Goal: Task Accomplishment & Management: Manage account settings

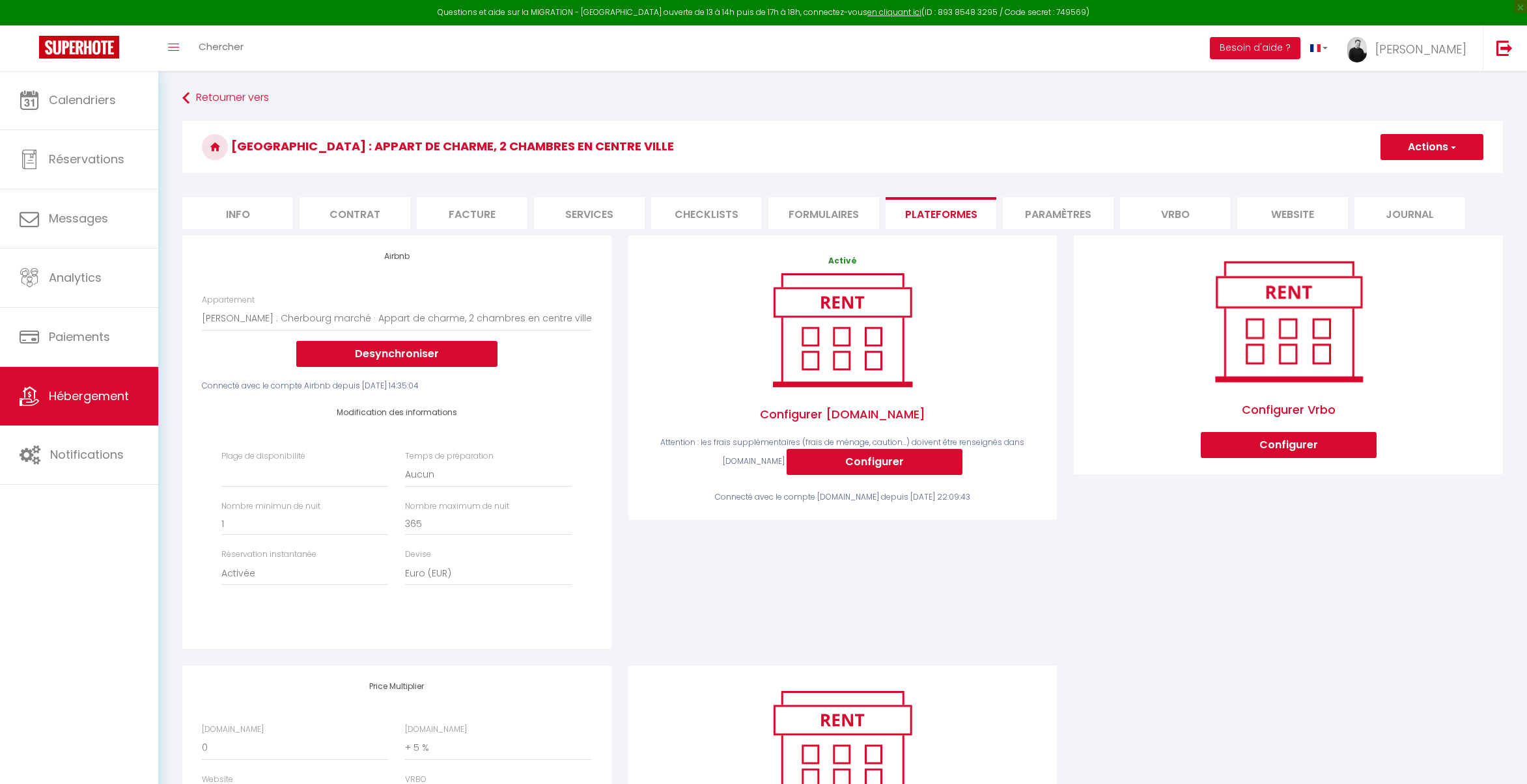
select select "2895-1142057626477766828"
select select
select select "EUR"
select select "+ 5 %"
select select "- 6 %"
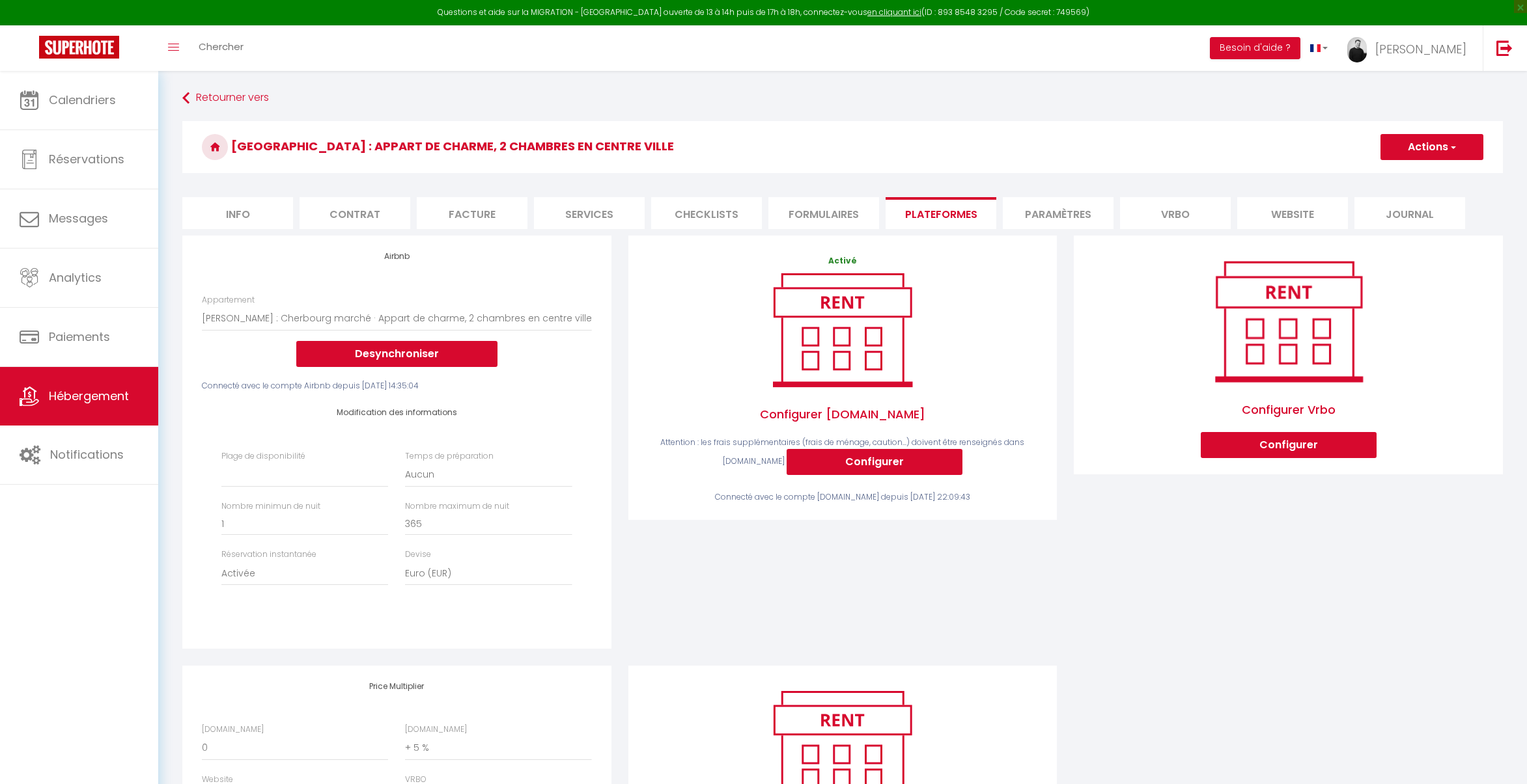
select select "+ 9 %"
click at [1155, 218] on li "Vrbo" at bounding box center [1175, 212] width 110 height 32
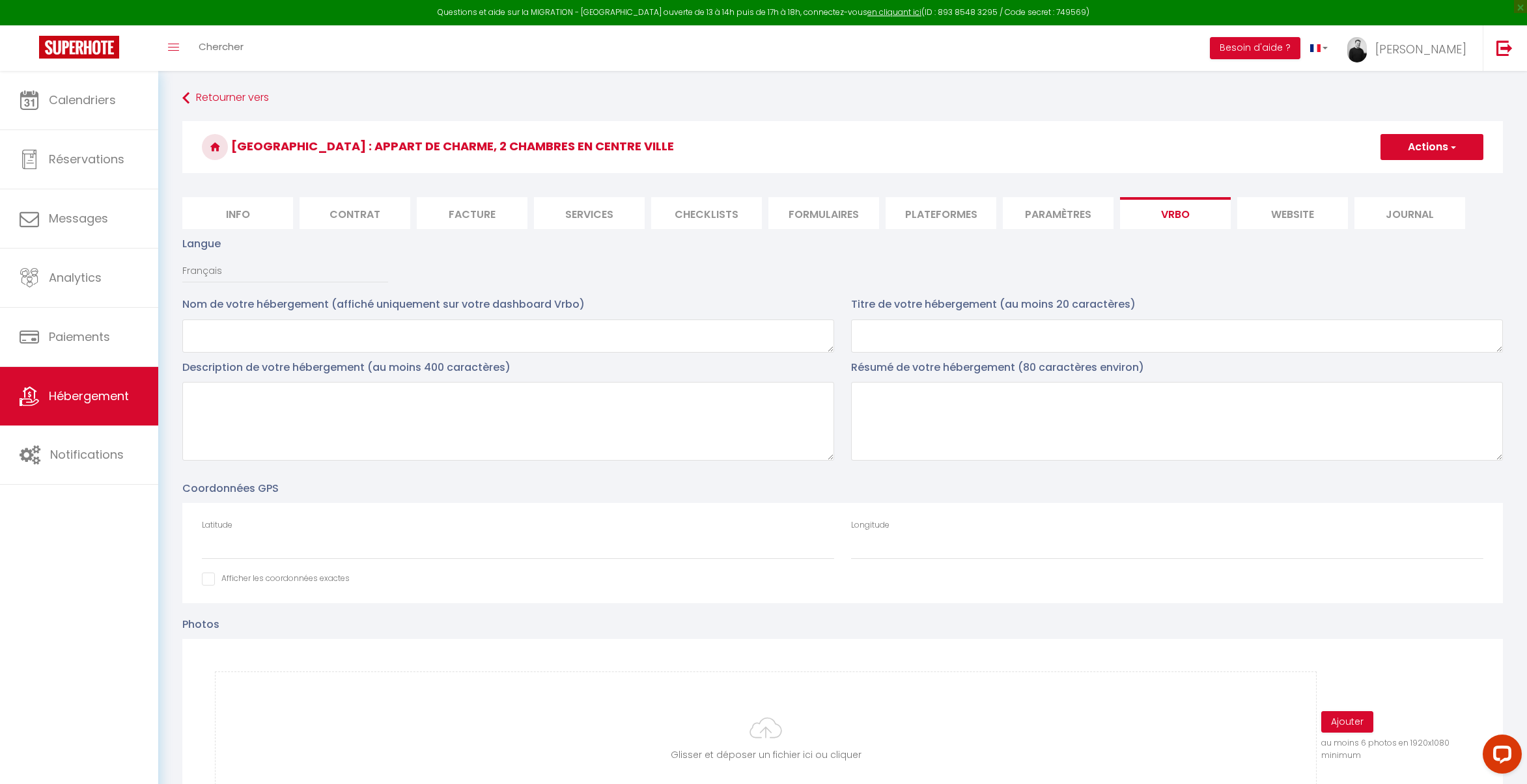
click at [963, 215] on li "Plateformes" at bounding box center [941, 212] width 110 height 32
select select
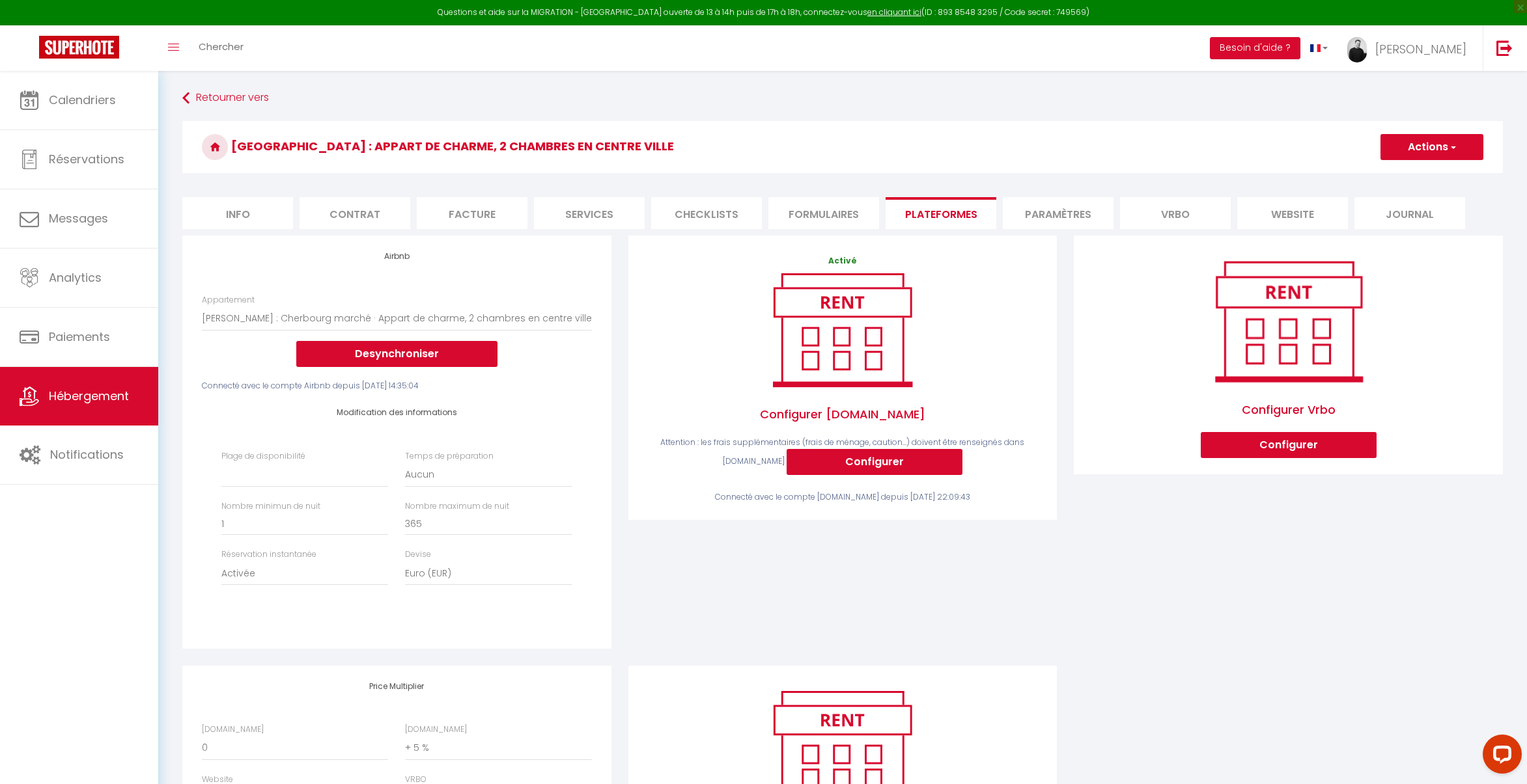
click at [1168, 209] on li "Vrbo" at bounding box center [1175, 212] width 110 height 32
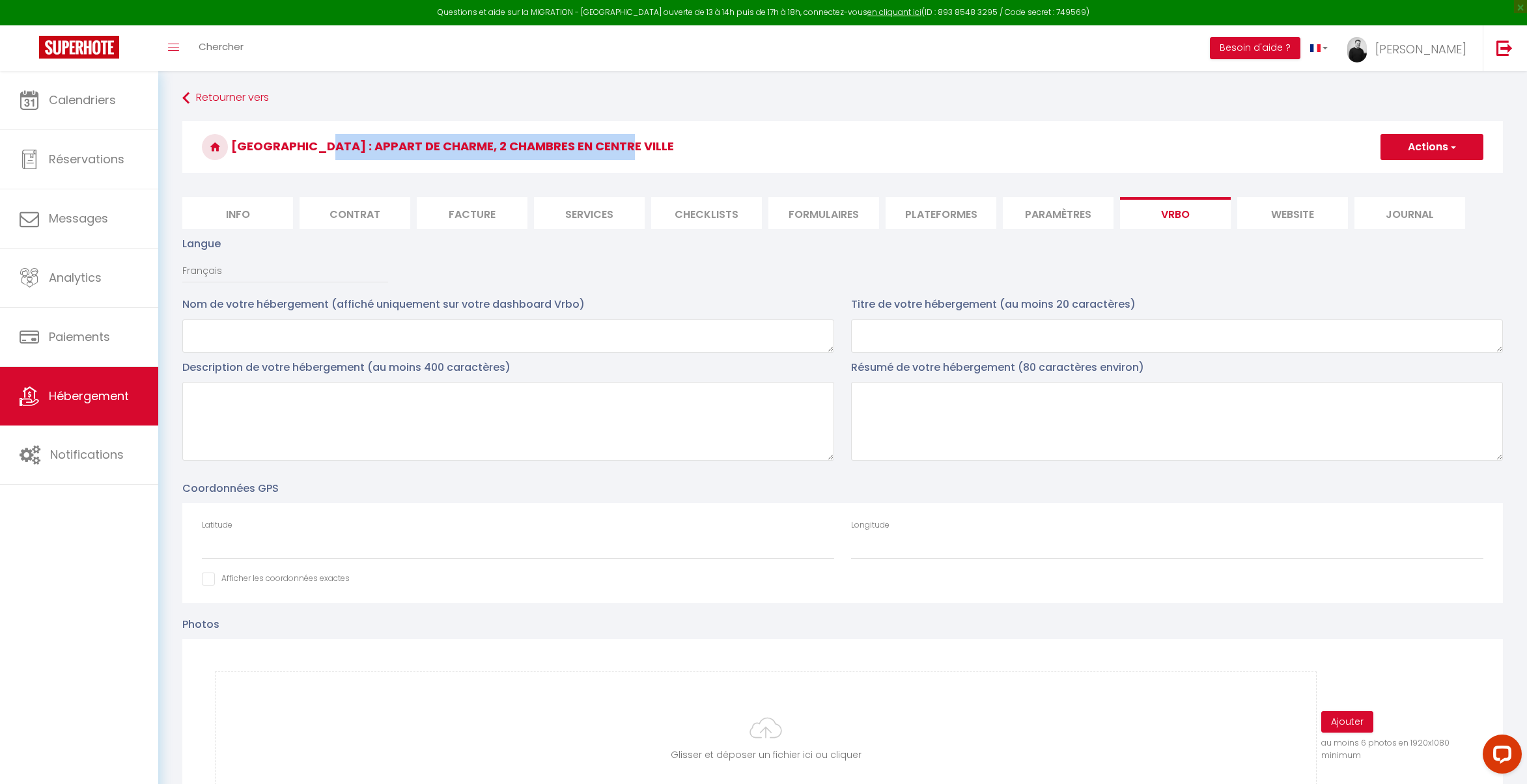
drag, startPoint x: 615, startPoint y: 150, endPoint x: 318, endPoint y: 150, distance: 297.0
click at [318, 150] on h3 "[GEOGRAPHIC_DATA] : Appart de charme, 2 chambres en centre ville" at bounding box center [842, 147] width 1320 height 52
copy h3 "Appart de charme, 2 chambres en centre ville"
click at [888, 323] on textarea at bounding box center [1176, 336] width 651 height 33
paste textarea "Appart de charme, 2 chambres en centre ville"
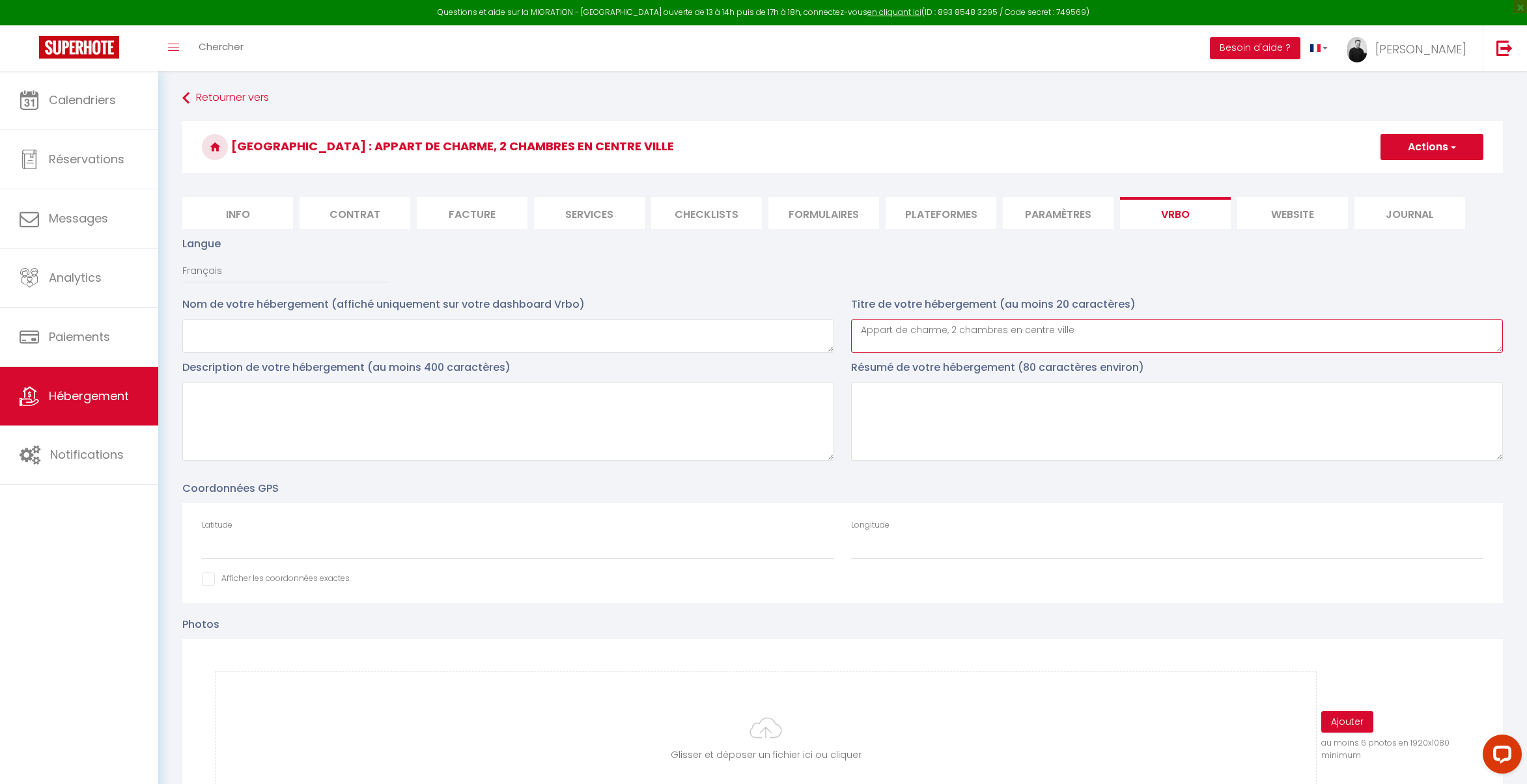
type textarea "Appart de charme, 2 chambres en centre ville"
click at [974, 426] on textarea at bounding box center [1176, 421] width 651 height 79
paste textarea "Nous vous proposons un Triplex avec 2 chambres séparées parfaitement placé en p…"
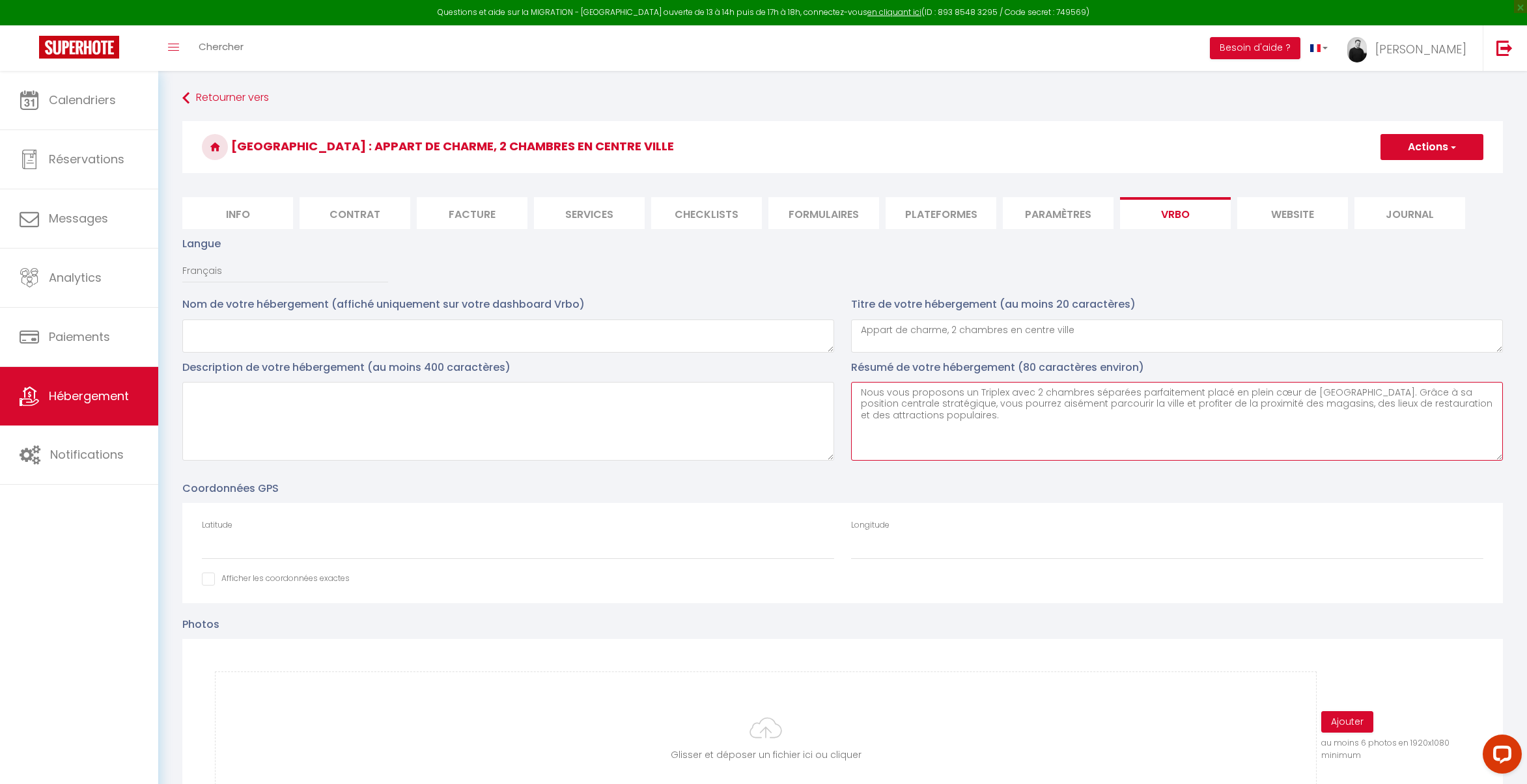
type textarea "Nous vous proposons un Triplex avec 2 chambres séparées parfaitement placé en p…"
click at [446, 443] on textarea at bounding box center [508, 421] width 651 height 79
paste textarea "L’entrée et le départ sont autonomes avec un système de boite à clé. Je reste d…"
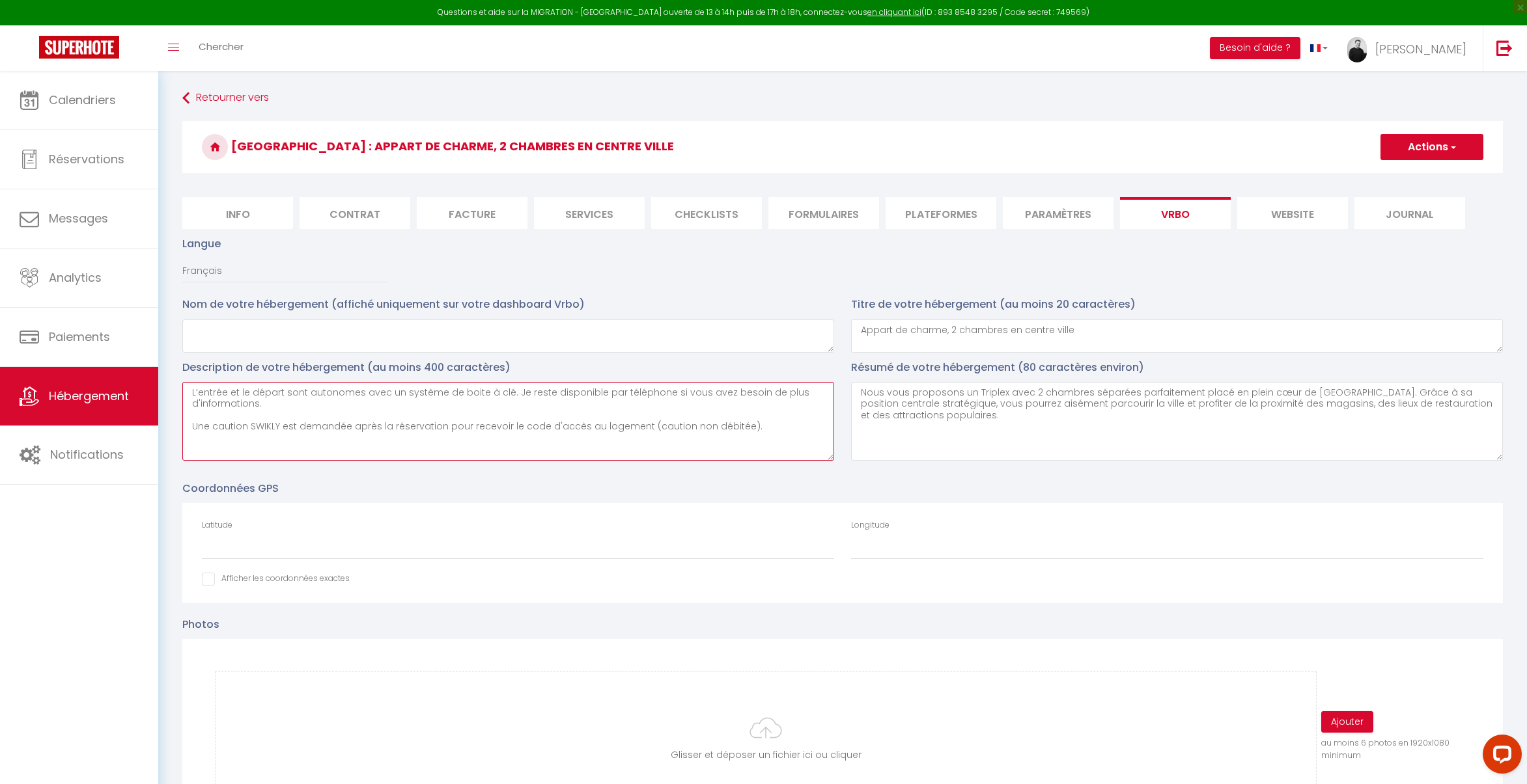
type textarea "L’entrée et le départ sont autonomes avec un système de boite à clé. Je reste d…"
click at [376, 346] on textarea at bounding box center [508, 336] width 651 height 33
type textarea "Cherbourg : Thomine"
click at [194, 394] on textarea "L’entrée et le départ sont autonomes avec un système de boite à clé. Je reste d…" at bounding box center [508, 421] width 651 height 79
click at [201, 389] on textarea "L’entrée et le départ sont autonomes avec un système de boite à clé. Je reste d…" at bounding box center [508, 421] width 651 height 79
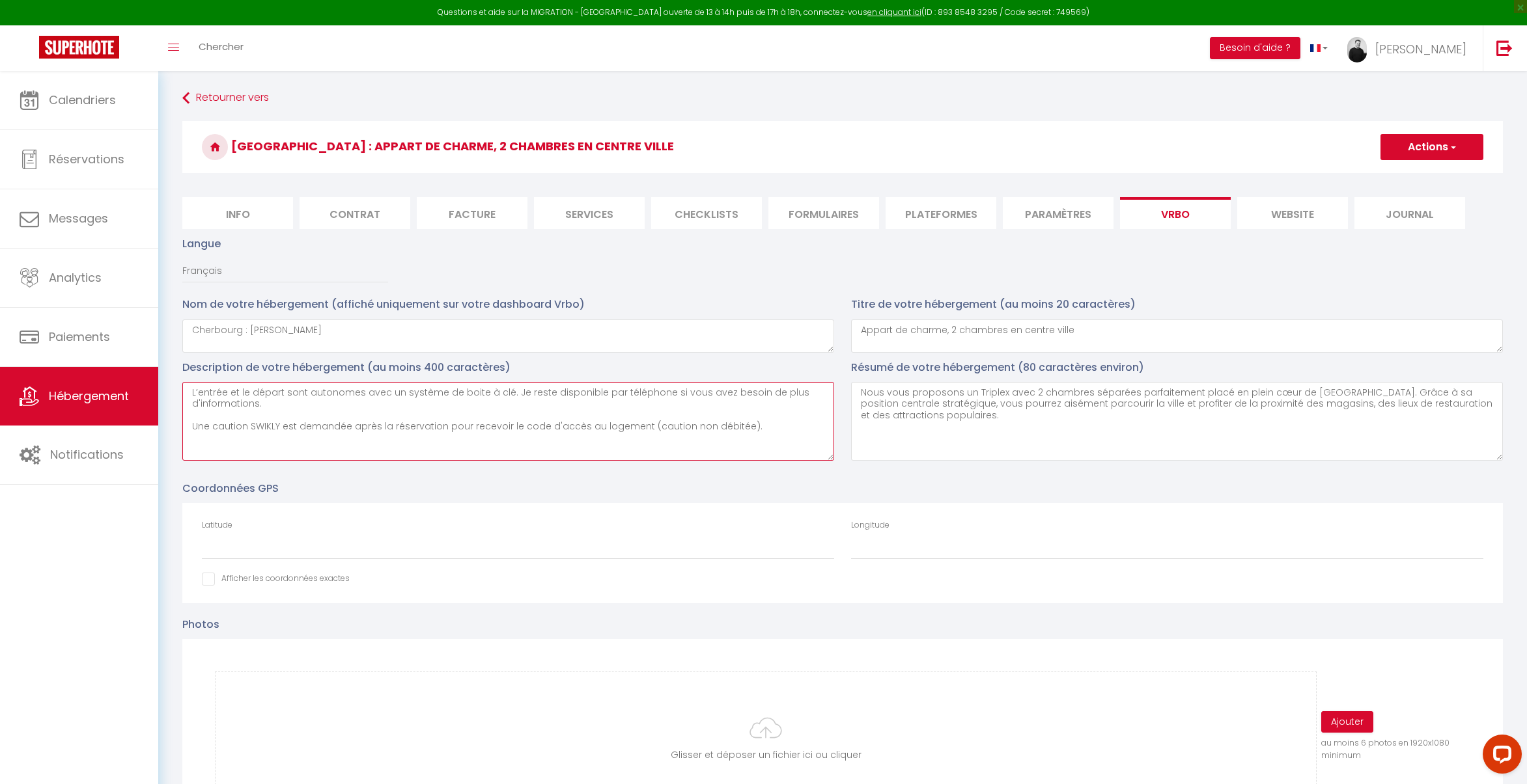
paste textarea "Appartement T3 en triplex avec 2 chambres séparées dans le centre de Cherbourg,…"
click at [320, 423] on textarea "Appartement T3 en triplex avec 2 chambres séparées dans le centre de Cherbourg,…" at bounding box center [508, 421] width 651 height 79
type textarea "Appartement T3 en triplex avec 2 chambres séparées dans le centre de Cherbourg,…"
click at [899, 479] on div "Coordonnées GPS Latitude Longitude Afficher les coordonnées exactes" at bounding box center [842, 535] width 1337 height 136
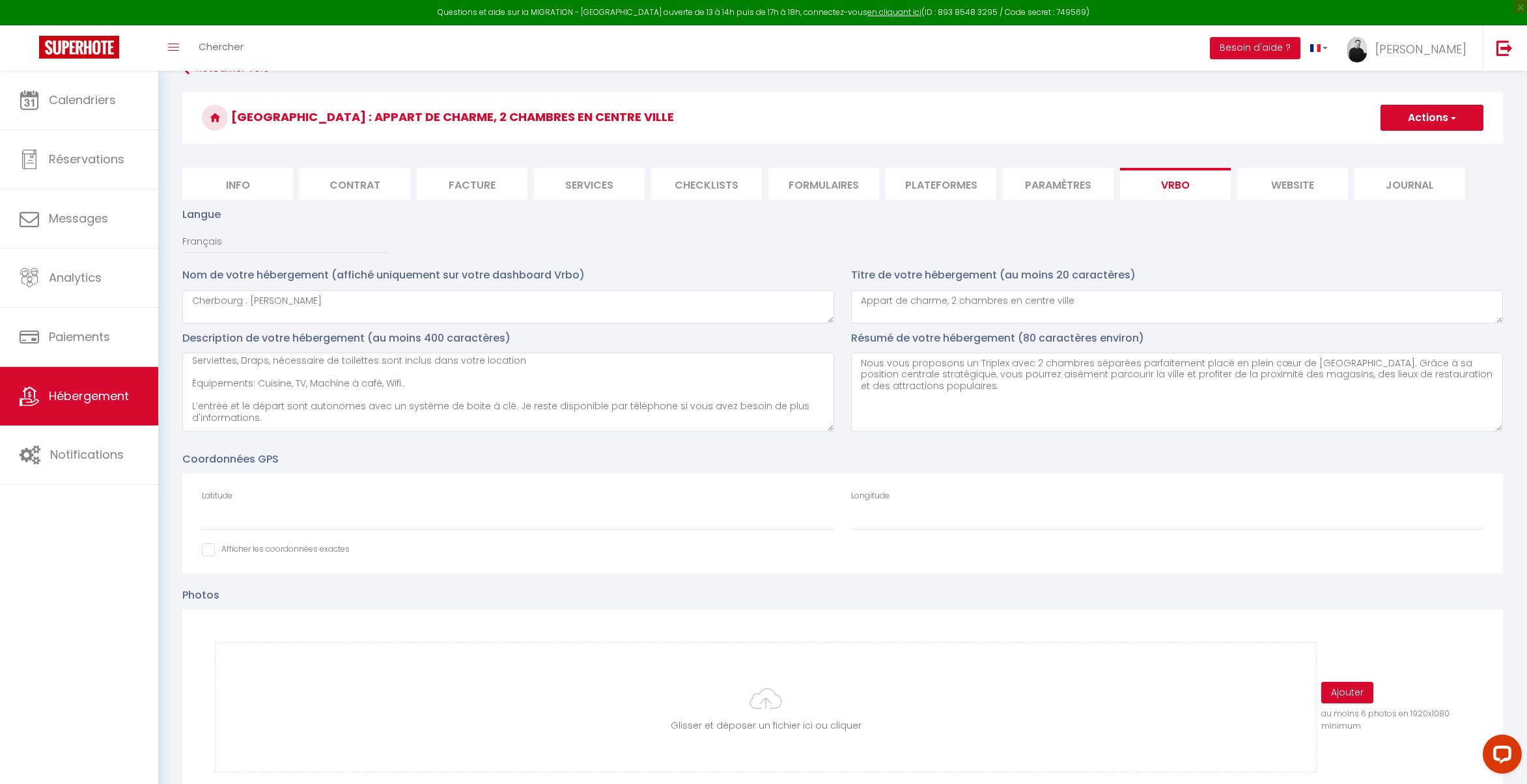
scroll to position [93, 0]
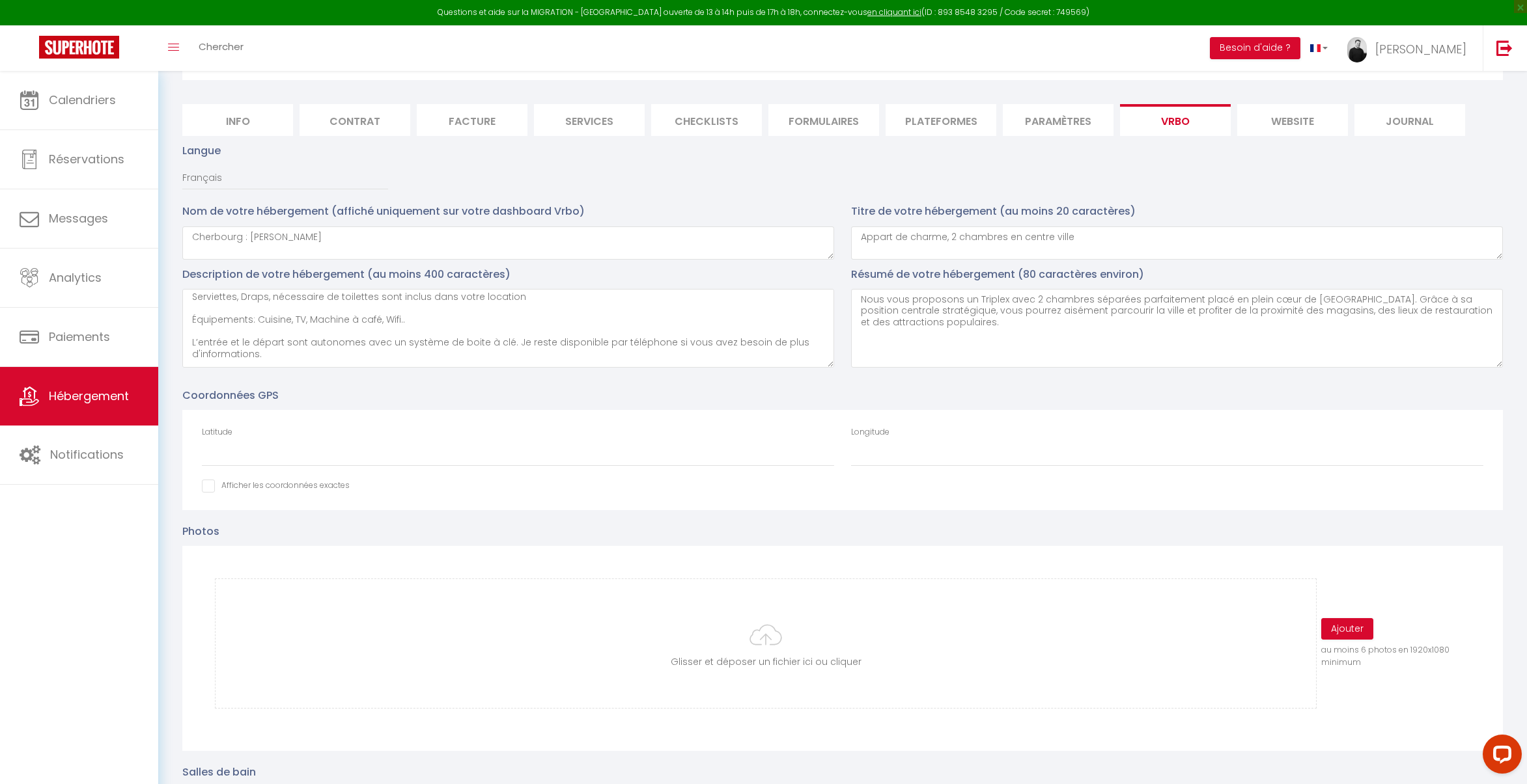
click at [302, 431] on div "Latitude" at bounding box center [518, 446] width 632 height 41
click at [296, 459] on input "Latitude" at bounding box center [518, 455] width 632 height 23
paste input "49.639996"
type input "49.639996"
click at [908, 456] on input "Longitude" at bounding box center [1167, 455] width 632 height 23
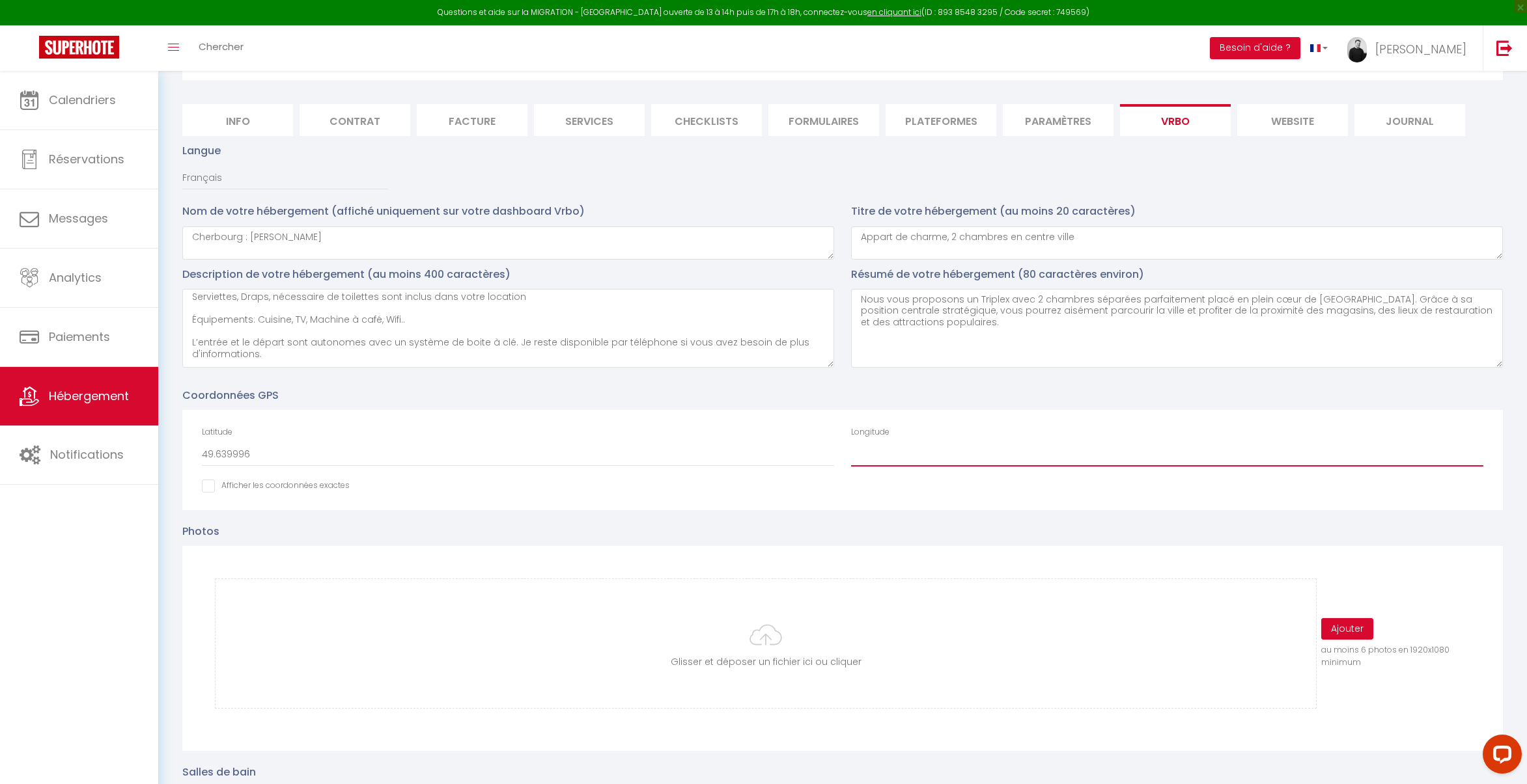
paste input "-1.623312"
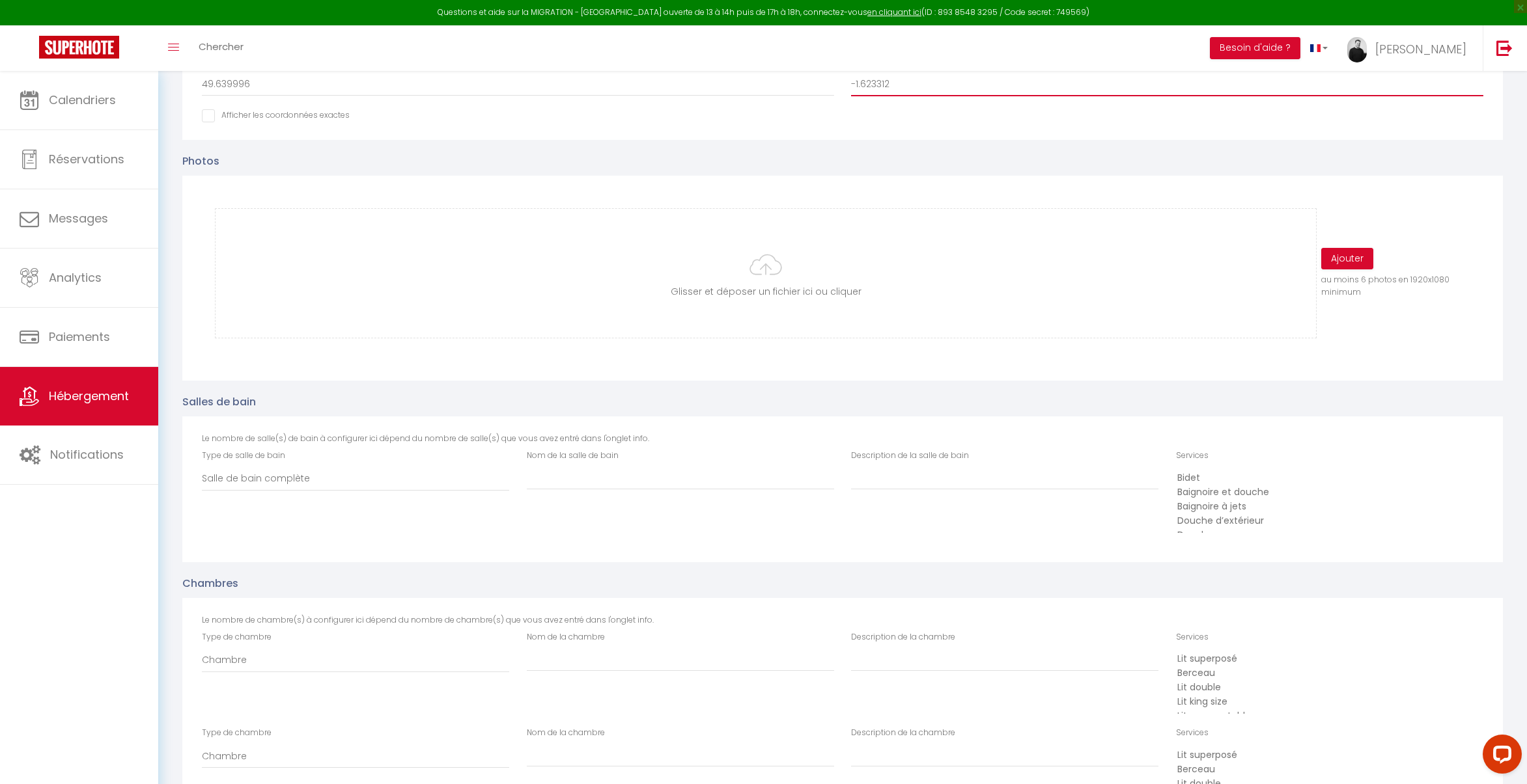
scroll to position [459, 0]
type input "-1.623312"
type input "C:\fakepath\IMG_1763.jpg"
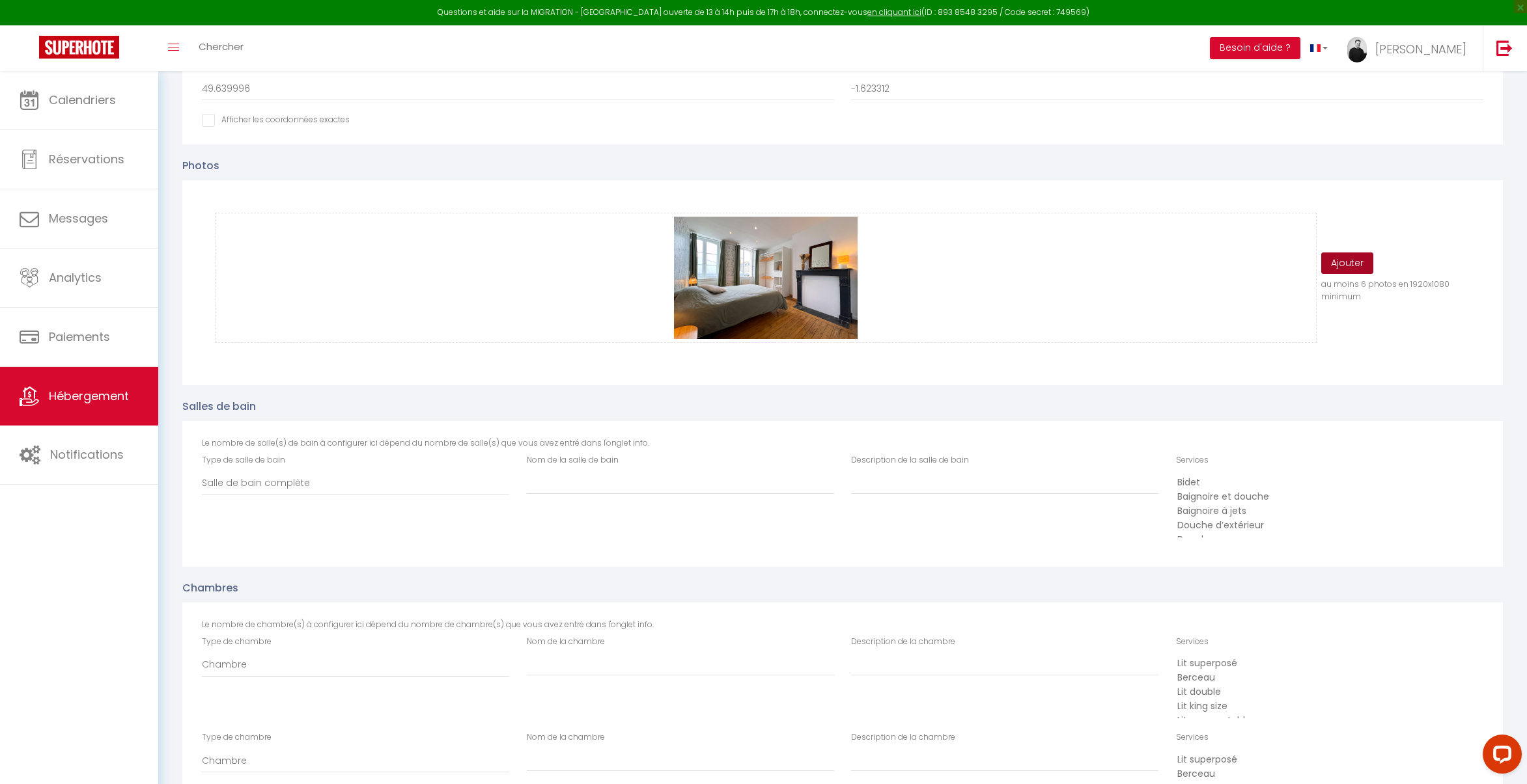
click at [1360, 262] on button "Ajouter" at bounding box center [1347, 264] width 52 height 22
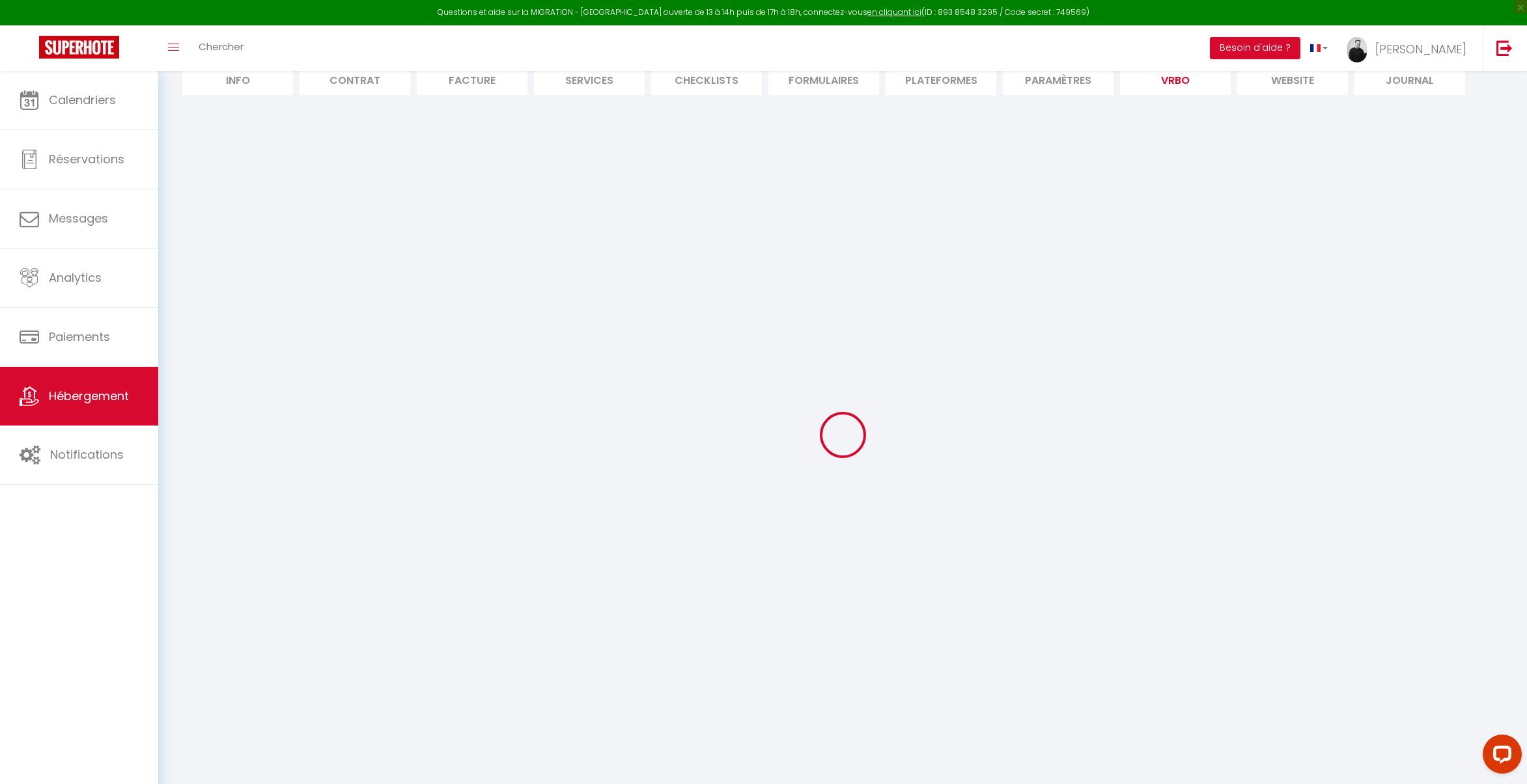
select select
select select "OTHER_SLEEPING_AREA"
select select
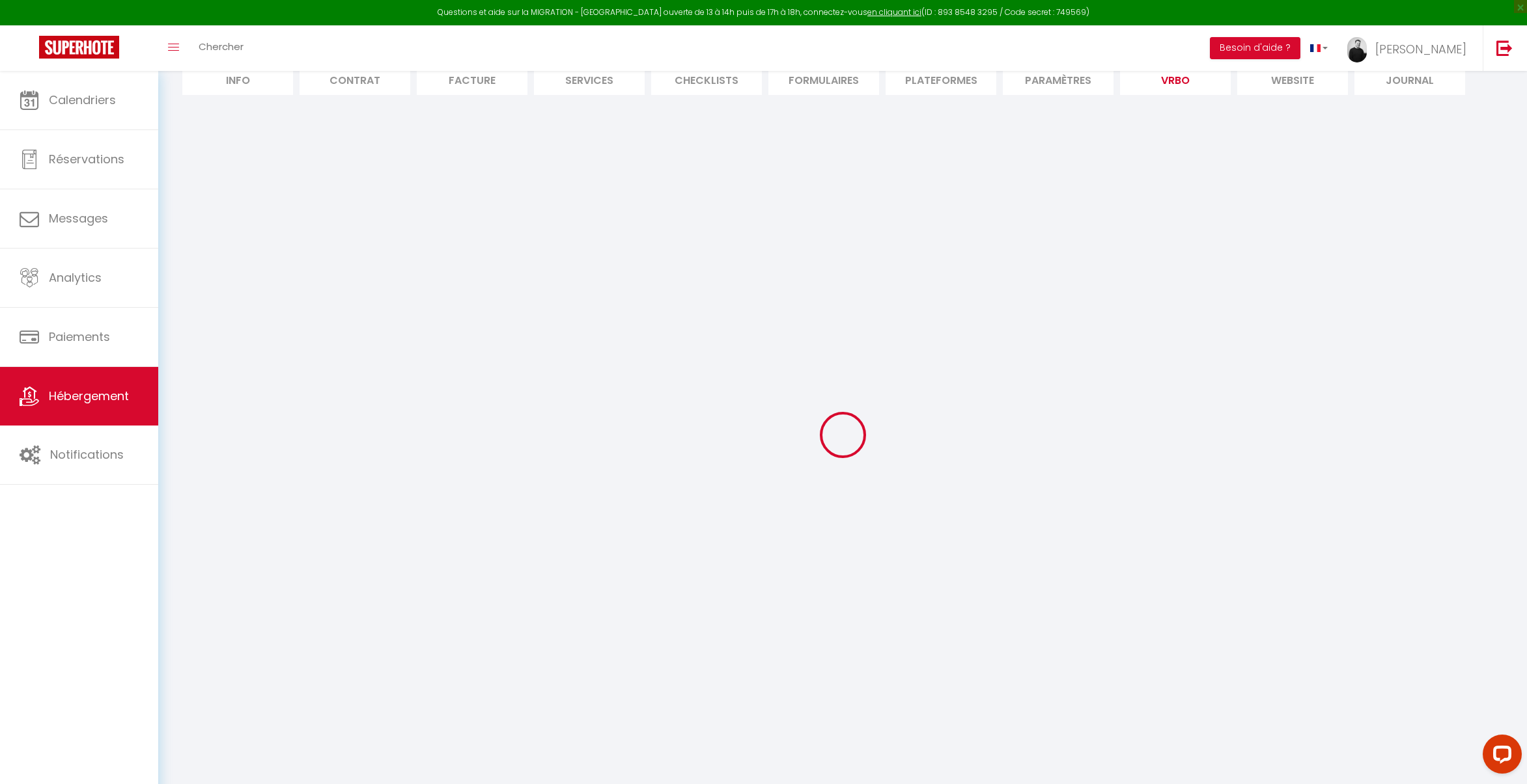
select select
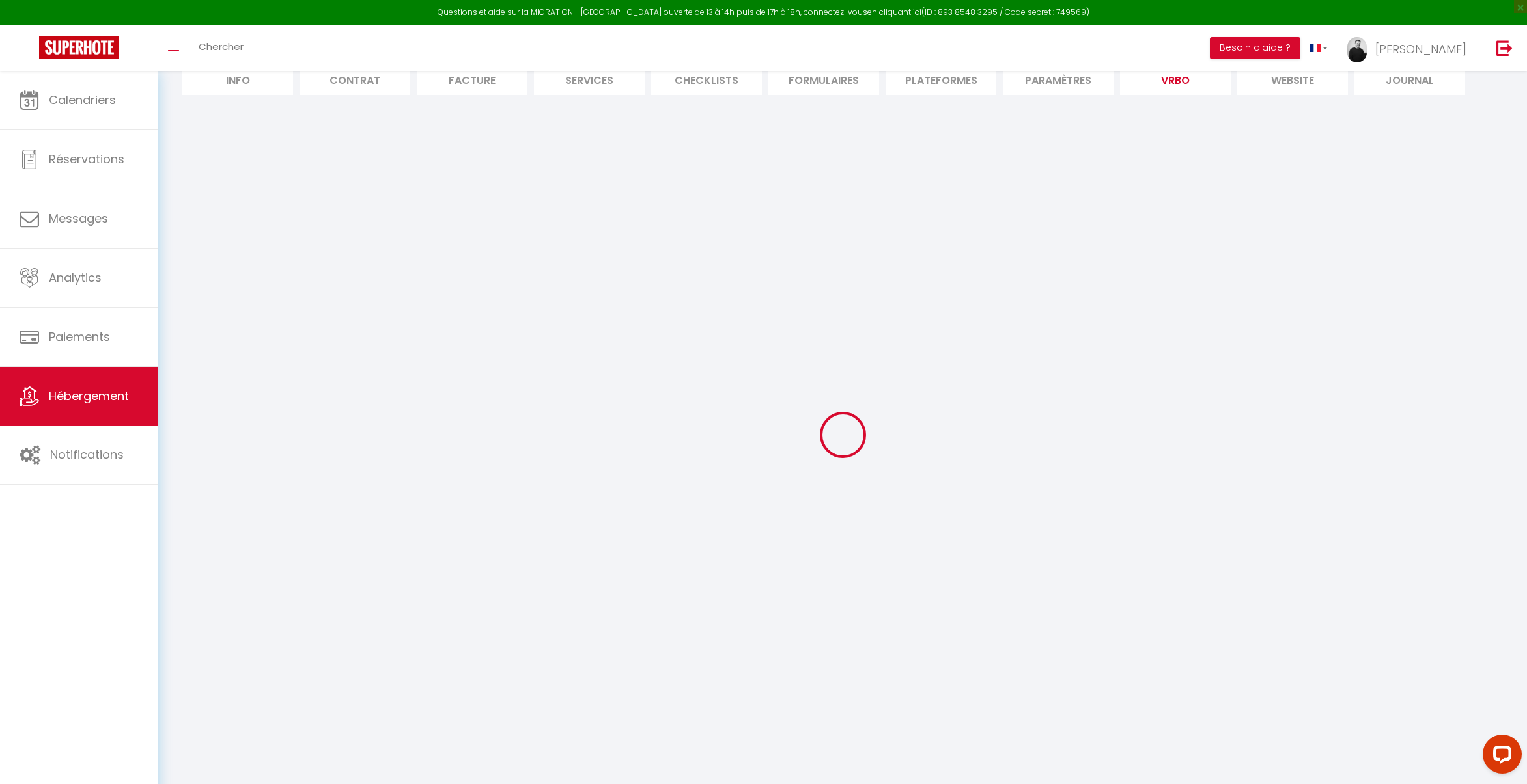
select select
select select "EUR"
select select
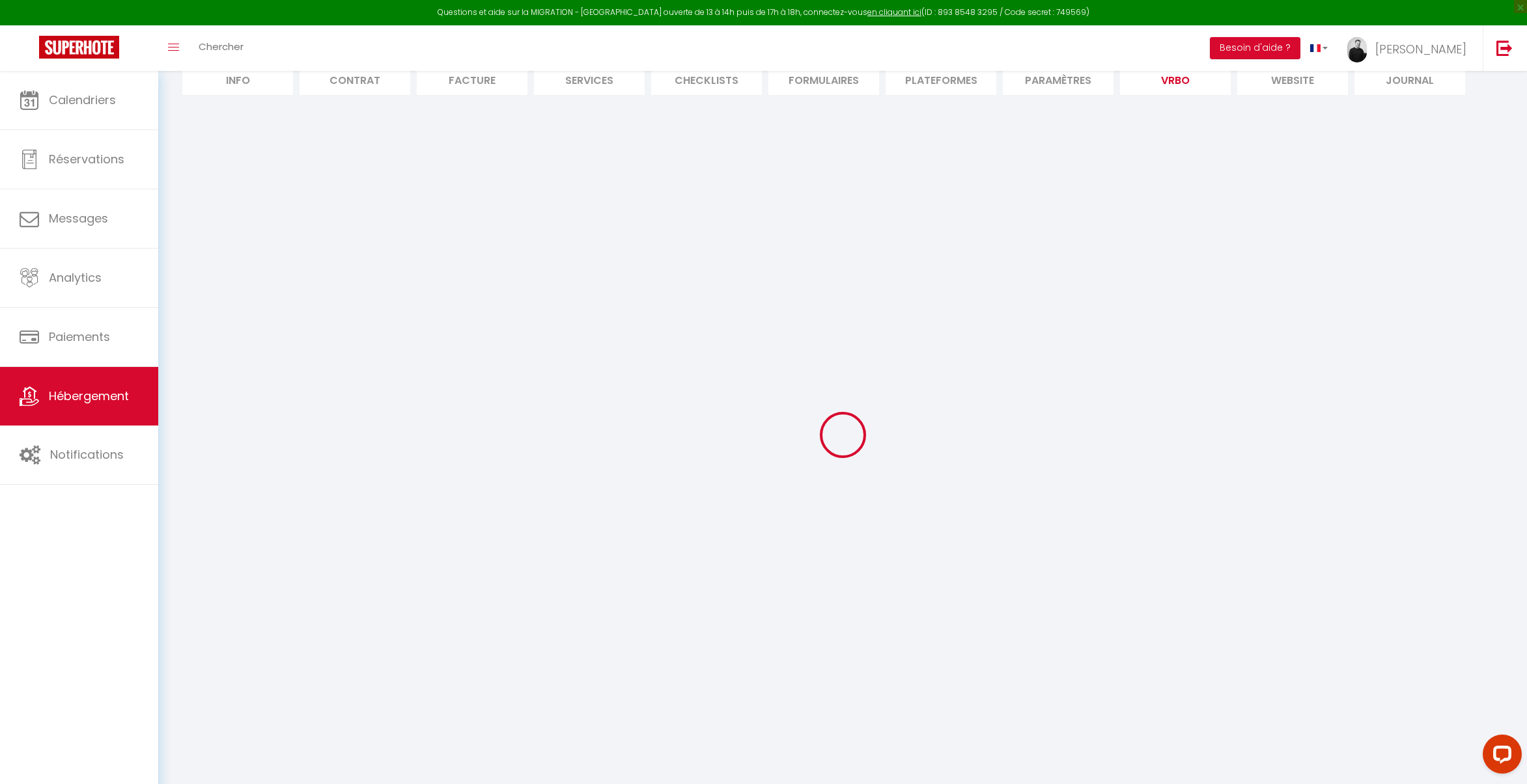
select select
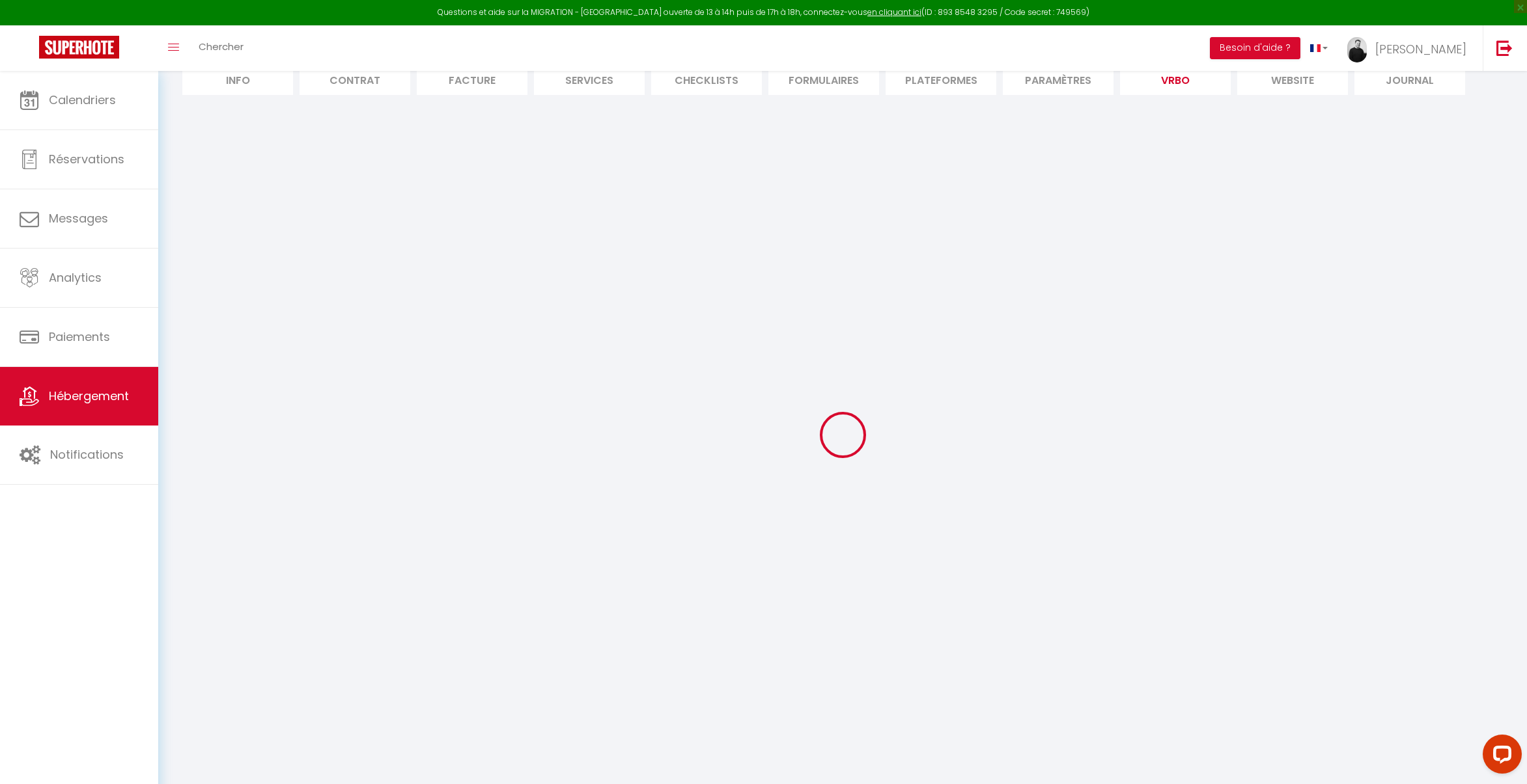
select select
select select "NO_REFUND"
select select "15:00"
select select "10:00"
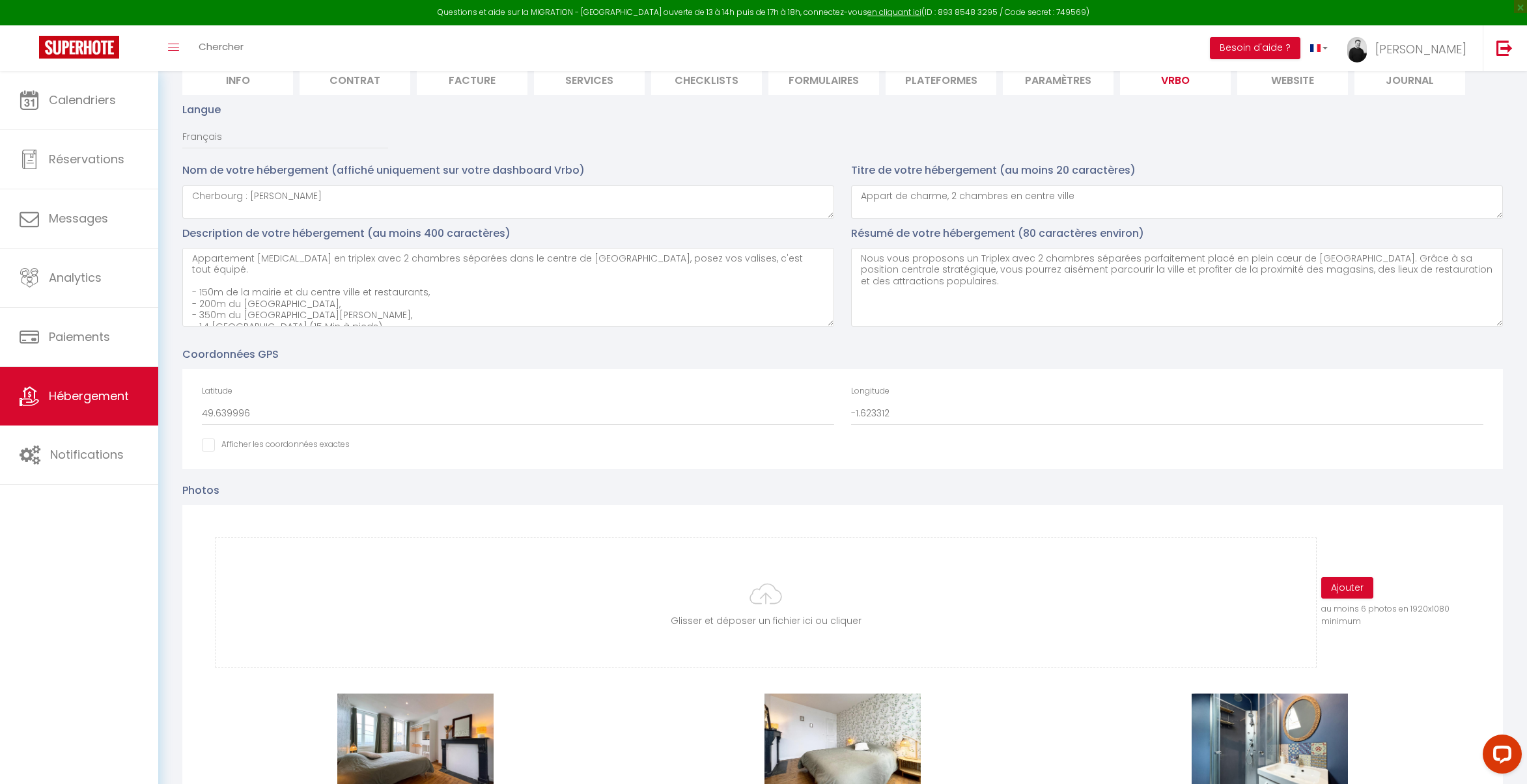
scroll to position [459, 0]
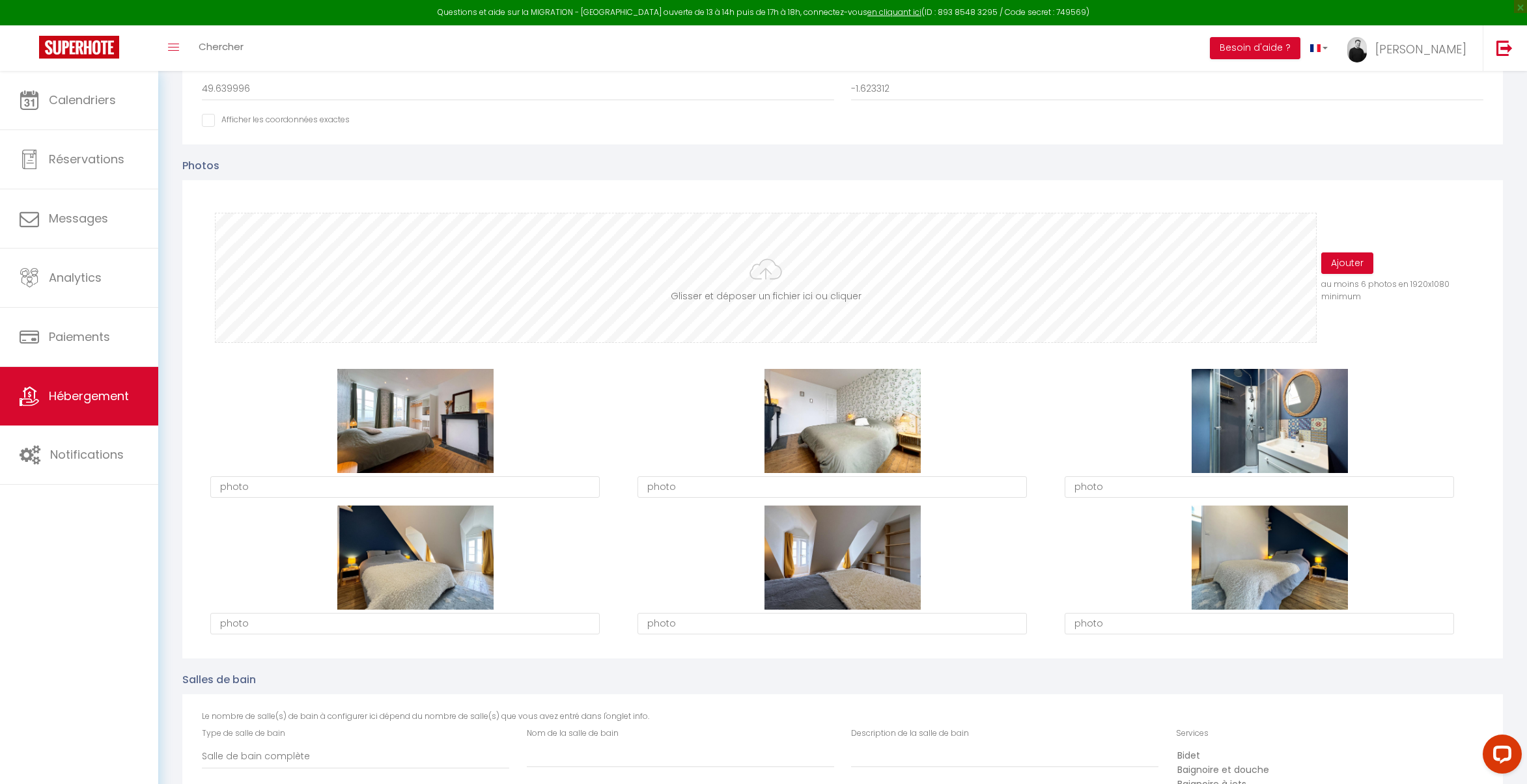
type input "C:\fakepath\IMG_1771.jpg"
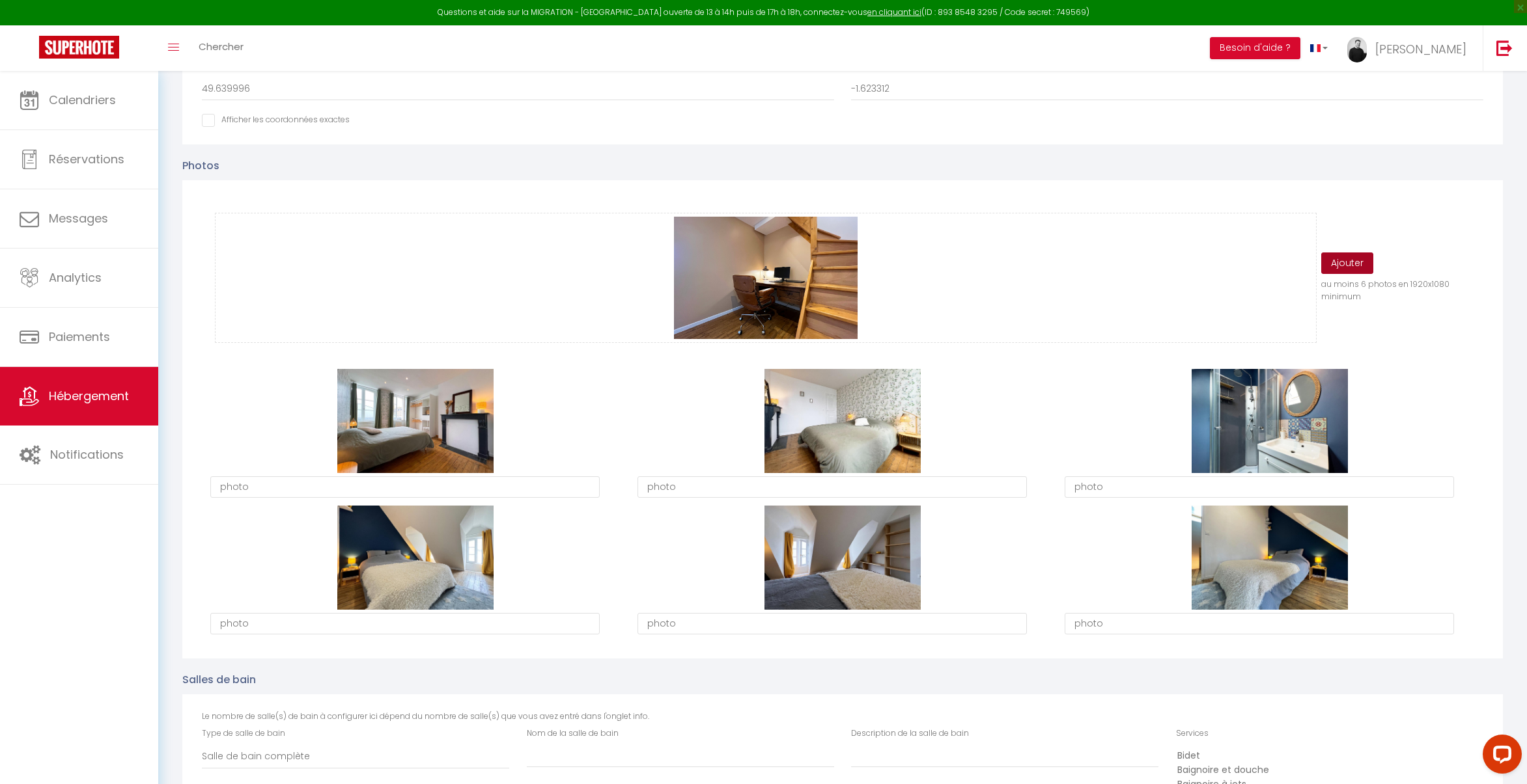
click at [1363, 264] on button "Ajouter" at bounding box center [1347, 264] width 52 height 22
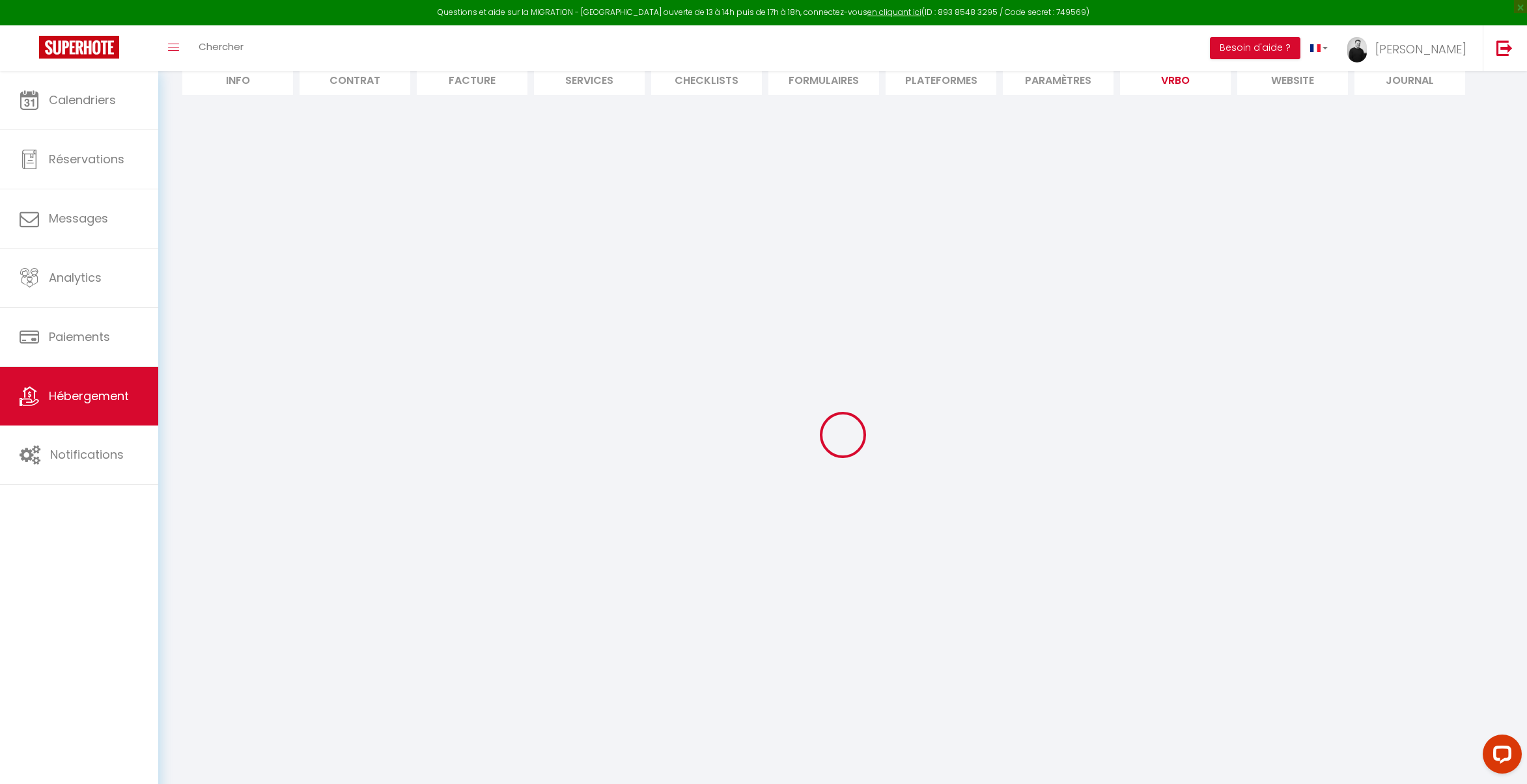
scroll to position [134, 0]
select select
select select "OTHER_SLEEPING_AREA"
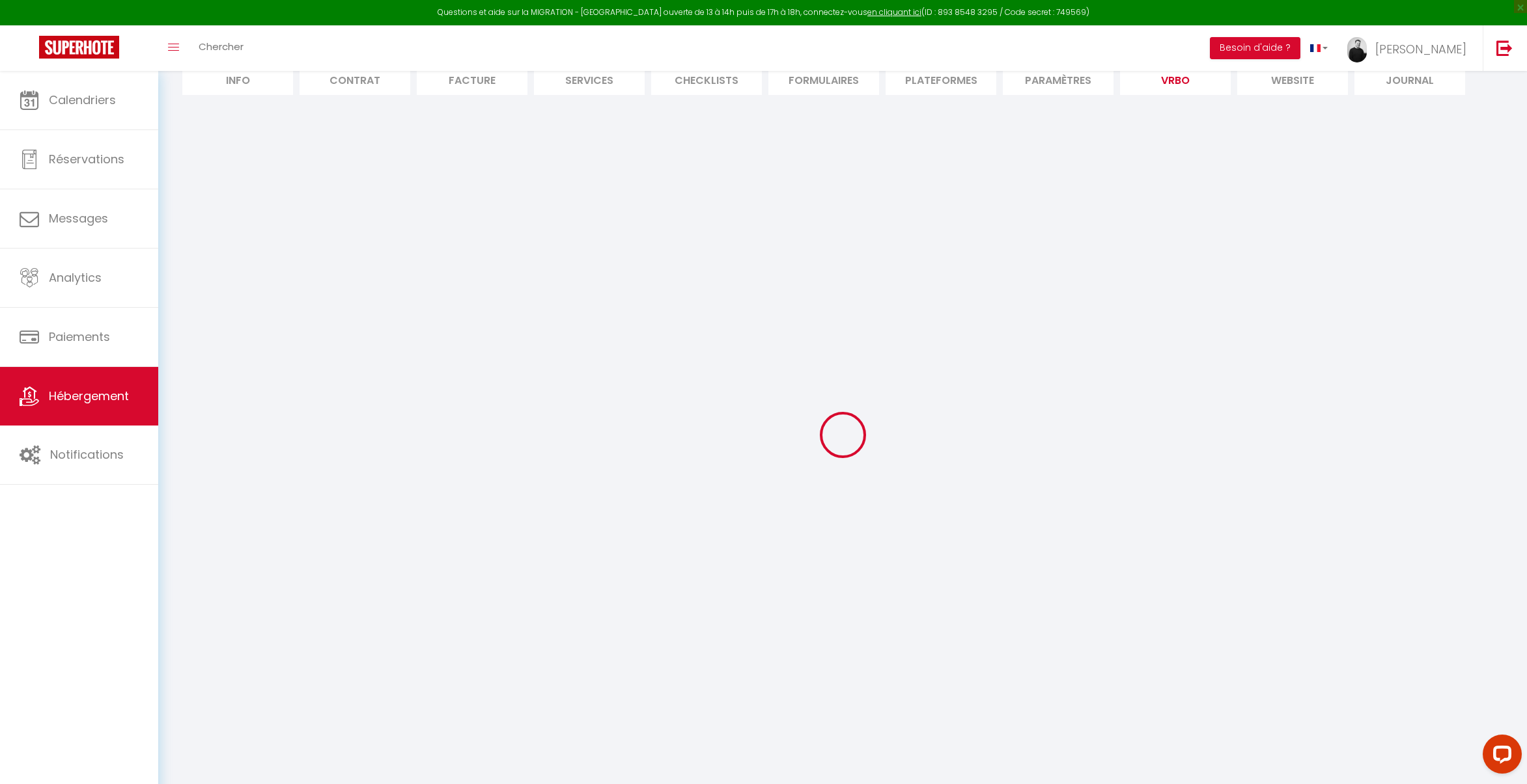
select select
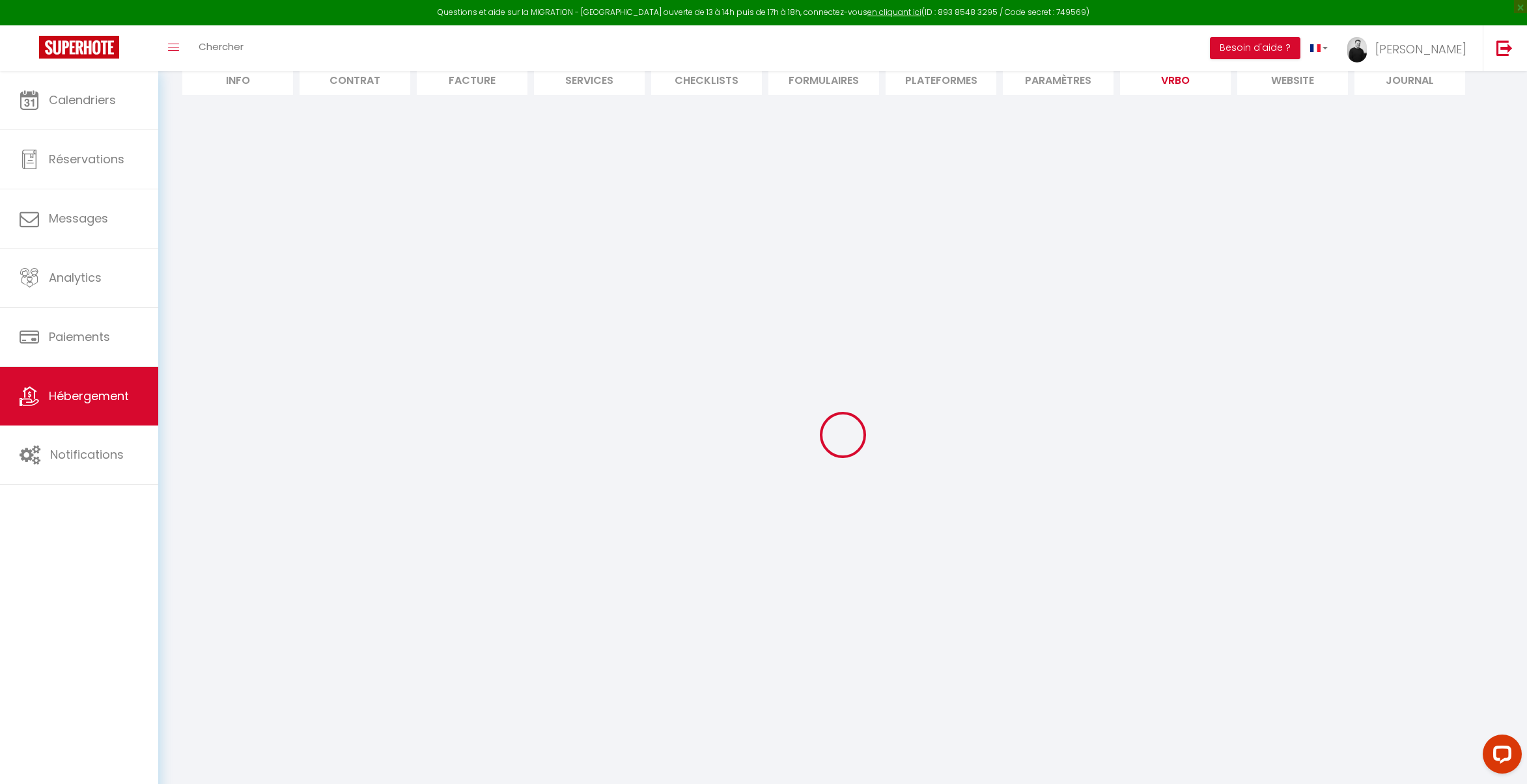
select select
select select "EUR"
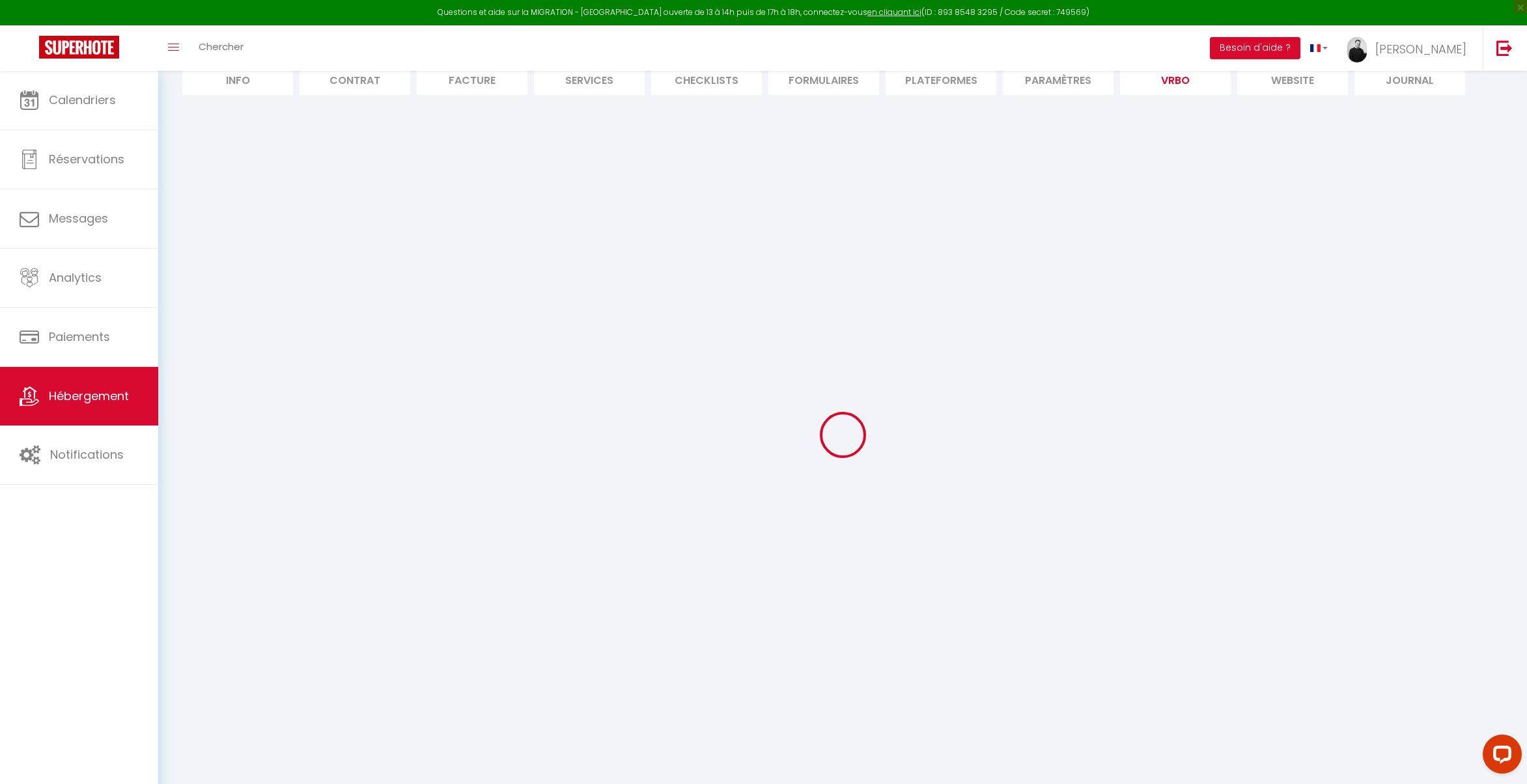
select select
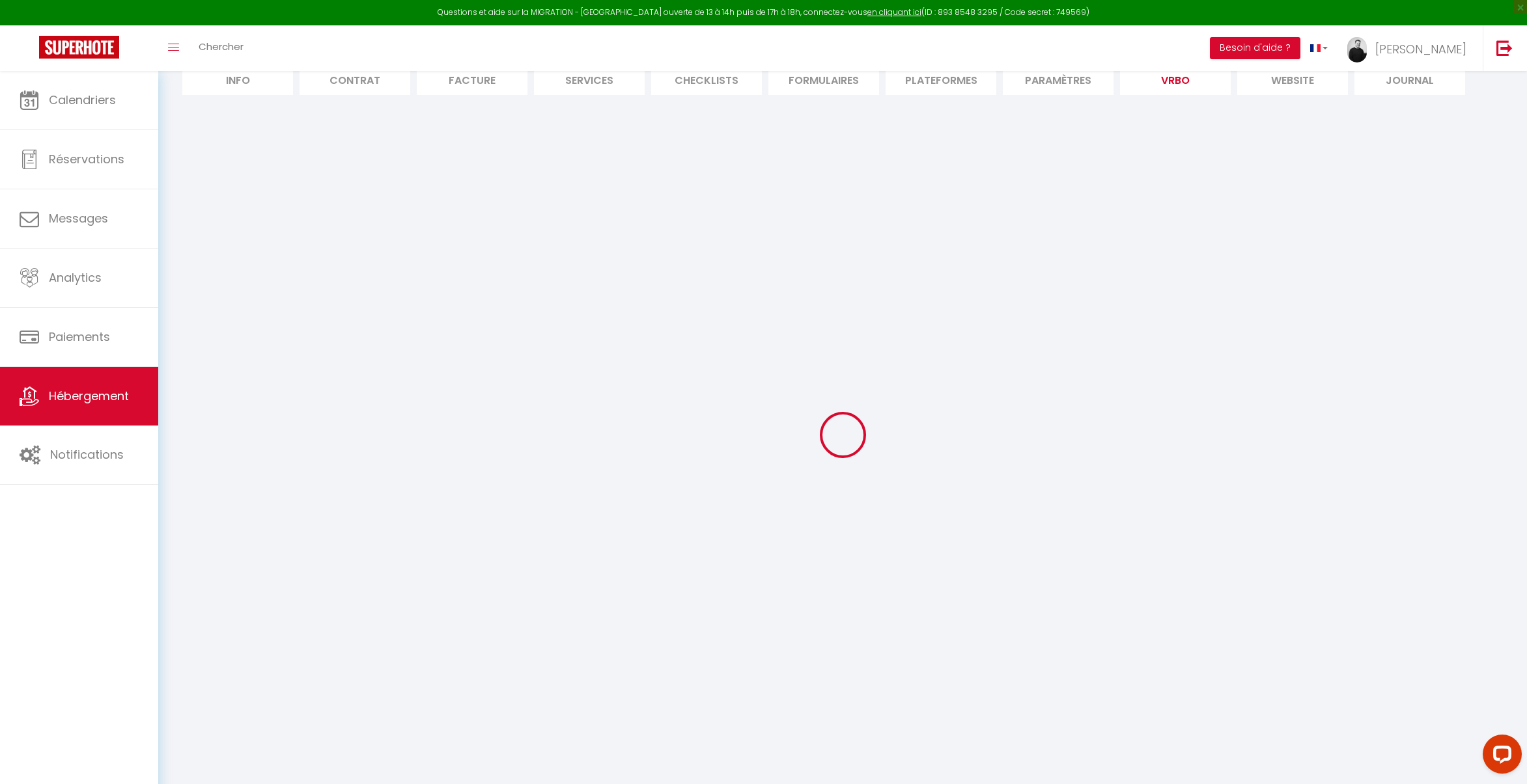
select select
select select "NO_REFUND"
select select "15:00"
select select "10:00"
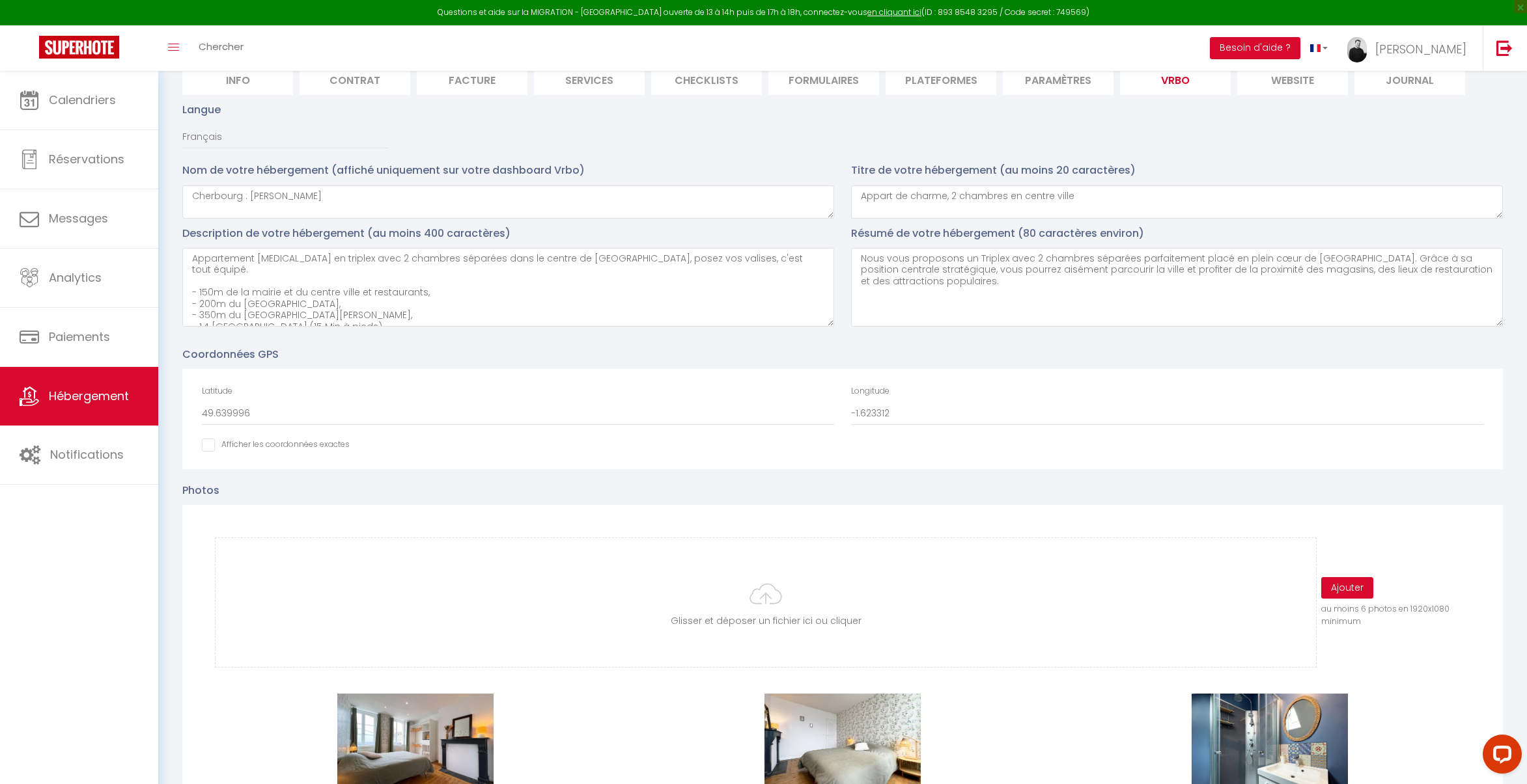
scroll to position [459, 0]
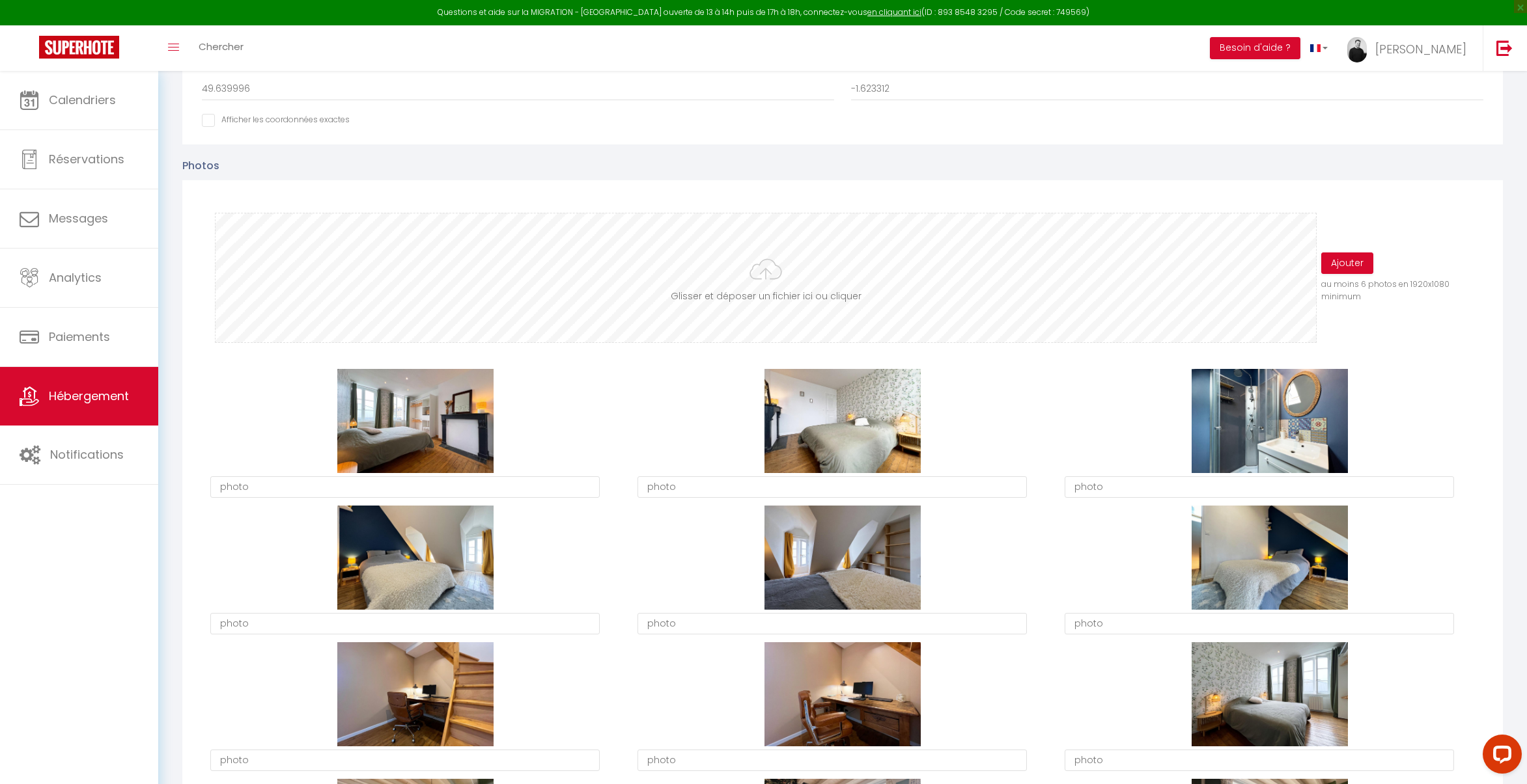
type input "C:\fakepath\IMG_1780.jpg"
click at [1359, 265] on button "Ajouter" at bounding box center [1347, 264] width 52 height 22
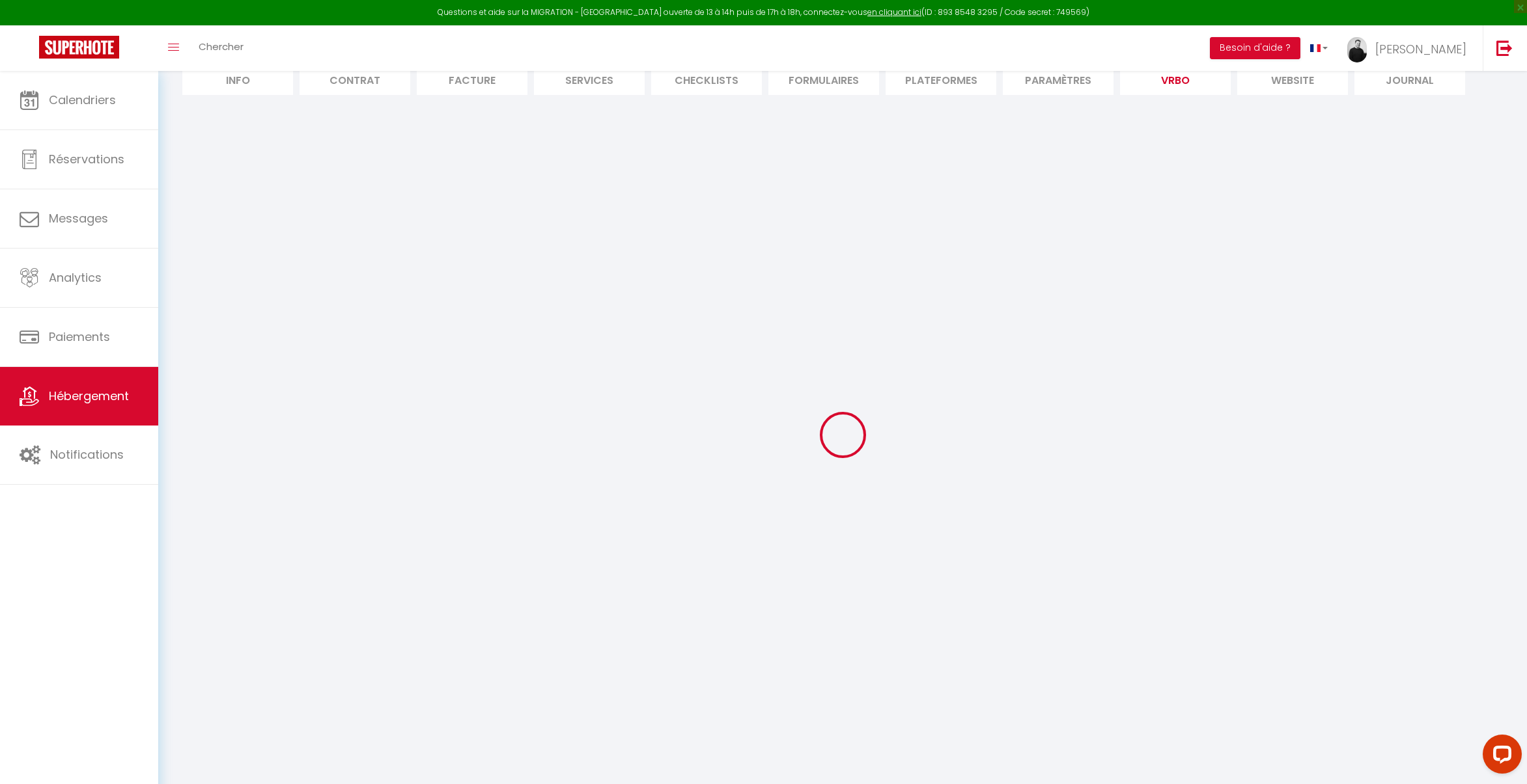
select select
select select "OTHER_SLEEPING_AREA"
select select
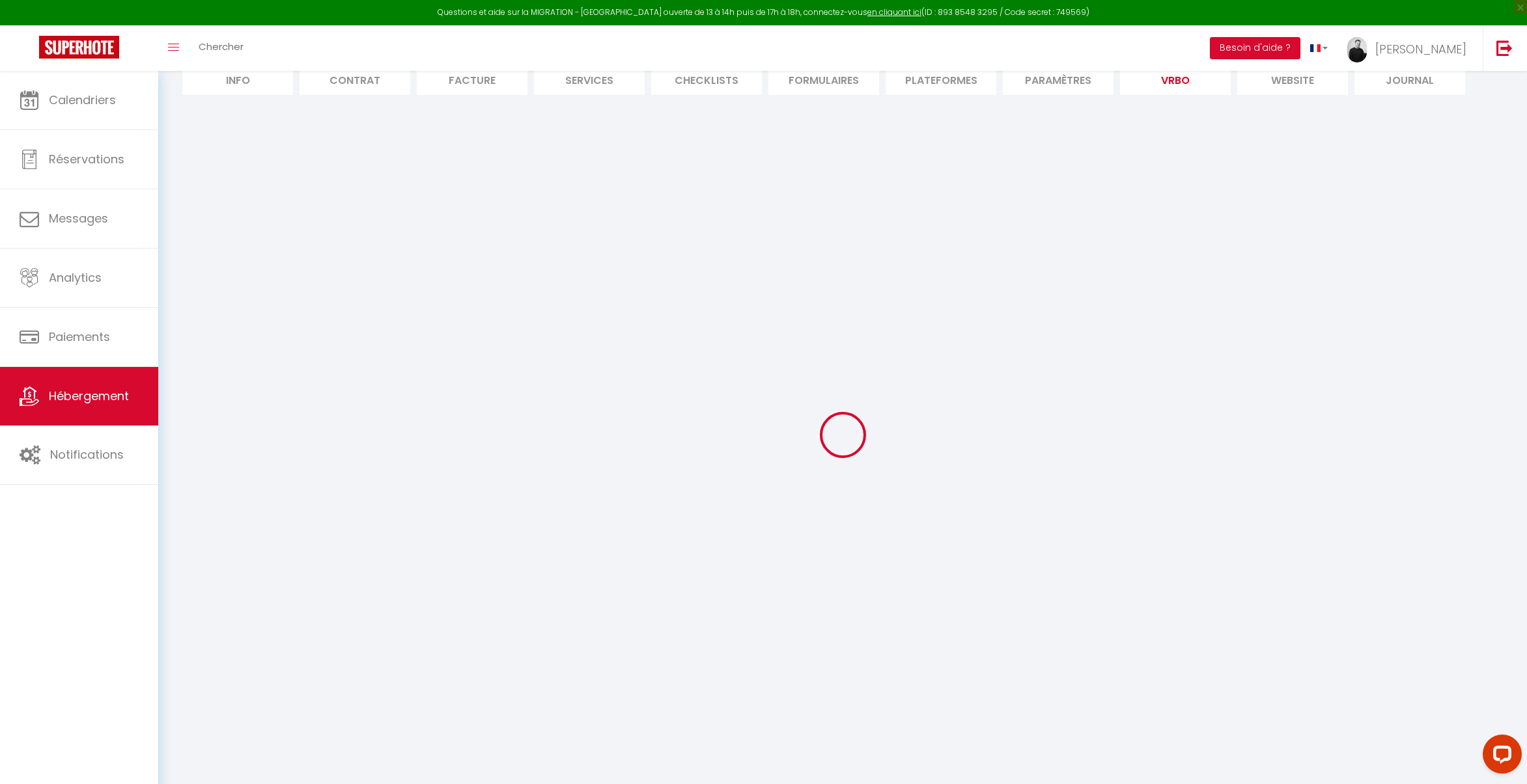
select select
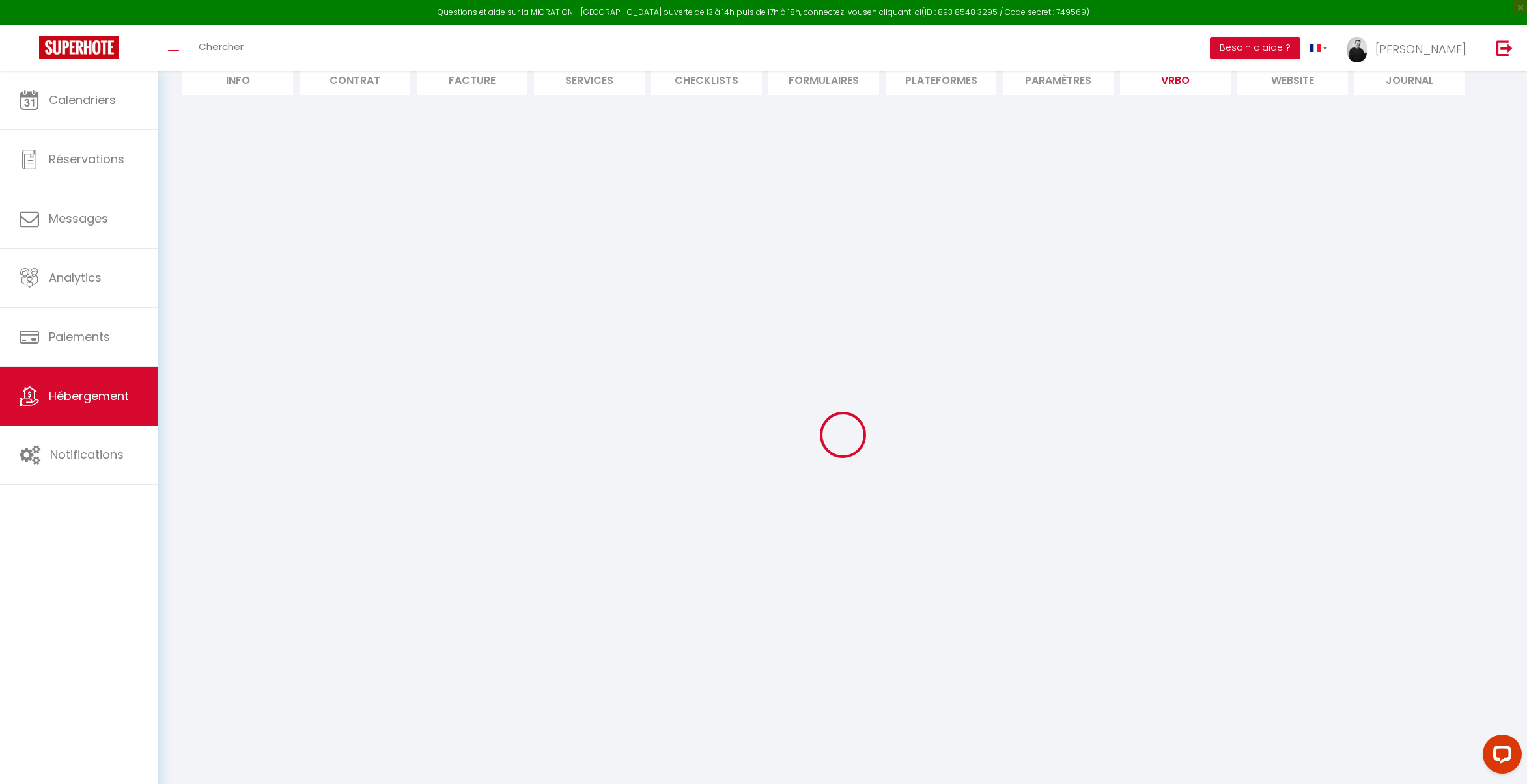
select select
select select "EUR"
select select
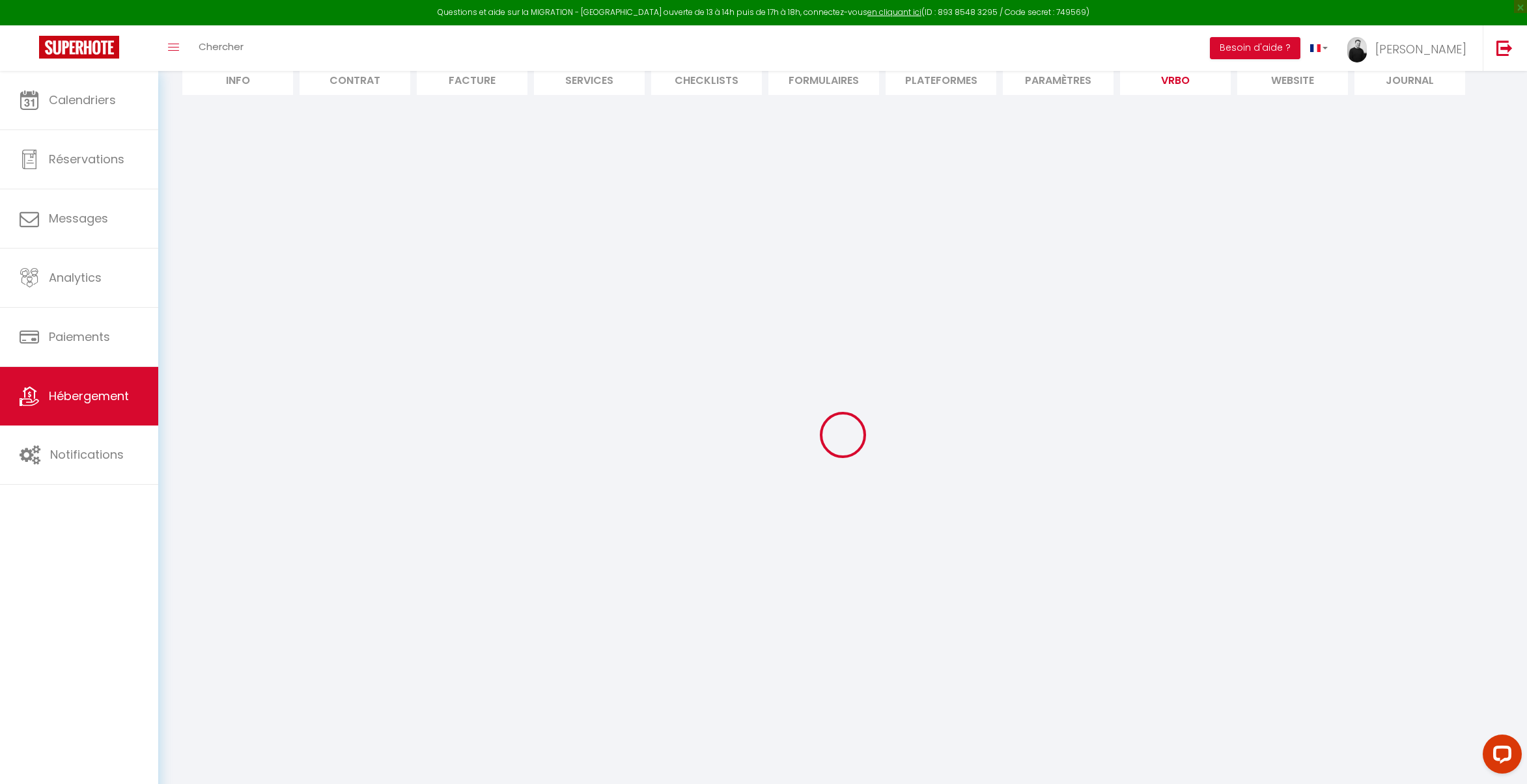
select select
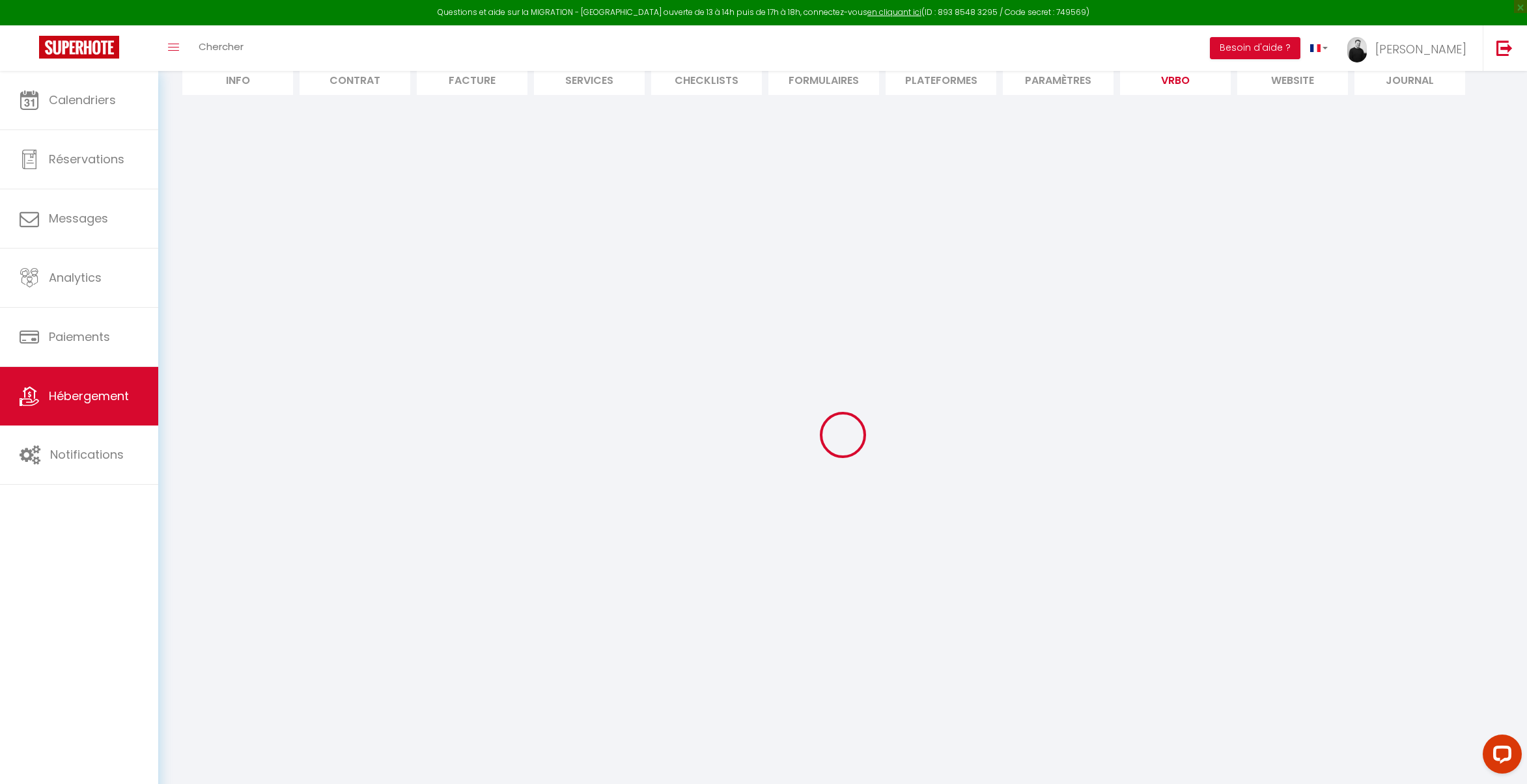
select select
select select "NO_REFUND"
select select "15:00"
select select "10:00"
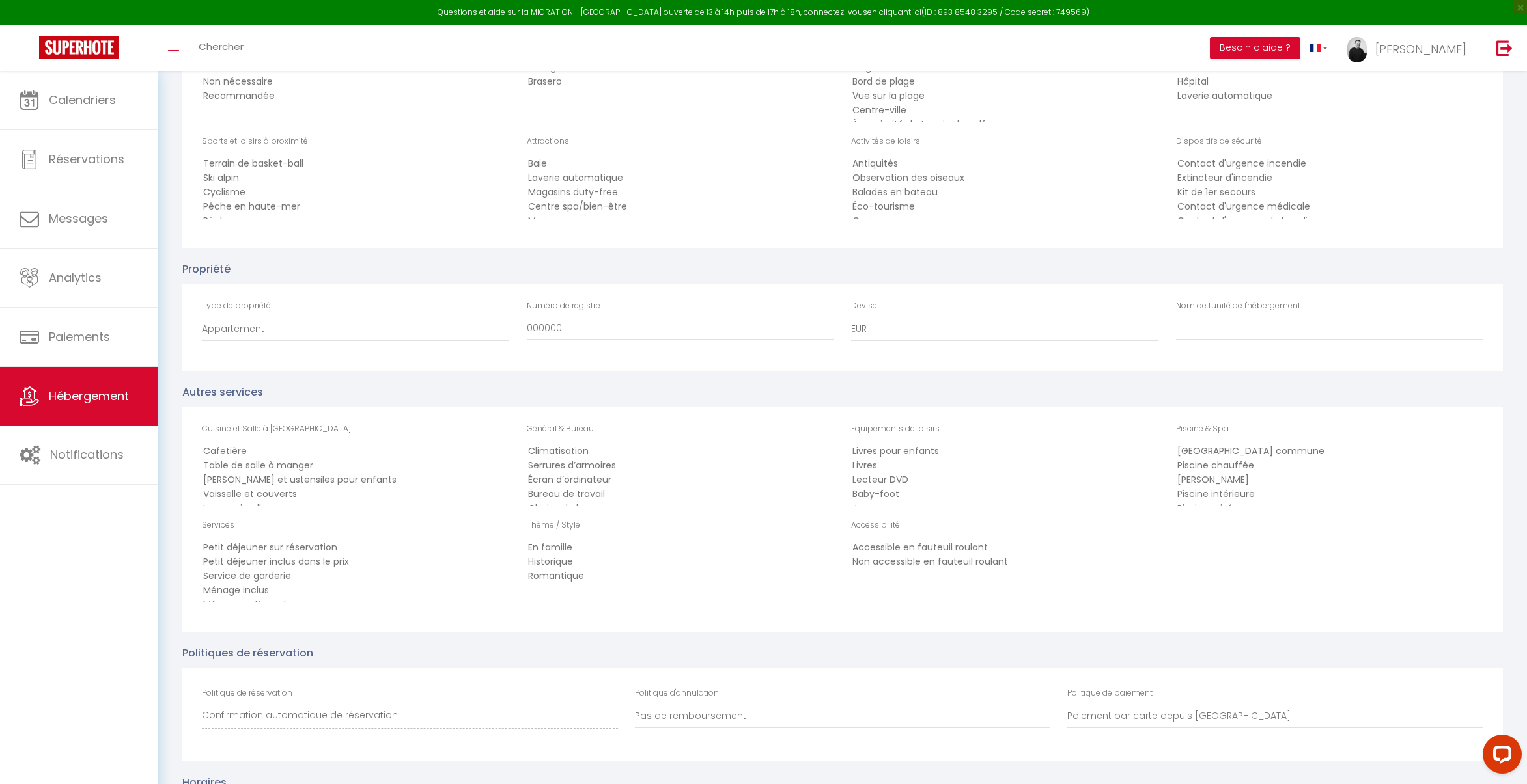
scroll to position [2113, 0]
click at [332, 331] on select "Appartement Grange Gîte Bateau Immeuble Bungalow Cabine Camping Caravane Châtea…" at bounding box center [355, 328] width 307 height 24
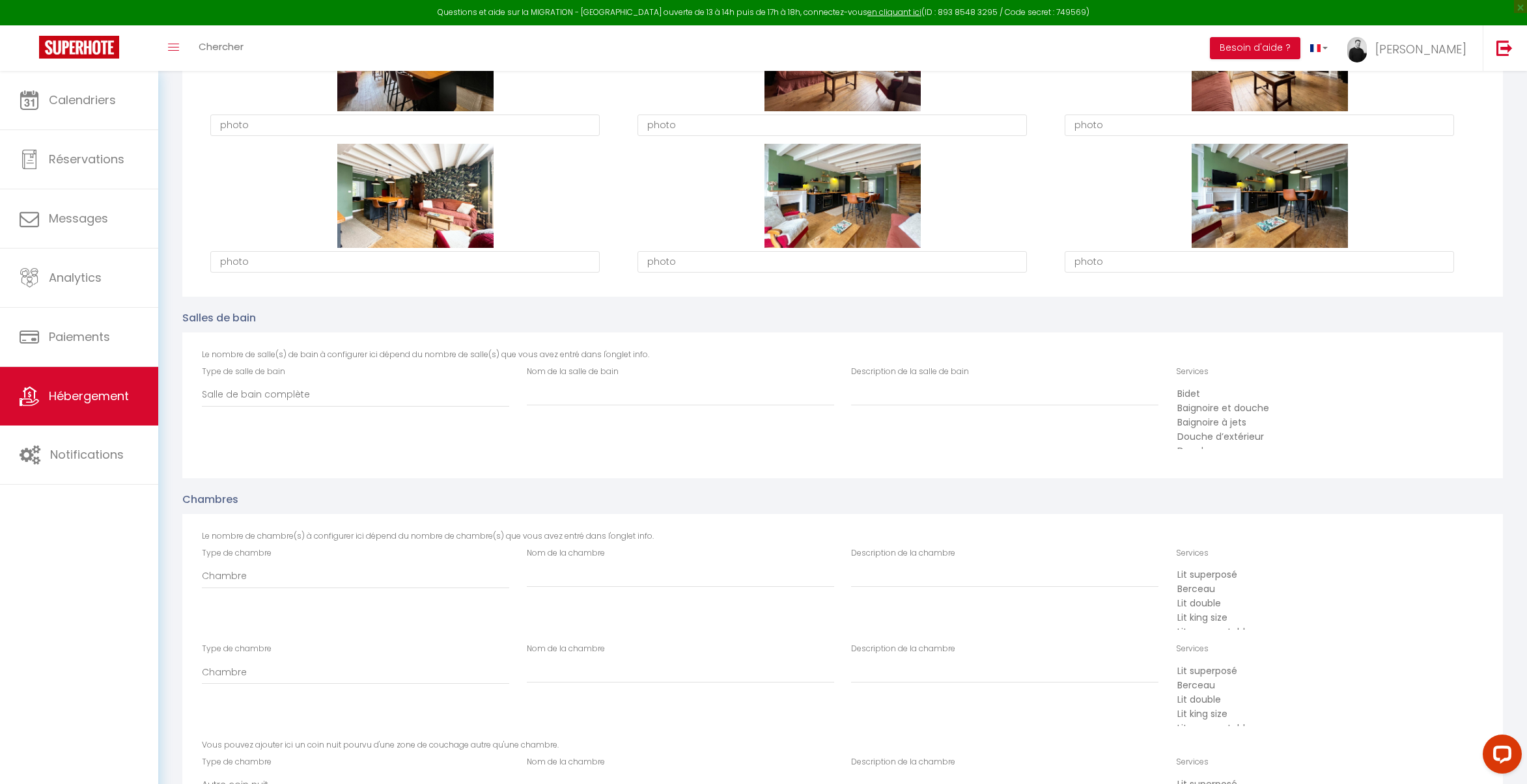
scroll to position [0, 0]
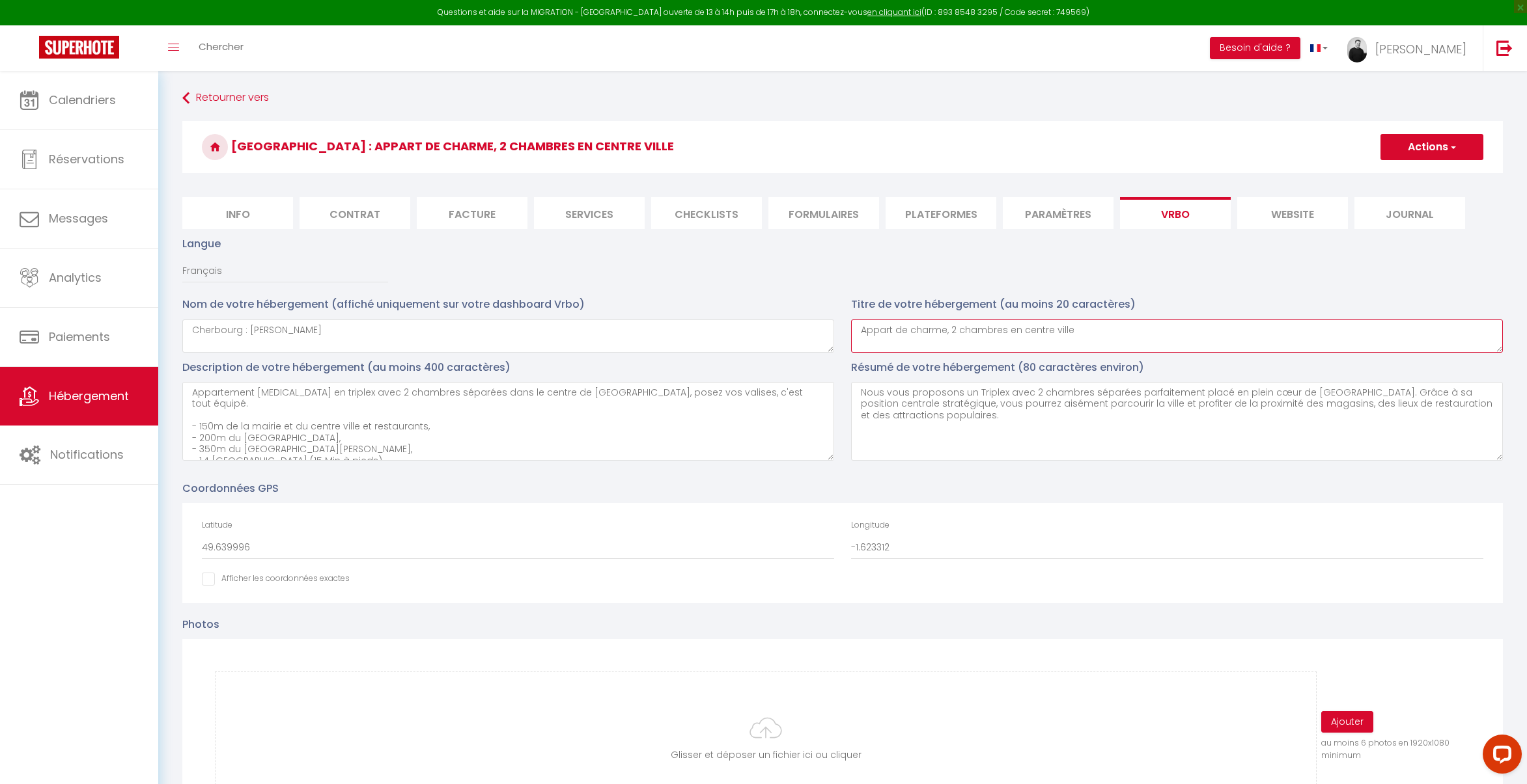
drag, startPoint x: 1075, startPoint y: 334, endPoint x: 833, endPoint y: 324, distance: 242.2
click at [833, 324] on div "Nom de votre hébergement (affiché uniquement sur votre dashboard Vrbo) Cherbour…" at bounding box center [842, 327] width 1337 height 62
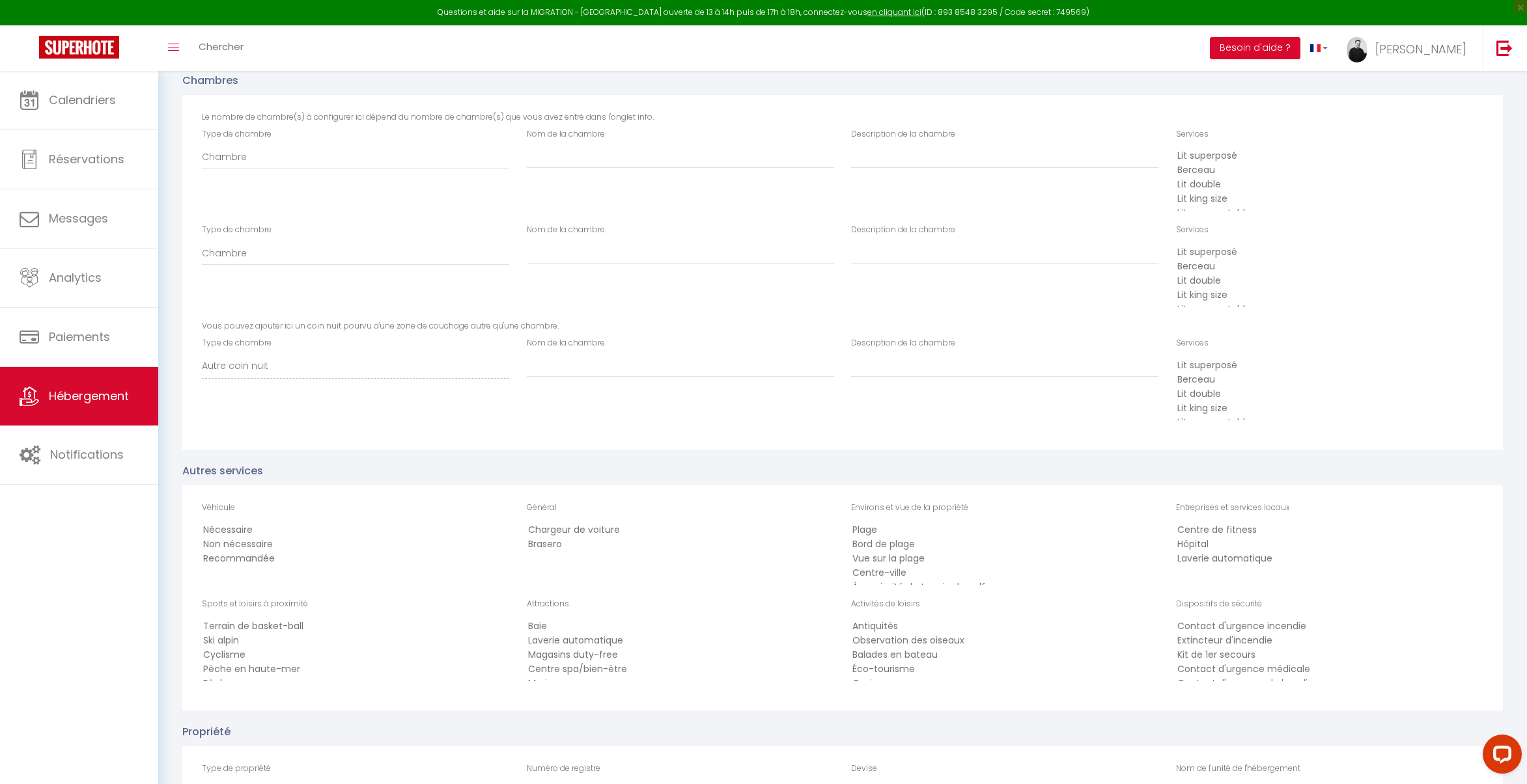
scroll to position [1980, 0]
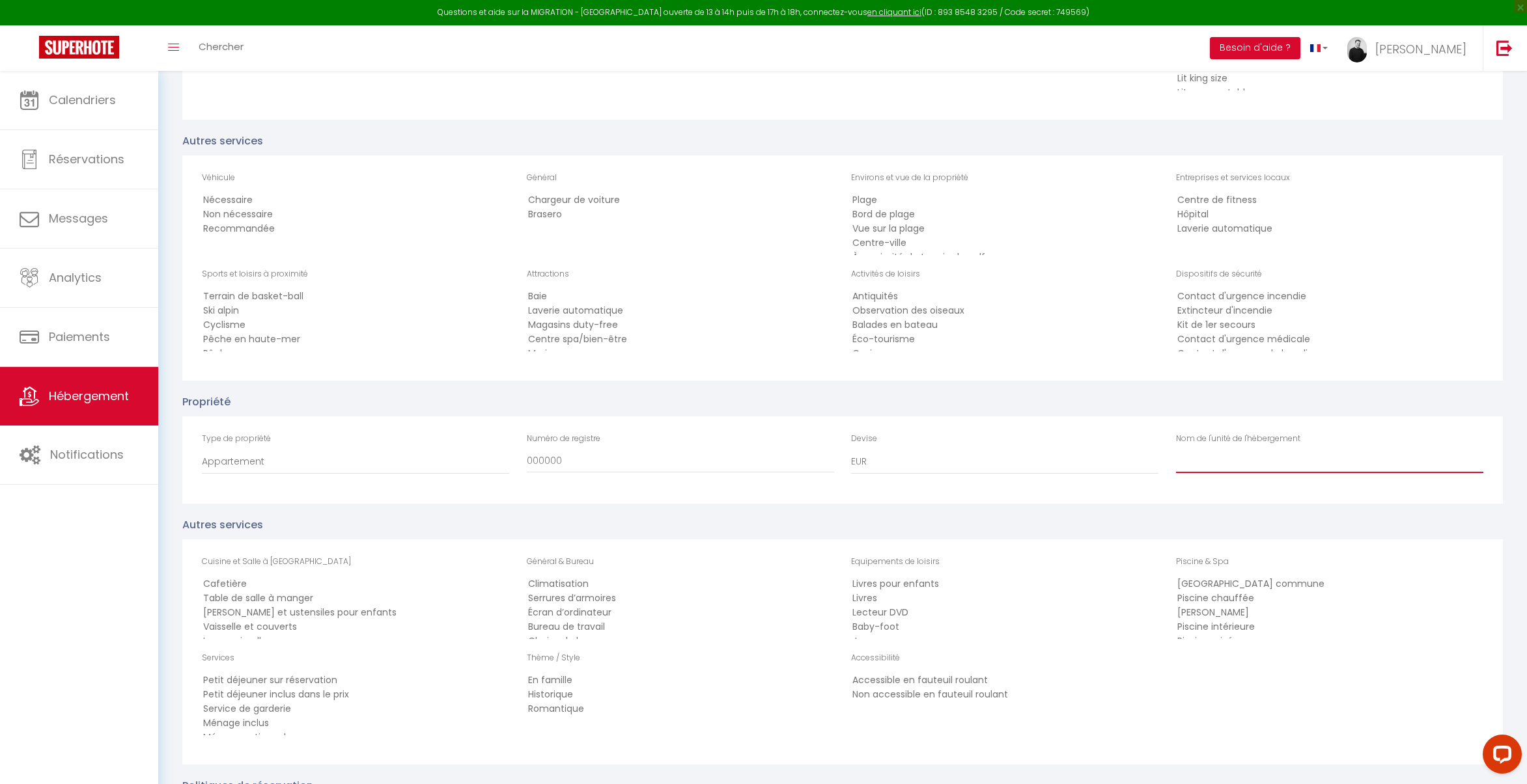
click at [1198, 457] on input "Nom de l'unité de l'hébergement" at bounding box center [1329, 462] width 307 height 23
paste input "Appart de charme, 2 chambres en centre ville"
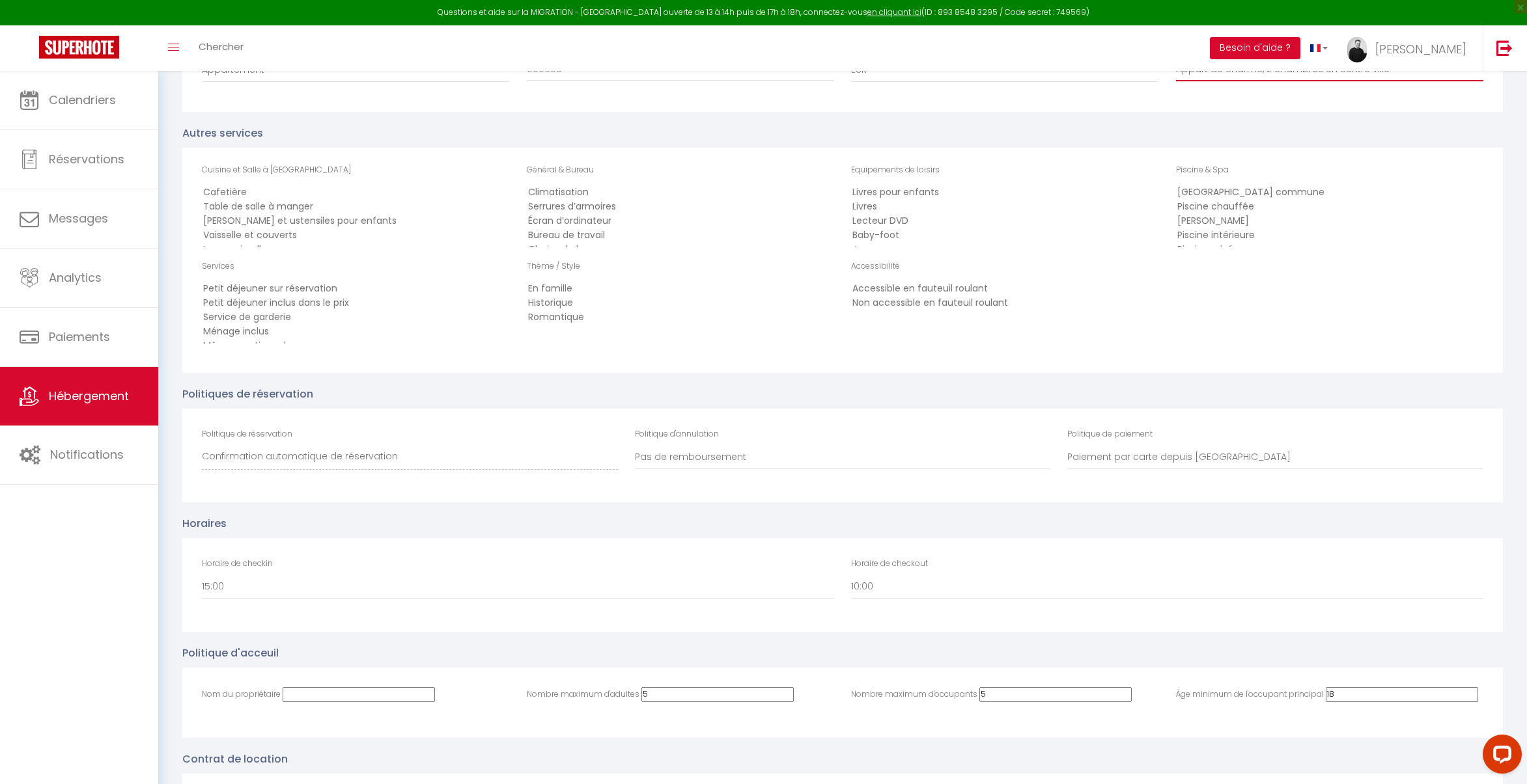
scroll to position [2593, 0]
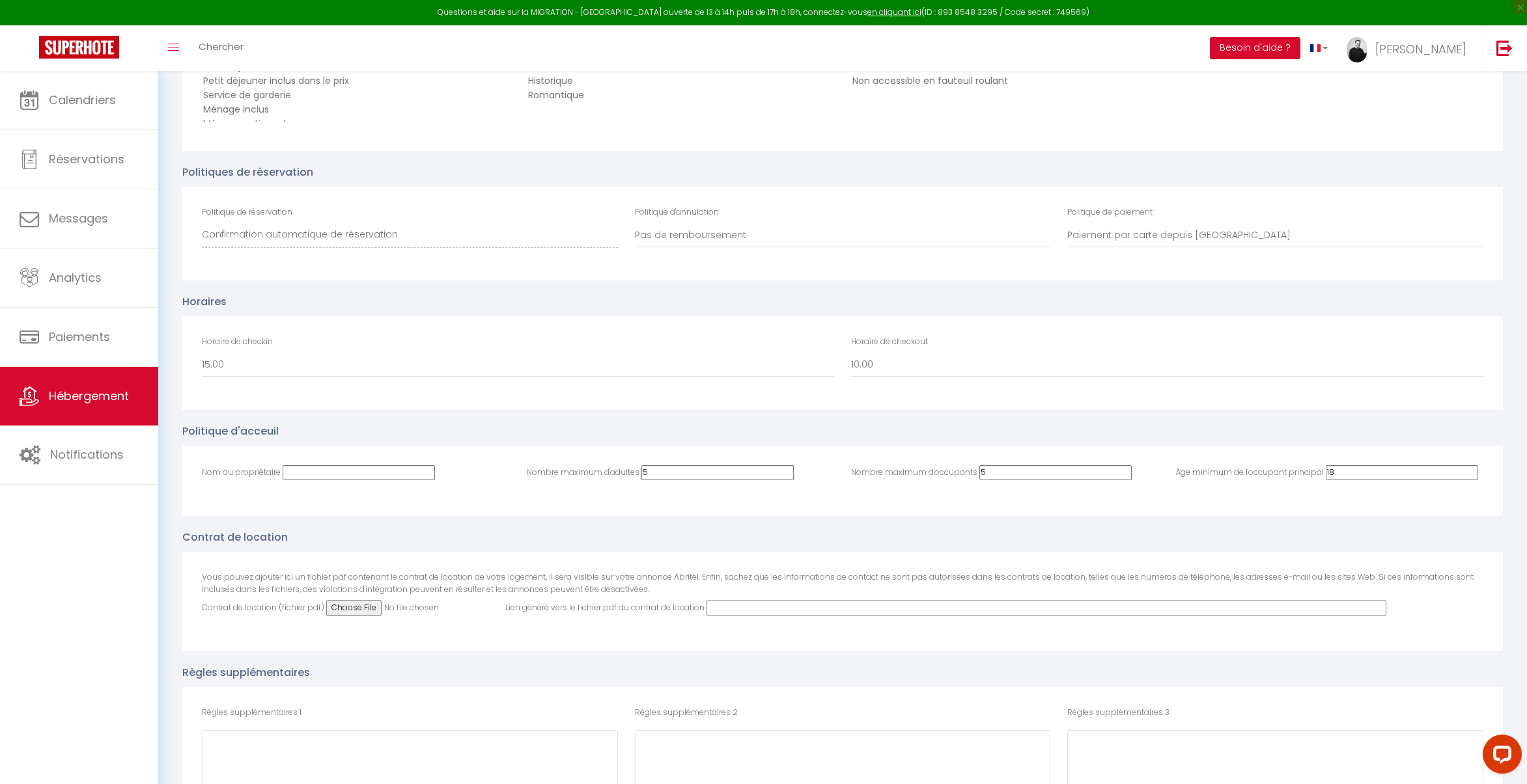
type input "Appart de charme, 2 chambres en centre ville"
click at [674, 471] on input "5" at bounding box center [717, 472] width 153 height 15
type input "4"
click at [708, 475] on input "4" at bounding box center [717, 472] width 153 height 15
type input "4"
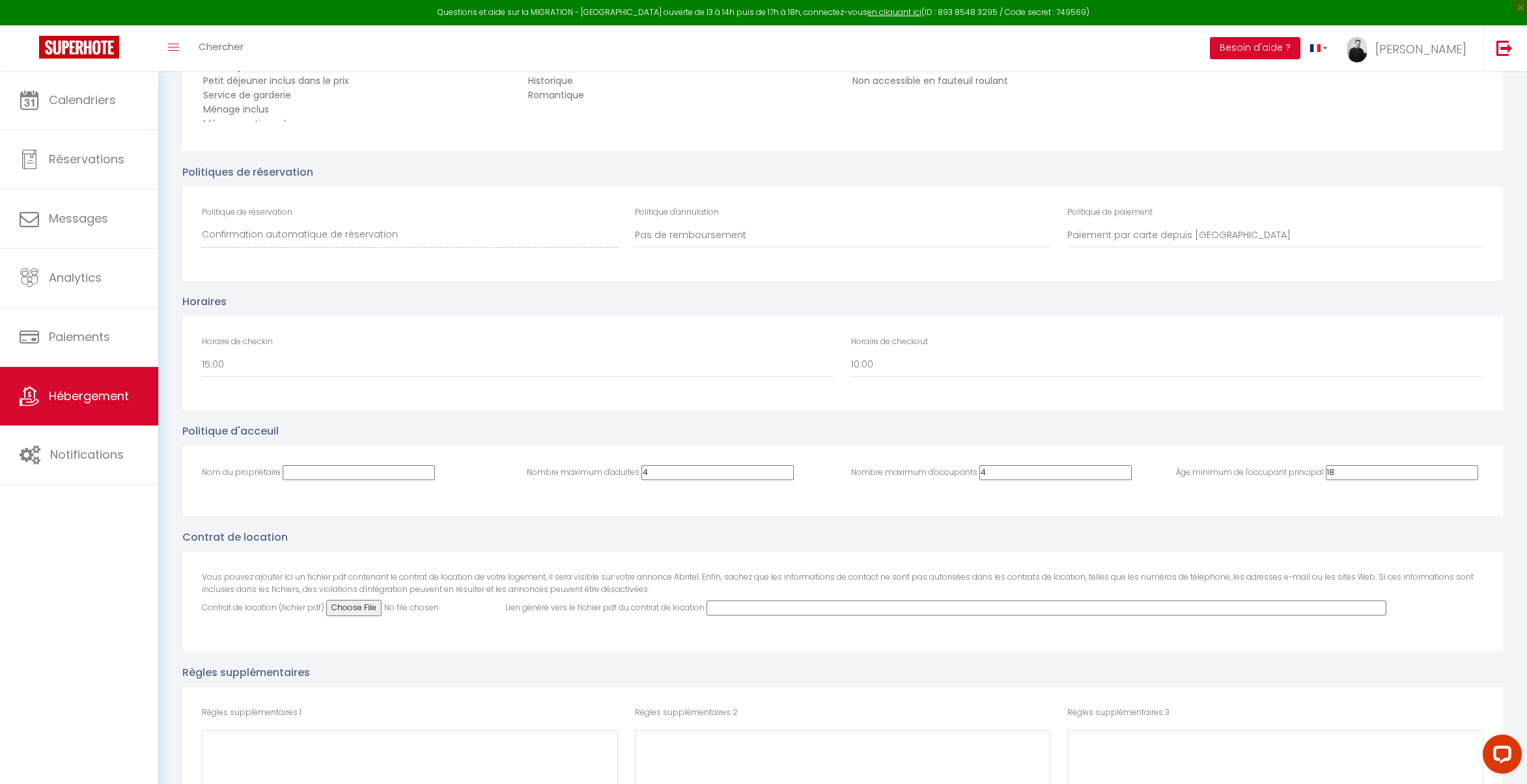
click at [1049, 476] on input "4" at bounding box center [1055, 472] width 153 height 15
click at [303, 474] on input "Nom du propriétaire" at bounding box center [359, 472] width 153 height 15
paste input "Thegoodbnb"
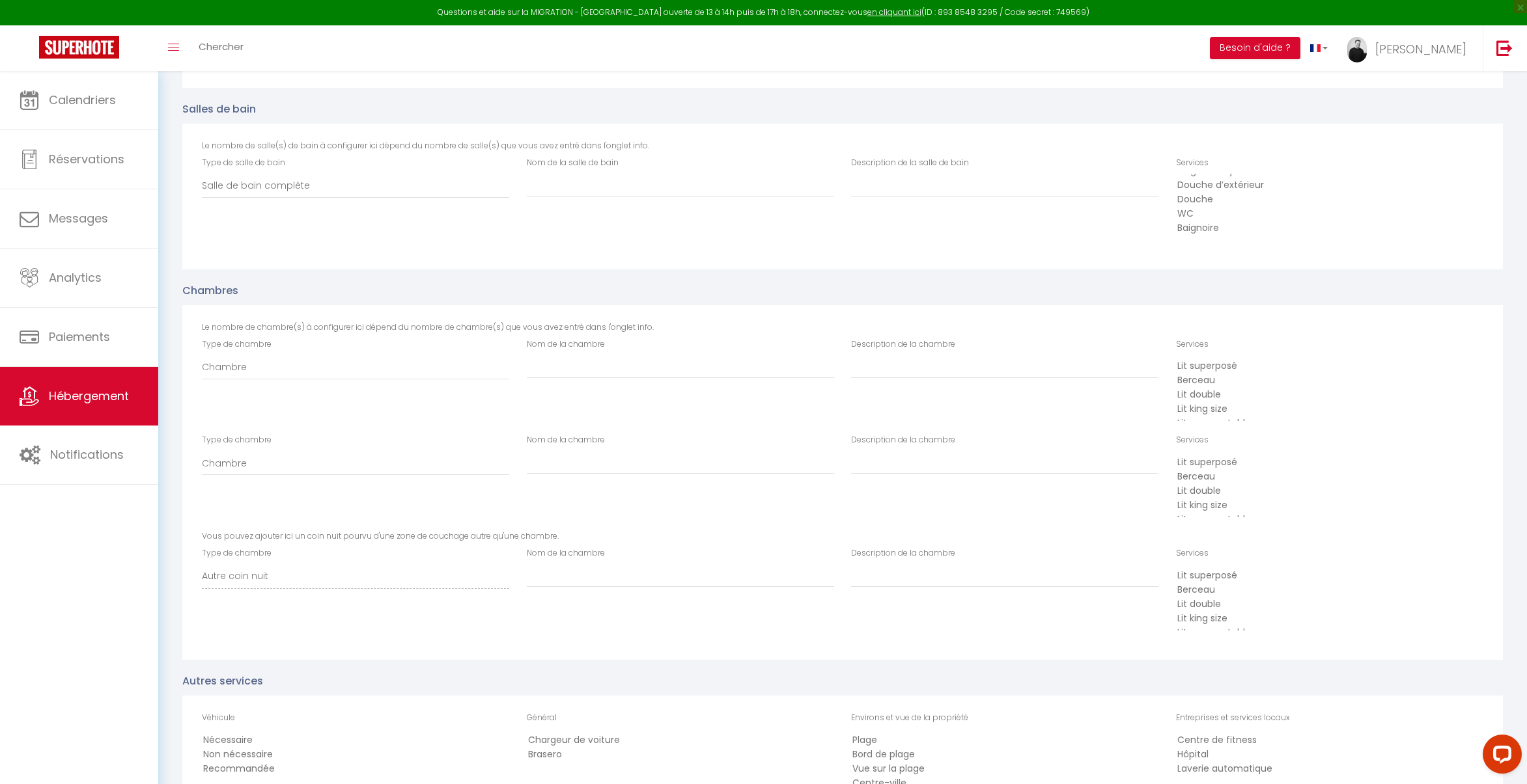
scroll to position [0, 0]
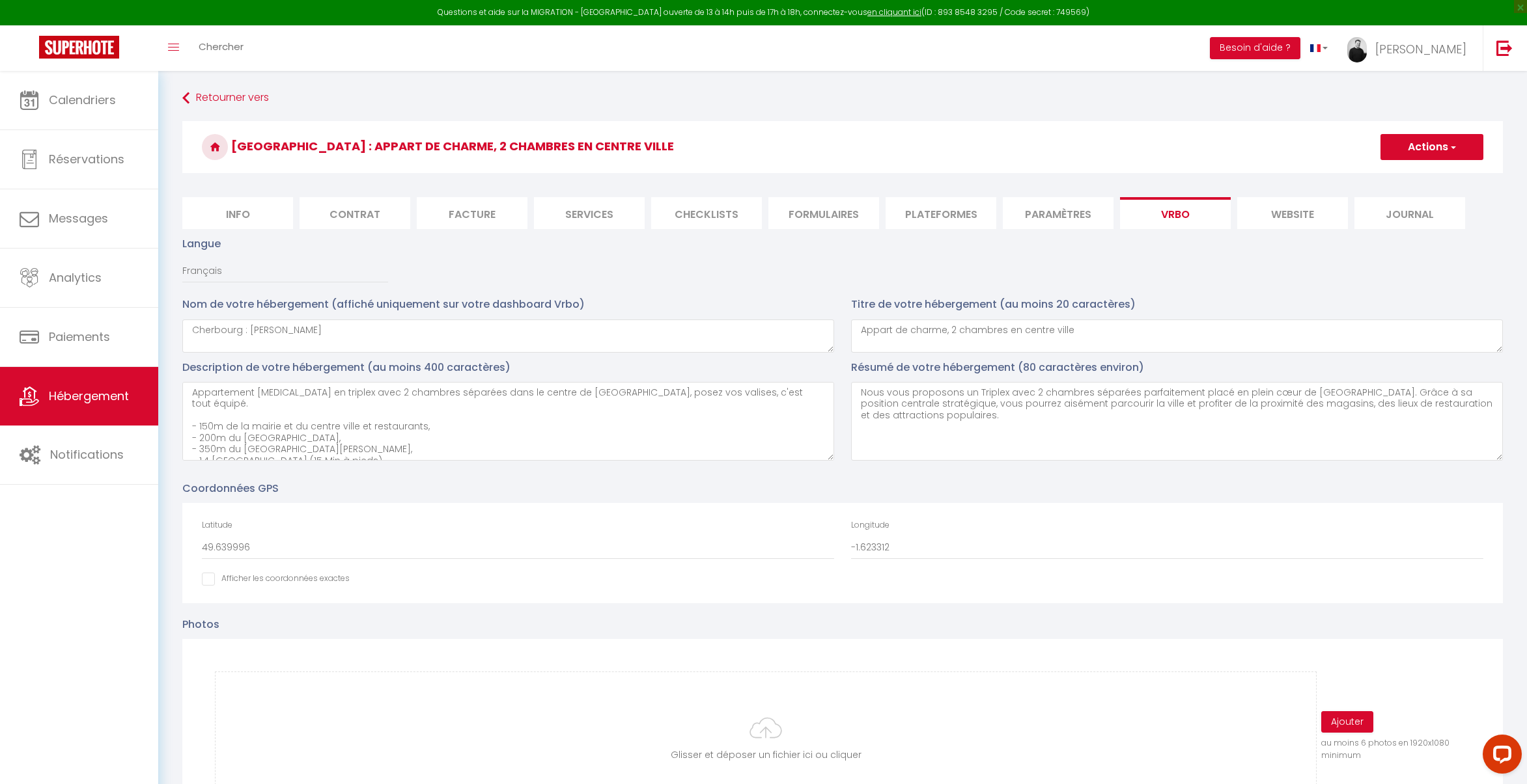
type input "Thegoodbnb"
click at [1442, 152] on button "Actions" at bounding box center [1431, 146] width 103 height 26
click at [1422, 176] on input "Enregistrer" at bounding box center [1416, 175] width 48 height 13
click at [1055, 218] on li "Paramètres" at bounding box center [1058, 212] width 110 height 32
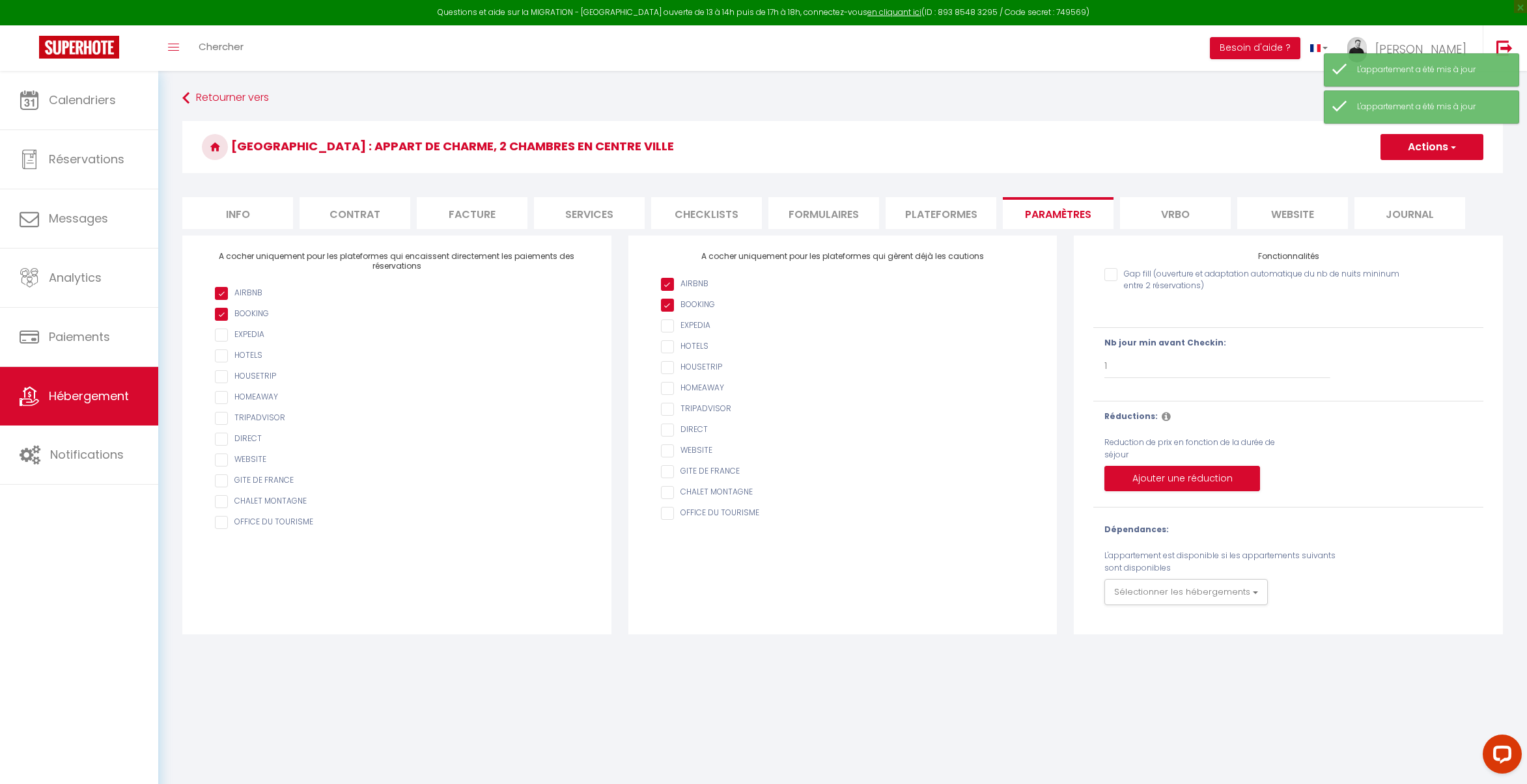
click at [1174, 215] on li "Vrbo" at bounding box center [1175, 212] width 110 height 32
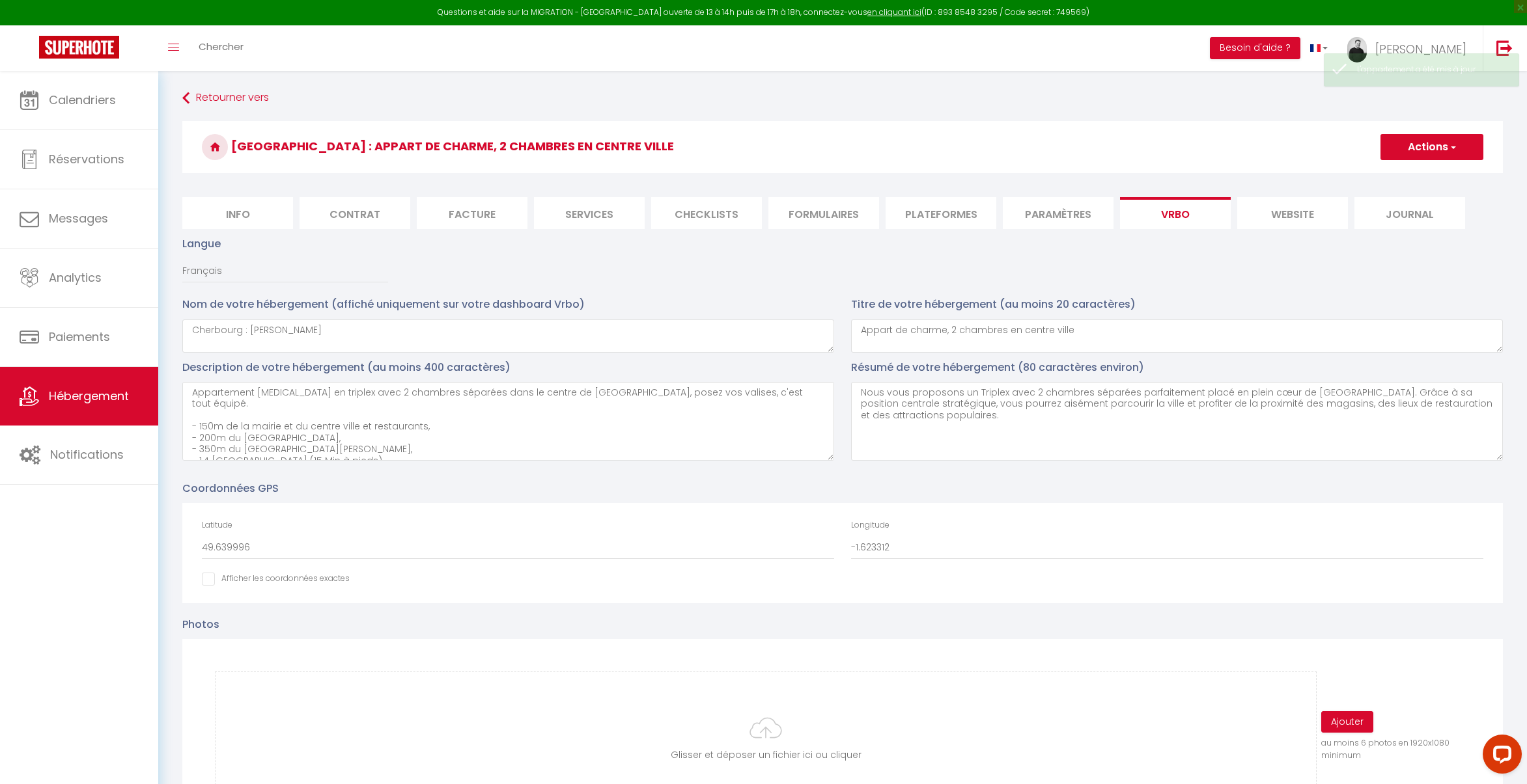
click at [1063, 213] on li "Paramètres" at bounding box center [1058, 212] width 110 height 32
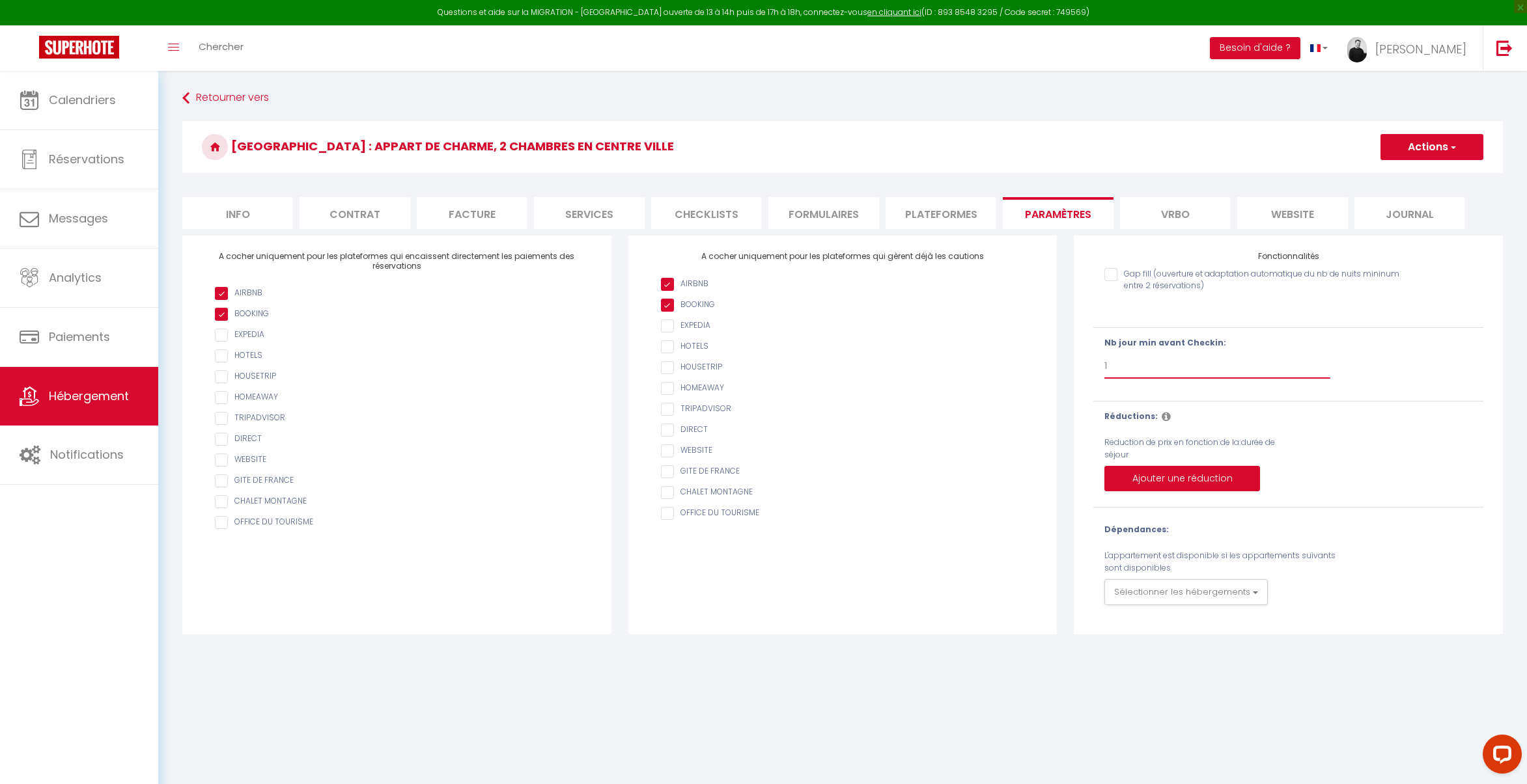
click at [1131, 371] on select "Pas de limite 1 2 3 4 5 6 7" at bounding box center [1216, 366] width 225 height 24
select select "2"
checkbox input "false"
click at [1431, 126] on h3 "[GEOGRAPHIC_DATA] : Appart de charme, 2 chambres en centre ville" at bounding box center [842, 147] width 1320 height 52
click at [1427, 141] on button "Actions" at bounding box center [1431, 146] width 103 height 26
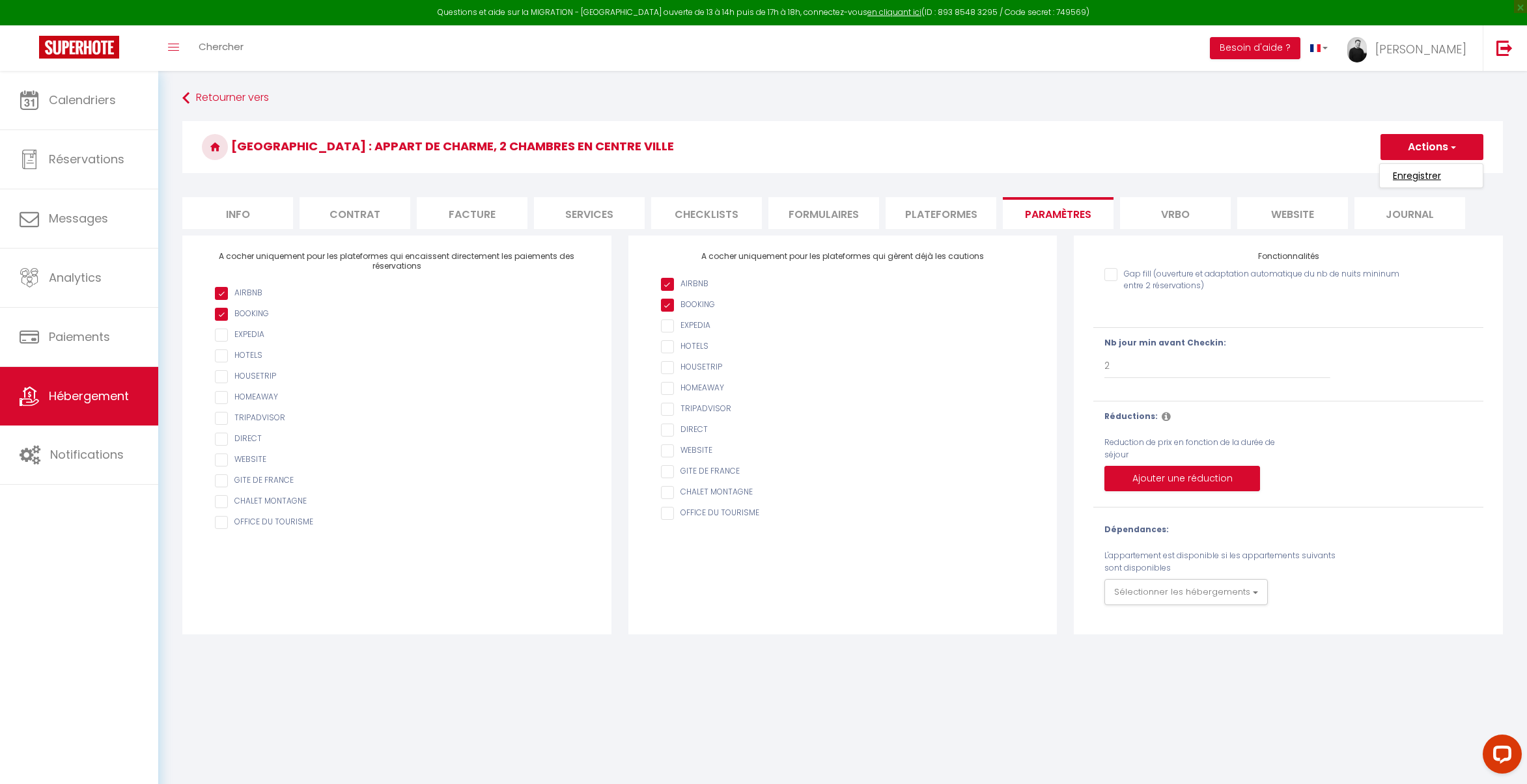
click at [1414, 177] on input "Enregistrer" at bounding box center [1416, 175] width 48 height 13
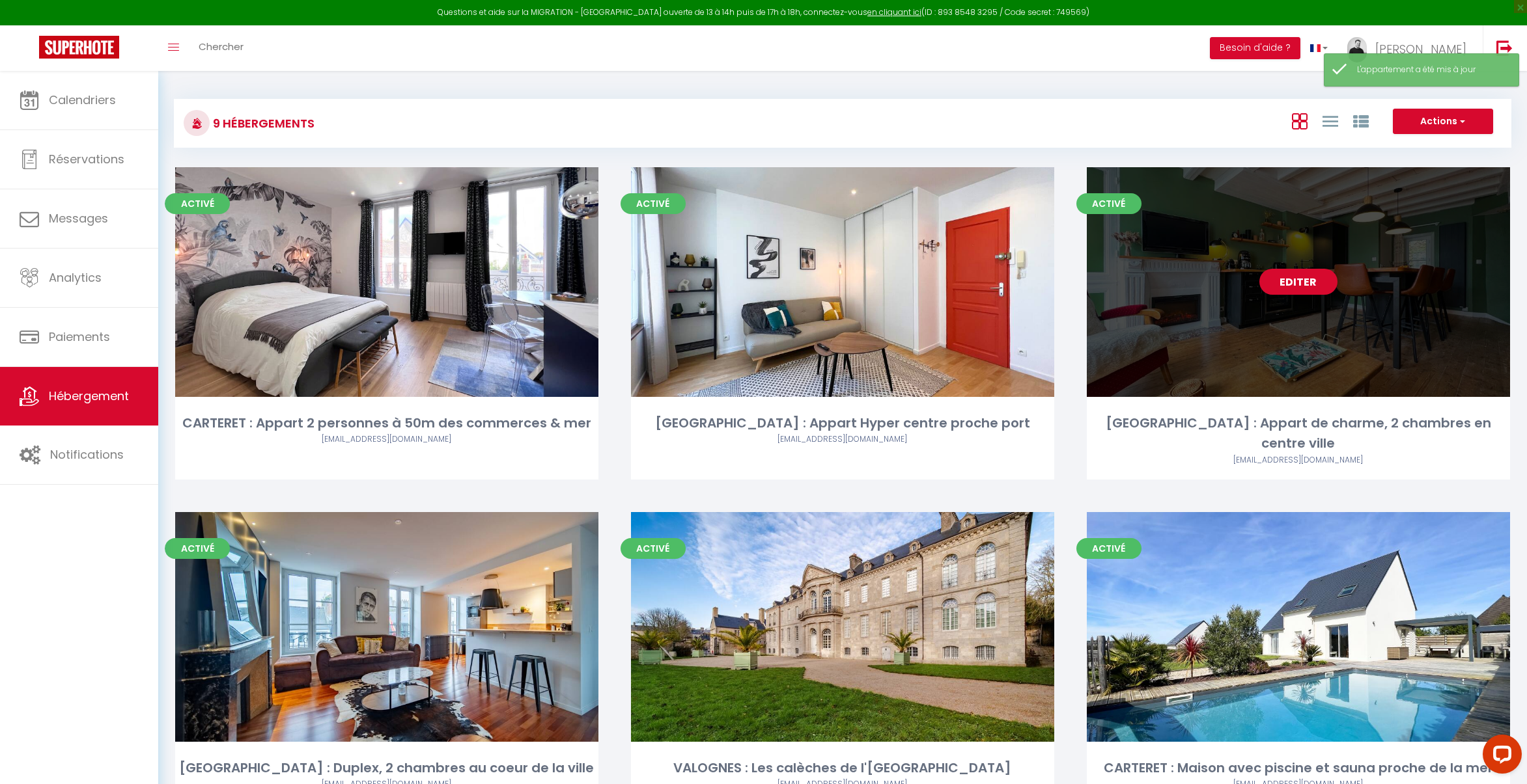
click at [1298, 282] on link "Editer" at bounding box center [1297, 282] width 78 height 26
select select "3"
select select "2"
select select "1"
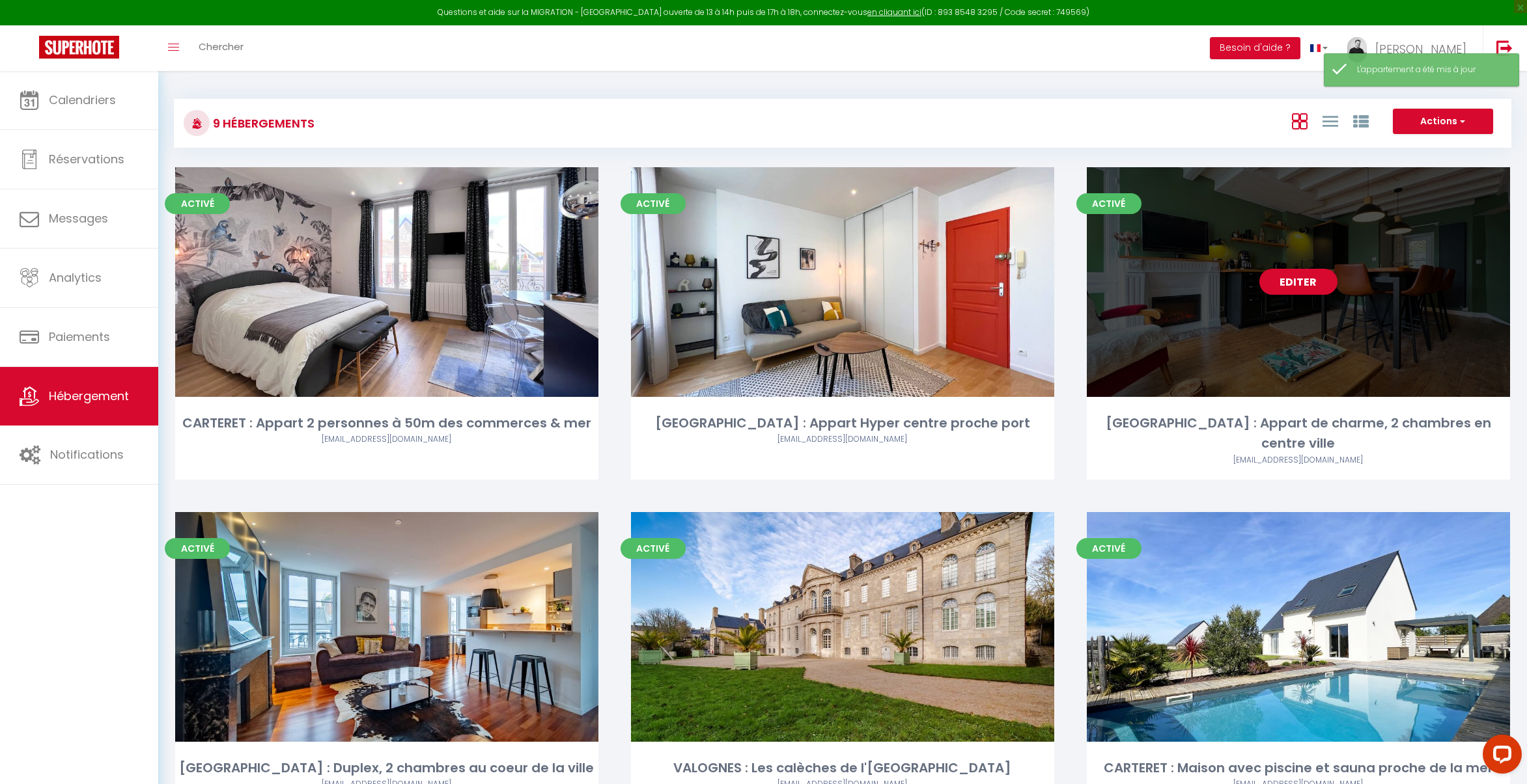
select select
select select "28"
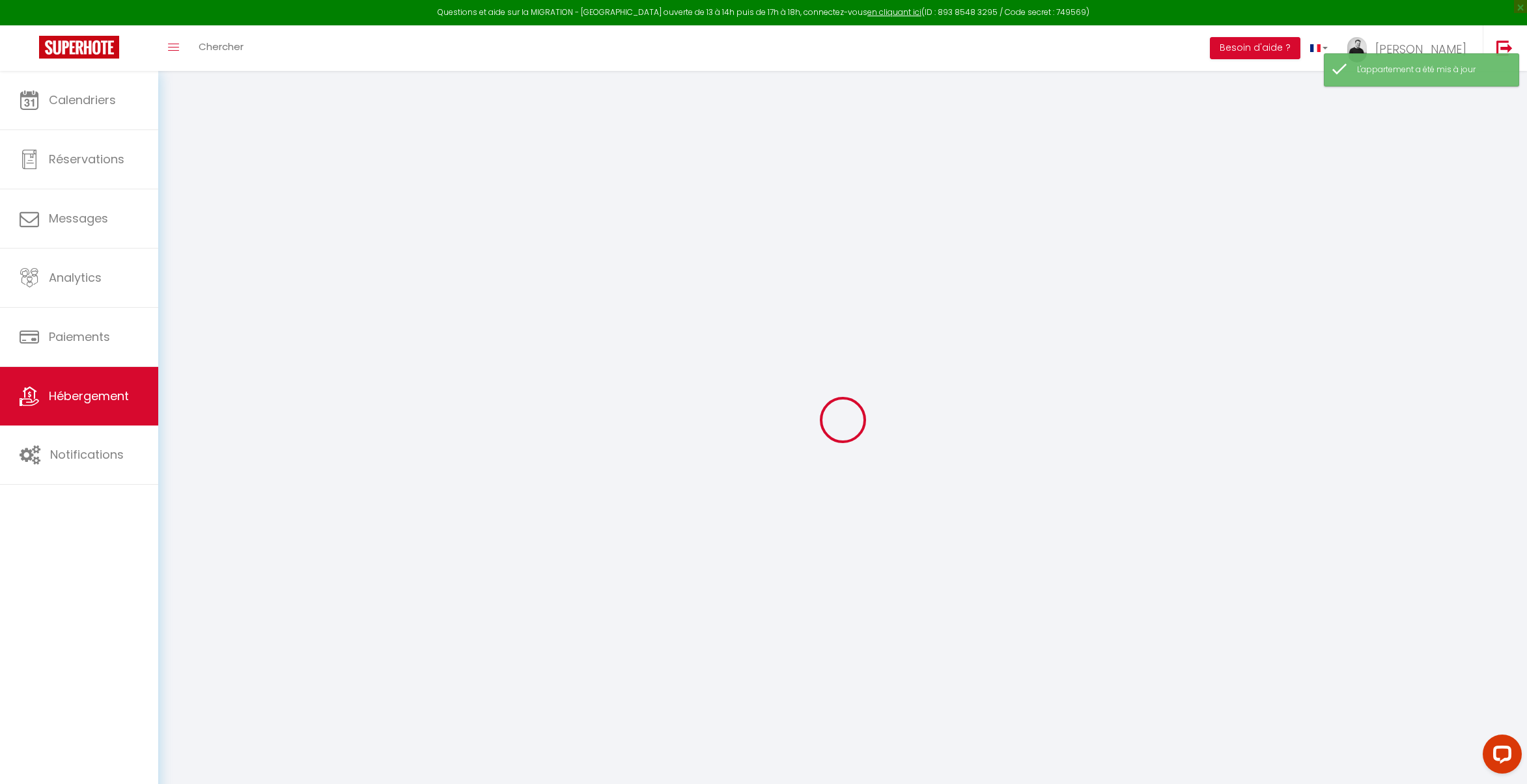
select select
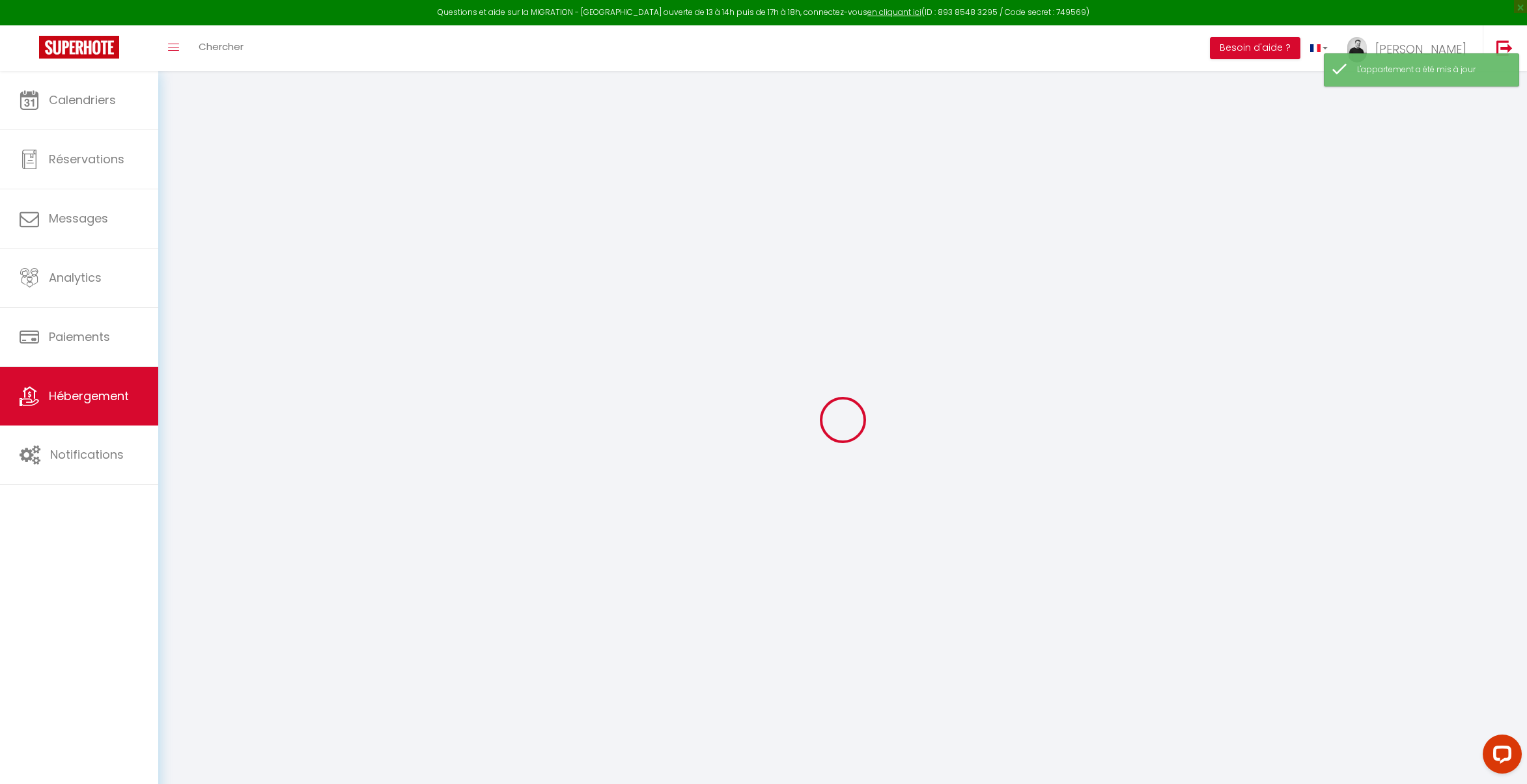
select select
checkbox input "false"
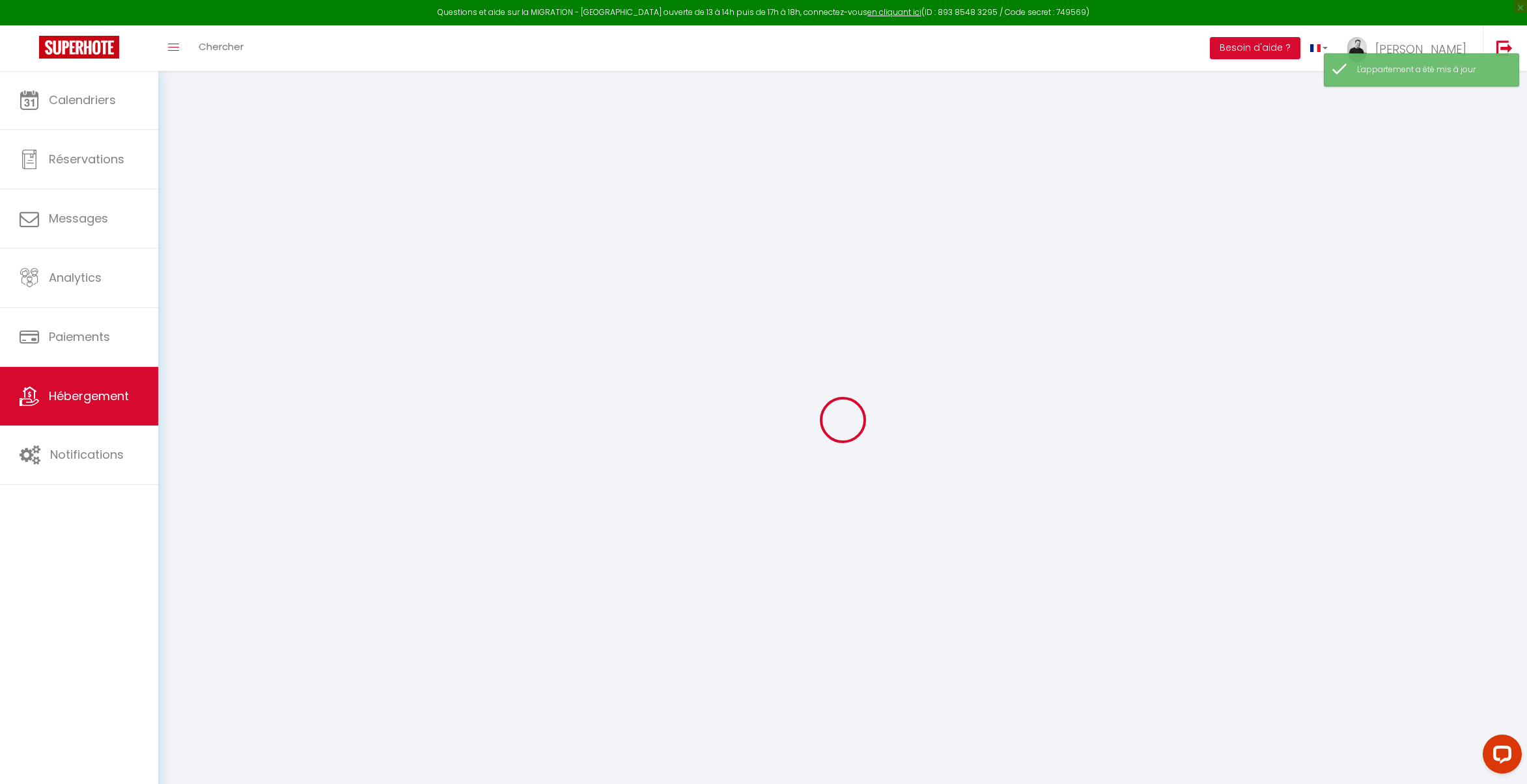
select select
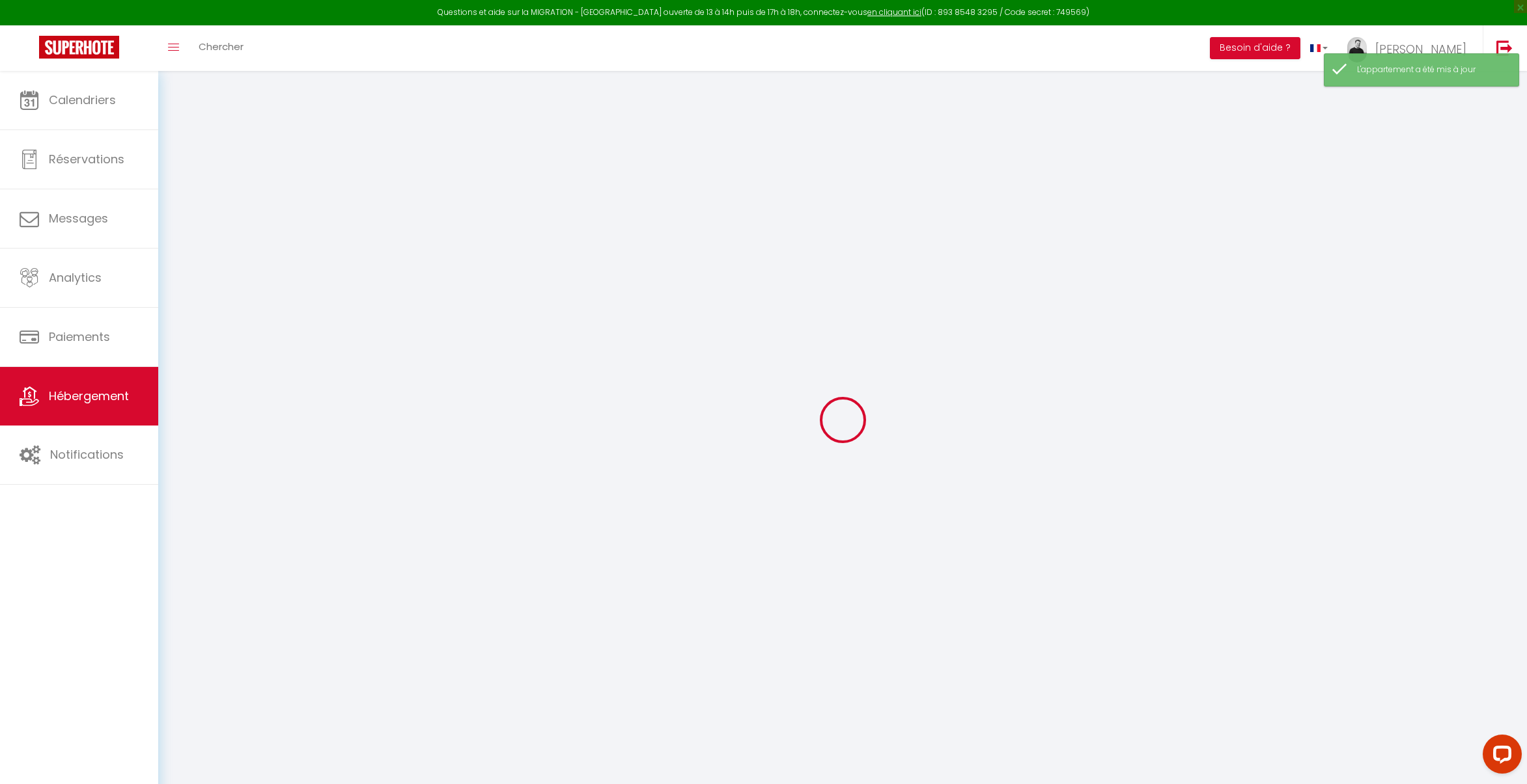
select select
checkbox input "false"
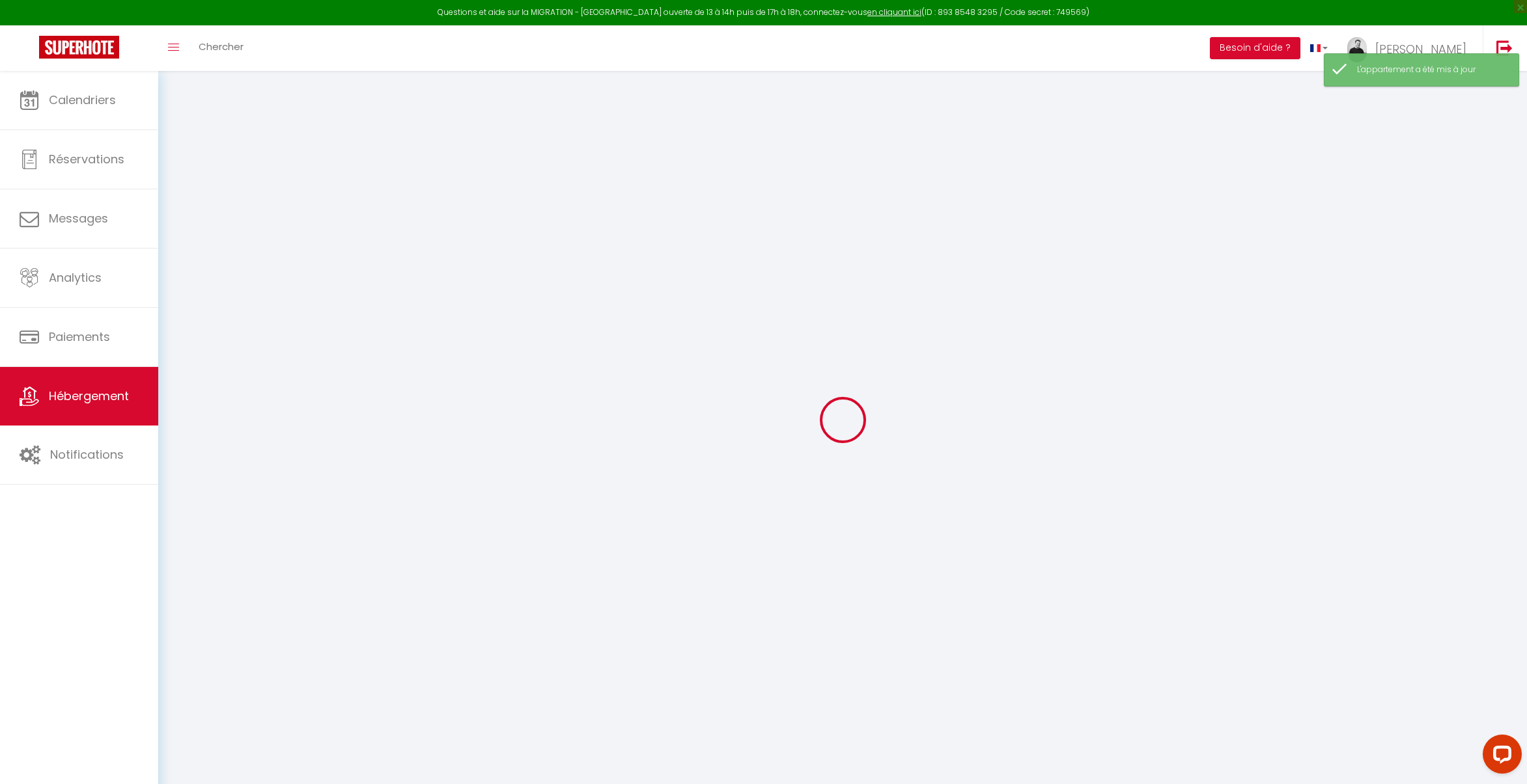
checkbox input "false"
select select
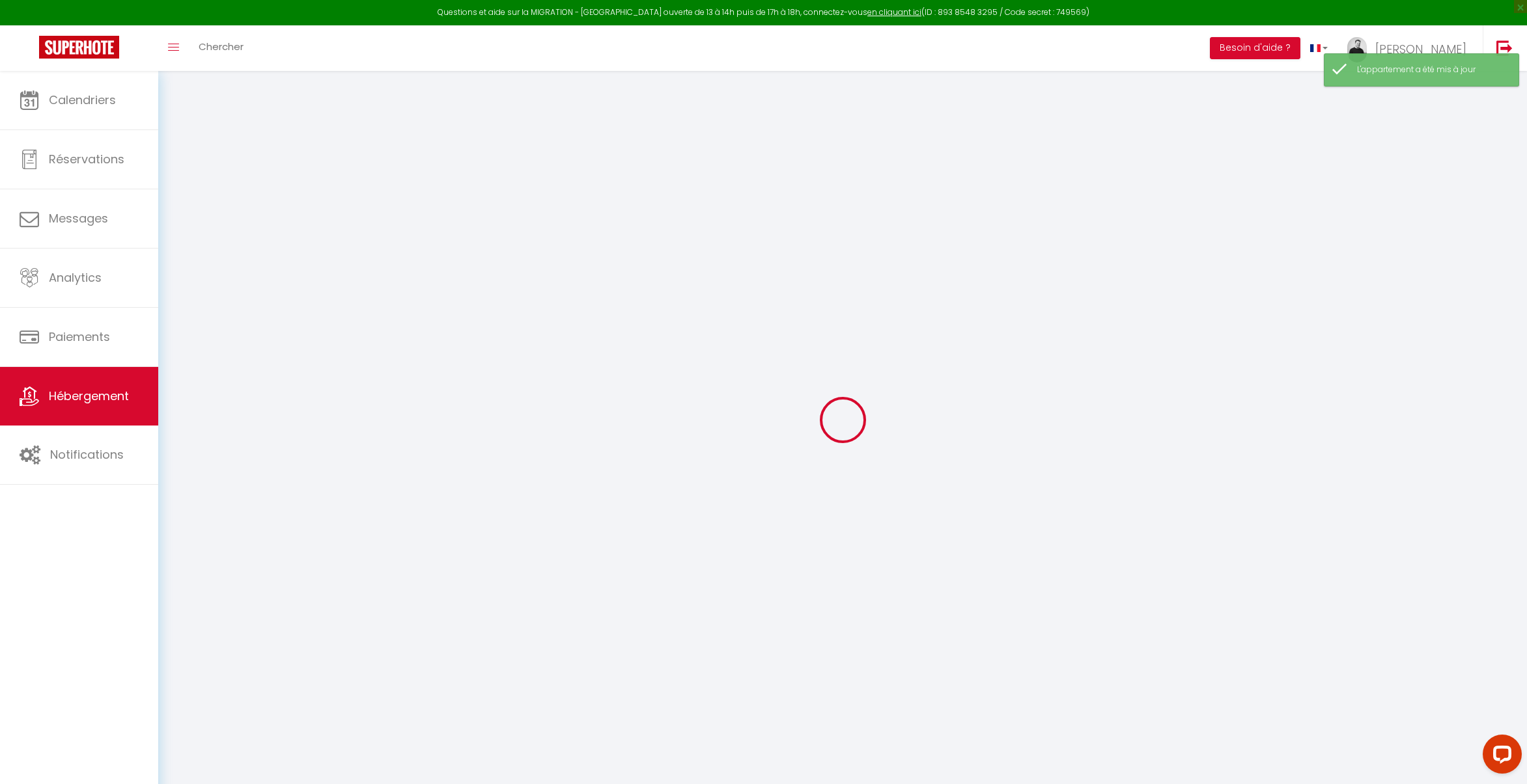
select select
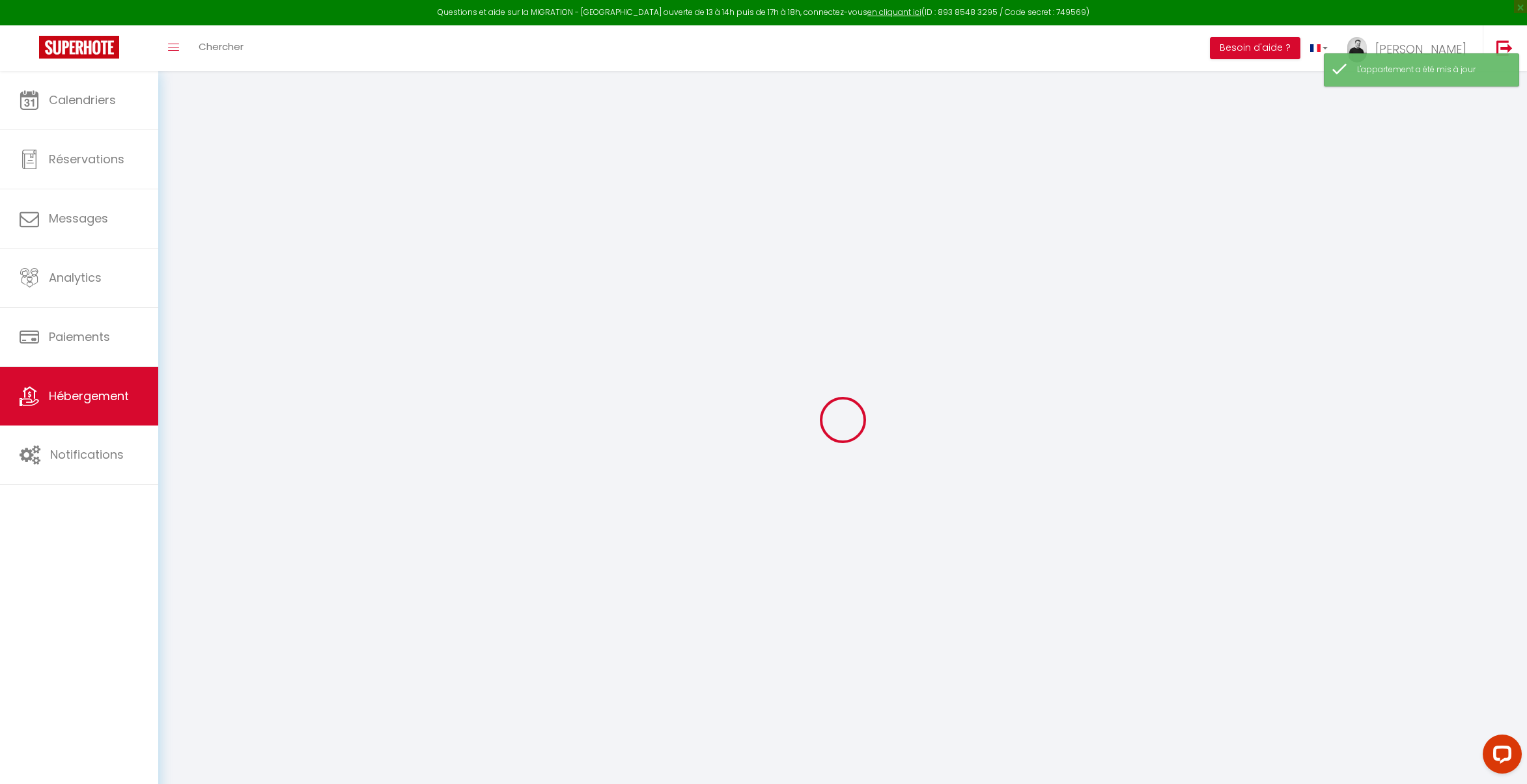
checkbox input "false"
select select
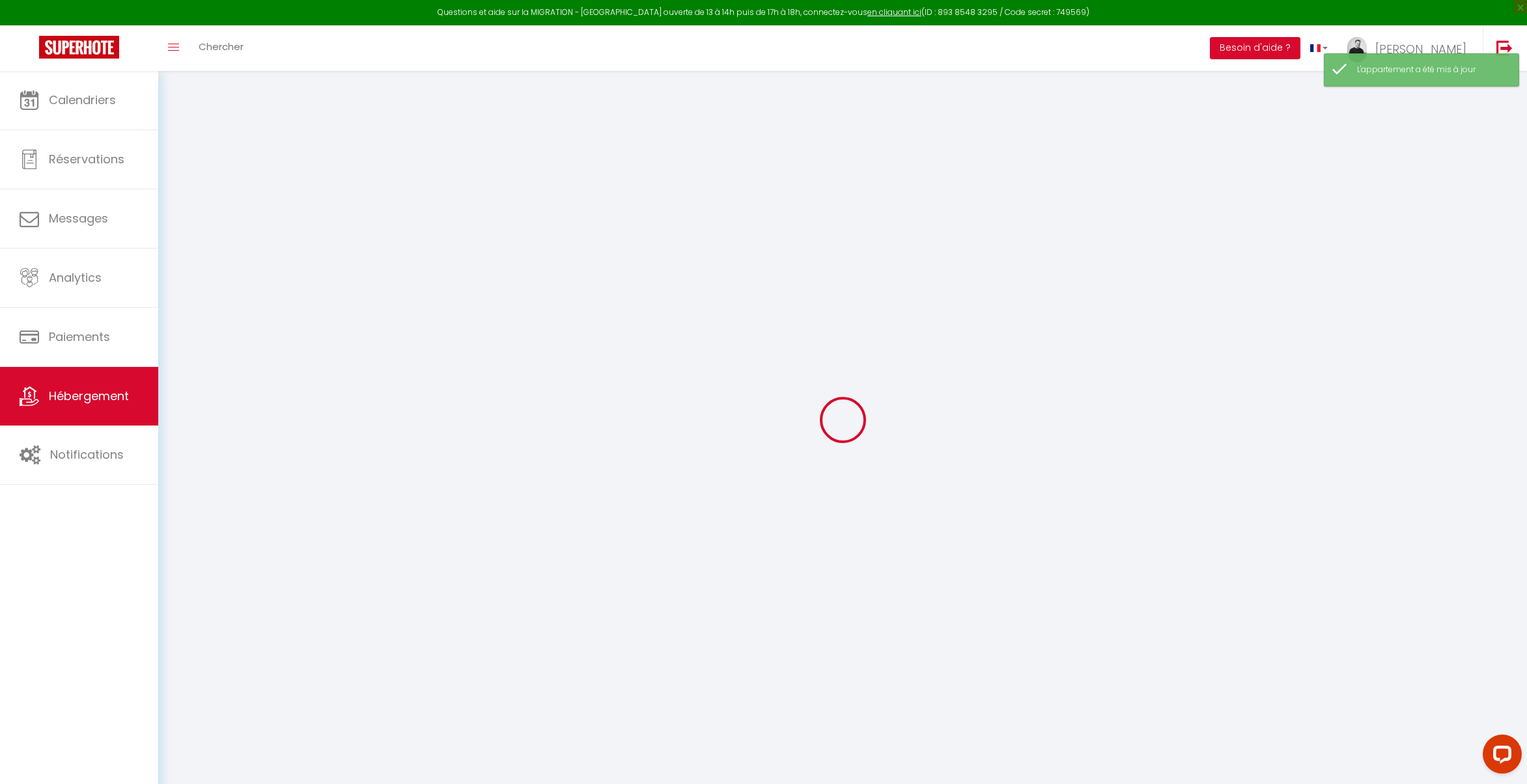
select select
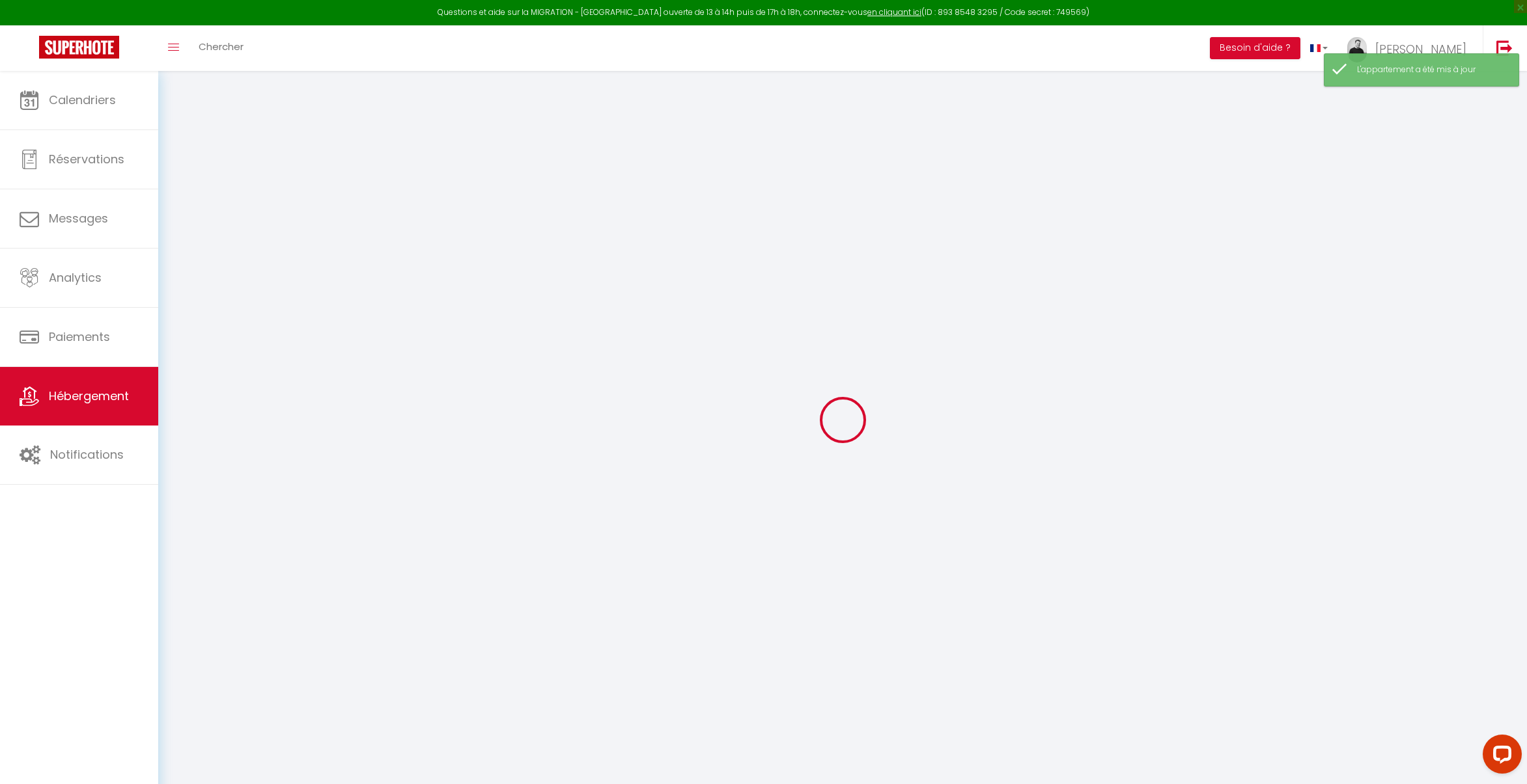
select select
checkbox input "false"
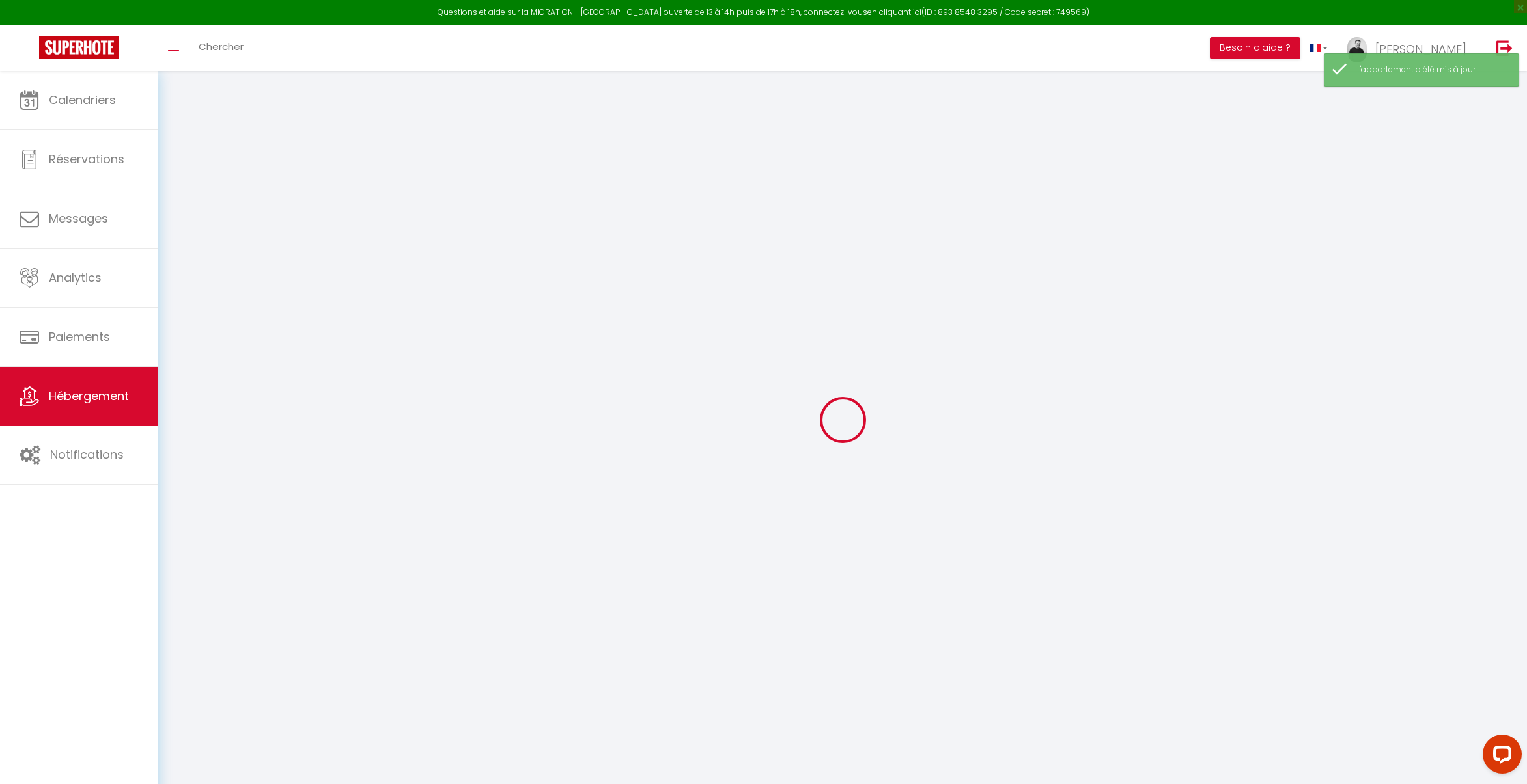
checkbox input "false"
select select
type input "[GEOGRAPHIC_DATA] : Appart de charme, 2 chambres en centre ville"
type input "[PERSON_NAME]"
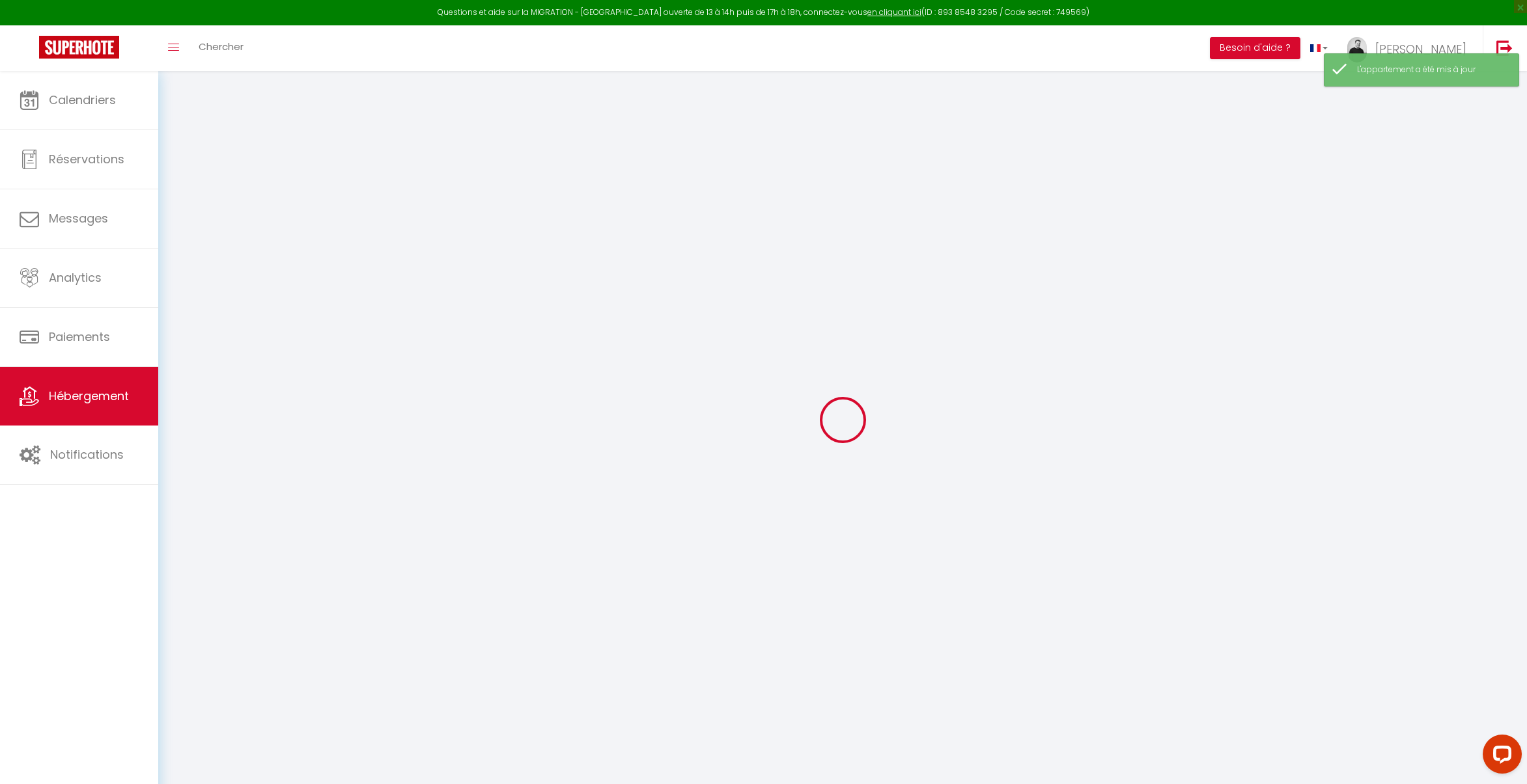
type input "Thegoodbnb"
select select "2"
type input "90"
type input "60"
type input "5.50"
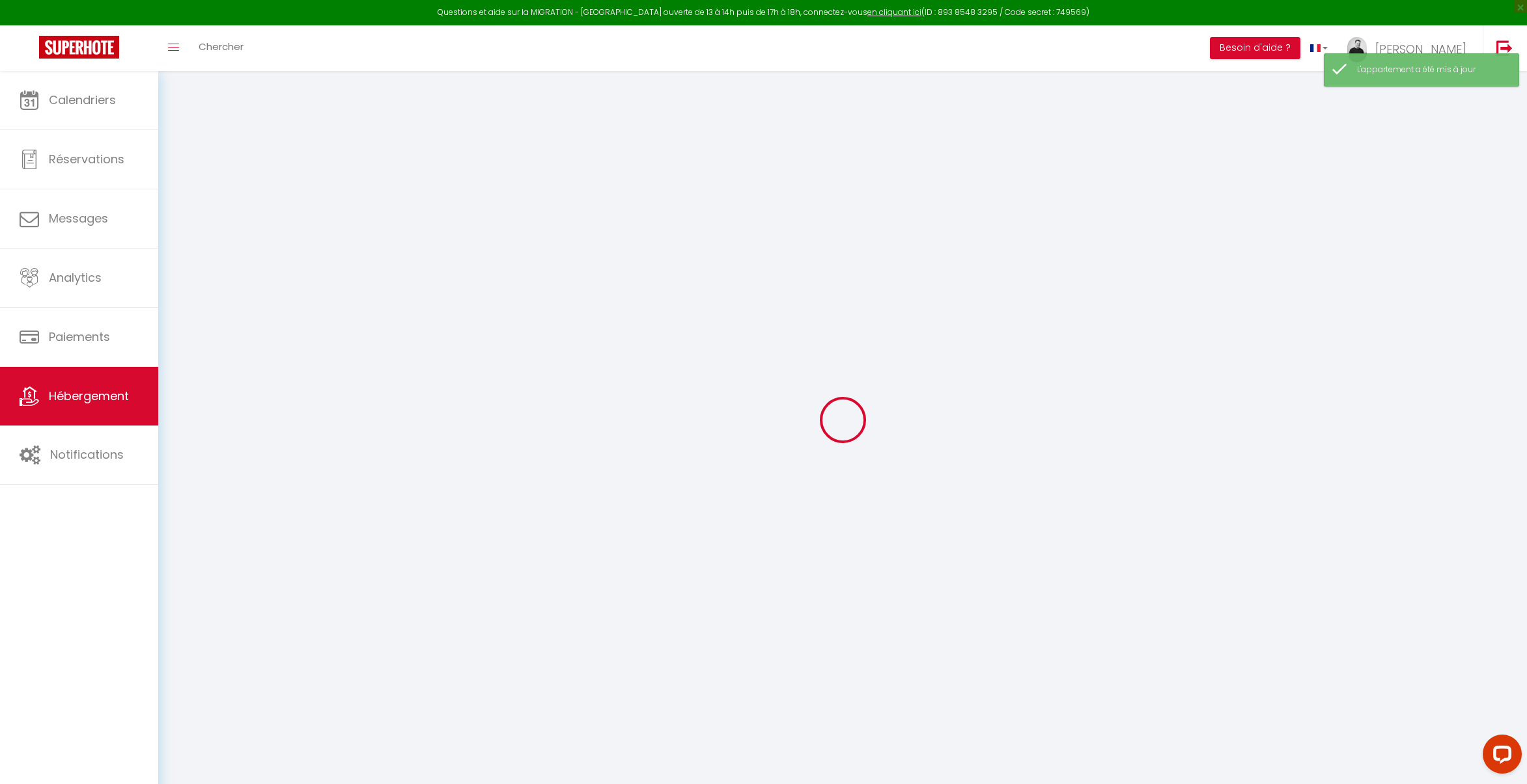
type input "4.40"
type input "350"
select select
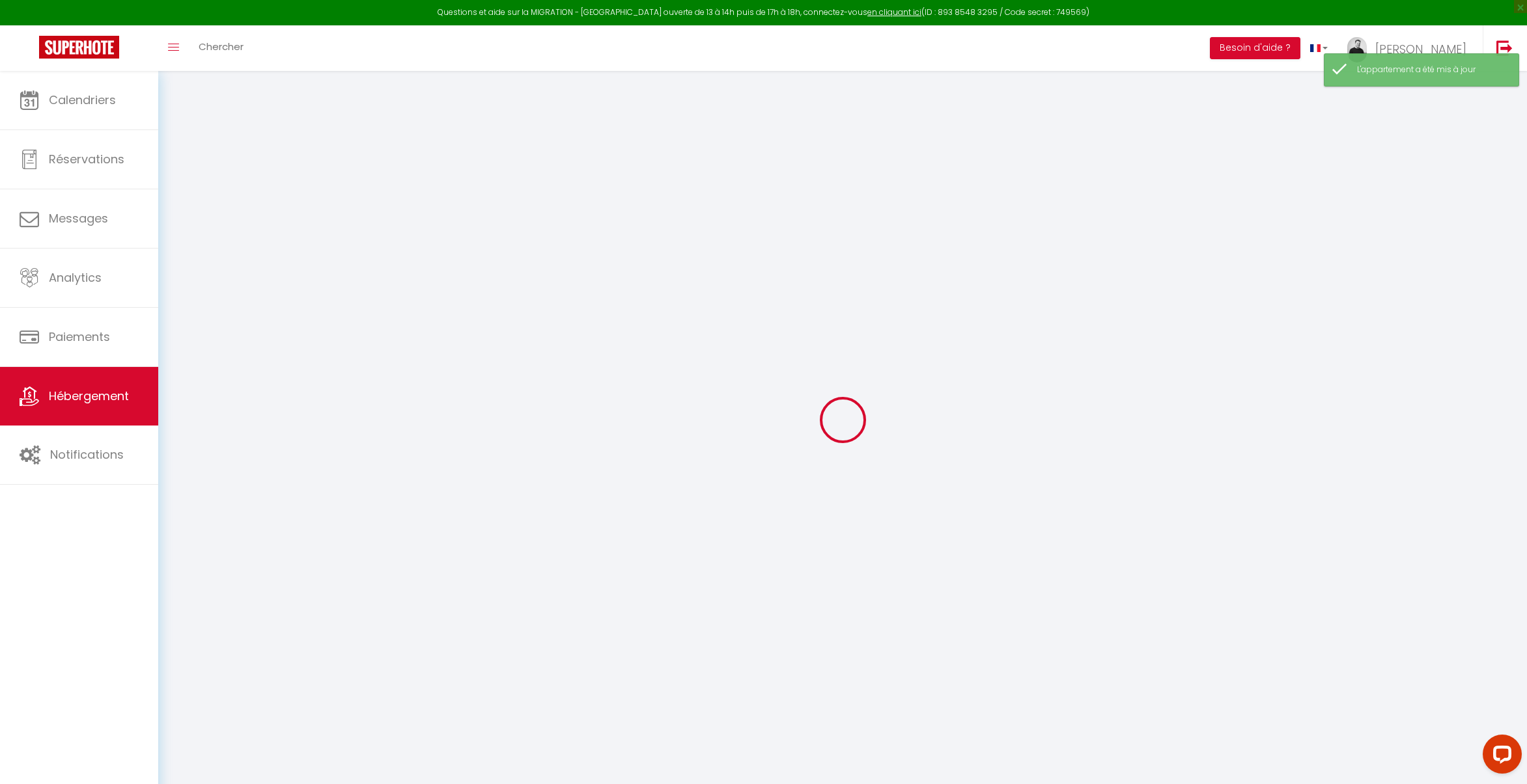
select select
type input "30 Rue Grande Rue"
type input "50100"
type input "Cherbourg-en-Cotentin"
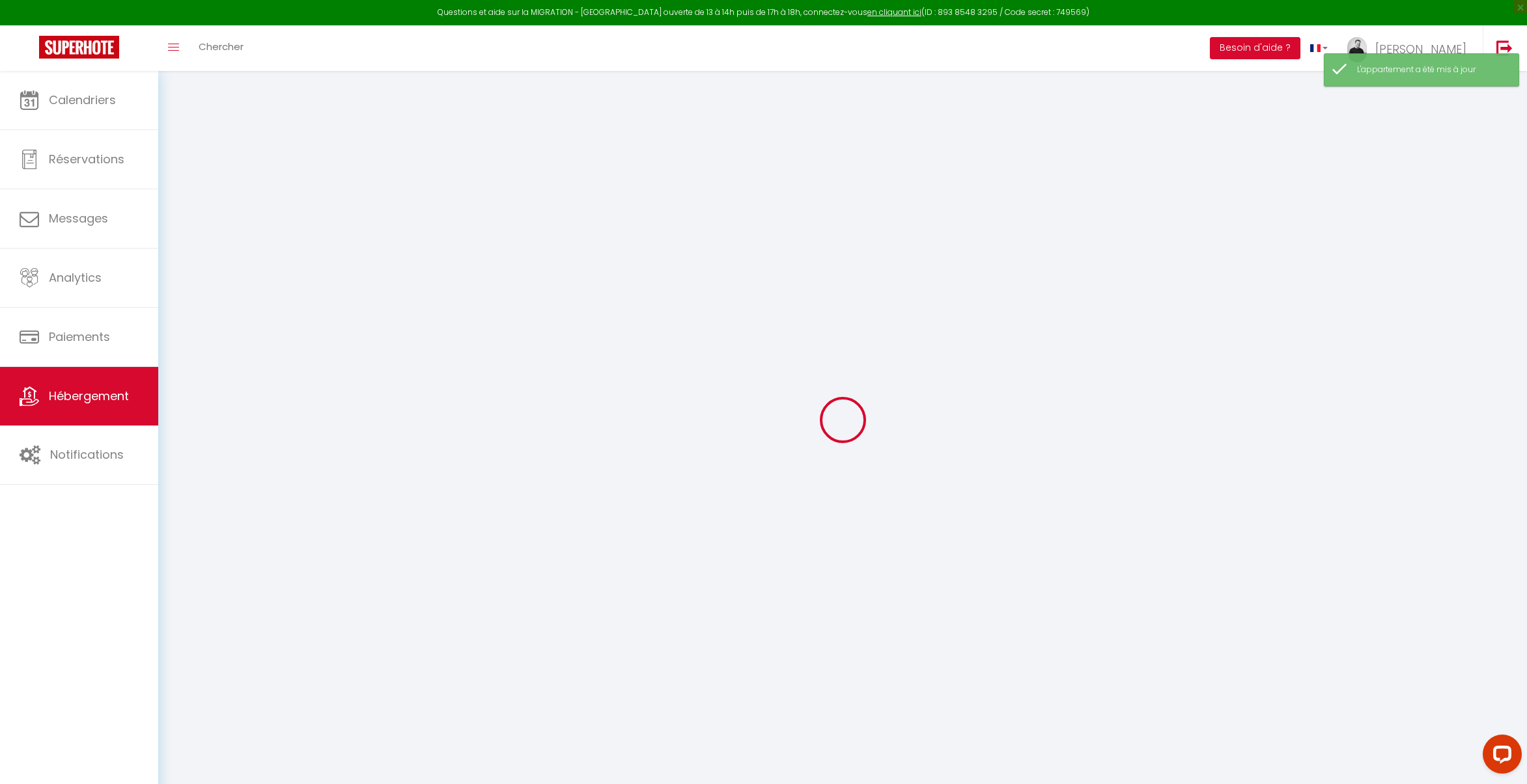
type input "[EMAIL_ADDRESS][DOMAIN_NAME]"
select select "4026"
checkbox input "true"
checkbox input "false"
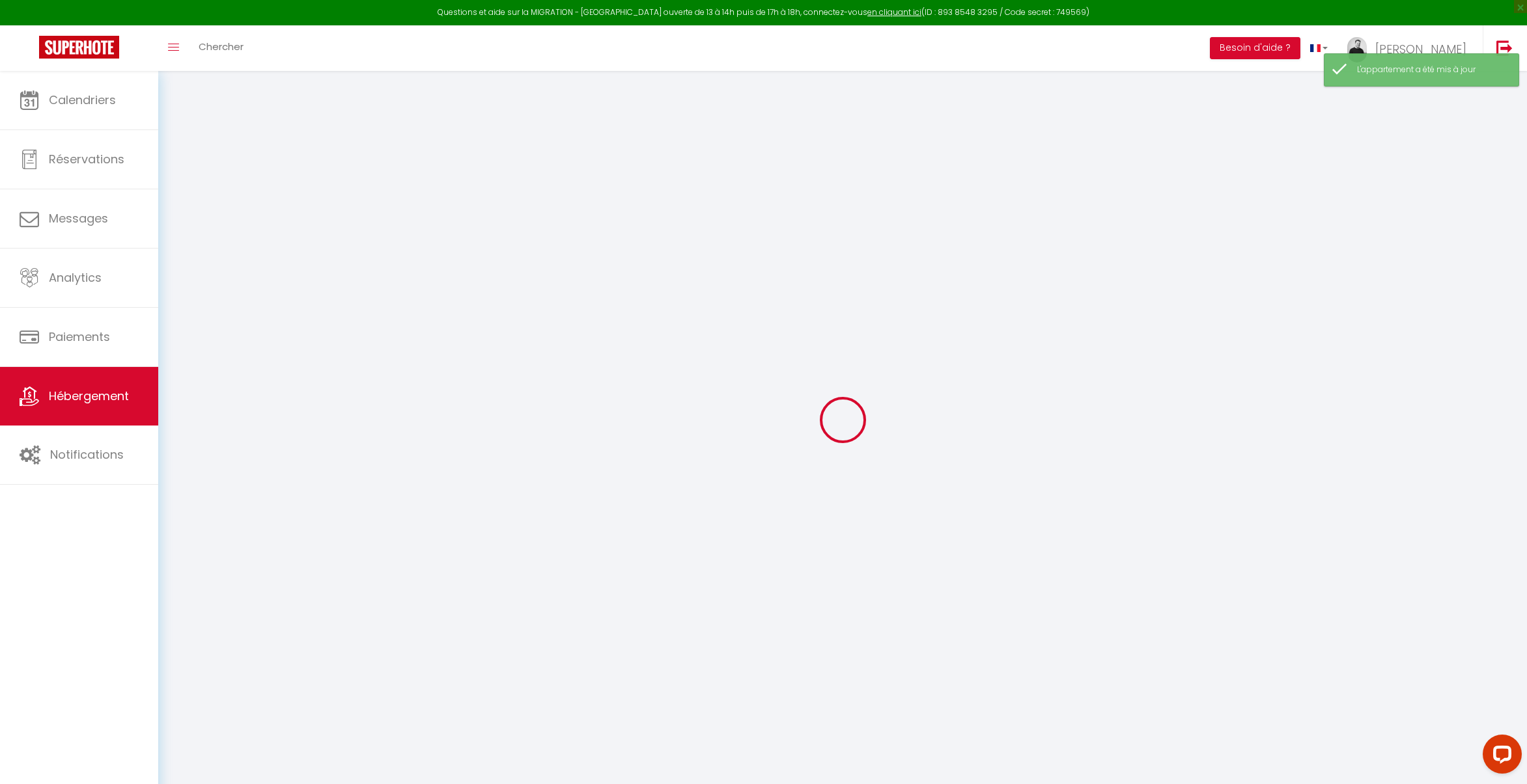
checkbox input "false"
radio input "true"
type input "15"
type input "60"
type input "0"
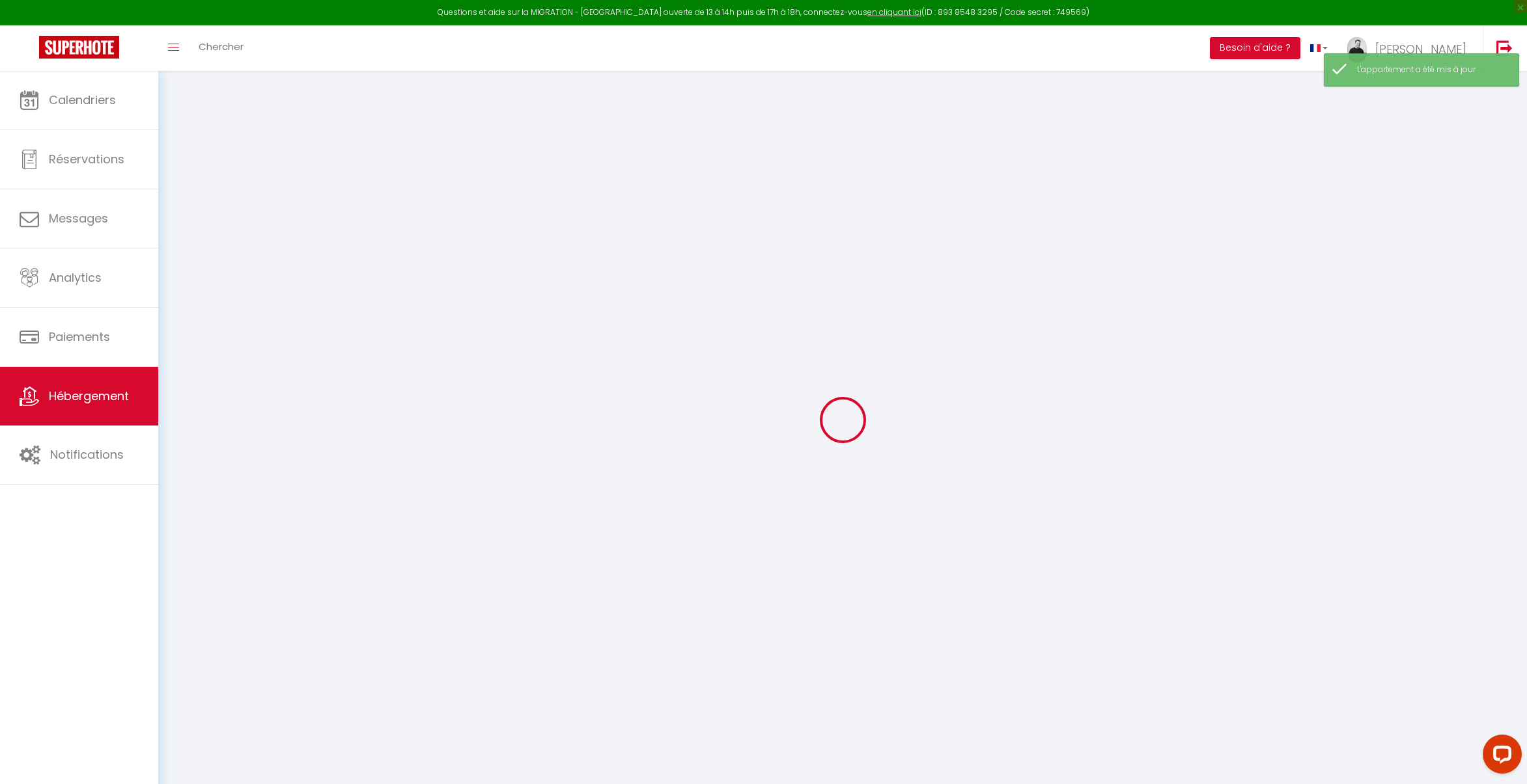
type input "0"
select select
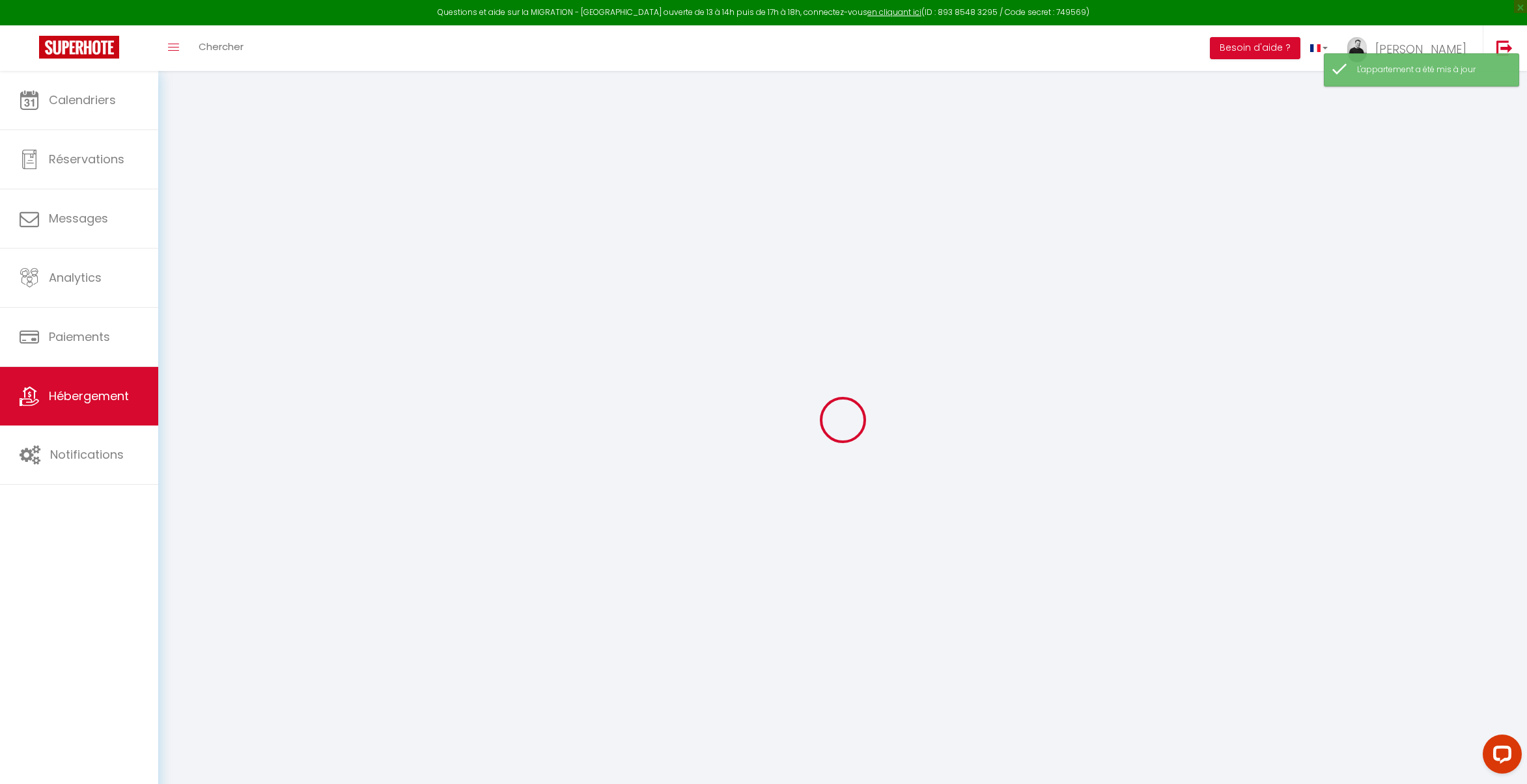
select select
checkbox input "true"
checkbox input "false"
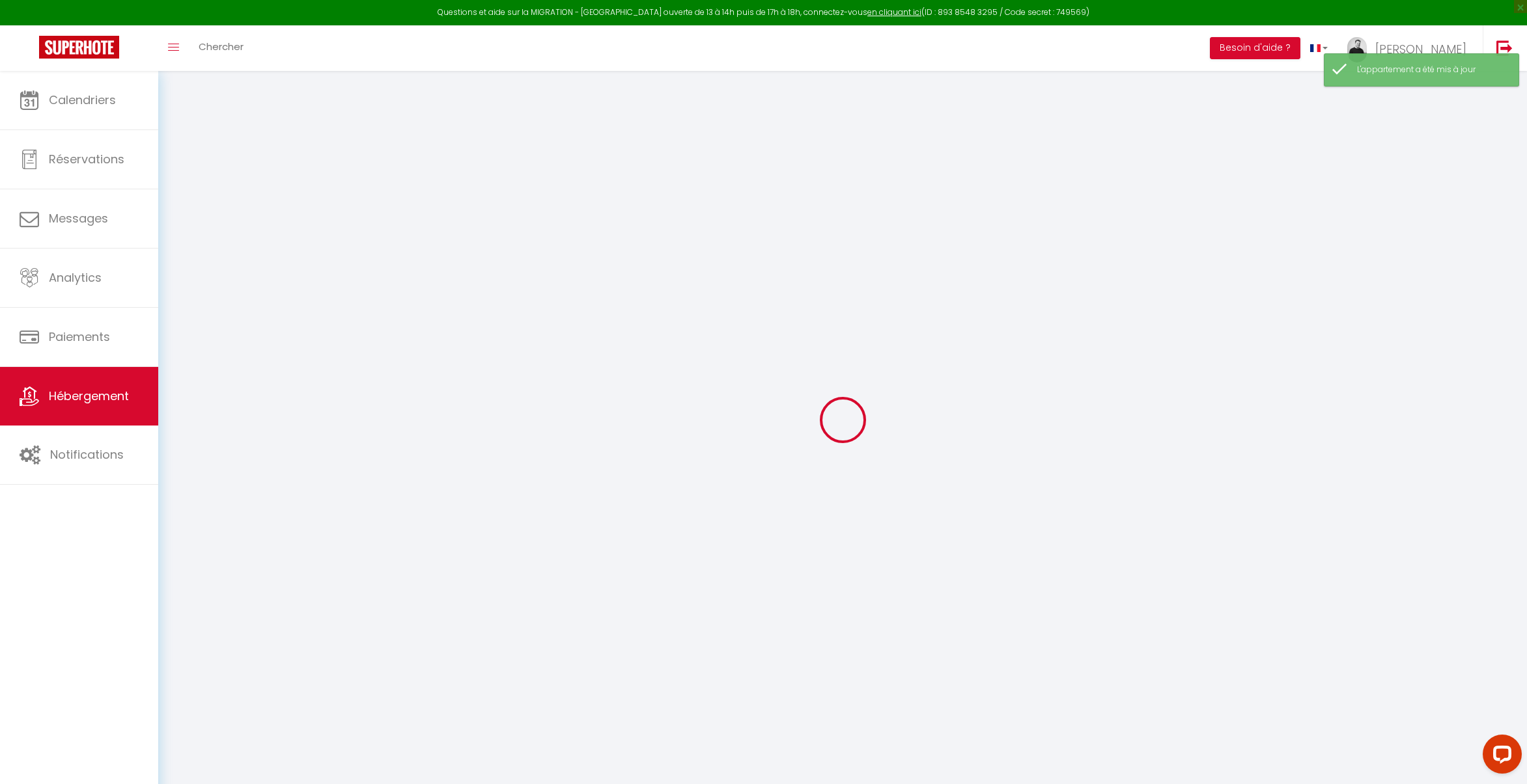
checkbox input "false"
select select
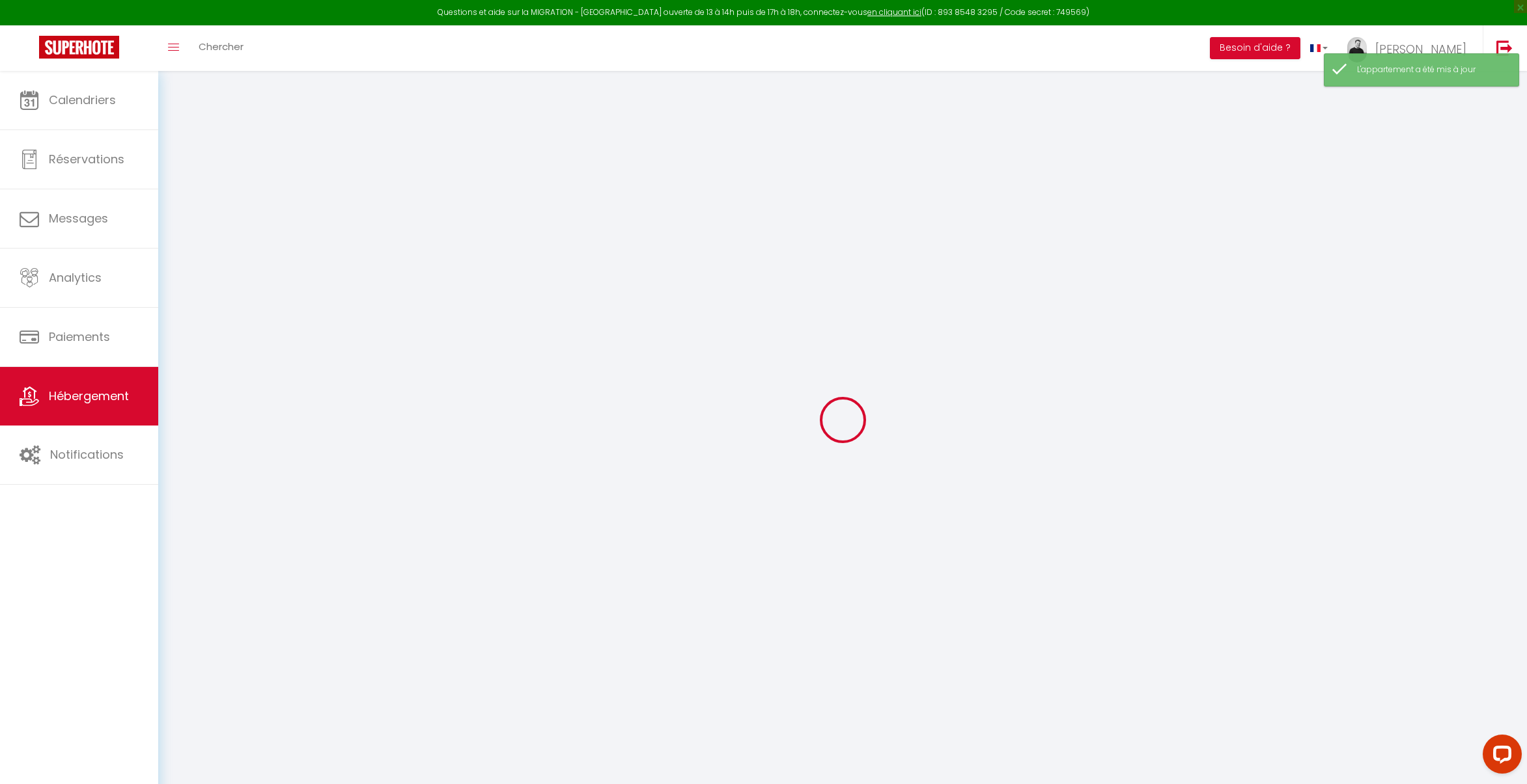
select select
checkbox input "true"
checkbox input "false"
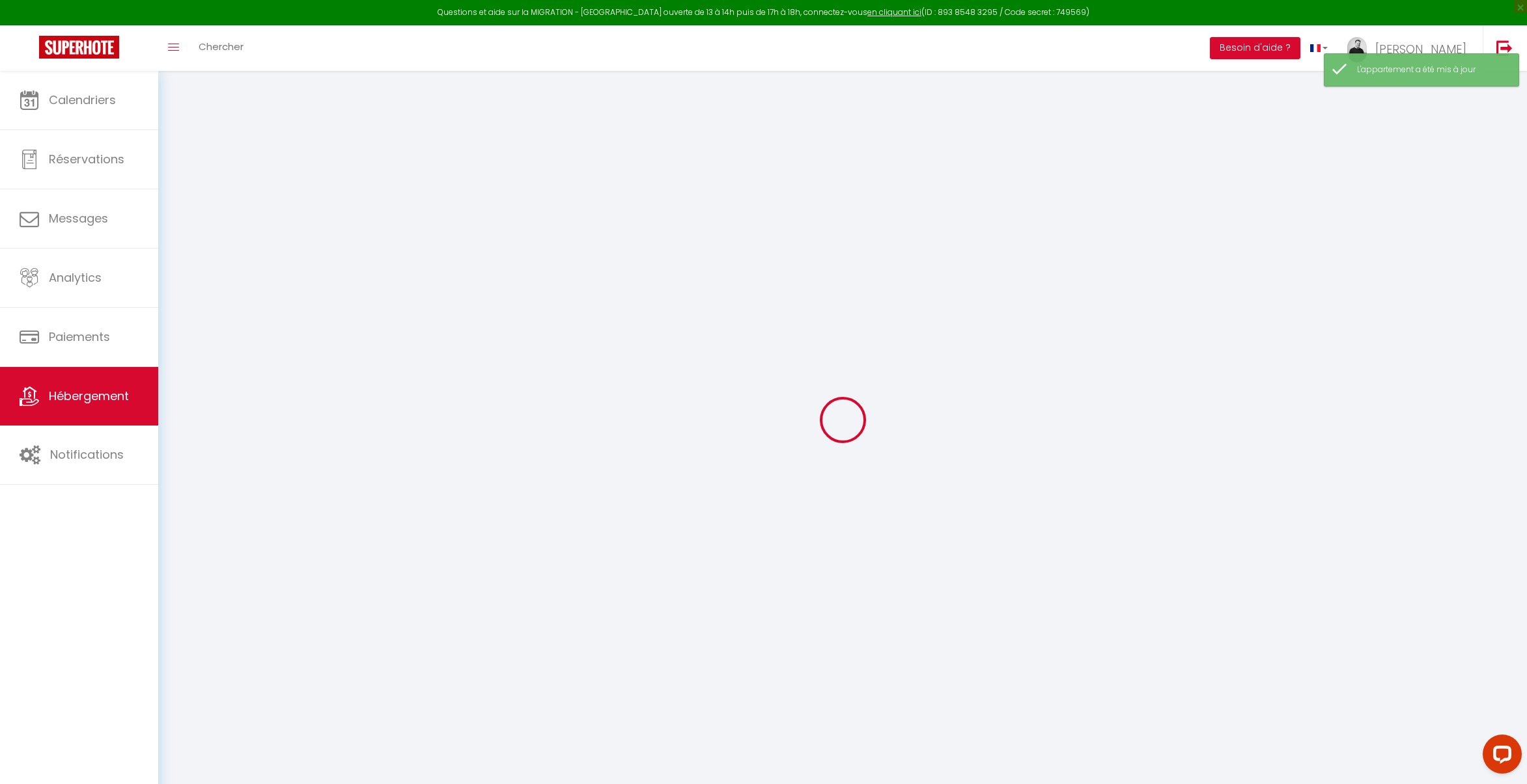
checkbox input "true"
checkbox input "false"
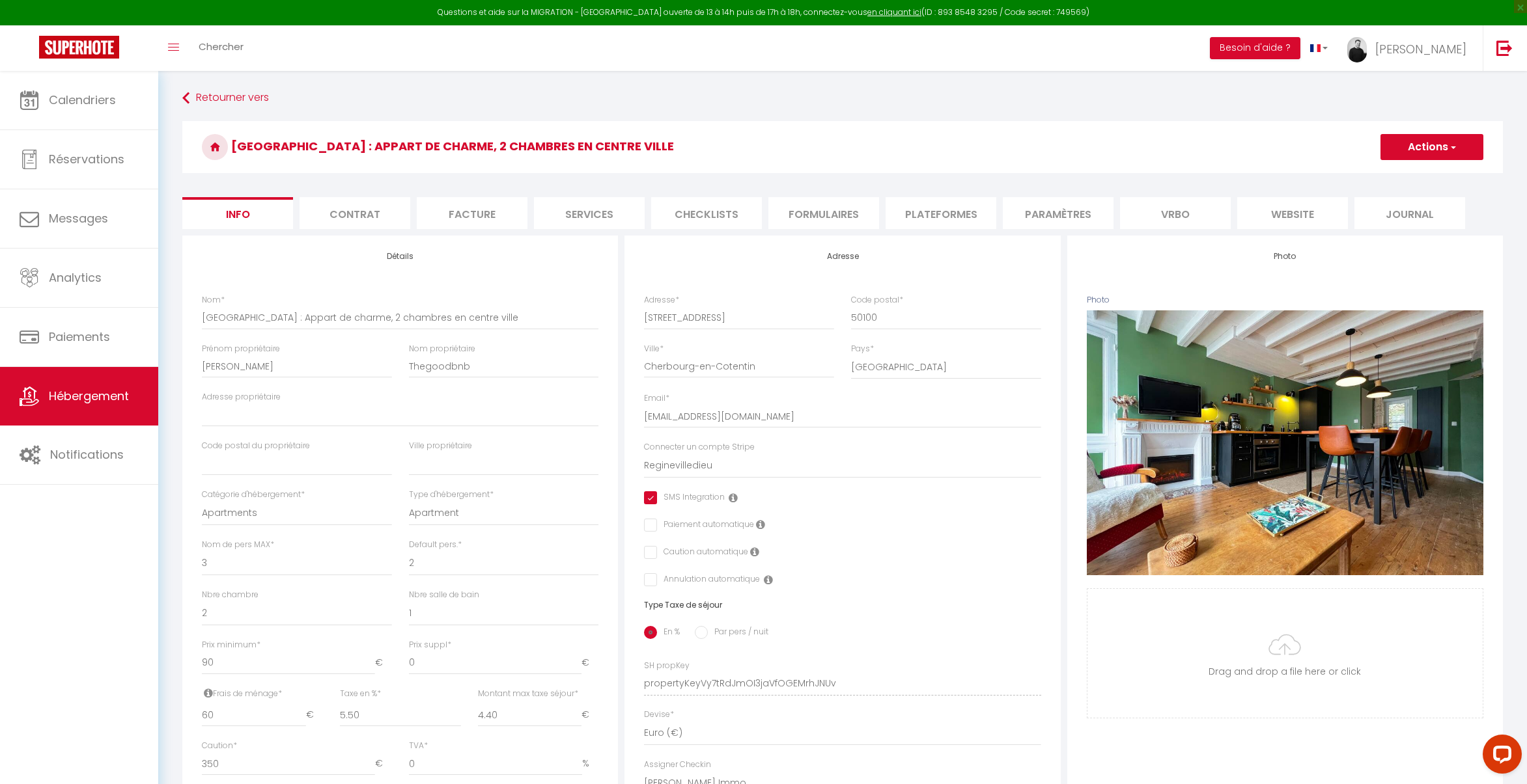
click at [1186, 211] on li "Vrbo" at bounding box center [1175, 212] width 110 height 32
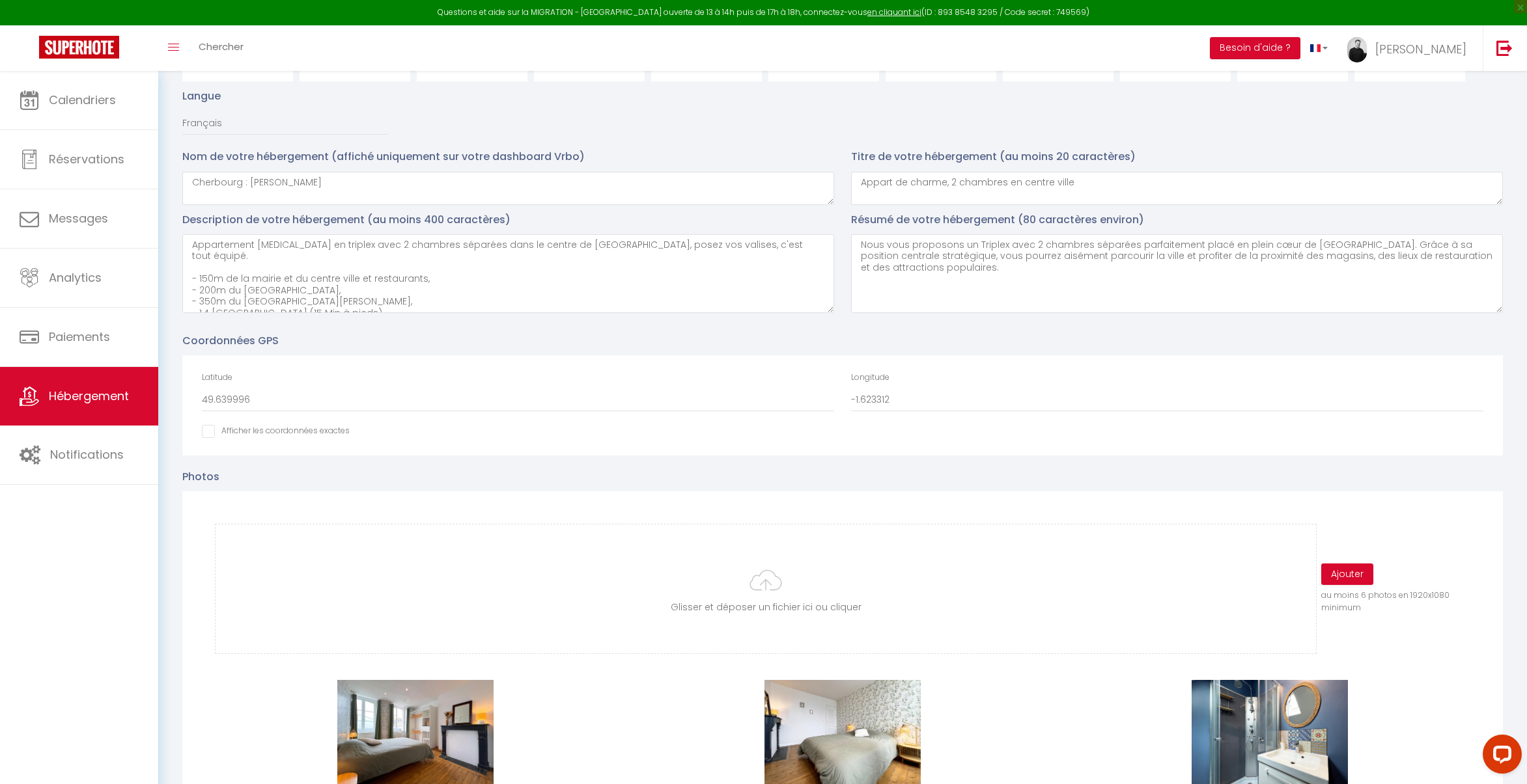
scroll to position [182, 0]
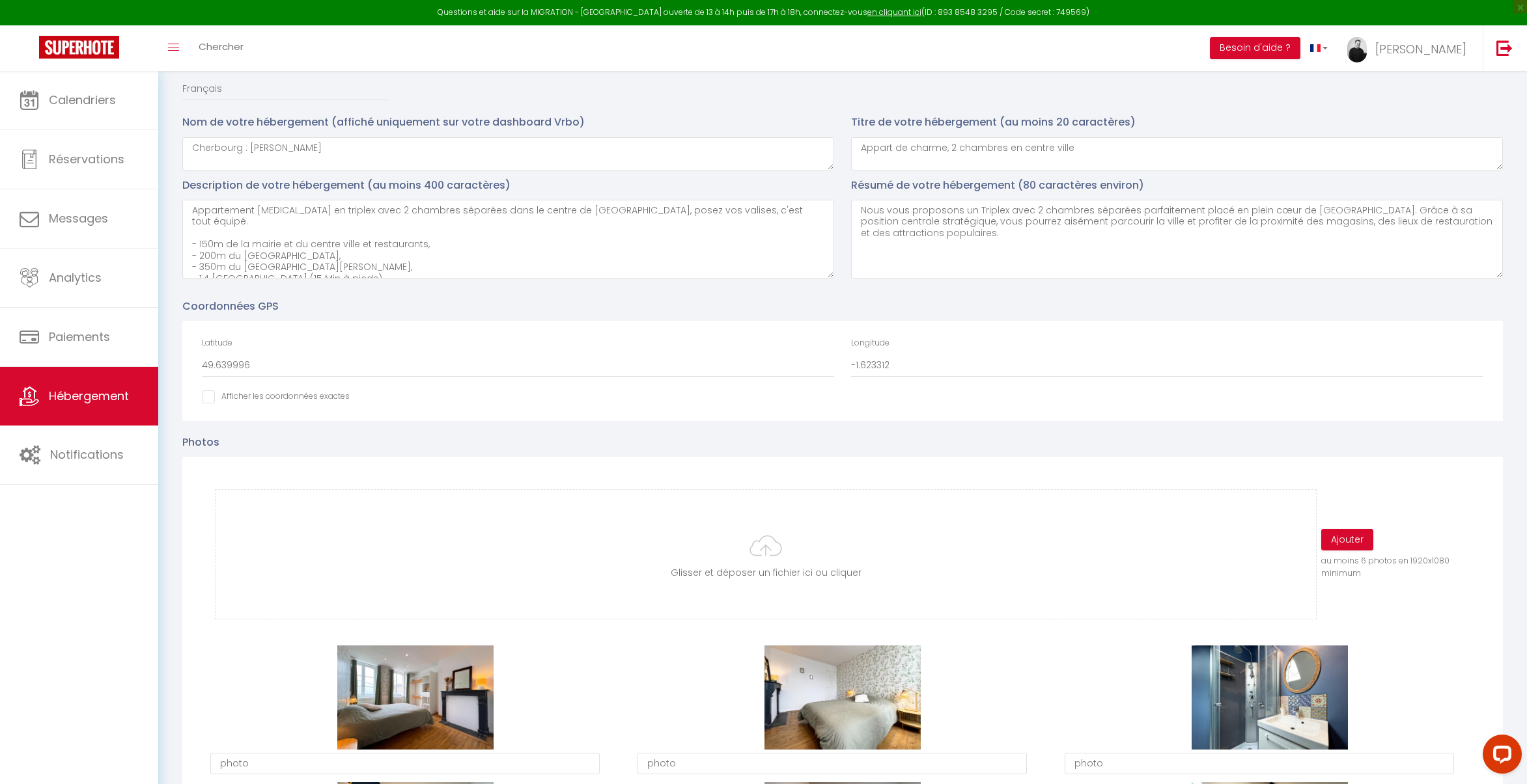
click at [238, 396] on input "Afficher dans le site Web" at bounding box center [276, 397] width 148 height 13
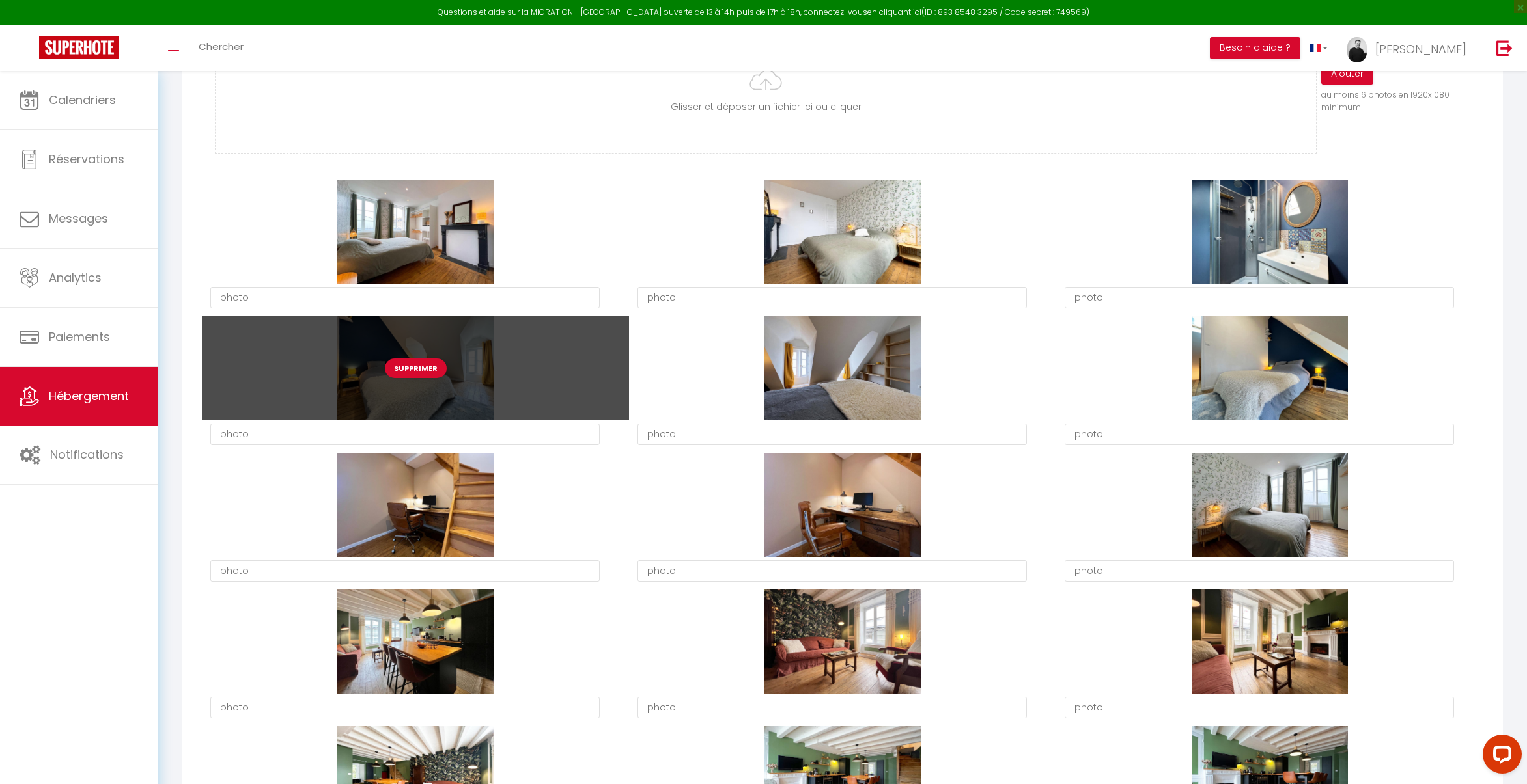
scroll to position [621, 0]
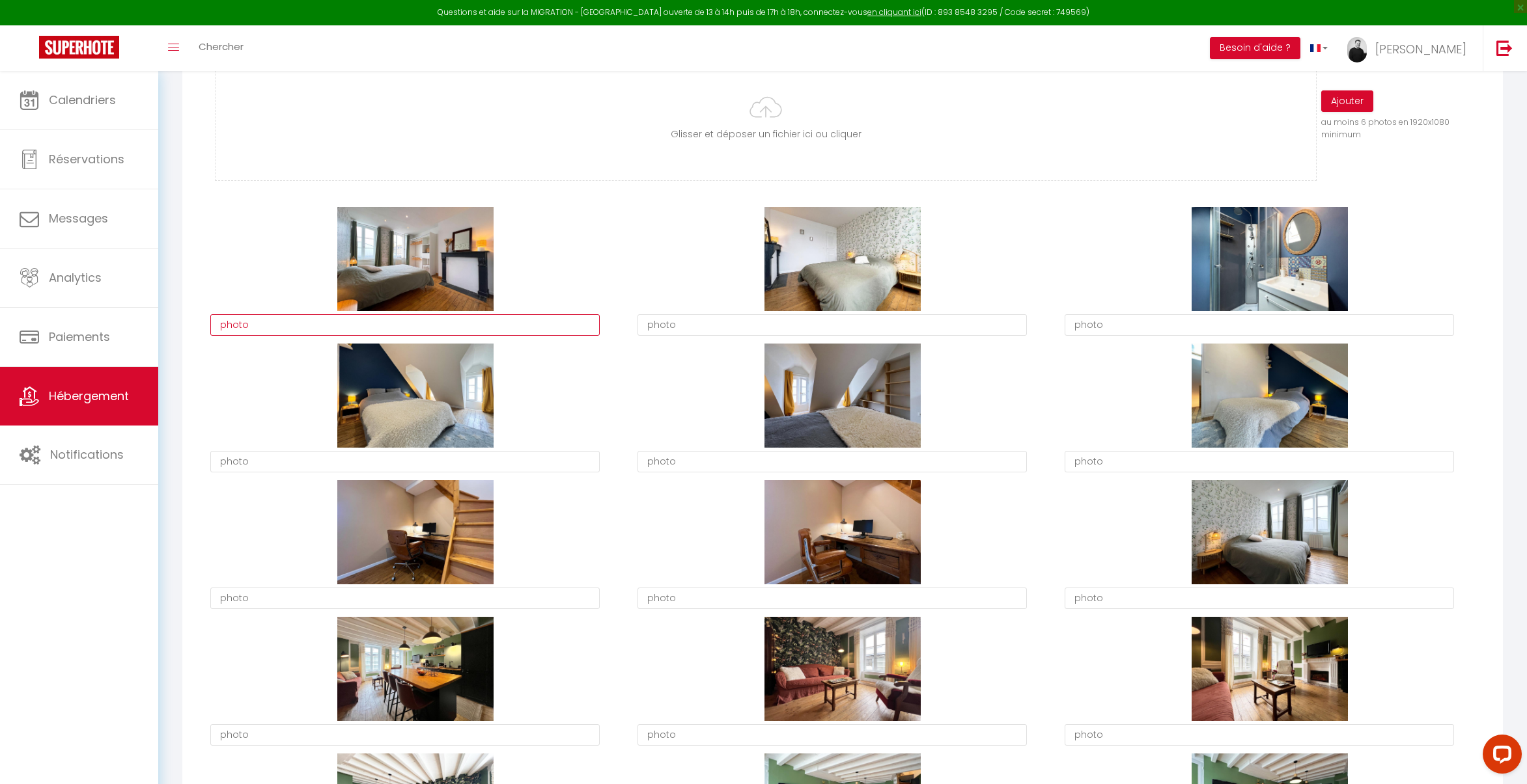
click at [295, 317] on textarea "photo" at bounding box center [405, 325] width 389 height 22
click at [281, 325] on textarea "Chambre 1" at bounding box center [405, 325] width 389 height 22
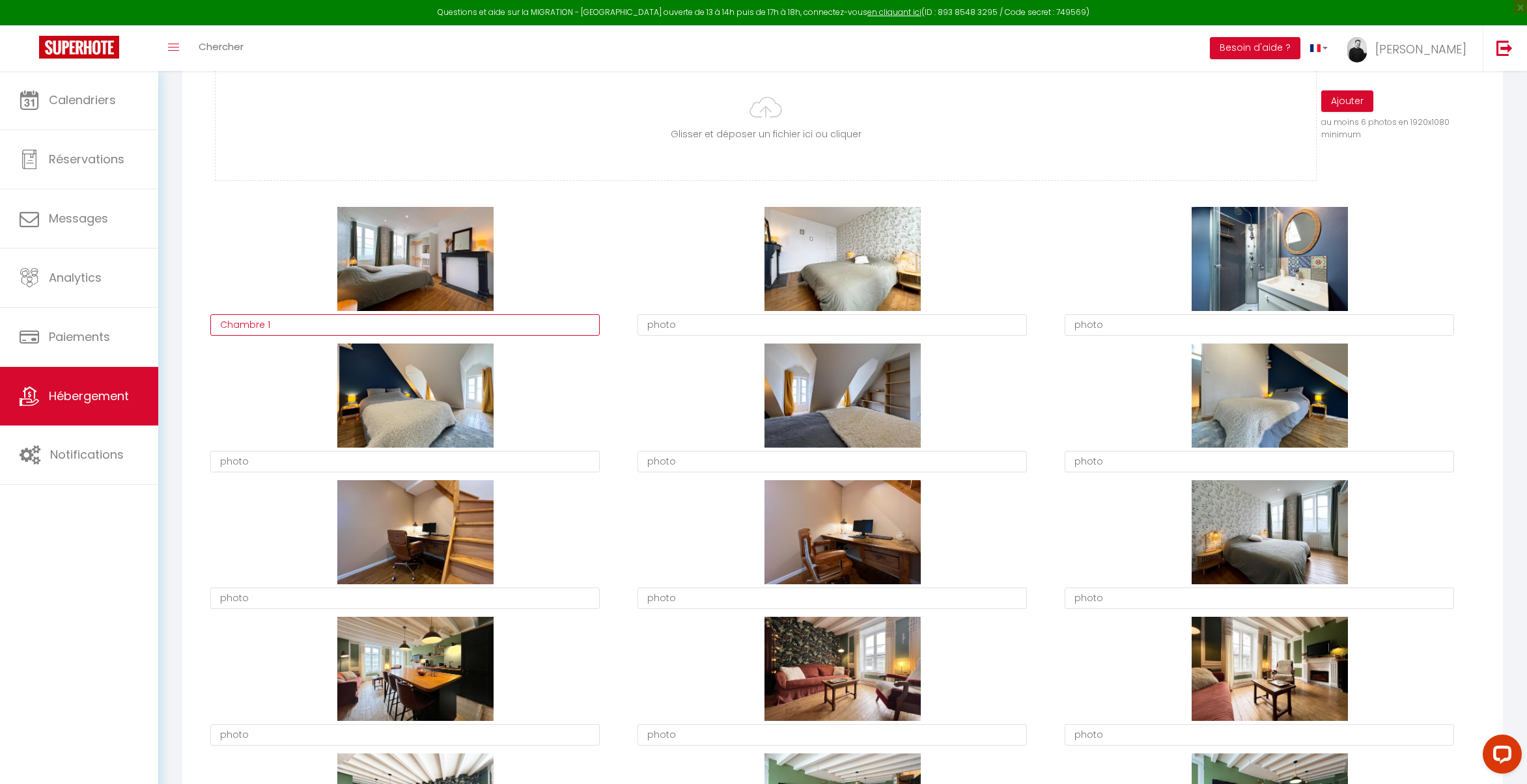
click at [281, 325] on textarea "Chambre 1" at bounding box center [405, 325] width 389 height 22
click at [689, 323] on textarea "photo" at bounding box center [831, 325] width 389 height 22
paste textarea "Chambre 1"
click at [1117, 330] on textarea "photo" at bounding box center [1259, 325] width 389 height 22
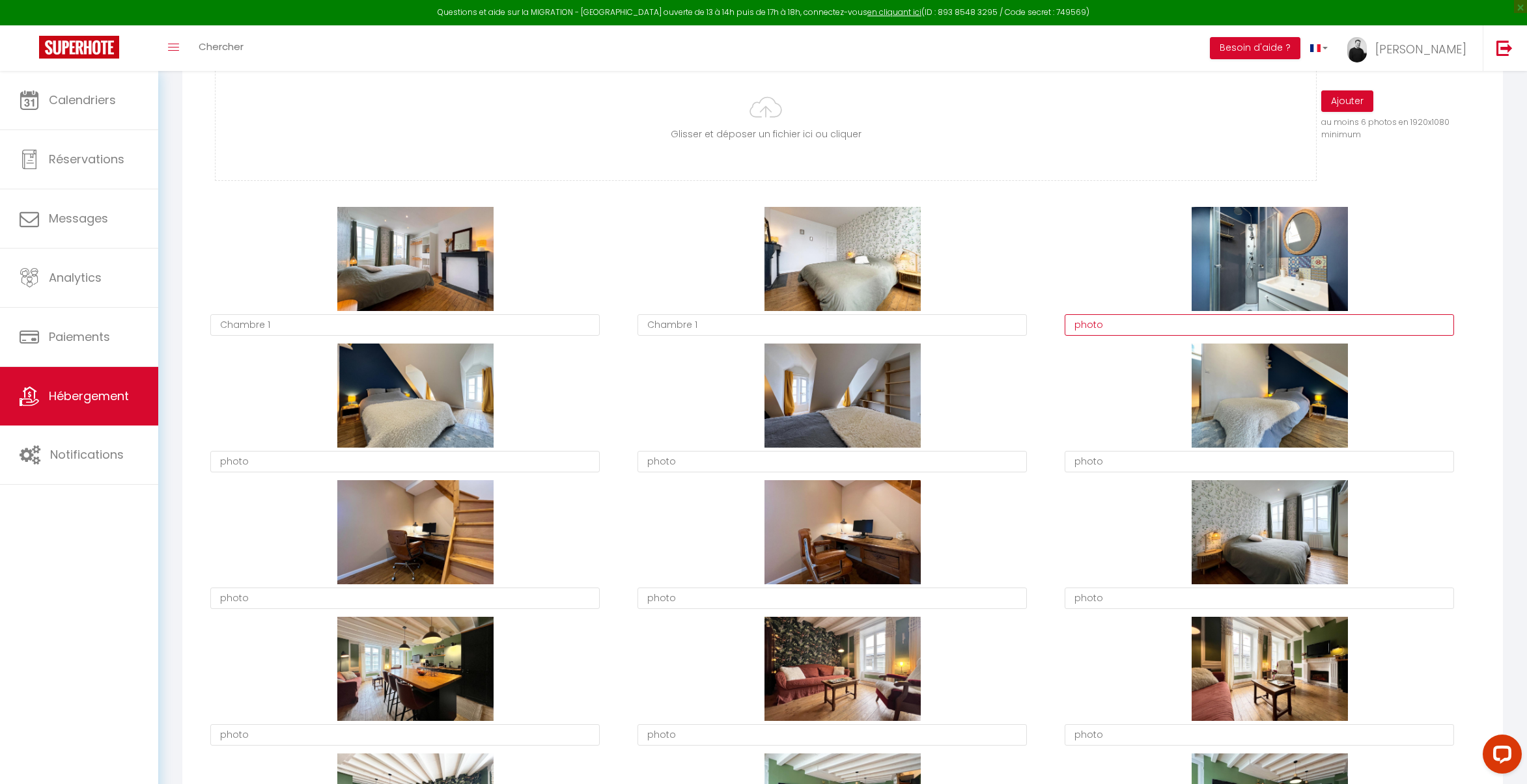
click at [1117, 330] on textarea "photo" at bounding box center [1259, 325] width 389 height 22
click at [358, 462] on textarea "photo" at bounding box center [405, 462] width 389 height 22
paste textarea "Chambre 1"
click at [686, 462] on textarea "photo" at bounding box center [831, 462] width 389 height 22
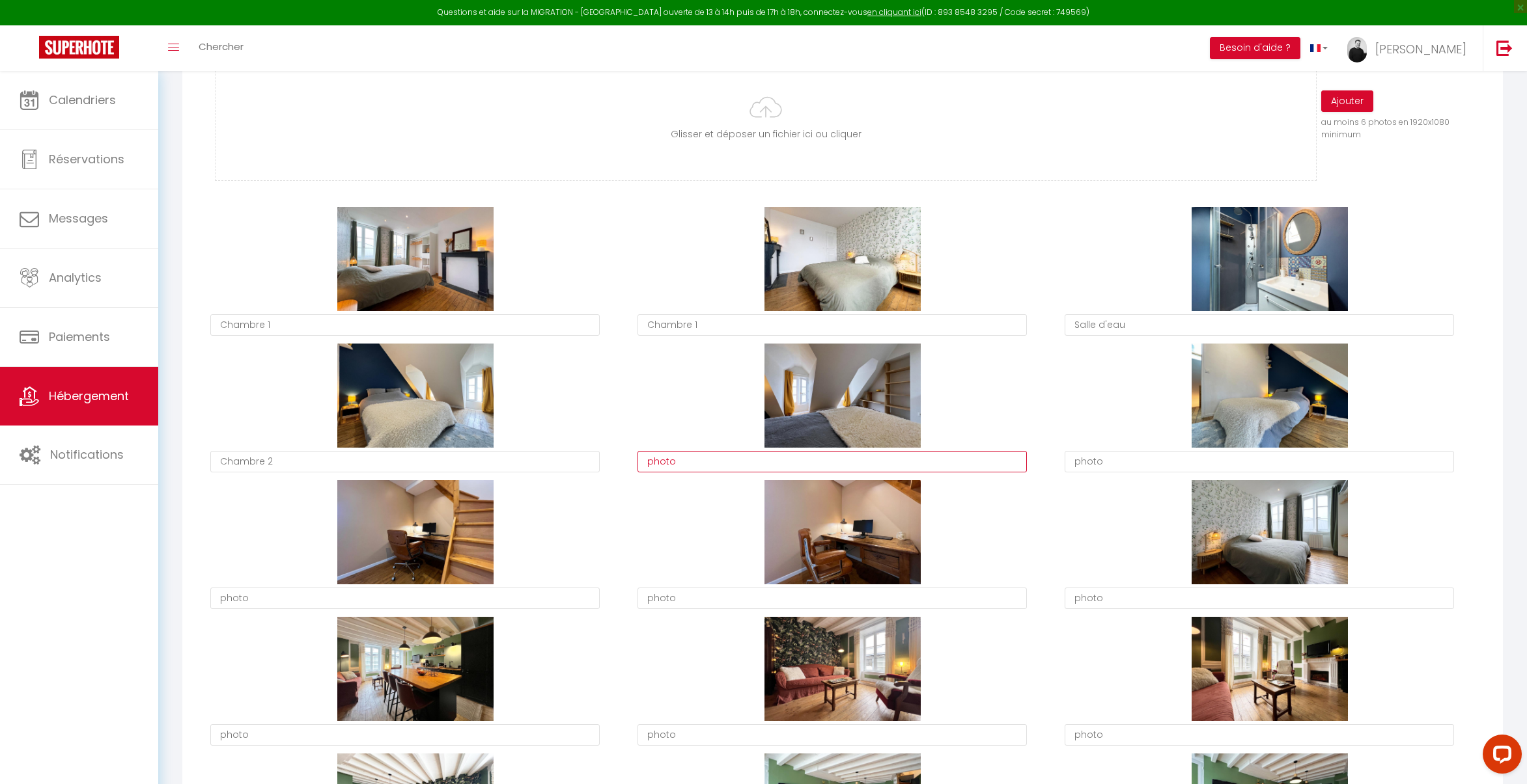
click at [686, 462] on textarea "photo" at bounding box center [831, 462] width 389 height 22
paste textarea "Chambre 1"
click at [1122, 462] on textarea "photo" at bounding box center [1259, 462] width 389 height 22
paste textarea "Chambre 1"
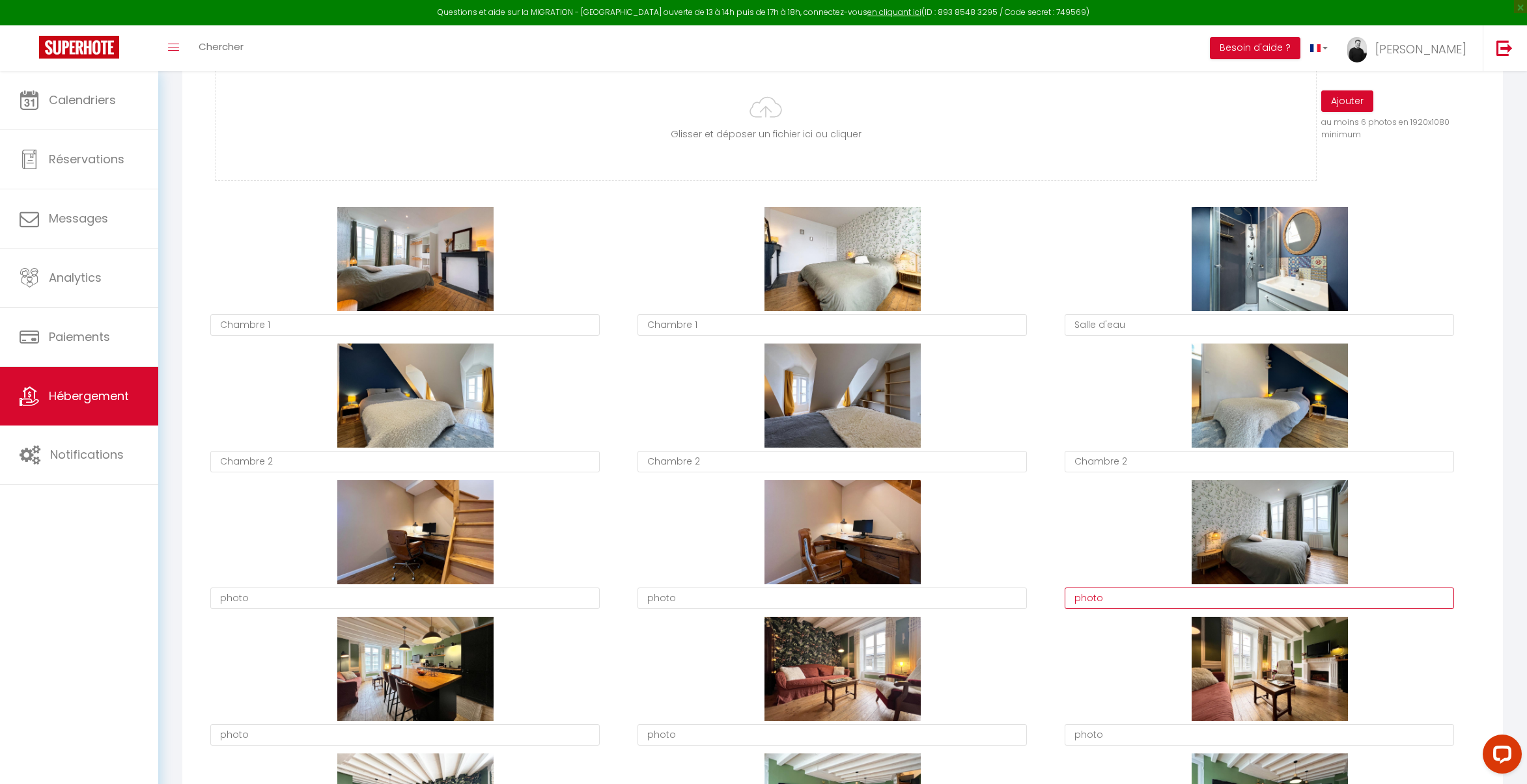
click at [1129, 600] on textarea "photo" at bounding box center [1259, 599] width 389 height 22
paste textarea "Chambre 1"
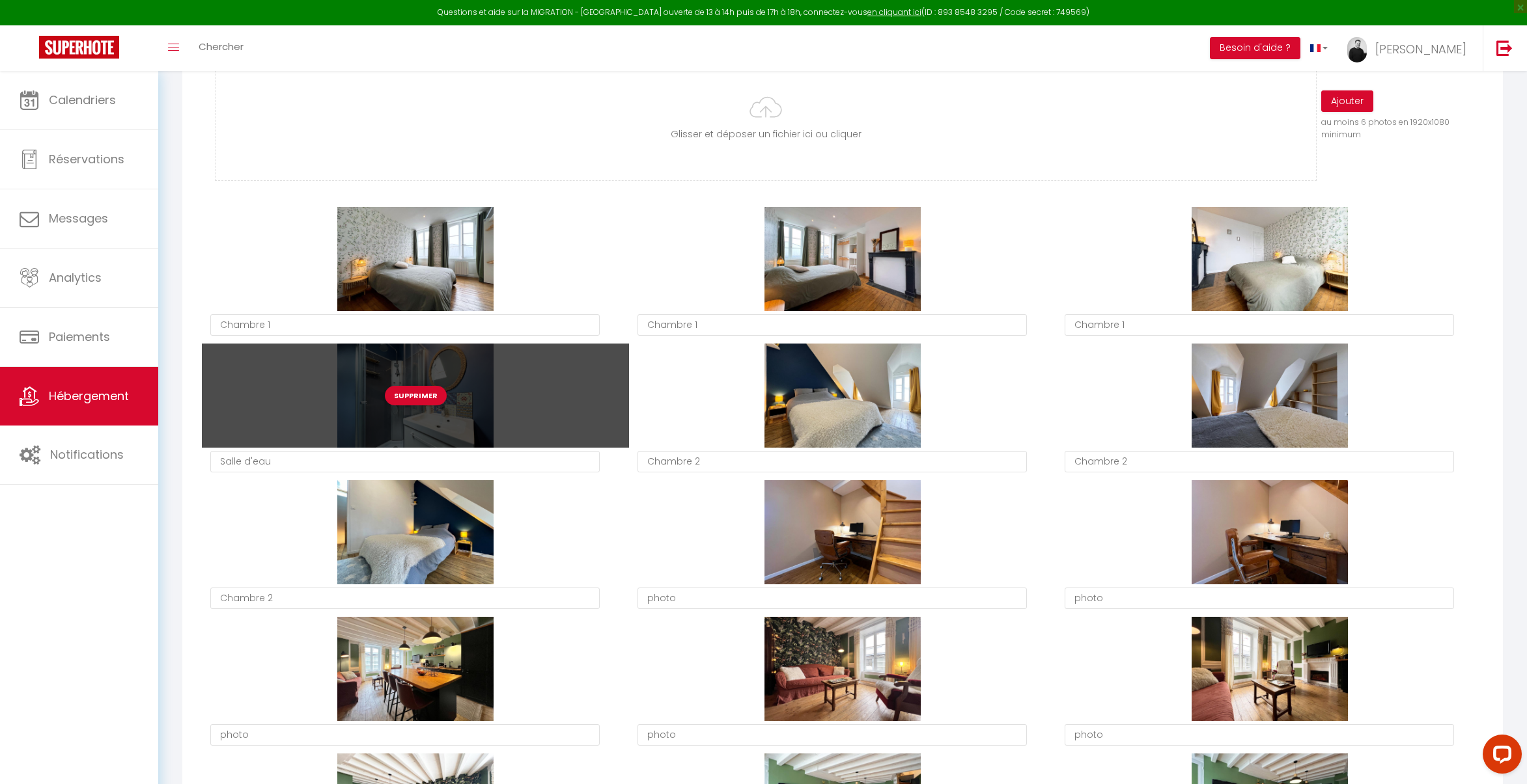
scroll to position [730, 0]
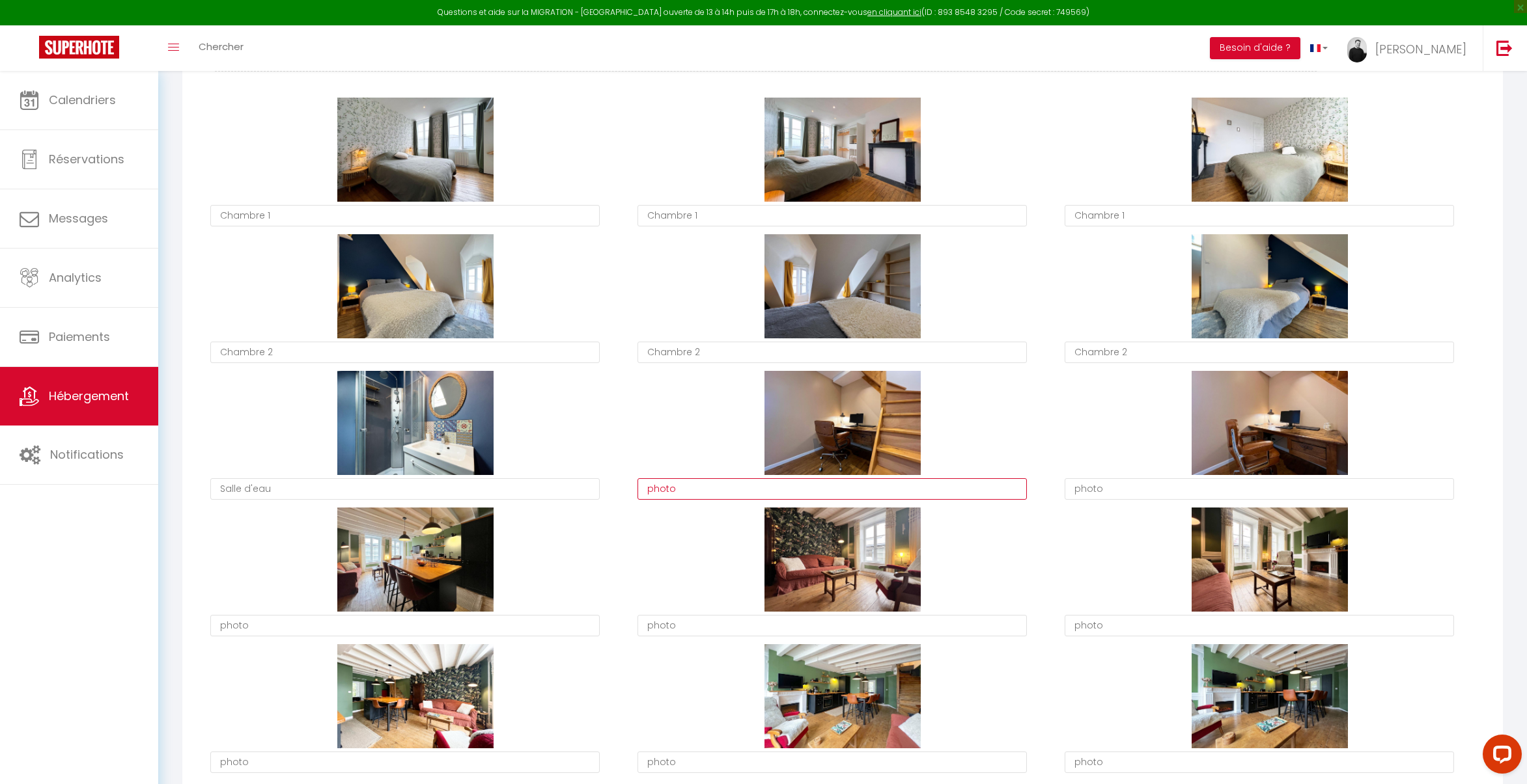
click at [717, 495] on textarea "photo" at bounding box center [831, 490] width 389 height 22
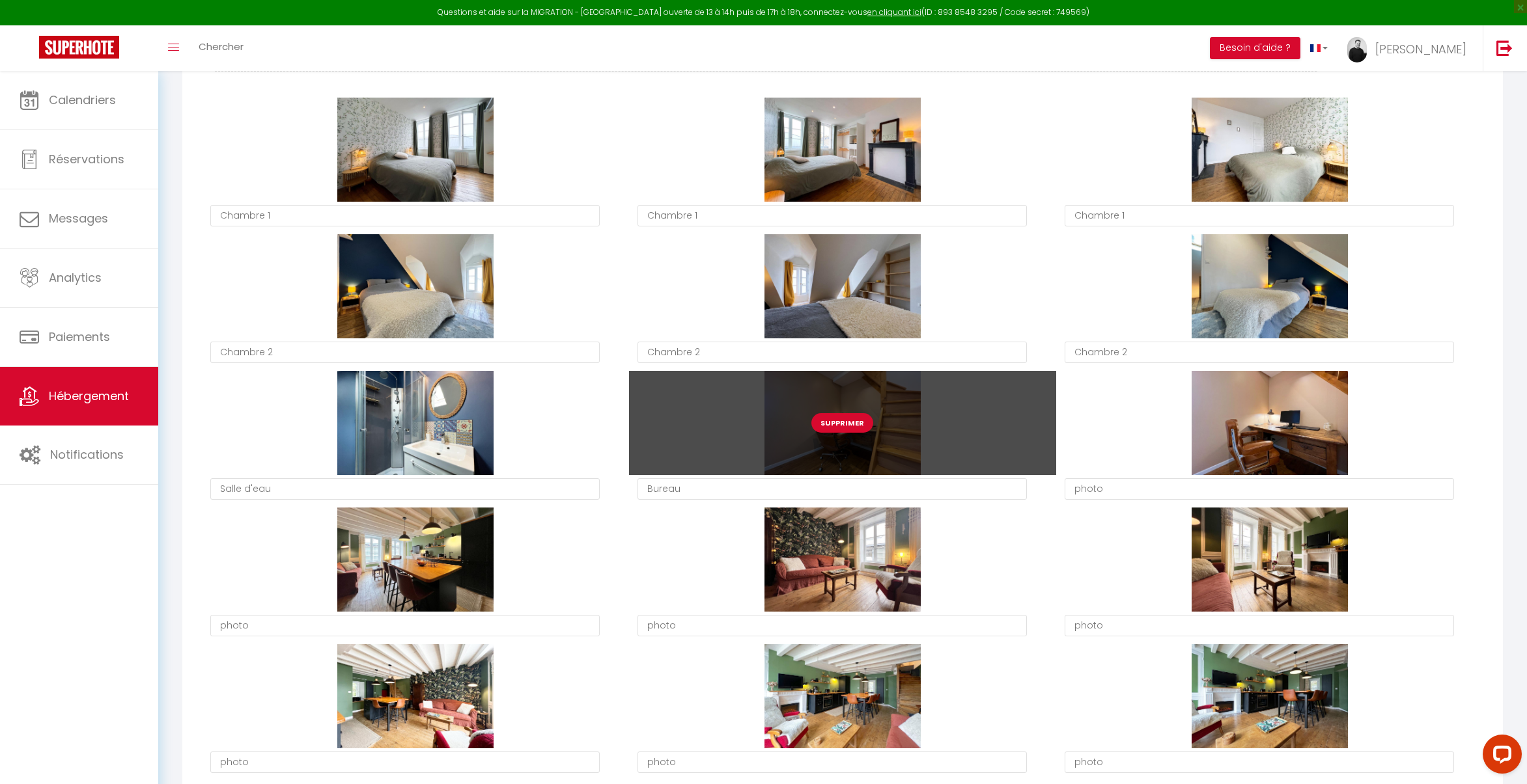
click at [854, 421] on button "Supprimer" at bounding box center [842, 424] width 61 height 20
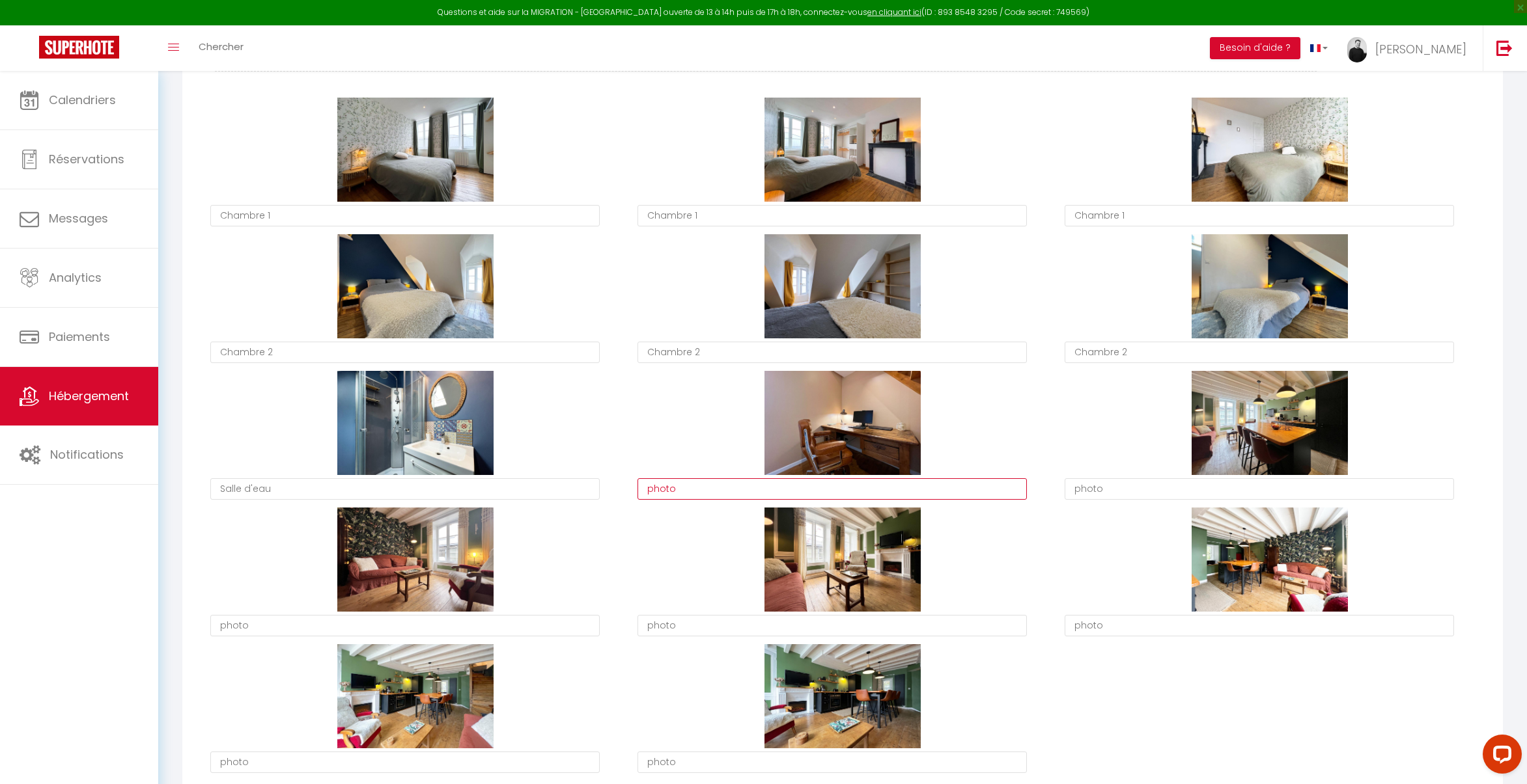
click at [755, 497] on textarea "photo" at bounding box center [831, 490] width 389 height 22
click at [1110, 490] on textarea "photo" at bounding box center [1259, 490] width 389 height 22
click at [1158, 490] on textarea "s" at bounding box center [1259, 490] width 389 height 22
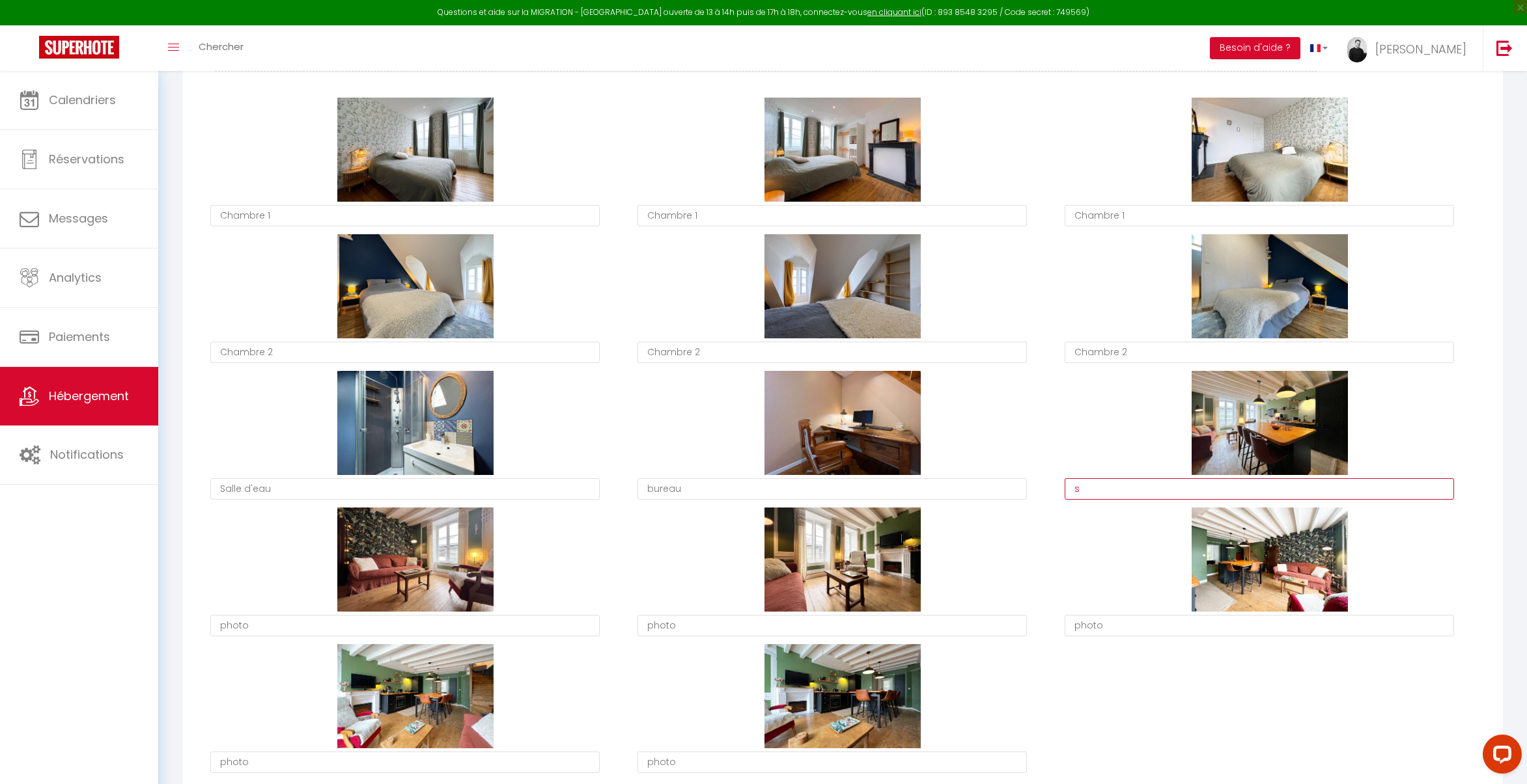
click at [1158, 490] on textarea "s" at bounding box center [1259, 490] width 389 height 22
click at [436, 621] on textarea "photo" at bounding box center [405, 626] width 389 height 22
click at [437, 621] on textarea "photo" at bounding box center [405, 626] width 389 height 22
click at [700, 619] on textarea "photo" at bounding box center [831, 626] width 389 height 22
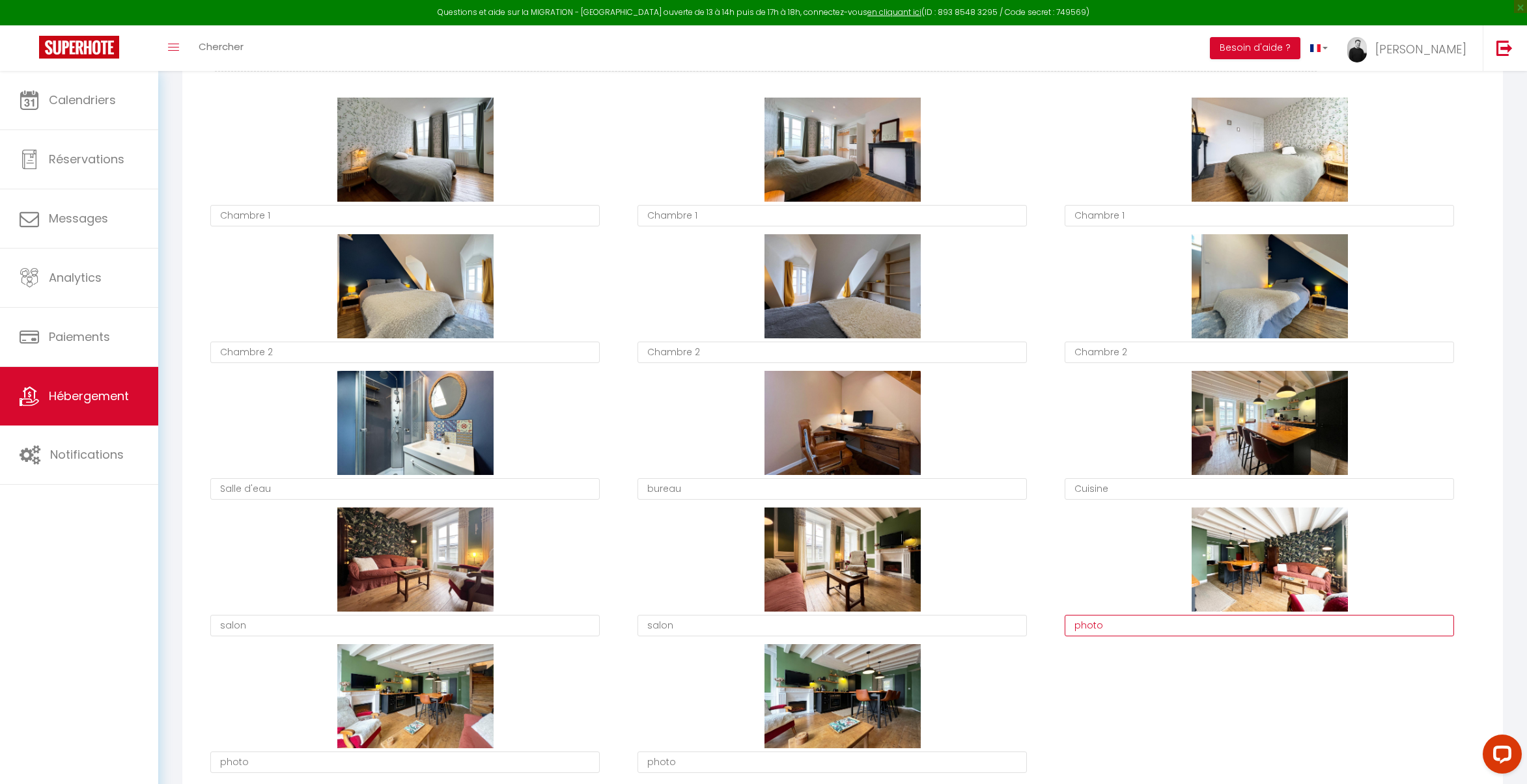
click at [1146, 628] on textarea "photo" at bounding box center [1259, 626] width 389 height 22
click at [1177, 632] on textarea "piece de vie" at bounding box center [1259, 626] width 389 height 22
click at [1173, 629] on textarea "piece de vie" at bounding box center [1259, 626] width 389 height 22
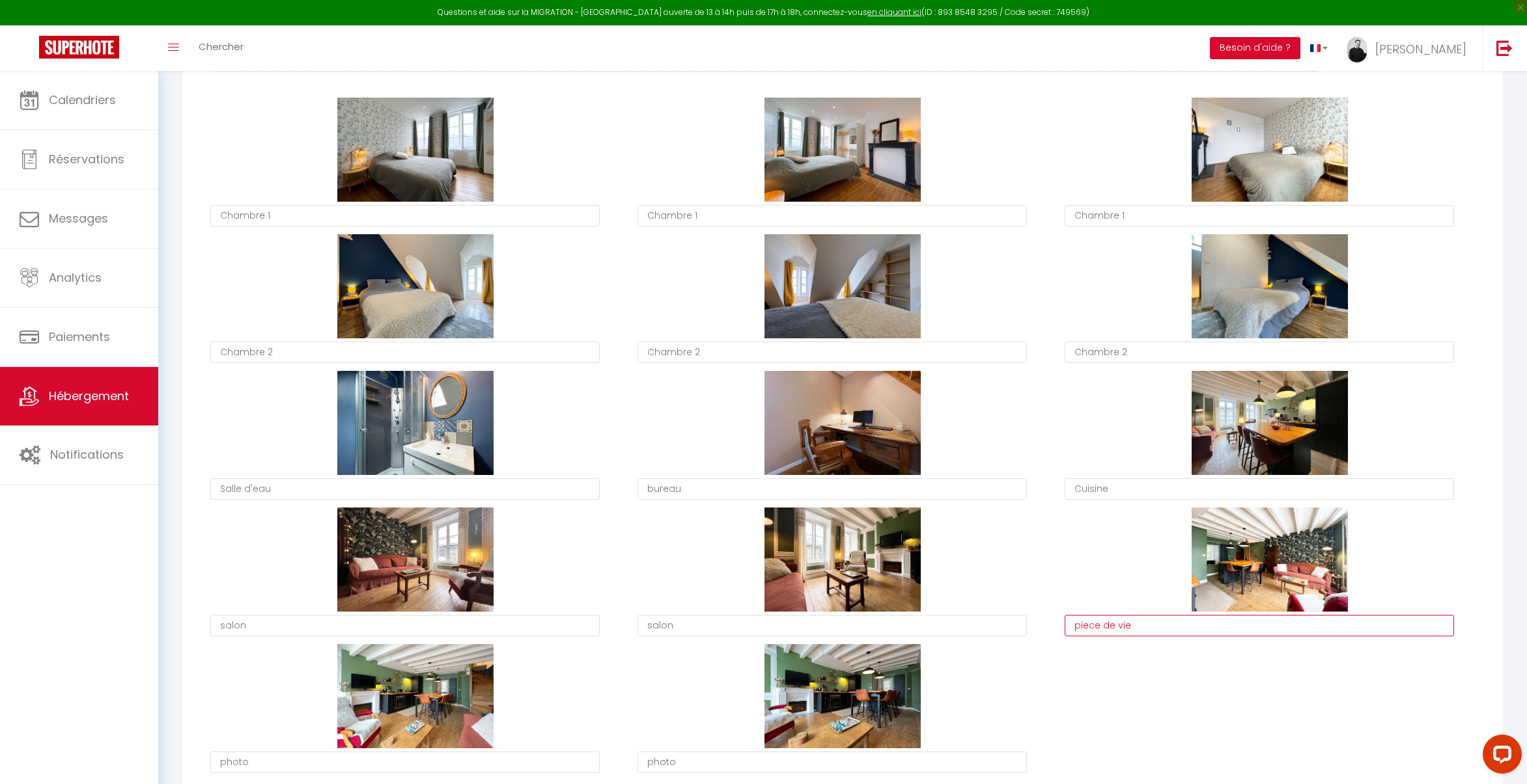
click at [1084, 625] on textarea "piece de vie" at bounding box center [1259, 626] width 389 height 22
click at [1096, 623] on textarea "pièce de vie" at bounding box center [1259, 626] width 389 height 22
click at [1131, 627] on textarea "pièce de vie" at bounding box center [1259, 626] width 389 height 22
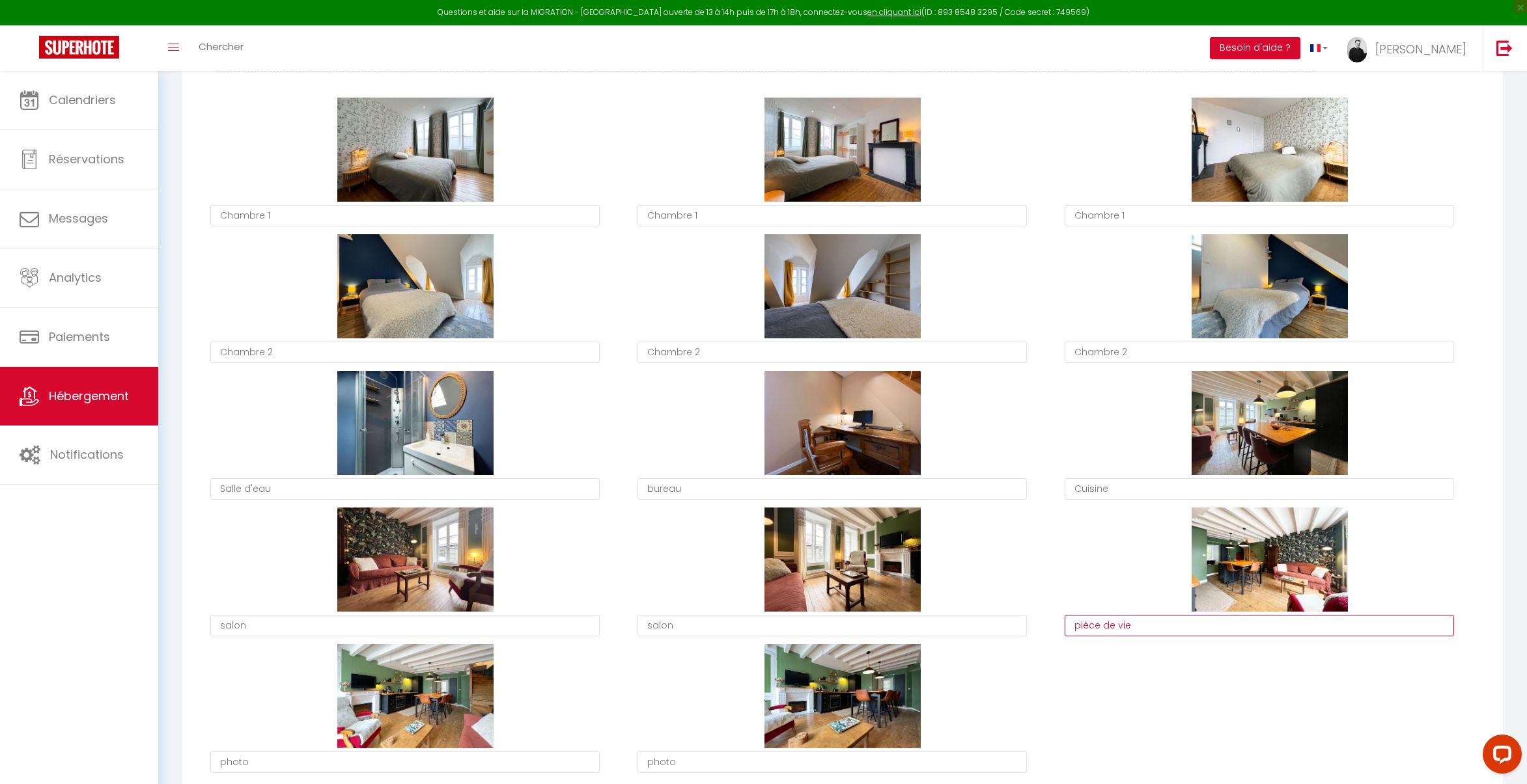
click at [1131, 627] on textarea "pièce de vie" at bounding box center [1259, 626] width 389 height 22
click at [758, 762] on textarea "photo" at bounding box center [831, 762] width 389 height 22
paste textarea "ièce de vie"
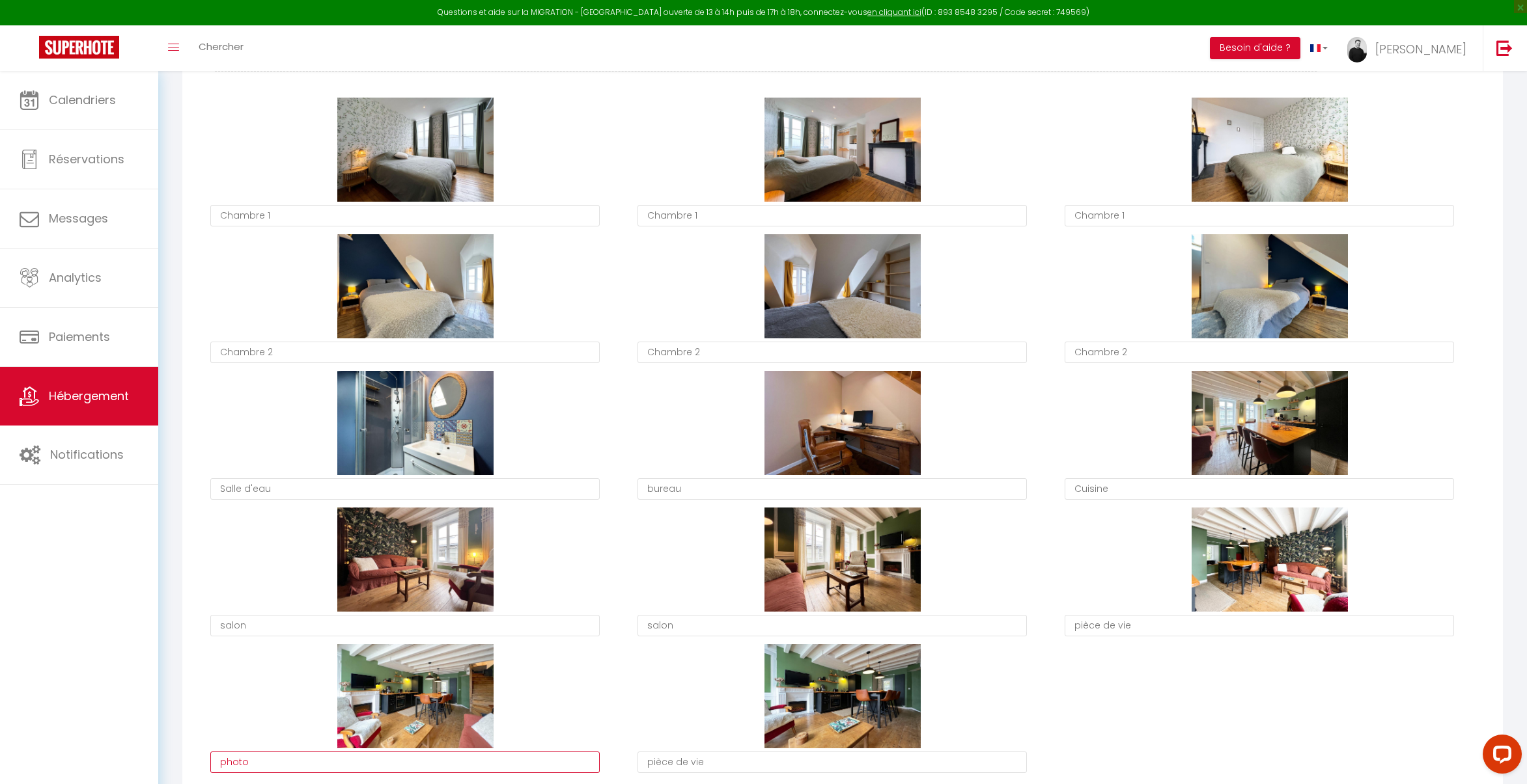
click at [458, 761] on textarea "photo" at bounding box center [405, 762] width 389 height 22
paste textarea "ièce de vie"
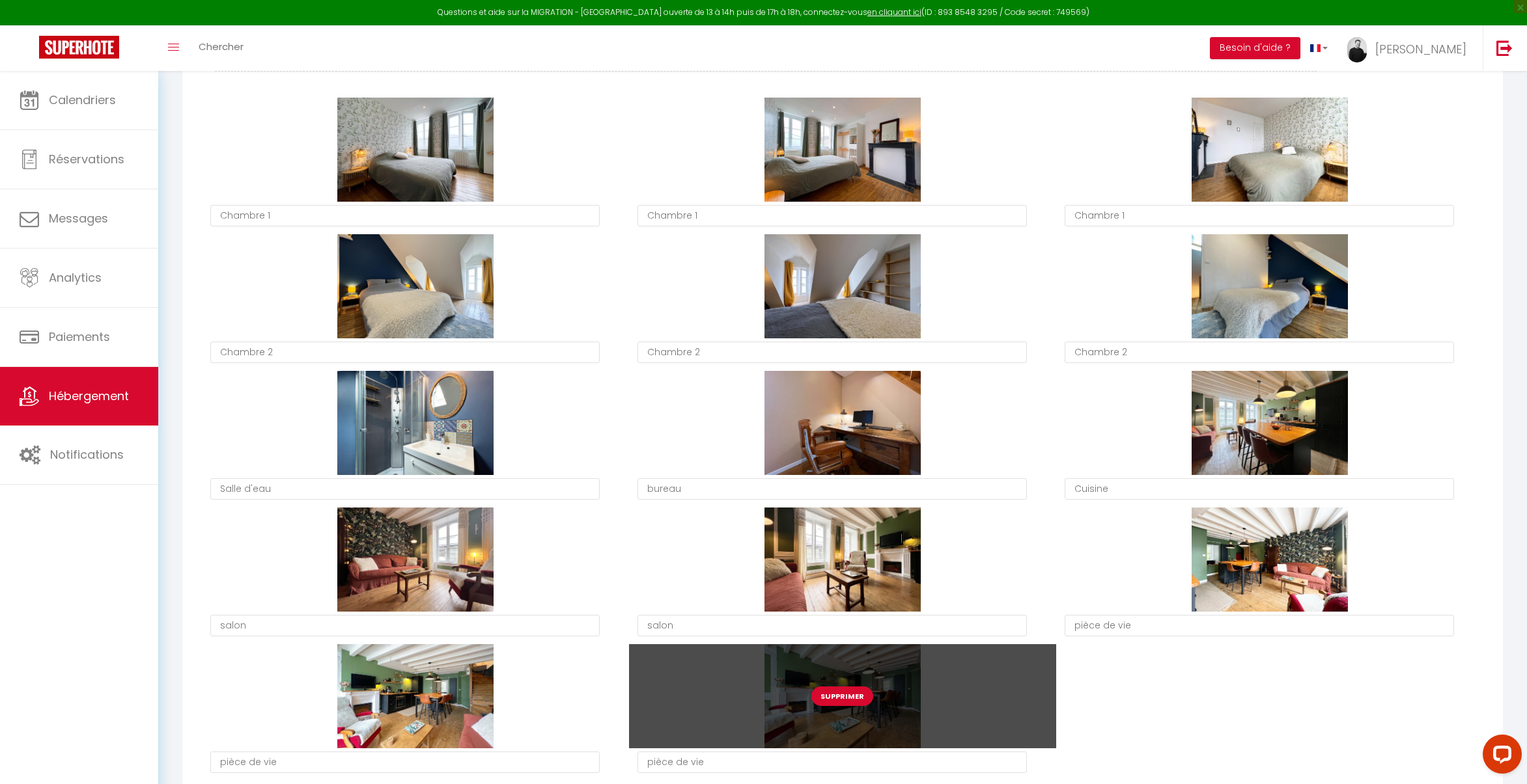
click at [830, 695] on button "Supprimer" at bounding box center [842, 696] width 61 height 20
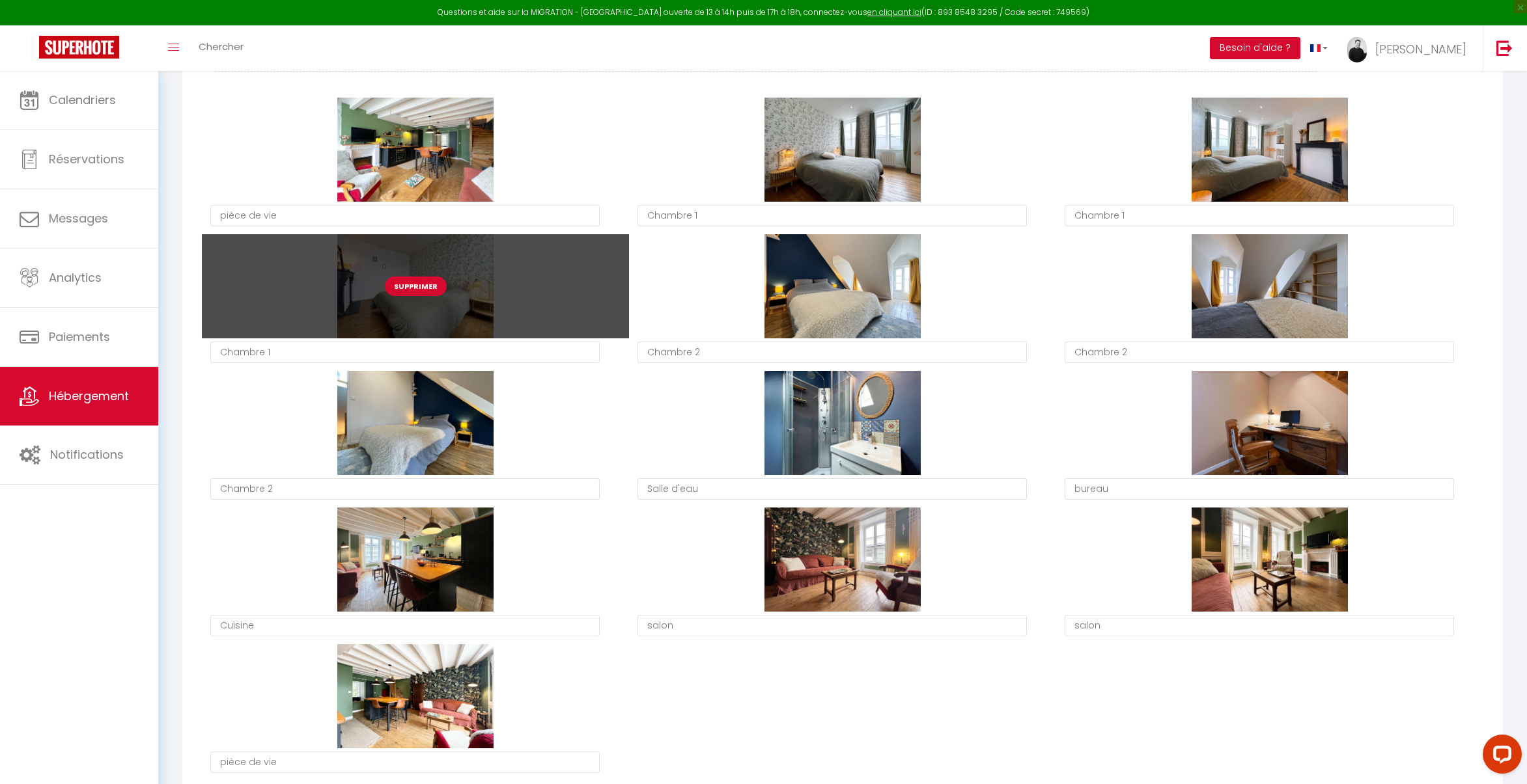
click at [422, 283] on button "Supprimer" at bounding box center [416, 286] width 61 height 20
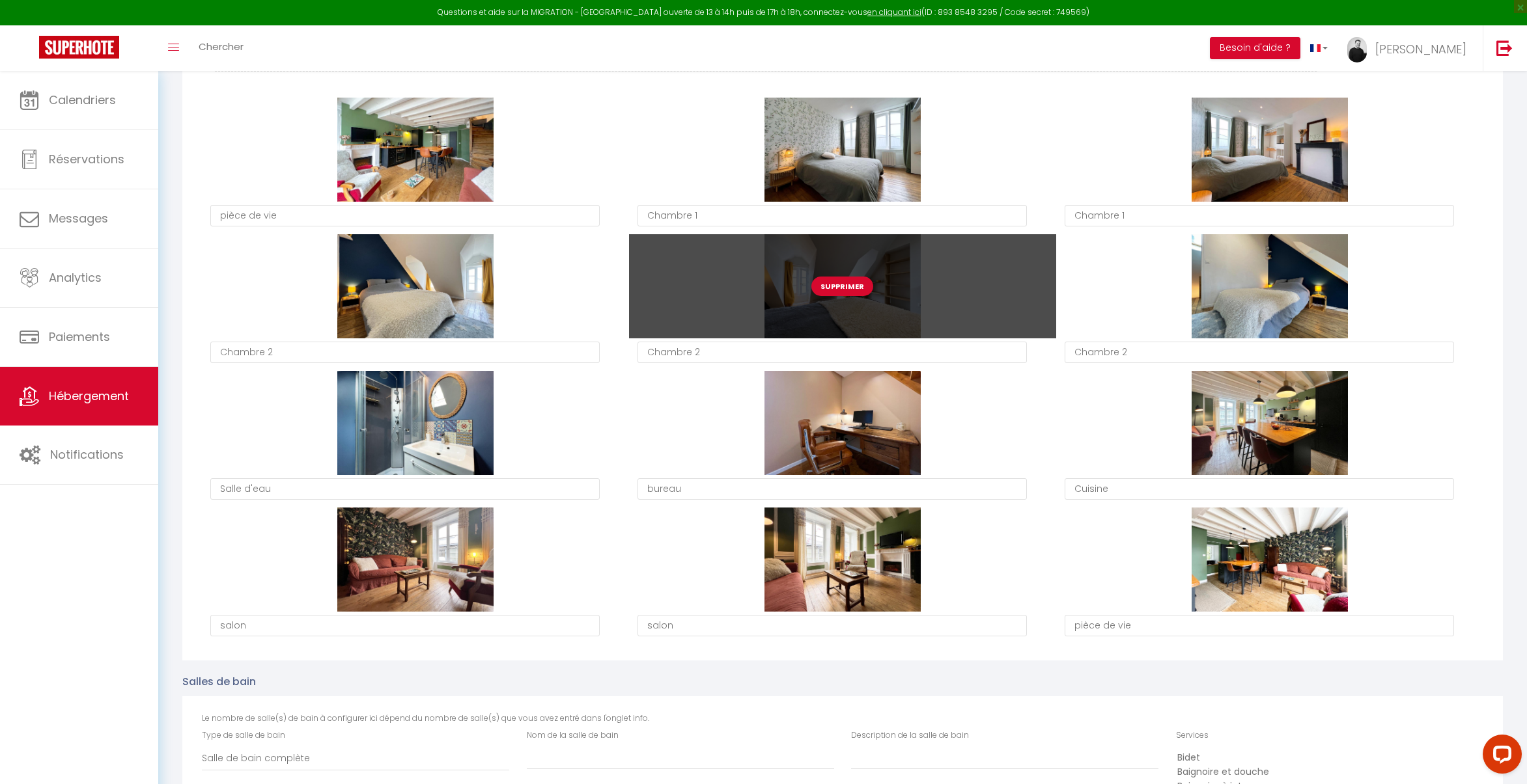
click at [856, 290] on button "Supprimer" at bounding box center [842, 286] width 61 height 20
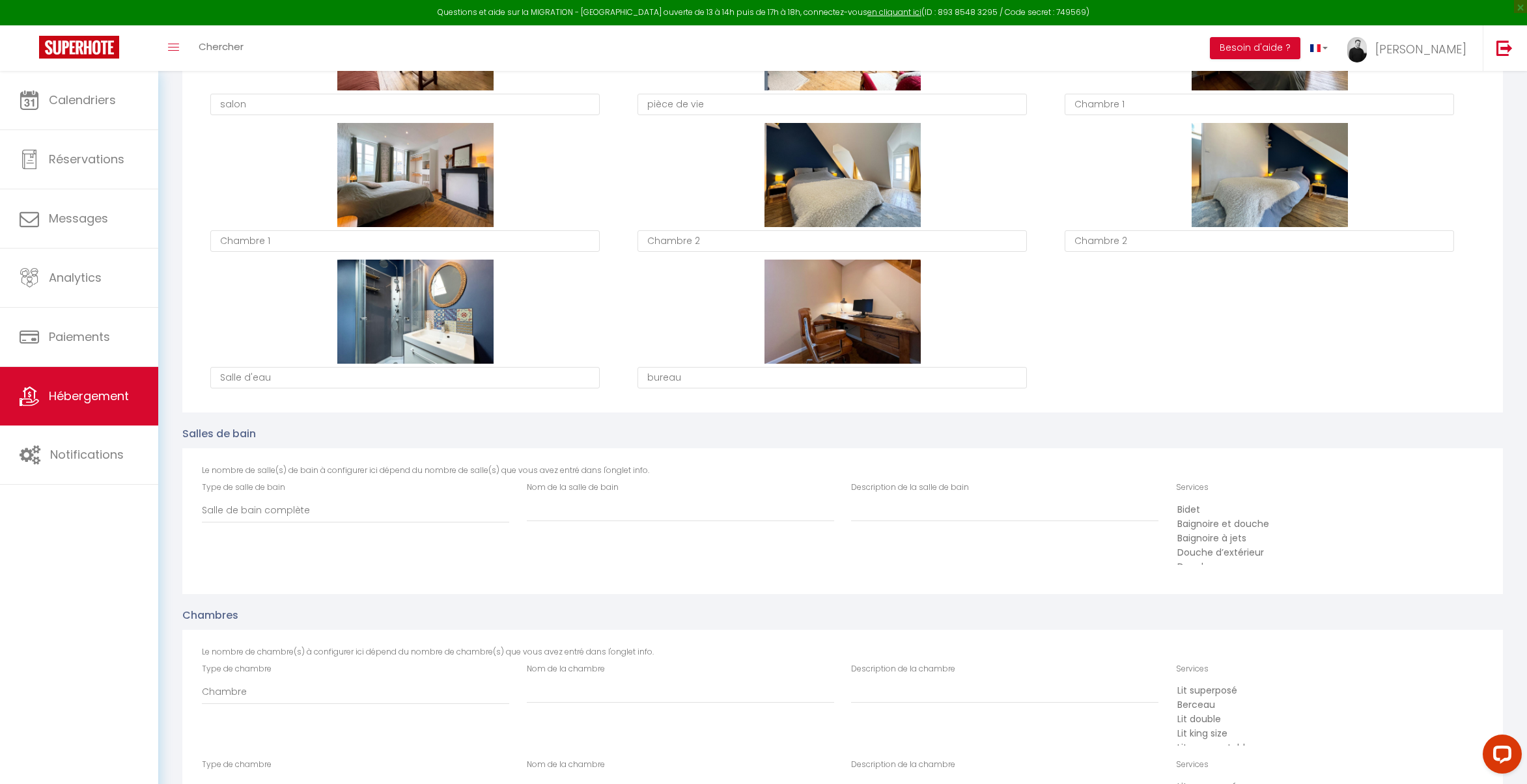
scroll to position [1053, 0]
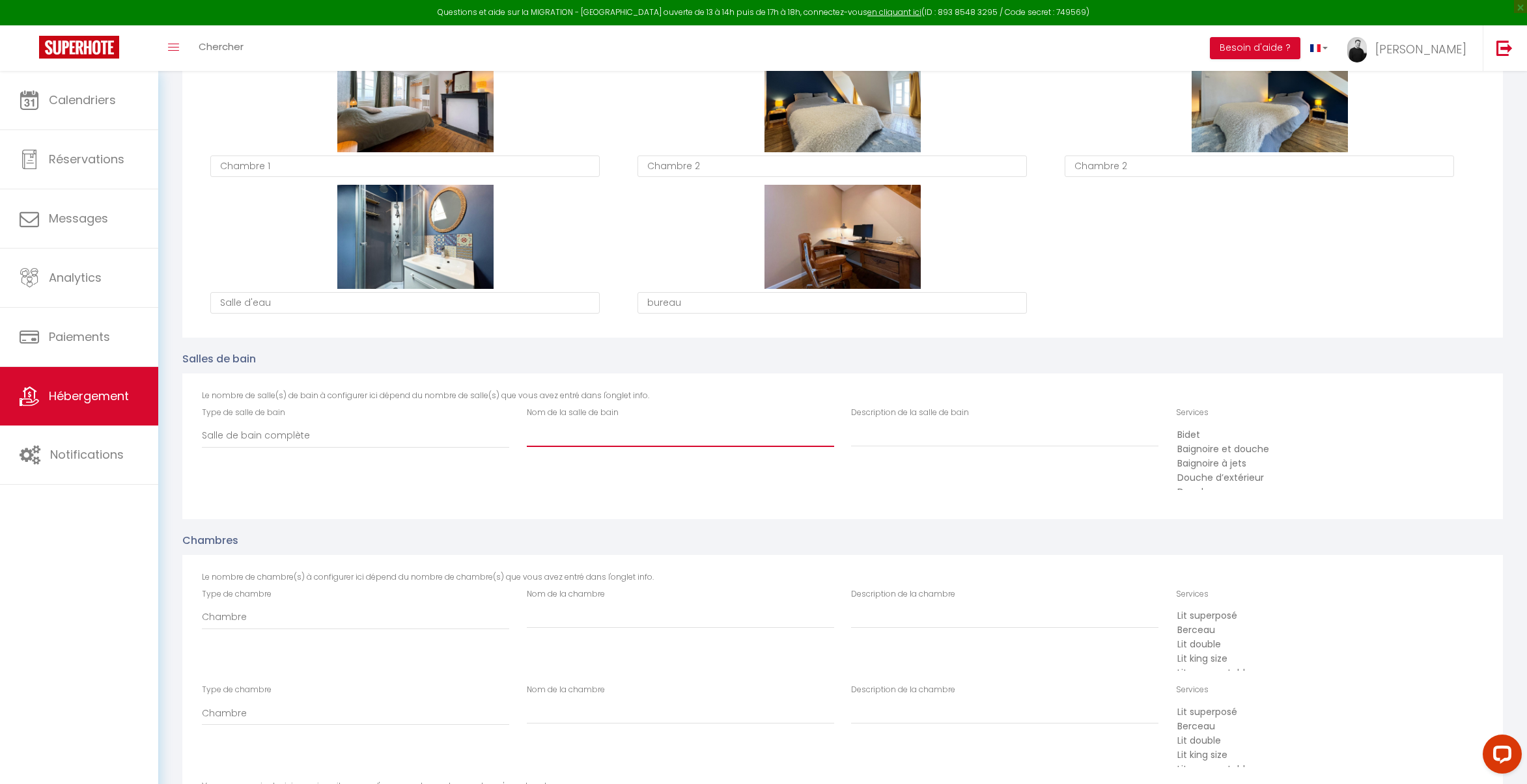
click at [576, 439] on input "Nom de la salle de bain" at bounding box center [680, 435] width 307 height 23
click at [1189, 458] on option "Douche" at bounding box center [1325, 457] width 299 height 14
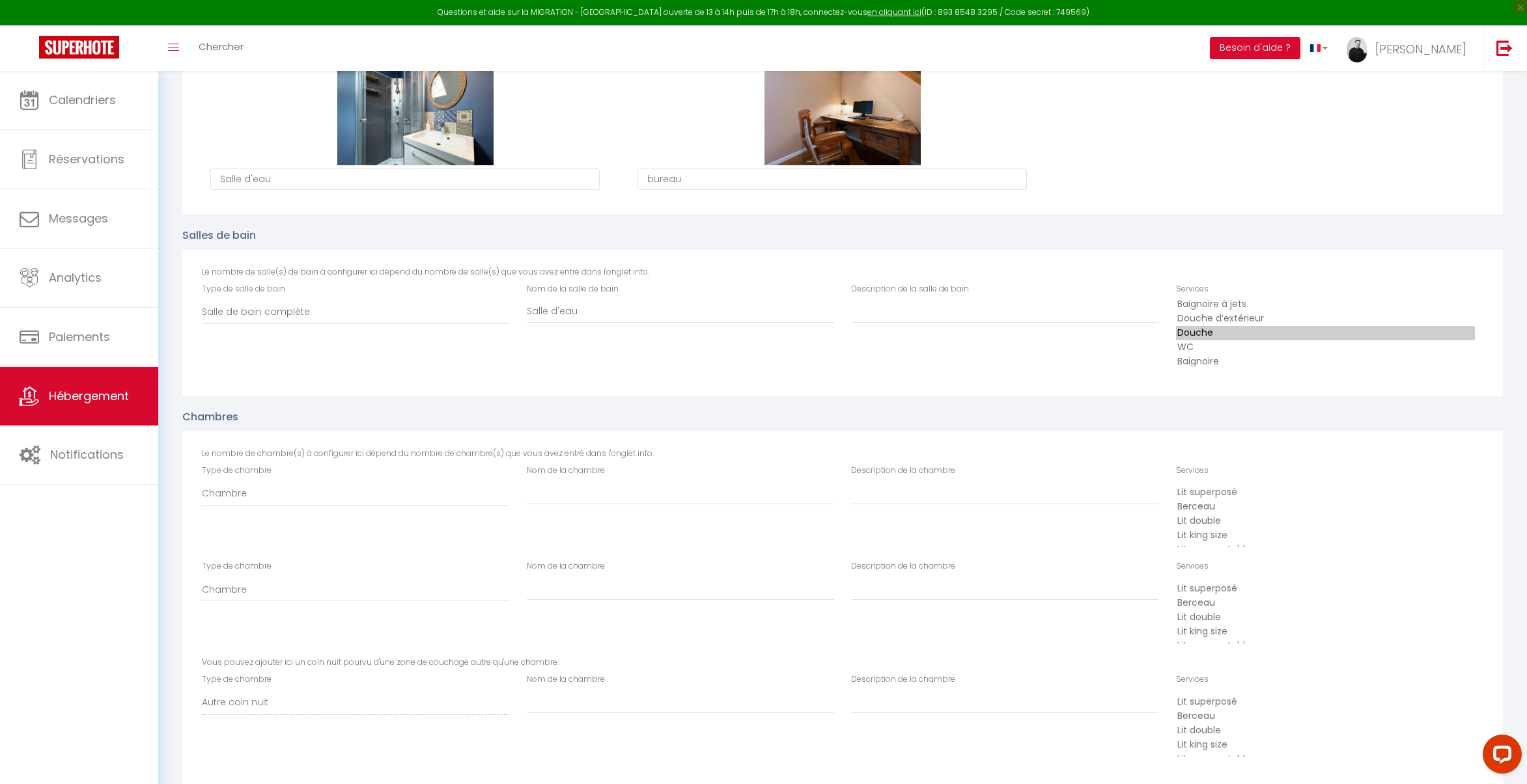
scroll to position [1177, 0]
click at [274, 492] on select "Chambre Autre coin nuit" at bounding box center [355, 492] width 307 height 24
click at [567, 491] on input "Nom de la chambre" at bounding box center [680, 492] width 307 height 23
click at [1004, 491] on input "Description de la chambre" at bounding box center [1005, 492] width 307 height 23
click at [622, 504] on input "Nom de la chambre" at bounding box center [680, 492] width 307 height 23
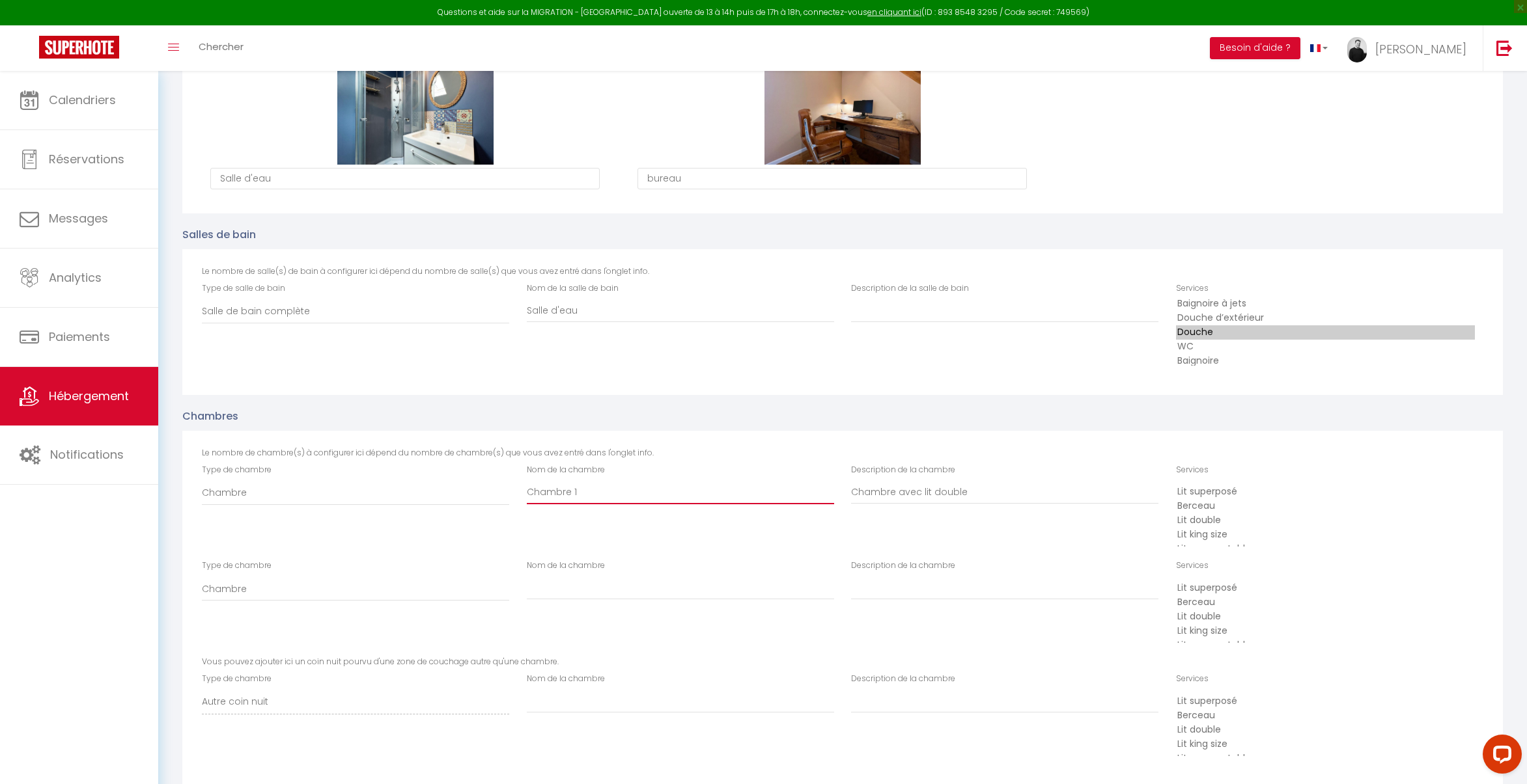
click at [607, 494] on input "Chambre 1" at bounding box center [680, 492] width 307 height 23
click at [606, 493] on input "Chambre 1" at bounding box center [680, 492] width 307 height 23
click at [584, 504] on input "Nom de la chambre" at bounding box center [680, 492] width 307 height 23
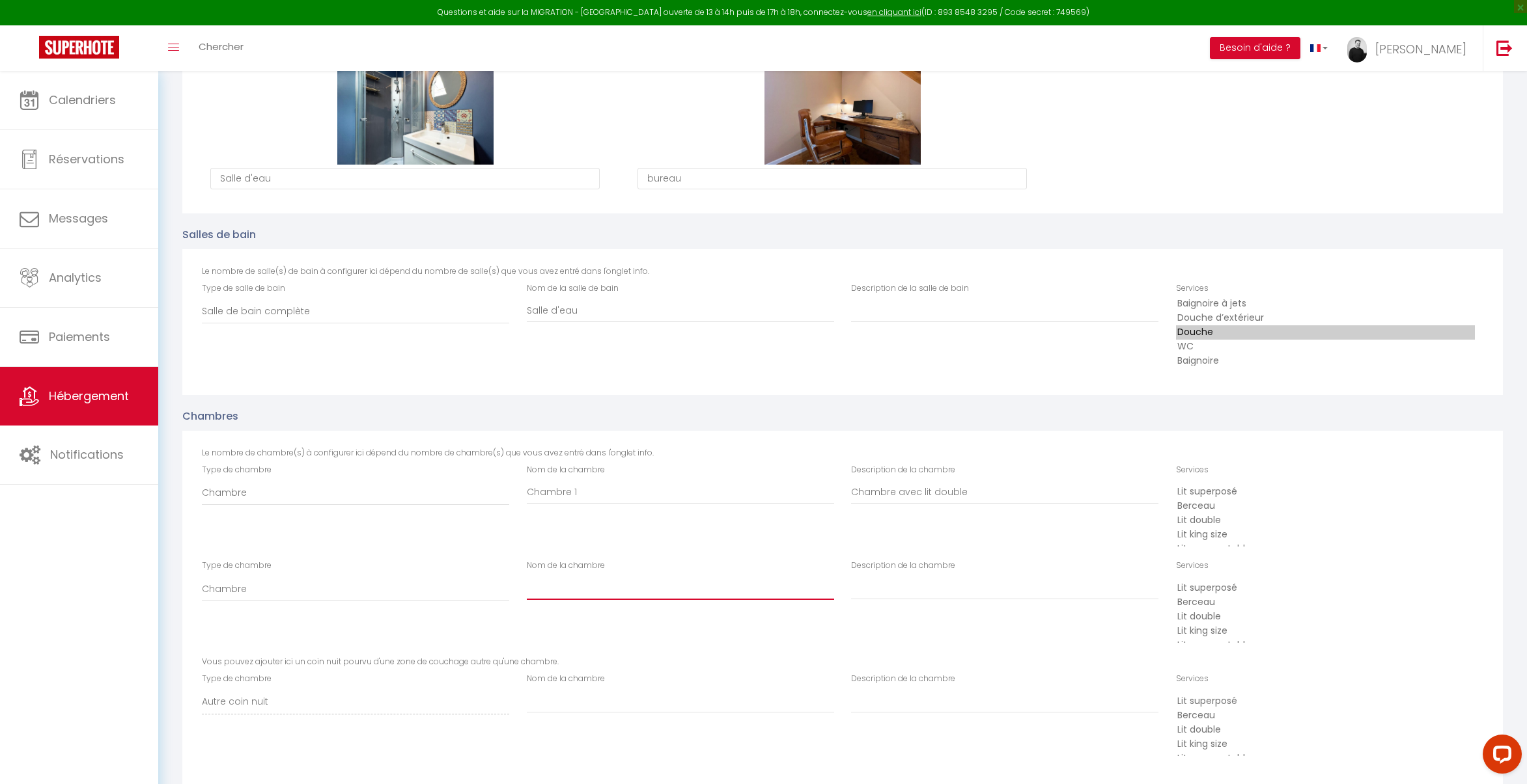
paste input "Chambre 1"
click at [936, 489] on input "Chambre avec lit double" at bounding box center [1005, 492] width 307 height 23
click at [971, 491] on input "Chambre avec lit double" at bounding box center [1005, 492] width 307 height 23
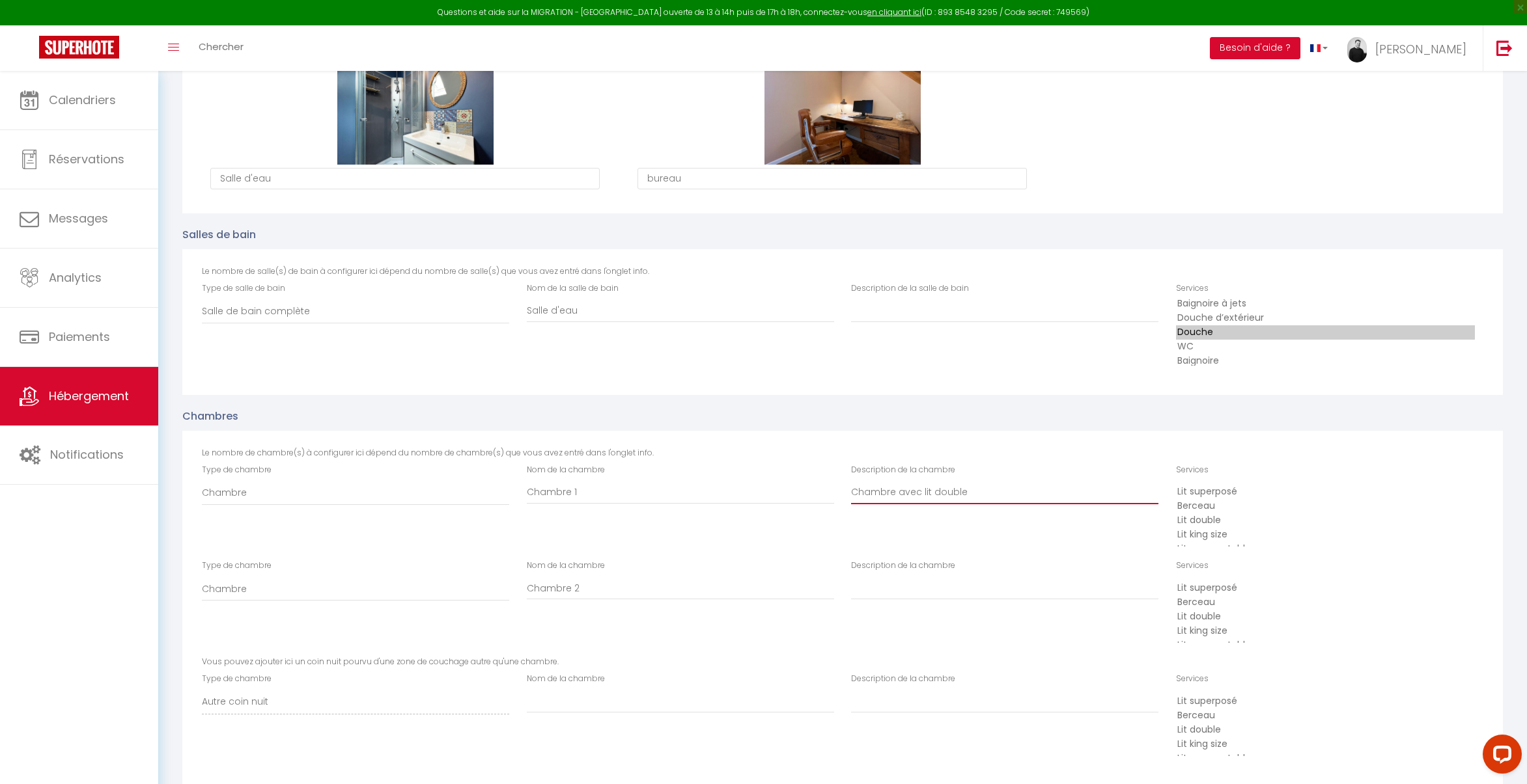
click at [971, 491] on input "Chambre avec lit double" at bounding box center [1005, 492] width 307 height 23
click at [893, 504] on input "Description de la chambre" at bounding box center [1005, 492] width 307 height 23
paste input "Chambre avec lit double"
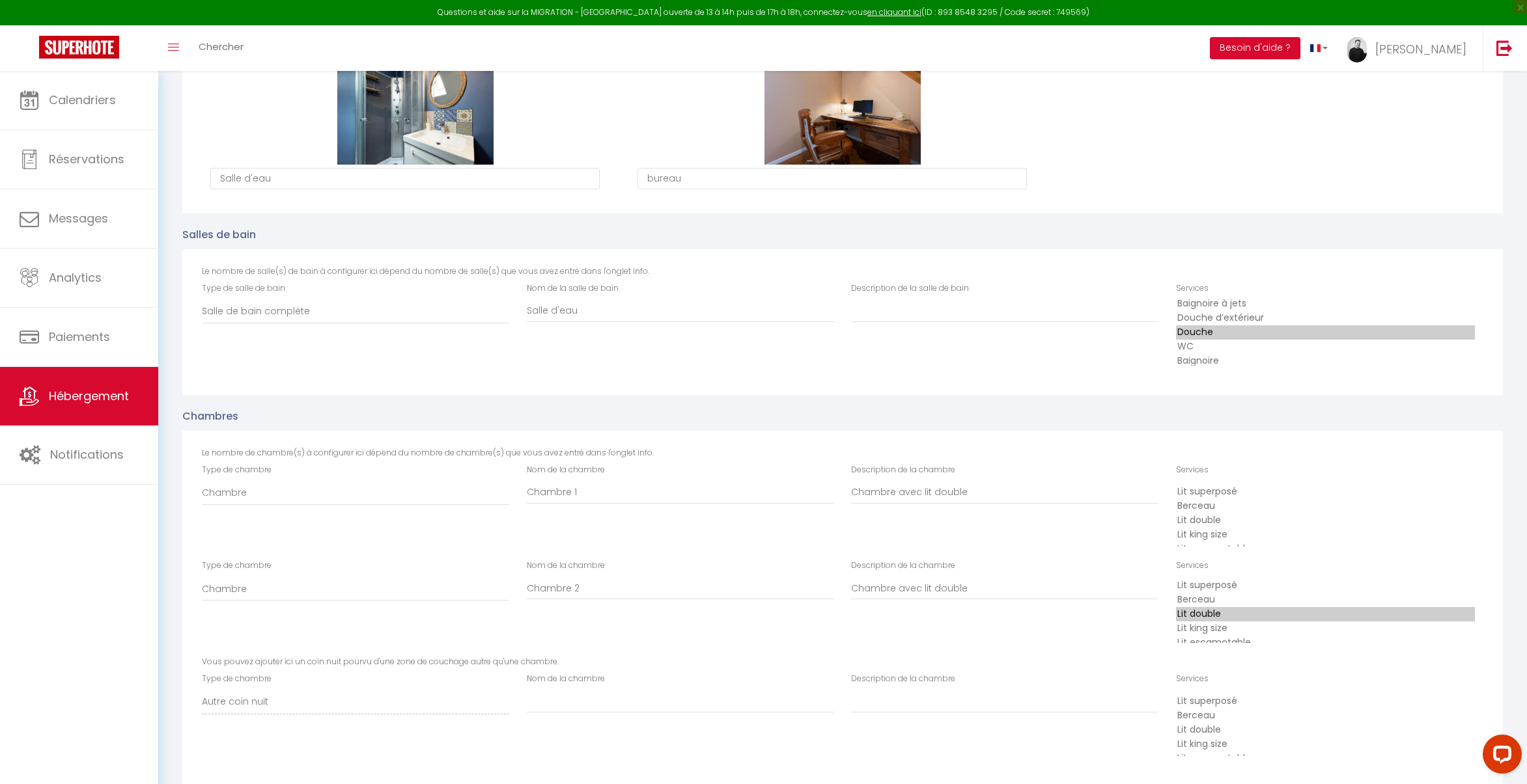
click at [1204, 527] on option "Lit double" at bounding box center [1325, 520] width 299 height 14
click at [1214, 509] on option "Lit grand format" at bounding box center [1325, 512] width 299 height 14
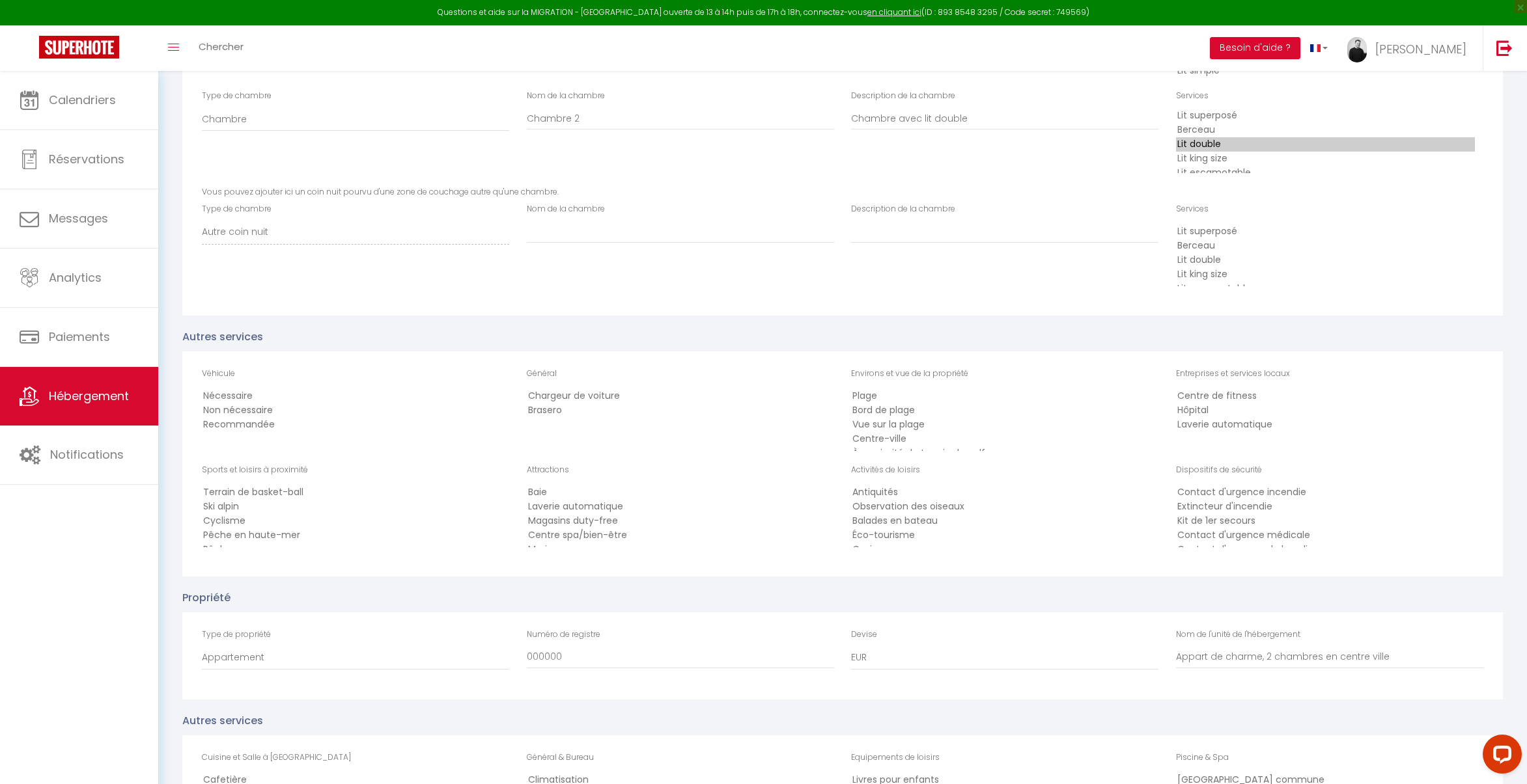
scroll to position [1666, 0]
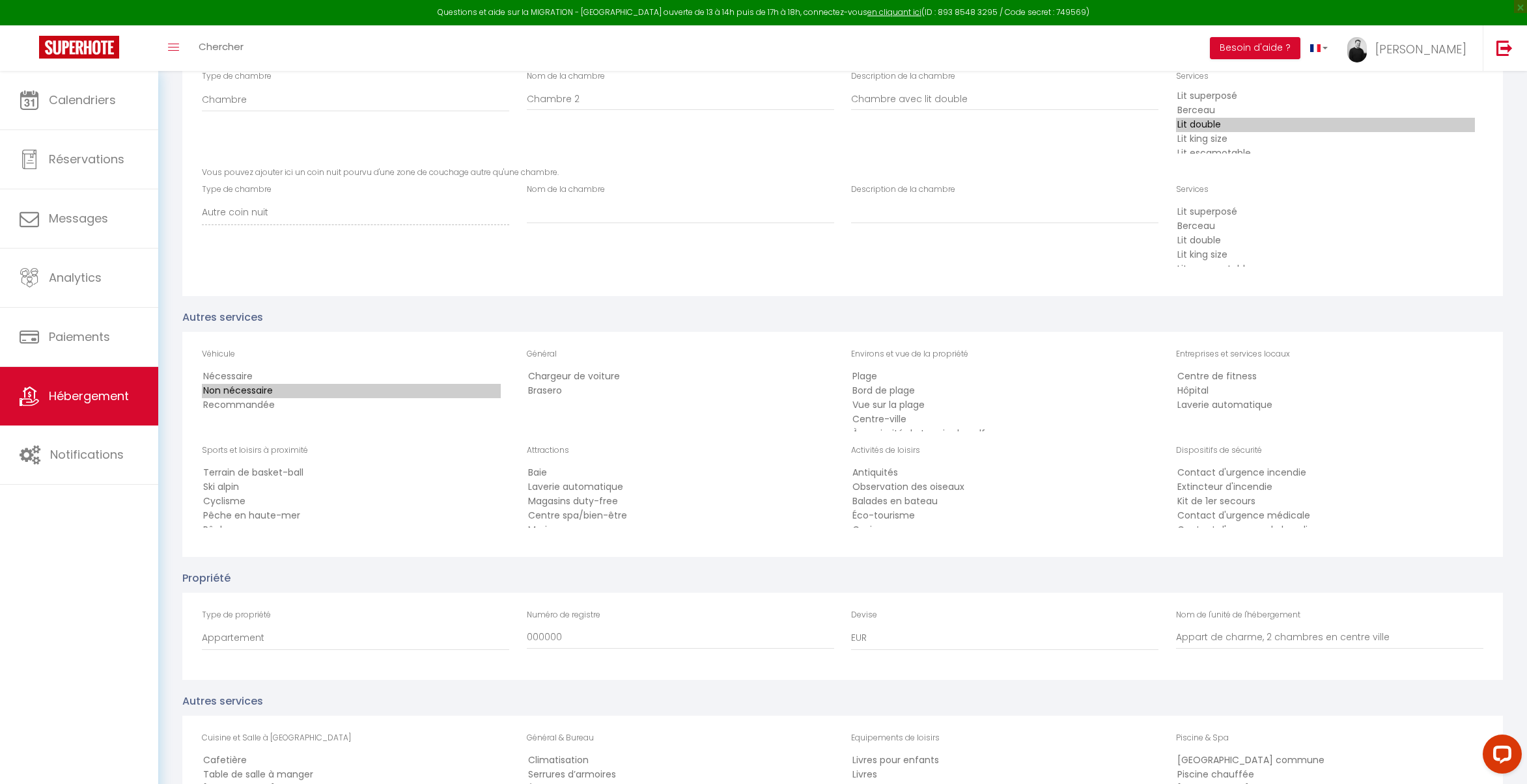
click at [248, 389] on option "Non nécessaire" at bounding box center [351, 391] width 299 height 14
click at [557, 518] on option "Musées" at bounding box center [676, 523] width 299 height 14
click at [565, 509] on option "Marina" at bounding box center [676, 507] width 299 height 14
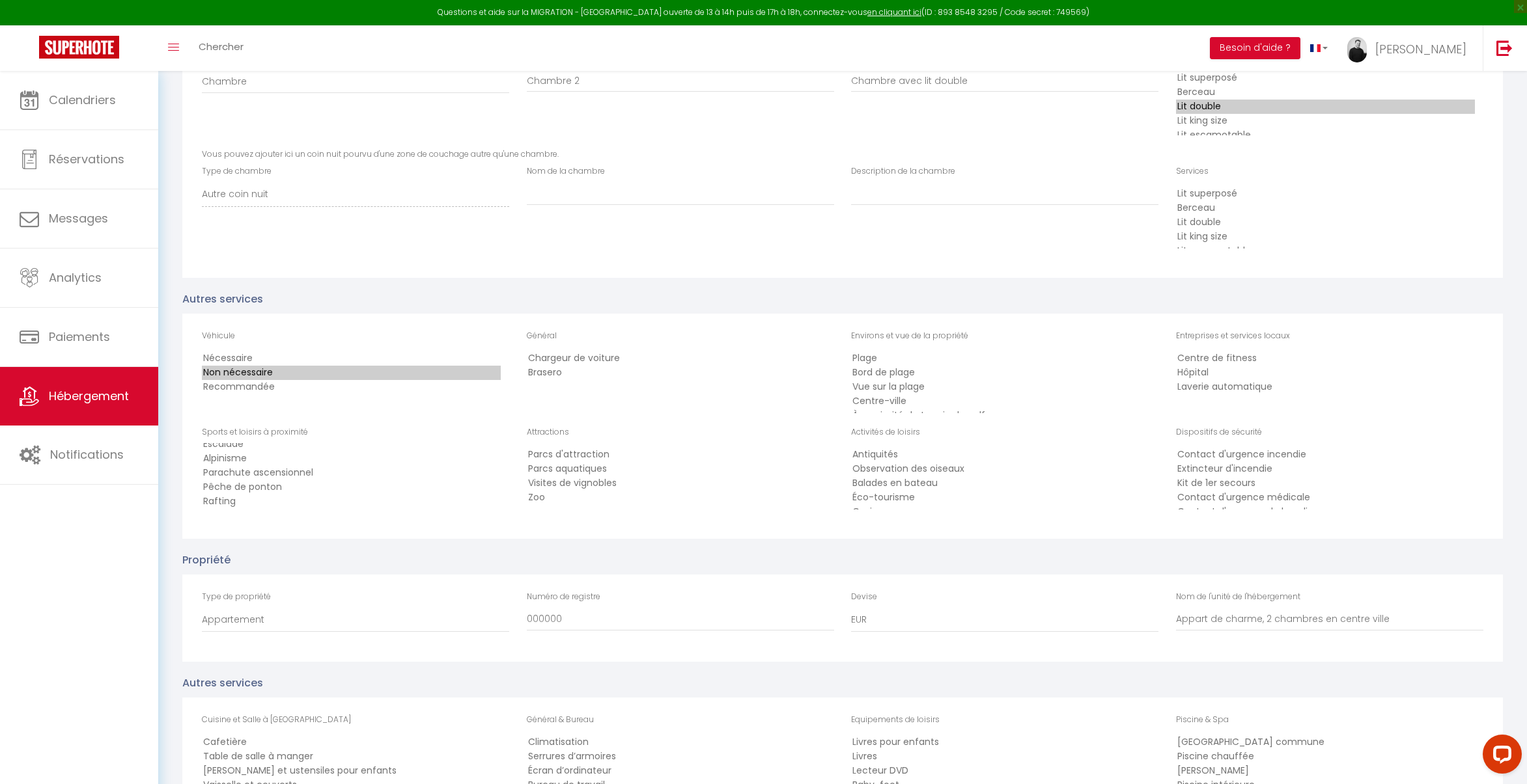
scroll to position [20, 0]
click at [898, 379] on option "Centre-ville" at bounding box center [1000, 382] width 299 height 14
click at [1241, 481] on option "Kit de 1er secours" at bounding box center [1325, 483] width 299 height 14
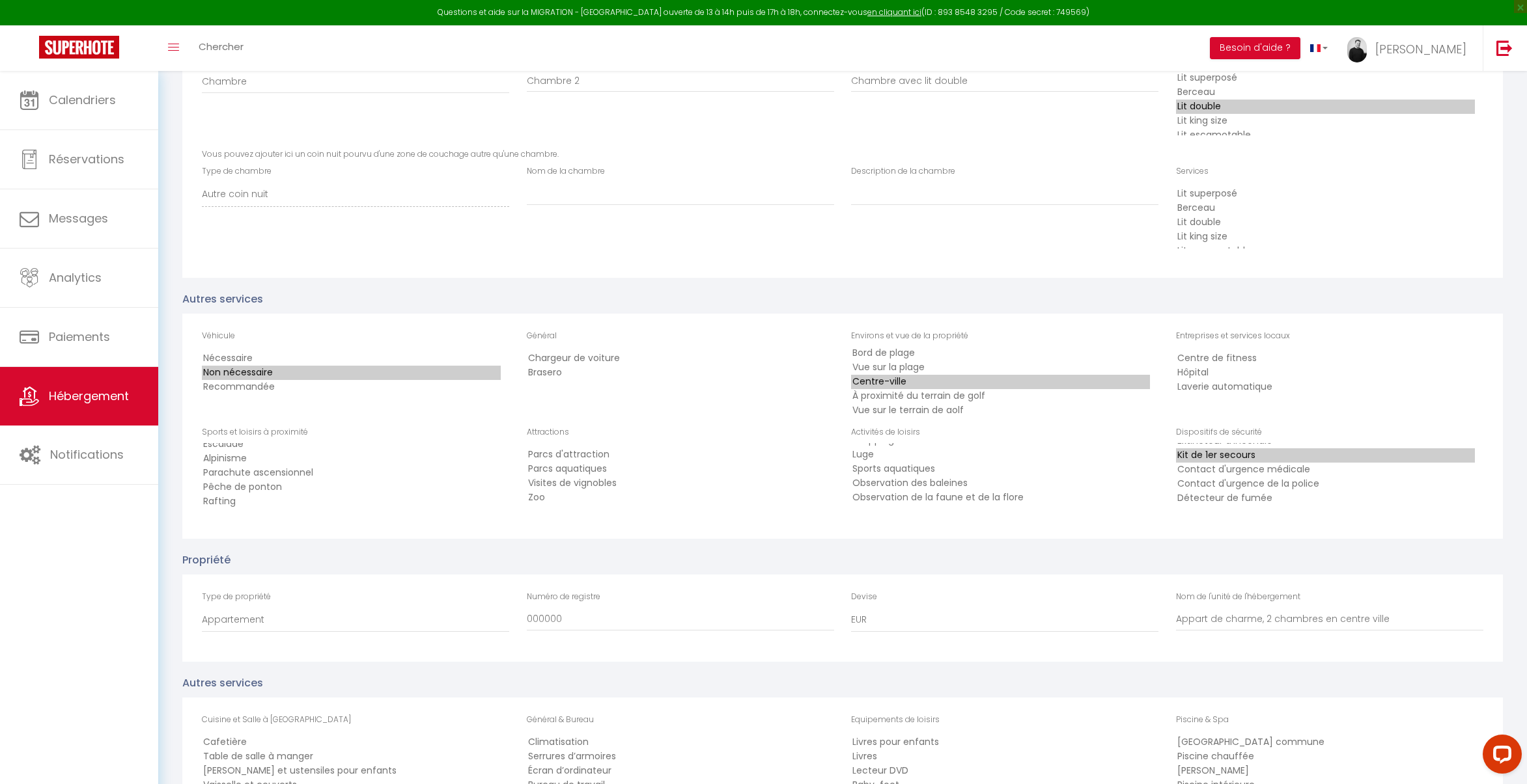
scroll to position [29, 0]
click at [1241, 495] on option "Détecteur de fumée" at bounding box center [1325, 498] width 299 height 14
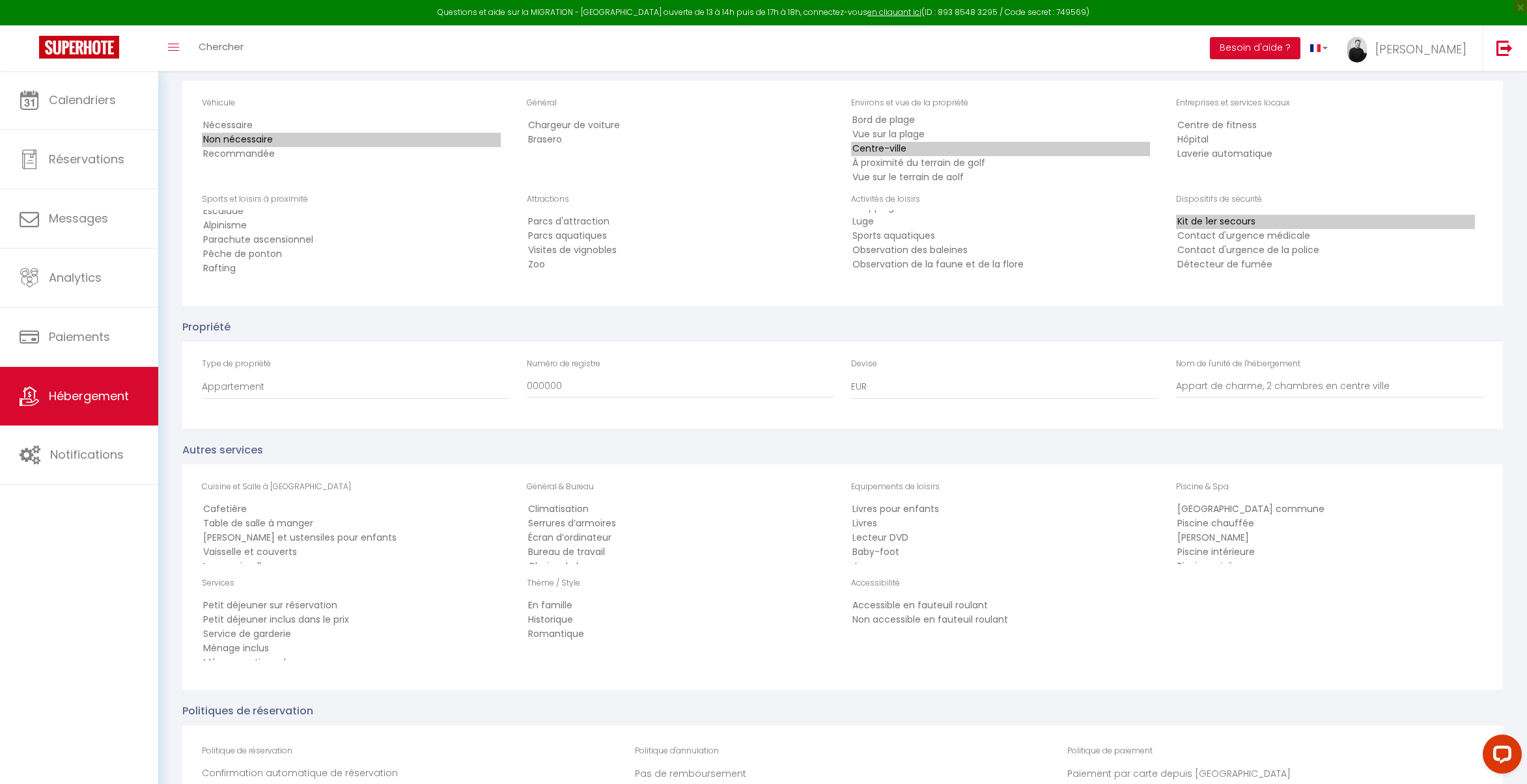
scroll to position [1974, 0]
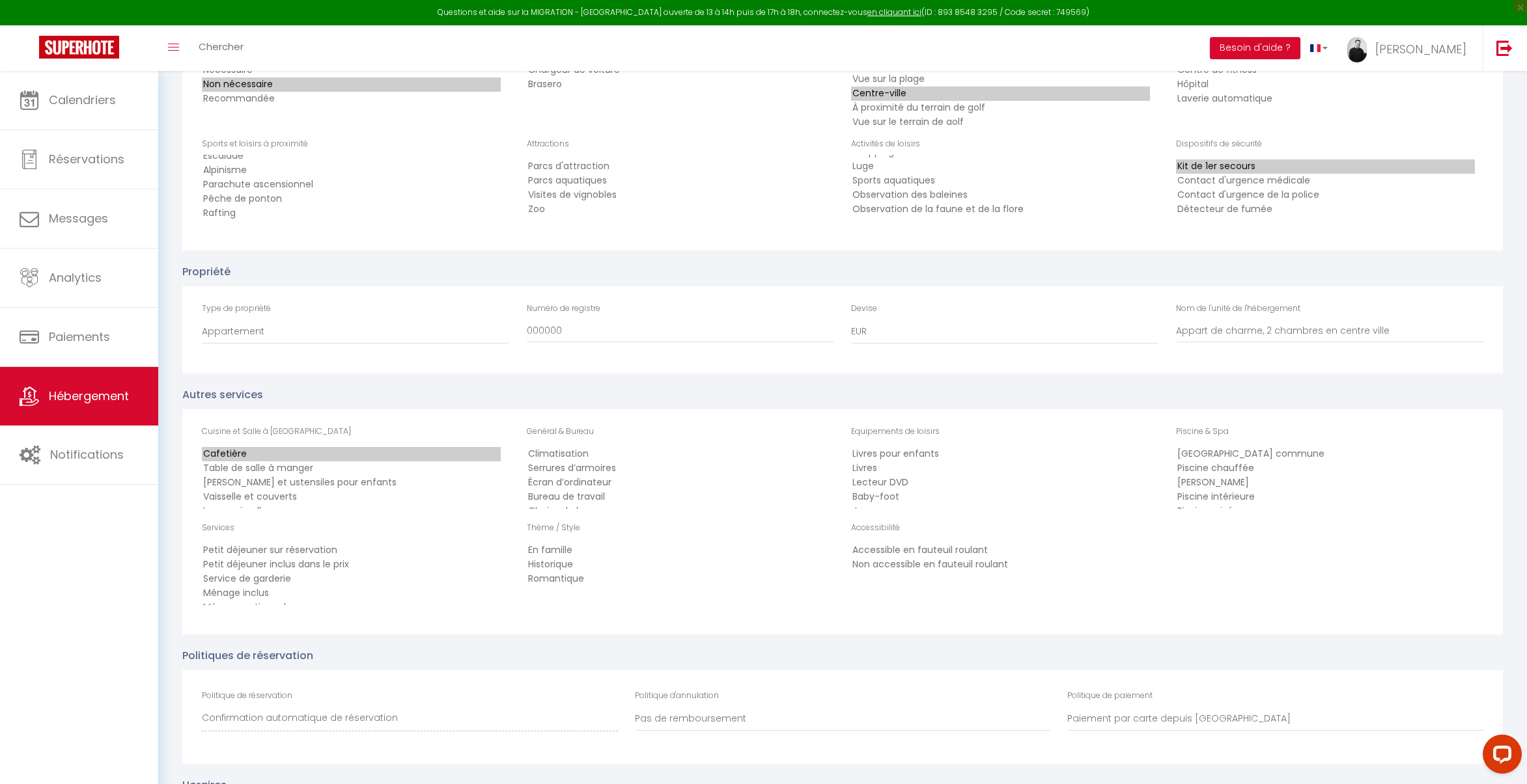
click at [259, 453] on option "Cafetière" at bounding box center [351, 454] width 299 height 14
click at [259, 467] on option "Table de salle à manger" at bounding box center [351, 469] width 299 height 14
click at [262, 451] on option "Cafetière" at bounding box center [351, 454] width 299 height 14
click at [262, 469] on option "Table de salle à manger" at bounding box center [351, 469] width 299 height 14
click at [262, 497] on option "Vaisselle et couverts" at bounding box center [351, 498] width 299 height 14
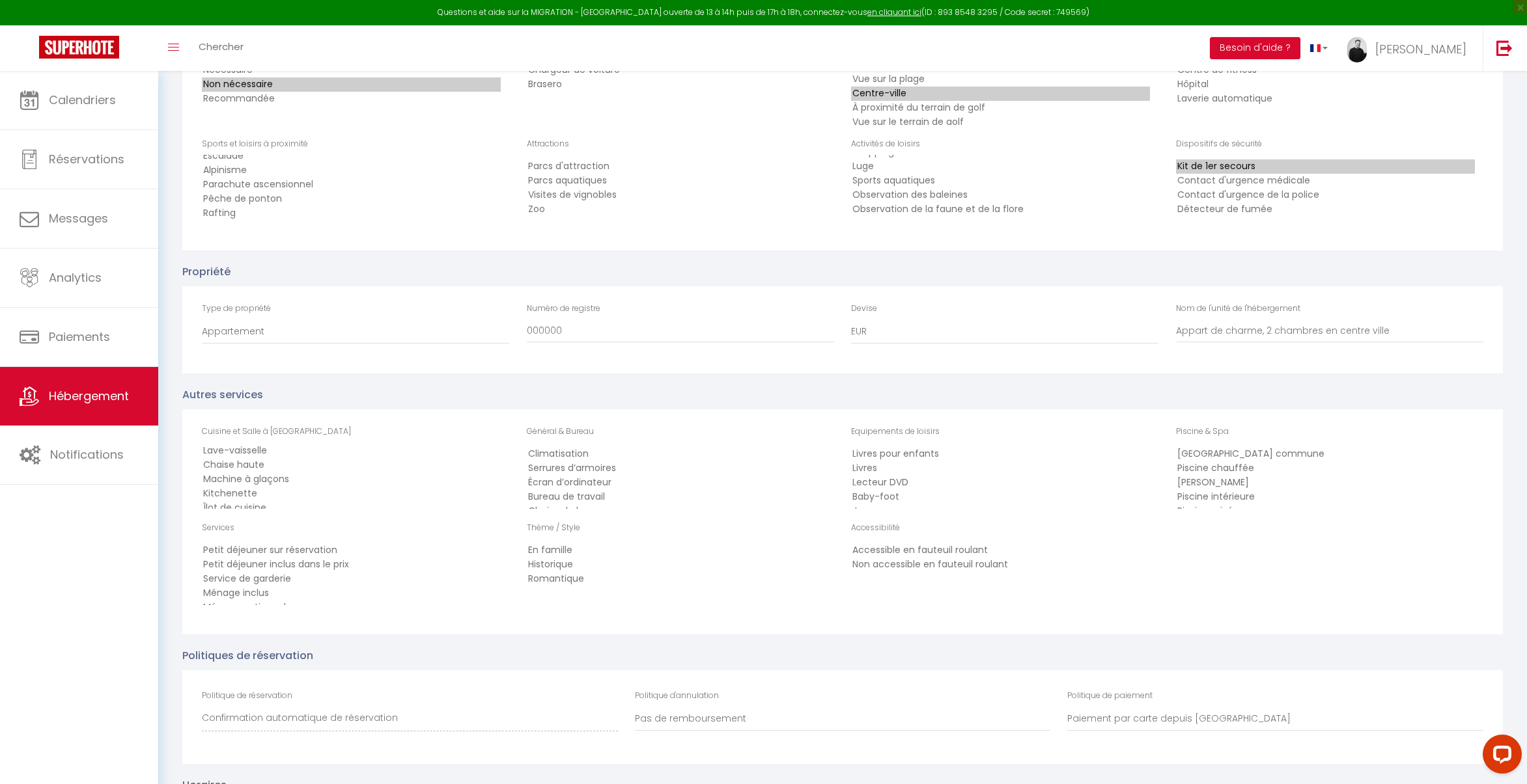
scroll to position [58, 0]
click at [269, 453] on option "Lave-vaisselle" at bounding box center [351, 453] width 299 height 14
click at [253, 497] on option "Îlot de cuisine" at bounding box center [351, 503] width 299 height 14
click at [255, 486] on option "Kitchenette" at bounding box center [351, 488] width 299 height 14
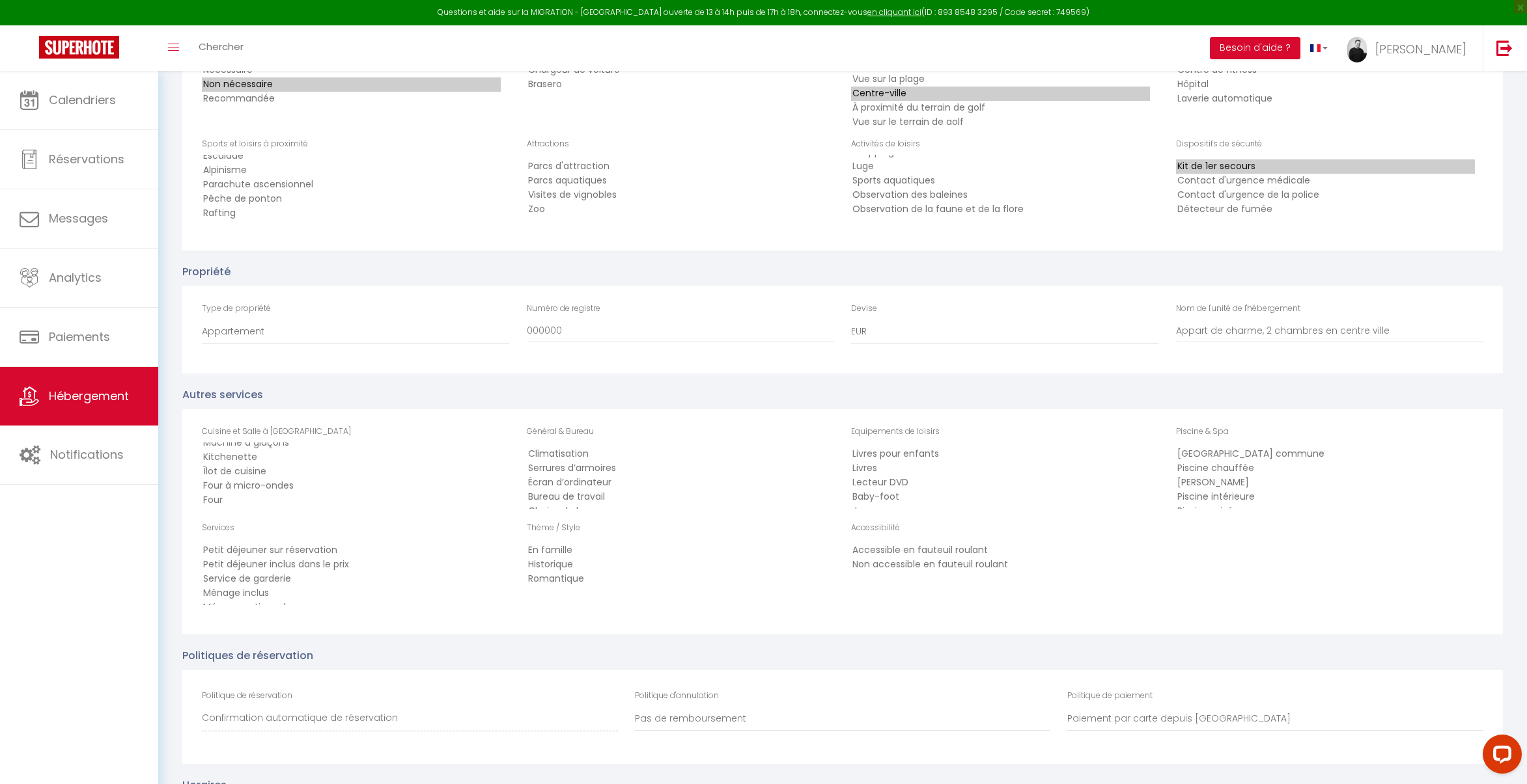
scroll to position [98, 0]
click at [300, 486] on option "Four à micro-ondes" at bounding box center [351, 485] width 299 height 14
click at [291, 492] on option "Four" at bounding box center [351, 499] width 299 height 14
click at [275, 462] on option "Réfrigérateur" at bounding box center [351, 461] width 299 height 14
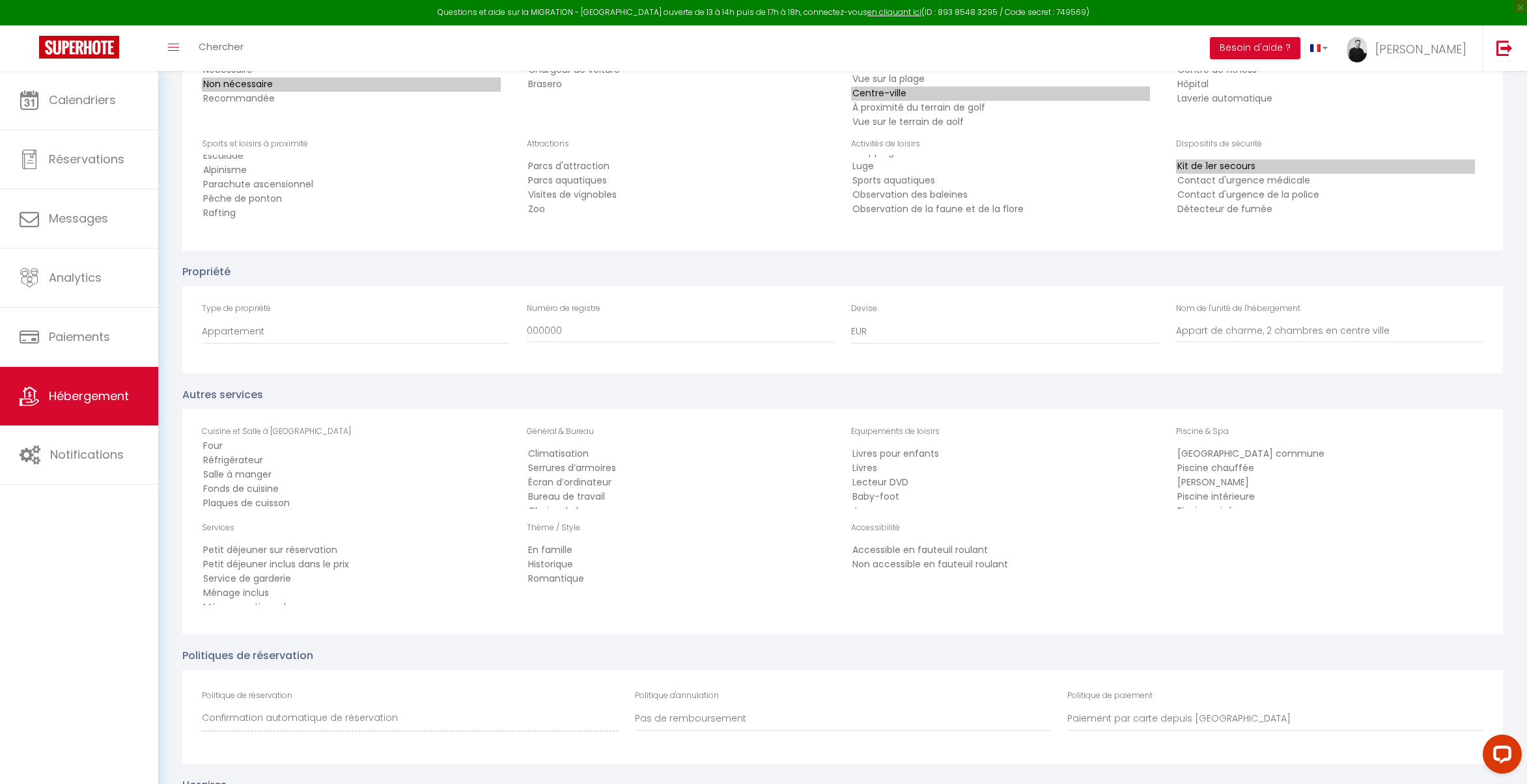
click at [271, 471] on option "Salle à manger" at bounding box center [351, 475] width 299 height 14
click at [277, 485] on option "Plaques de cuisson" at bounding box center [351, 486] width 299 height 14
click at [271, 495] on option "Grille-pain" at bounding box center [351, 498] width 299 height 14
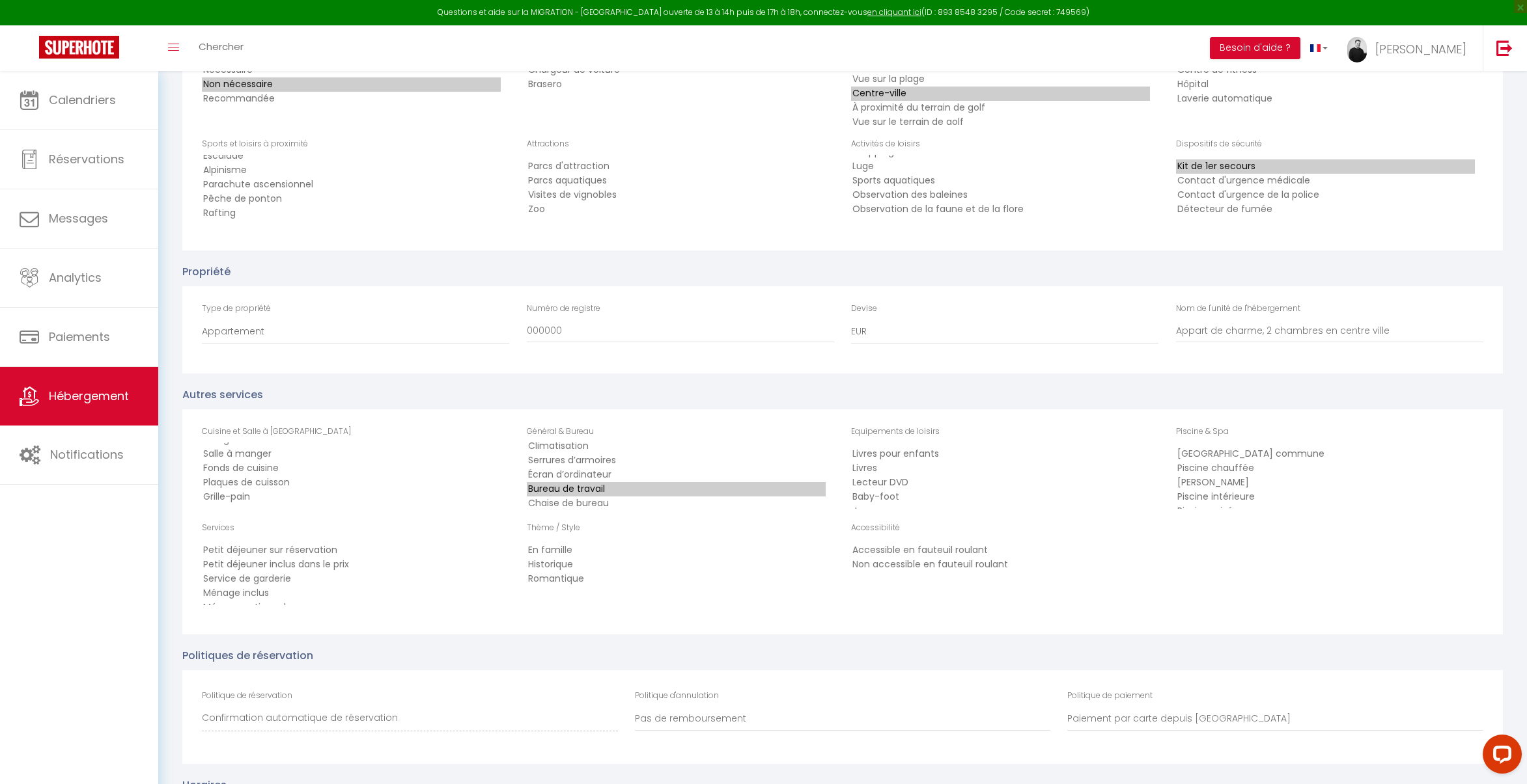
click at [598, 488] on option "Bureau de travail" at bounding box center [676, 490] width 299 height 14
click at [595, 446] on option "Chaise de bureau" at bounding box center [676, 450] width 299 height 14
click at [593, 474] on option "Wi-Fi gratuit" at bounding box center [676, 478] width 299 height 14
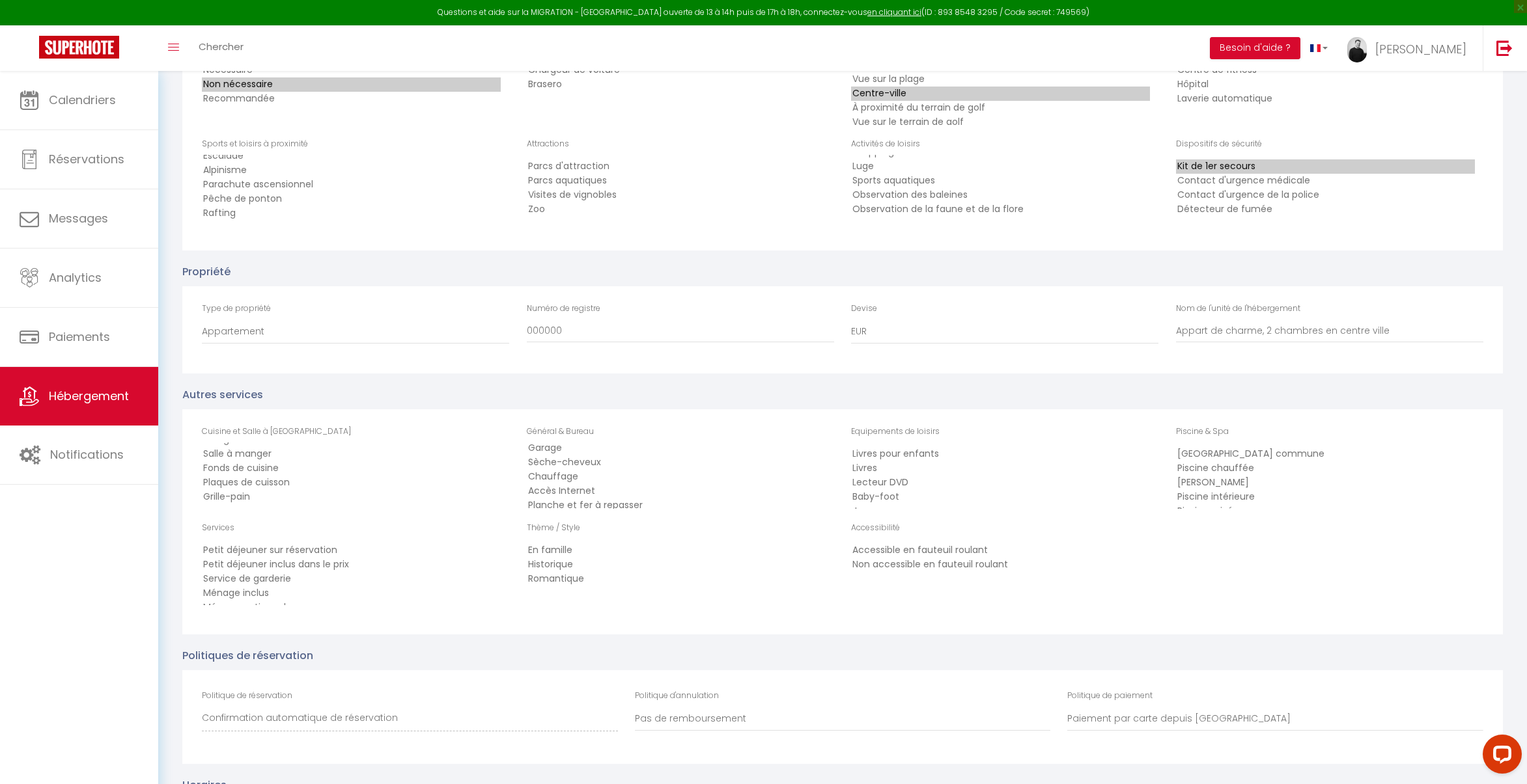
click at [590, 464] on option "Sèche-cheveux" at bounding box center [676, 462] width 299 height 14
click at [586, 474] on option "Chauffage" at bounding box center [676, 477] width 299 height 14
click at [588, 491] on option "Accès Internet" at bounding box center [676, 491] width 299 height 14
click at [617, 455] on option "Planche et fer à repasser" at bounding box center [676, 455] width 299 height 14
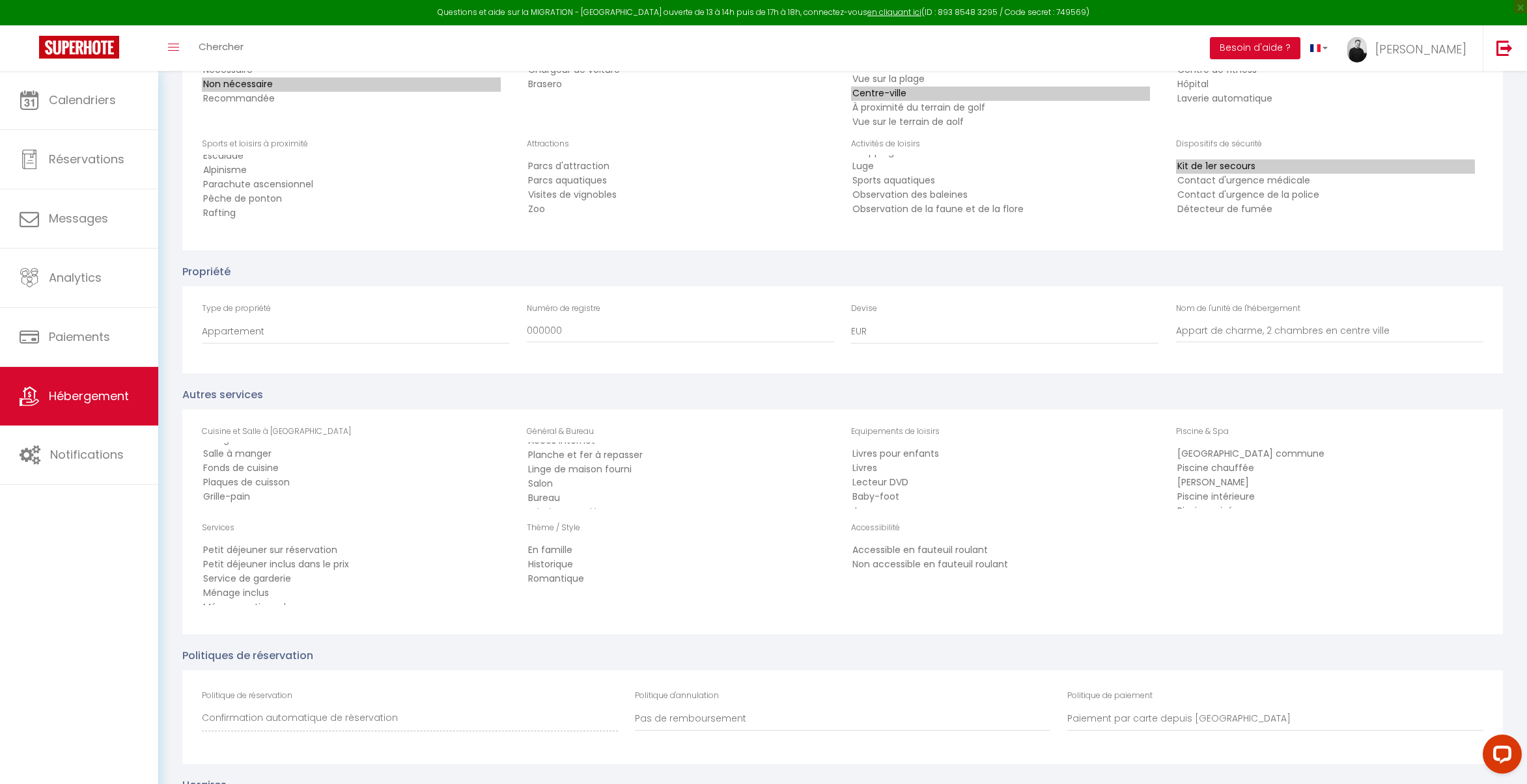
click at [609, 467] on option "Linge de maison fourni" at bounding box center [676, 470] width 299 height 14
click at [585, 483] on option "Salon" at bounding box center [676, 481] width 299 height 14
click at [581, 494] on option "Bureau" at bounding box center [676, 496] width 299 height 14
click at [598, 450] on option "Serviettes de bain fournies" at bounding box center [676, 449] width 299 height 14
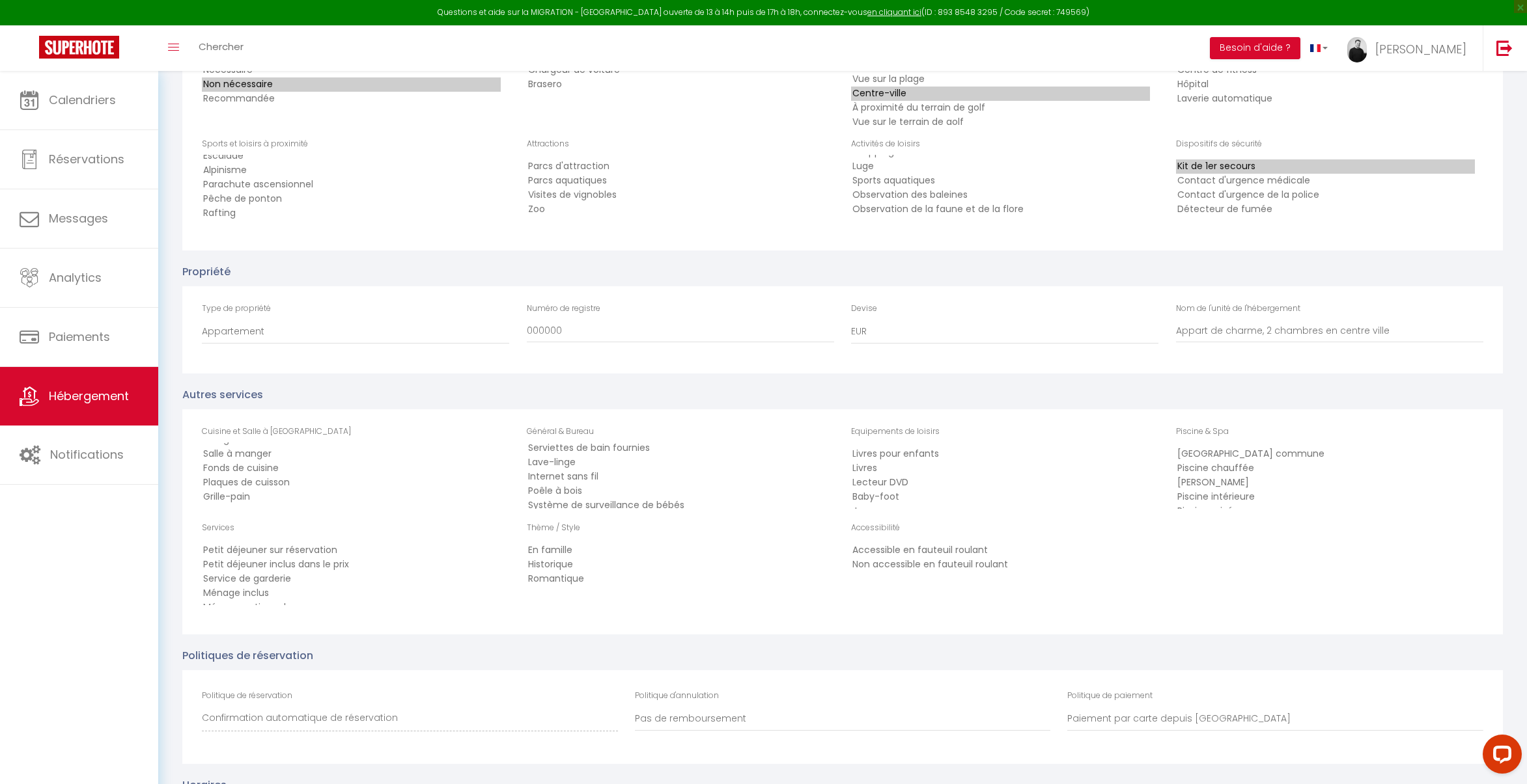
scroll to position [334, 0]
click at [587, 460] on option "Lave-linge" at bounding box center [676, 464] width 299 height 14
click at [600, 474] on option "Internet sans fil" at bounding box center [676, 479] width 299 height 14
click at [565, 549] on option "En famille" at bounding box center [676, 551] width 299 height 14
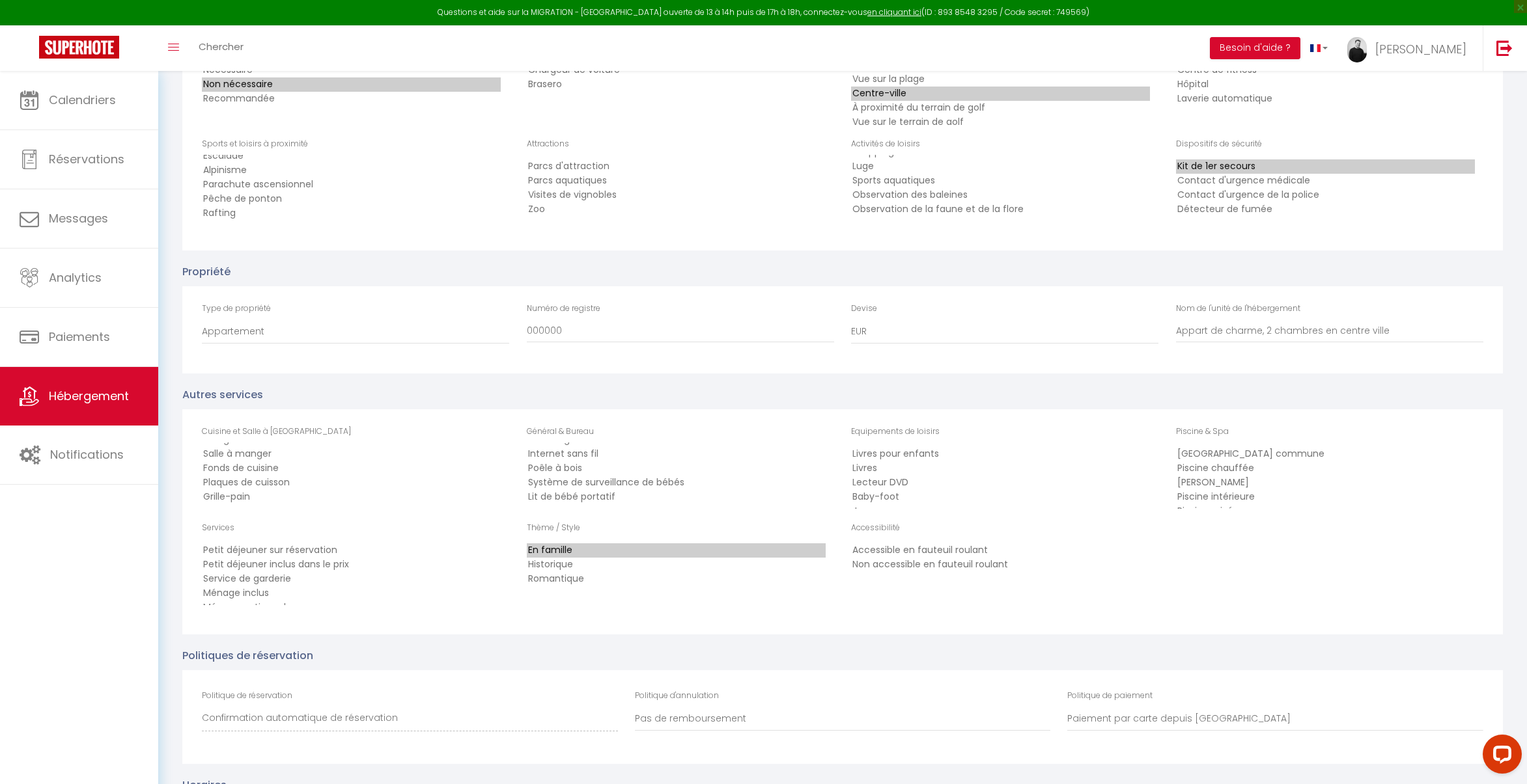
click at [558, 576] on option "Romantique" at bounding box center [676, 579] width 299 height 14
click at [274, 561] on option "Ménage inclus" at bounding box center [351, 562] width 299 height 14
click at [895, 464] on option "Livres" at bounding box center [1000, 469] width 299 height 14
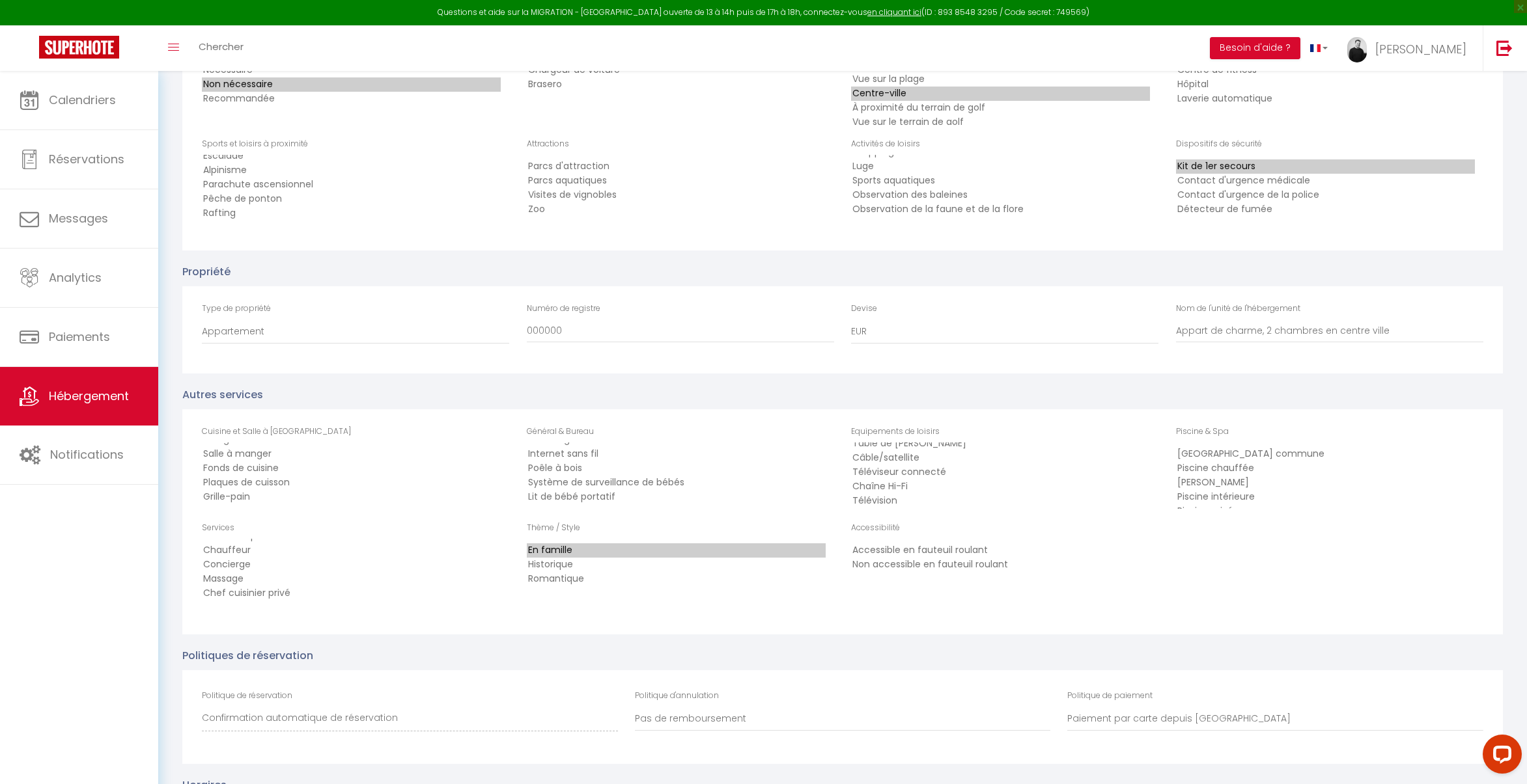
click at [891, 496] on option "Télévision" at bounding box center [1000, 501] width 299 height 14
click at [932, 563] on option "Non accessible en fauteuil roulant" at bounding box center [1000, 565] width 299 height 14
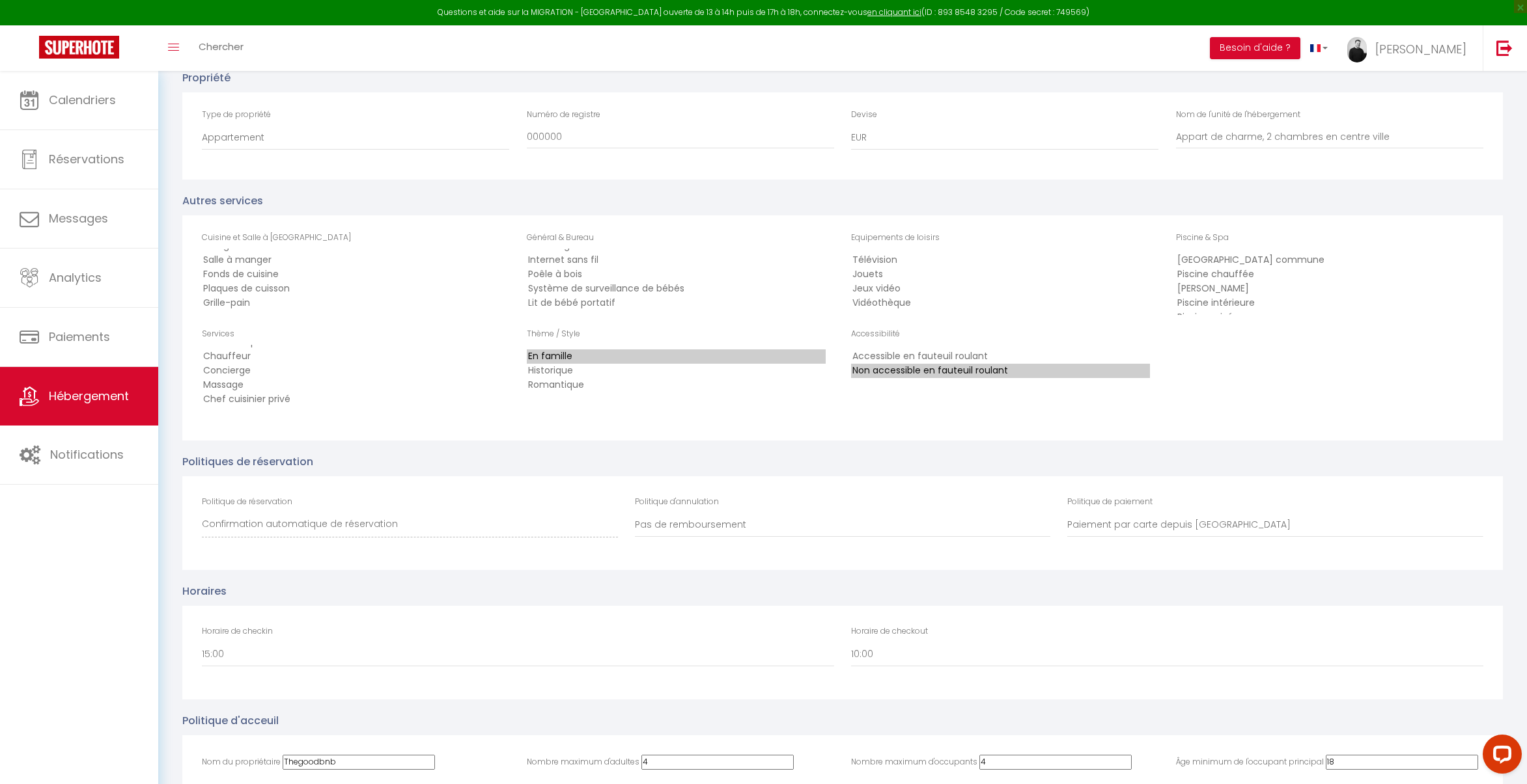
scroll to position [2201, 0]
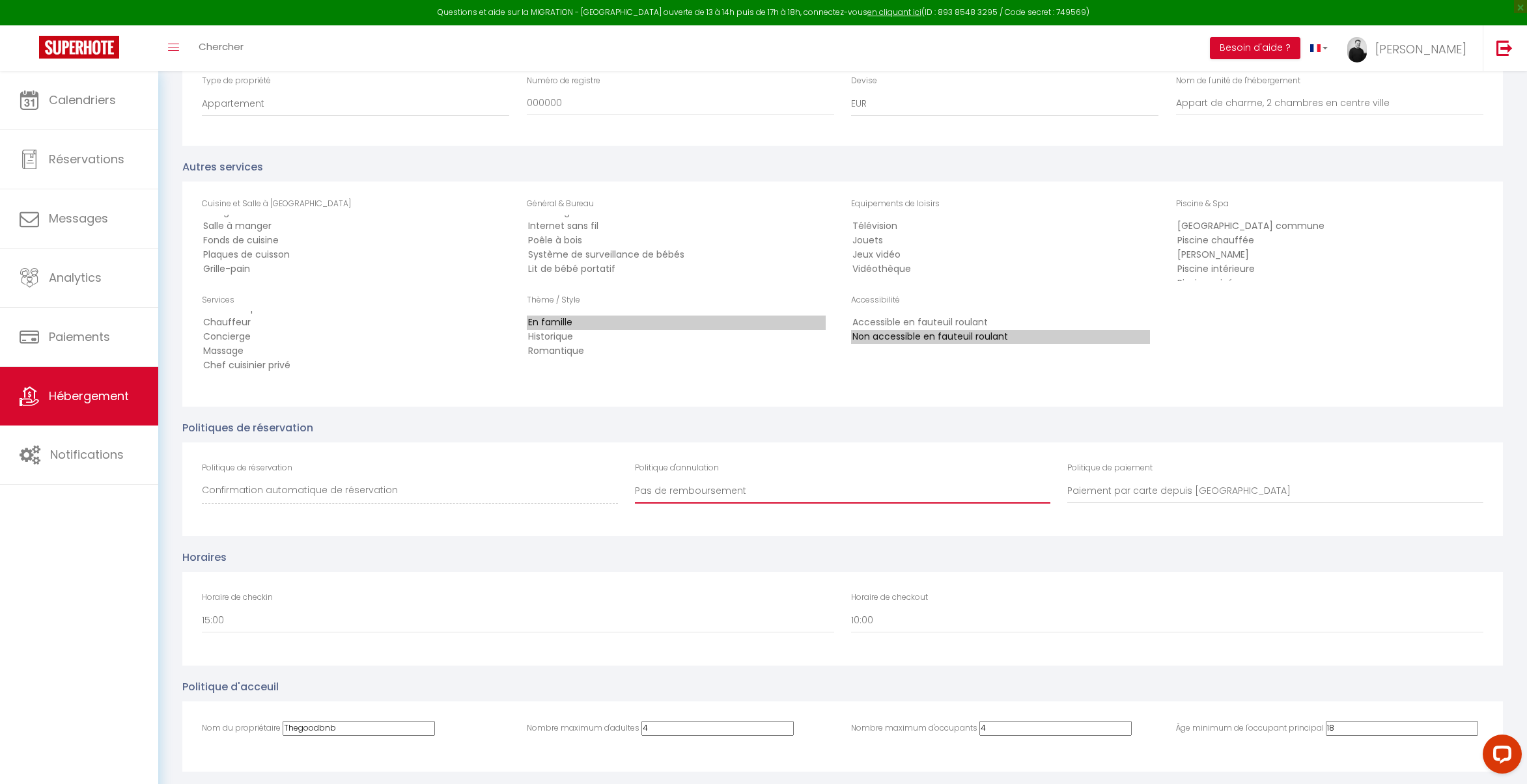
click at [695, 492] on select "100% remboursé si annulé au moins 60 jours avant arrivée 100% remboursé si annu…" at bounding box center [842, 490] width 416 height 24
click at [1173, 492] on select "Paiement par carte depuis Vrbo Paiement par facturation depuis SuperHote" at bounding box center [1275, 490] width 416 height 24
click at [728, 494] on select "100% remboursé si annulé au moins 60 jours avant arrivée 100% remboursé si annu…" at bounding box center [842, 490] width 416 height 24
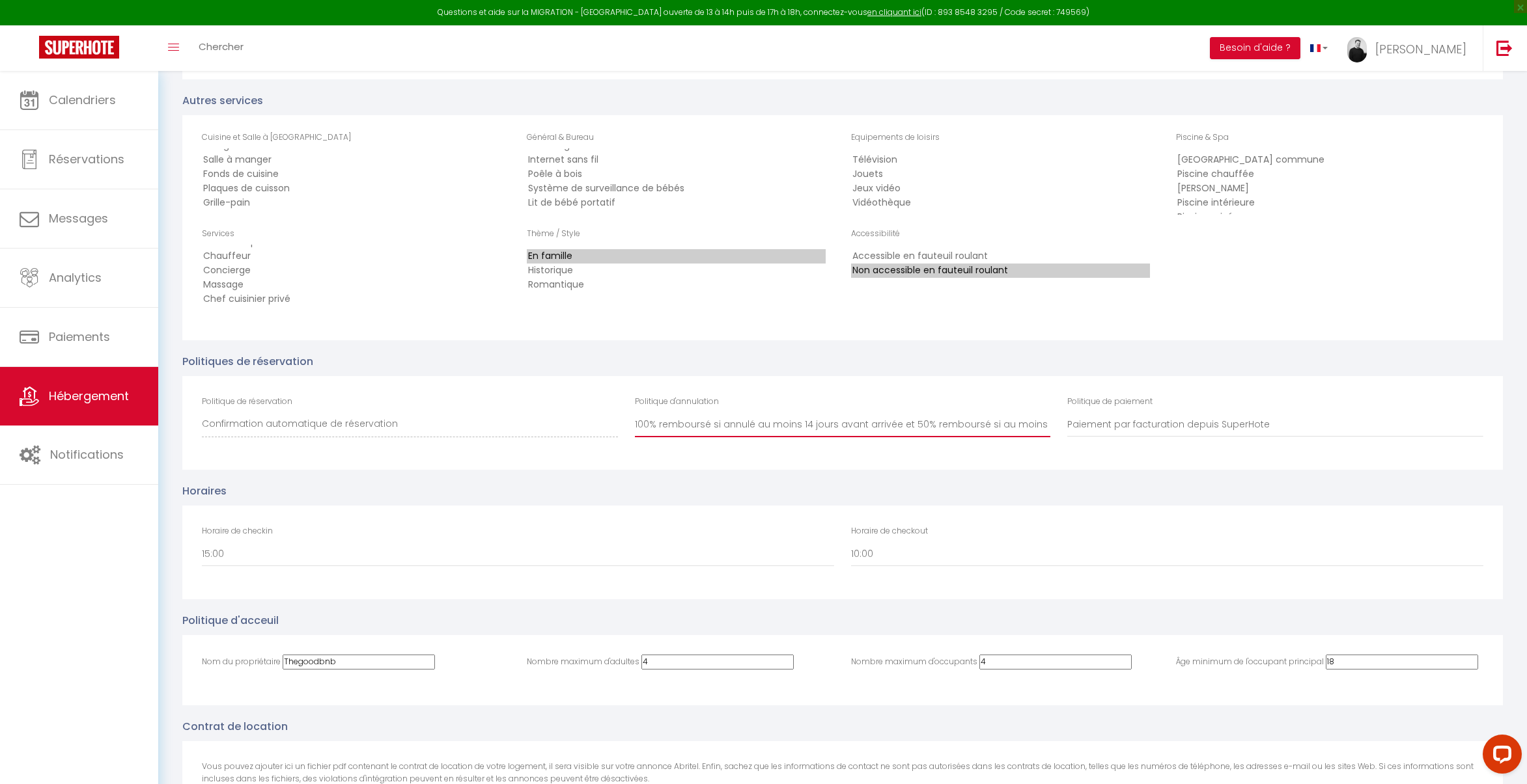
scroll to position [2281, 0]
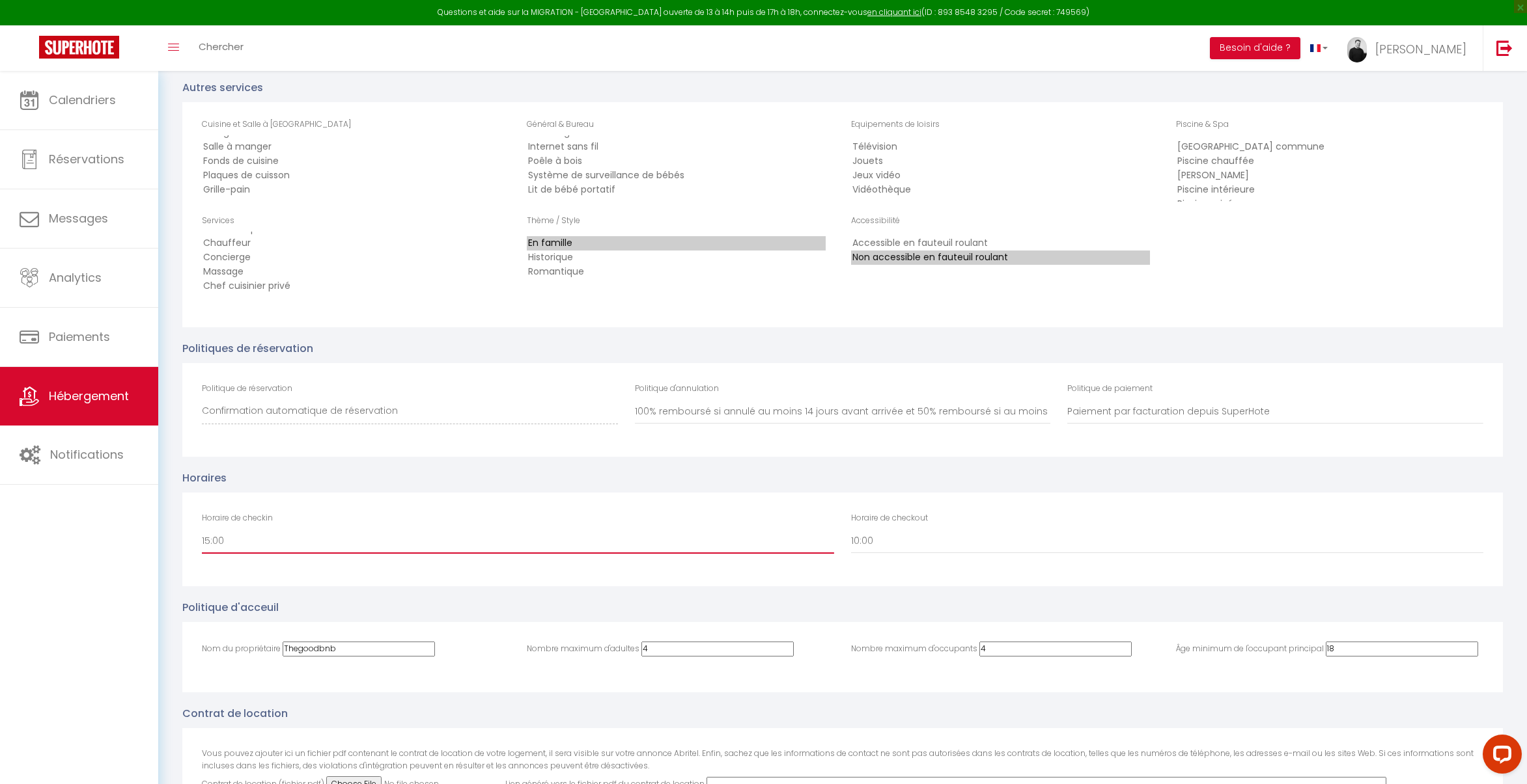
click at [286, 546] on select "00:00 00:30 01:00 01:30 02:00 02:30 03:00 03:30 04:00 04:30 05:00 05:30 06:00 0…" at bounding box center [518, 541] width 632 height 24
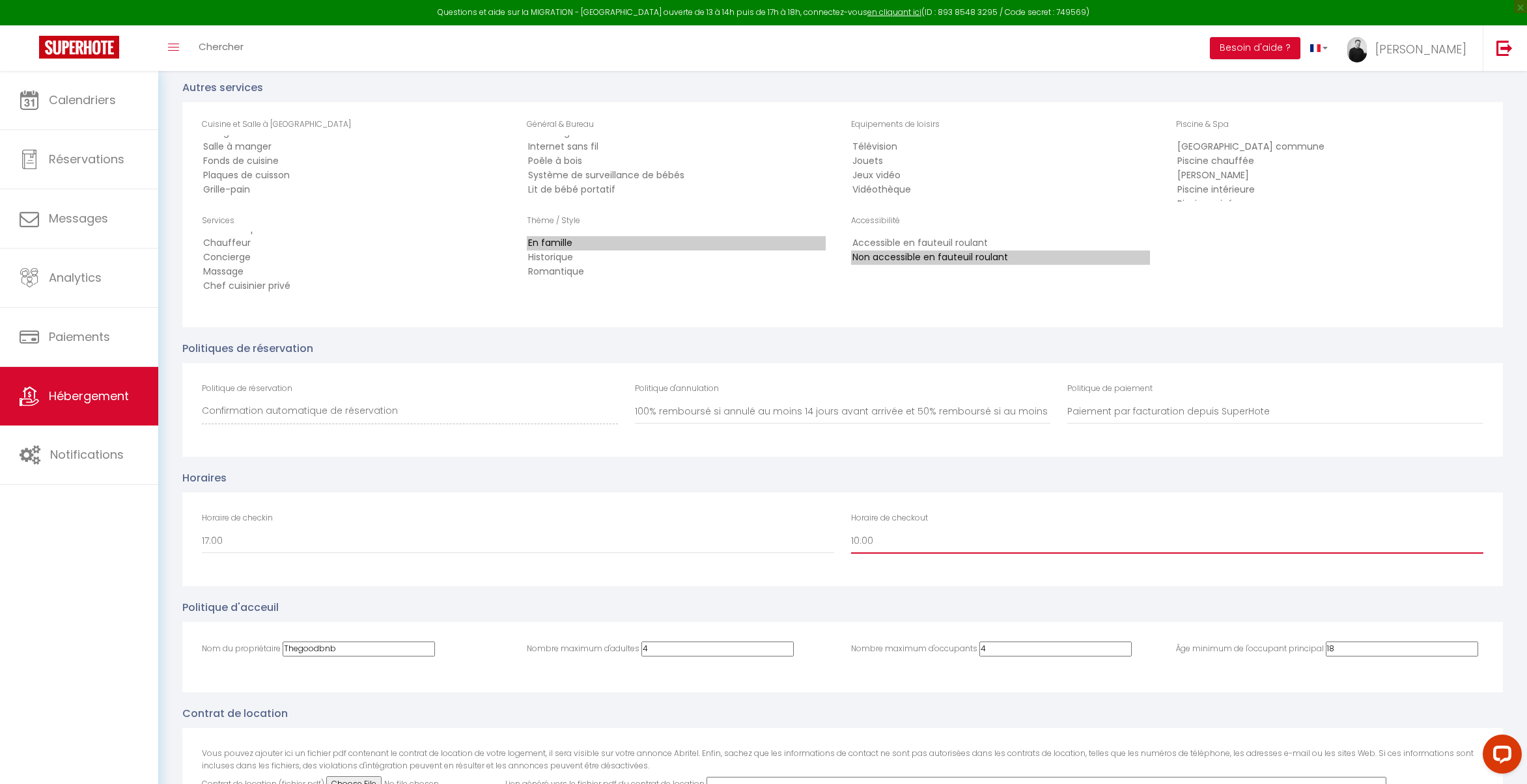
click at [920, 548] on select "00:00 00:30 01:00 01:30 02:00 02:30 03:00 03:30 04:00 04:30 05:00 05:30 06:00 0…" at bounding box center [1167, 541] width 632 height 24
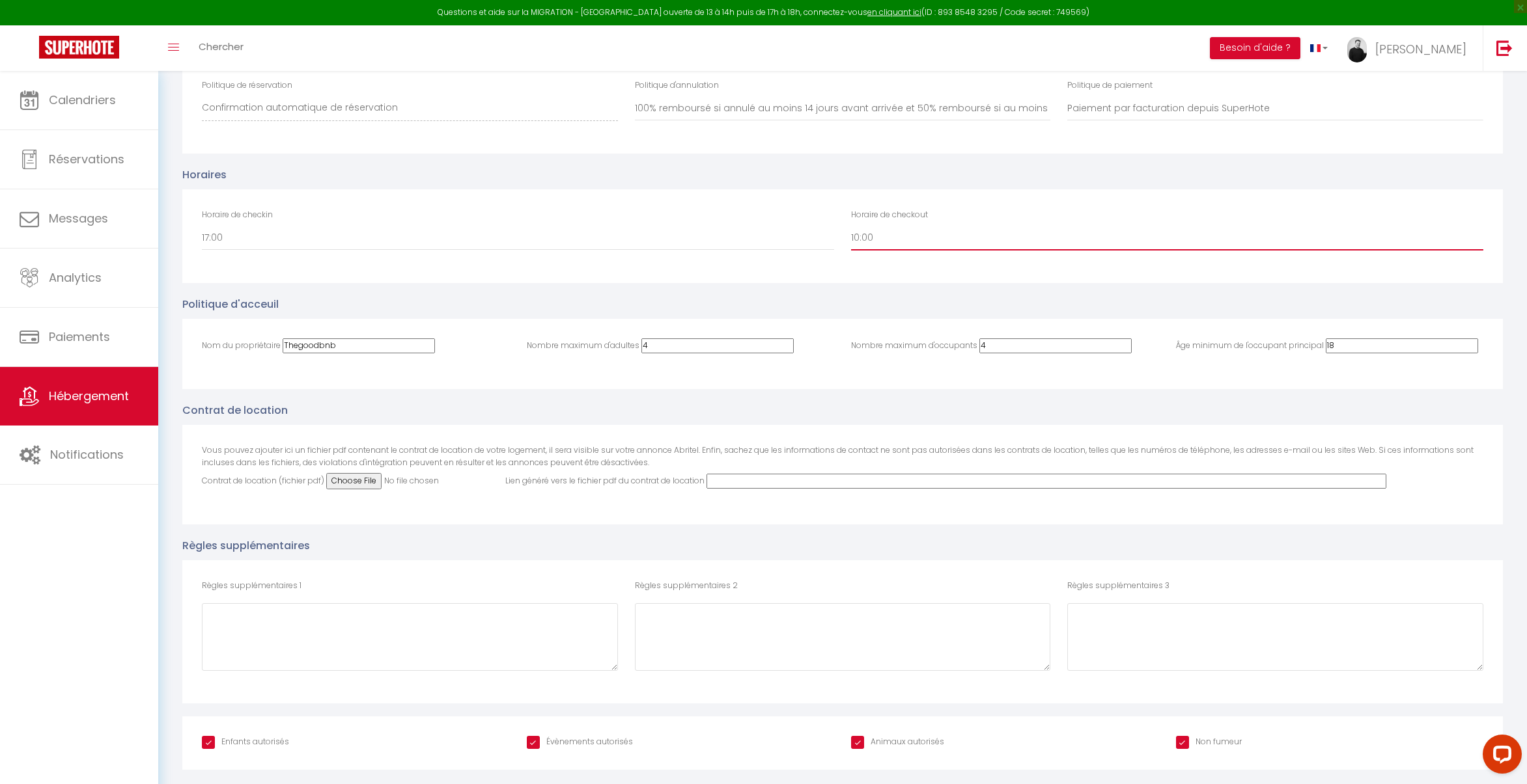
scroll to position [2585, 0]
click at [784, 630] on textarea "Règles supplémentaires 1" at bounding box center [842, 635] width 416 height 68
paste textarea "- Pas d'invités autre que la réservation. - Pas de fêtes. - Une caution non enc…"
click at [556, 742] on input "Évènements autorisés" at bounding box center [579, 741] width 106 height 13
click at [894, 742] on input "Animaux autorisés" at bounding box center [897, 741] width 93 height 13
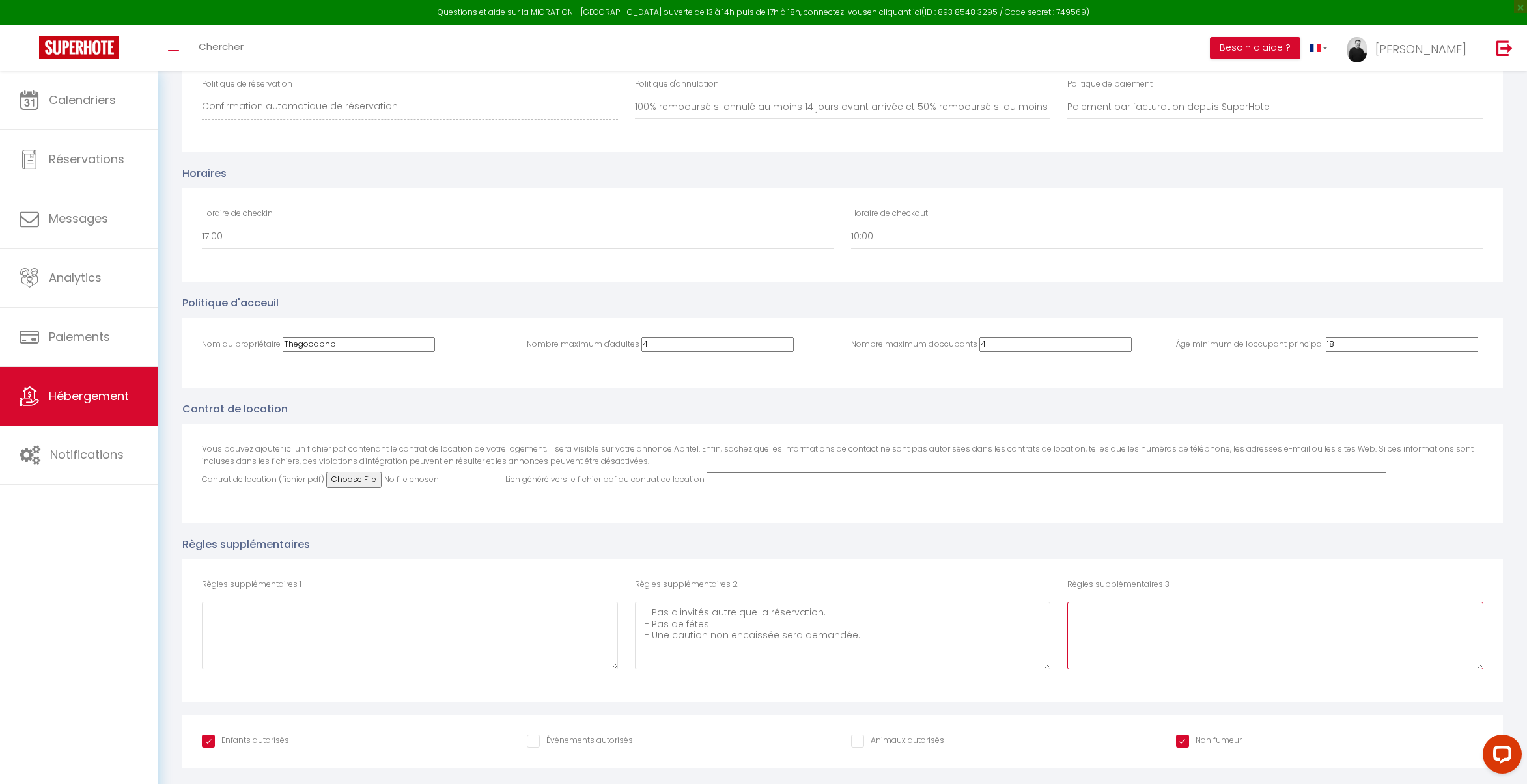
click at [1130, 623] on textarea "Règles supplémentaires 3" at bounding box center [1275, 635] width 416 height 68
paste textarea "- Merci de nous remonter tout dommage. - Le voyageur est tenu d’être assuré par…"
click at [396, 595] on div "Règles supplémentaires 1" at bounding box center [409, 624] width 416 height 90
click at [397, 623] on textarea "Règles supplémentaires 1" at bounding box center [409, 635] width 416 height 68
paste textarea "- Pas d'animaux dans le logement. - Pas de cigarette."
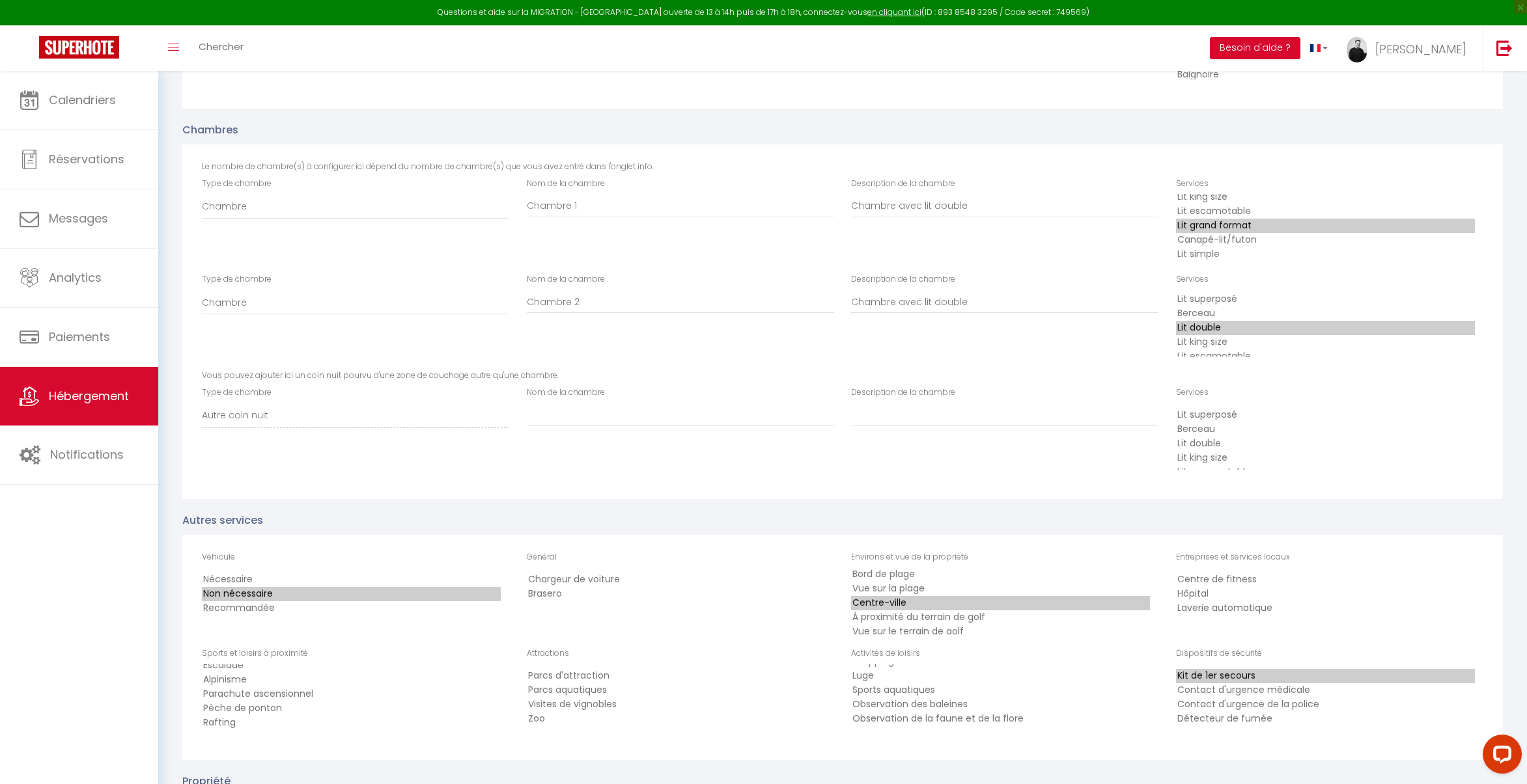
scroll to position [0, 0]
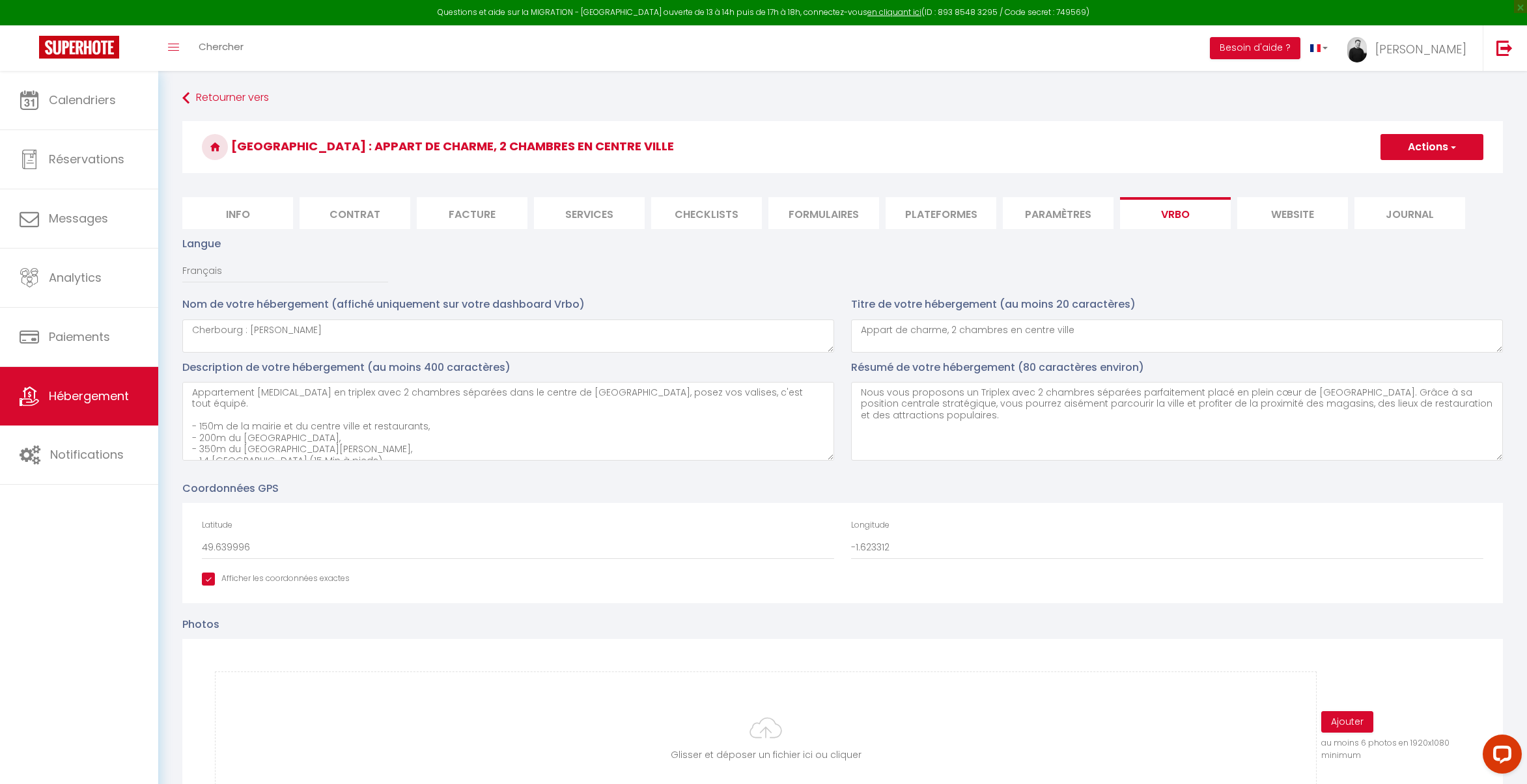
click at [1429, 143] on button "Actions" at bounding box center [1431, 146] width 103 height 26
click at [1418, 177] on input "Enregistrer" at bounding box center [1416, 175] width 48 height 13
click at [961, 220] on li "Plateformes" at bounding box center [941, 212] width 110 height 32
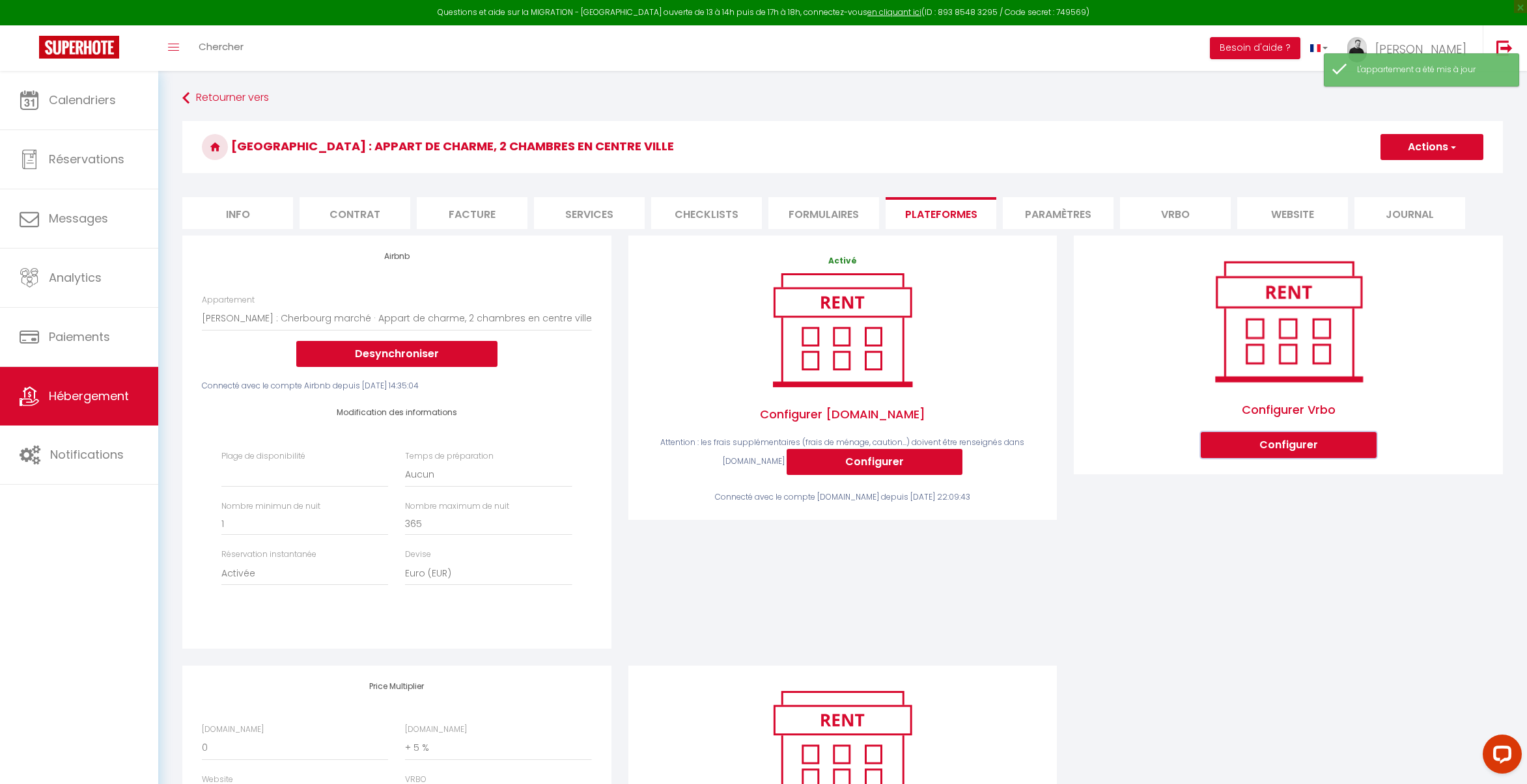
click at [1285, 444] on button "Configurer" at bounding box center [1288, 444] width 176 height 26
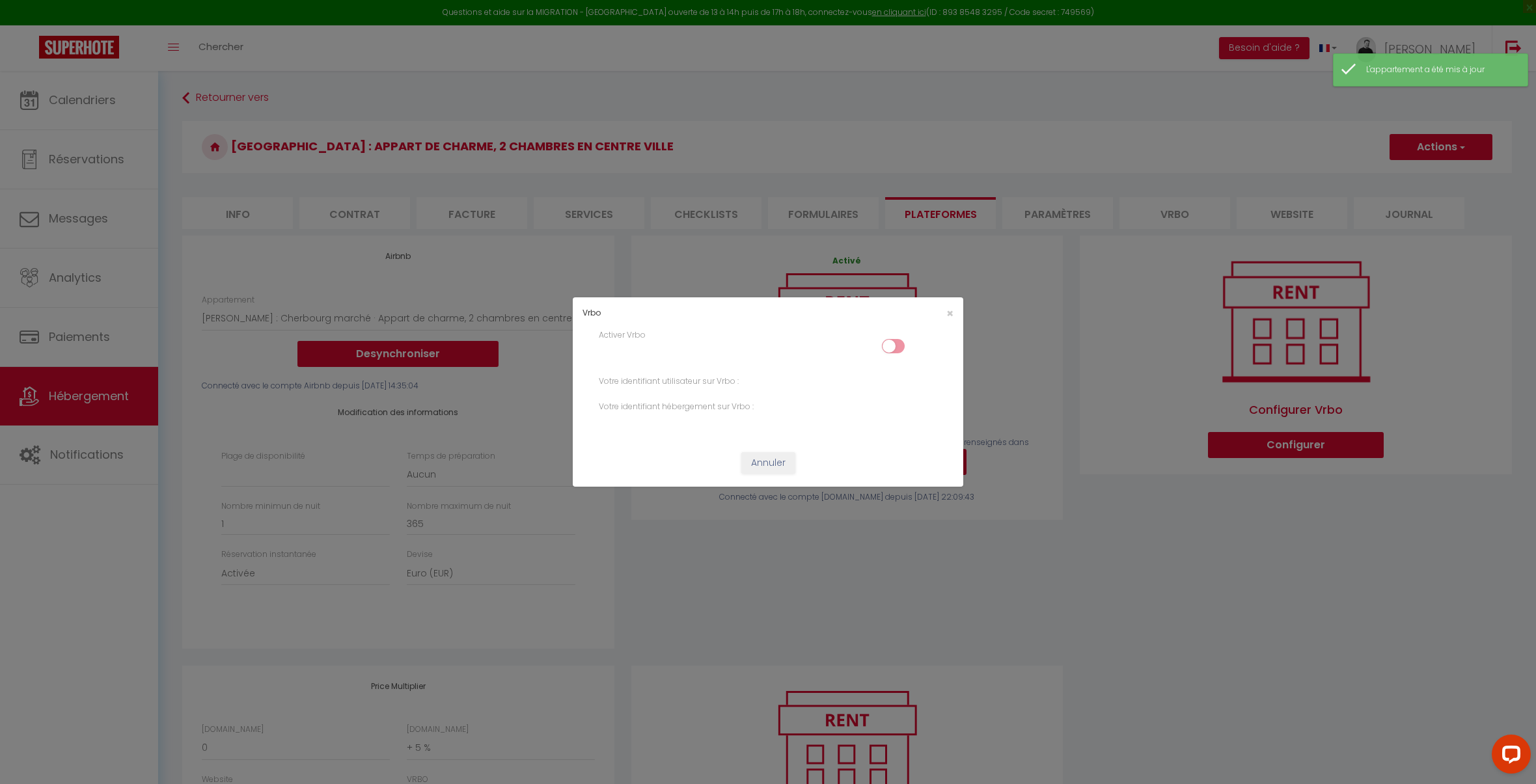
click at [888, 350] on input "checkbox" at bounding box center [893, 349] width 23 height 20
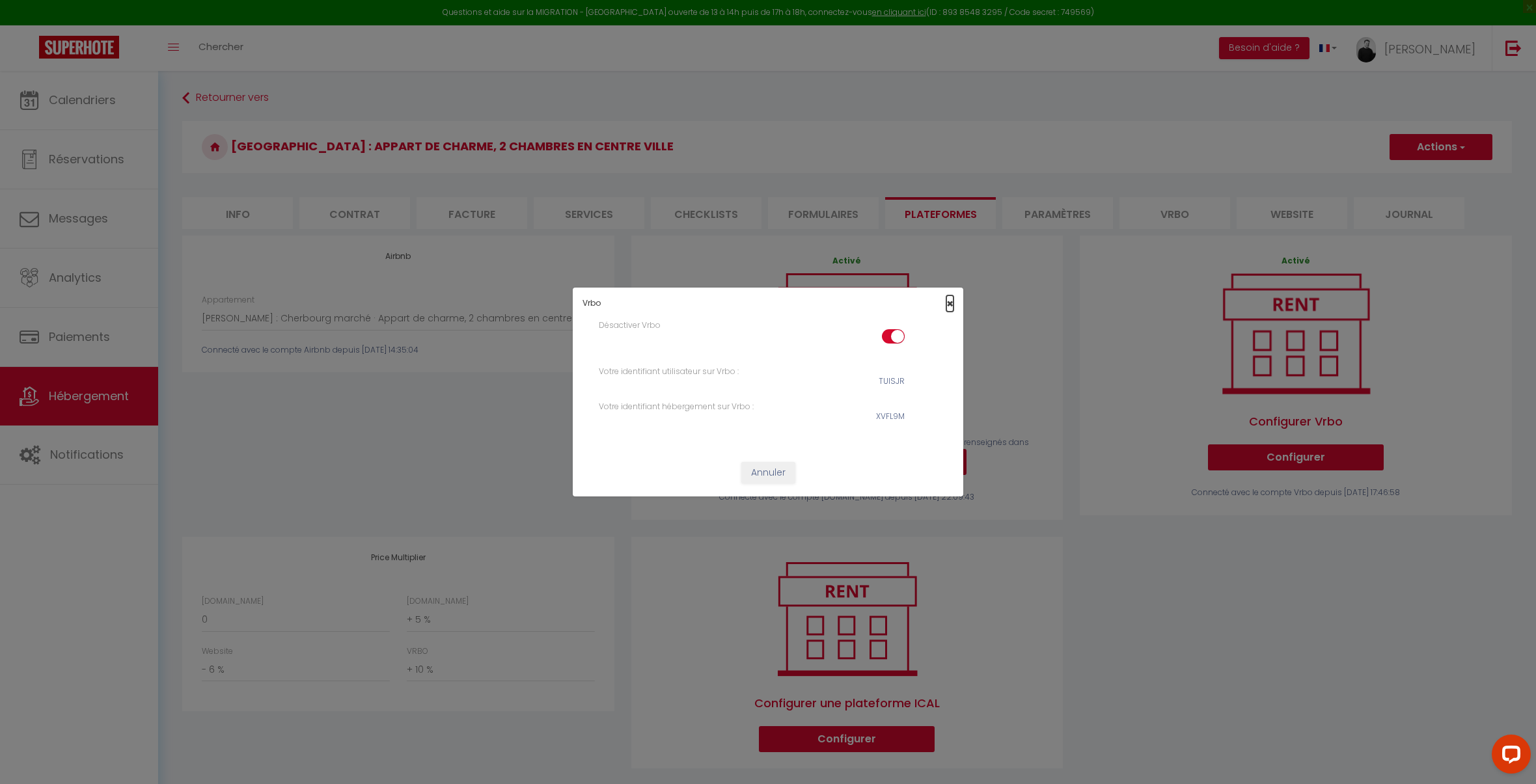
click at [951, 302] on span "×" at bounding box center [951, 303] width 7 height 16
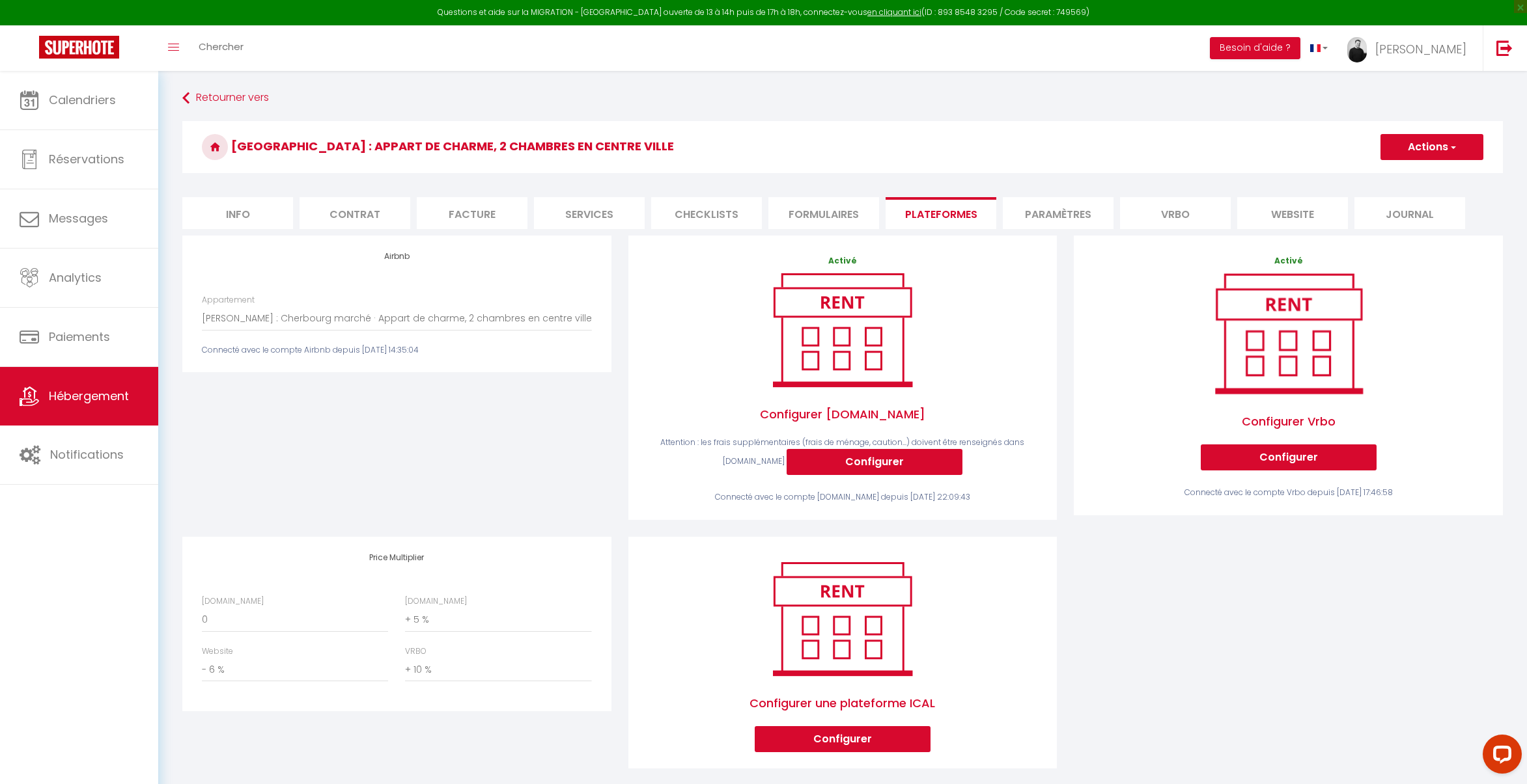
click at [226, 218] on li "Info" at bounding box center [238, 212] width 110 height 32
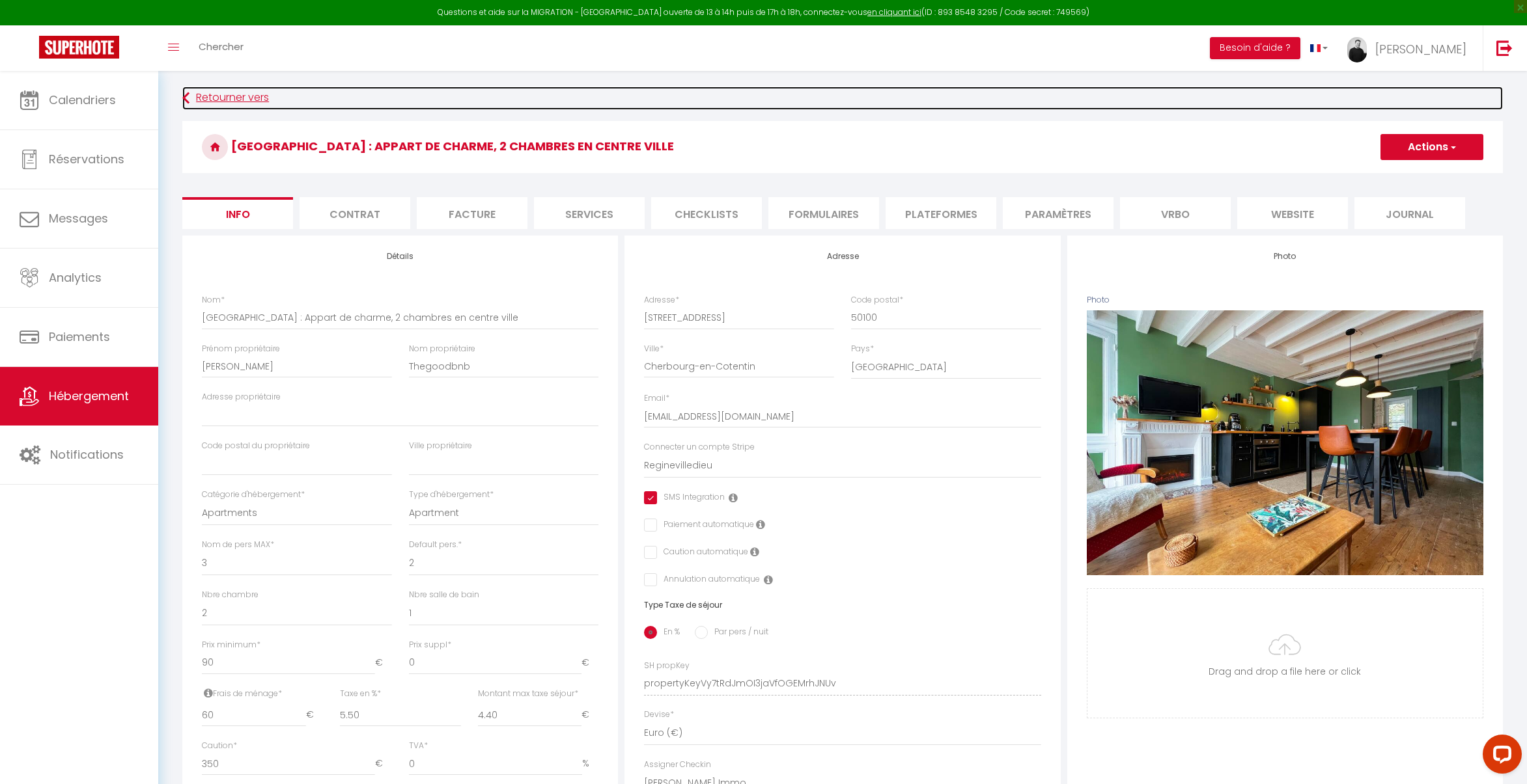
click at [239, 98] on link "Retourner vers" at bounding box center [842, 98] width 1320 height 23
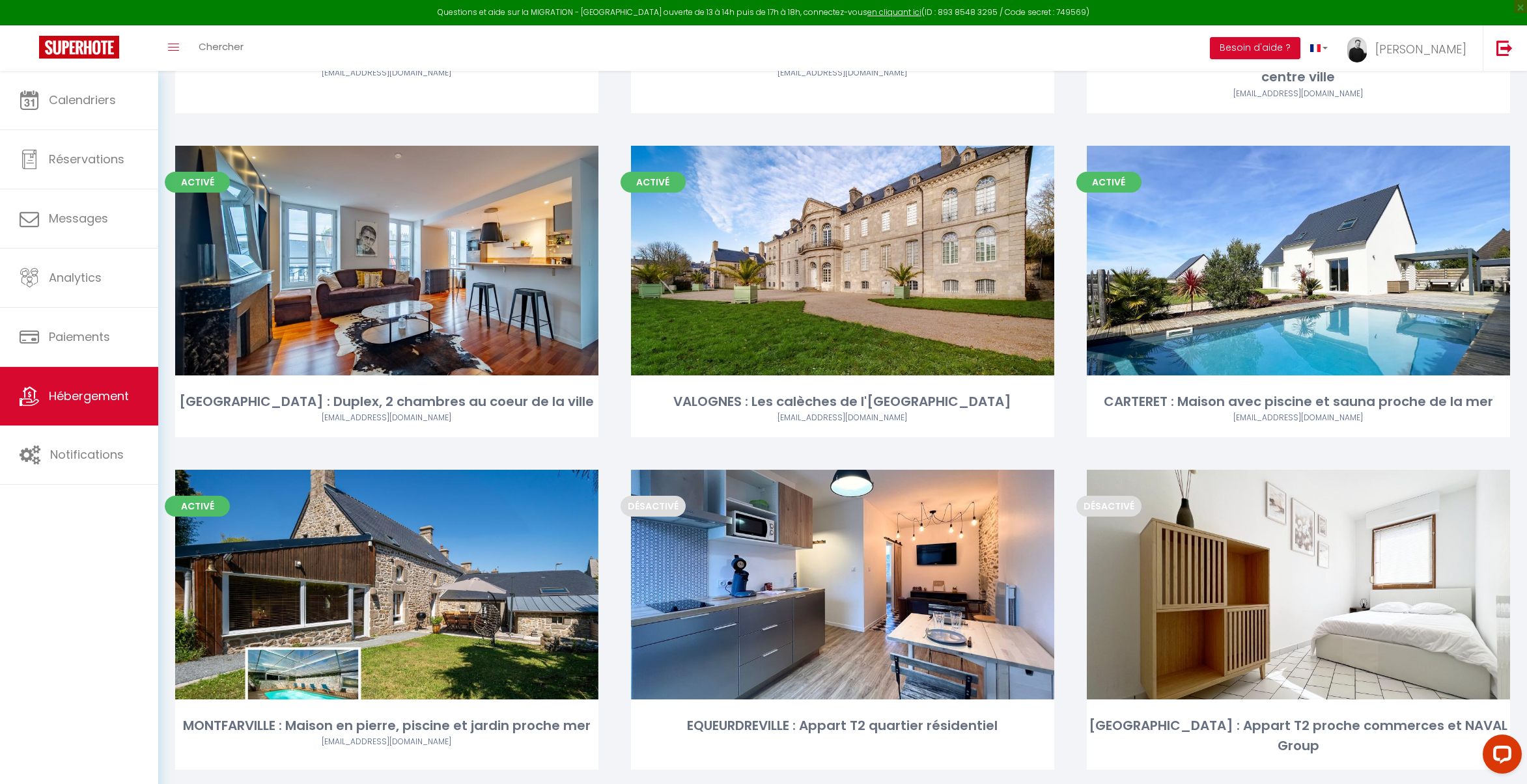
scroll to position [371, 0]
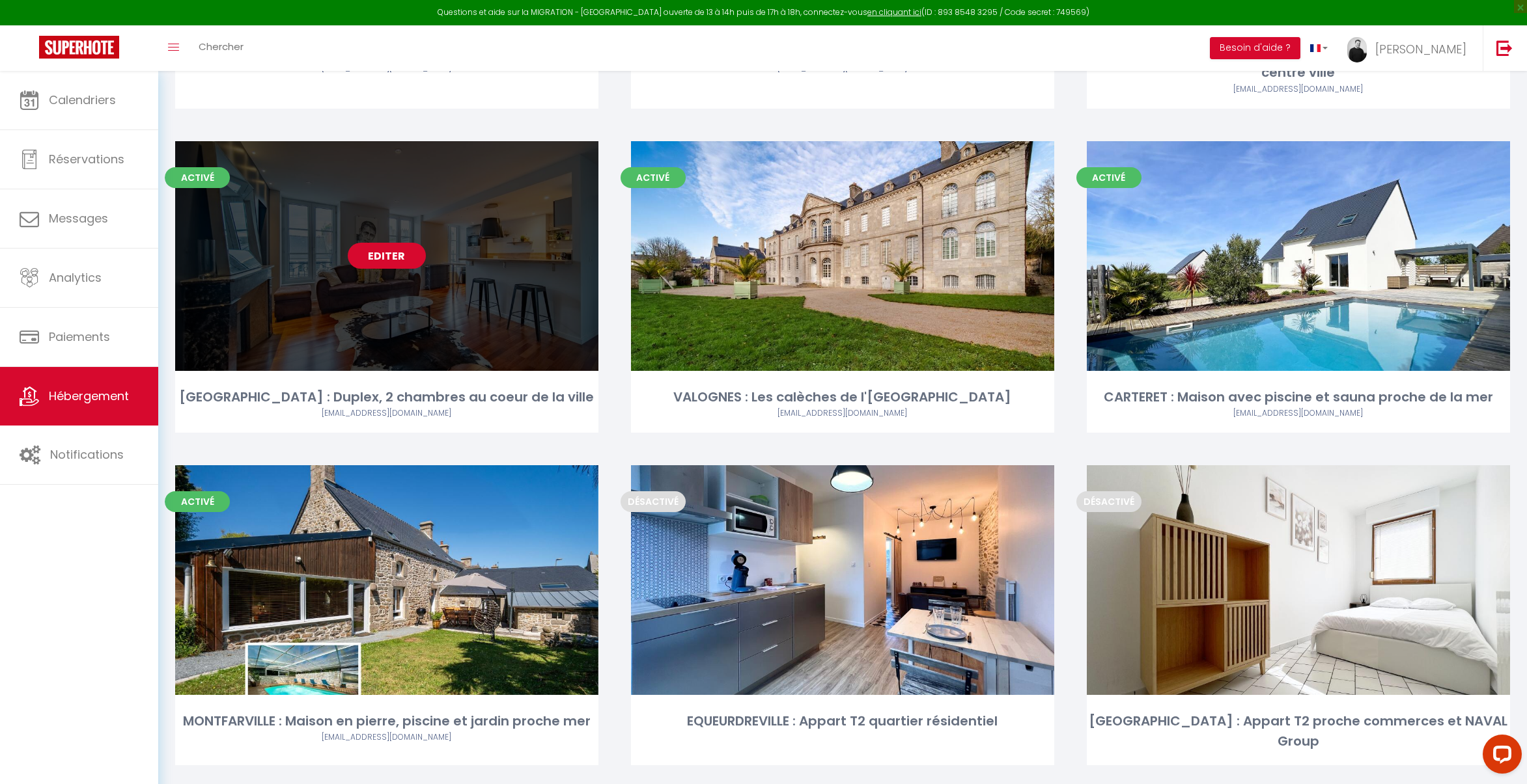
click at [395, 243] on link "Editer" at bounding box center [387, 256] width 78 height 26
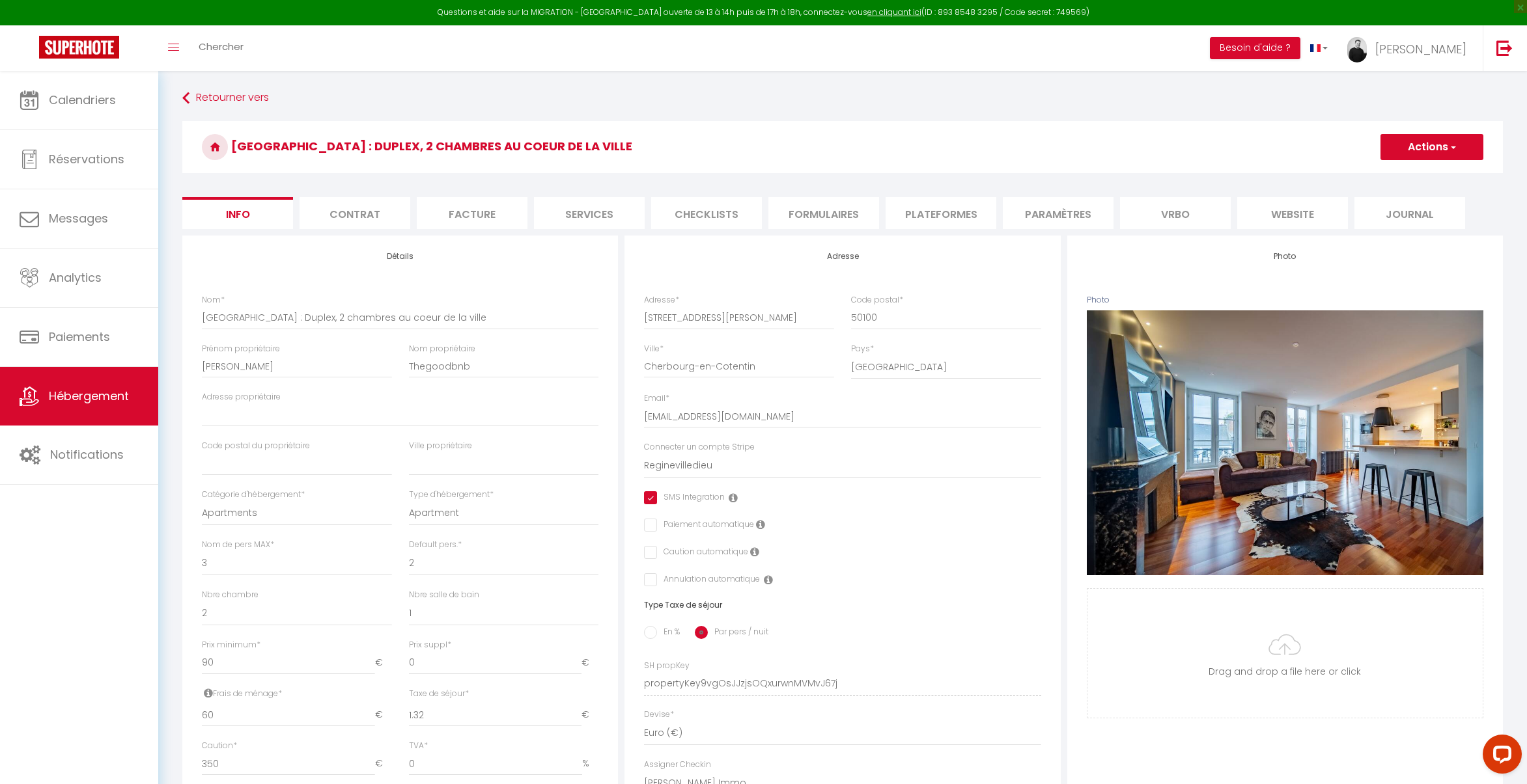
click at [1169, 210] on li "Vrbo" at bounding box center [1175, 212] width 110 height 32
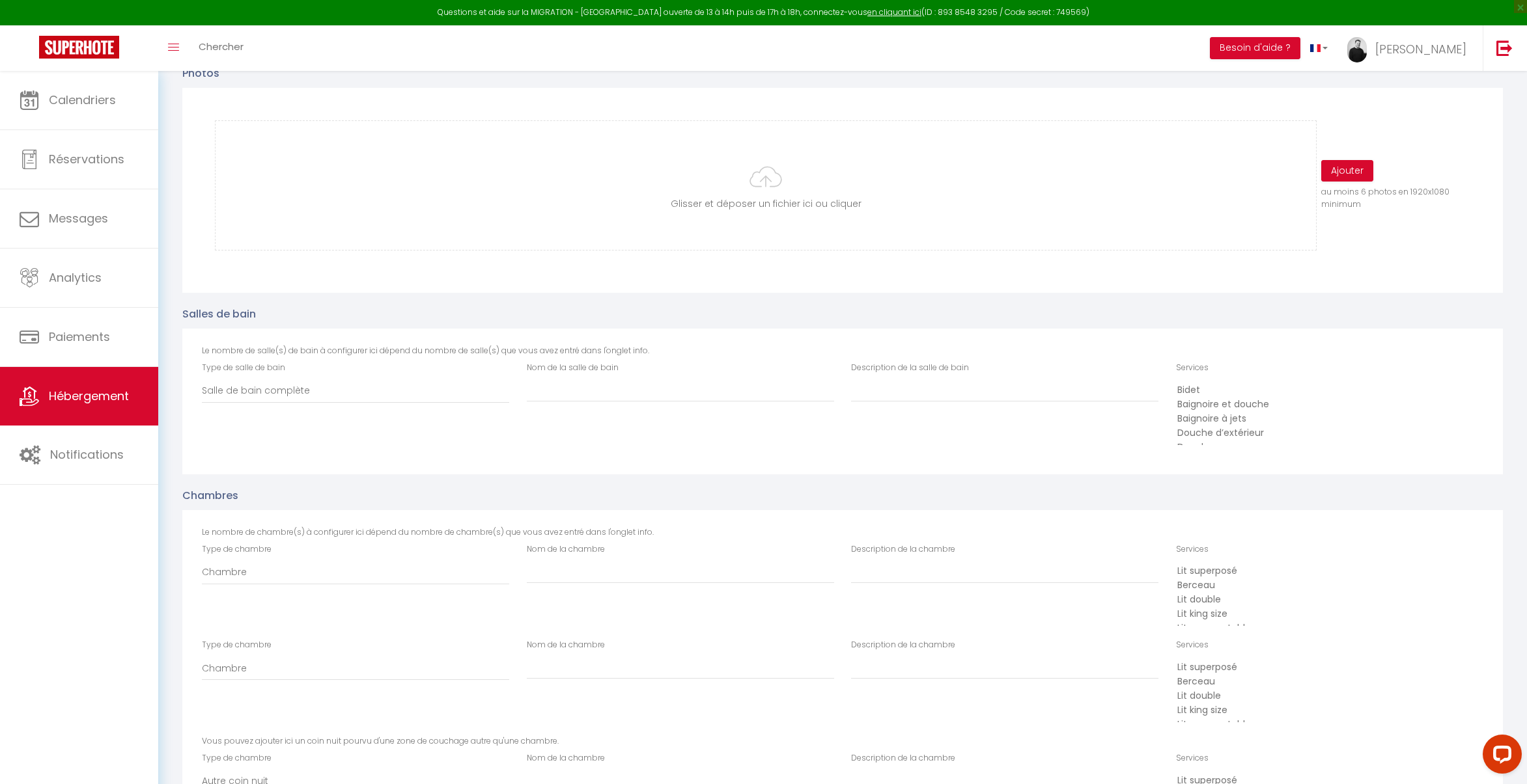
scroll to position [474, 0]
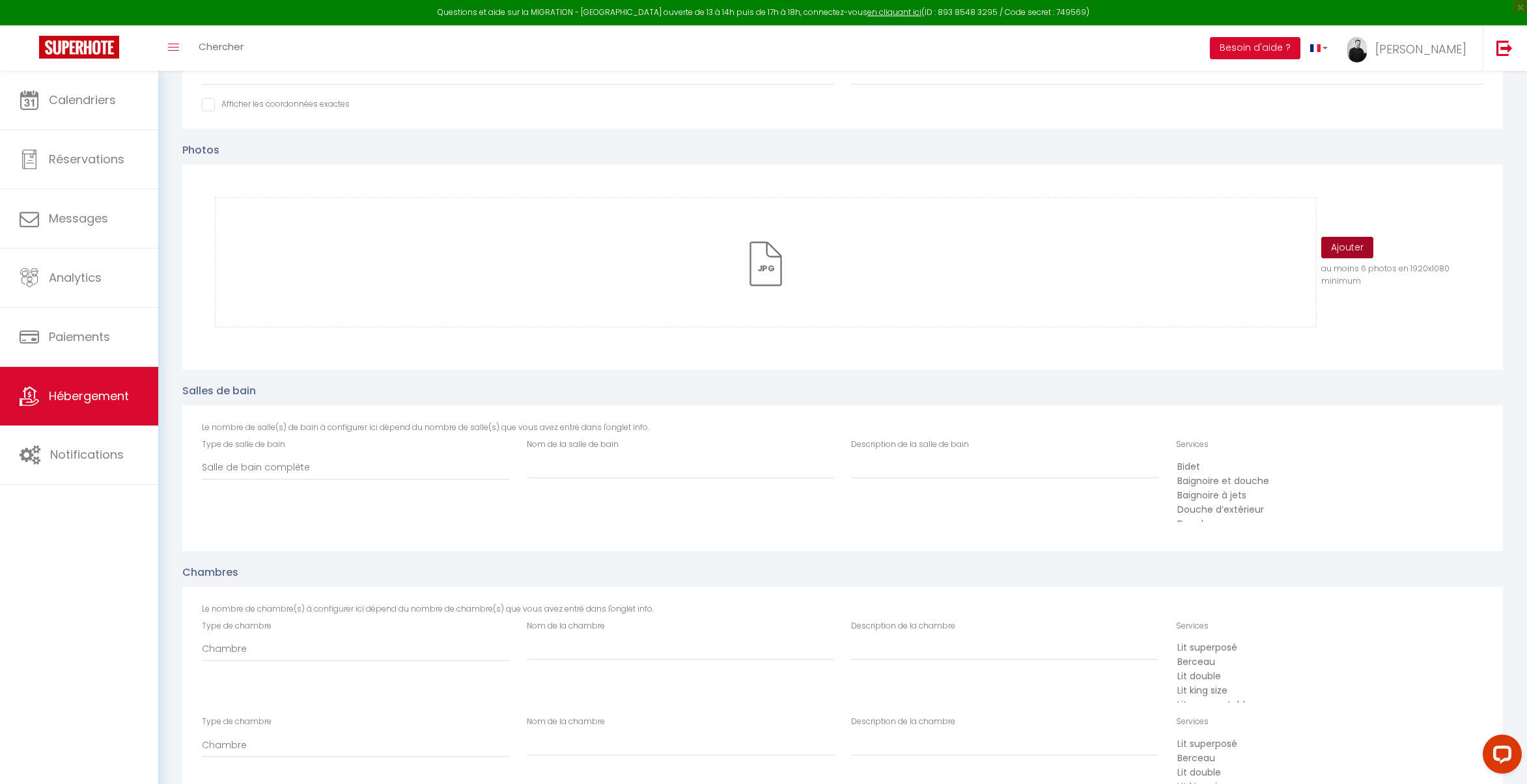
click at [1351, 248] on button "Ajouter" at bounding box center [1347, 247] width 52 height 22
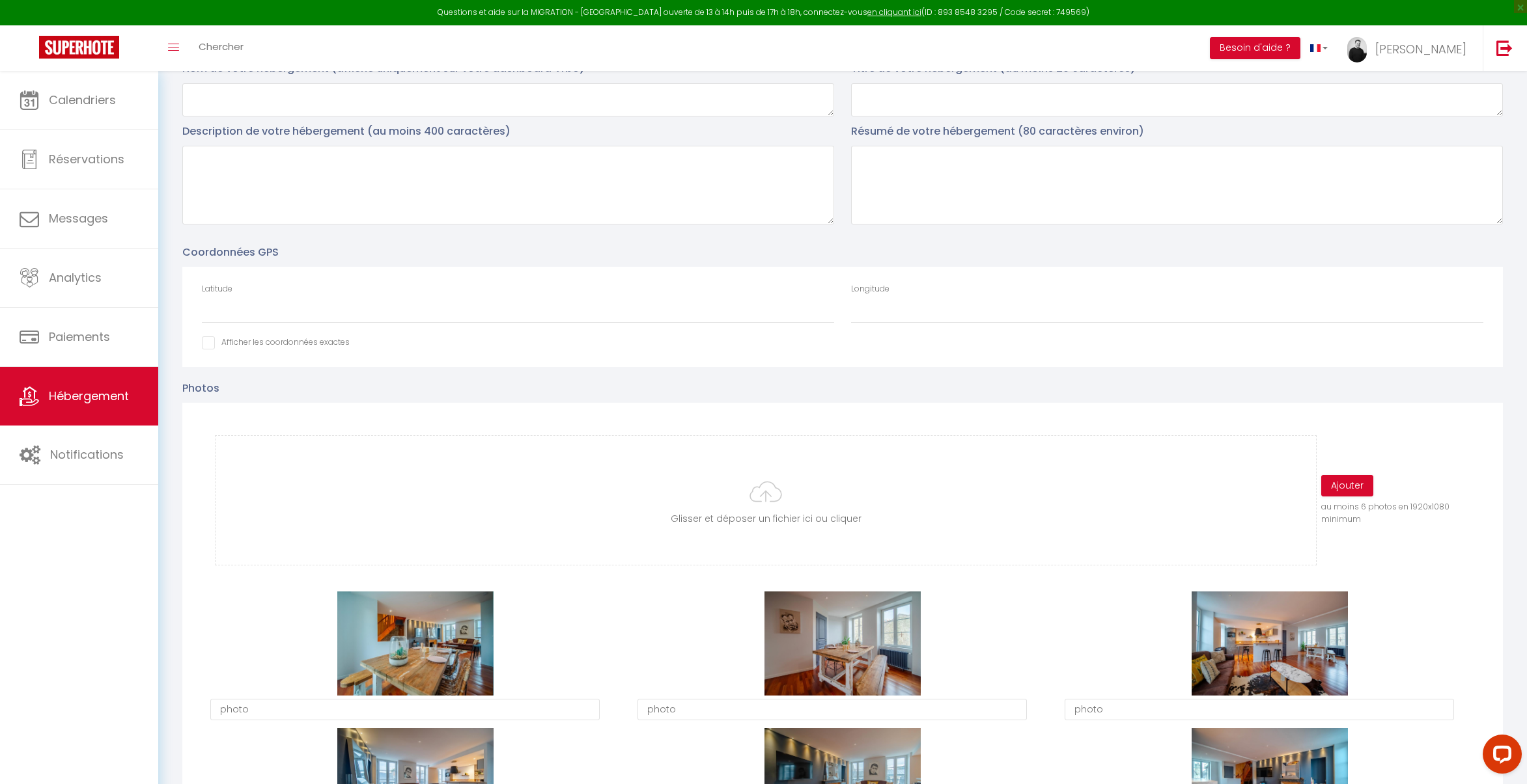
scroll to position [0, 0]
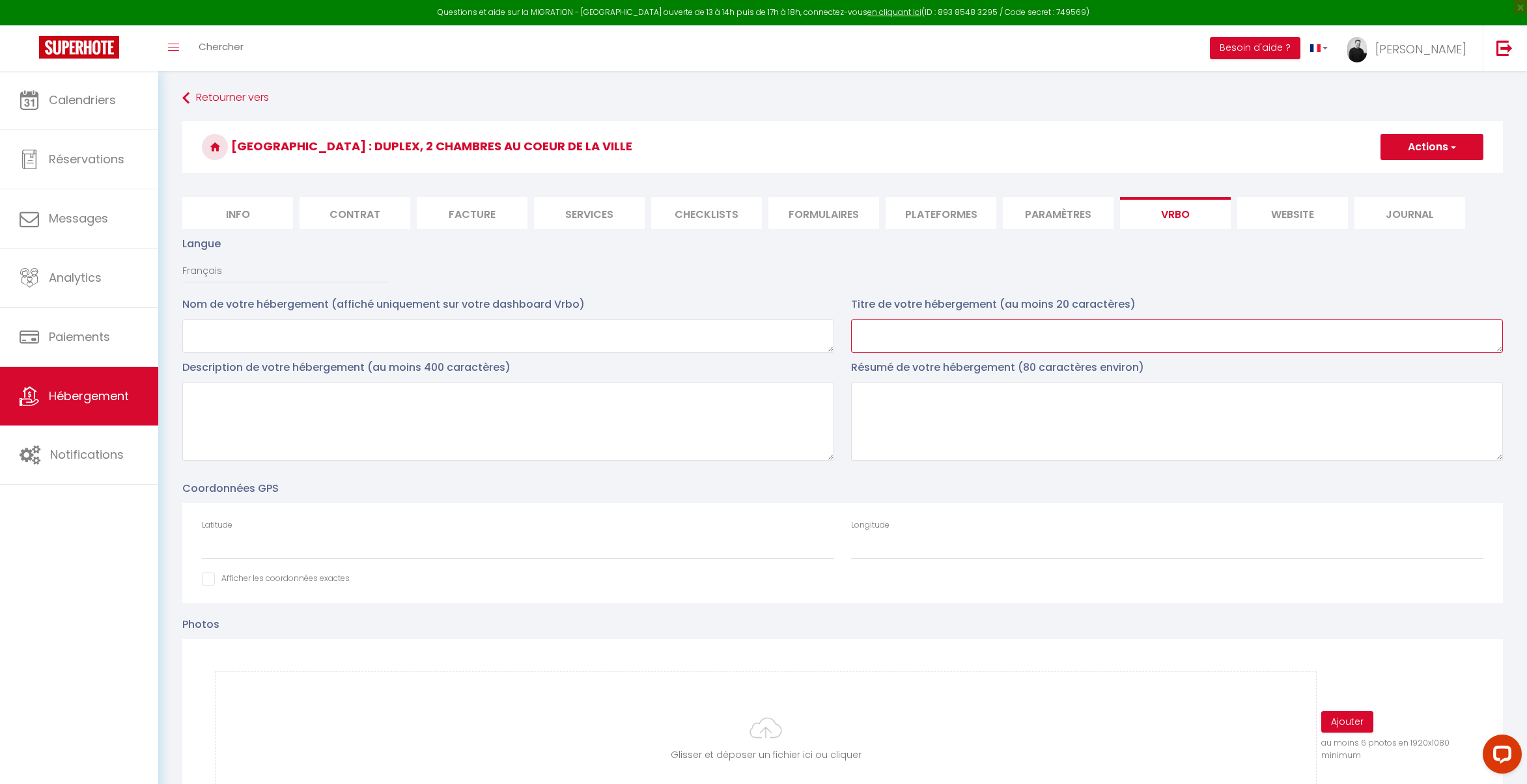
click at [932, 344] on textarea at bounding box center [1176, 336] width 651 height 33
paste textarea "Duplex, 2 chambres au coeur de la ville"
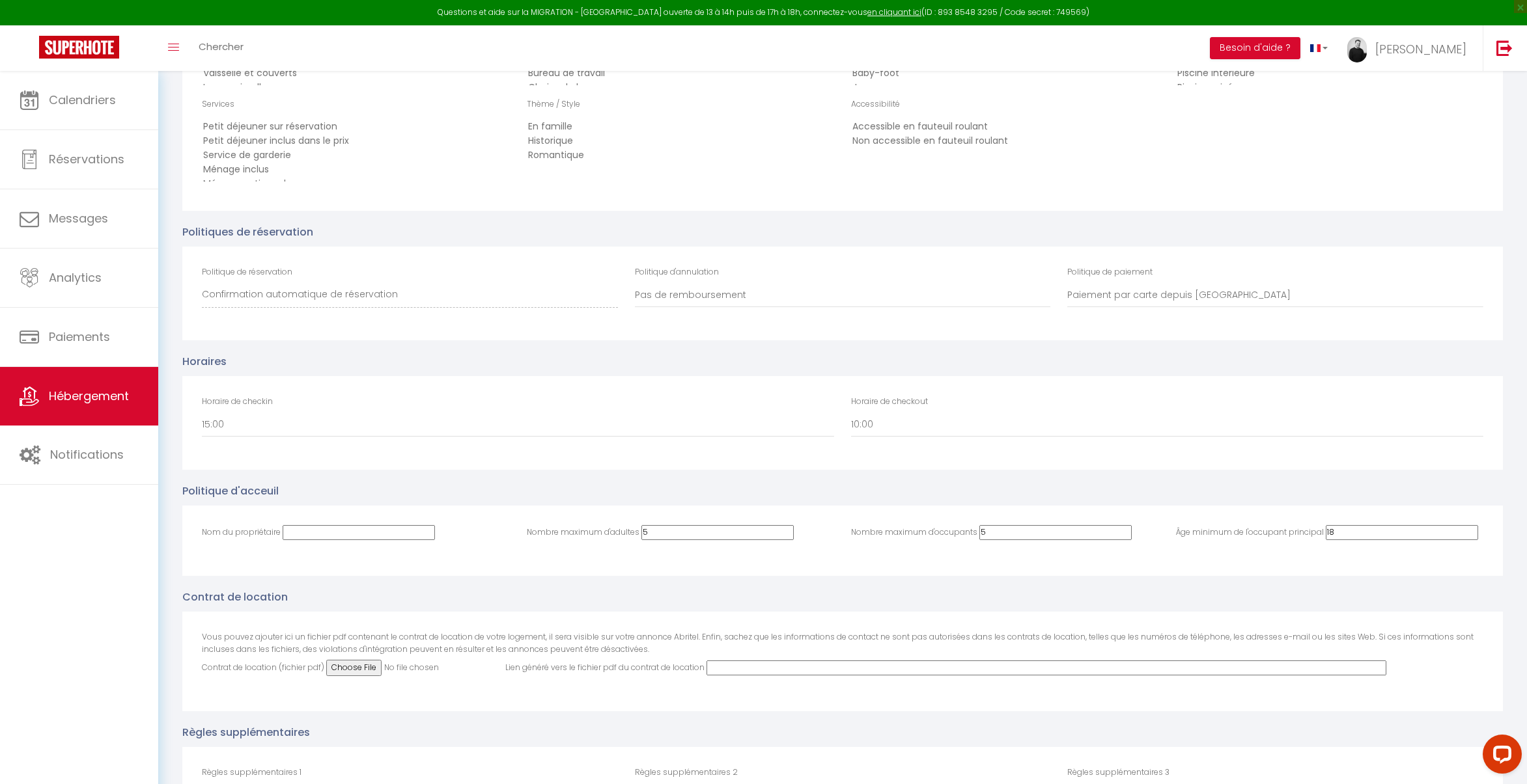
scroll to position [2176, 0]
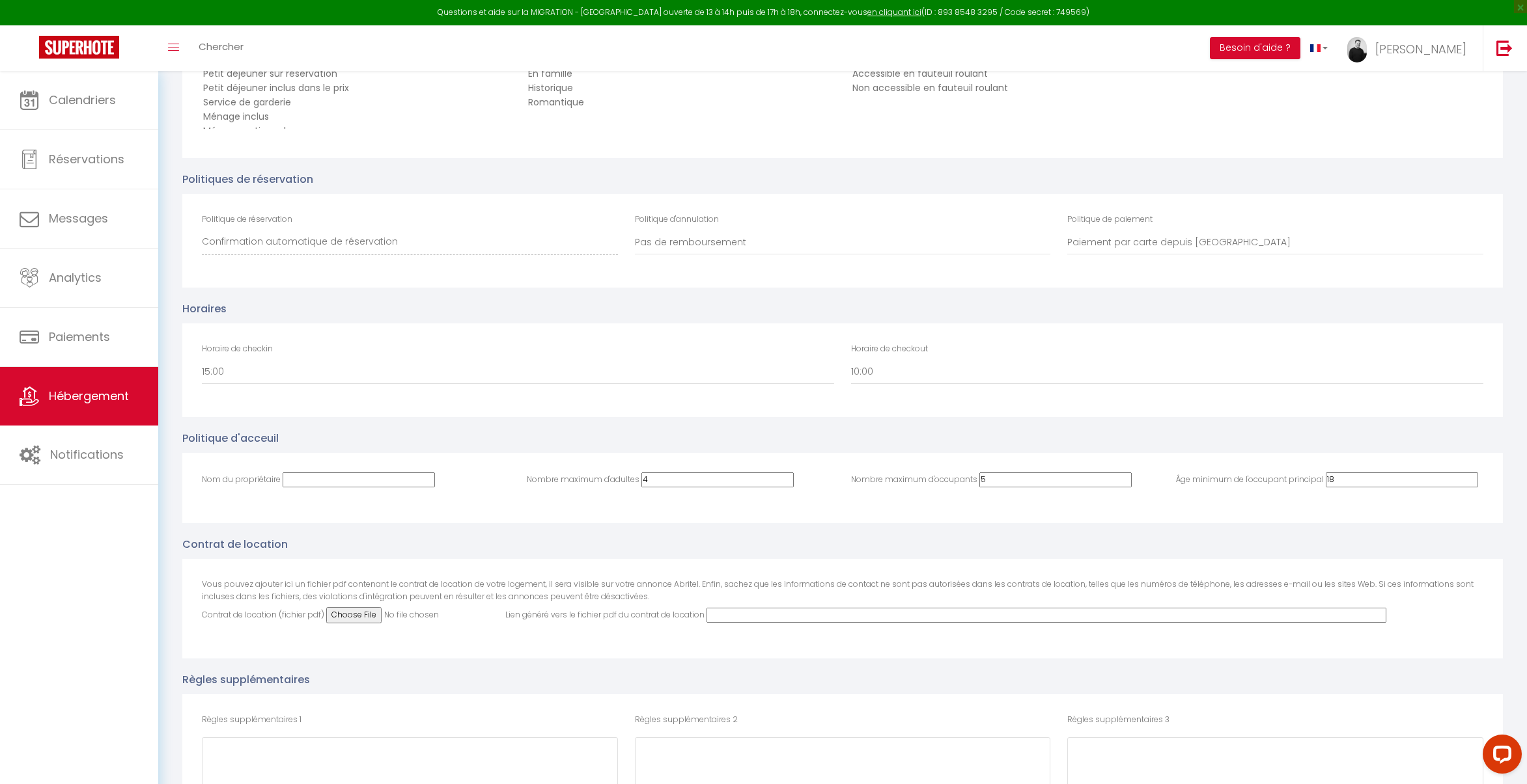
click at [709, 481] on input "4" at bounding box center [717, 480] width 153 height 15
click at [1052, 482] on input "4" at bounding box center [1055, 480] width 153 height 15
click at [337, 364] on select "00:00 00:30 01:00 01:30 02:00 02:30 03:00 03:30 04:00 04:30 05:00 05:30 06:00 0…" at bounding box center [518, 371] width 632 height 24
click at [1157, 245] on select "Paiement par carte depuis Vrbo Paiement par facturation depuis SuperHote" at bounding box center [1275, 242] width 416 height 24
click at [698, 241] on select "100% remboursé si annulé au moins 60 jours avant arrivée 100% remboursé si annu…" at bounding box center [842, 242] width 416 height 24
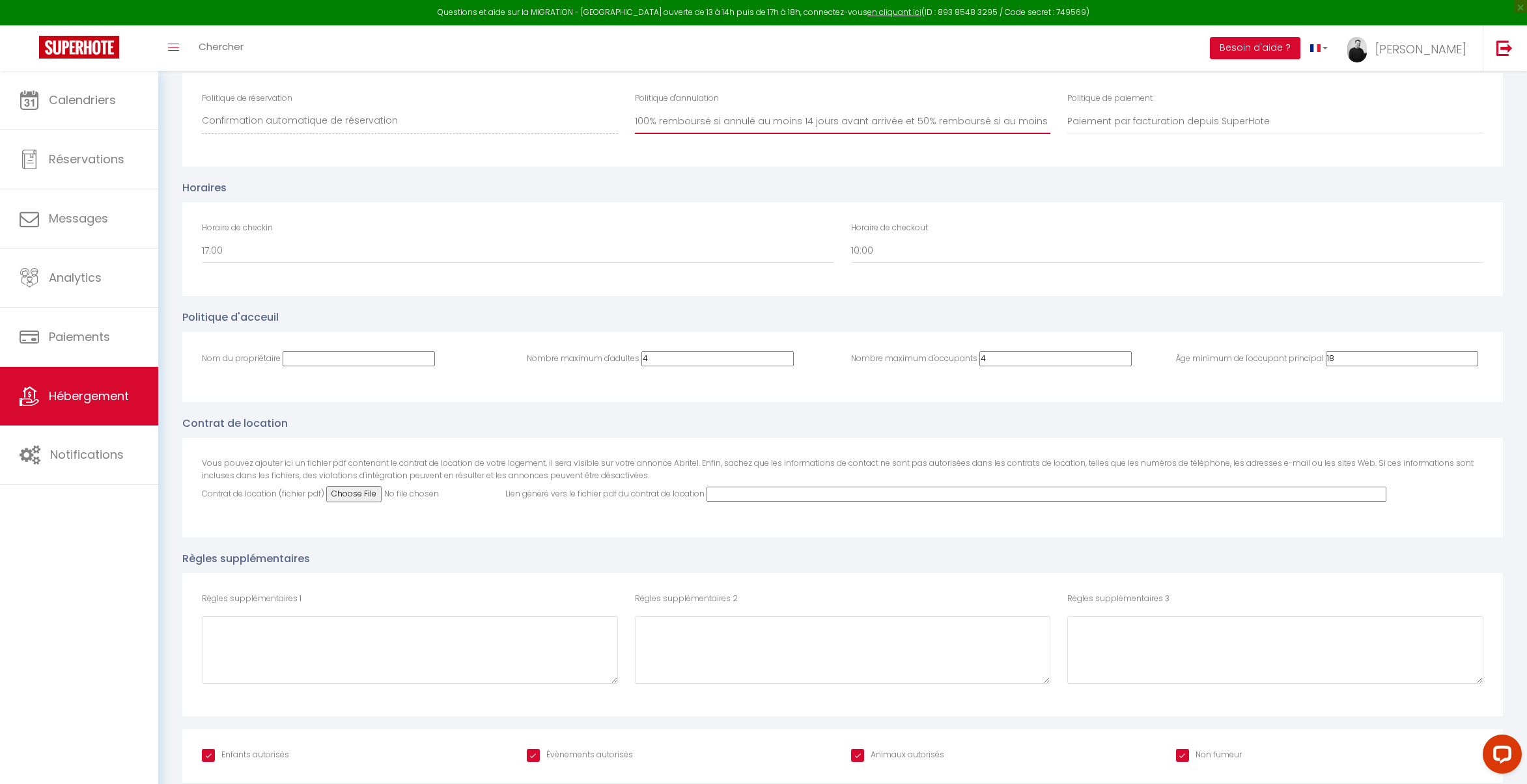
scroll to position [2311, 0]
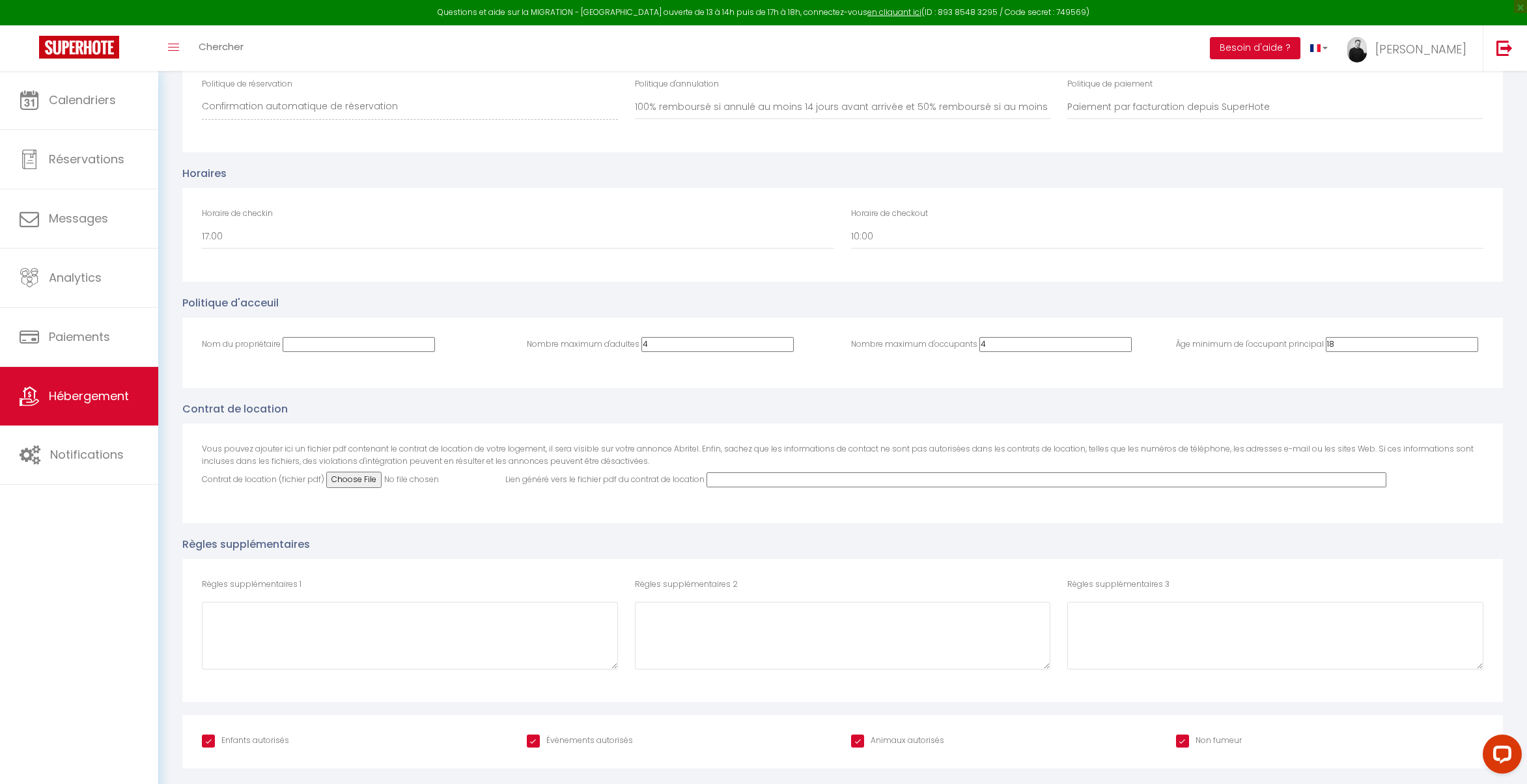
click at [854, 741] on input "Animaux autorisés" at bounding box center [897, 741] width 93 height 13
click at [555, 739] on input "Évènements autorisés" at bounding box center [579, 741] width 106 height 13
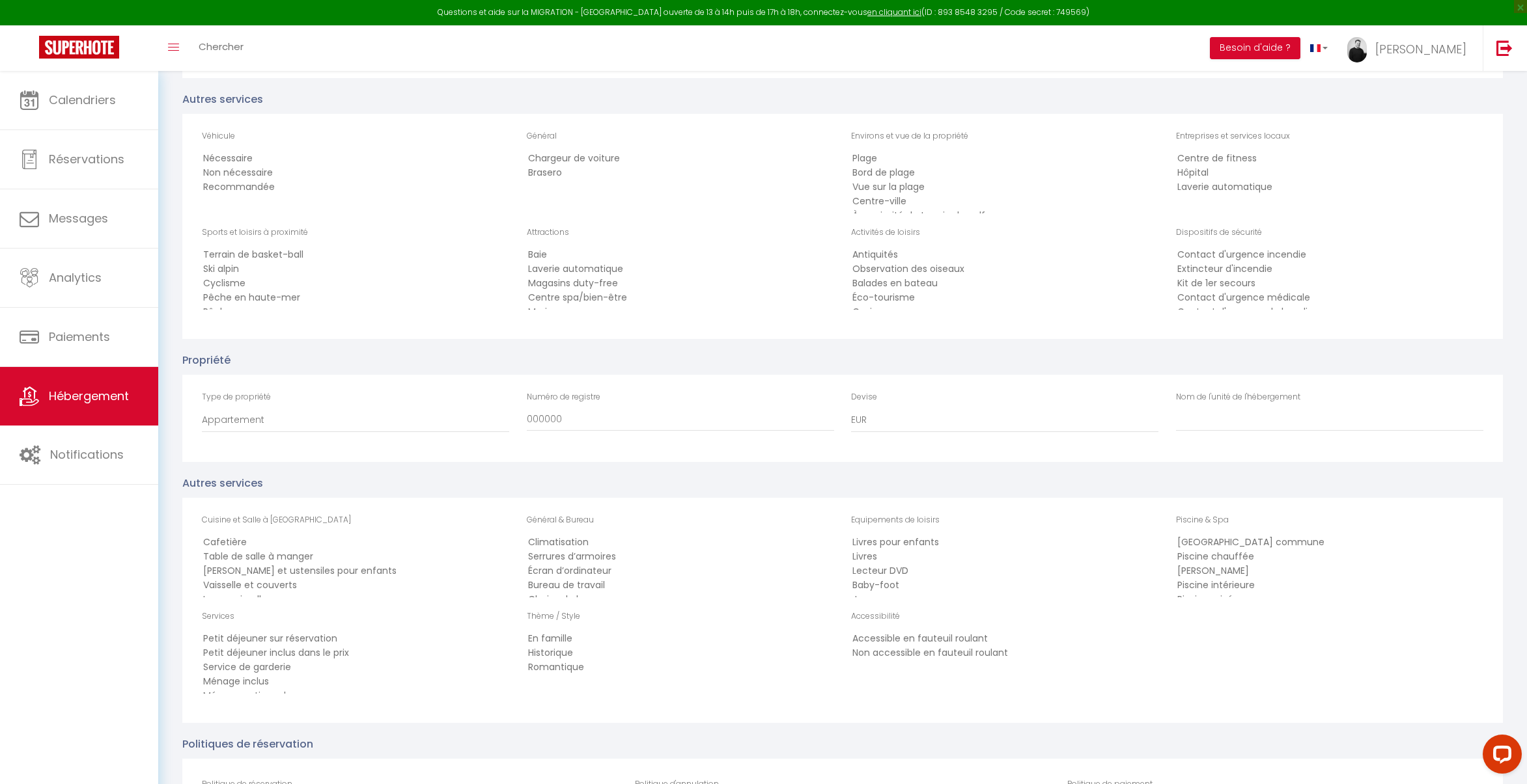
scroll to position [1612, 0]
click at [1217, 415] on input "Nom de l'unité de l'hébergement" at bounding box center [1329, 419] width 307 height 23
paste input "Duplex, 2 chambres au coeur de la ville"
click at [414, 404] on div "Type de propriété Appartement Grange Gîte Bateau Immeuble Bungalow Cabine Campi…" at bounding box center [355, 411] width 307 height 42
click at [398, 425] on select "Appartement Grange Gîte Bateau Immeuble Bungalow Cabine Camping Caravane Châtea…" at bounding box center [355, 419] width 307 height 24
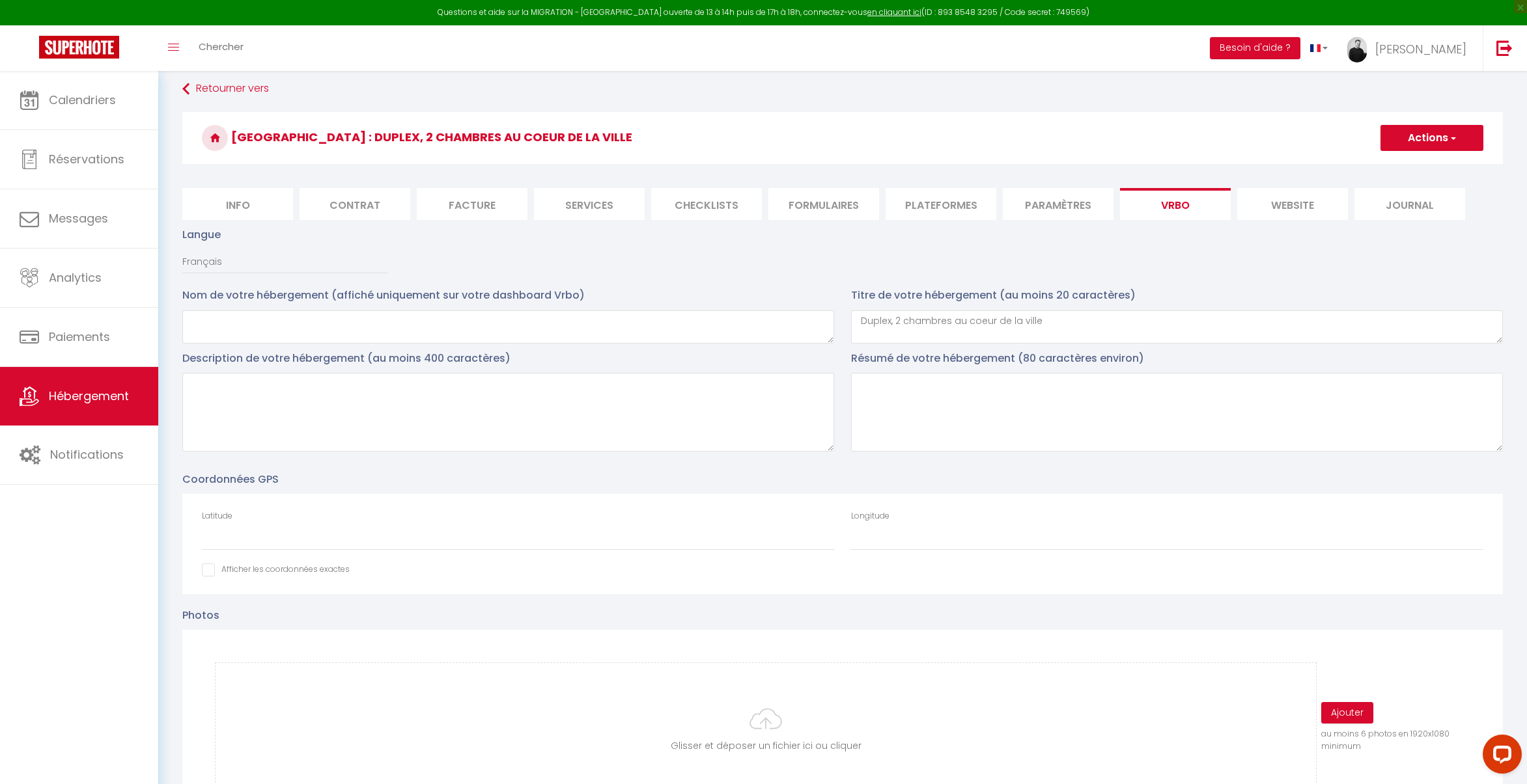
scroll to position [0, 0]
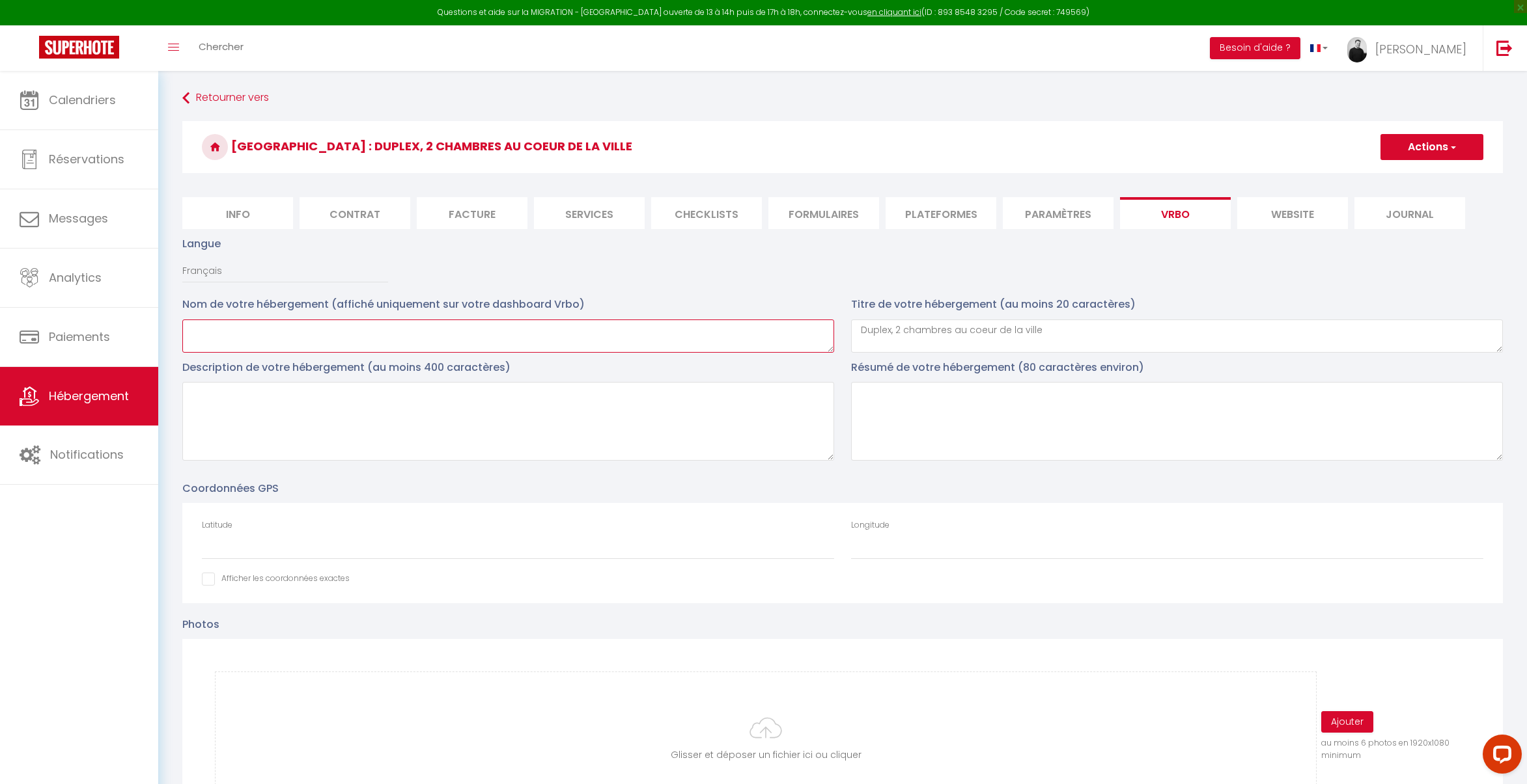
click at [552, 338] on textarea at bounding box center [508, 336] width 651 height 33
click at [982, 425] on textarea at bounding box center [1176, 421] width 651 height 79
paste textarea "Nous vous proposons un duplex avec 2 chambres séparées parfaitement placé en pl…"
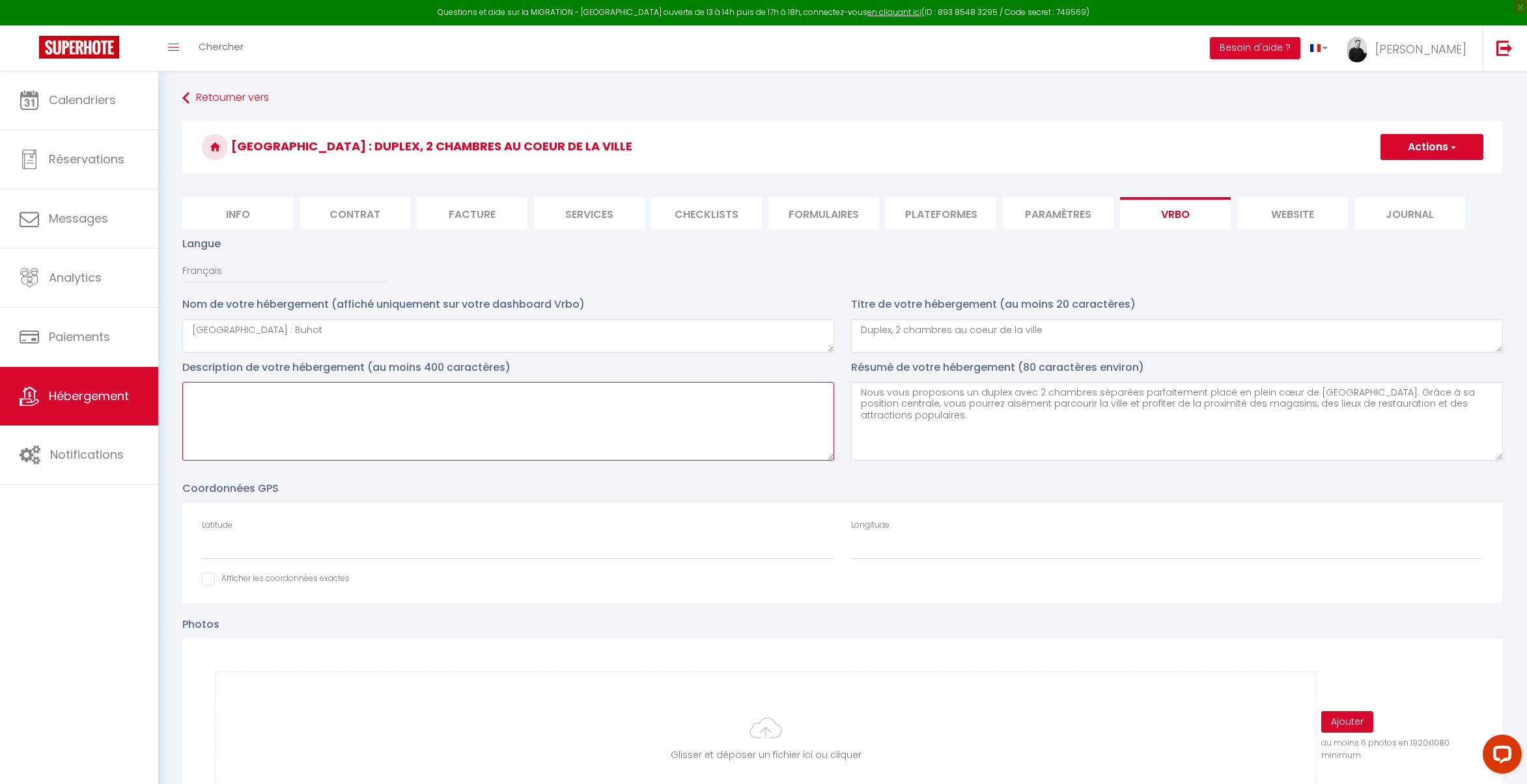
click at [370, 406] on textarea at bounding box center [508, 421] width 651 height 79
paste textarea "Nous vous proposons un duplex de 80 m2 avec 2 chambres séparées parfaitement pl…"
click at [278, 539] on input "Latitude" at bounding box center [518, 548] width 632 height 23
paste input "49.640287"
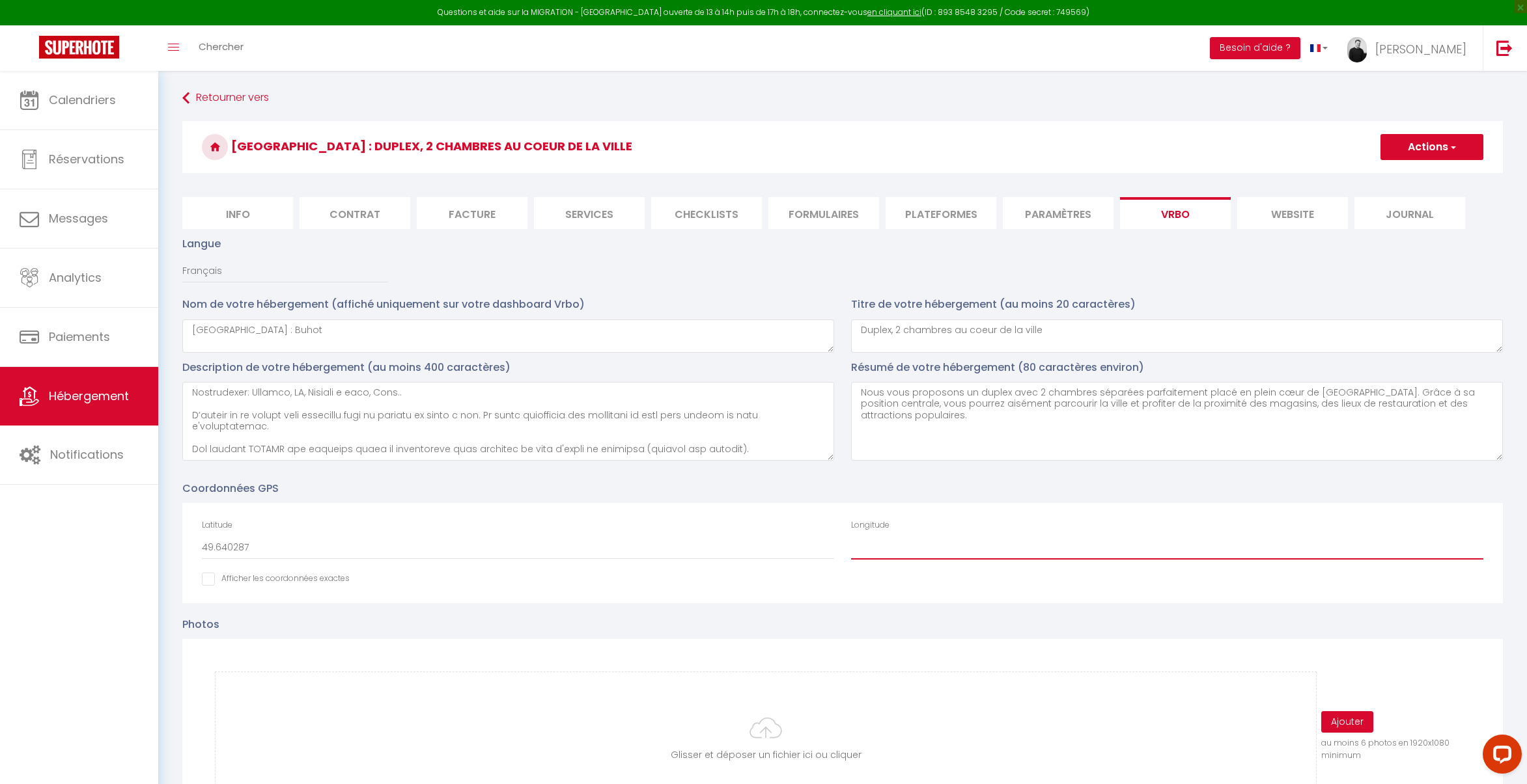
click at [957, 541] on input "Longitude" at bounding box center [1167, 548] width 632 height 23
paste input "-1.62610"
click at [312, 581] on input "Afficher dans le site Web" at bounding box center [276, 579] width 148 height 13
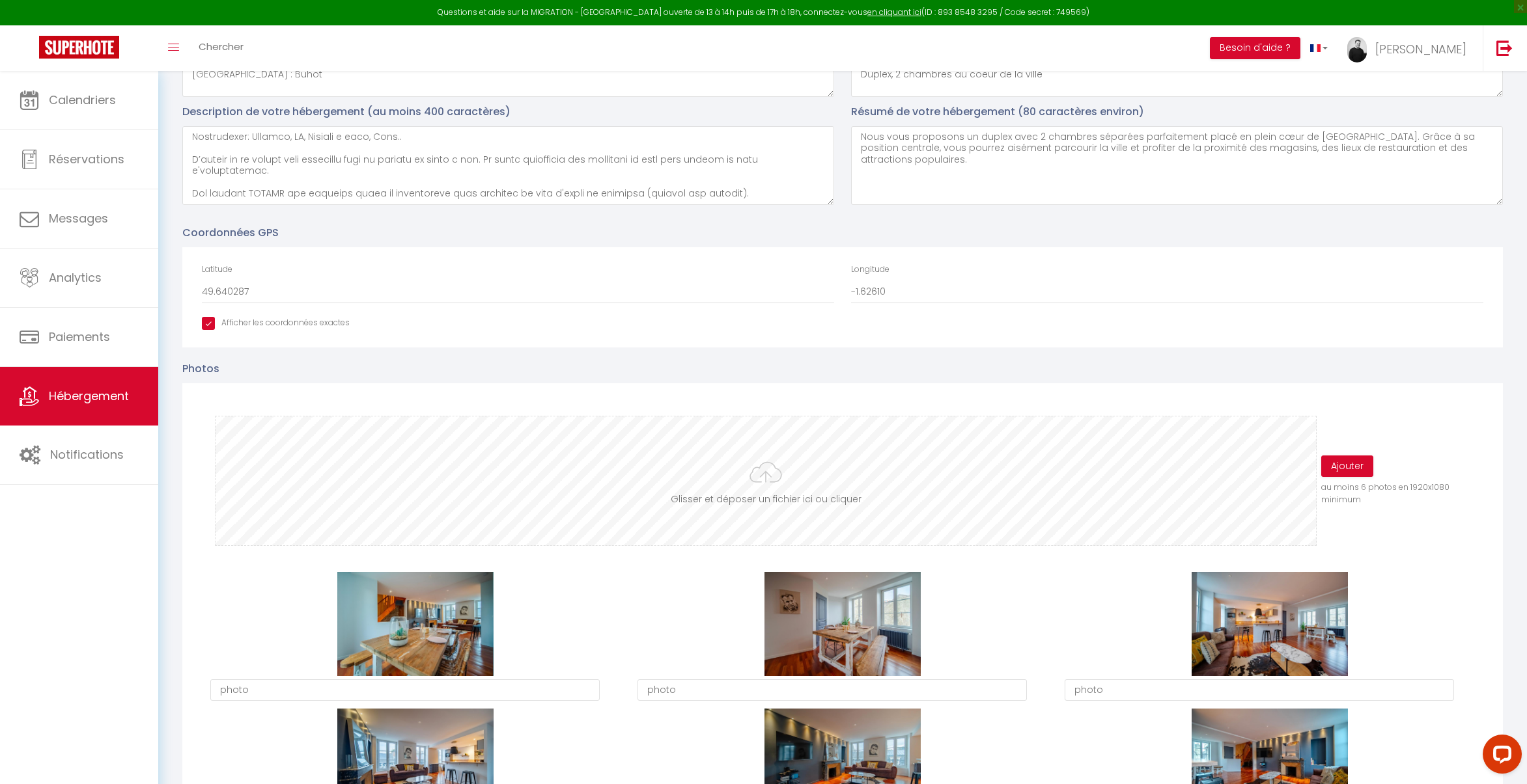
scroll to position [257, 0]
click at [1346, 469] on button "Ajouter" at bounding box center [1347, 466] width 52 height 22
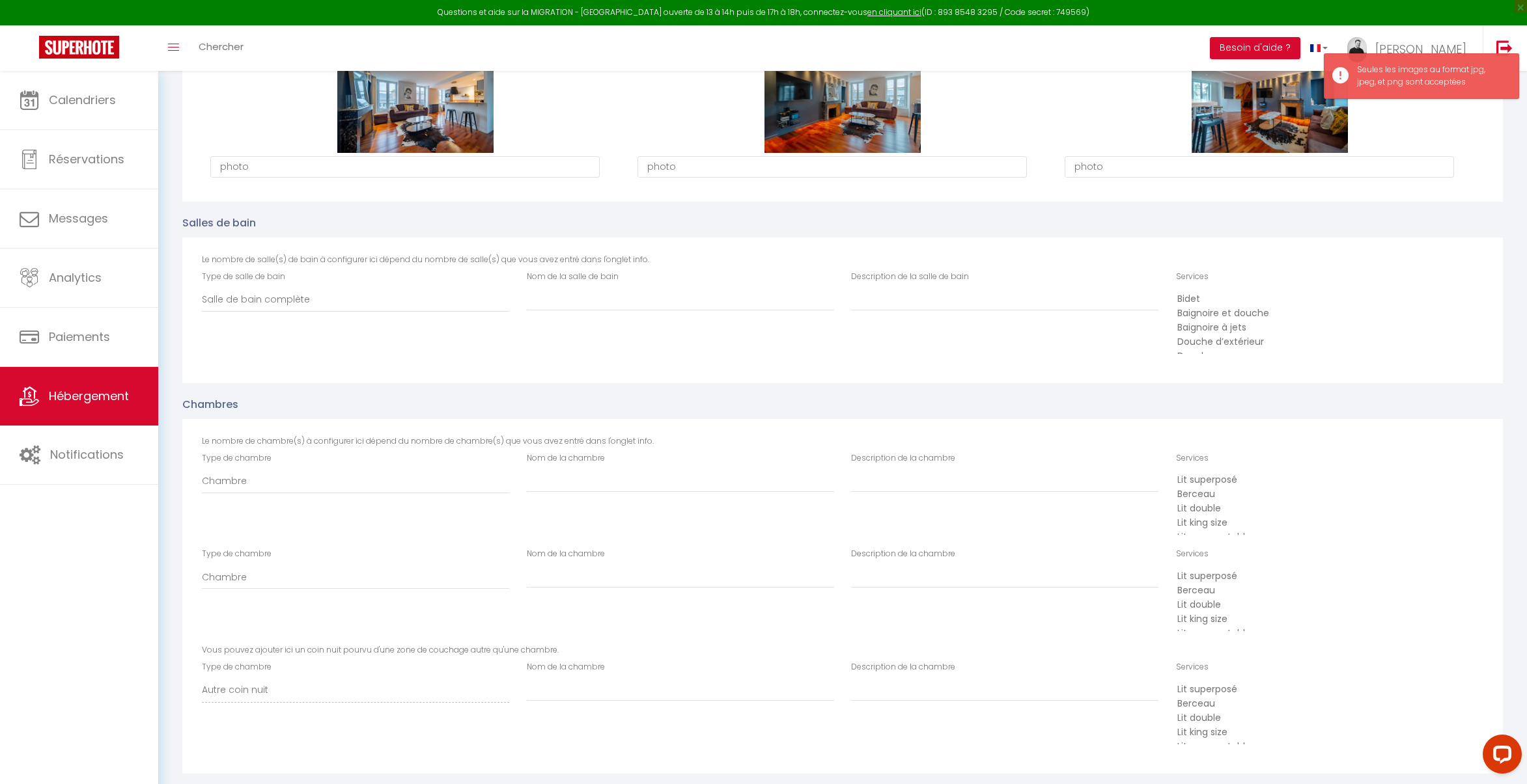
scroll to position [2311, 0]
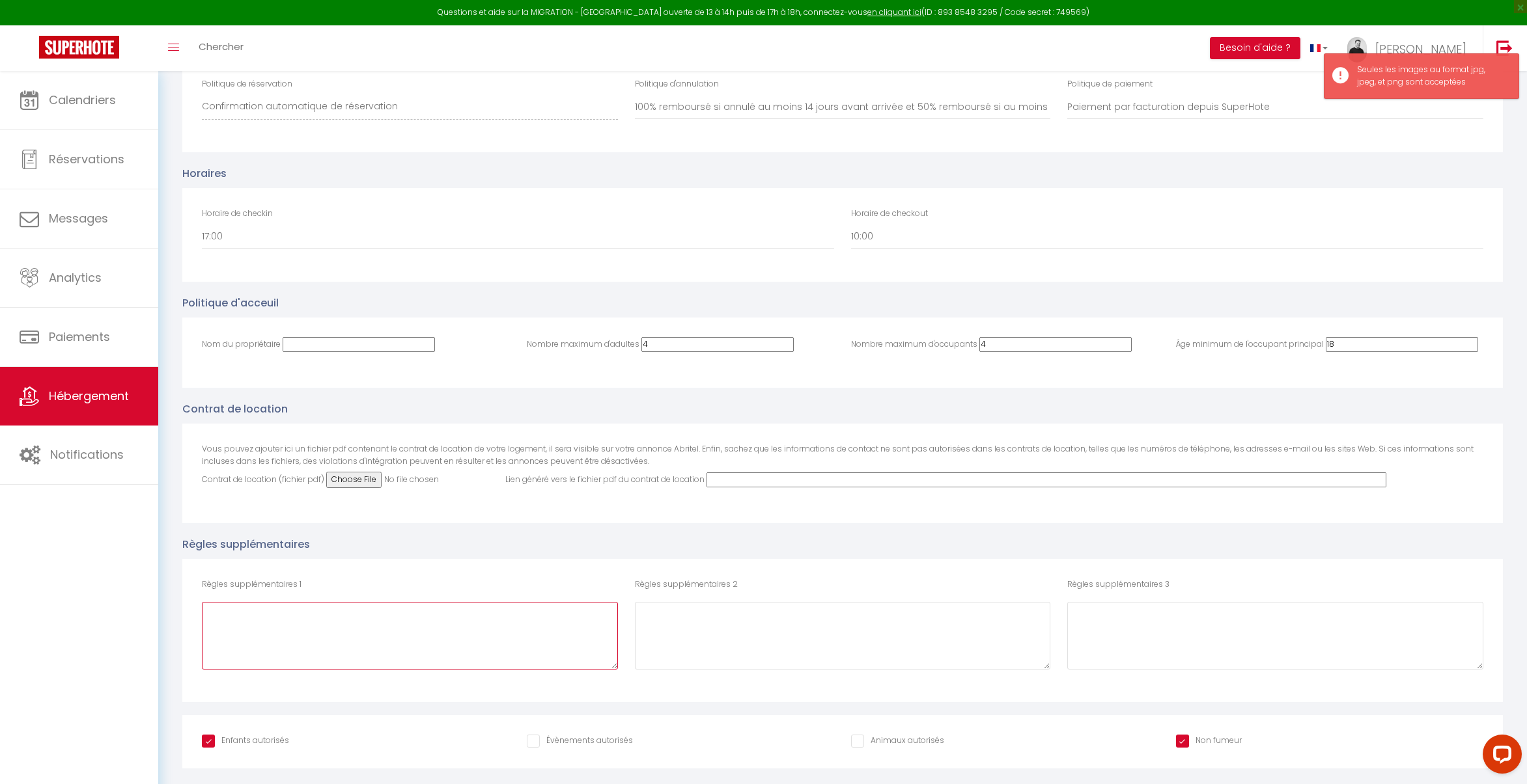
click at [414, 619] on textarea "Règles supplémentaires 1" at bounding box center [409, 635] width 416 height 68
paste textarea "- Pas d'animaux dans le logement. - Pas de cigarette. - Une caution non encaiss…"
click at [381, 473] on input "Contrat de location (fichier pdf)" at bounding box center [415, 480] width 177 height 16
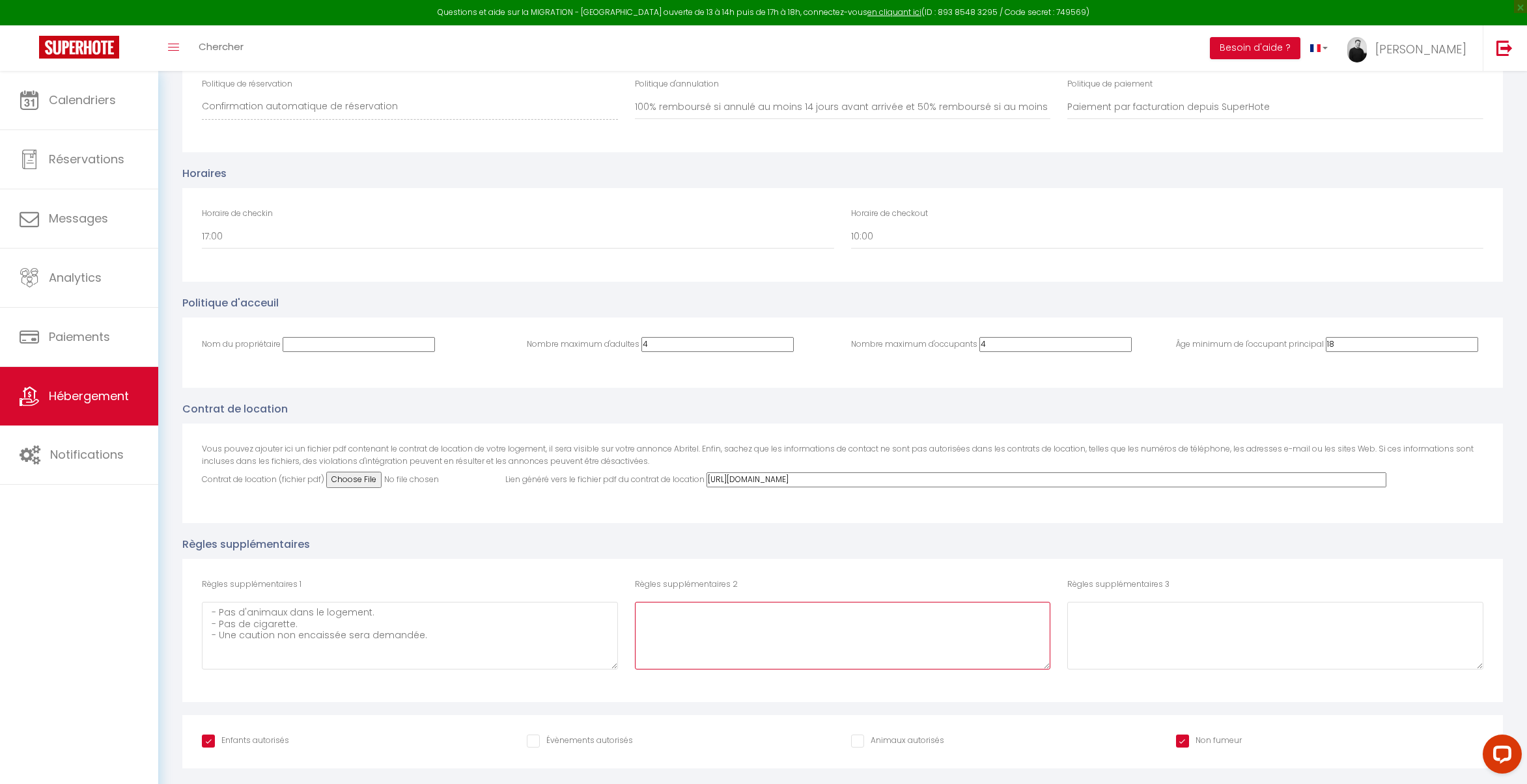
click at [750, 627] on textarea "Règles supplémentaires 1" at bounding box center [842, 635] width 416 height 68
paste textarea "- Pas d'invités autre que la réservation. - Pas de fêtes."
click at [1121, 625] on textarea "Règles supplémentaires 3" at bounding box center [1275, 635] width 416 height 68
paste textarea "- Merci de nous remonter tout dommage. - Le voyageur est tenu d’être assuré par…"
click at [346, 339] on input "Nom du propriétaire" at bounding box center [359, 344] width 153 height 15
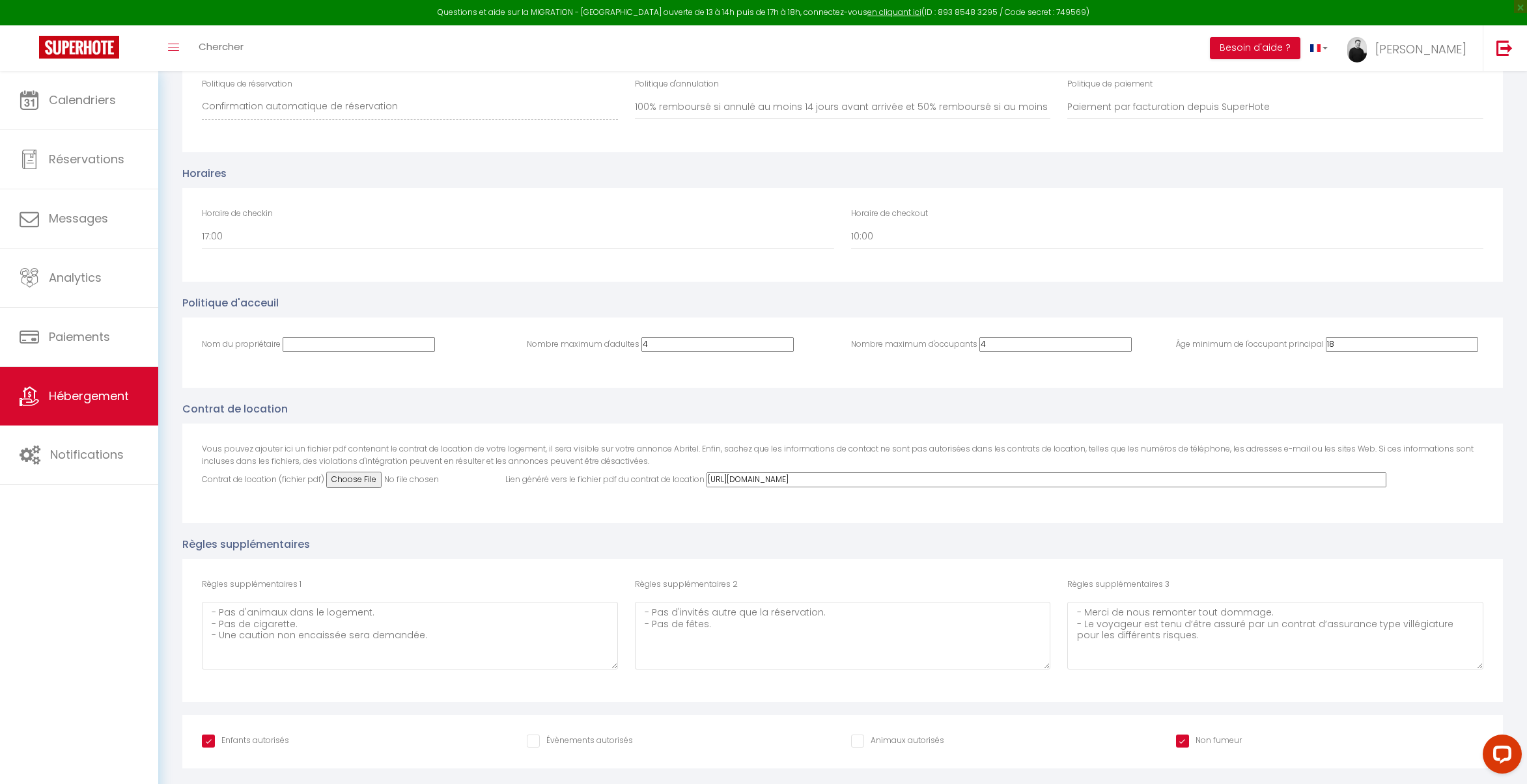
paste input "Thegoodbnb"
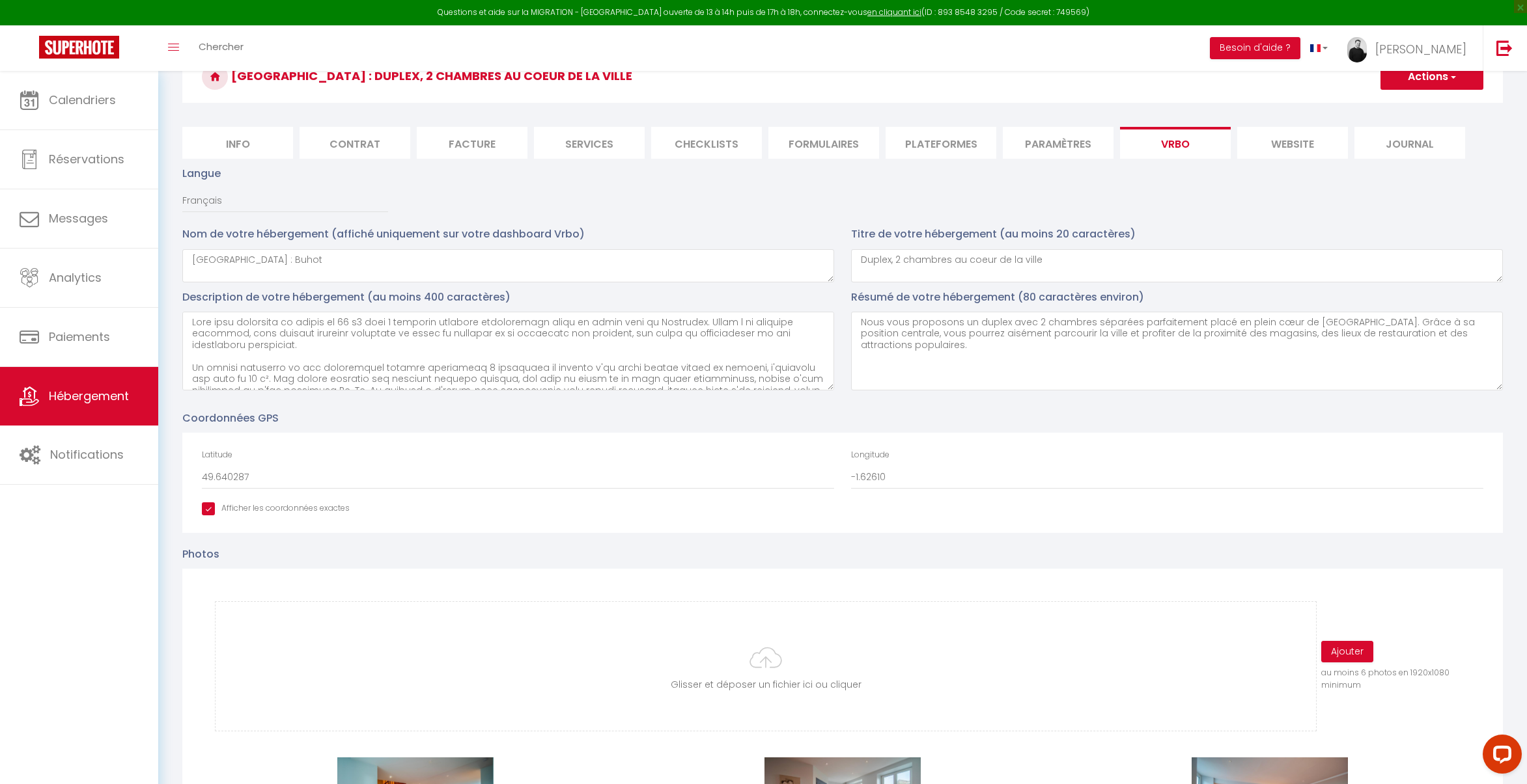
scroll to position [19, 0]
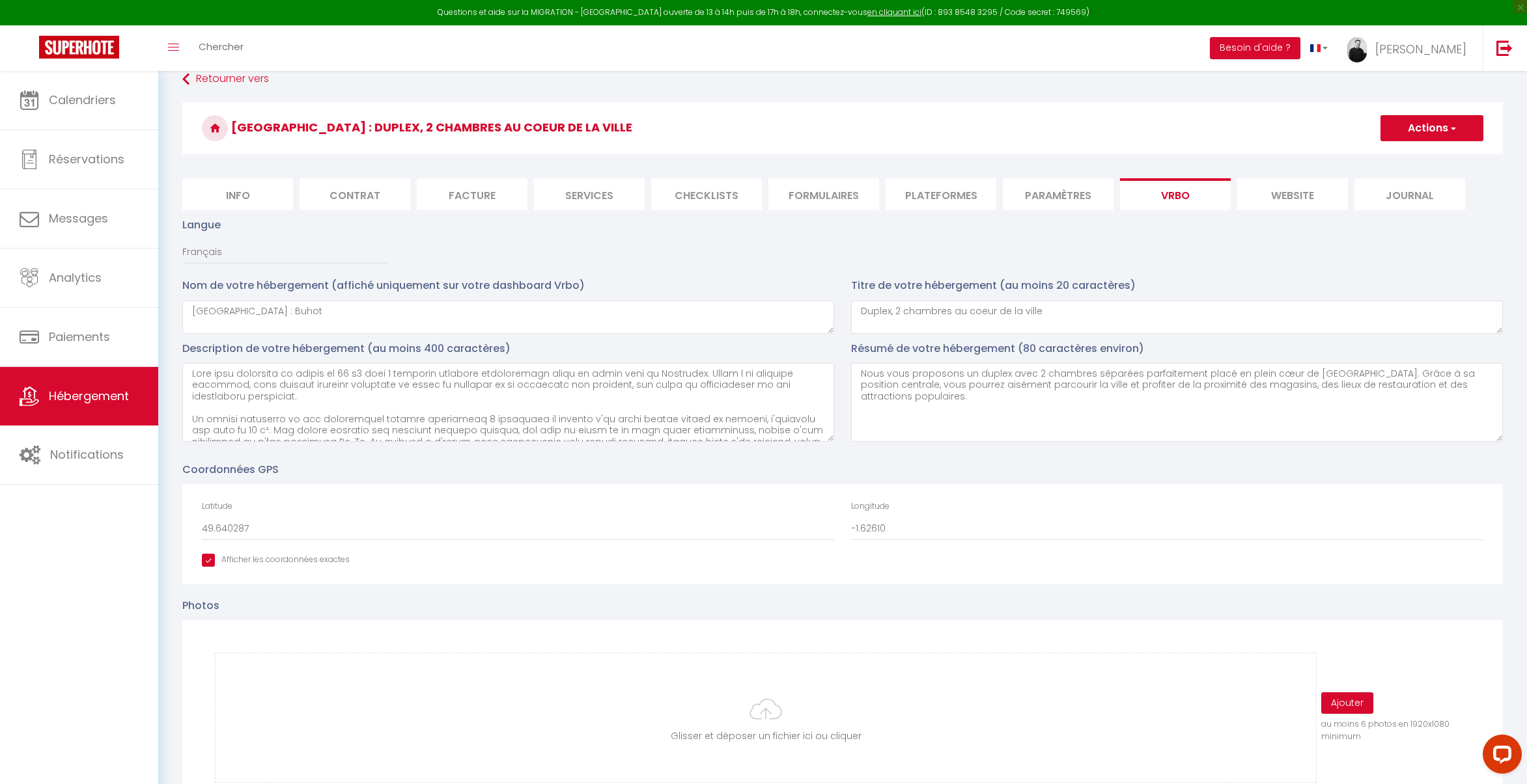
click at [1427, 126] on button "Actions" at bounding box center [1431, 128] width 103 height 26
click at [1412, 156] on input "Enregistrer" at bounding box center [1416, 156] width 48 height 13
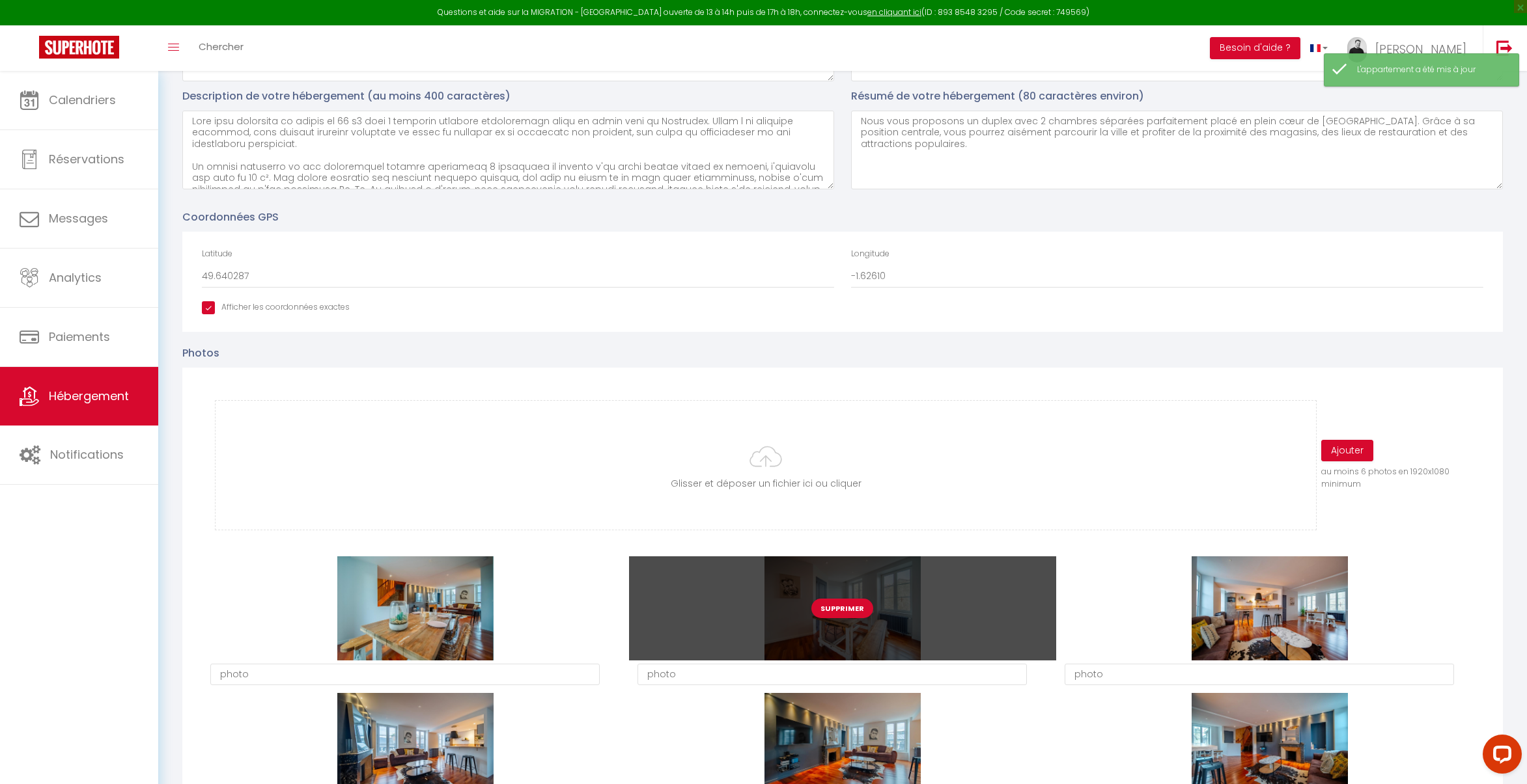
scroll to position [439, 0]
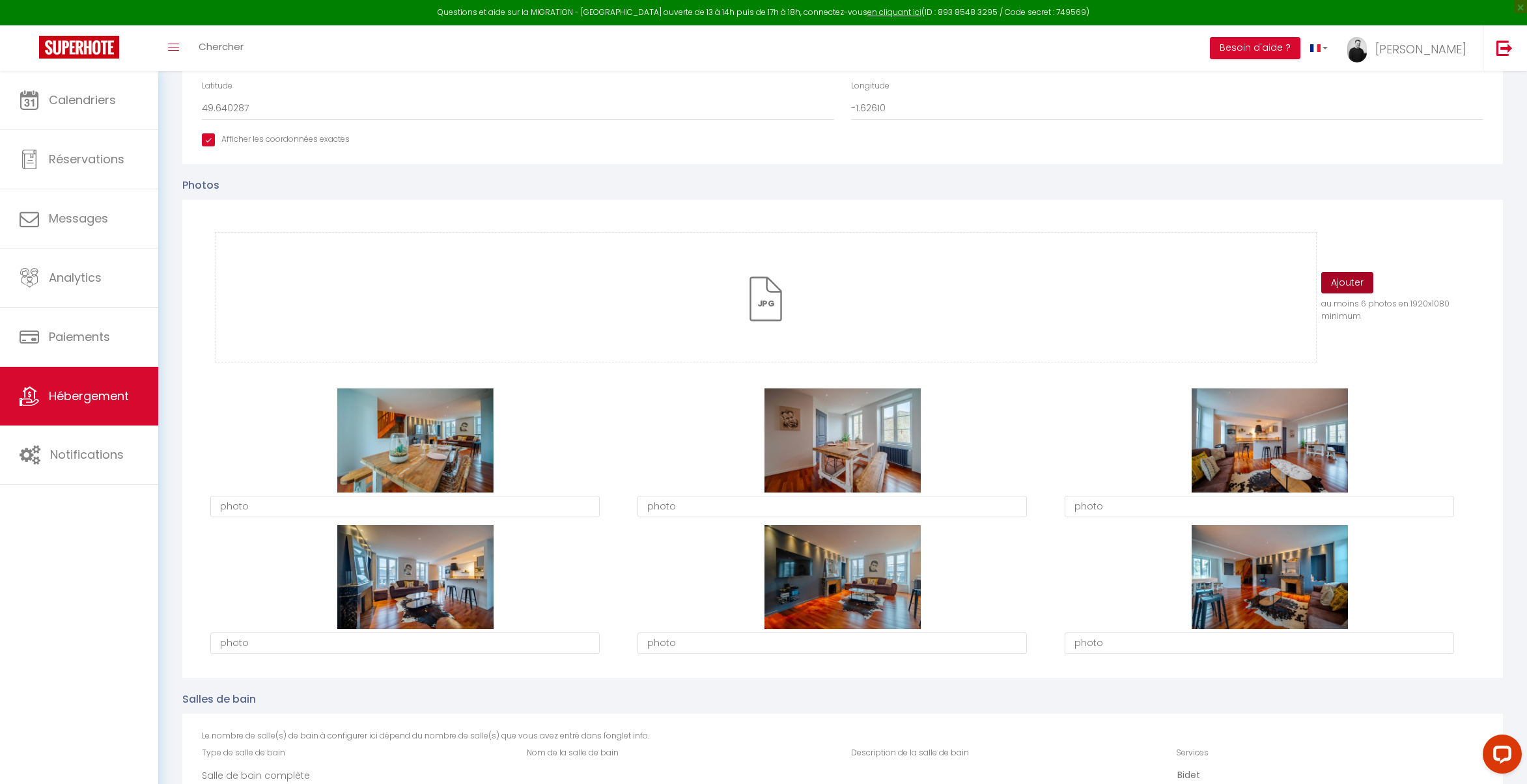
click at [1354, 283] on button "Ajouter" at bounding box center [1347, 283] width 52 height 22
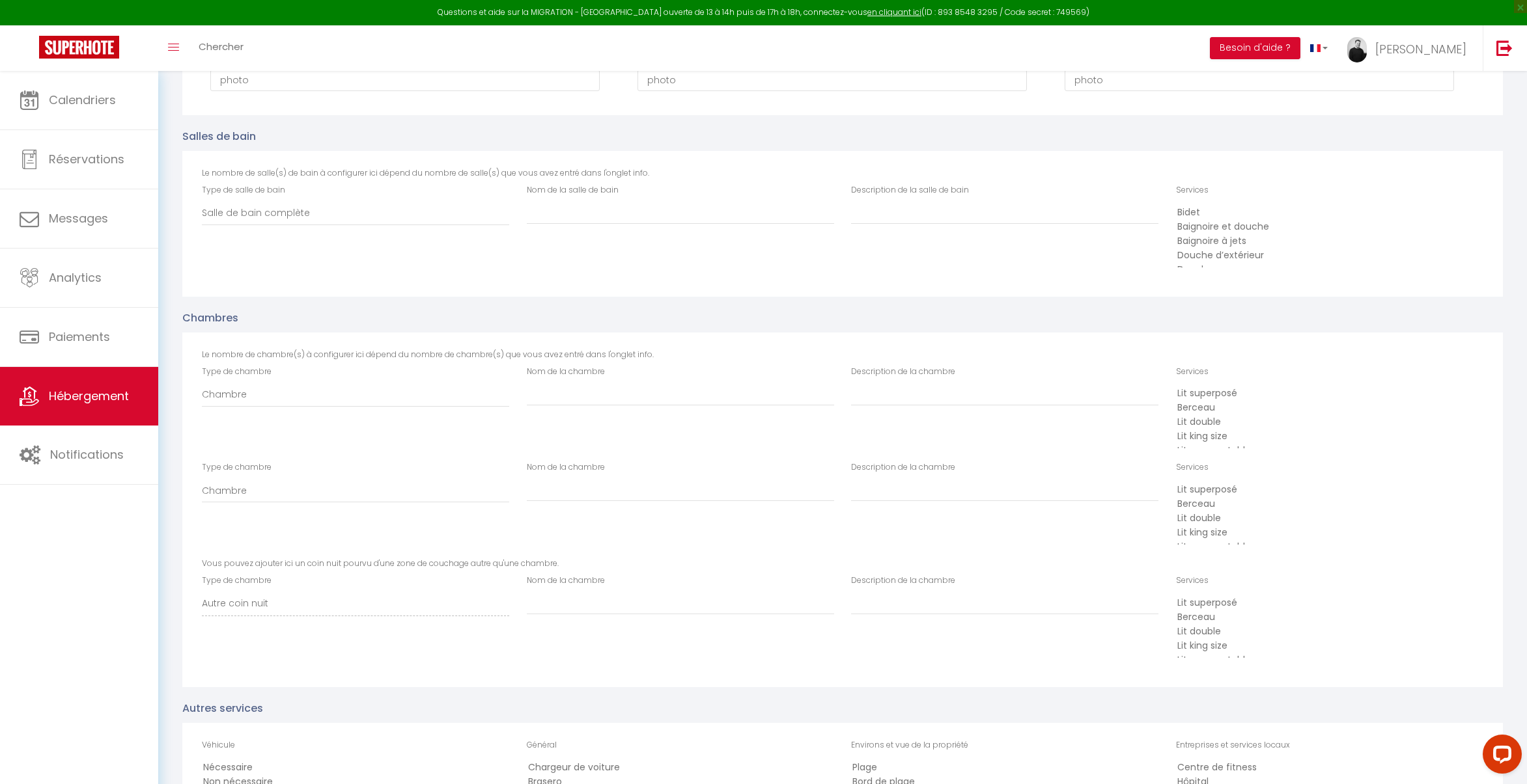
scroll to position [1014, 0]
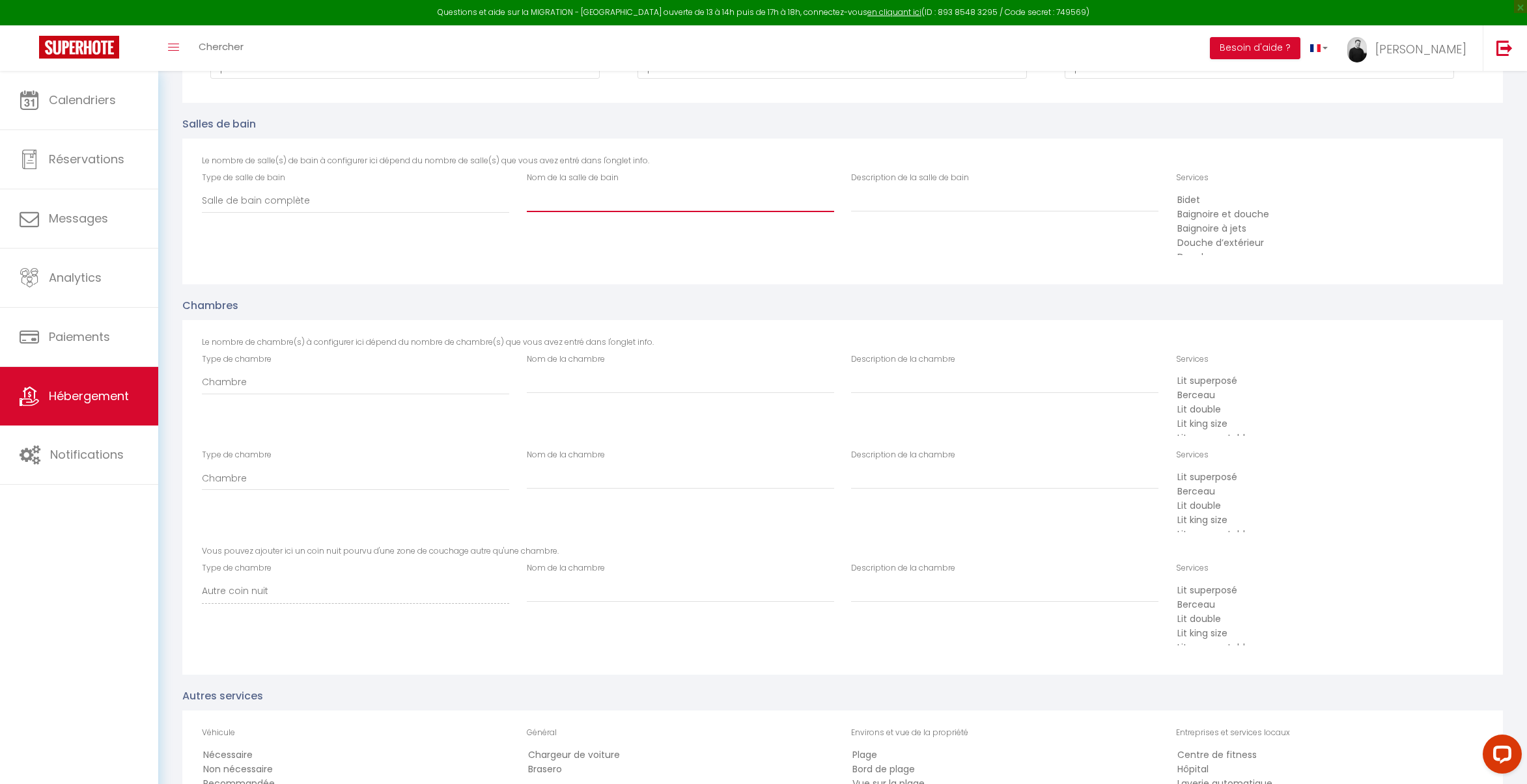
click at [604, 204] on input "Nom de la salle de bain" at bounding box center [680, 201] width 307 height 23
click at [1204, 204] on option "Bidet" at bounding box center [1325, 201] width 299 height 14
click at [1217, 241] on option "Baignoire" at bounding box center [1325, 244] width 299 height 14
click at [1229, 242] on option "Baignoire" at bounding box center [1325, 244] width 299 height 14
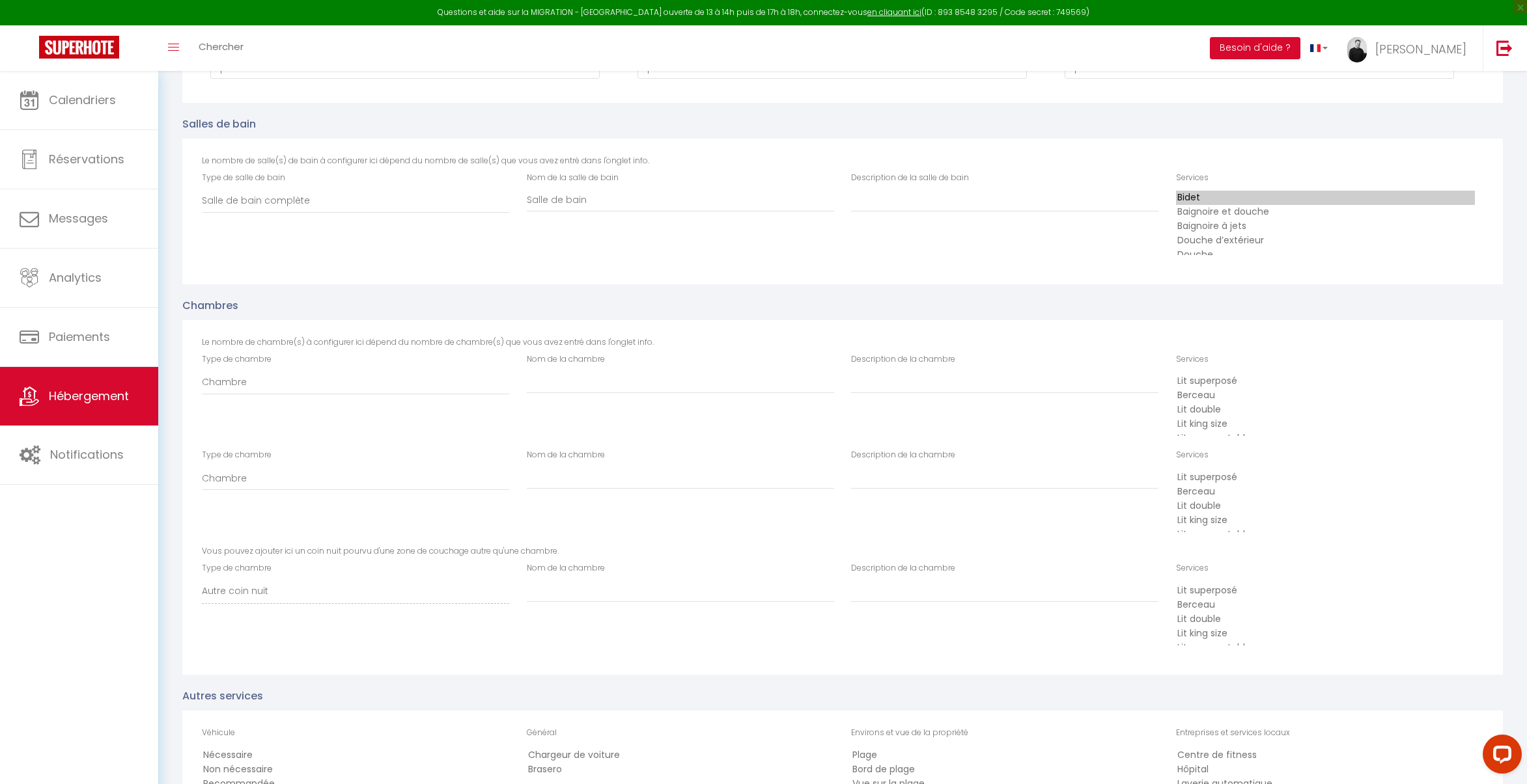
scroll to position [0, 0]
click at [1221, 211] on option "Baignoire et douche" at bounding box center [1325, 218] width 299 height 14
click at [1217, 199] on option "Bidet" at bounding box center [1325, 203] width 299 height 14
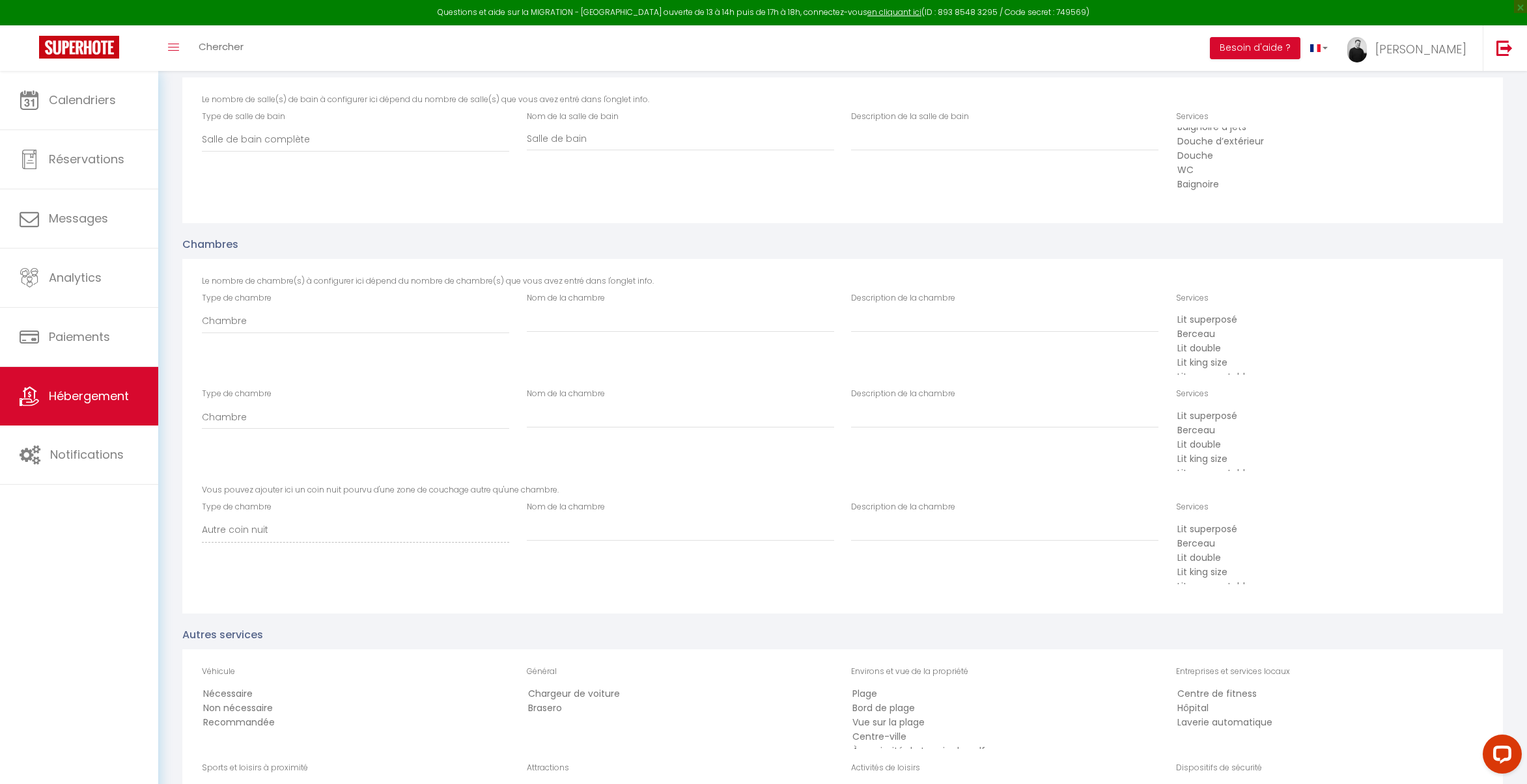
scroll to position [43, 0]
click at [1216, 154] on option "Douche" at bounding box center [1325, 154] width 299 height 14
click at [1213, 160] on option "Douche" at bounding box center [1325, 154] width 299 height 14
click at [1213, 161] on option "WC" at bounding box center [1325, 168] width 299 height 14
click at [1212, 154] on option "Douche" at bounding box center [1325, 154] width 299 height 14
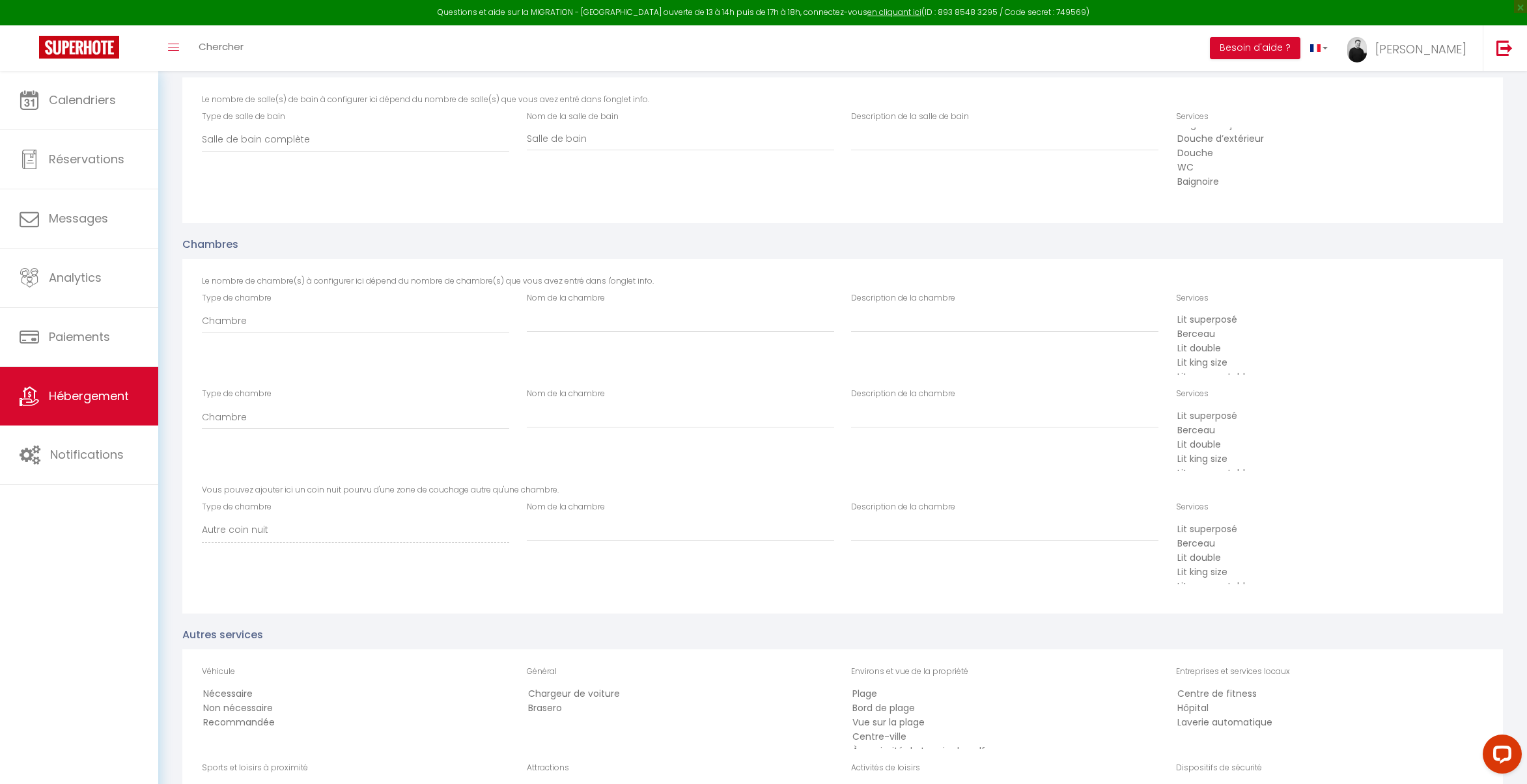
click at [1211, 153] on option "Douche" at bounding box center [1325, 154] width 299 height 14
click at [1209, 169] on option "WC" at bounding box center [1325, 168] width 299 height 14
click at [1209, 182] on option "Baignoire" at bounding box center [1325, 182] width 299 height 14
click at [1213, 137] on option "Bidet" at bounding box center [1325, 139] width 299 height 14
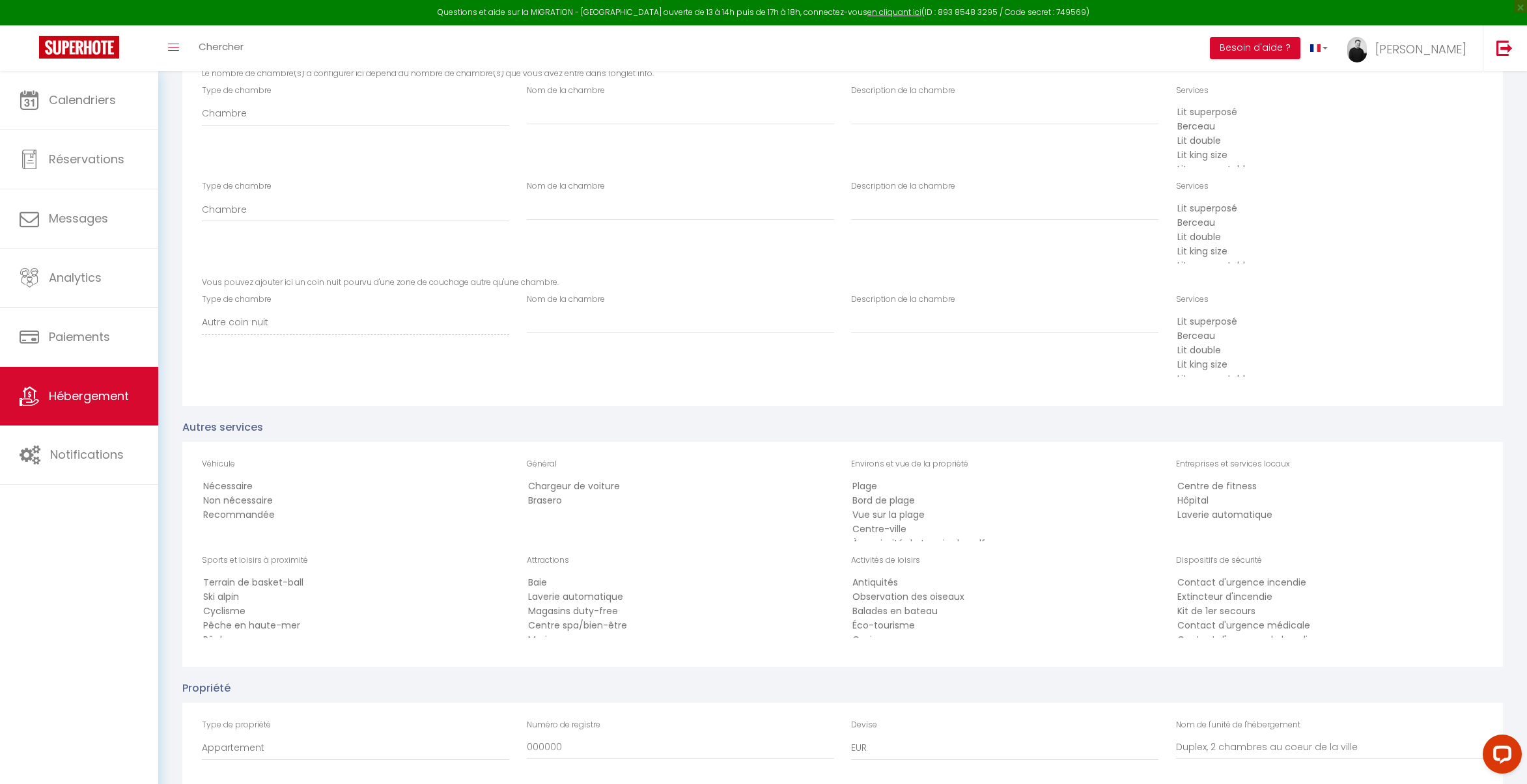
scroll to position [1215, 0]
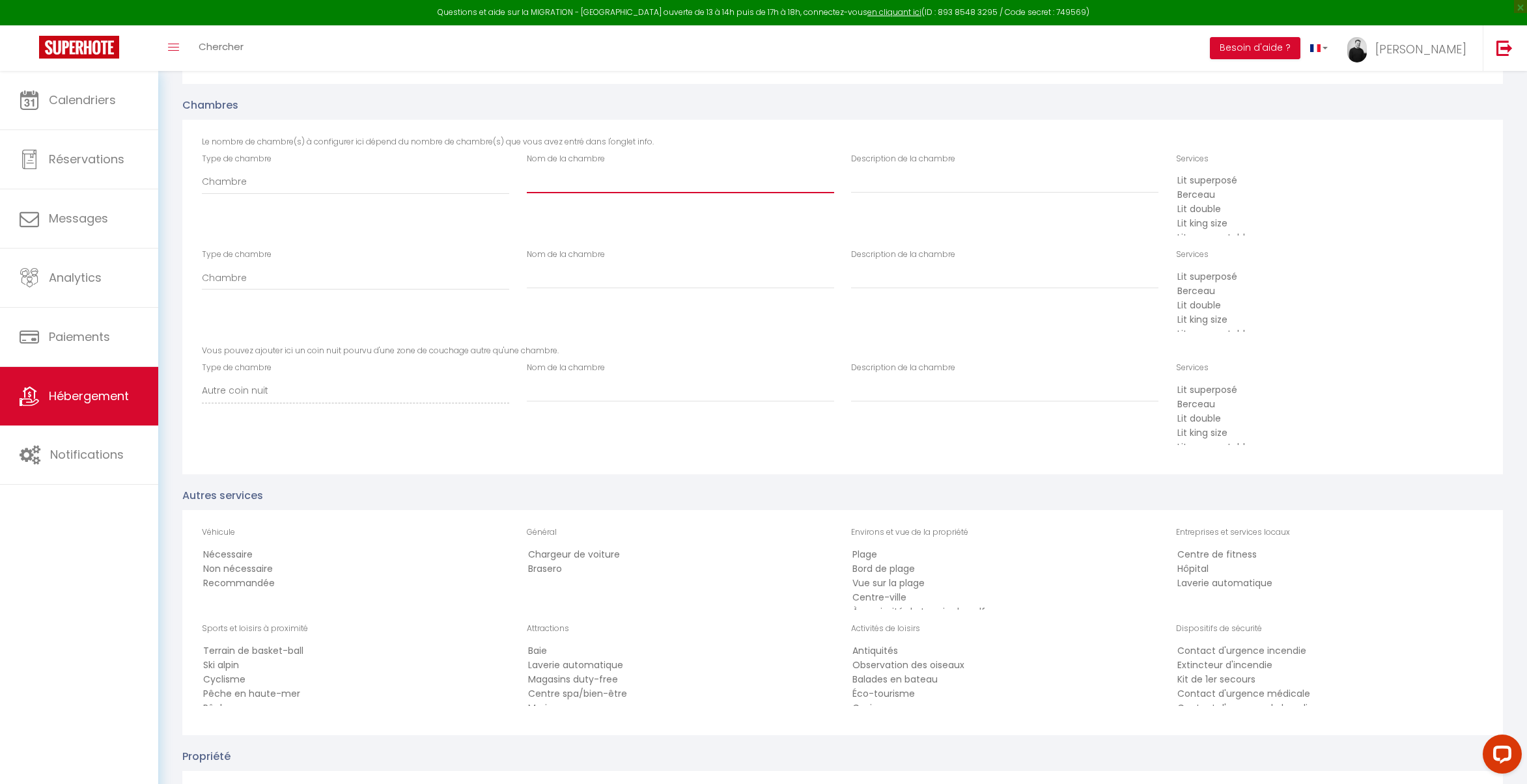
click at [569, 185] on input "Nom de la chambre" at bounding box center [680, 181] width 307 height 23
click at [604, 192] on input "Nom de la chambre" at bounding box center [680, 181] width 307 height 23
click at [1210, 217] on option "Lit double" at bounding box center [1325, 210] width 299 height 14
click at [1208, 207] on option "Lit double" at bounding box center [1325, 210] width 299 height 14
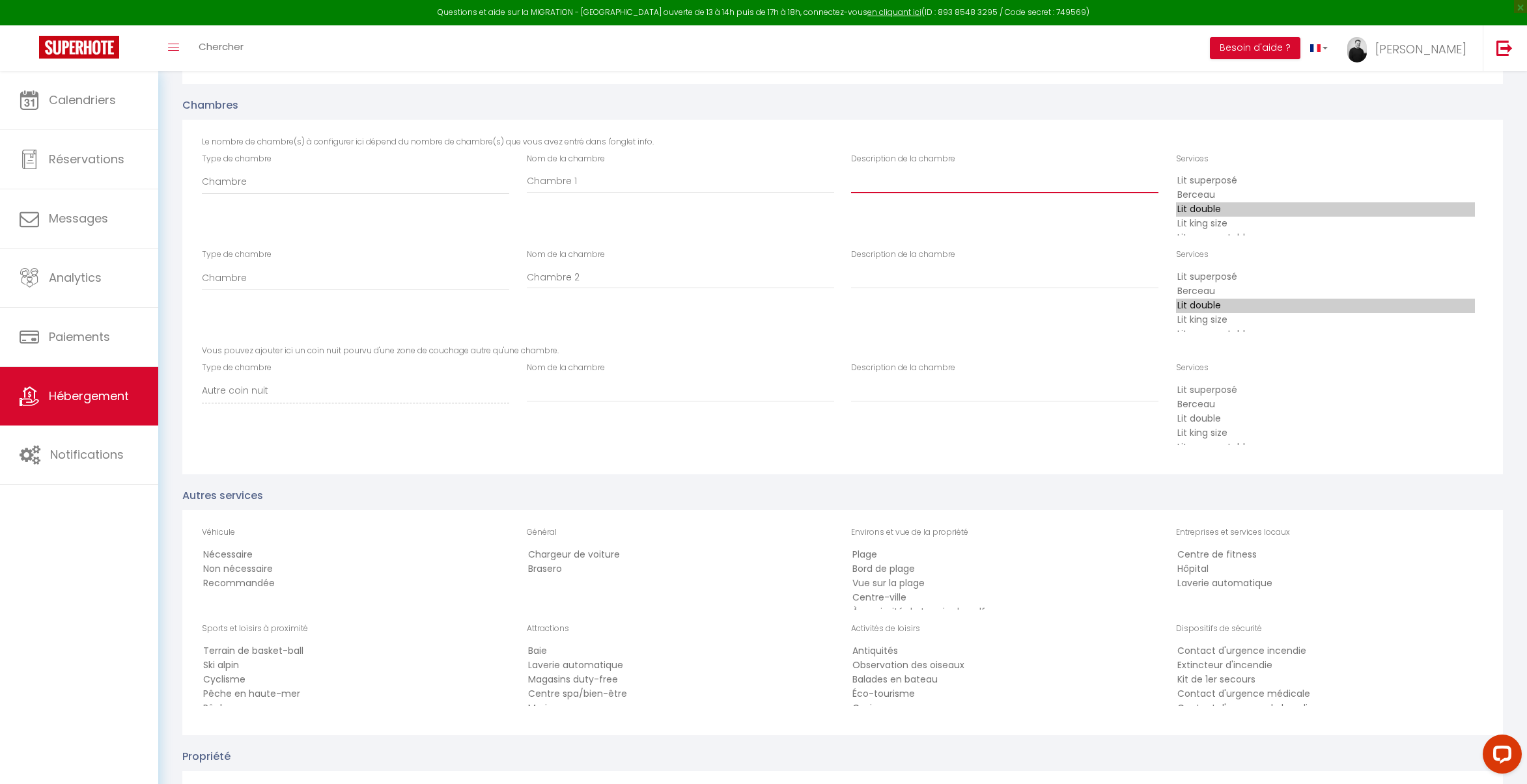
click at [910, 179] on input "Description de la chambre" at bounding box center [1005, 181] width 307 height 23
drag, startPoint x: 976, startPoint y: 182, endPoint x: 816, endPoint y: 186, distance: 160.0
click at [816, 186] on div "Type de chambre Chambre Autre coin nuit Nom de la chambre Chambre 1 Description…" at bounding box center [842, 201] width 1298 height 97
click at [868, 192] on input "Description de la chambre" at bounding box center [1005, 181] width 307 height 23
paste input "Chambre avec lit double"
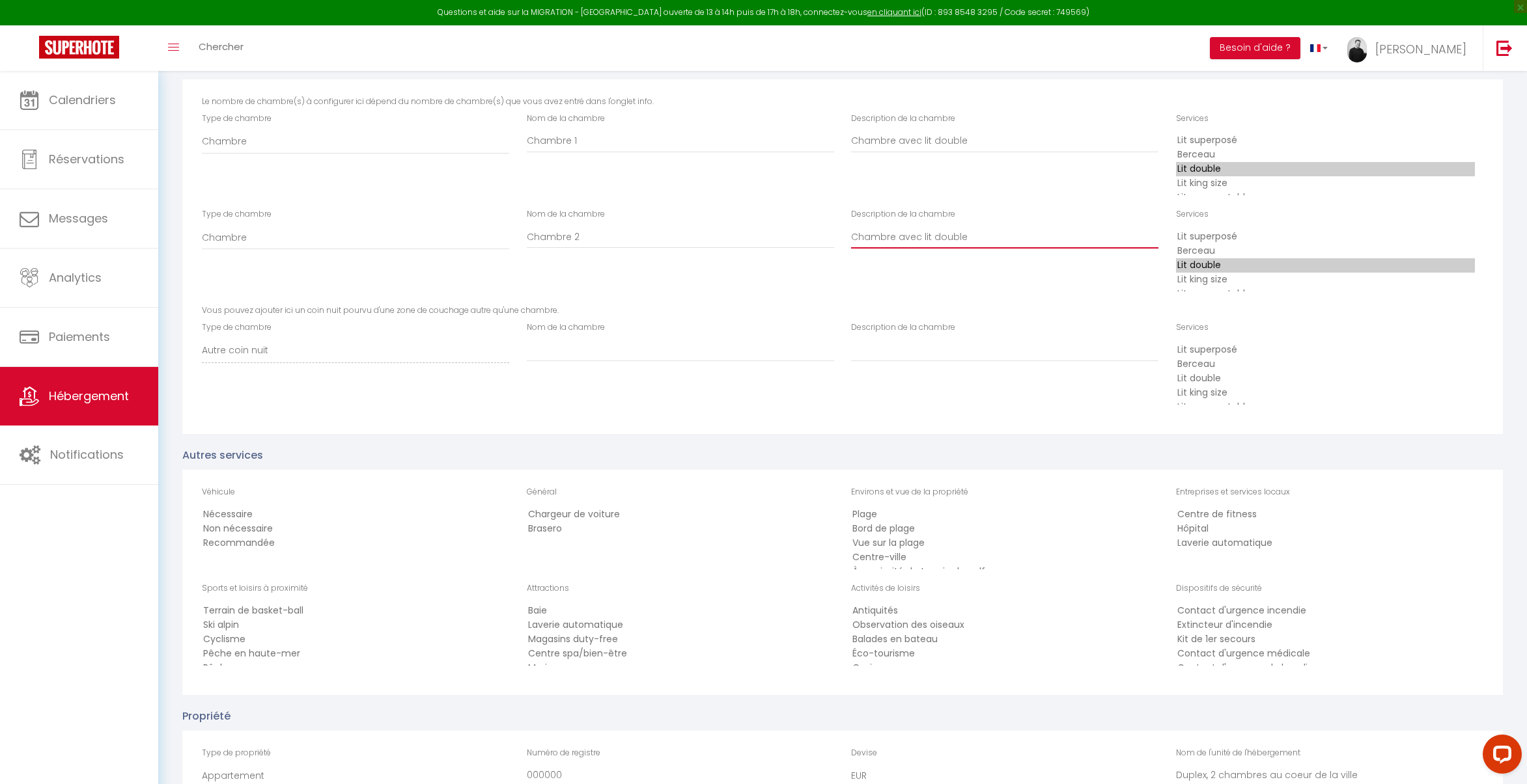
scroll to position [1324, 0]
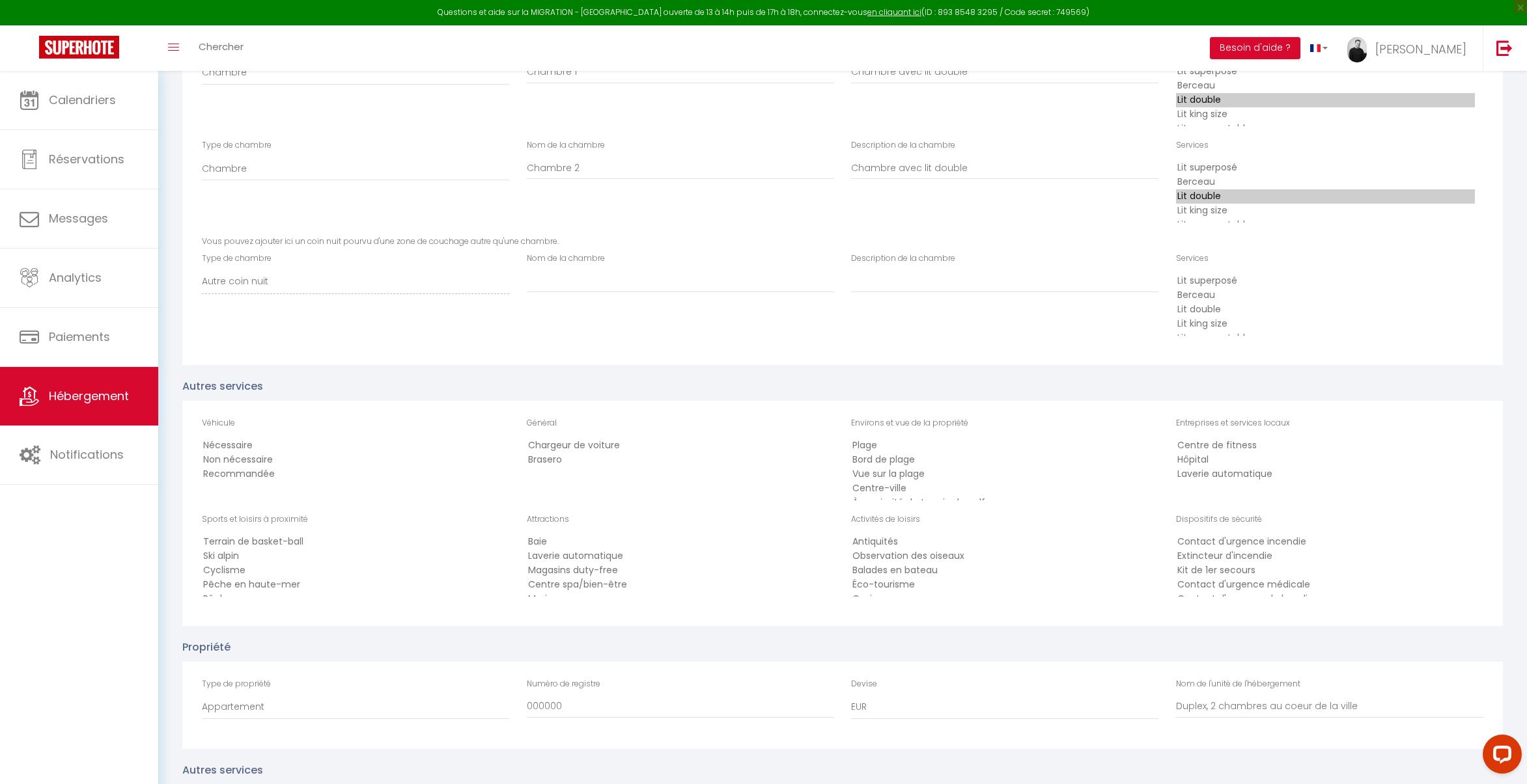
click at [267, 461] on option "Non nécessaire" at bounding box center [351, 460] width 299 height 14
click at [563, 569] on option "Musées" at bounding box center [676, 570] width 299 height 14
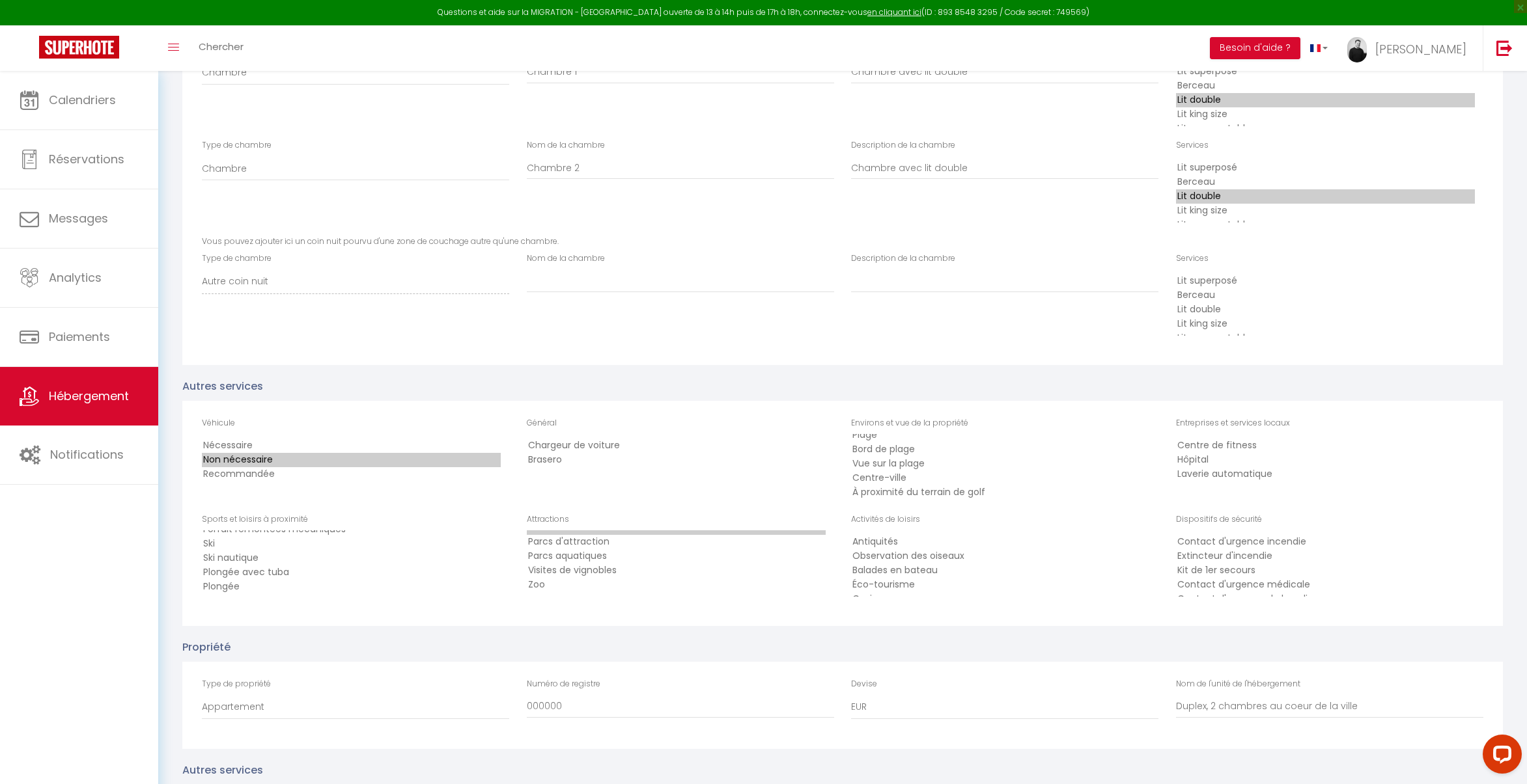
scroll to position [11, 0]
click at [904, 478] on option "Centre-ville" at bounding box center [1000, 479] width 299 height 14
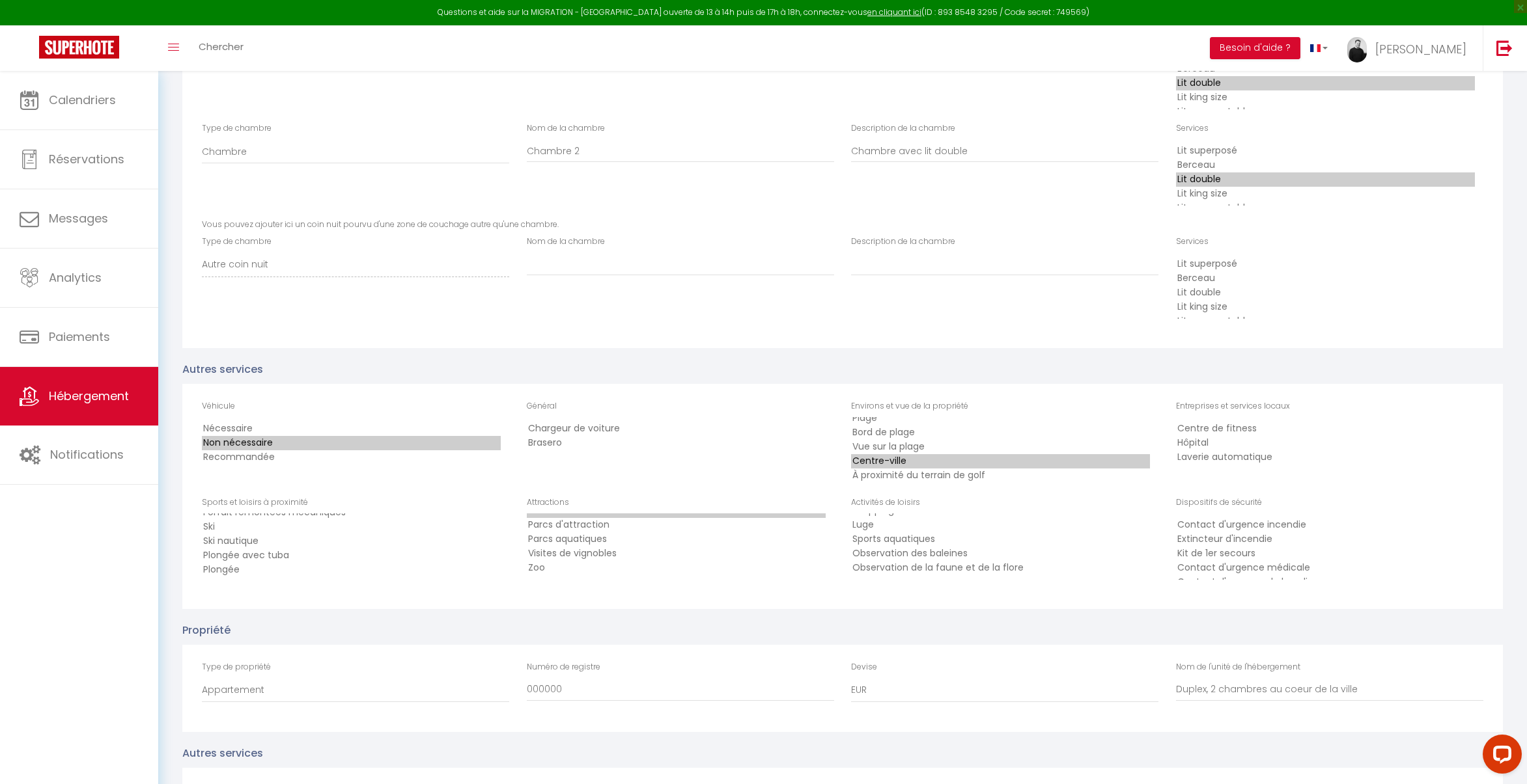
scroll to position [1341, 0]
click at [898, 538] on option "shopping" at bounding box center [1000, 544] width 299 height 14
click at [945, 552] on option "Balades en bateau" at bounding box center [1000, 554] width 299 height 14
click at [1254, 537] on option "Kit de 1er secours" at bounding box center [1325, 542] width 299 height 14
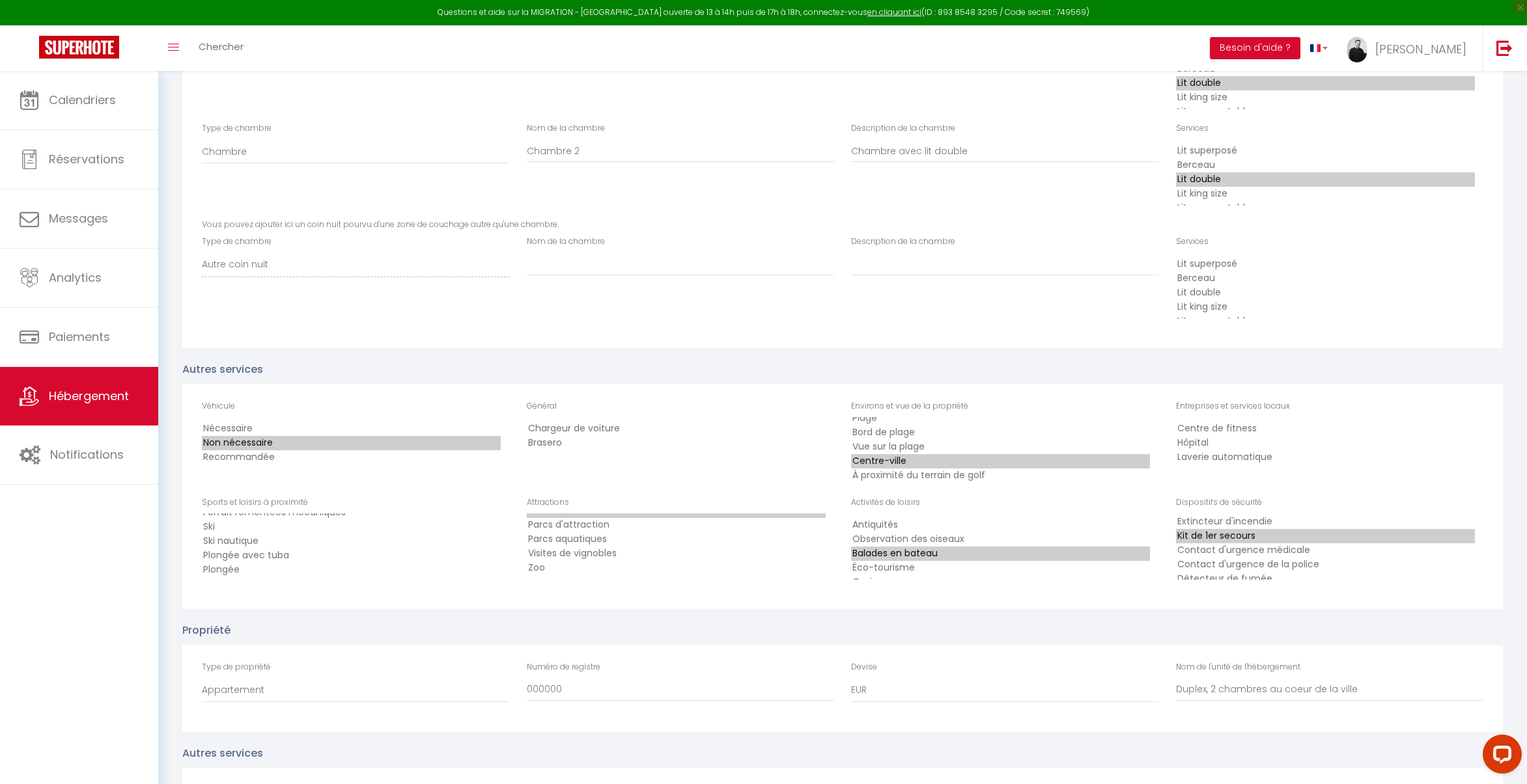
scroll to position [29, 0]
click at [1254, 570] on option "Détecteur de fumée" at bounding box center [1325, 568] width 299 height 14
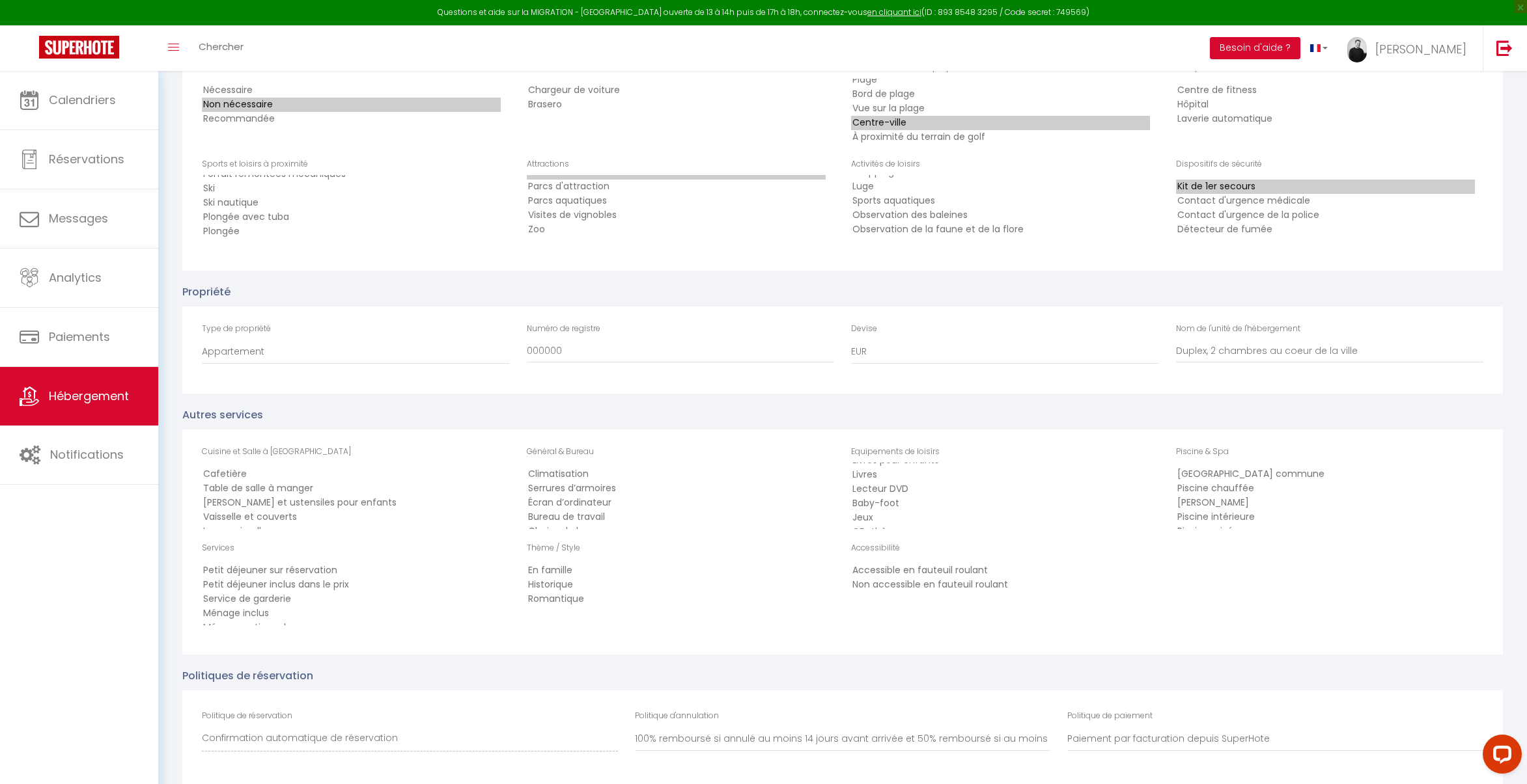
scroll to position [21, 0]
click at [232, 474] on option "Cafetière" at bounding box center [351, 474] width 299 height 14
click at [257, 487] on option "Table de salle à manger" at bounding box center [351, 489] width 299 height 14
click at [281, 514] on option "Vaisselle et couverts" at bounding box center [351, 518] width 299 height 14
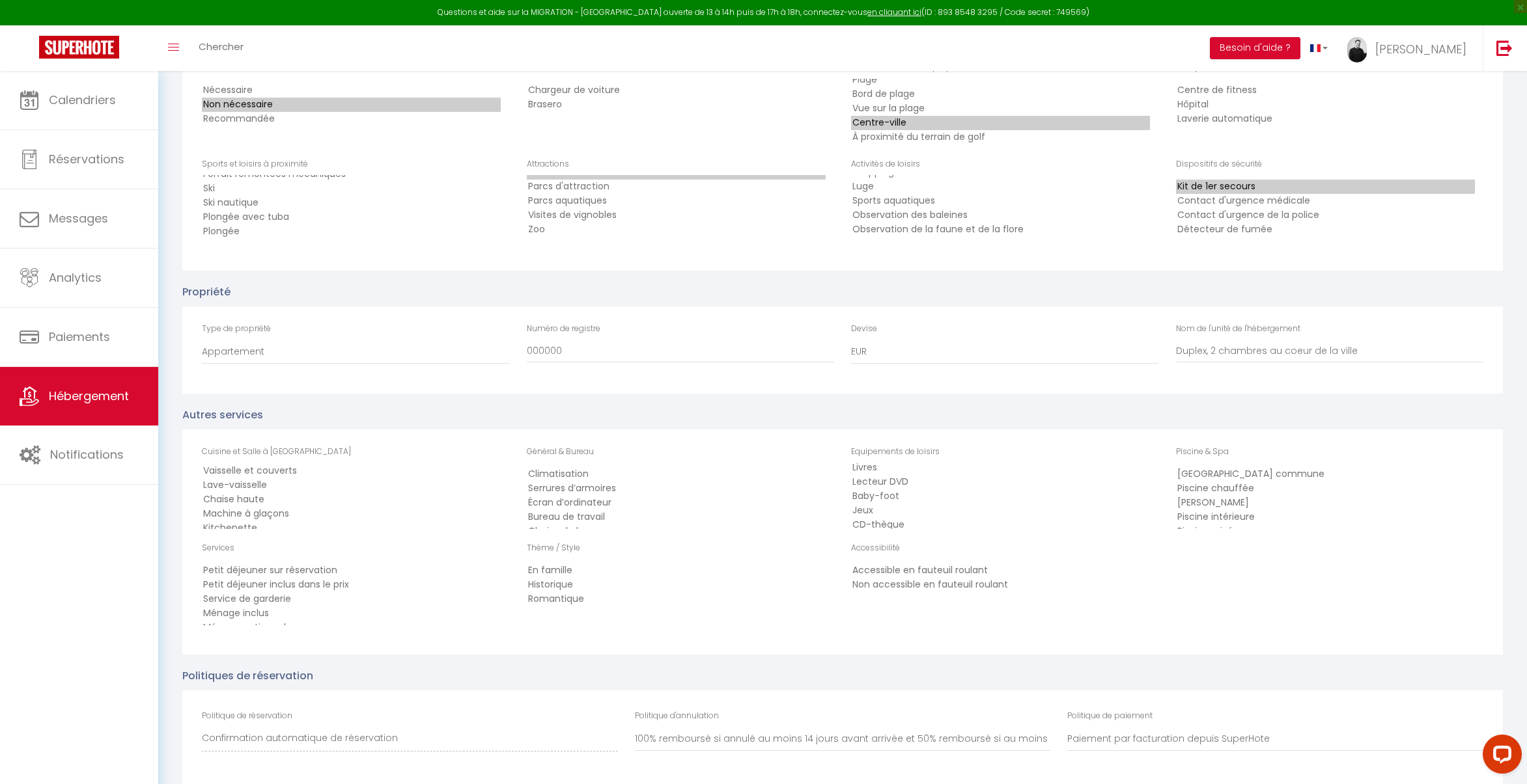
click at [262, 485] on option "Lave-vaisselle" at bounding box center [351, 486] width 299 height 14
click at [262, 507] on option "Kitchenette" at bounding box center [351, 509] width 299 height 14
click at [259, 514] on option "Kitchenette" at bounding box center [351, 509] width 299 height 14
click at [271, 510] on option "Kitchenette" at bounding box center [351, 509] width 299 height 14
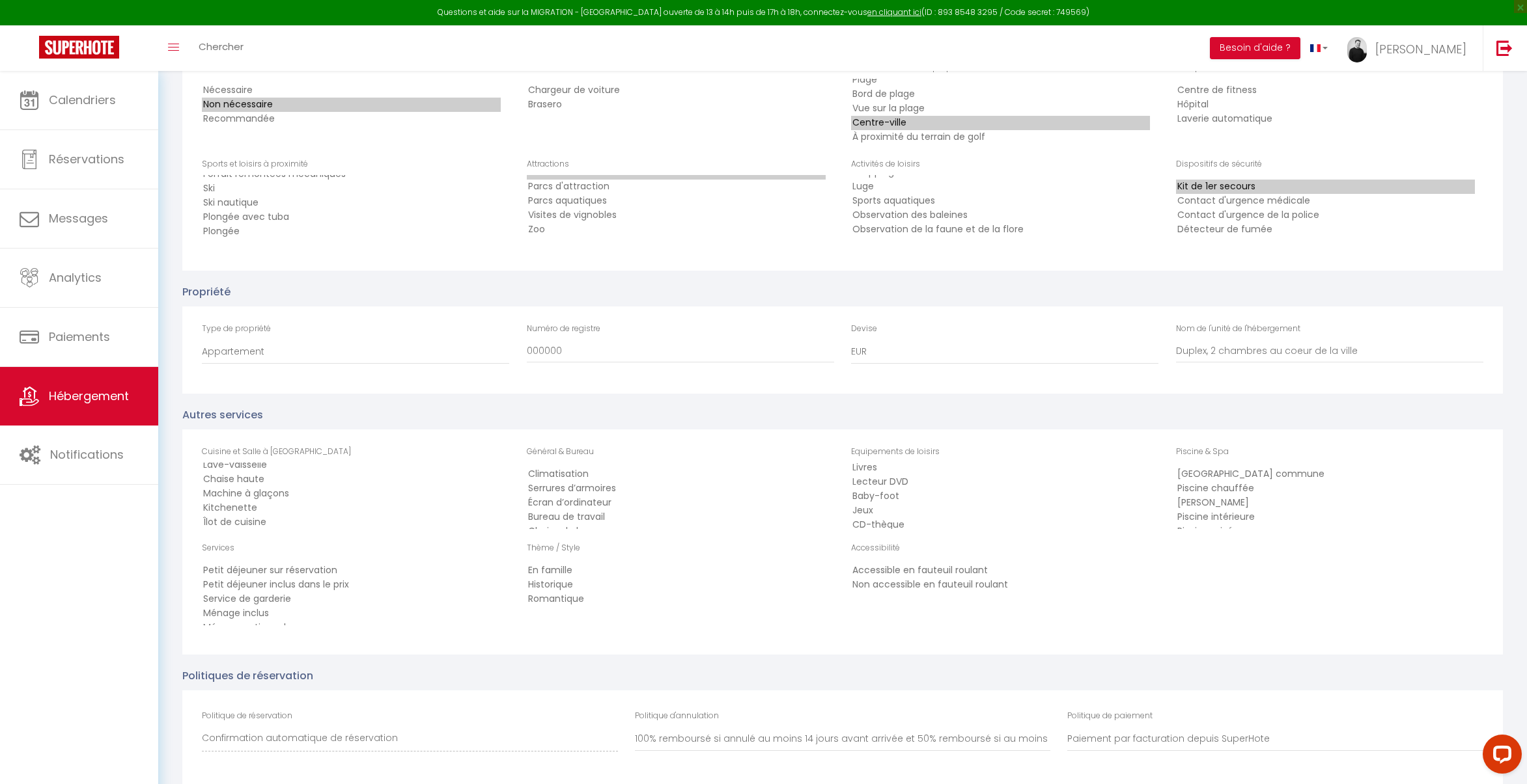
click at [266, 518] on option "Îlot de cuisine" at bounding box center [351, 523] width 299 height 14
click at [286, 467] on option "Four à micro-ondes" at bounding box center [351, 469] width 299 height 14
click at [272, 481] on option "Four" at bounding box center [351, 484] width 299 height 14
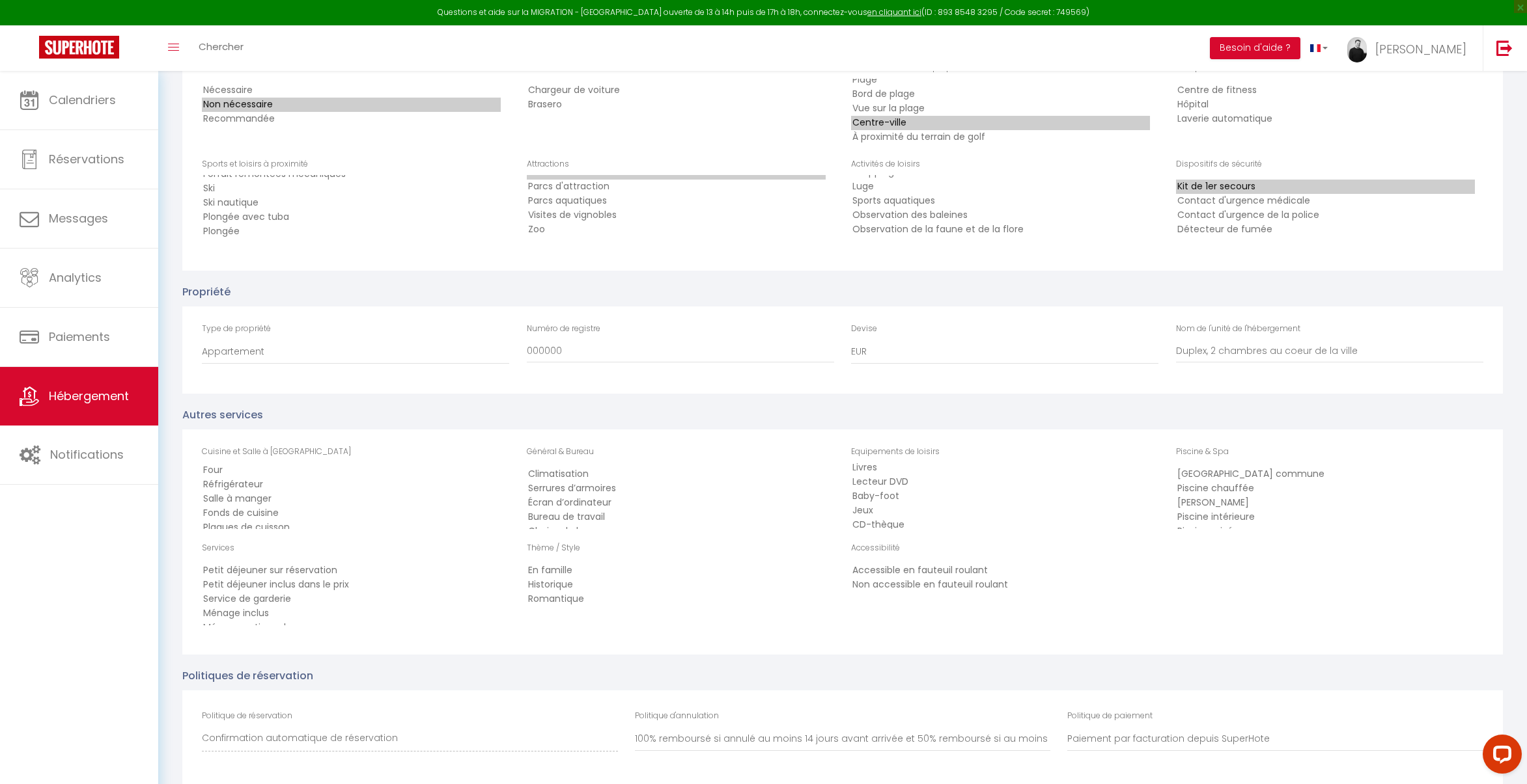
click at [276, 485] on option "Réfrigérateur" at bounding box center [351, 485] width 299 height 14
click at [274, 495] on option "Salle à manger" at bounding box center [351, 499] width 299 height 14
click at [289, 507] on option "Plaques de cuisson" at bounding box center [351, 511] width 299 height 14
click at [291, 507] on option "Plaques de cuisson" at bounding box center [351, 503] width 299 height 14
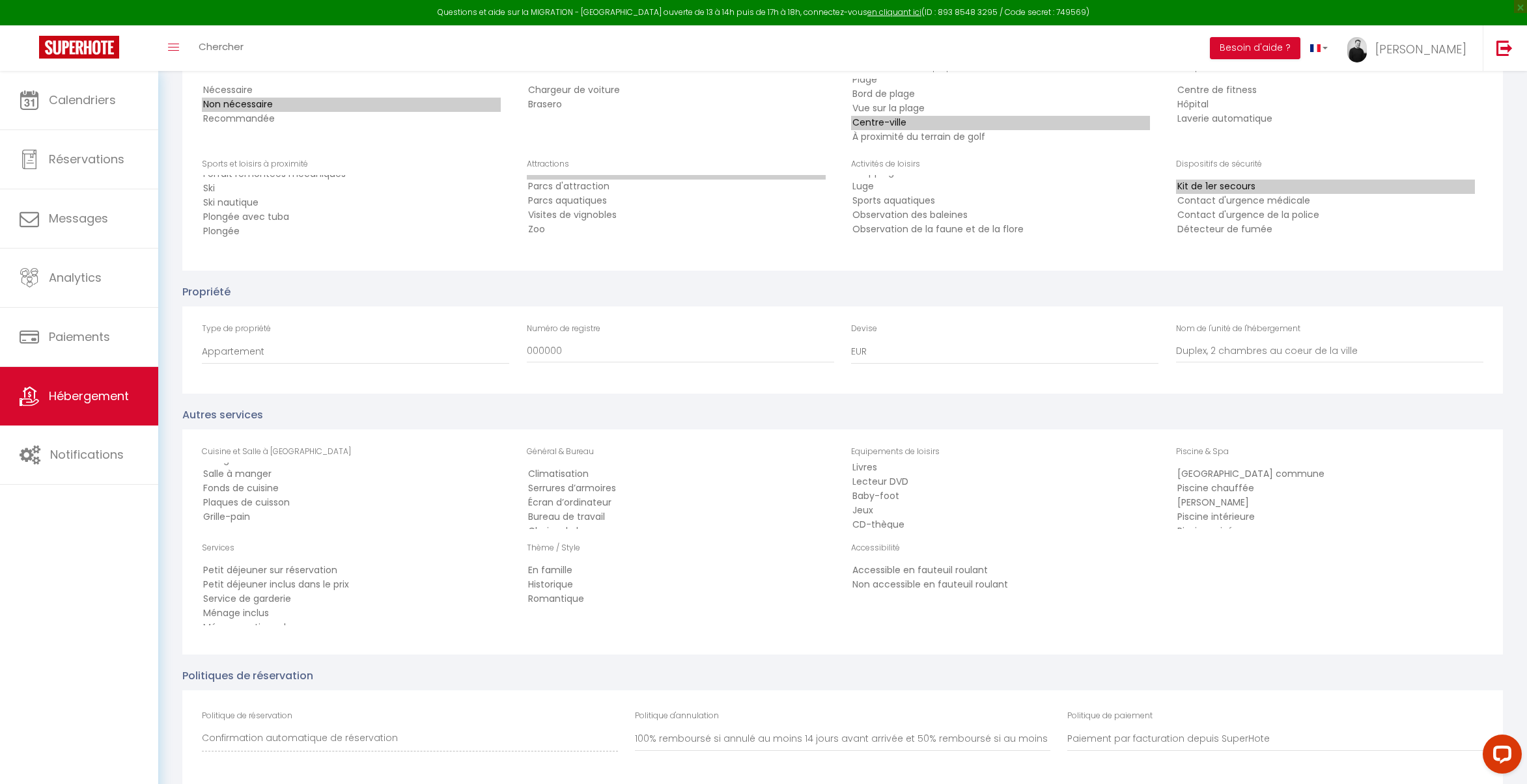
click at [297, 509] on option "Plaques de cuisson" at bounding box center [351, 503] width 299 height 14
click at [280, 518] on option "Grille-pain" at bounding box center [351, 518] width 299 height 14
click at [286, 595] on option "Ménage inclus" at bounding box center [351, 600] width 299 height 14
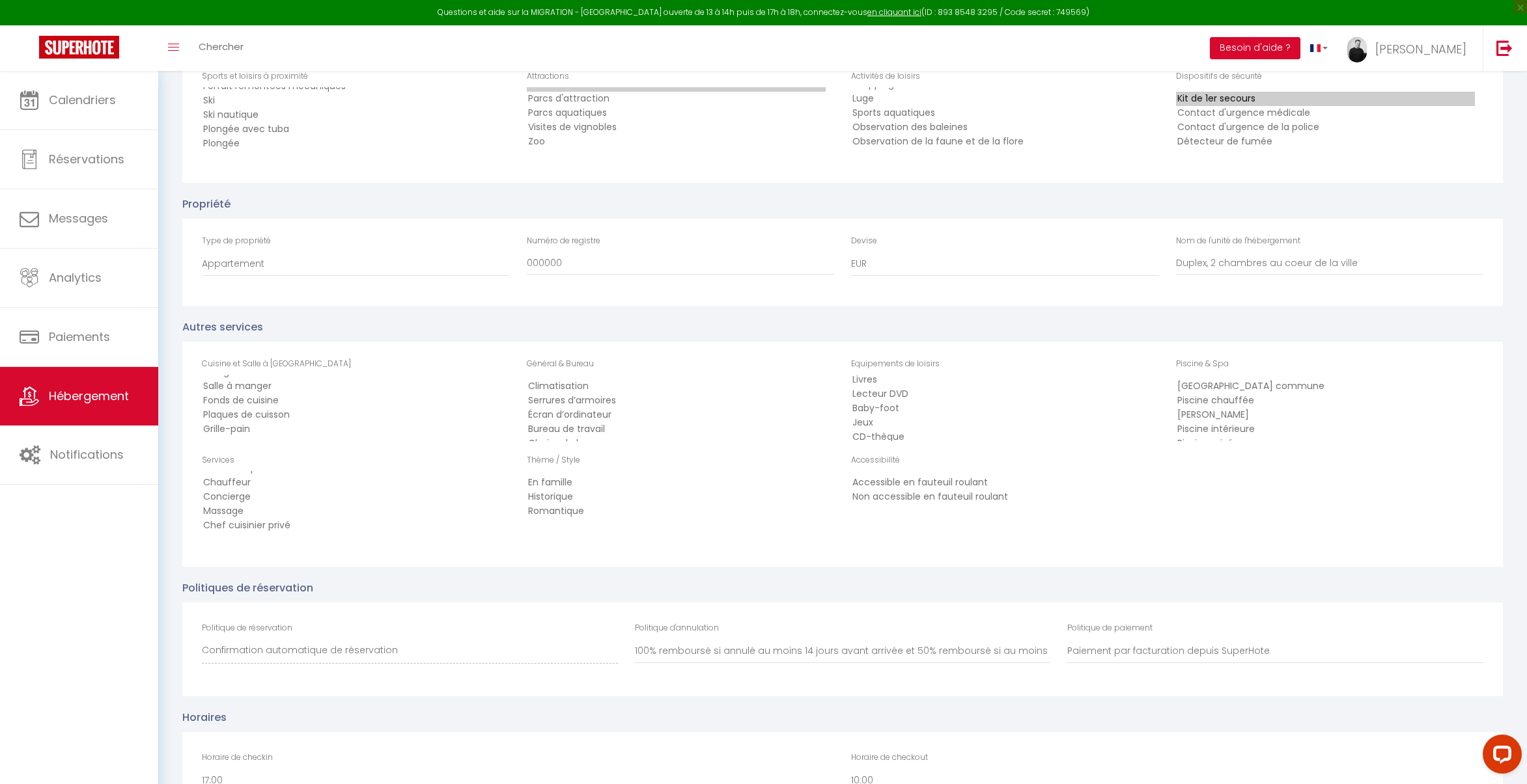
scroll to position [1770, 0]
click at [561, 481] on option "En famille" at bounding box center [676, 481] width 299 height 14
click at [557, 490] on option "Historique" at bounding box center [676, 495] width 299 height 14
click at [557, 504] on option "Romantique" at bounding box center [676, 509] width 299 height 14
click at [569, 507] on option "Romantique" at bounding box center [676, 509] width 299 height 14
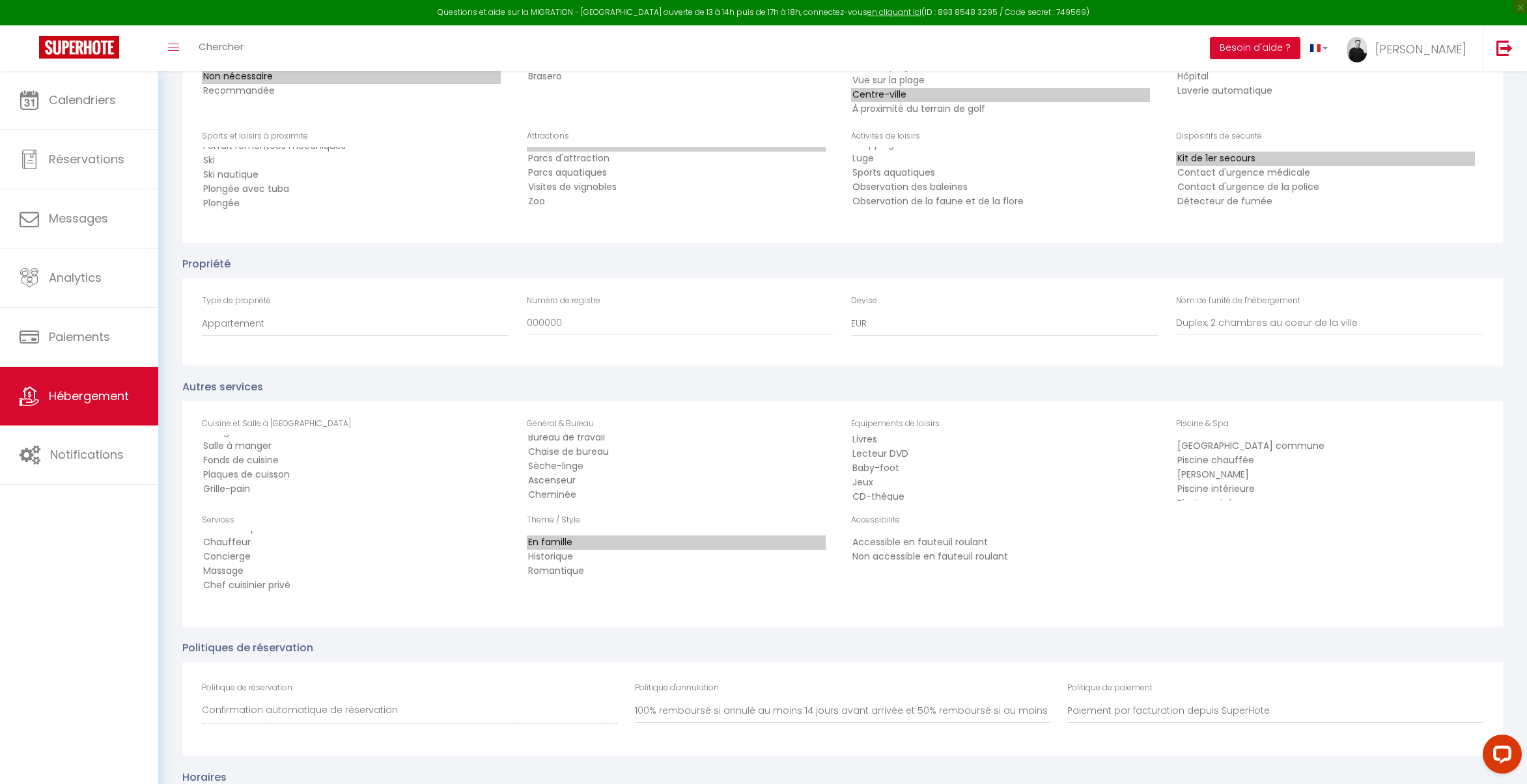
scroll to position [52, 0]
click at [570, 466] on option "Sèche-linge" at bounding box center [676, 466] width 299 height 14
click at [576, 469] on option "Sèche-linge" at bounding box center [676, 466] width 299 height 14
click at [567, 495] on option "Wi-Fi gratuit" at bounding box center [676, 497] width 299 height 14
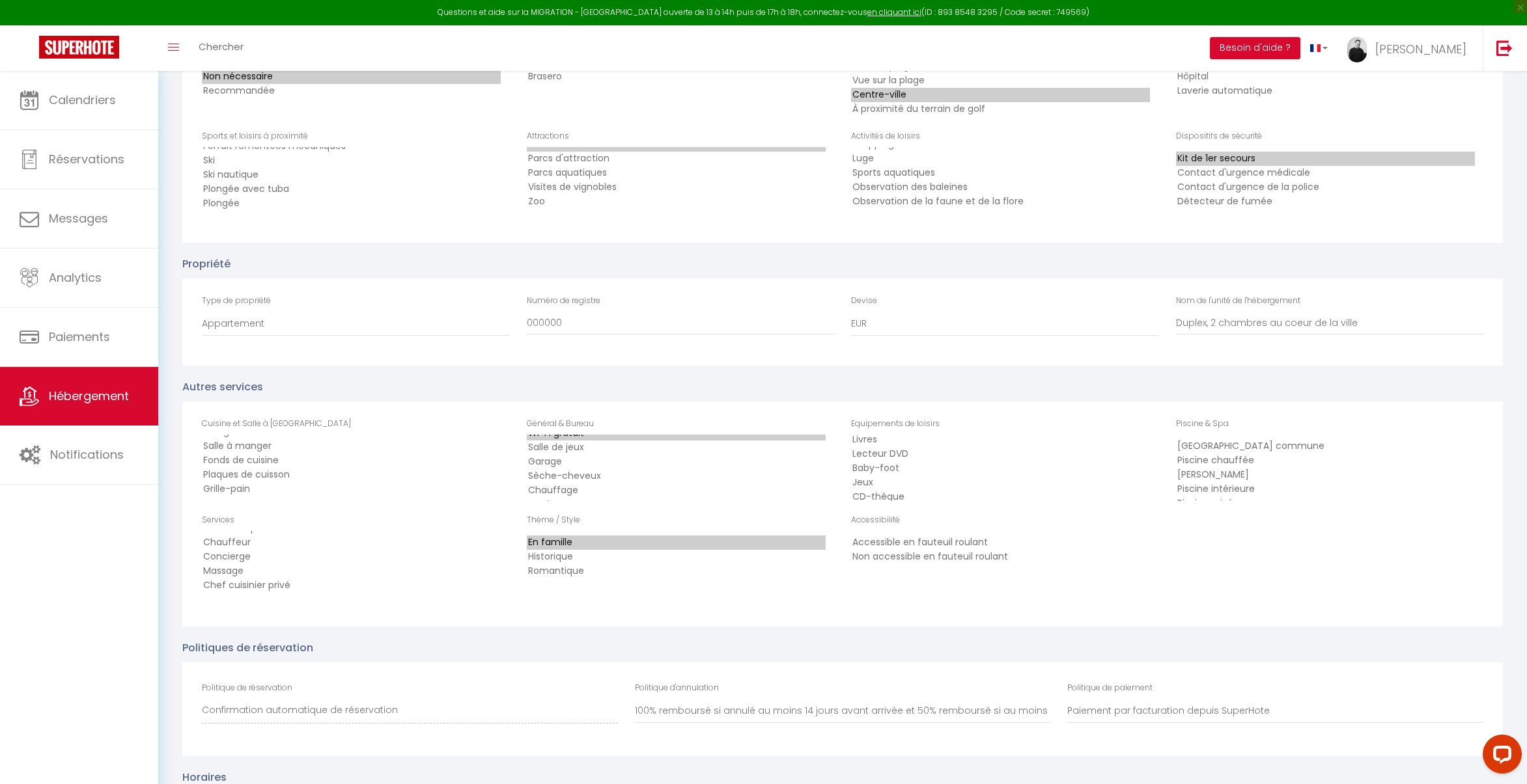
scroll to position [163, 0]
click at [579, 458] on option "Sèche-cheveux" at bounding box center [676, 455] width 299 height 14
click at [574, 465] on option "Chauffage" at bounding box center [676, 470] width 299 height 14
click at [576, 479] on option "Accès Internet" at bounding box center [676, 483] width 299 height 14
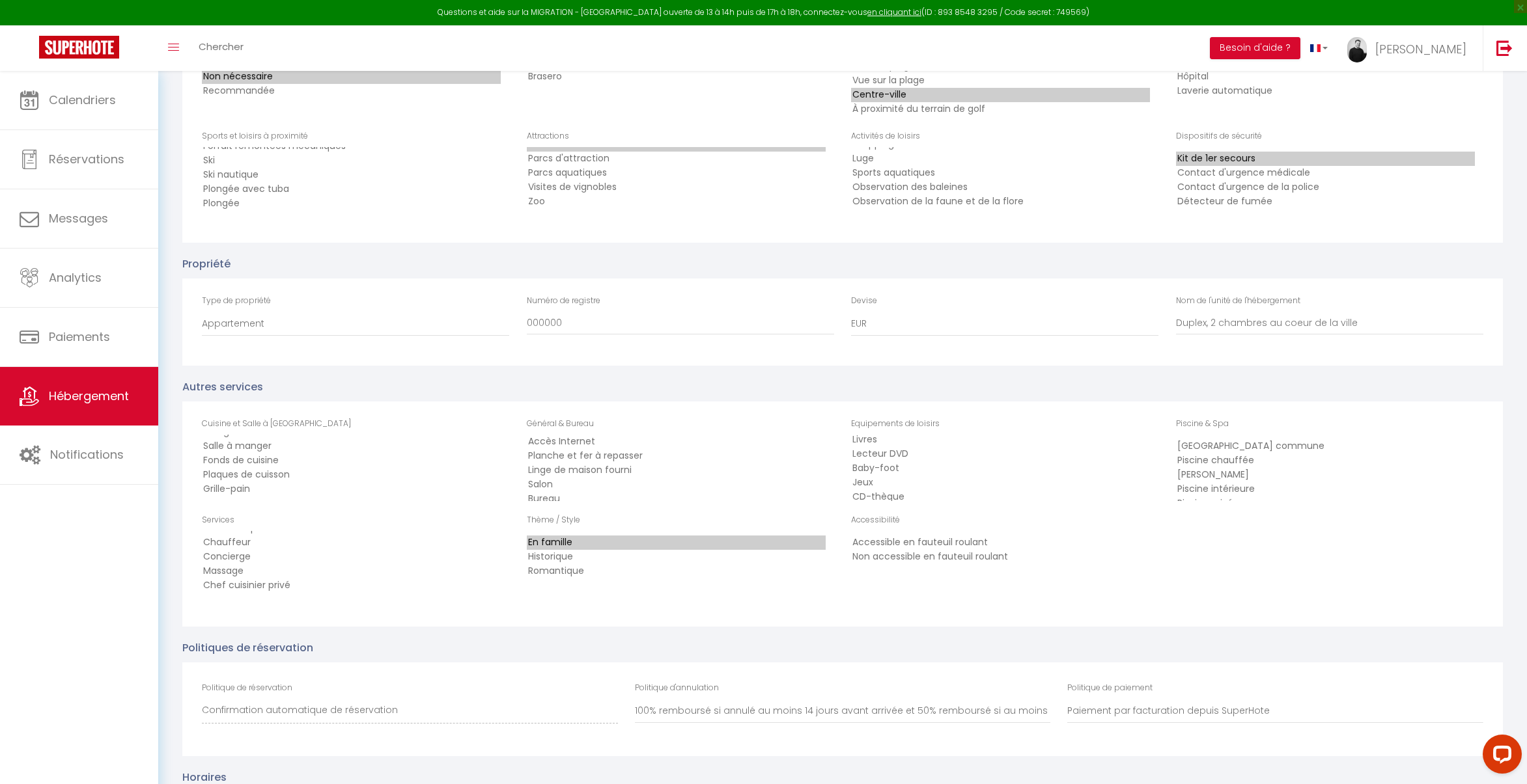
click at [588, 455] on option "Planche et fer à repasser" at bounding box center [676, 456] width 299 height 14
click at [581, 471] on option "Linge de maison fourni" at bounding box center [676, 471] width 299 height 14
click at [563, 481] on option "Salon" at bounding box center [676, 482] width 299 height 14
click at [571, 486] on option "Wi-Fi en supplément" at bounding box center [676, 488] width 299 height 14
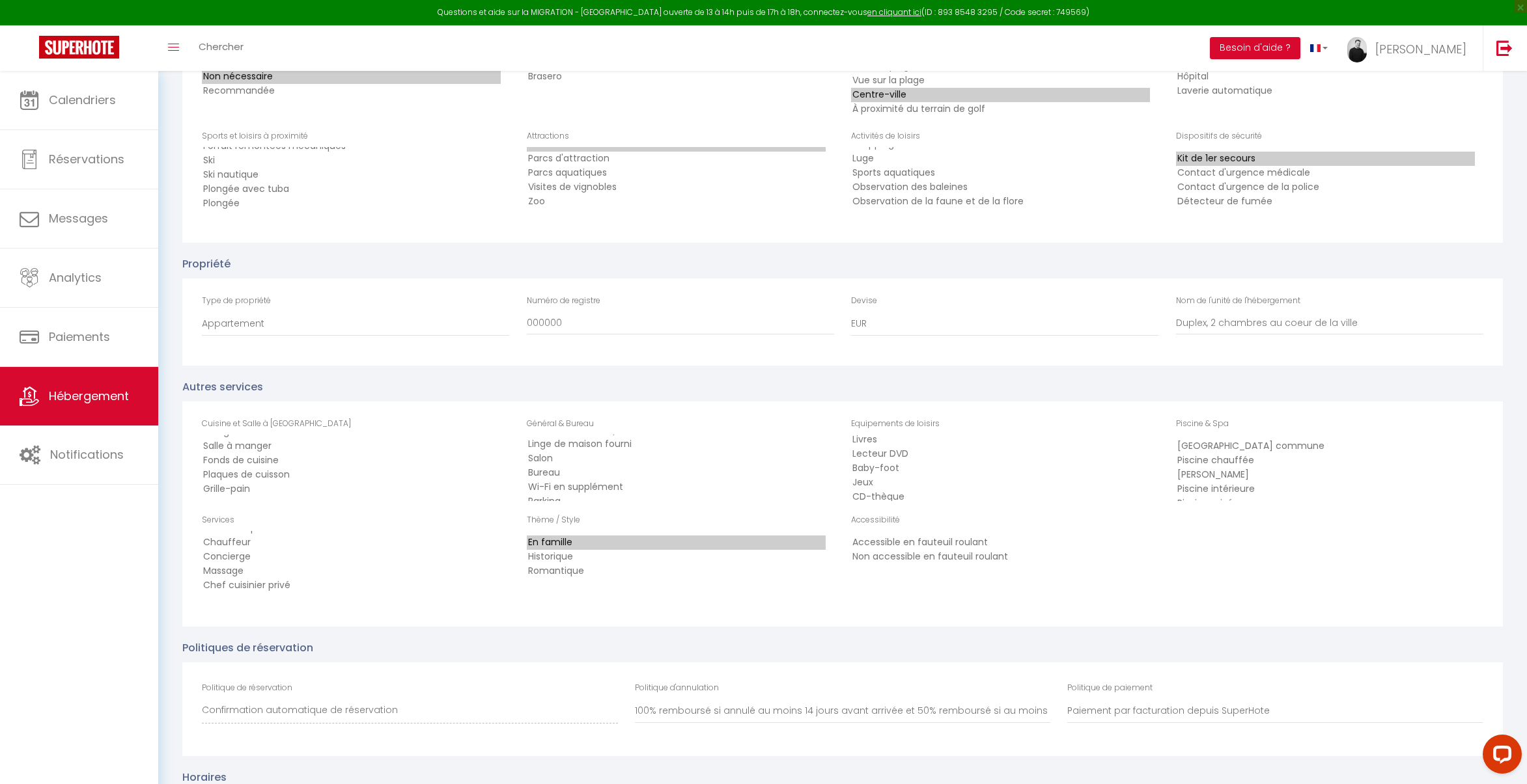
click at [571, 486] on option "Wi-Fi en supplément" at bounding box center [676, 488] width 299 height 14
click at [568, 489] on option "Serviettes de bain fournies" at bounding box center [676, 490] width 299 height 14
click at [590, 453] on option "Lave-linge" at bounding box center [676, 452] width 299 height 14
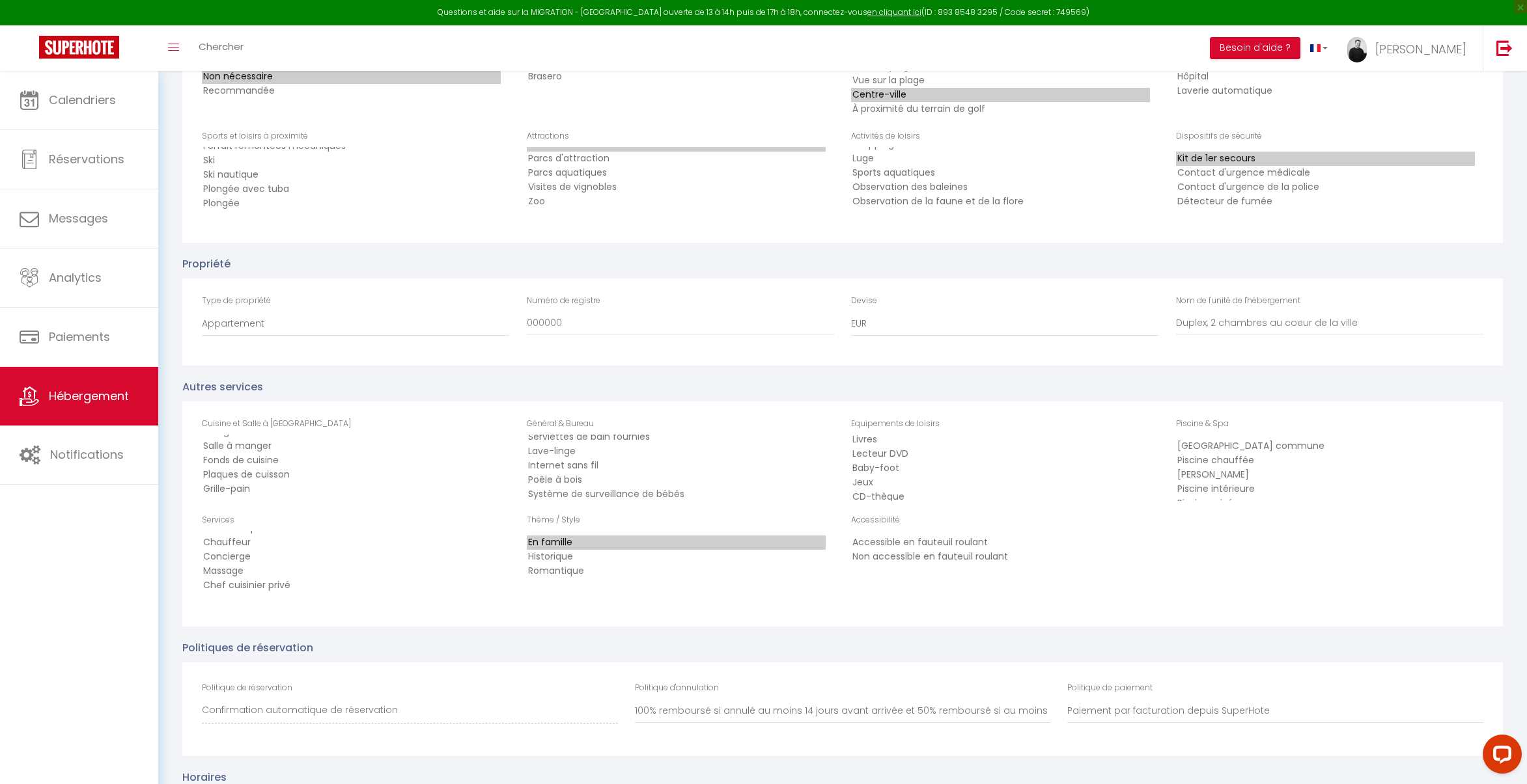
click at [604, 464] on option "Internet sans fil" at bounding box center [676, 466] width 299 height 14
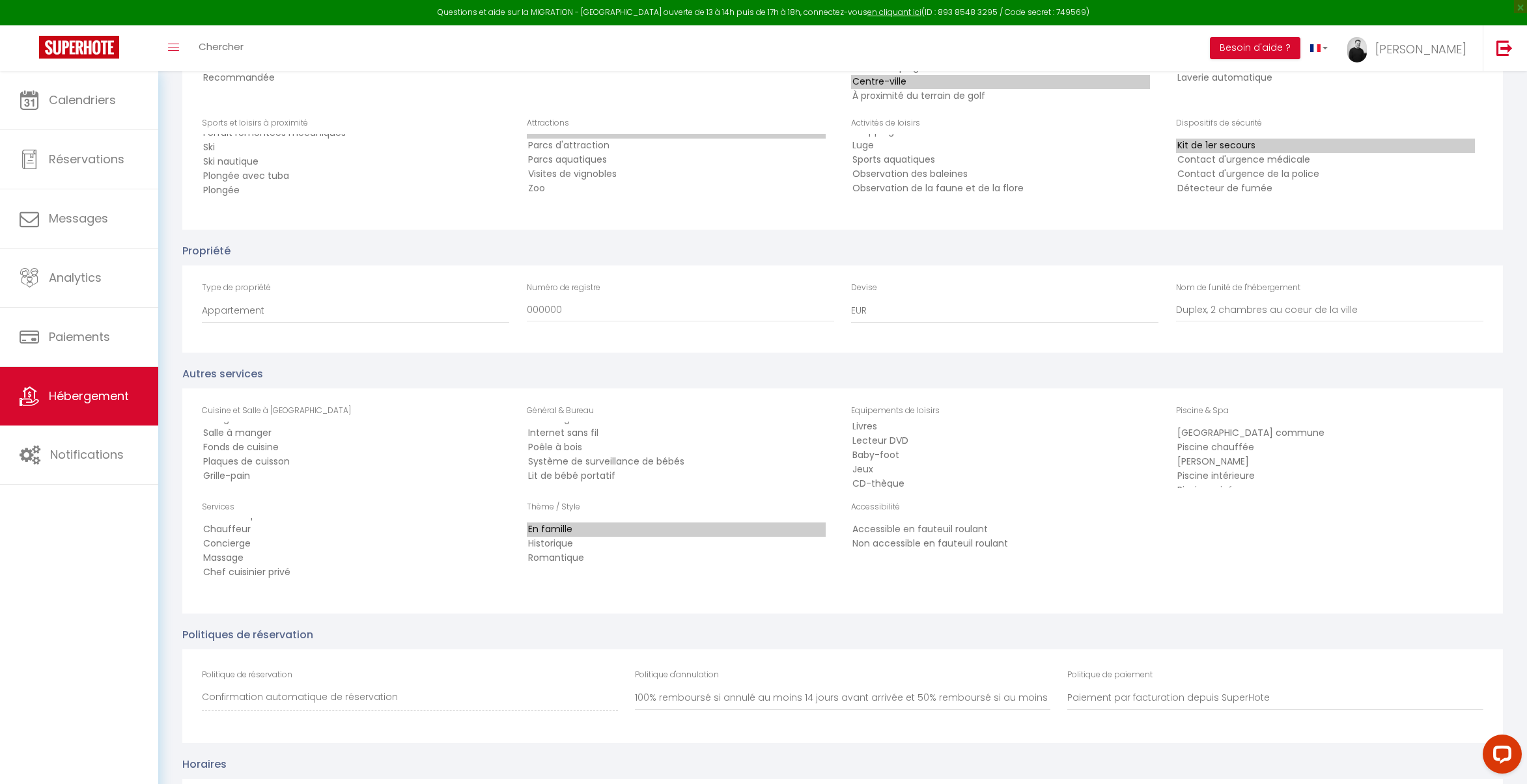
click at [682, 478] on option "Lit de bébé portatif" at bounding box center [676, 476] width 299 height 14
click at [939, 544] on option "Non accessible en fauteuil roulant" at bounding box center [1000, 544] width 299 height 14
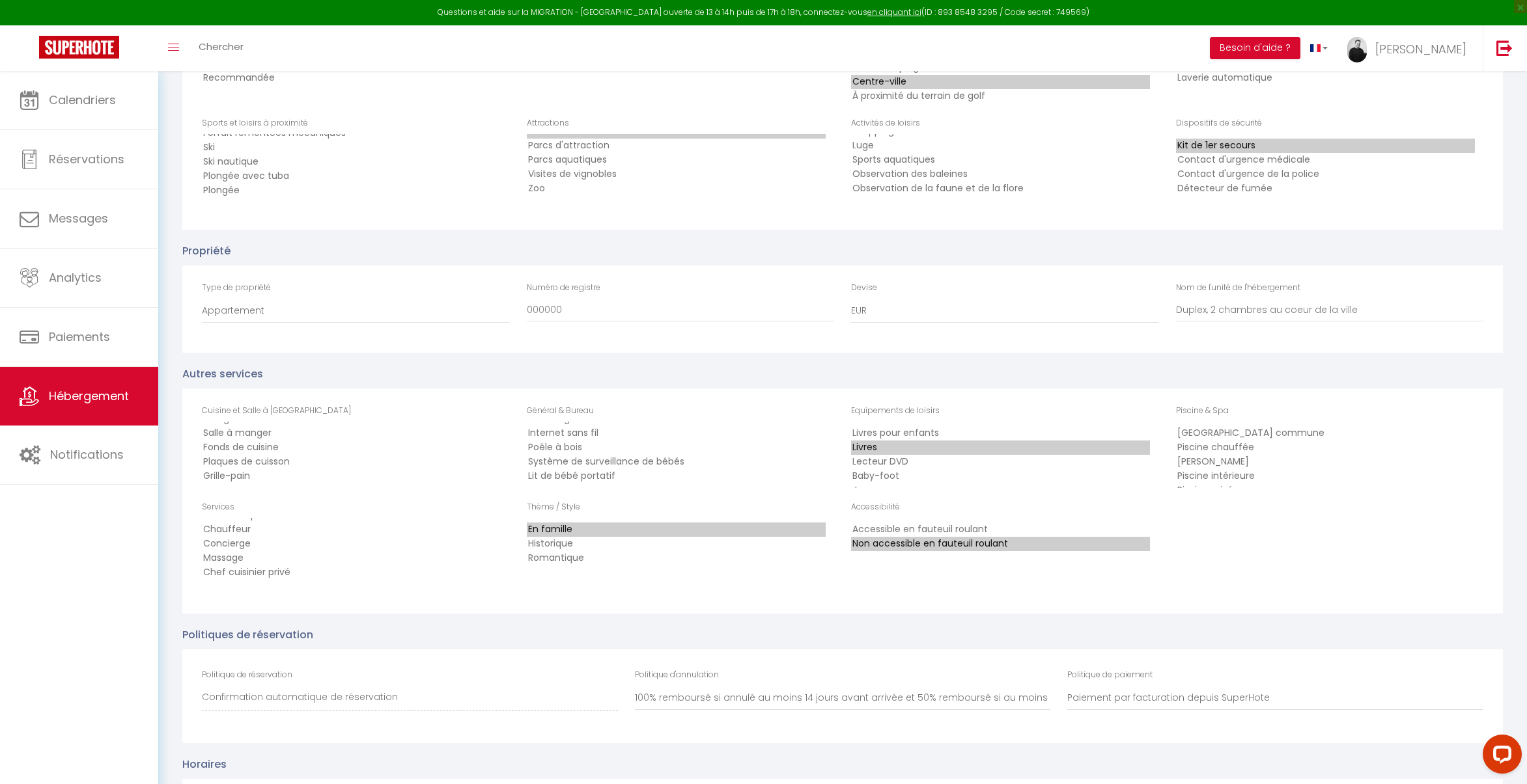
click at [896, 448] on option "Livres" at bounding box center [1000, 448] width 299 height 14
click at [908, 462] on option "Téléviseur connecté" at bounding box center [1000, 463] width 299 height 14
click at [892, 467] on option "Télévision" at bounding box center [1000, 469] width 299 height 14
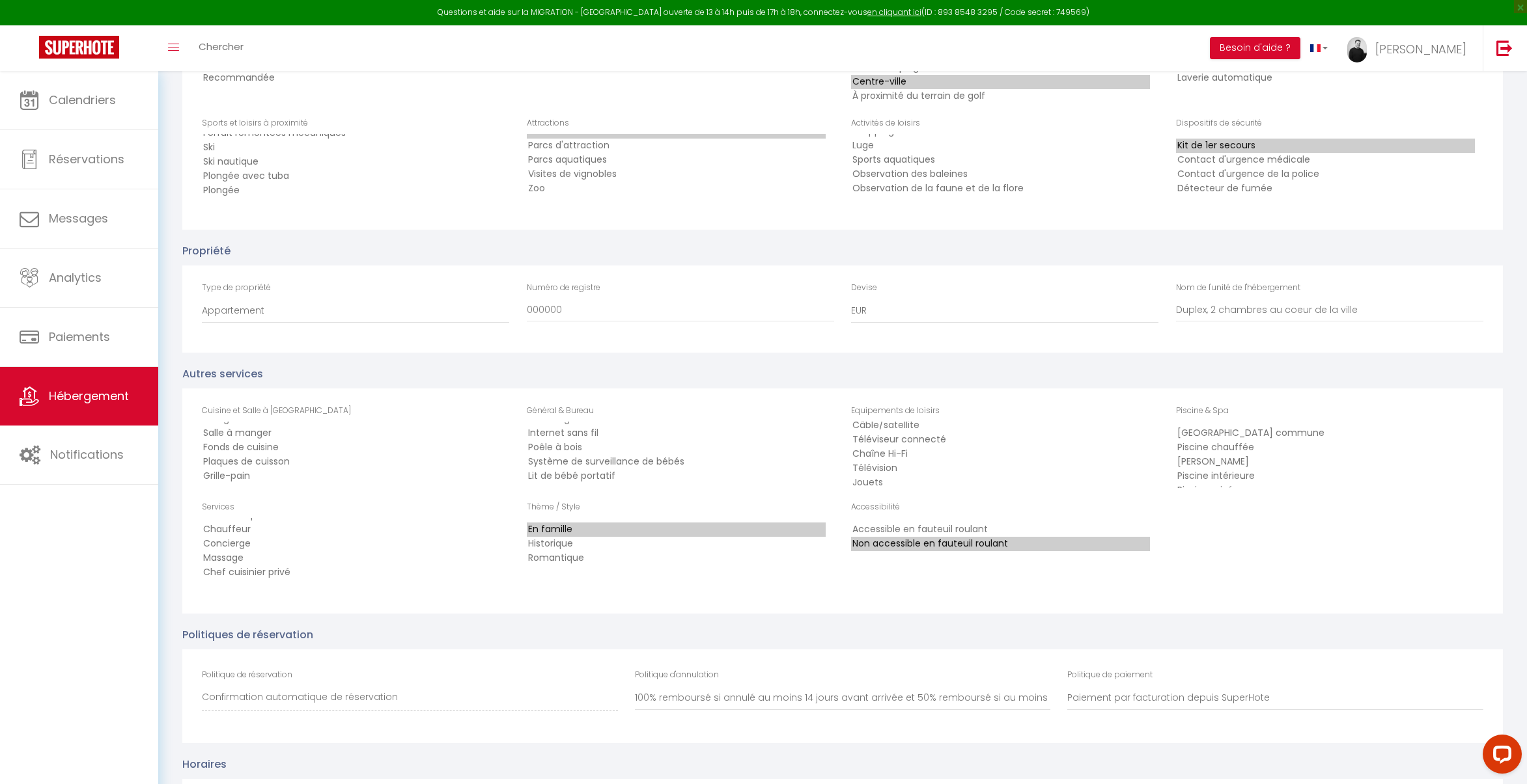
click at [907, 442] on option "Téléviseur connecté" at bounding box center [1000, 440] width 299 height 14
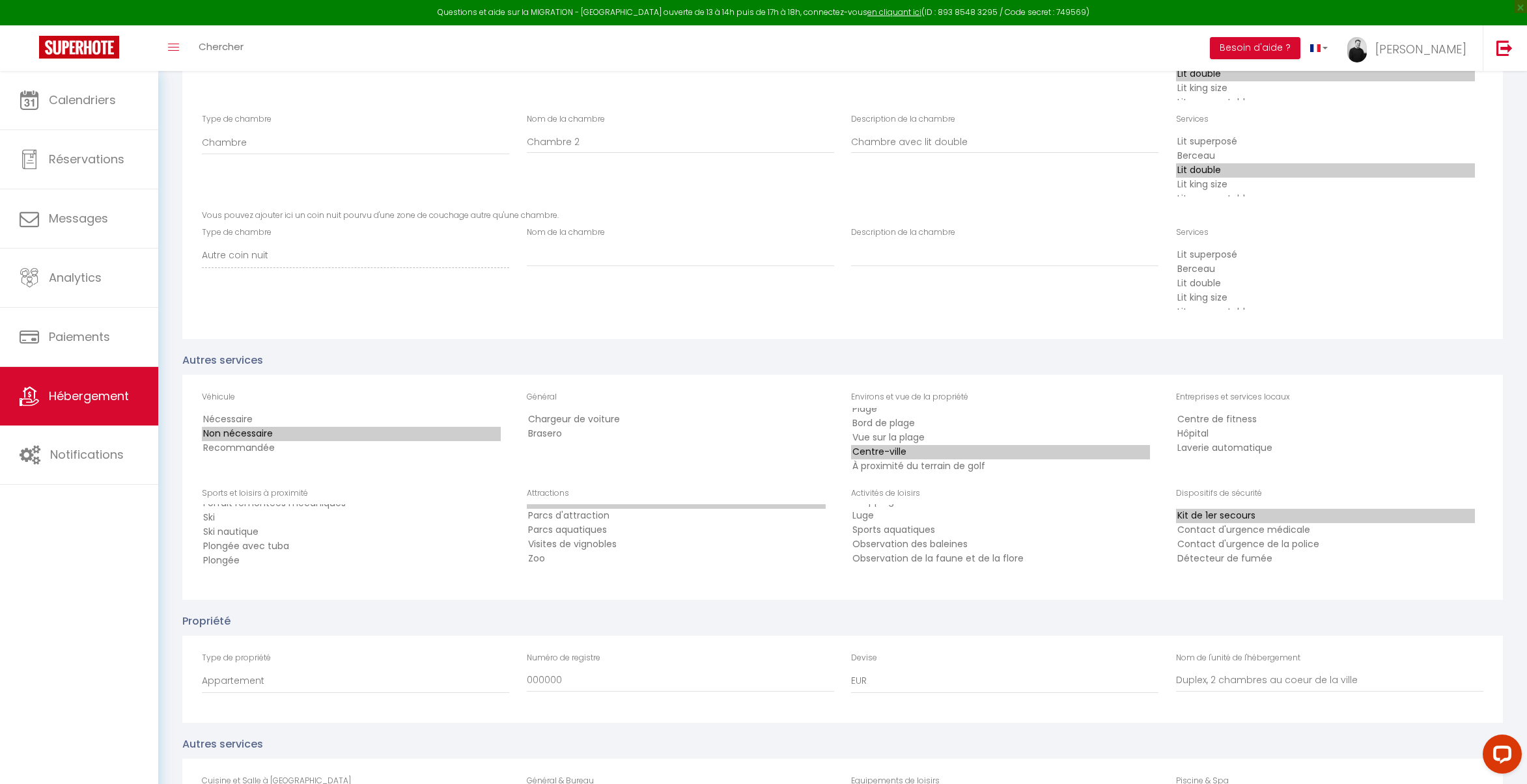
scroll to position [0, 0]
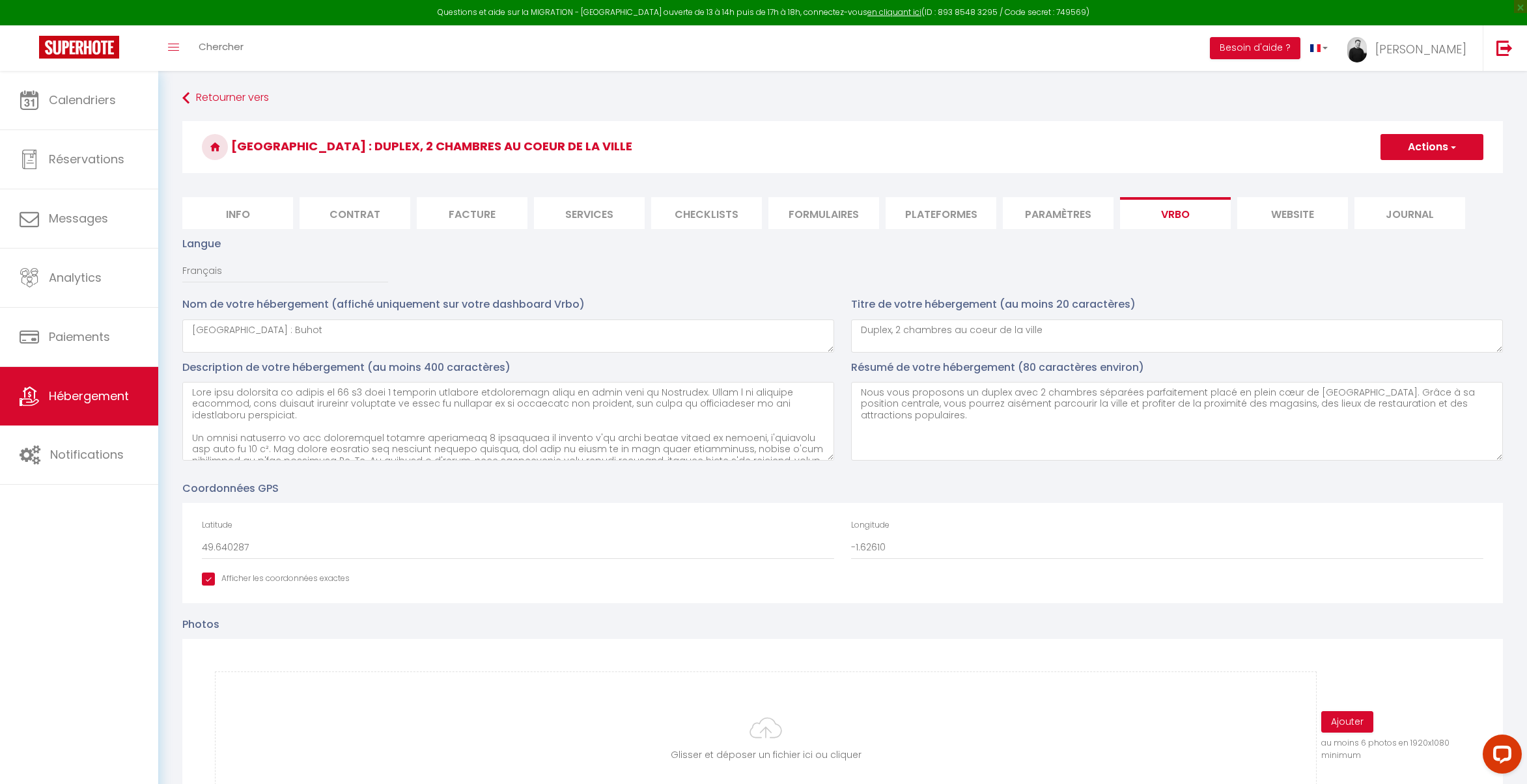
click at [1447, 145] on span "button" at bounding box center [1451, 147] width 8 height 13
click at [1414, 177] on input "Enregistrer" at bounding box center [1416, 175] width 48 height 13
click at [955, 218] on li "Plateformes" at bounding box center [941, 212] width 110 height 32
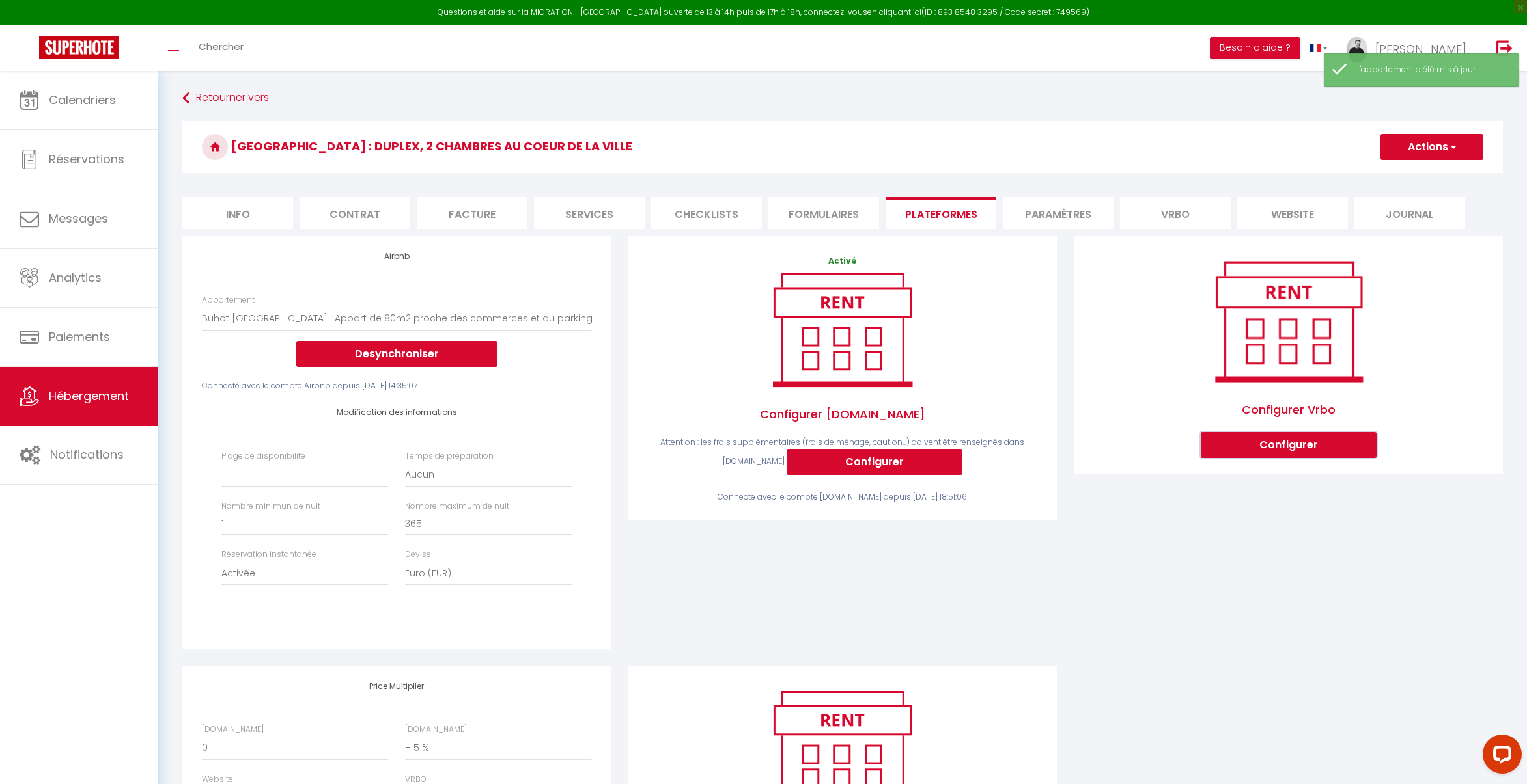
click at [1287, 443] on button "Configurer" at bounding box center [1288, 444] width 176 height 26
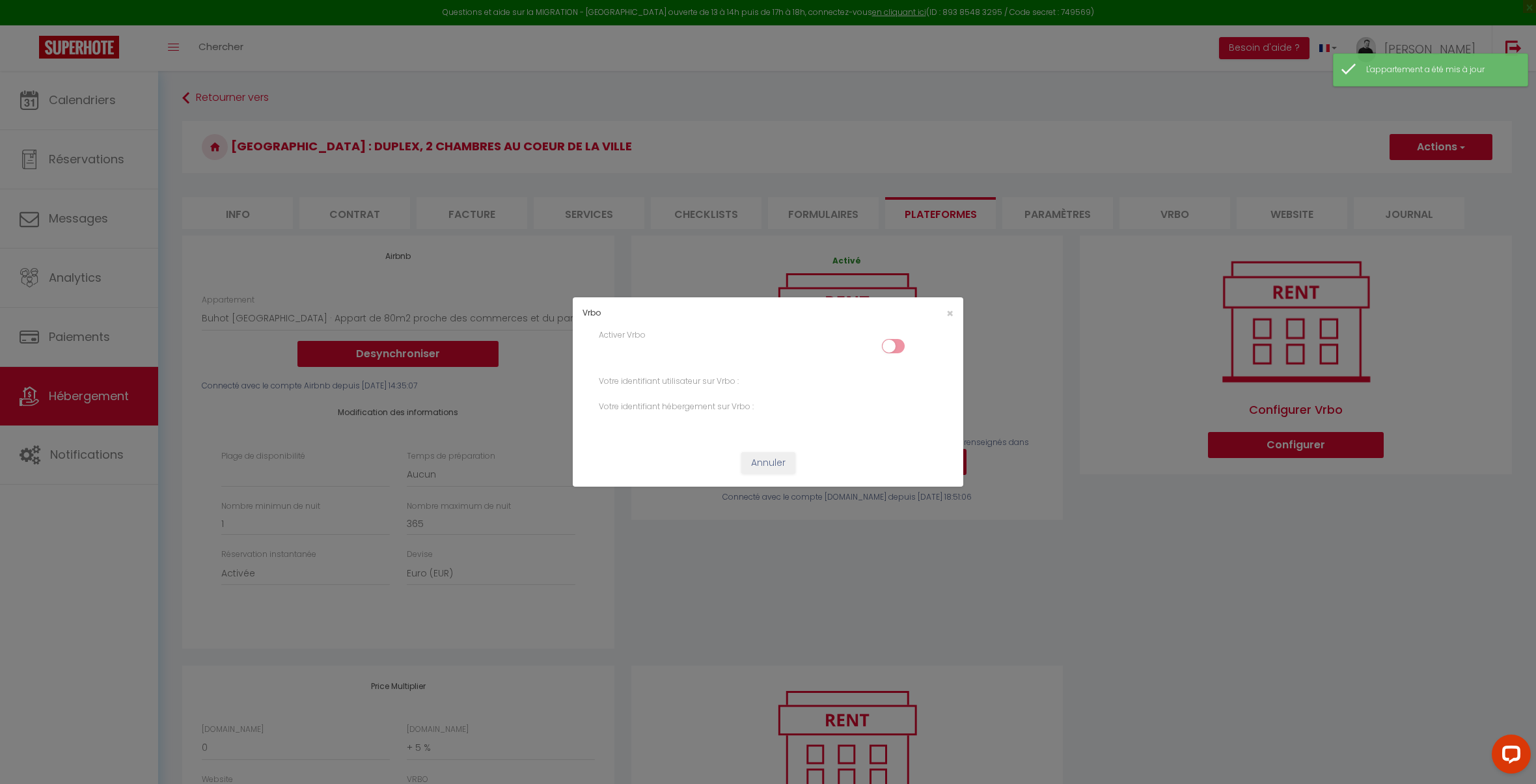
click at [894, 348] on input "checkbox" at bounding box center [893, 349] width 23 height 20
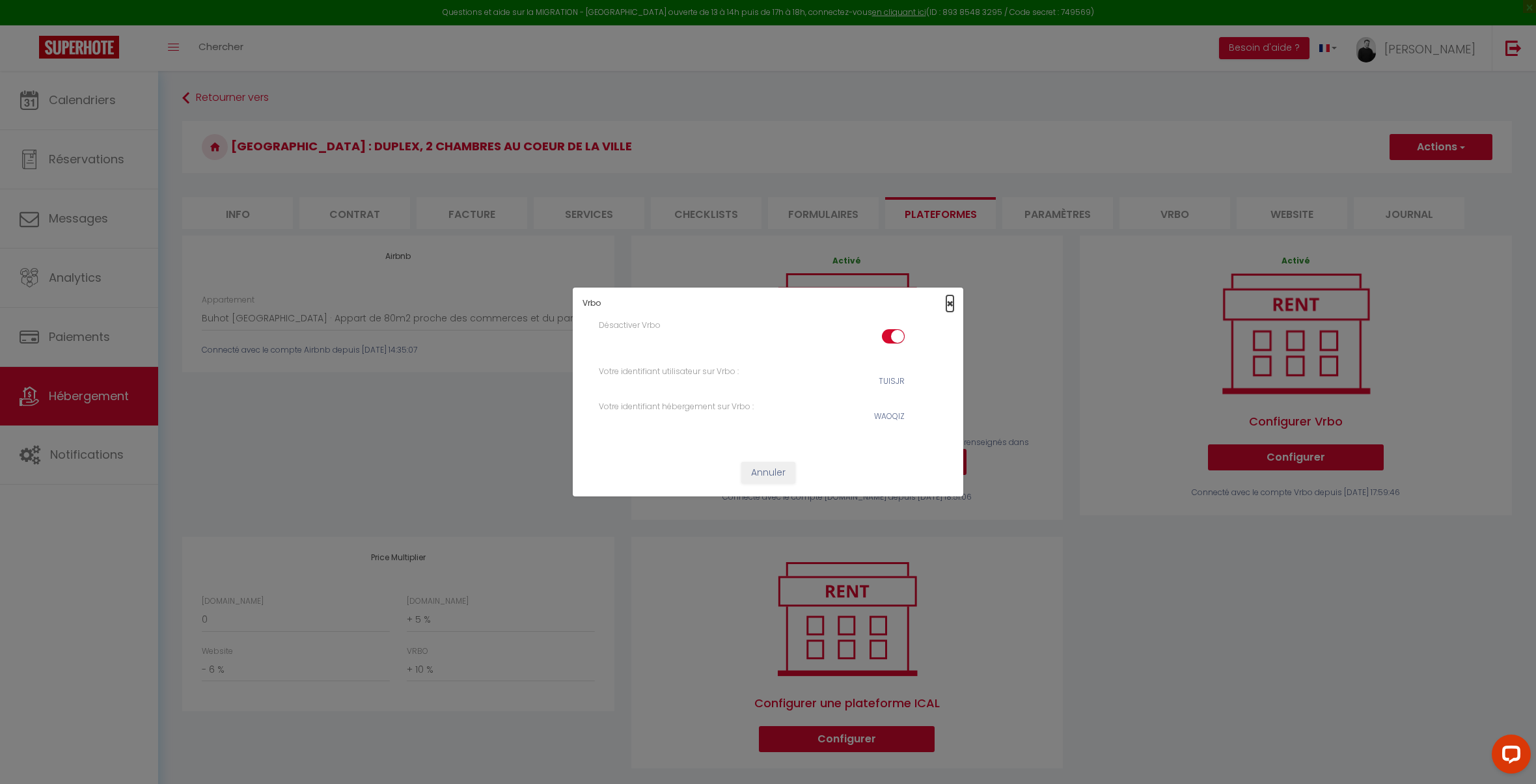
click at [952, 306] on span "×" at bounding box center [951, 303] width 7 height 16
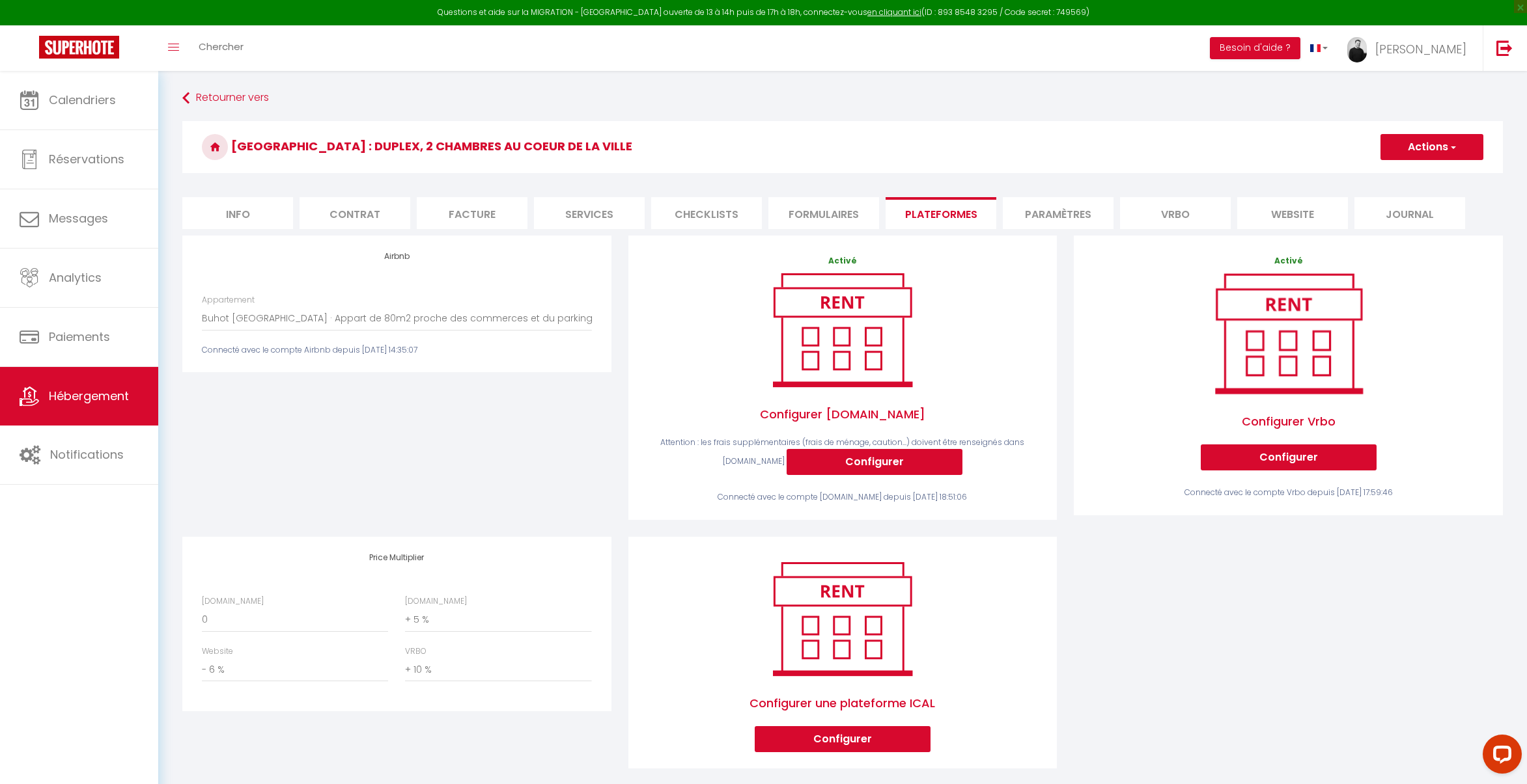
click at [1192, 213] on li "Vrbo" at bounding box center [1175, 212] width 110 height 32
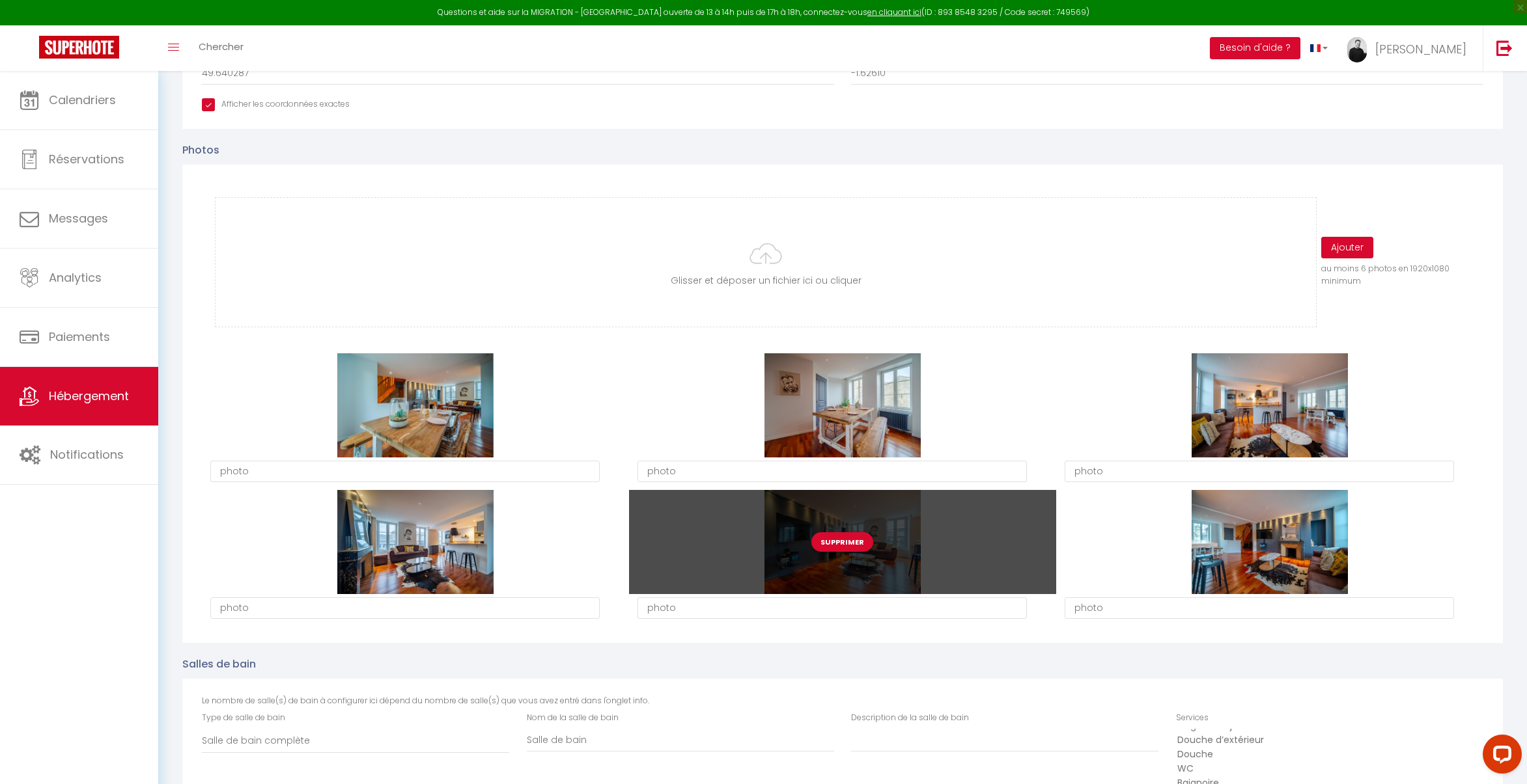
scroll to position [497, 0]
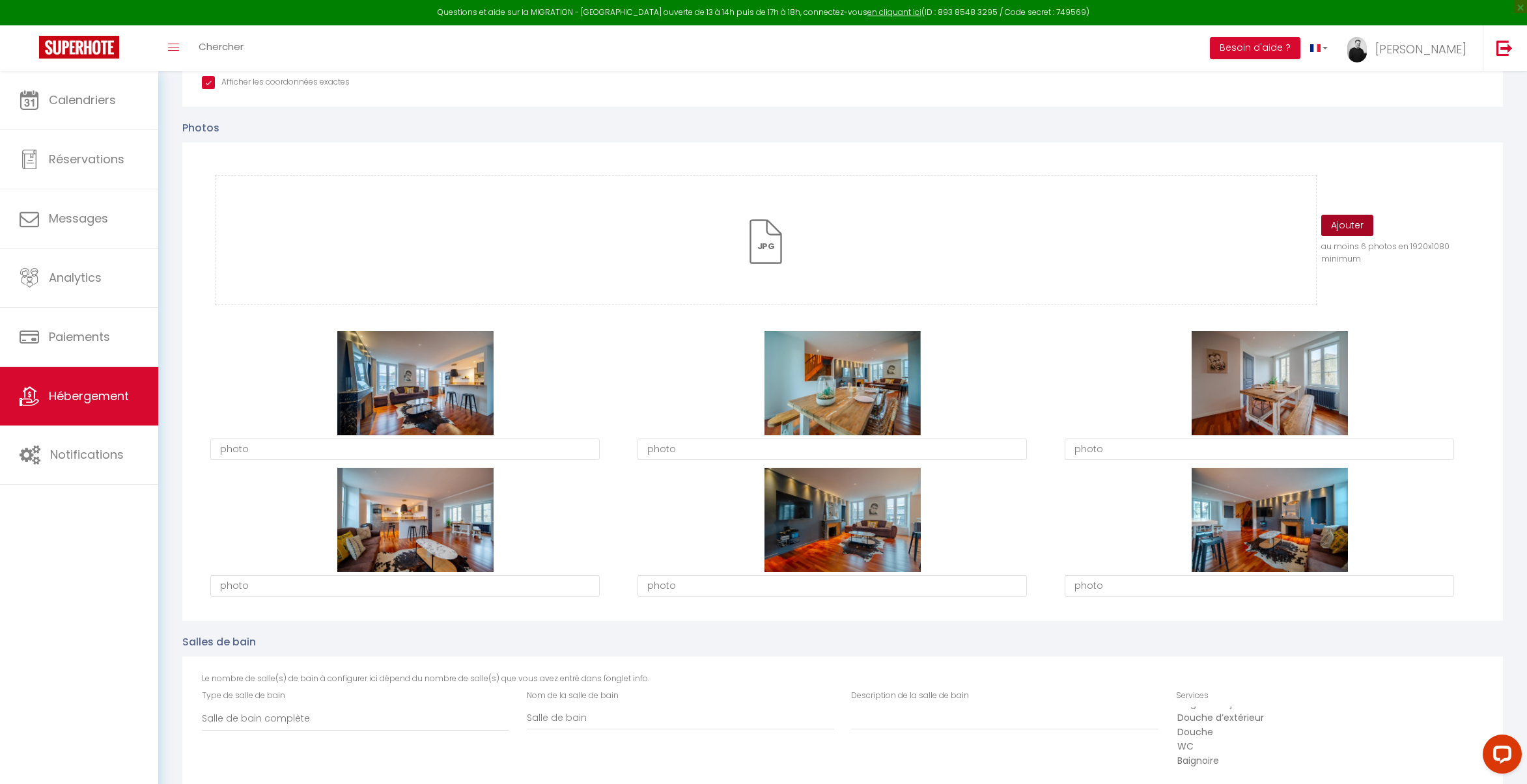
click at [1347, 226] on button "Ajouter" at bounding box center [1347, 226] width 52 height 22
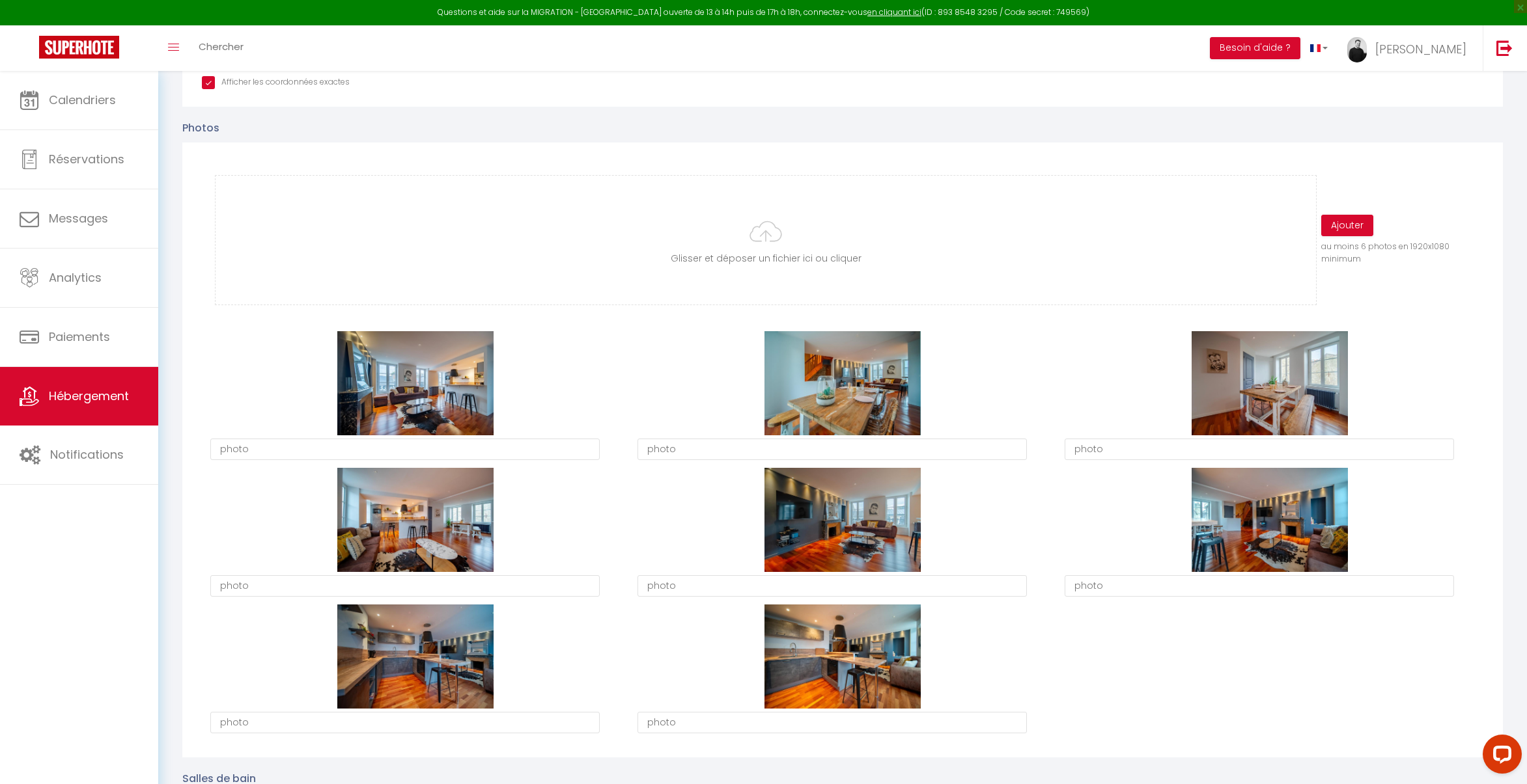
scroll to position [81, 0]
click at [1354, 229] on button "Ajouter" at bounding box center [1347, 226] width 52 height 22
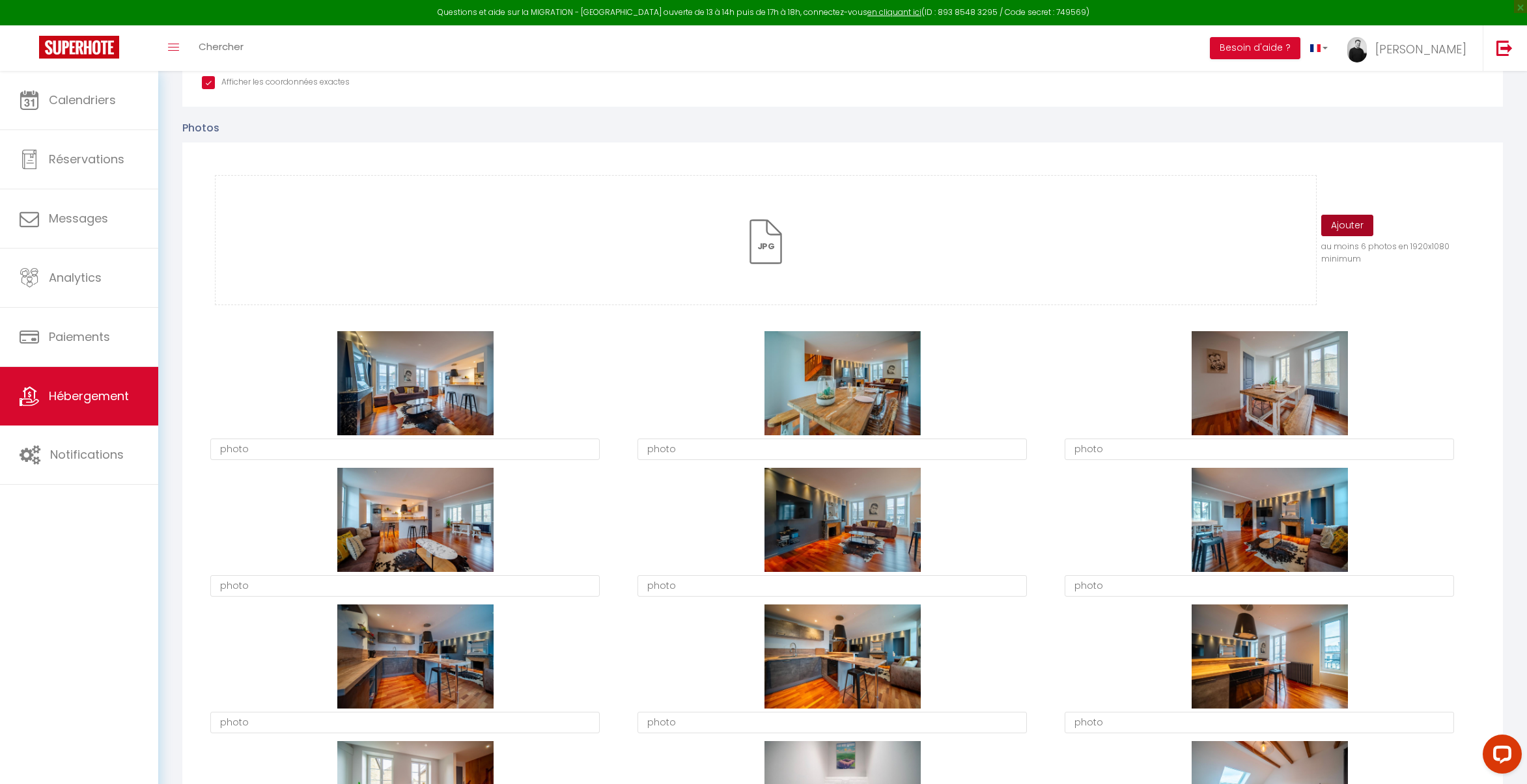
click at [1359, 225] on button "Ajouter" at bounding box center [1347, 226] width 52 height 22
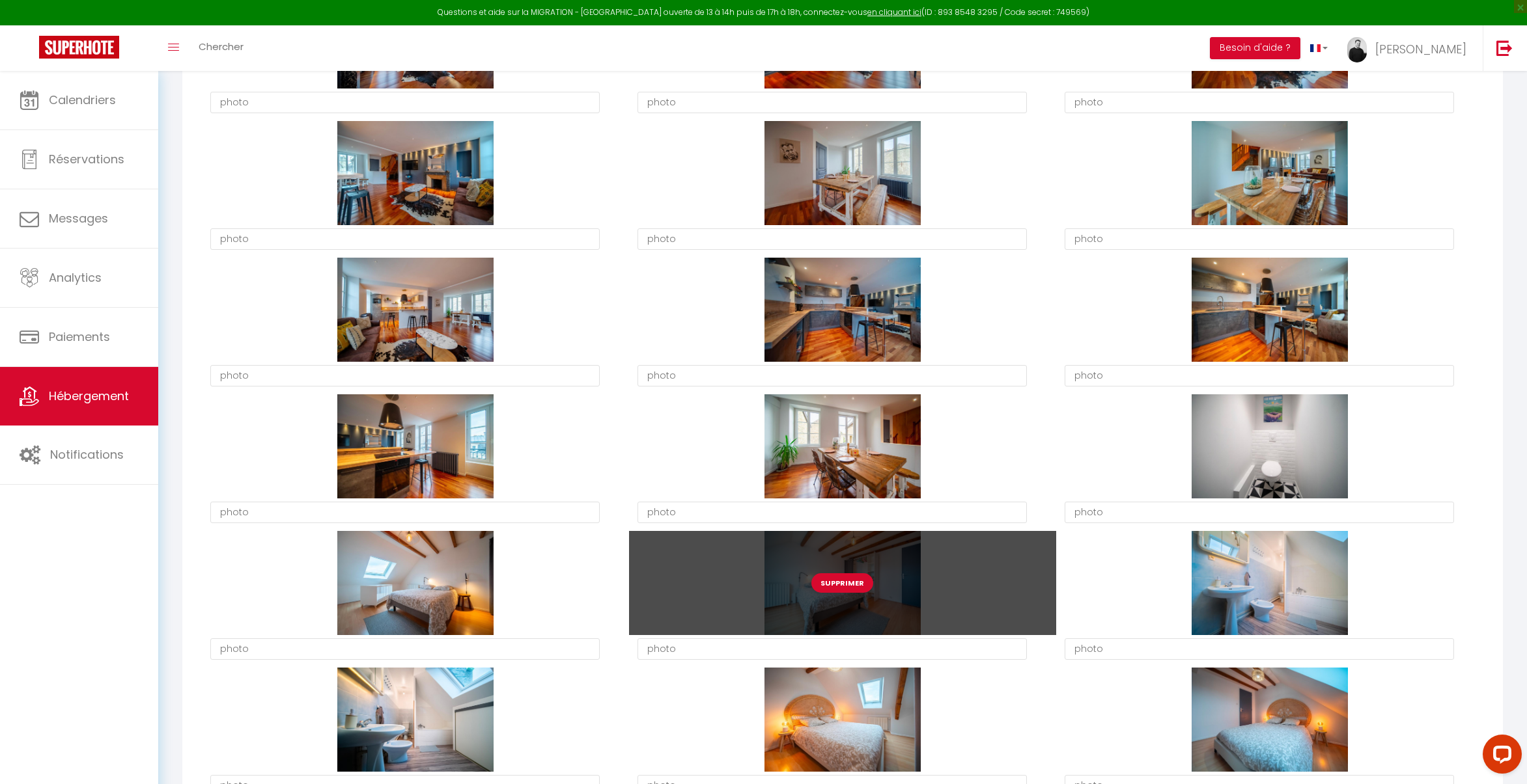
scroll to position [1078, 0]
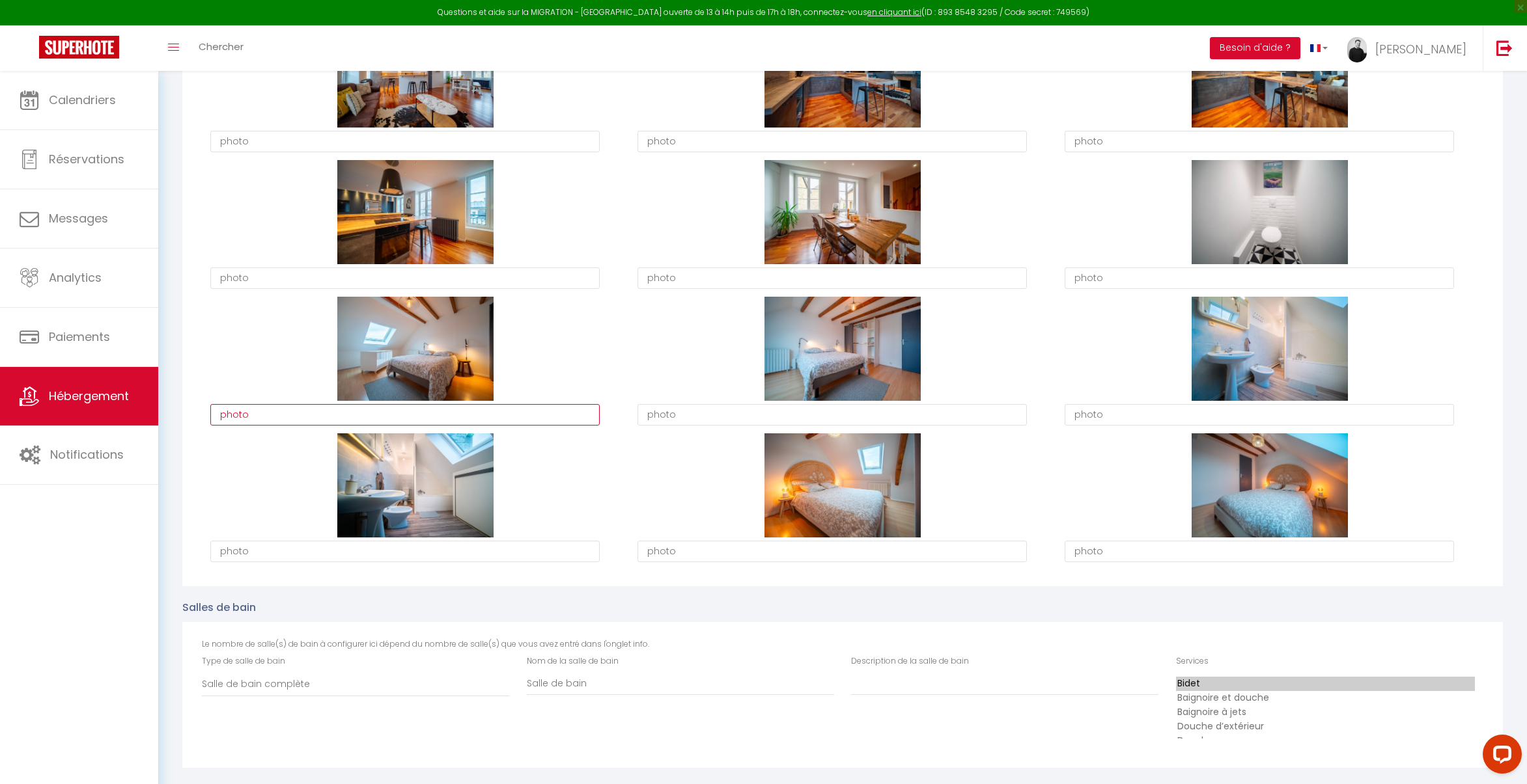
click at [459, 416] on textarea "photo" at bounding box center [405, 415] width 389 height 22
click at [346, 411] on textarea "Chambre 1" at bounding box center [405, 415] width 389 height 22
click at [346, 413] on textarea "Chambre 1" at bounding box center [405, 415] width 389 height 22
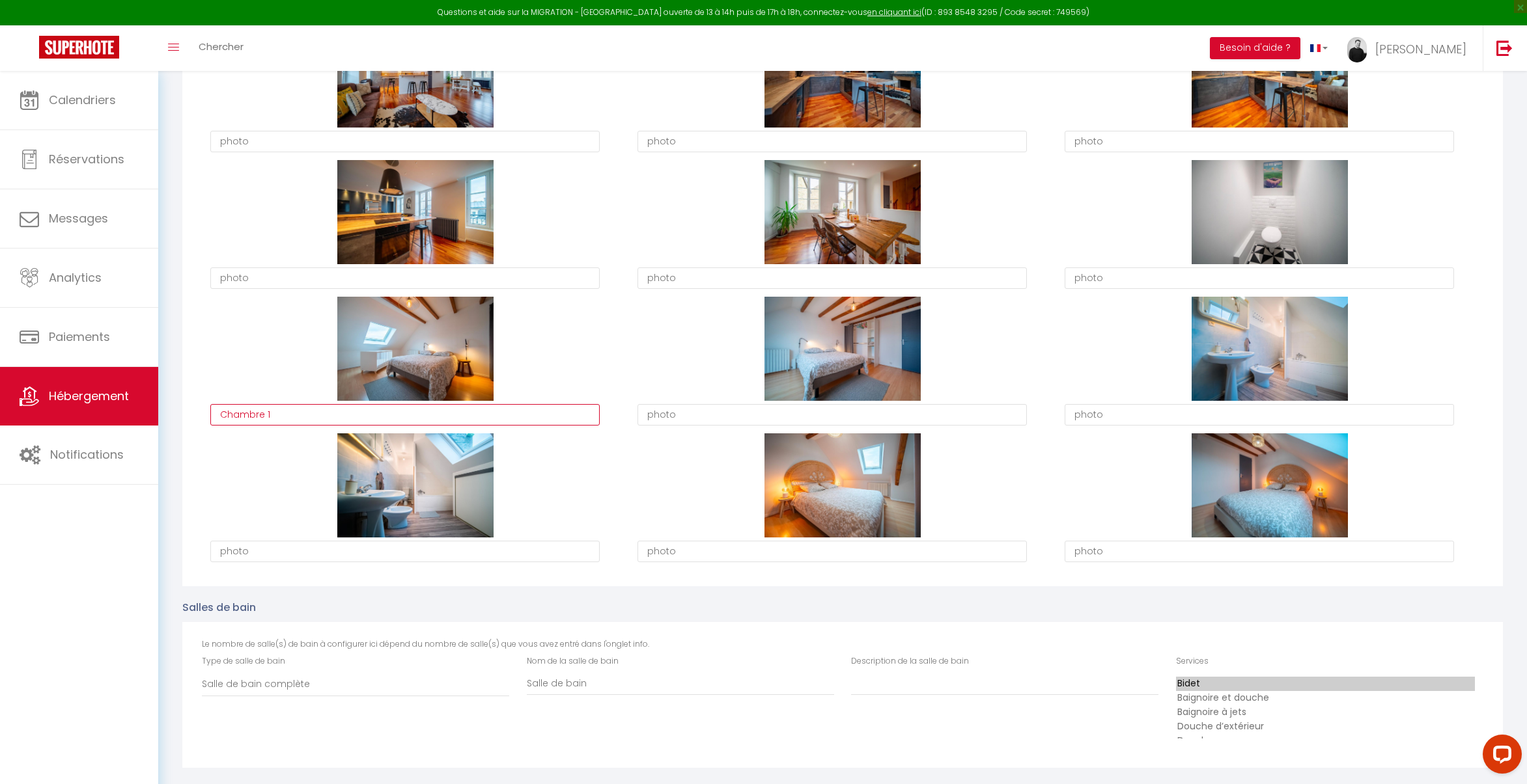
click at [346, 413] on textarea "Chambre 1" at bounding box center [405, 415] width 389 height 22
click at [796, 418] on textarea "photo" at bounding box center [831, 415] width 389 height 22
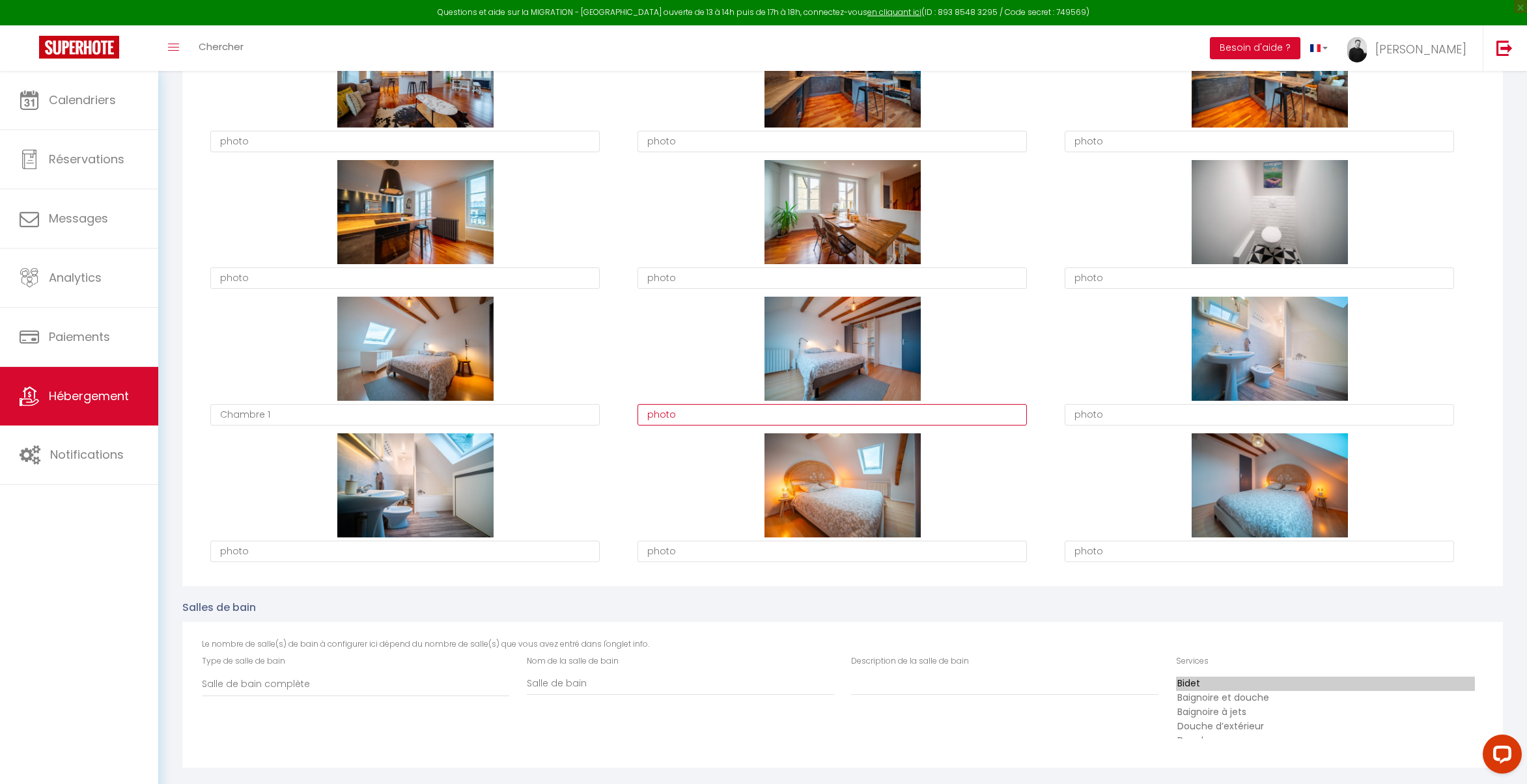
paste textarea "Chambre 1"
click at [681, 554] on textarea "photo" at bounding box center [831, 552] width 389 height 22
click at [681, 553] on textarea "photo" at bounding box center [831, 552] width 389 height 22
paste textarea "Chambre 1"
click at [1199, 555] on textarea "photo" at bounding box center [1259, 552] width 389 height 22
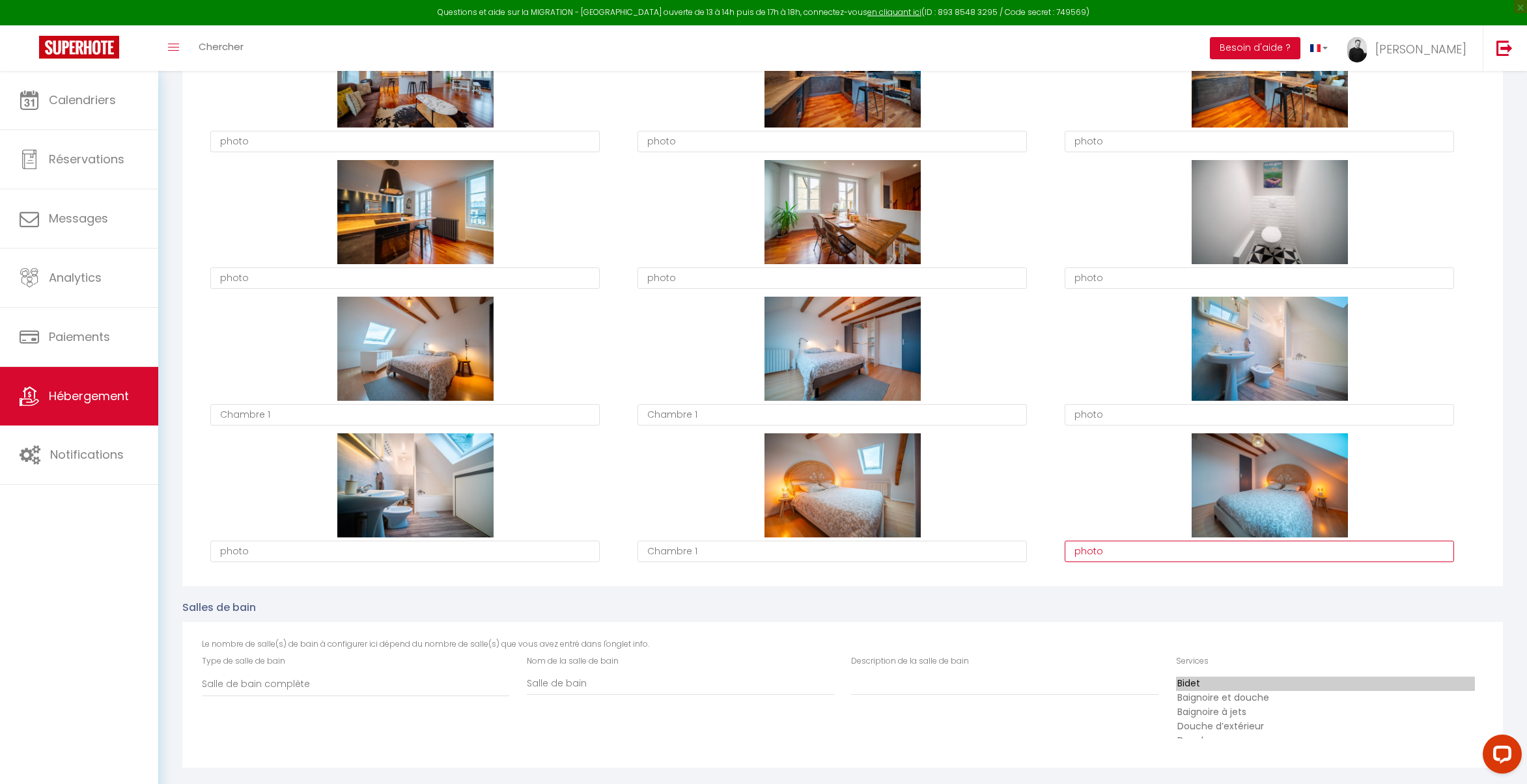
click at [1199, 555] on textarea "photo" at bounding box center [1259, 552] width 389 height 22
paste textarea "Chambre 1"
click at [823, 555] on textarea "Chambre 1" at bounding box center [831, 552] width 389 height 22
click at [1035, 592] on div "Salles de bain Le nombre de salle(s) de bain à configurer ici dépend du nombre …" at bounding box center [842, 677] width 1337 height 182
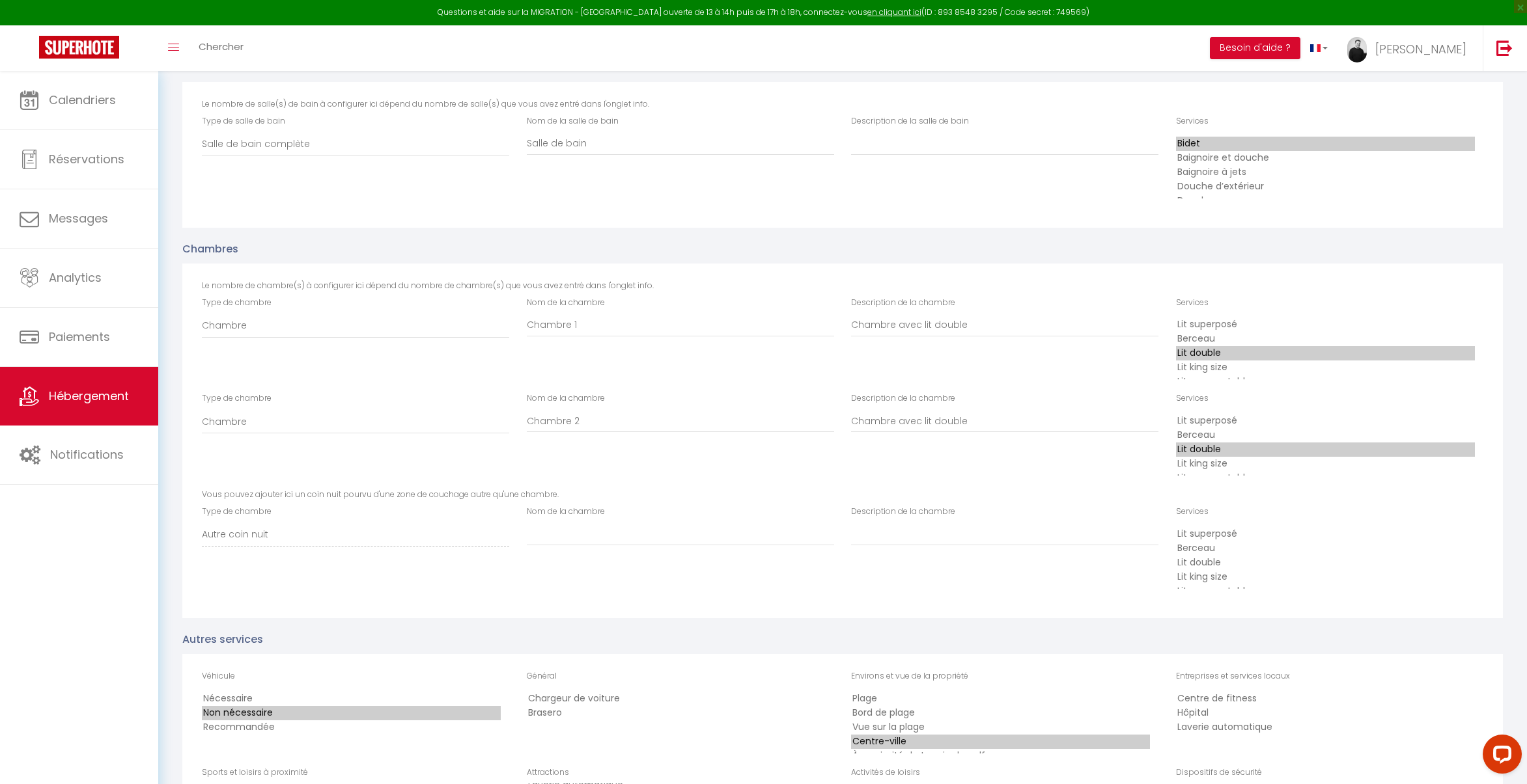
scroll to position [0, 0]
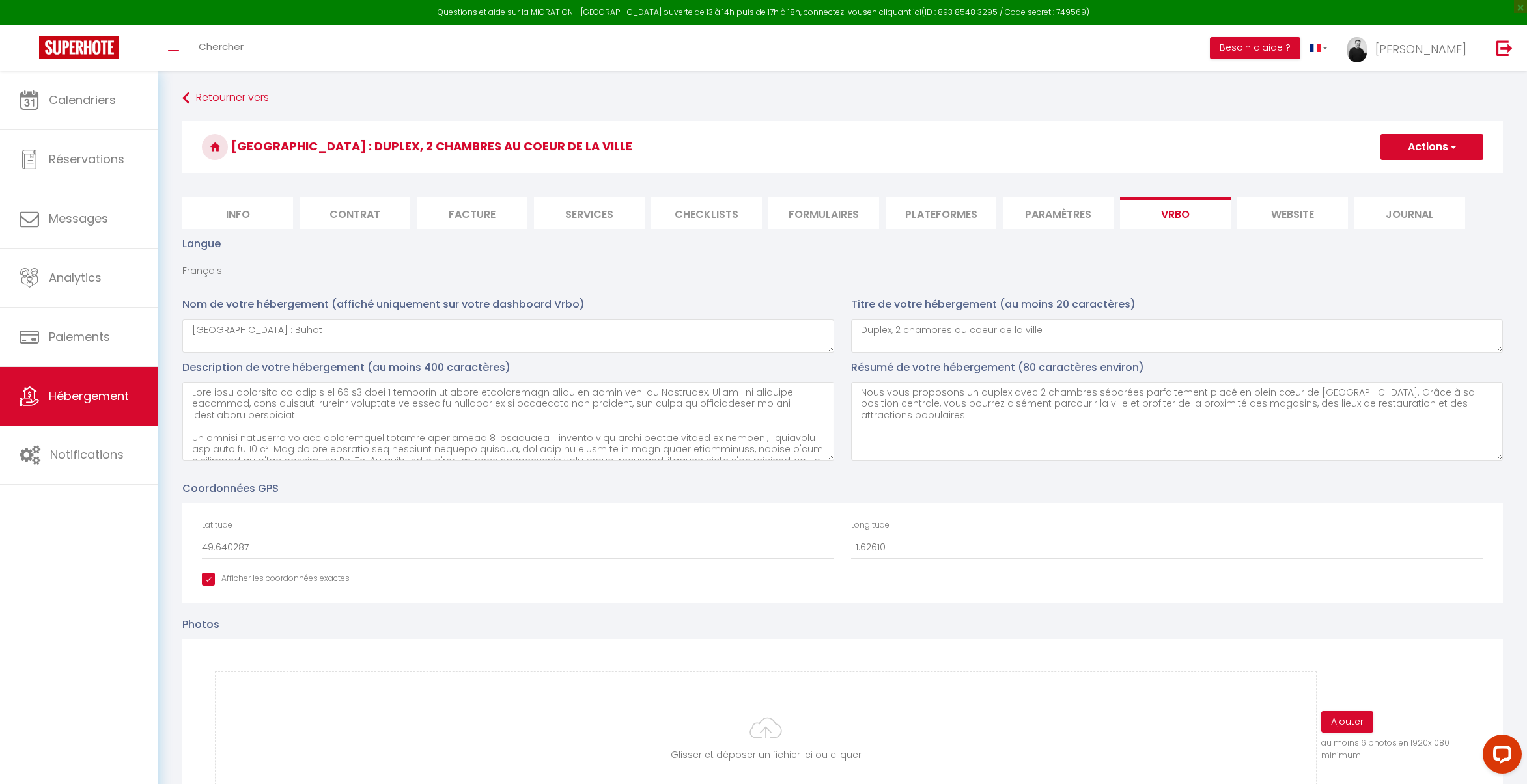
click at [1415, 157] on button "Actions" at bounding box center [1431, 146] width 103 height 26
click at [1412, 175] on input "Enregistrer" at bounding box center [1416, 175] width 48 height 13
click at [1055, 217] on li "Paramètres" at bounding box center [1058, 212] width 110 height 32
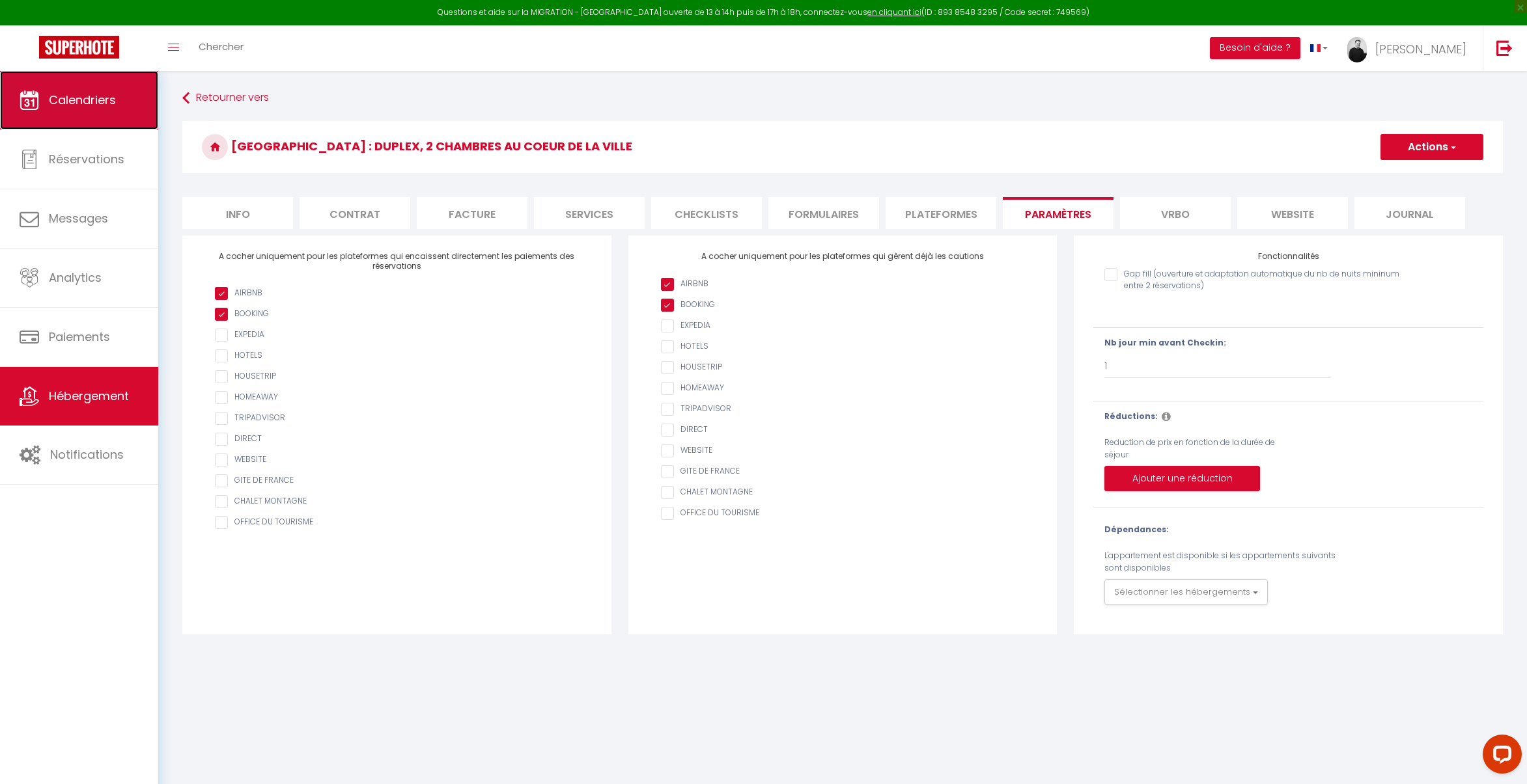
click at [94, 91] on link "Calendriers" at bounding box center [79, 100] width 158 height 59
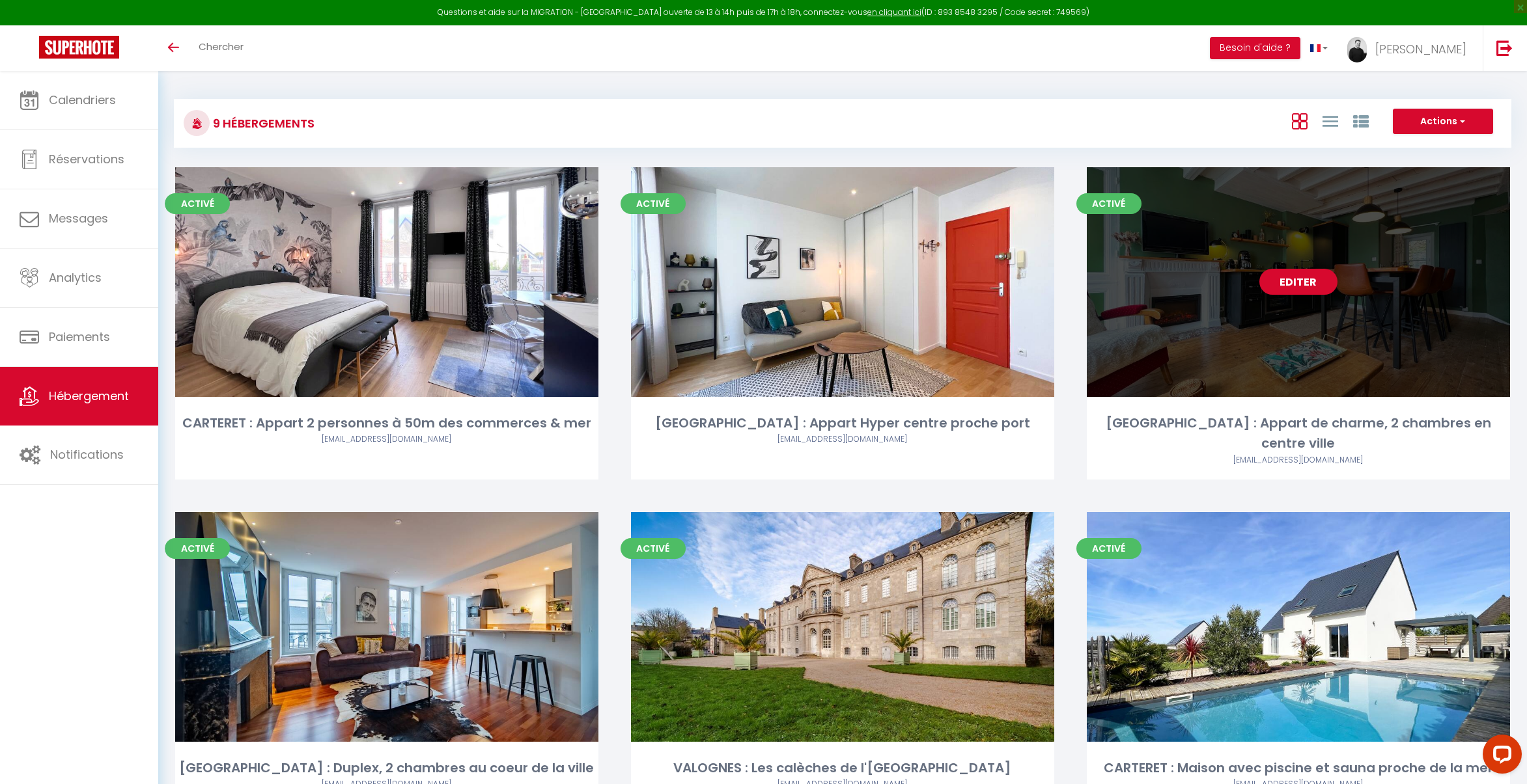
click at [1286, 286] on link "Editer" at bounding box center [1297, 282] width 78 height 26
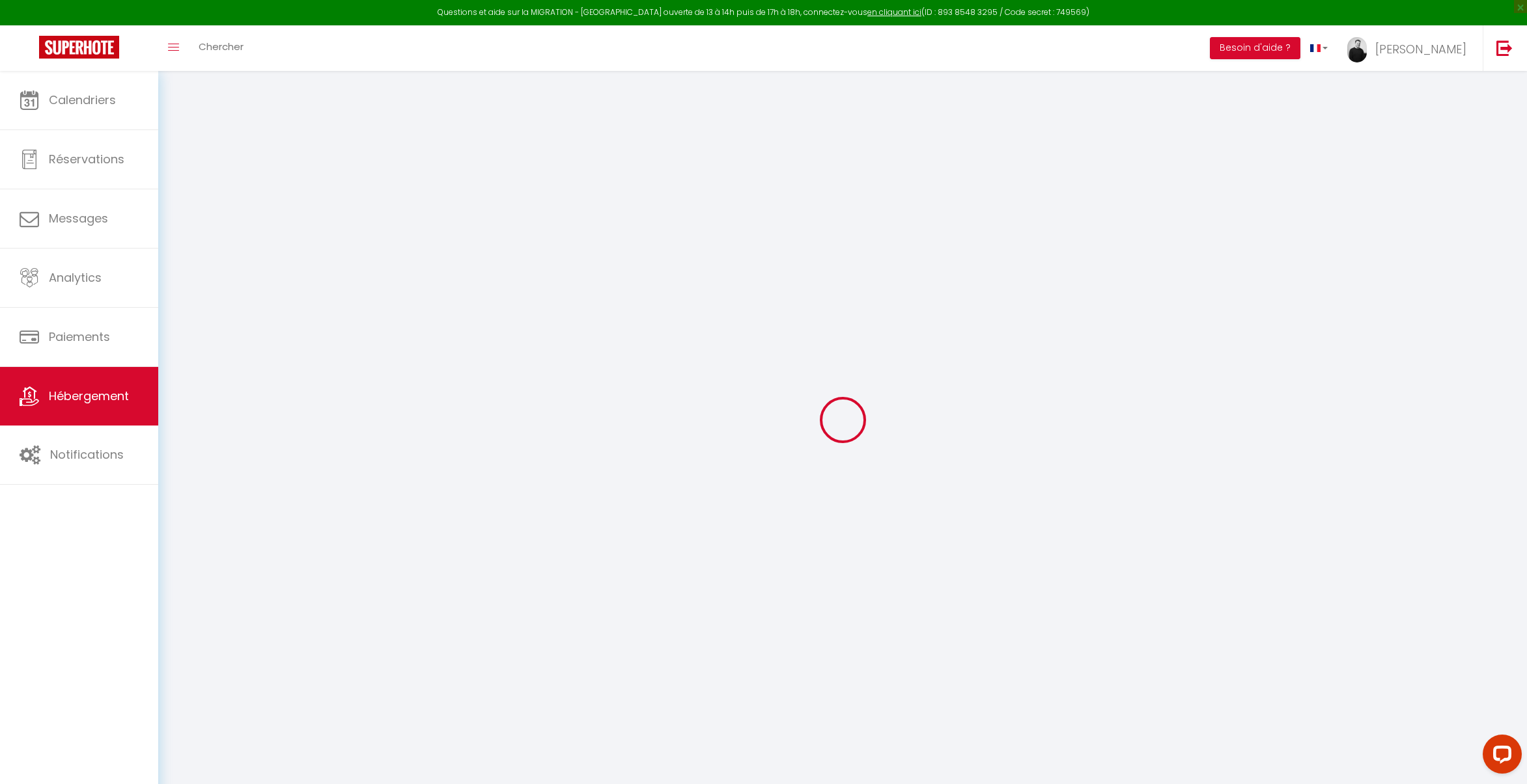
select select "33010"
select select "32027"
checkbox input "true"
checkbox input "false"
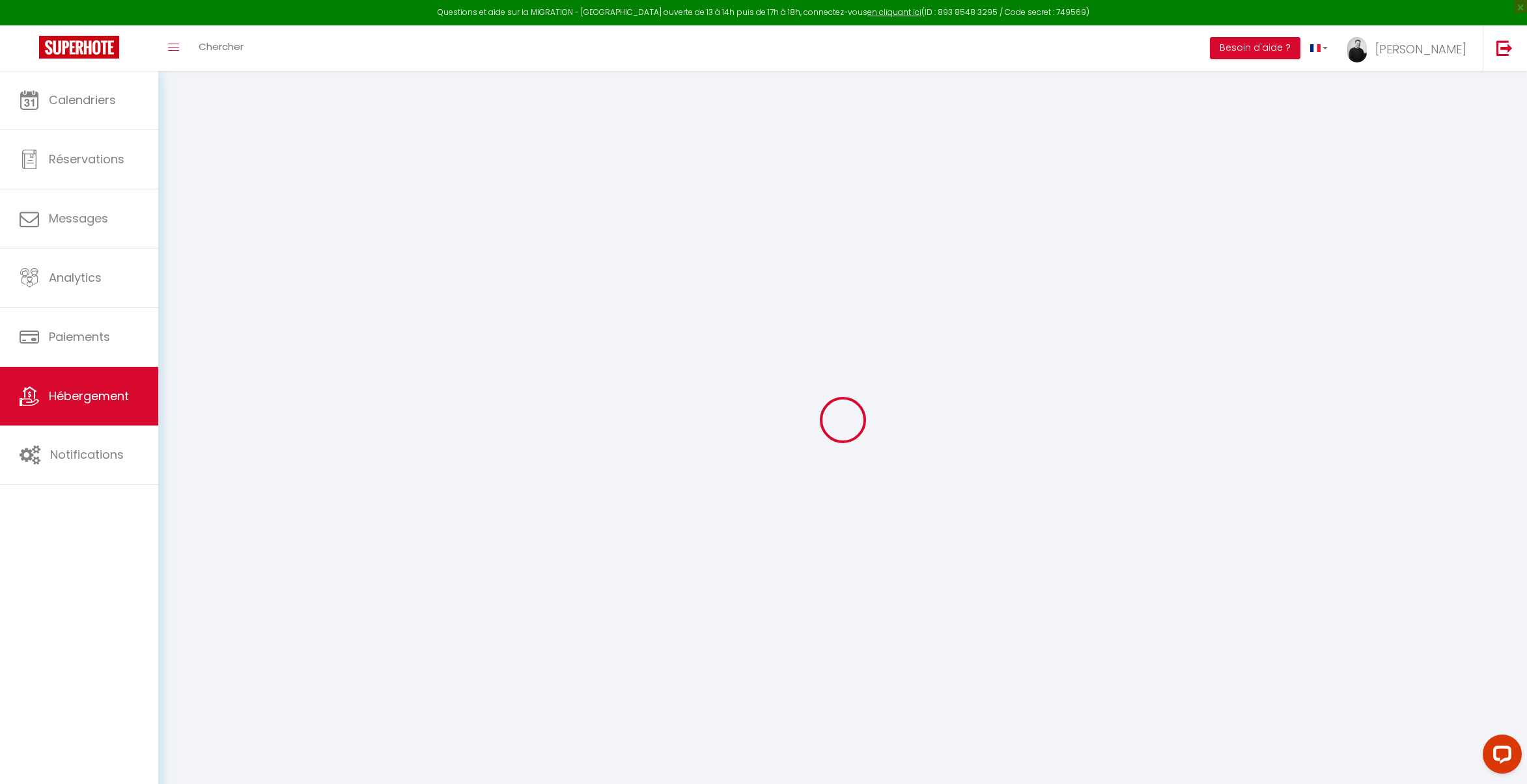
checkbox input "false"
select select "17:00"
select select
select select "10:00"
select select "30"
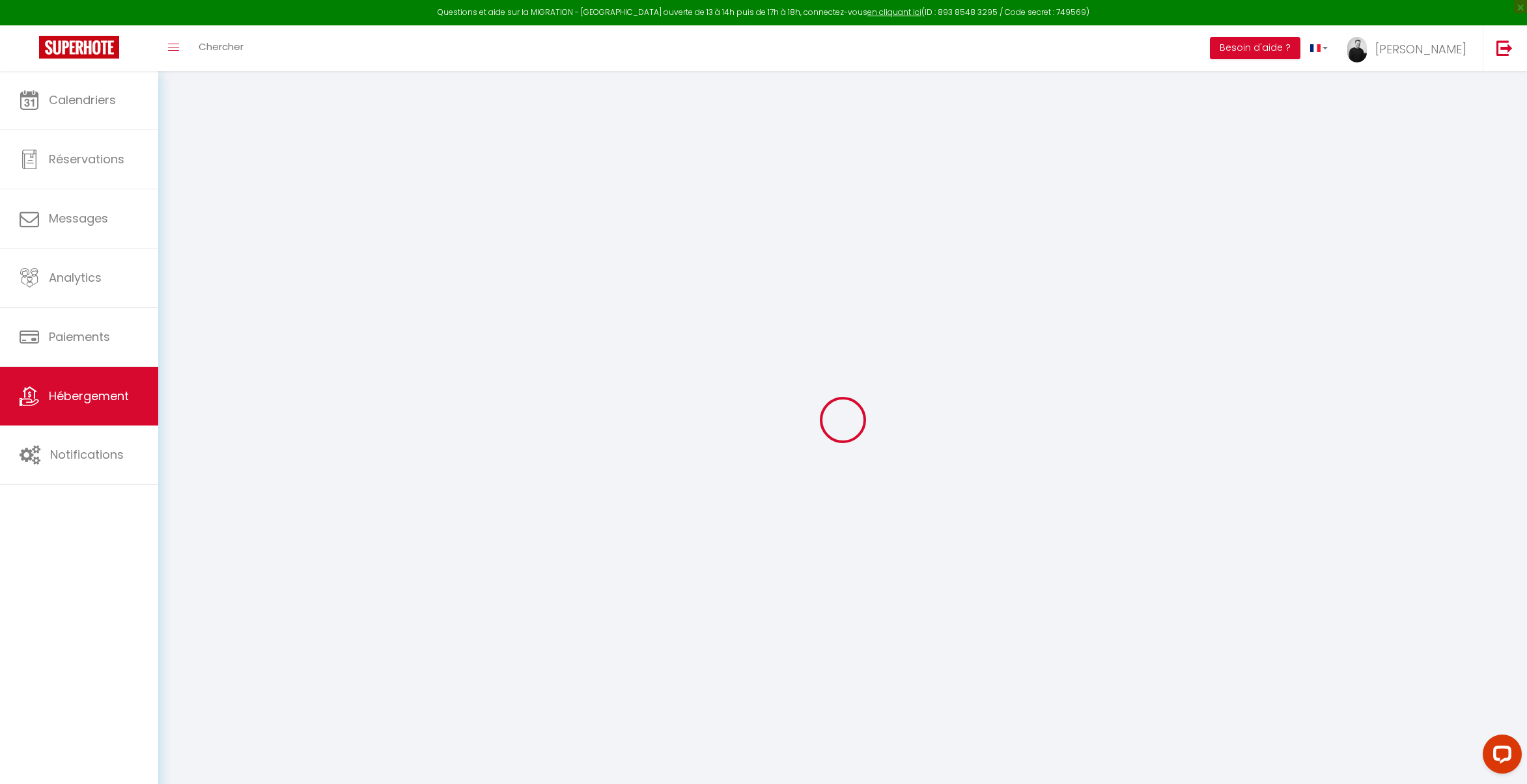
select select "120"
select select
checkbox input "true"
checkbox input "false"
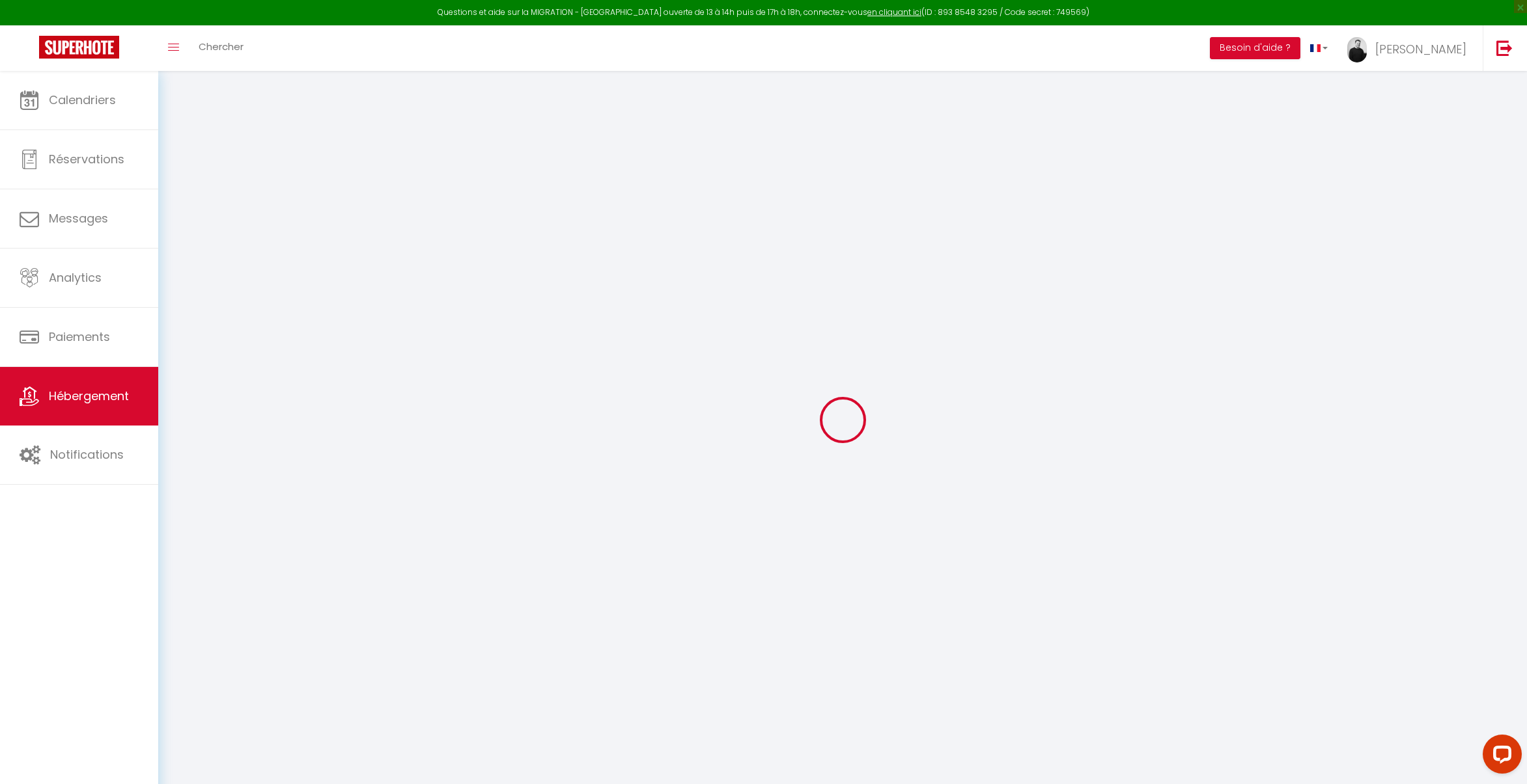
checkbox input "false"
select select
checkbox input "true"
checkbox input "false"
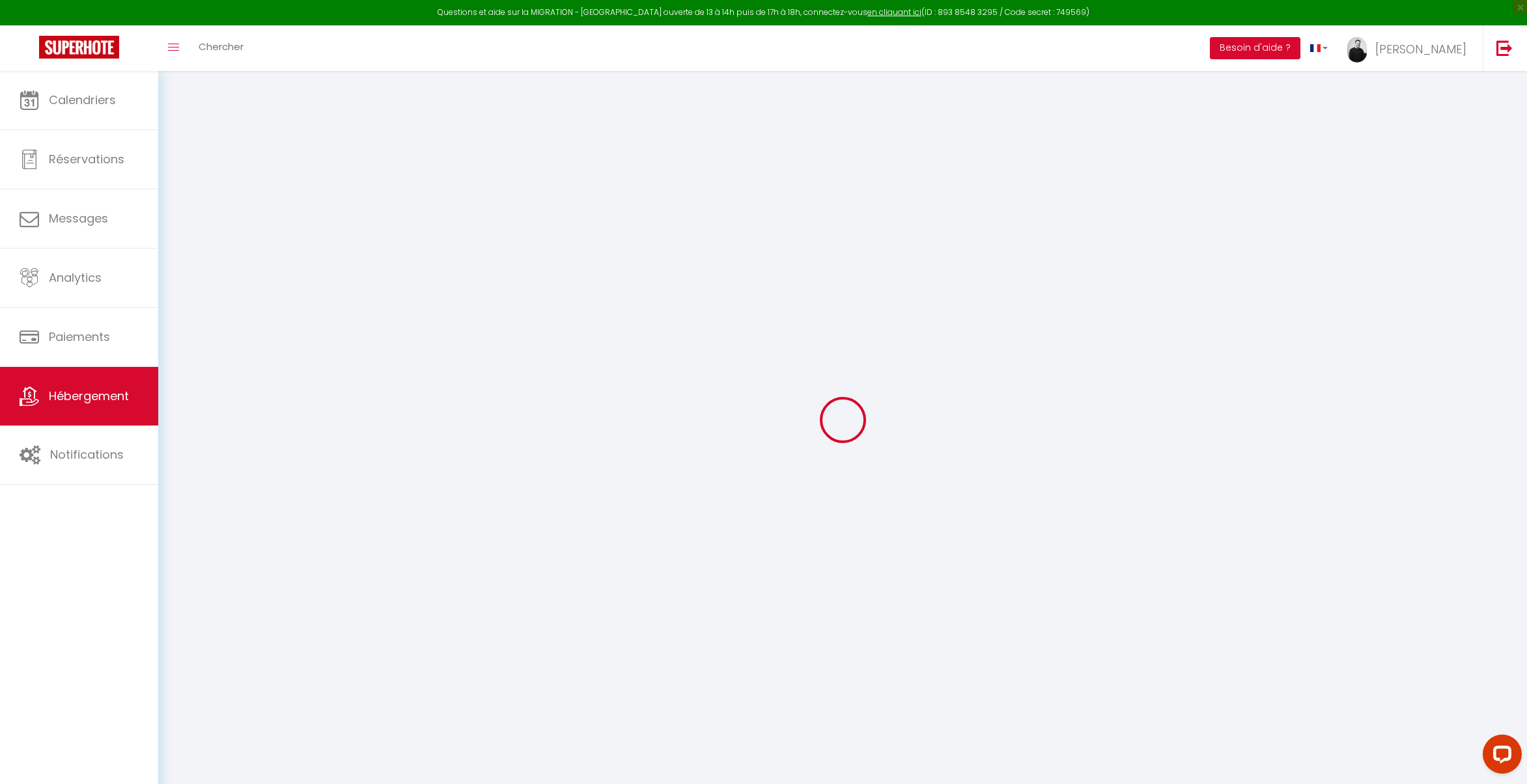
checkbox input "false"
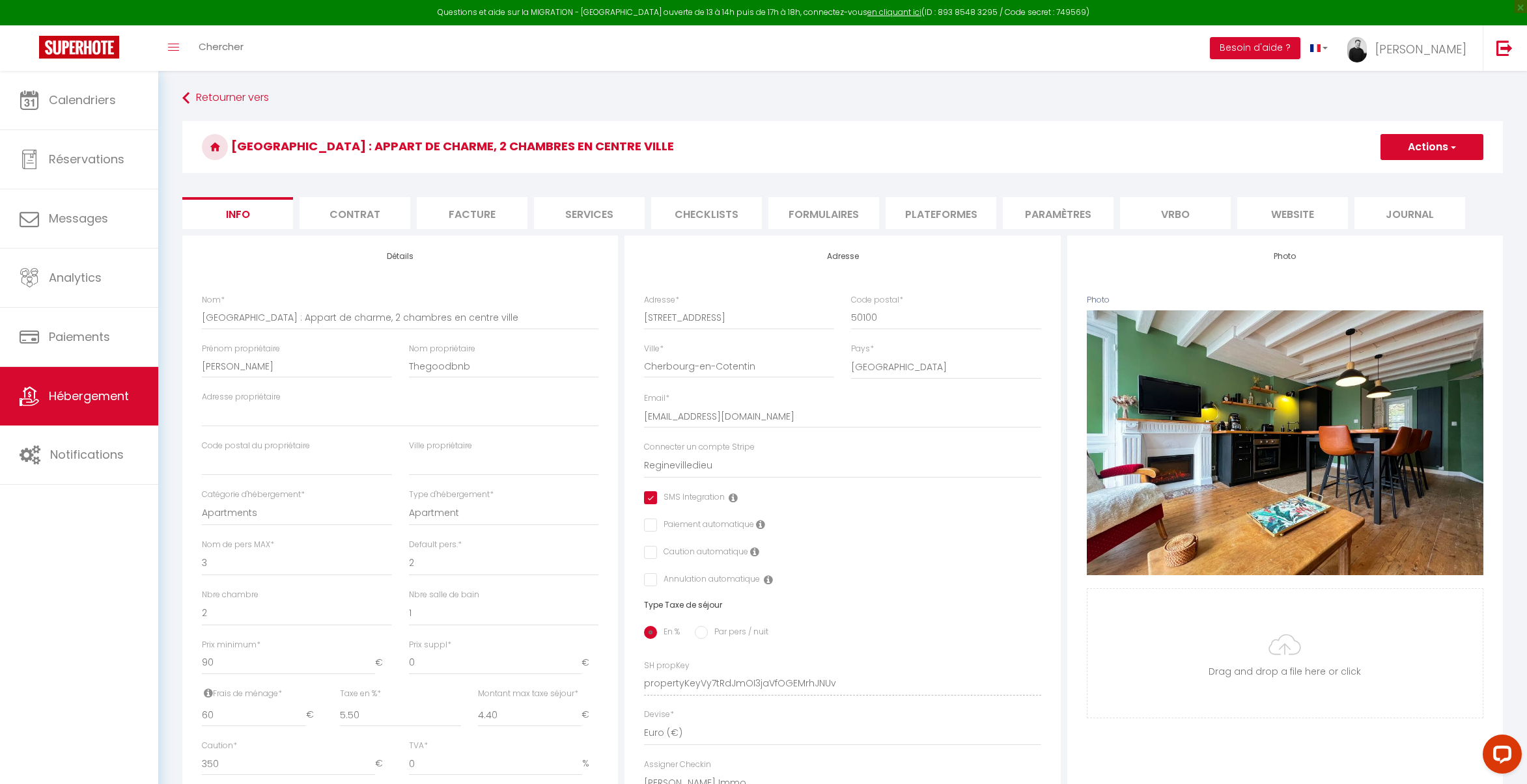
click at [1302, 213] on li "website" at bounding box center [1292, 212] width 110 height 32
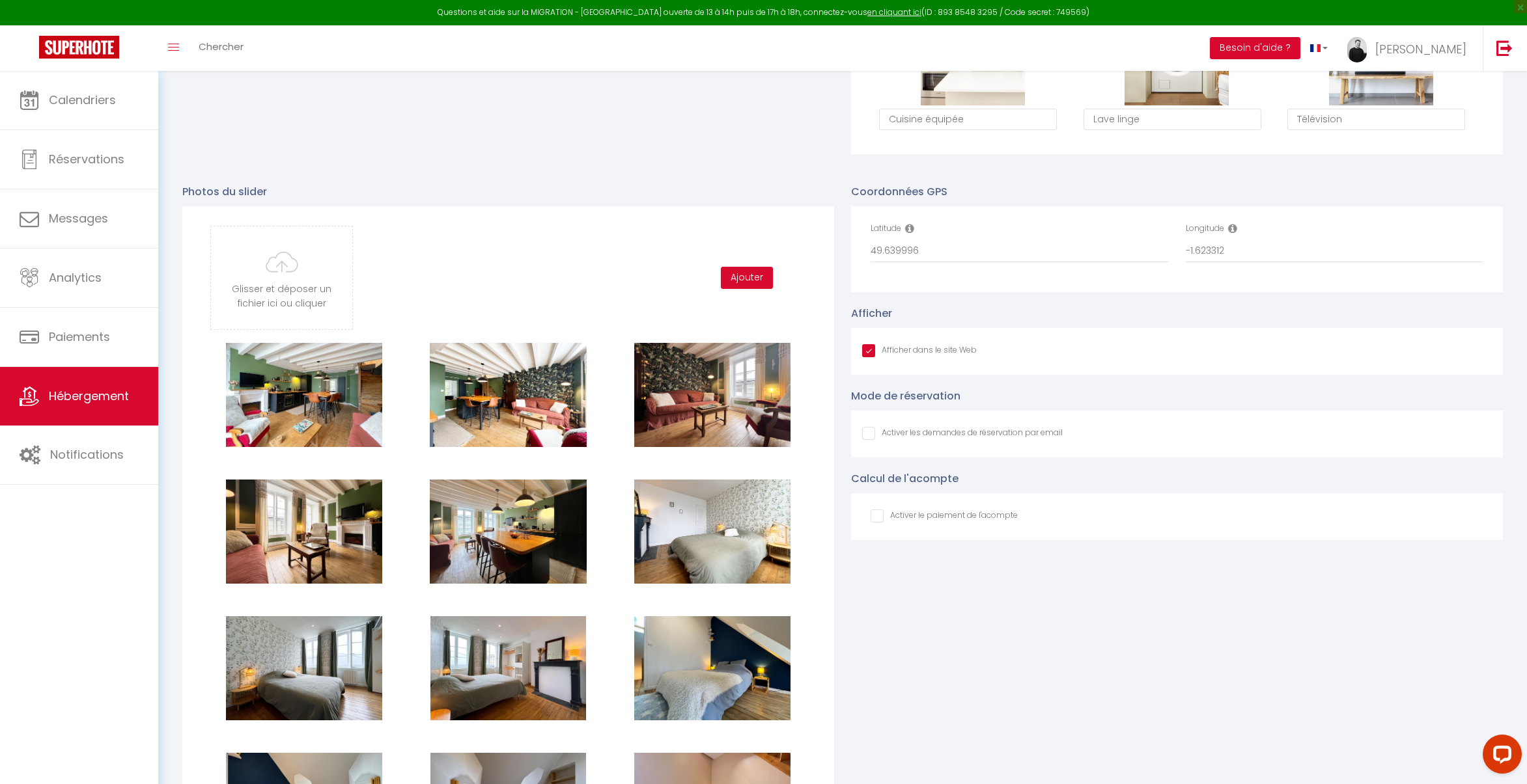
scroll to position [1260, 0]
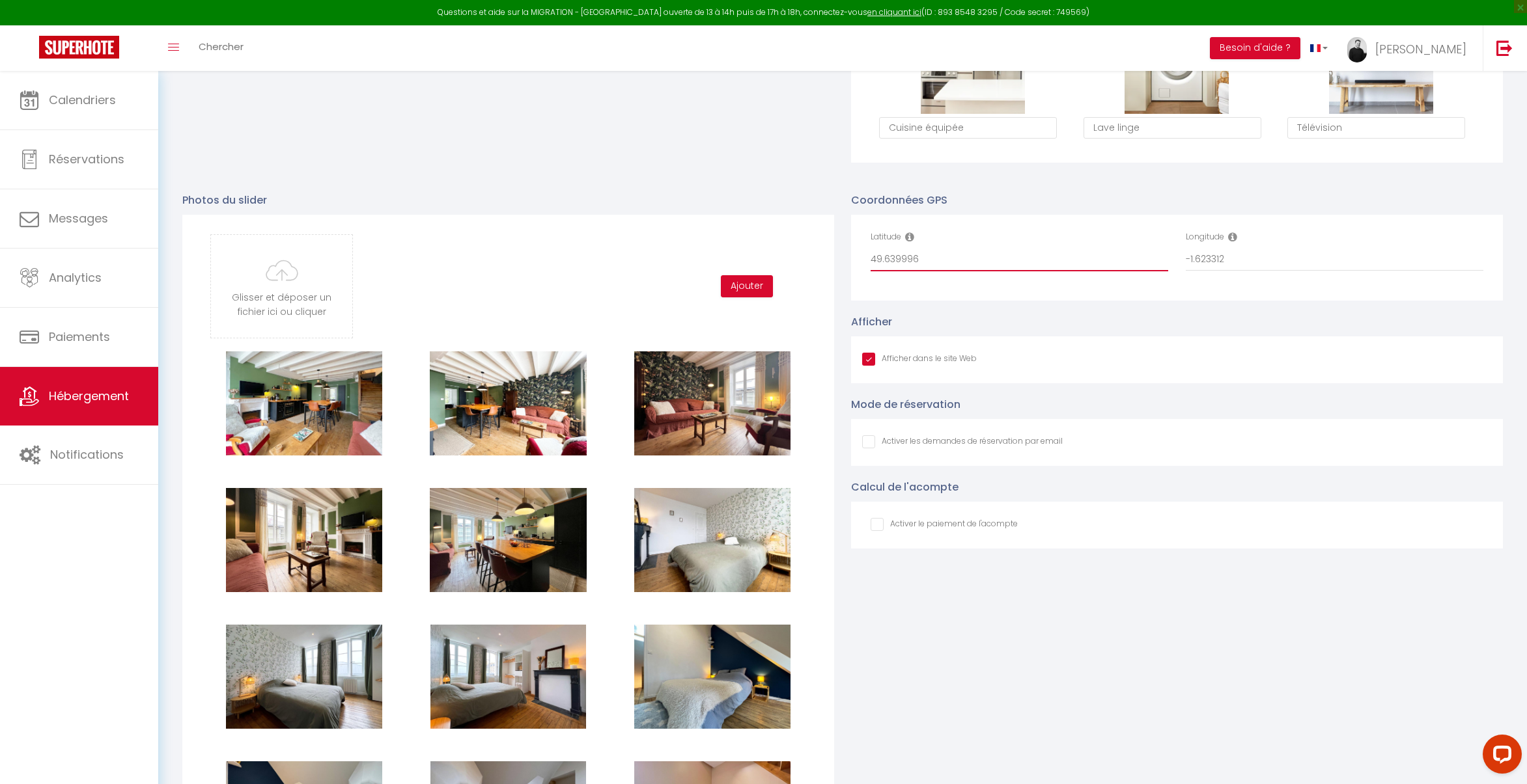
drag, startPoint x: 893, startPoint y: 258, endPoint x: 826, endPoint y: 259, distance: 67.0
click at [826, 259] on div "Photos du slider Glisser et déposer un fichier ici ou cliquer Ooops, something …" at bounding box center [842, 751] width 1337 height 1146
drag, startPoint x: 1259, startPoint y: 253, endPoint x: 1136, endPoint y: 255, distance: 123.0
click at [1136, 255] on div "Latitude 49.639996 Longitude -1.623312" at bounding box center [1176, 257] width 630 height 53
drag, startPoint x: 1229, startPoint y: 257, endPoint x: 1145, endPoint y: 253, distance: 84.1
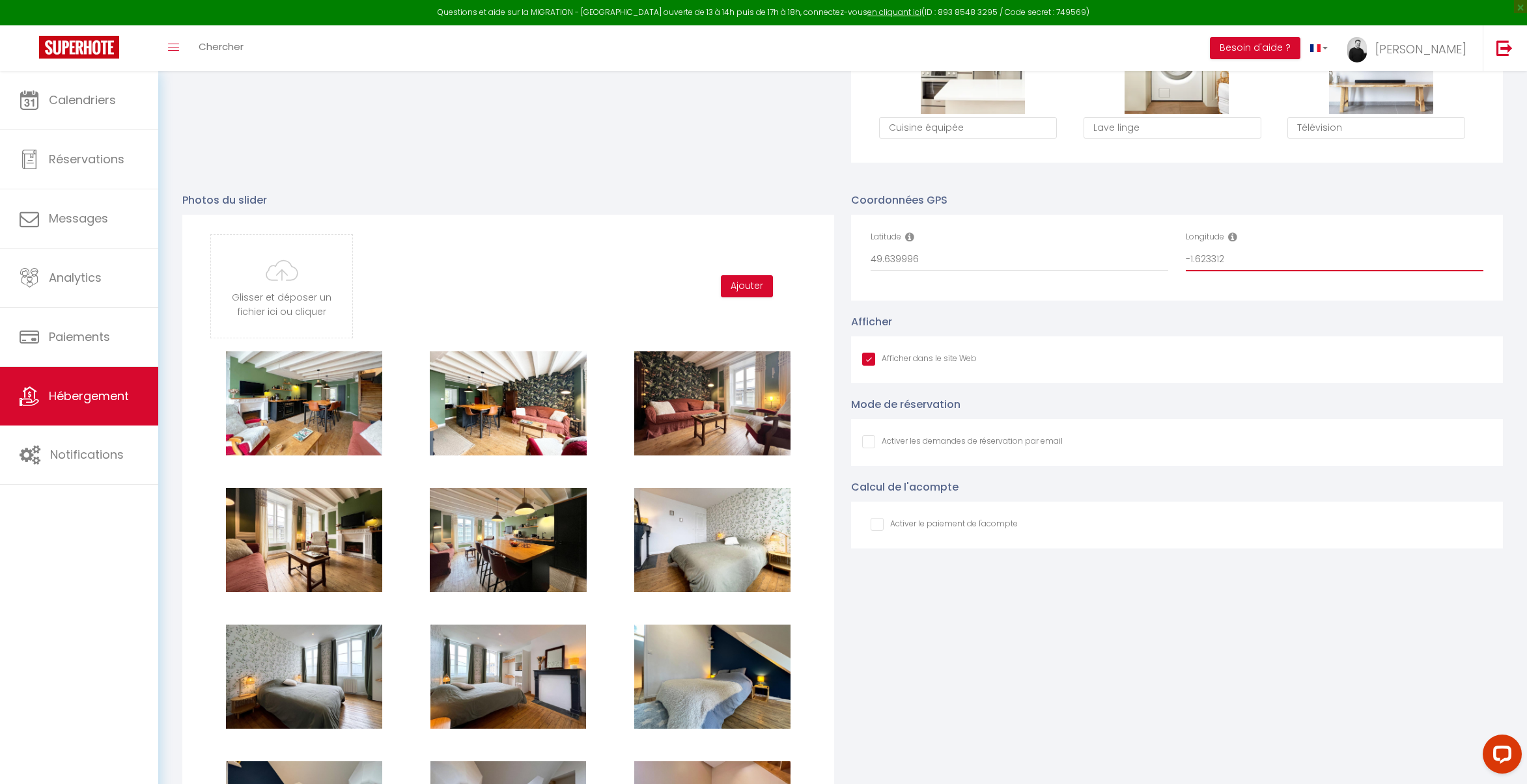
click at [1145, 254] on div "Latitude 49.639996 Longitude -1.623312" at bounding box center [1176, 257] width 630 height 53
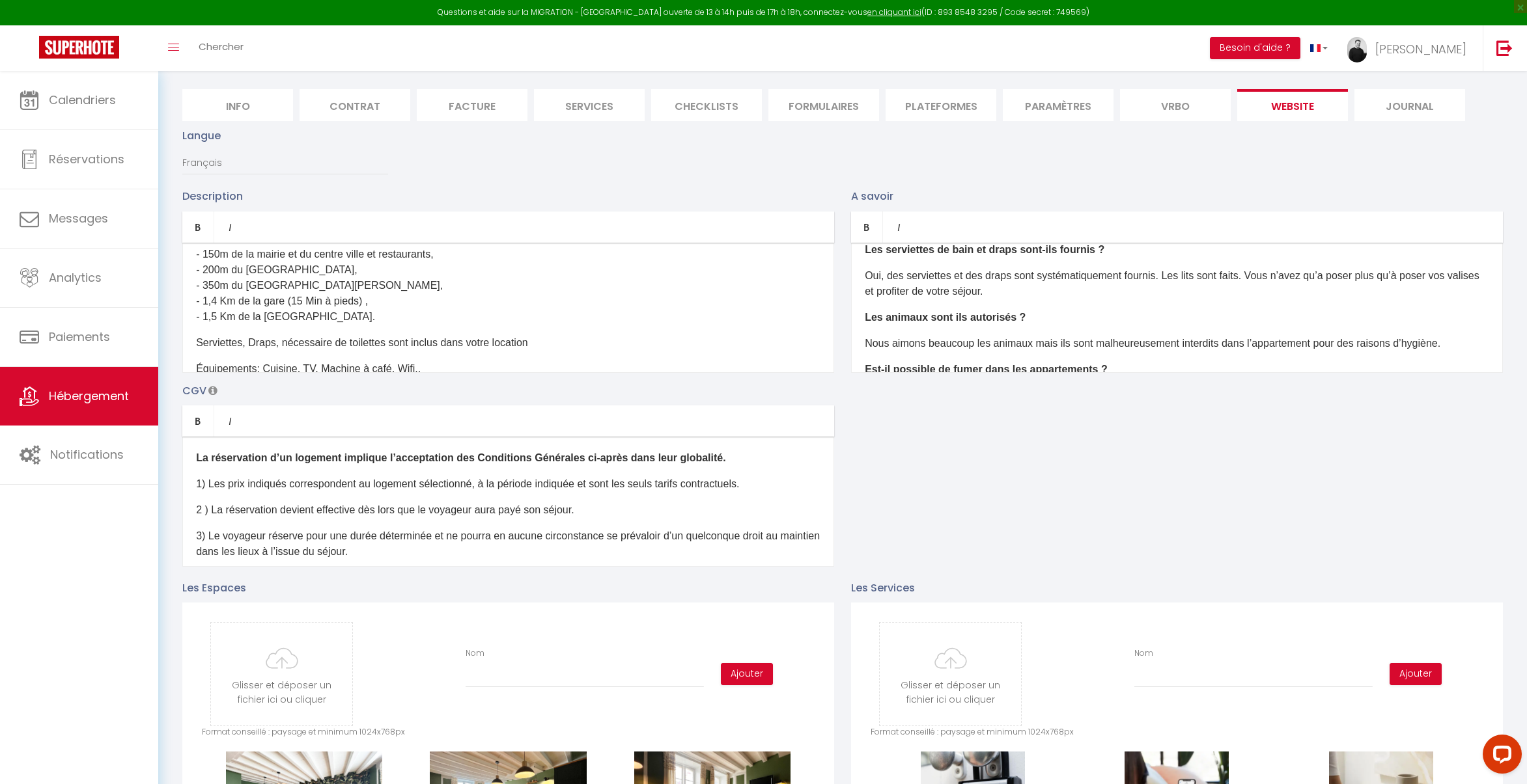
scroll to position [191, 0]
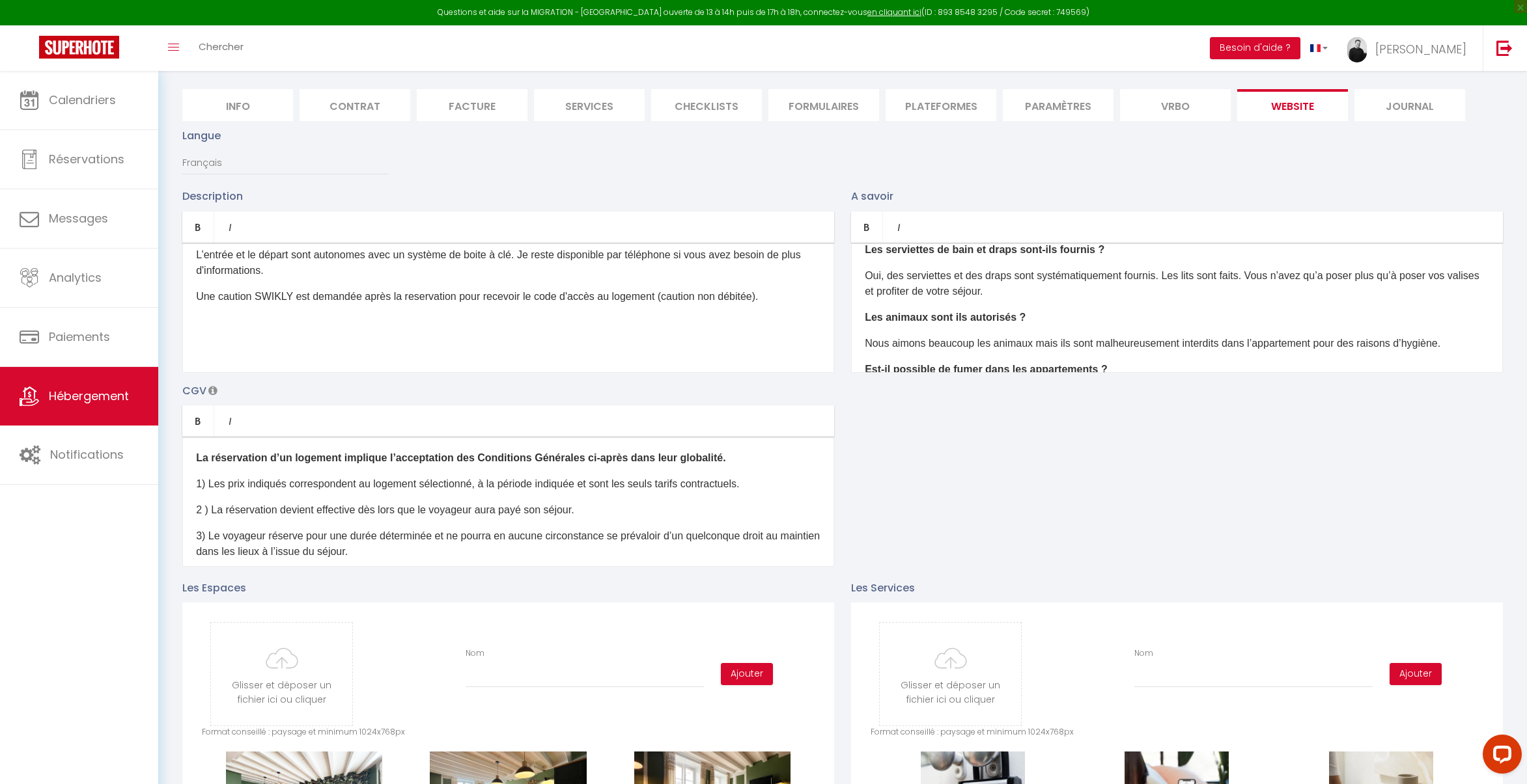
click at [663, 359] on div "Charmant appartement T3 de 53 m2 sur 3 niveaux avec une cuisine, 2 chambres sép…" at bounding box center [508, 308] width 651 height 130
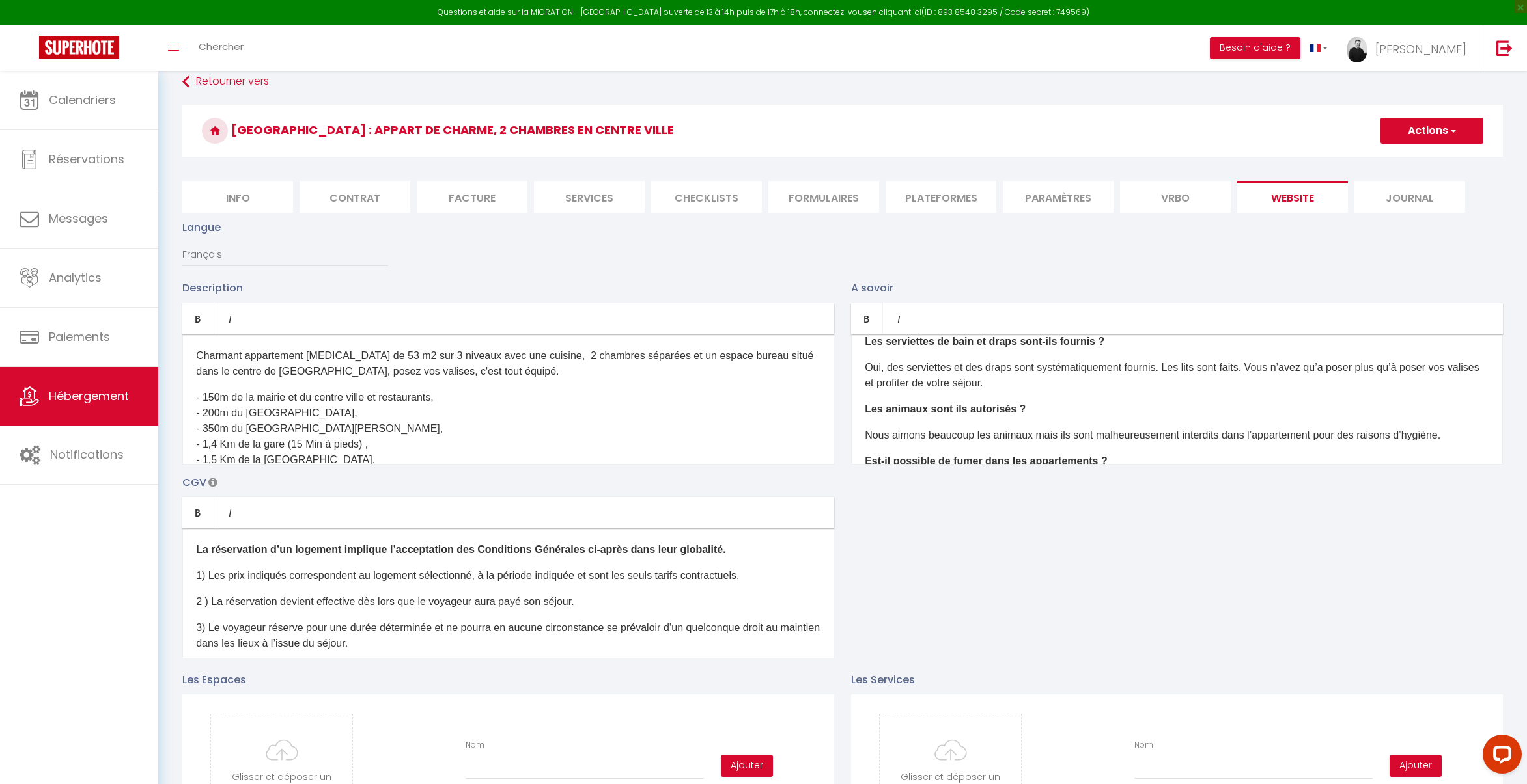
scroll to position [0, 0]
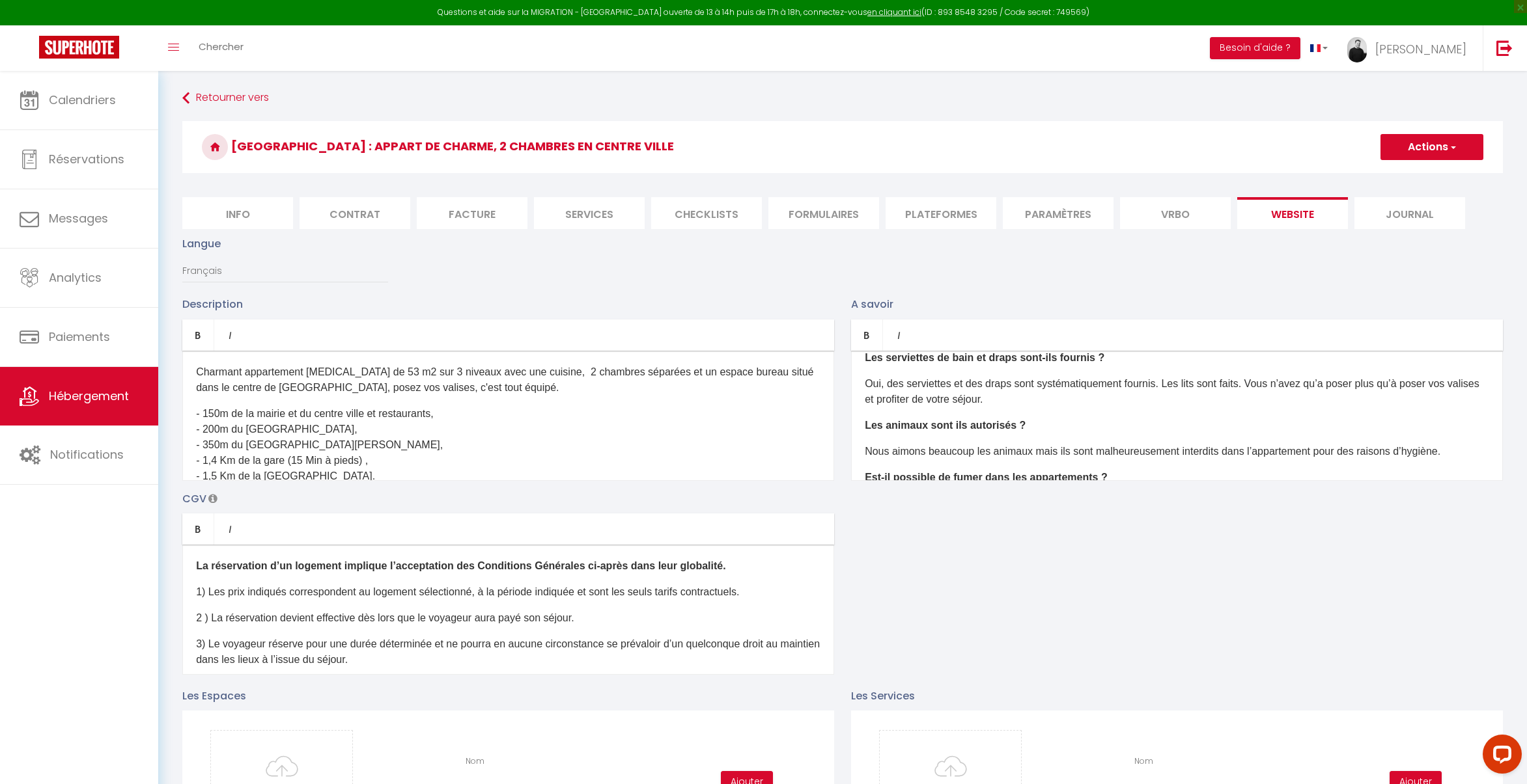
click at [1402, 148] on button "Actions" at bounding box center [1431, 146] width 103 height 26
click at [1399, 177] on input "Enregistrer" at bounding box center [1416, 175] width 48 height 13
checkbox input "true"
checkbox input "false"
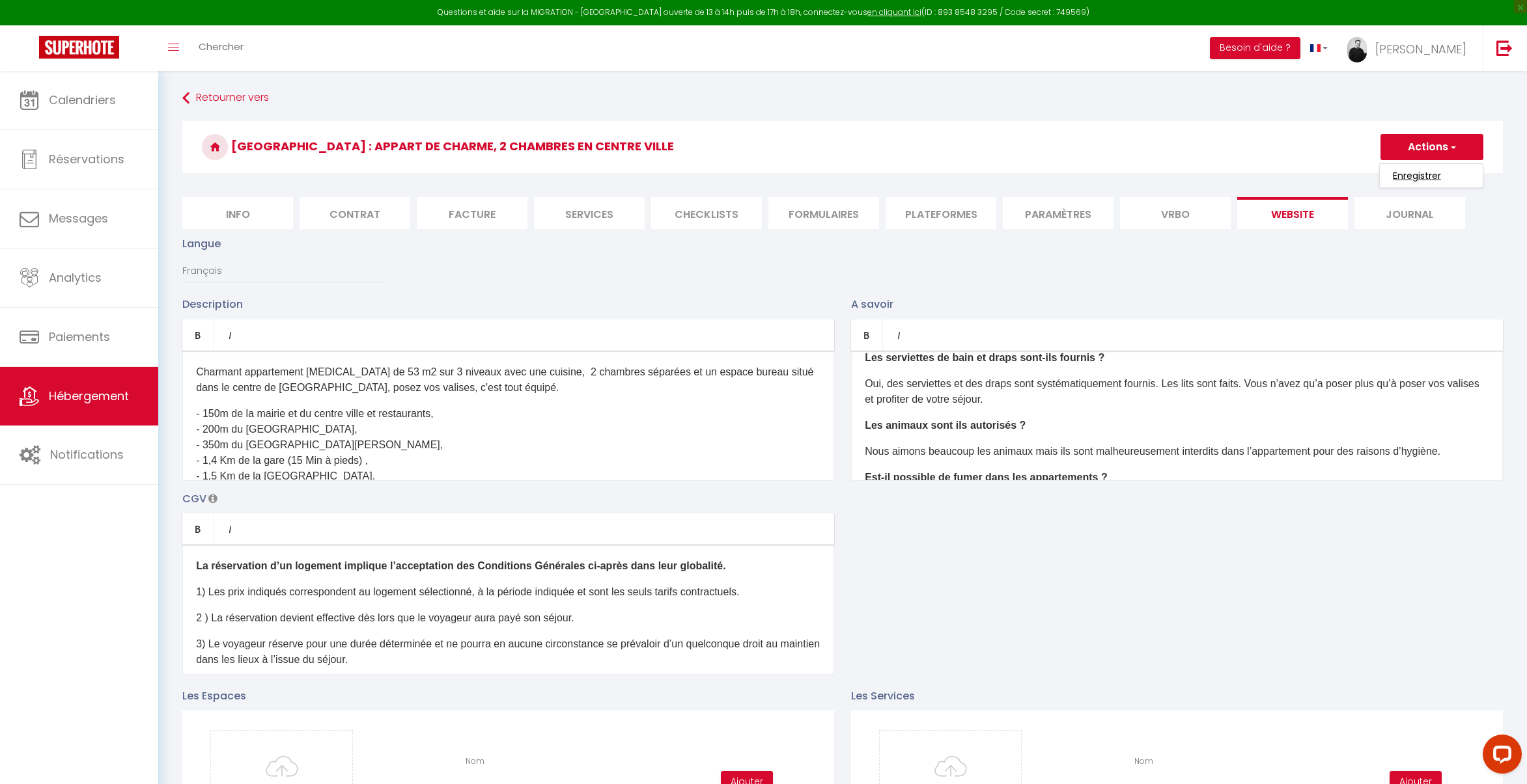
click at [1410, 174] on input "Enregistrer" at bounding box center [1416, 175] width 48 height 13
checkbox input "true"
checkbox input "false"
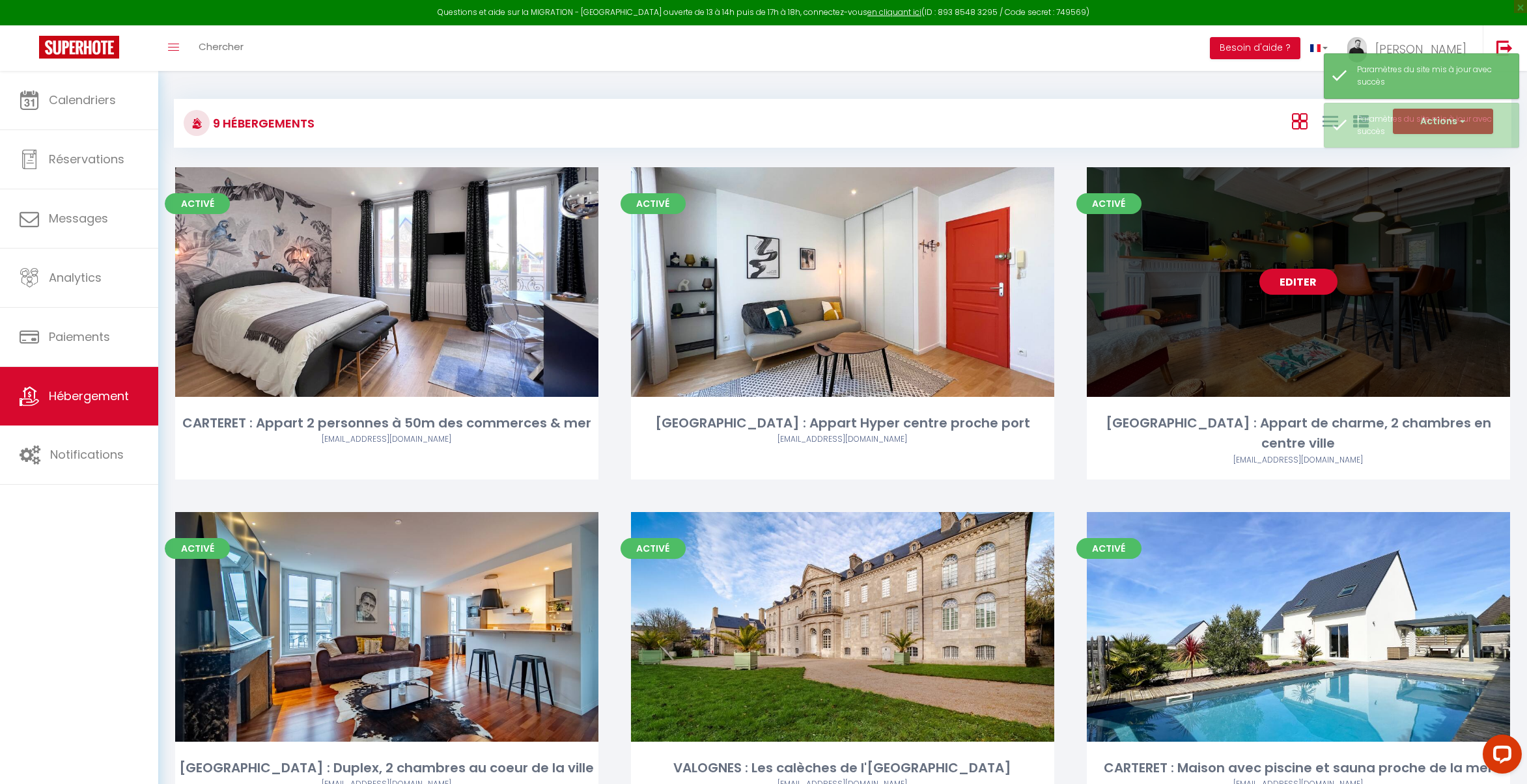
click at [1284, 284] on link "Editer" at bounding box center [1297, 282] width 78 height 26
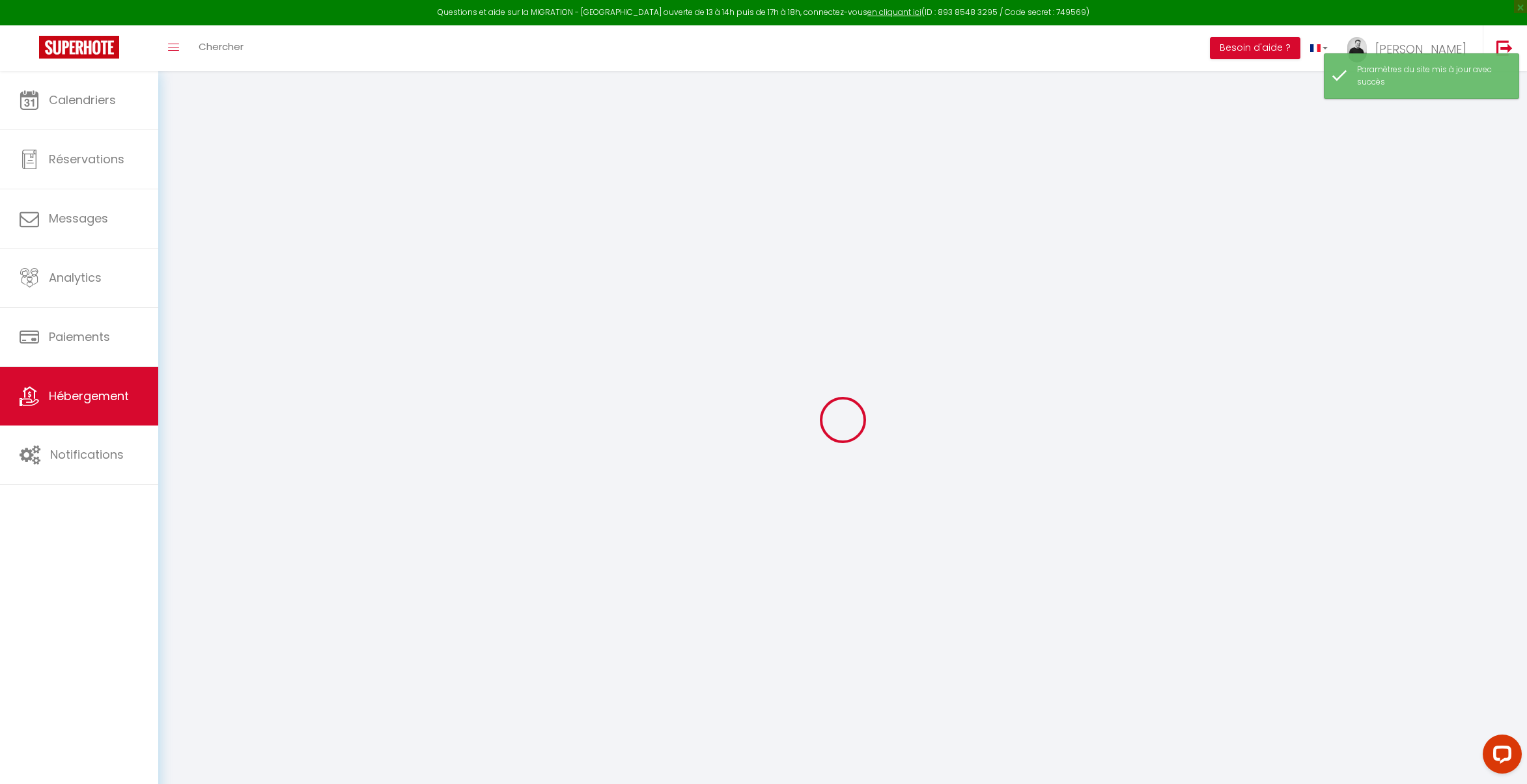
type textarea "Cherbourg : Thomine"
type textarea "Appart de charme, 2 chambres en centre ville"
type textarea "Appartement T3 en triplex avec 2 chambres séparées dans le centre de Cherbourg,…"
type textarea "Nous vous proposons un Triplex avec 2 chambres séparées parfaitement placé en p…"
type input "49.639996"
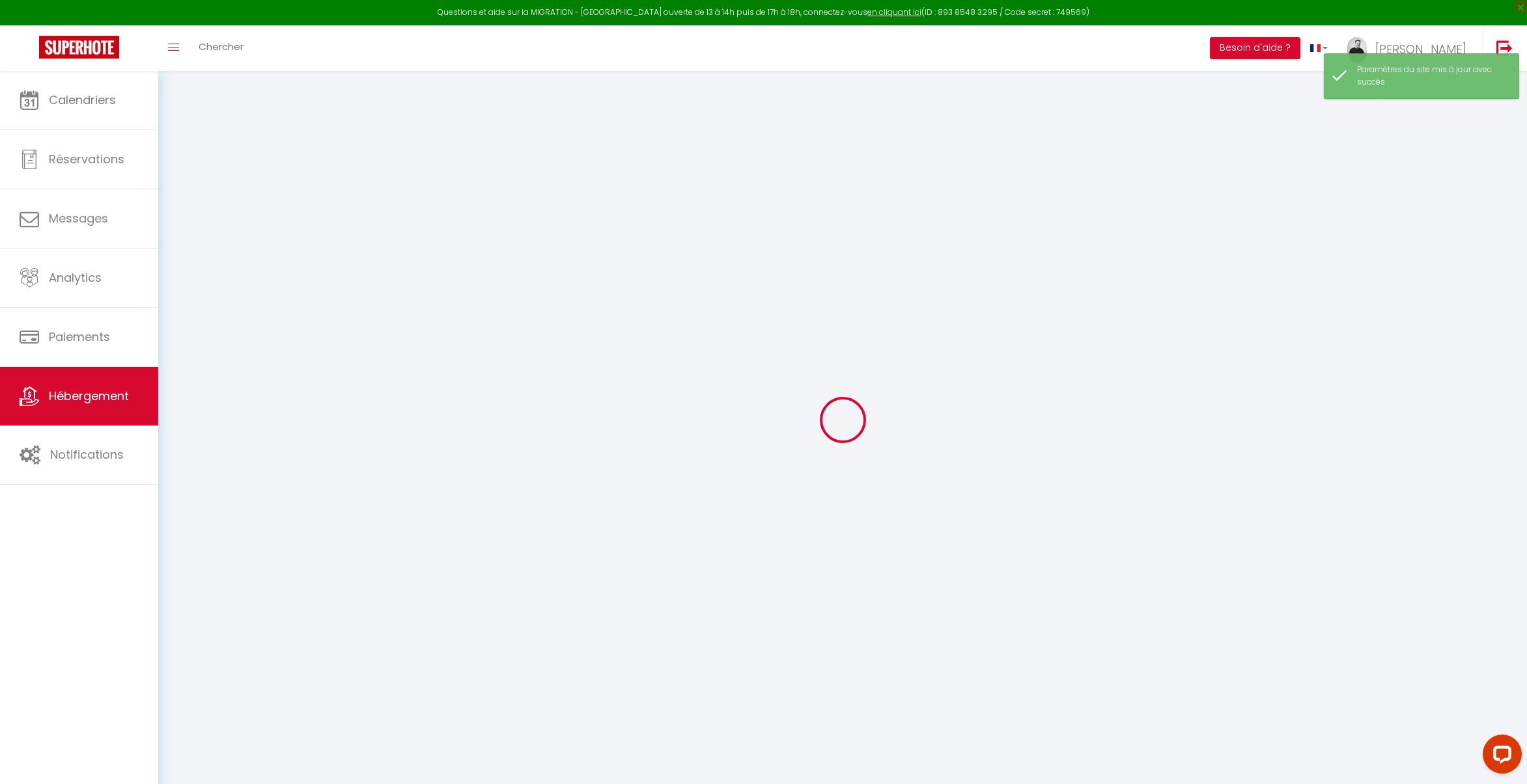
type input "-1.623312"
checkbox input "true"
type input "Salle d'eau"
type input "Chambre 1"
type input "Chambre avec lit double"
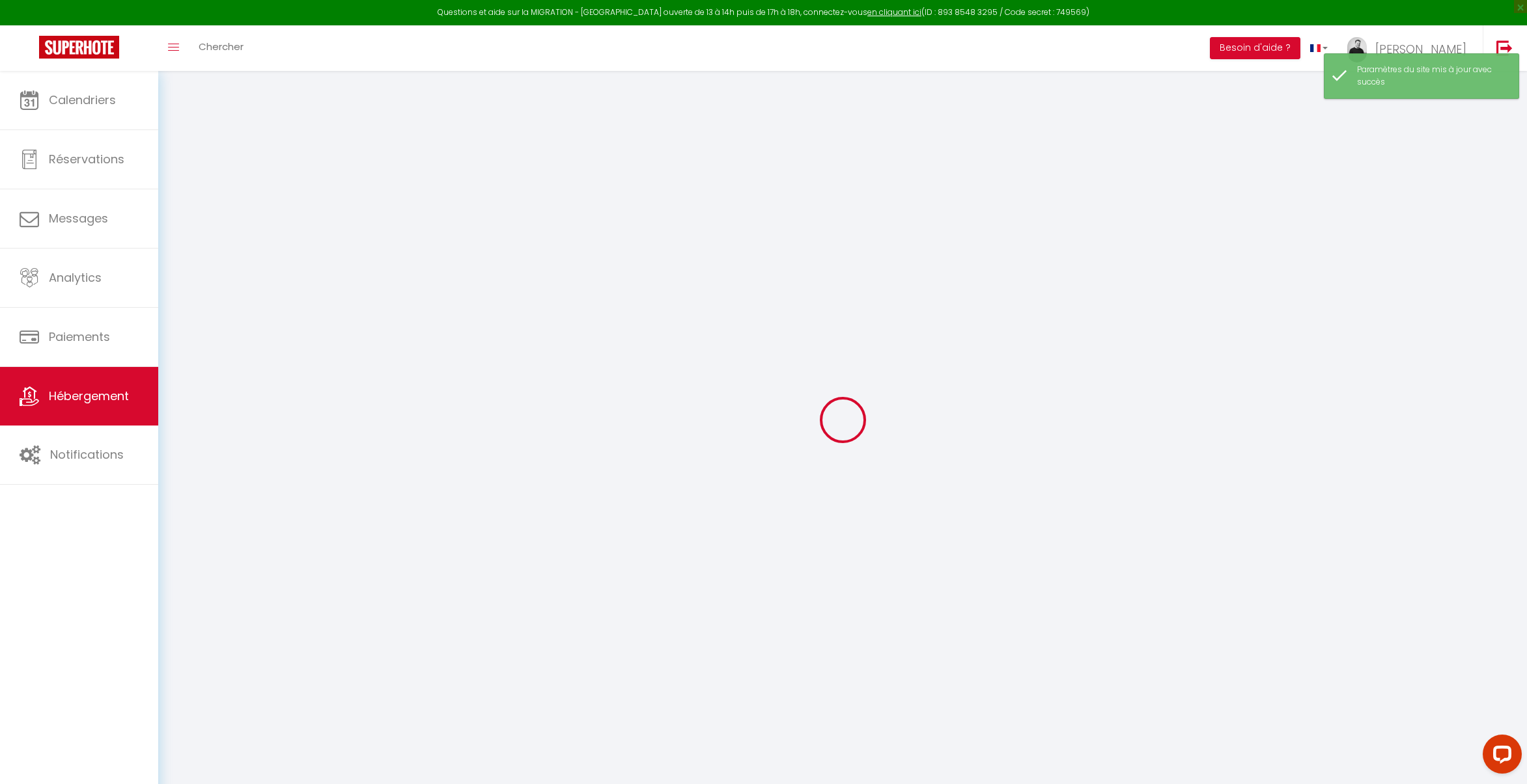
type input "Appart de charme, 2 chambres en centre ville"
select select "RELAXED"
select select "PAYMENT_BY_INVOICE"
select select "17:00"
type input "Thegoodbnb"
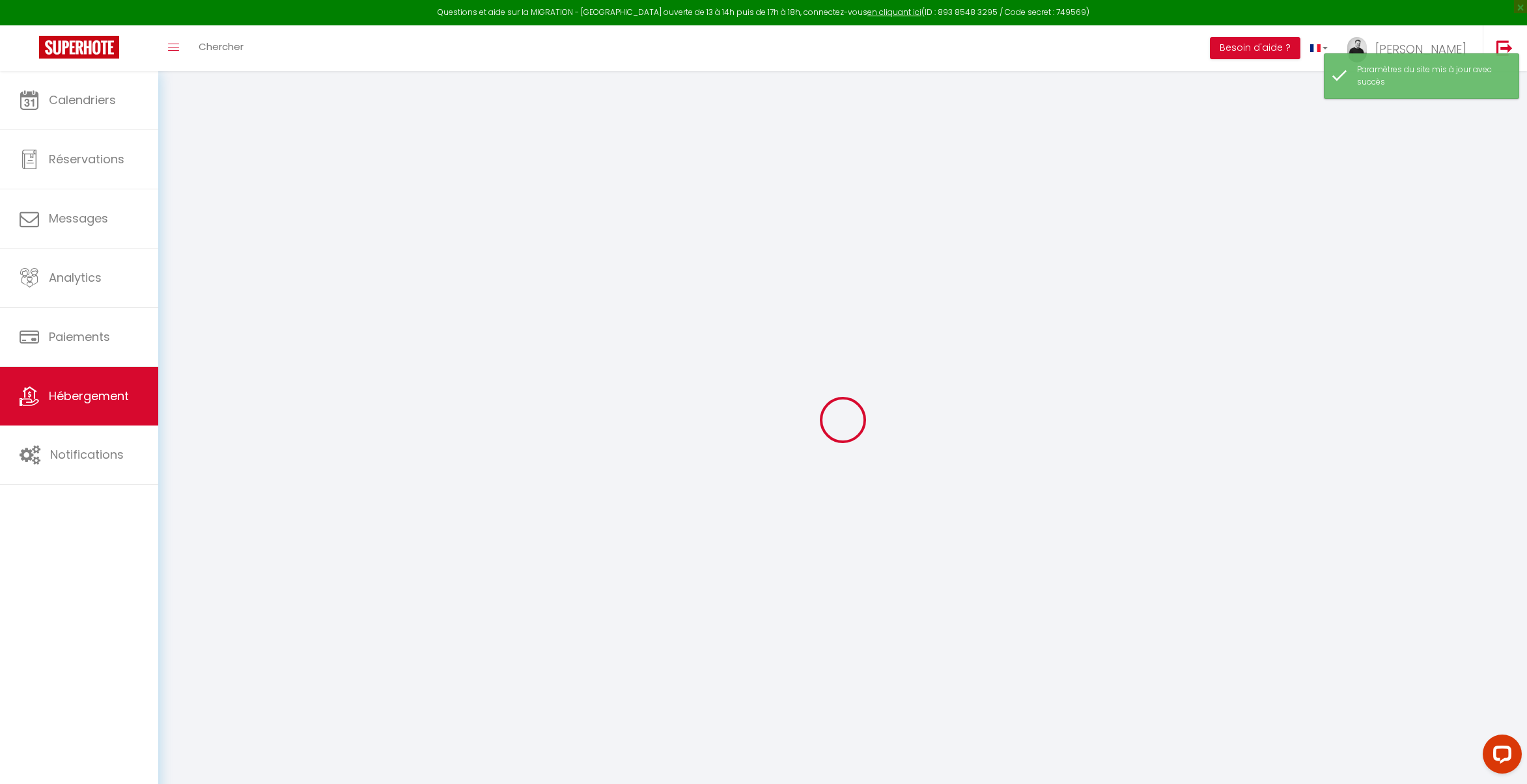
type input "4"
type textarea "- Pas d'animaux dans le logement. - Pas de cigarette."
type textarea "- Pas d'invités autre que la réservation. - Pas de fêtes. - Une caution non enc…"
type textarea "- Merci de nous remonter tout dommage. - Le voyageur est tenu d’être assuré par…"
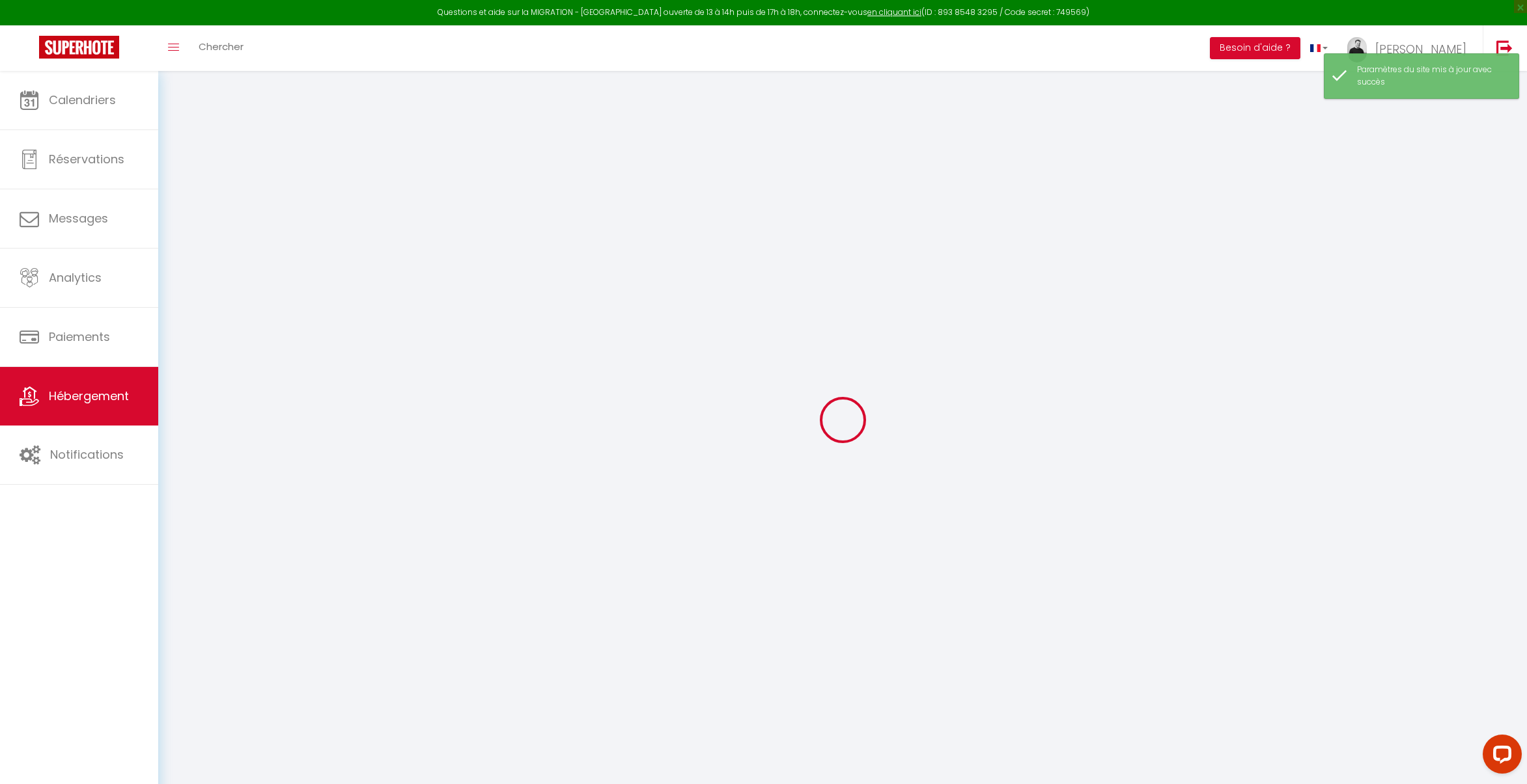
checkbox input "false"
select select "50"
select select "44"
select select "49"
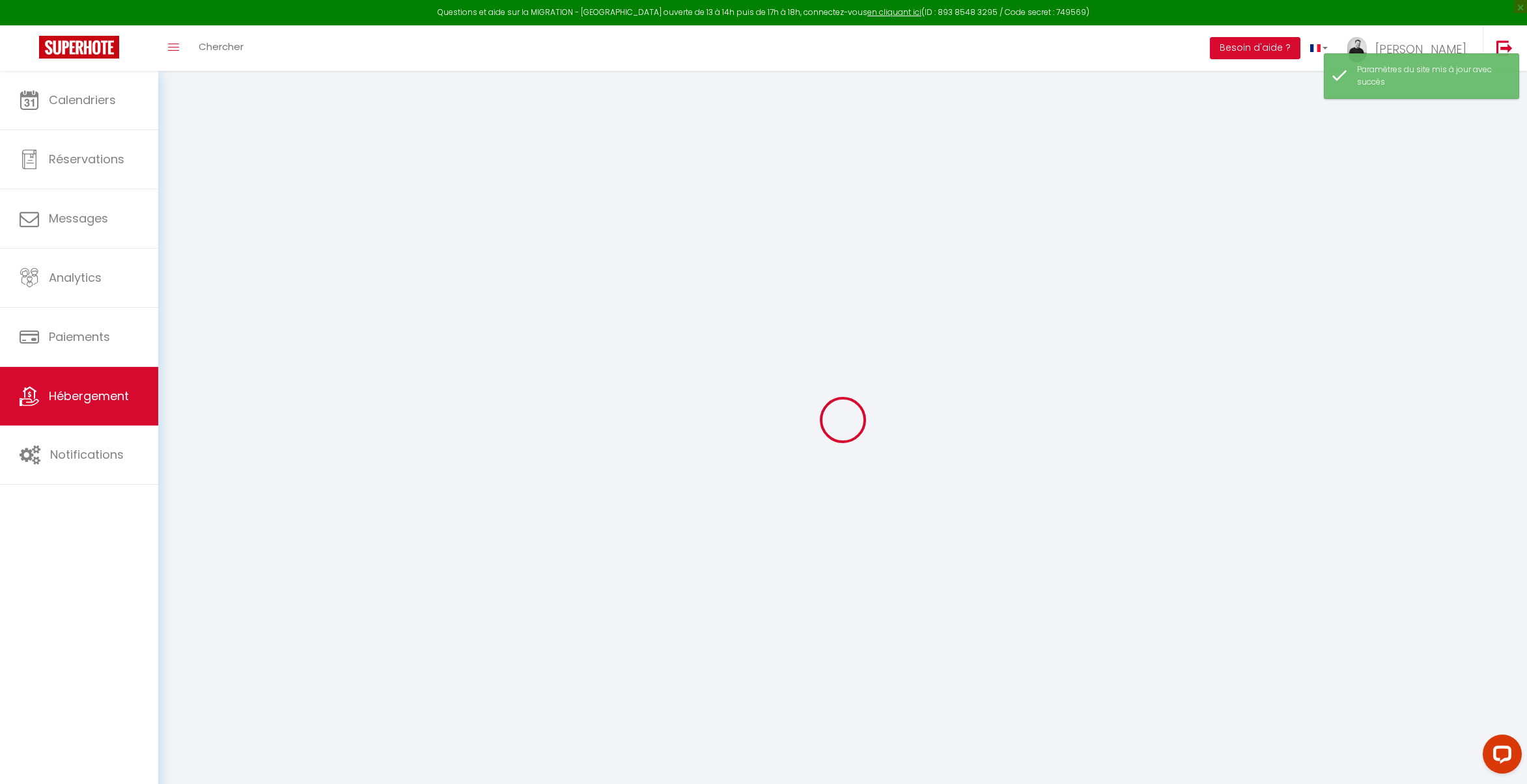
select select
select select "66"
select select
select select "126"
select select
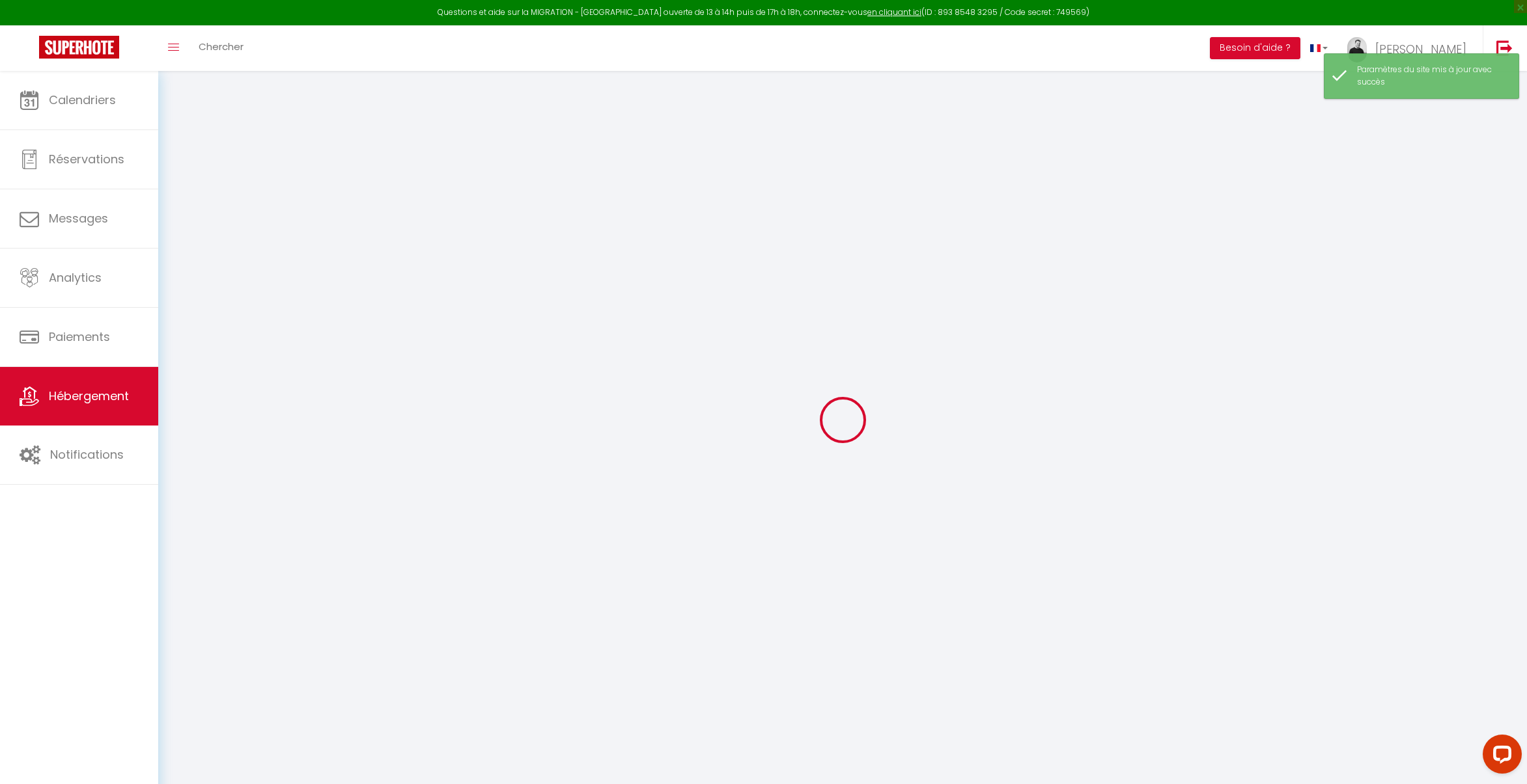
select select
select select "59"
select select
select select "87"
select select "15"
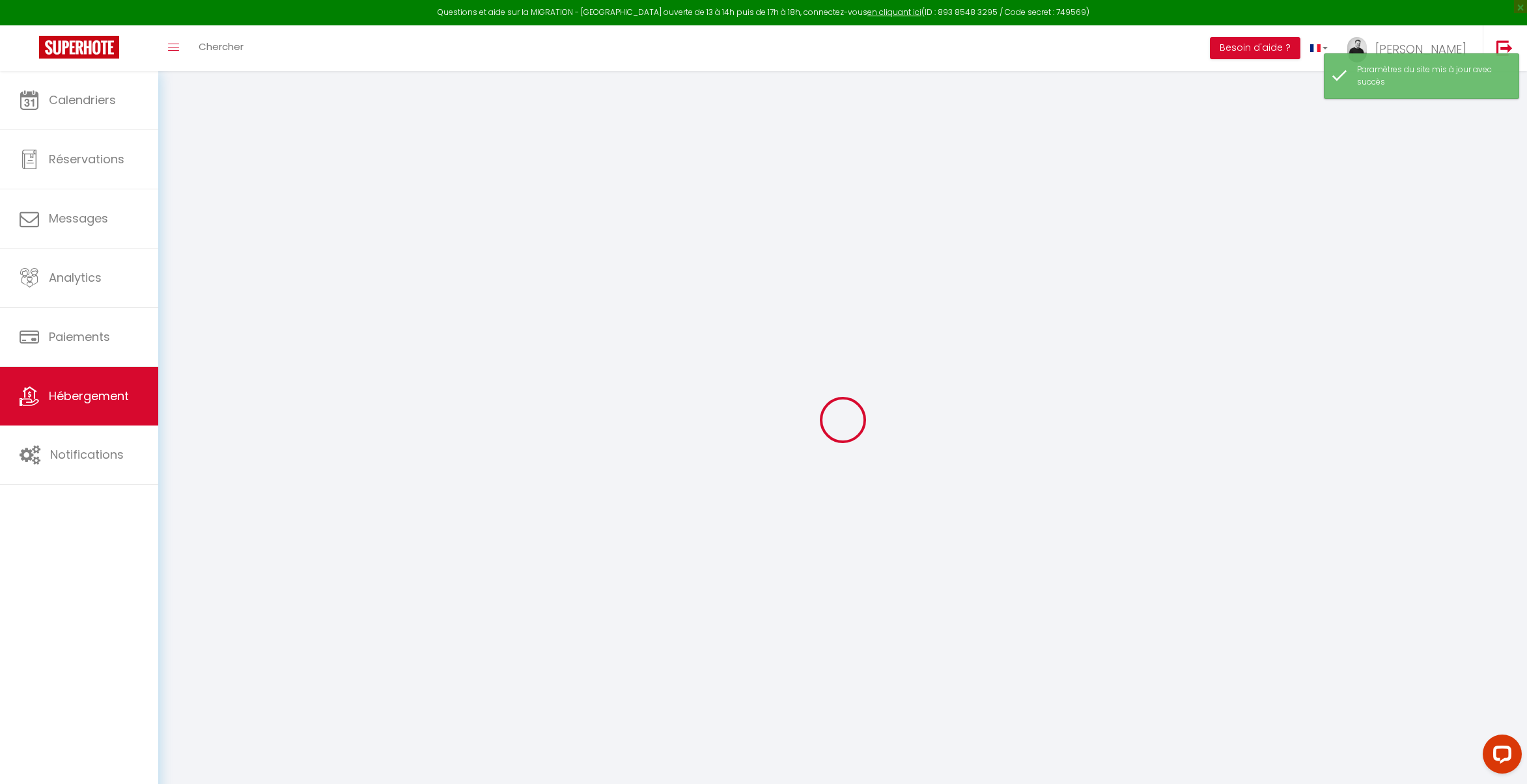
select select "69"
select select
select select "4"
select select "195"
select select
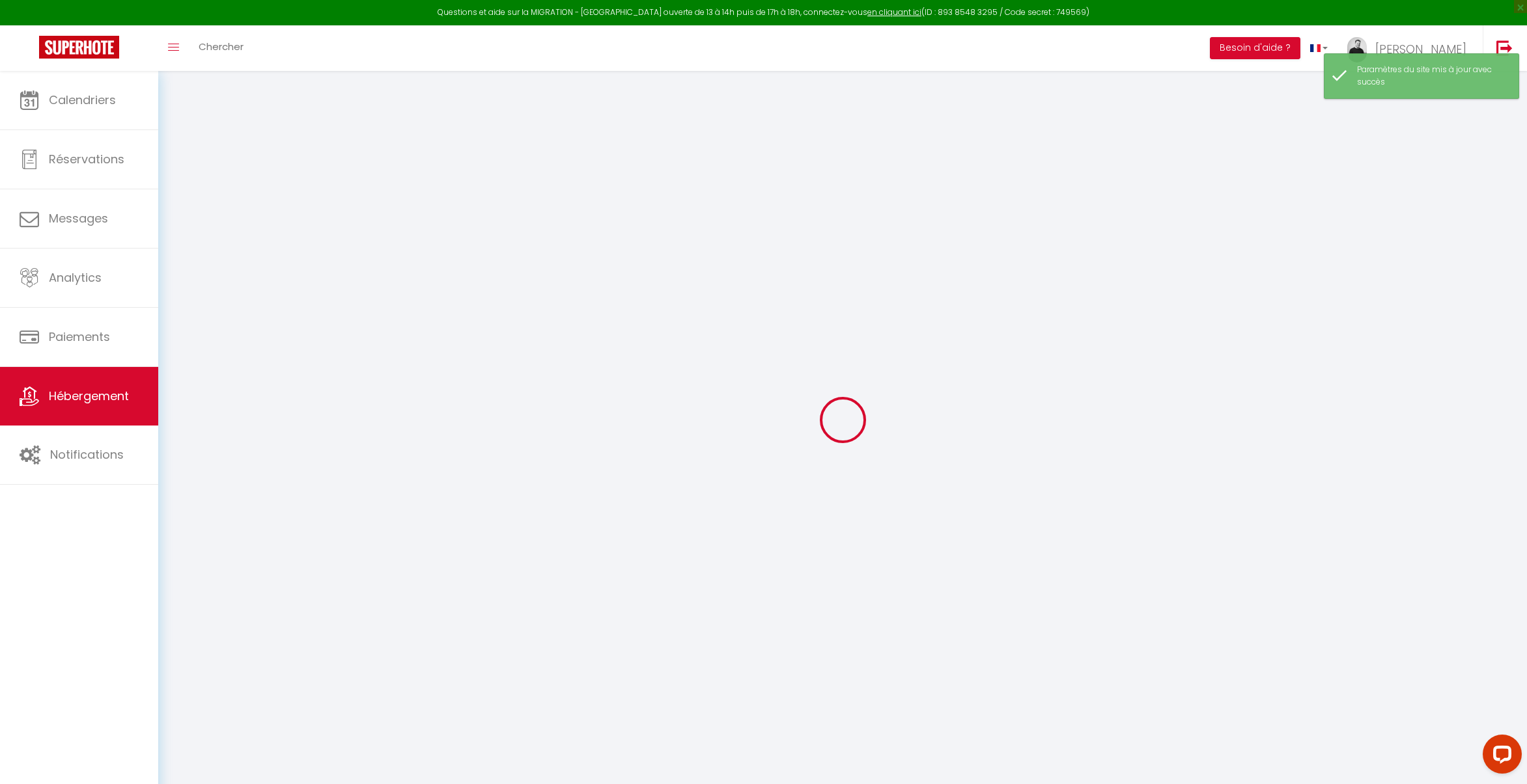
checkbox input "true"
checkbox input "false"
select select
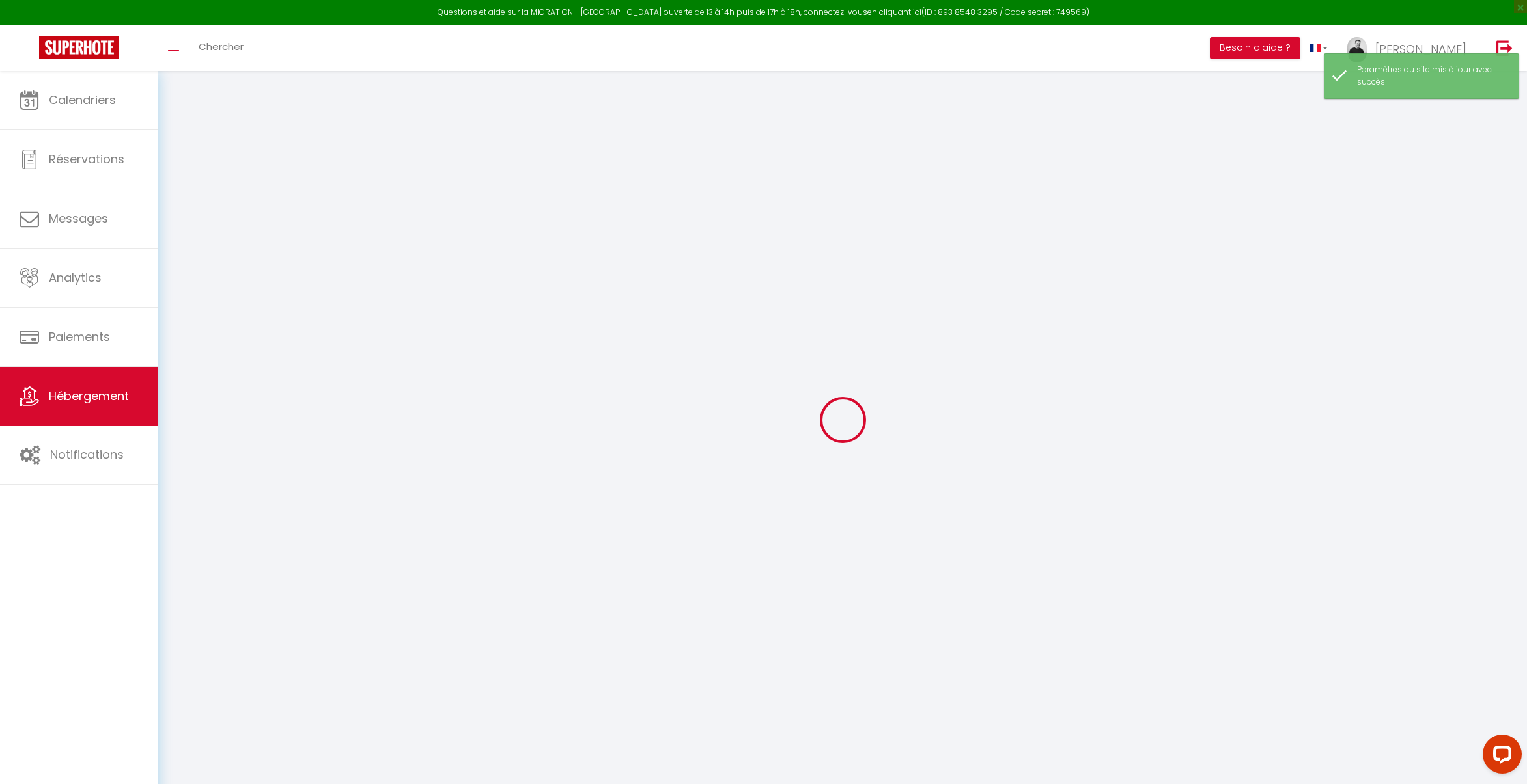
checkbox input "true"
checkbox input "false"
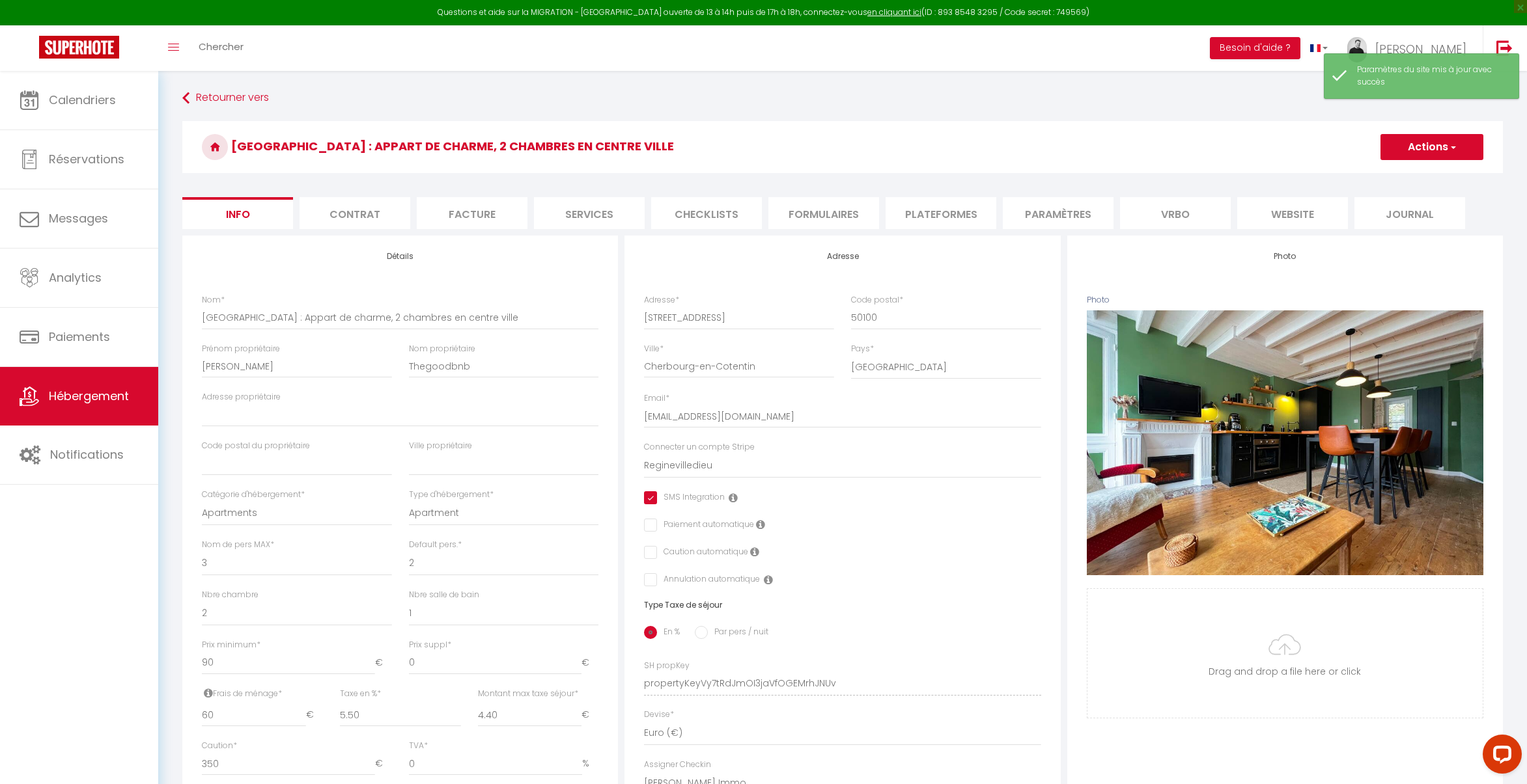
select select
checkbox input "true"
checkbox input "false"
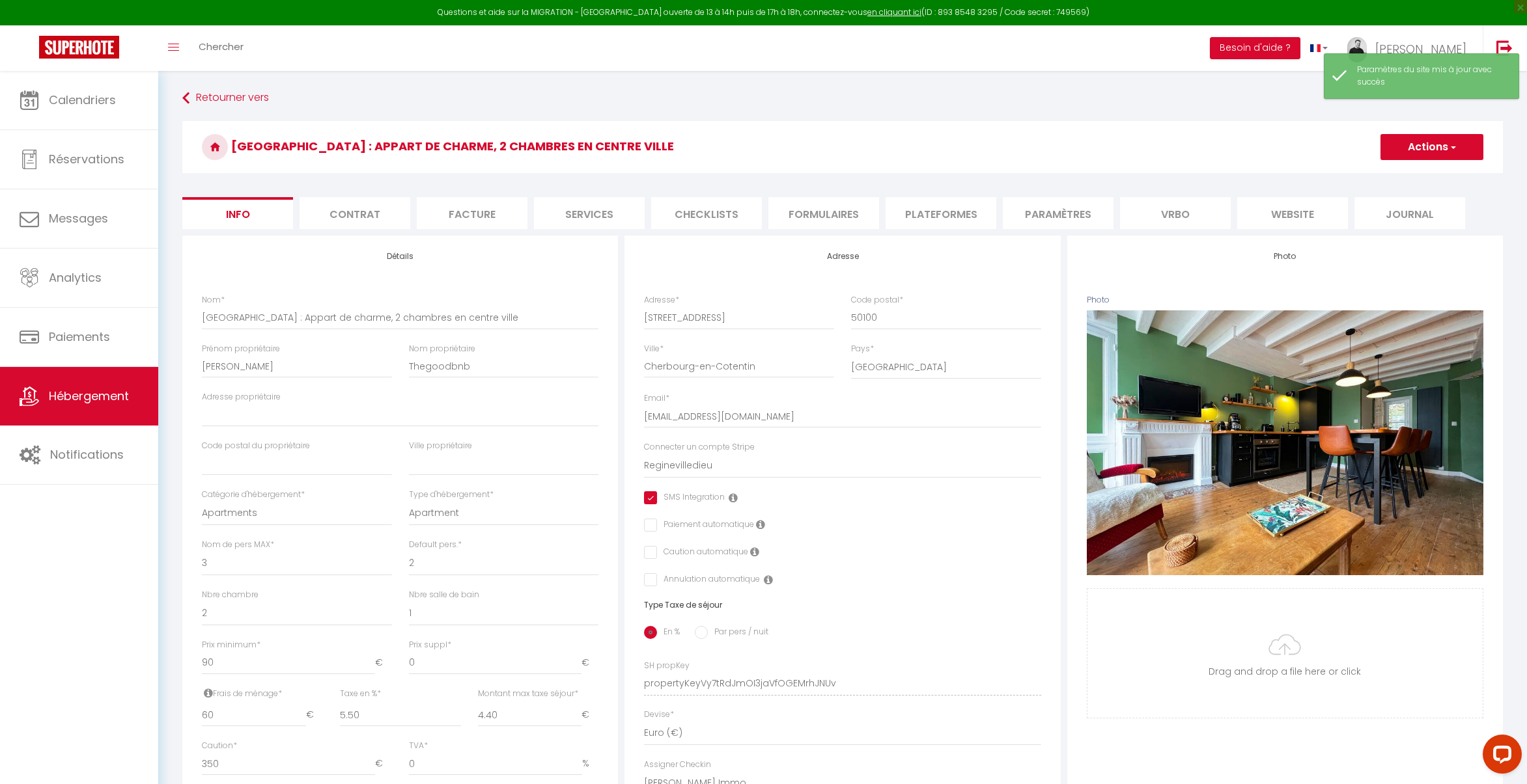
click at [1169, 216] on li "Vrbo" at bounding box center [1175, 212] width 110 height 32
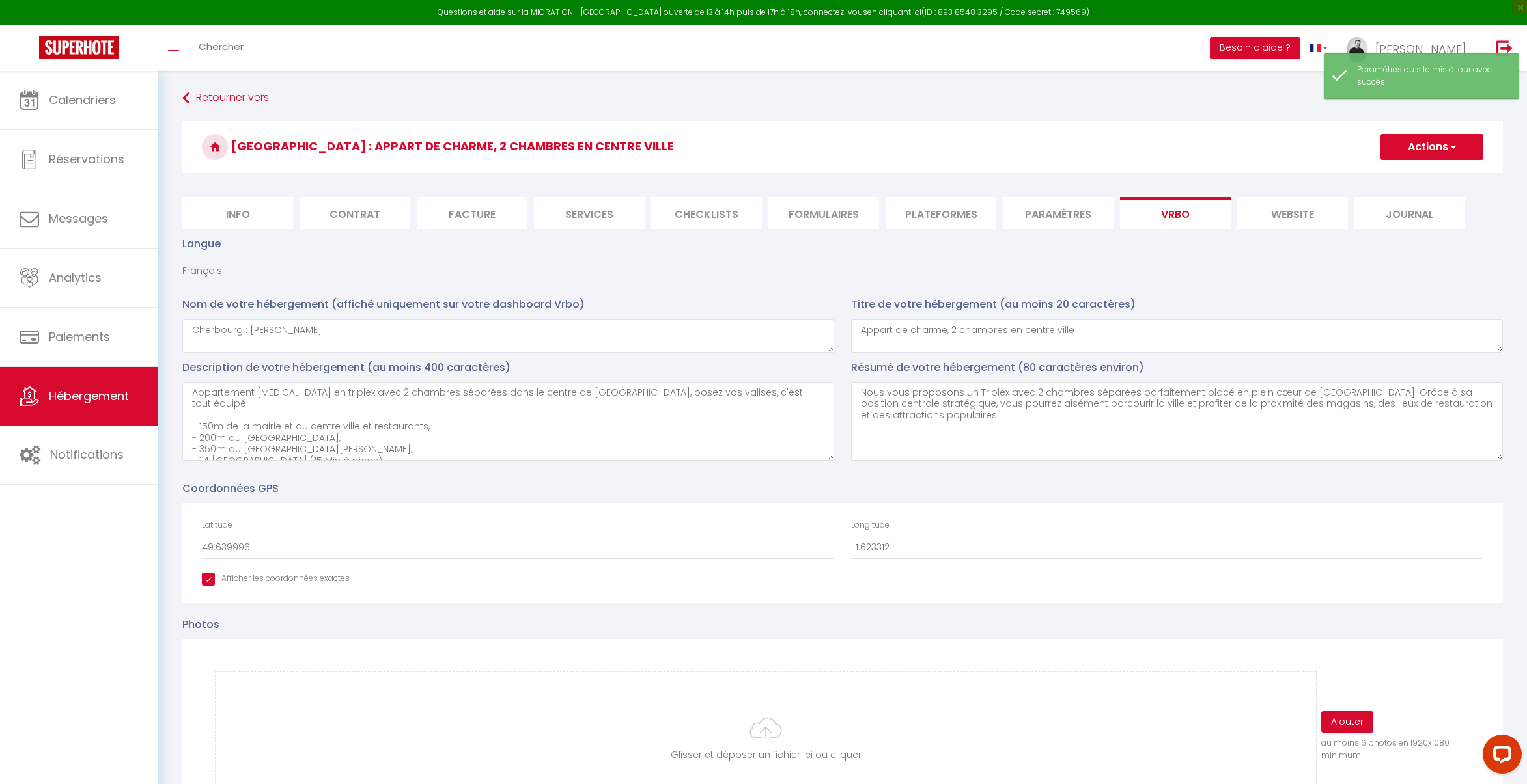
click at [1077, 219] on li "Paramètres" at bounding box center [1058, 212] width 110 height 32
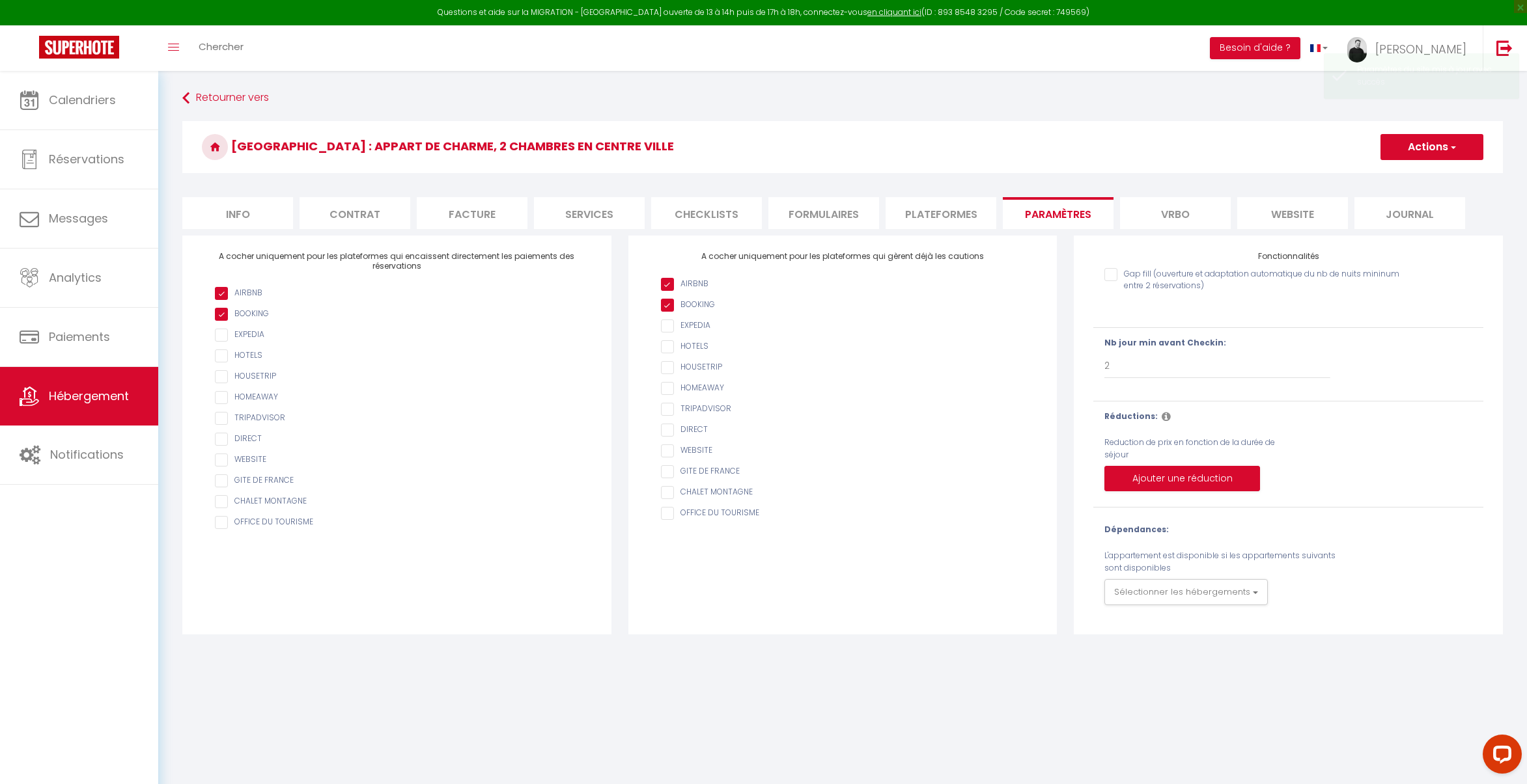
click at [1158, 219] on li "Vrbo" at bounding box center [1175, 212] width 110 height 32
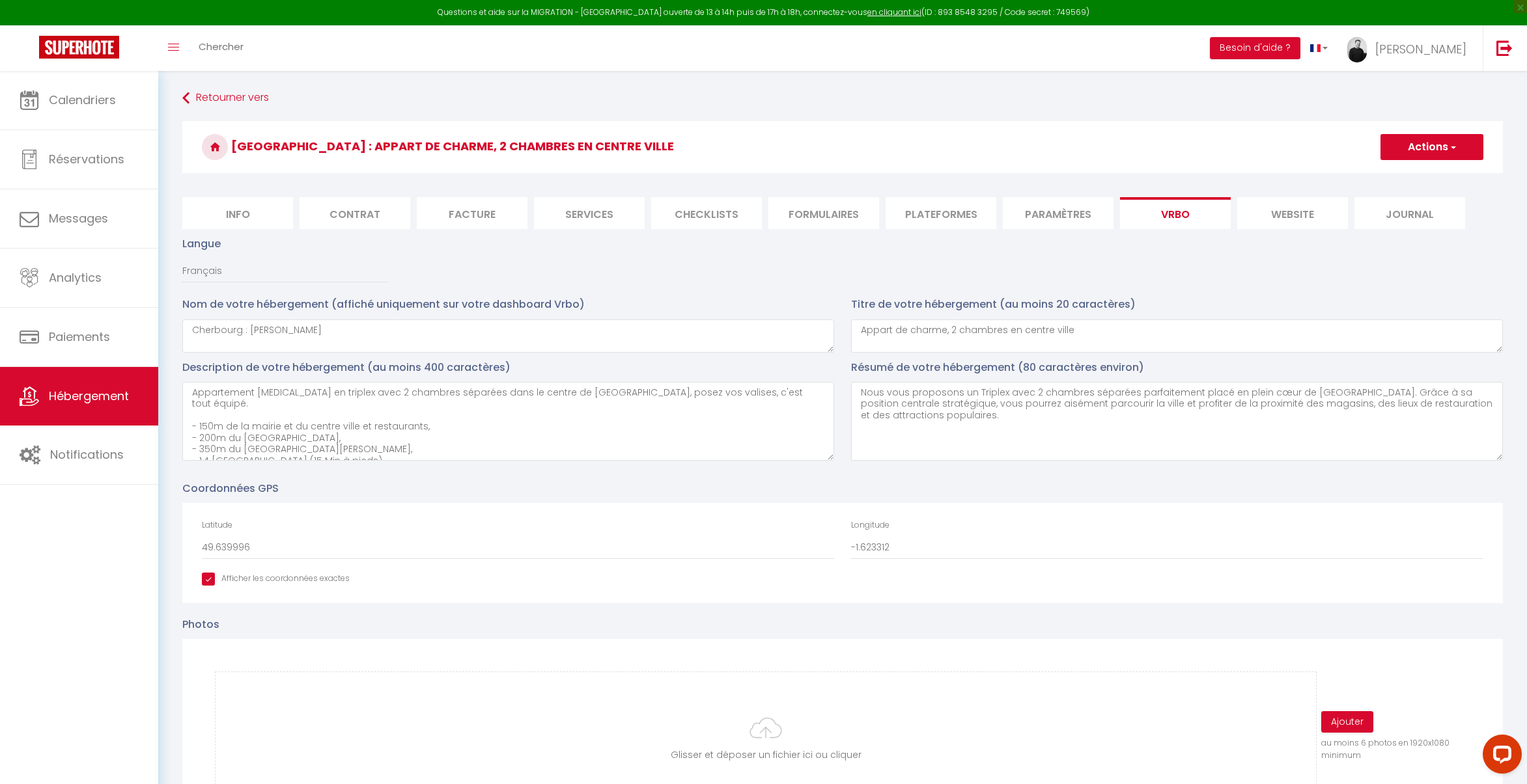
click at [979, 218] on li "Plateformes" at bounding box center [941, 212] width 110 height 32
select select
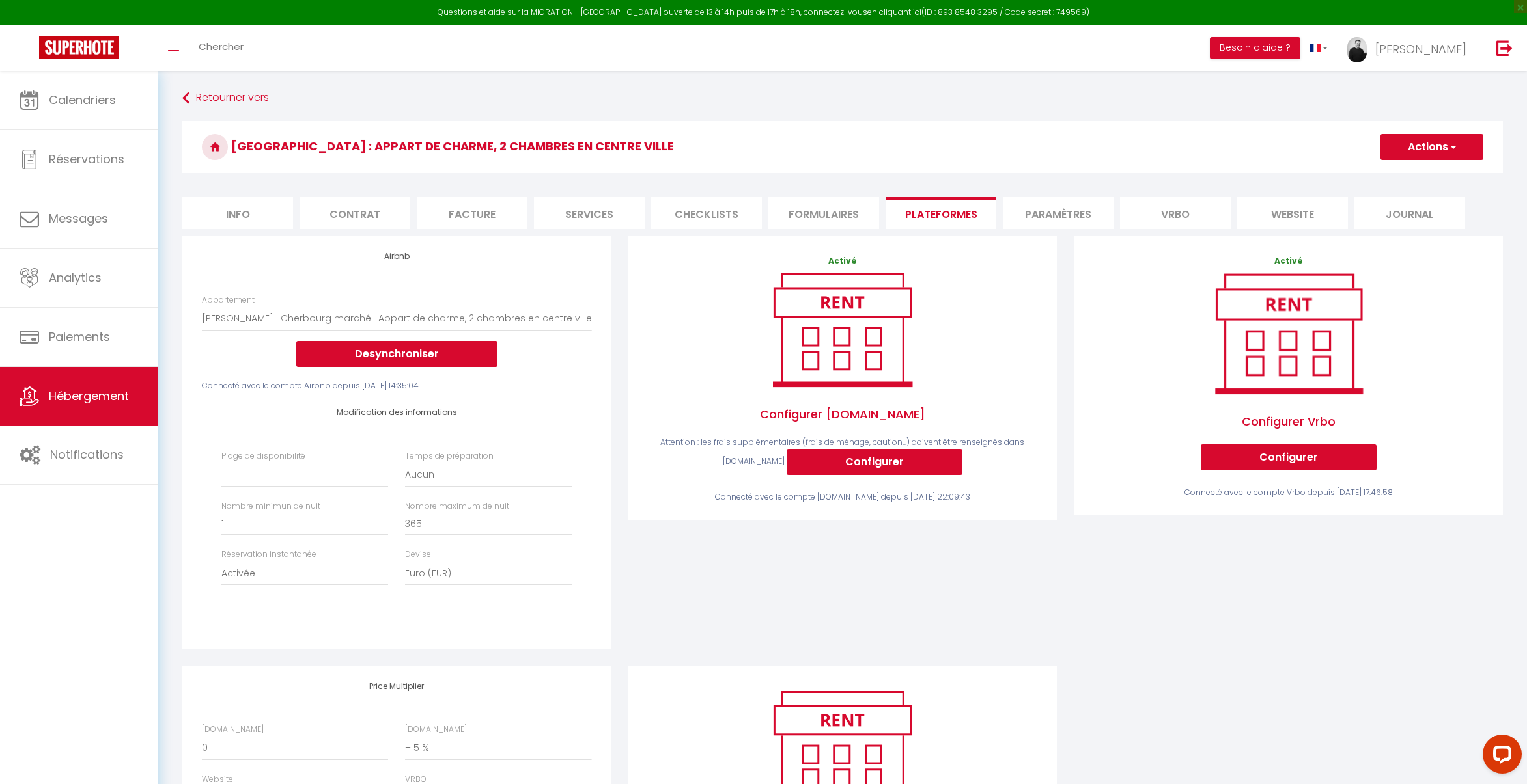
click at [1193, 219] on li "Vrbo" at bounding box center [1175, 212] width 110 height 32
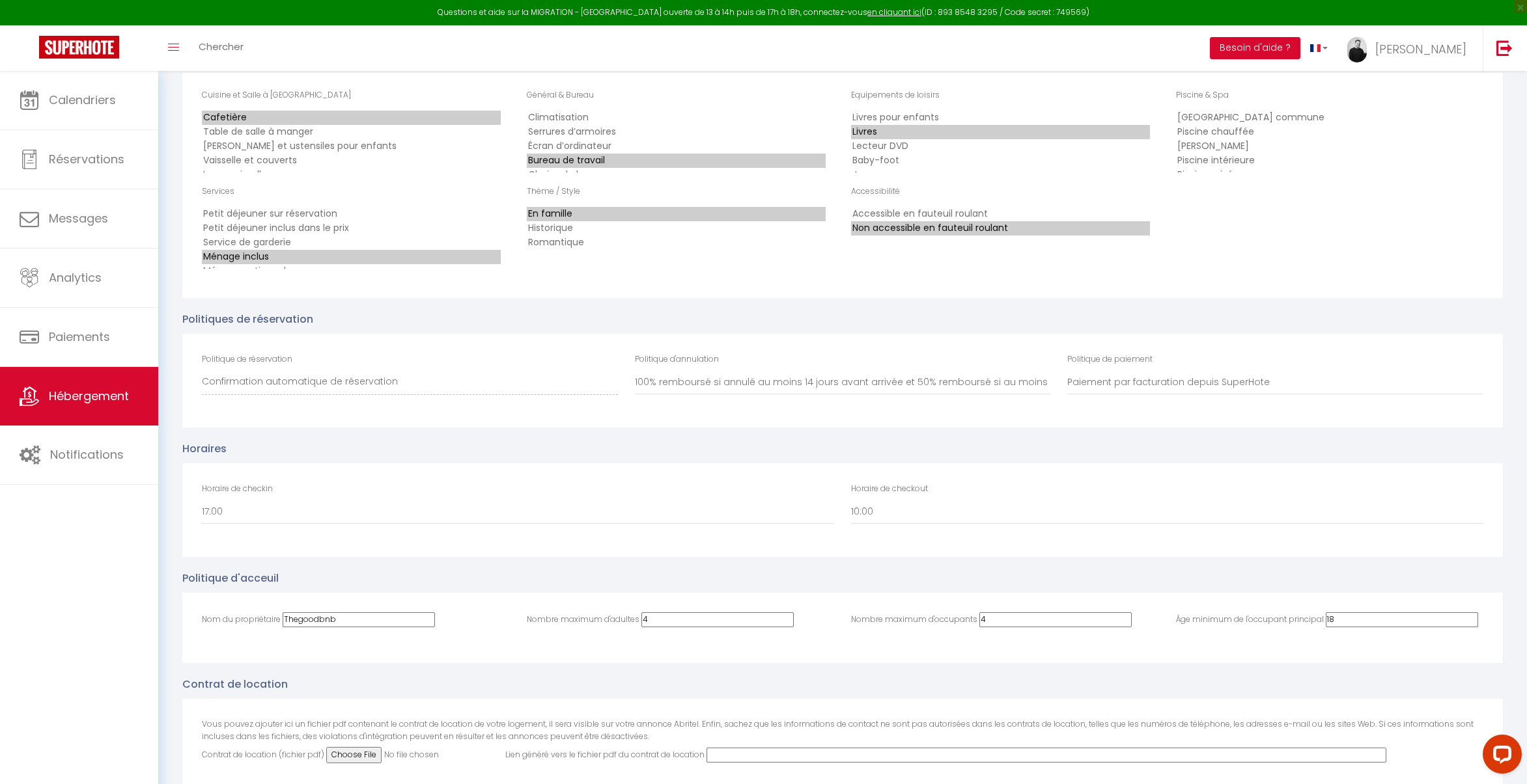
scroll to position [2585, 0]
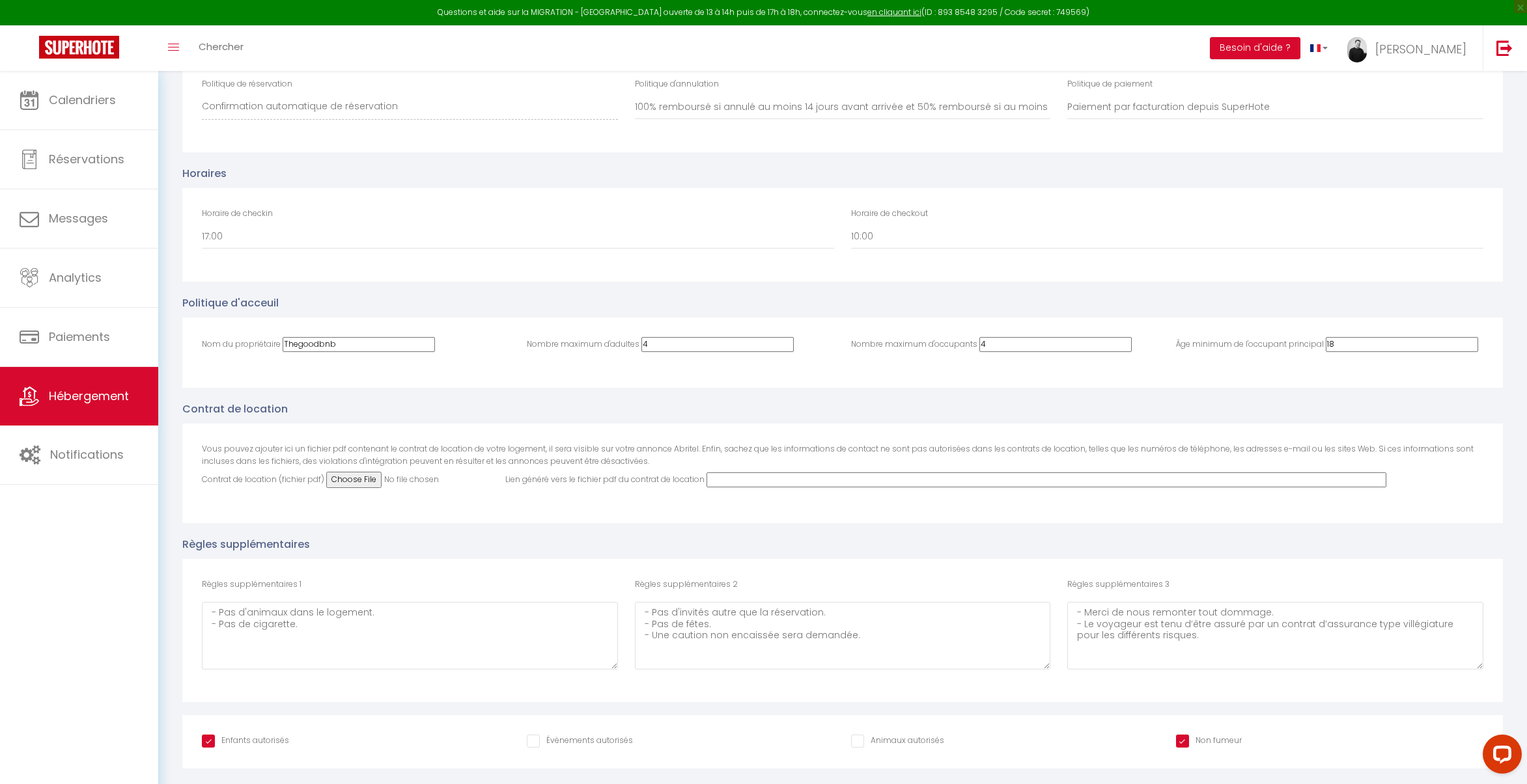
click at [361, 481] on input "Contrat de location (fichier pdf)" at bounding box center [415, 480] width 177 height 16
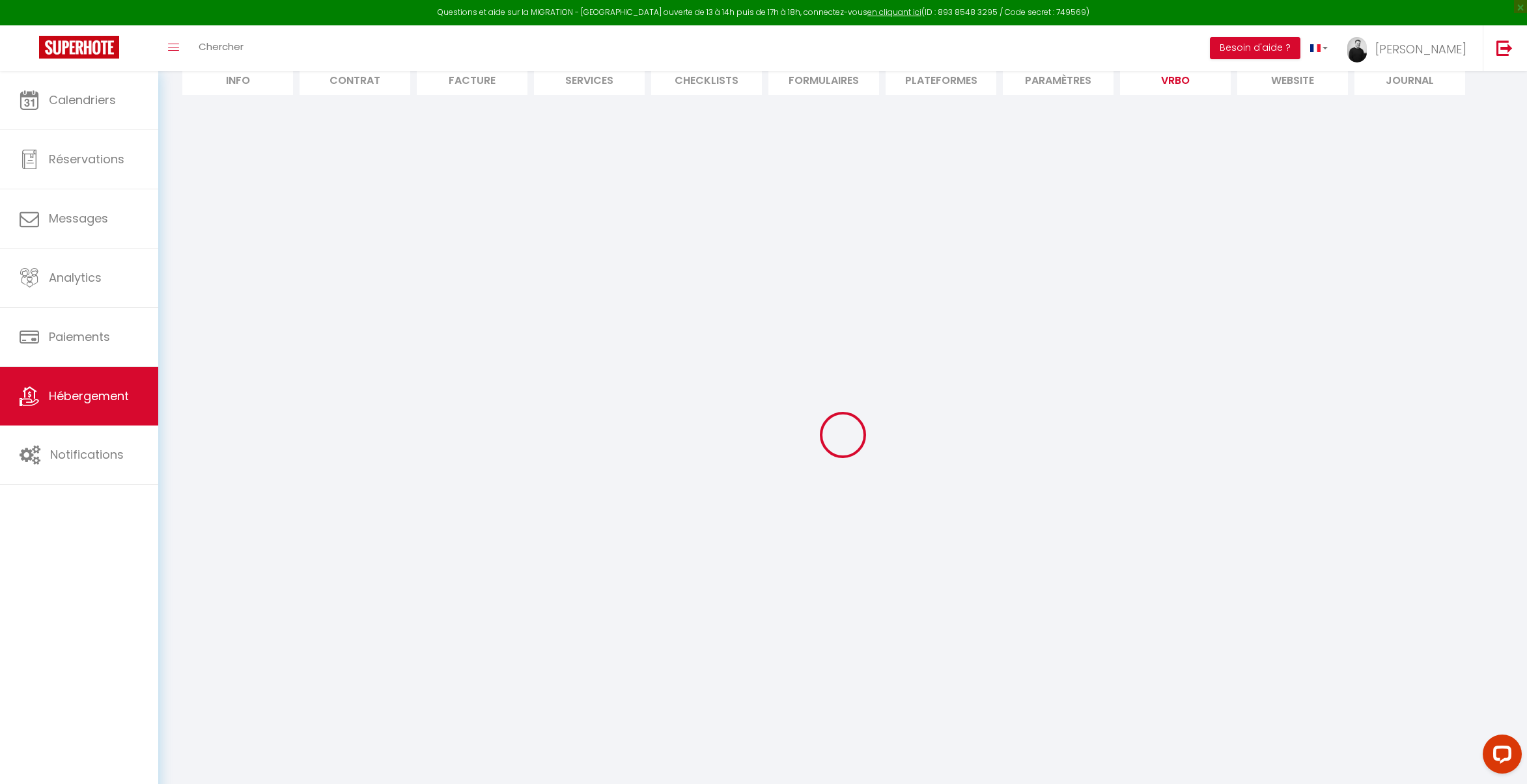
select select "50"
select select "49"
select select "44"
select select "OTHER_SLEEPING_AREA"
select select
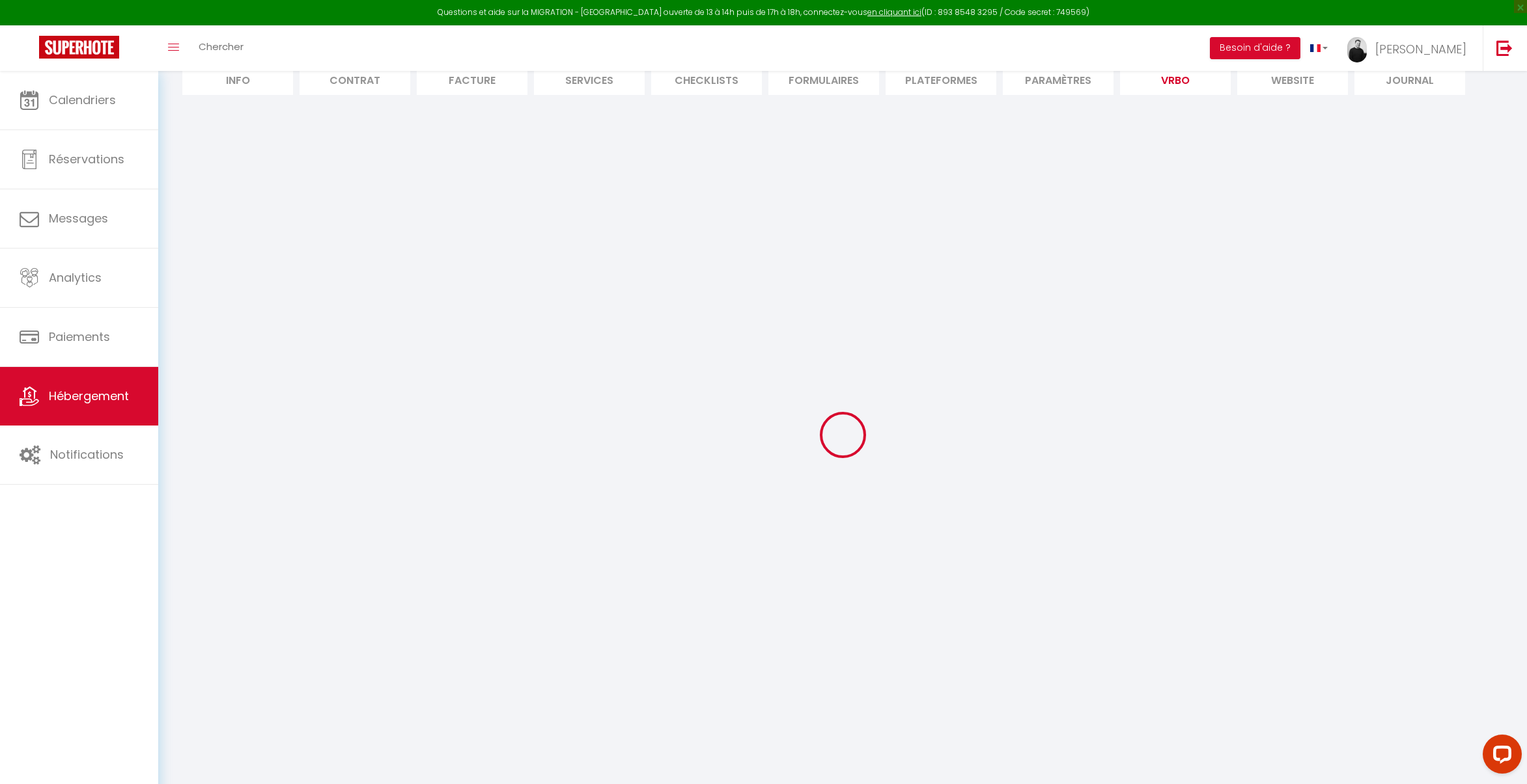
select select "66"
select select
select select "126"
select select
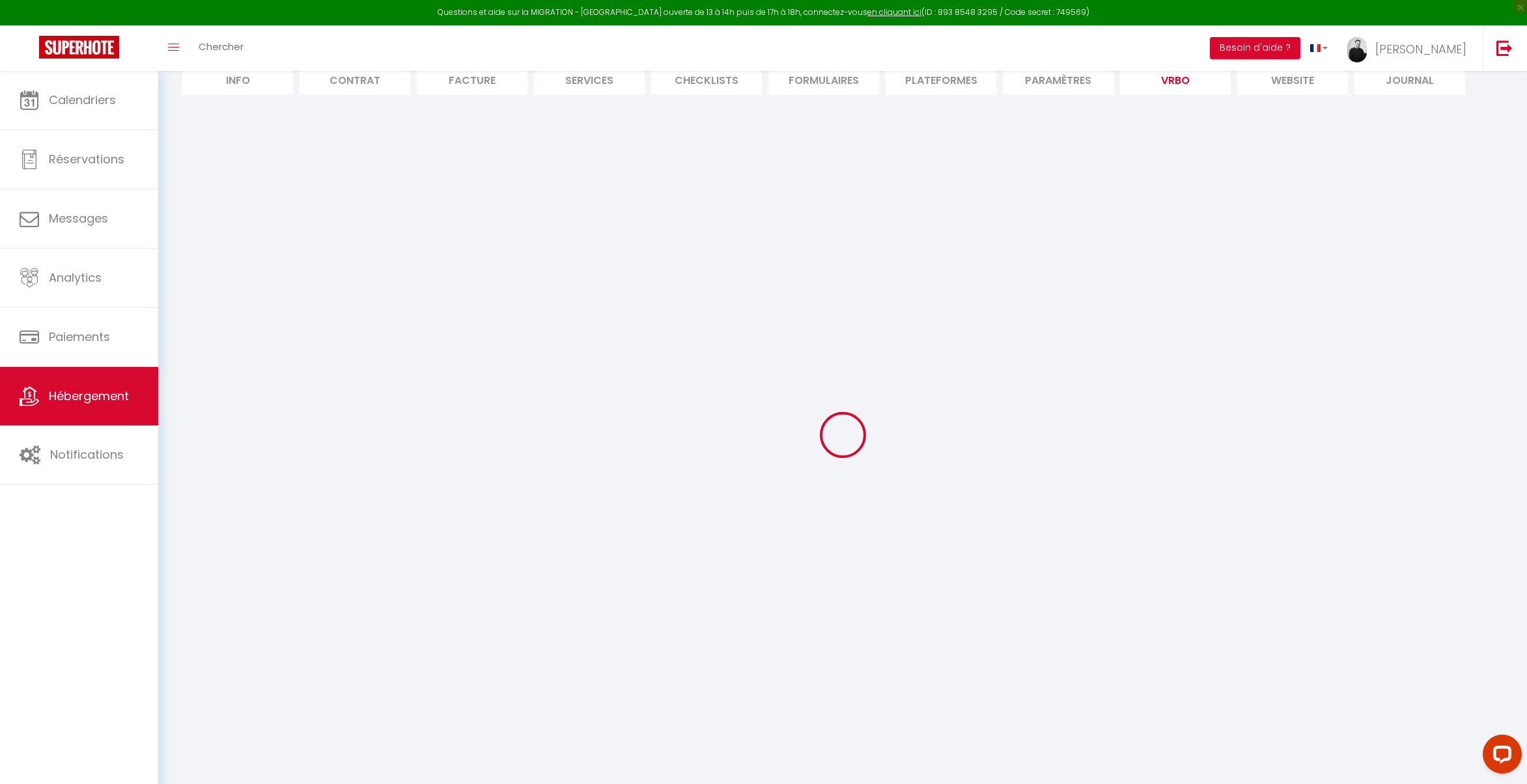
select select "59"
select select
select select "87"
select select "EUR"
select select "15"
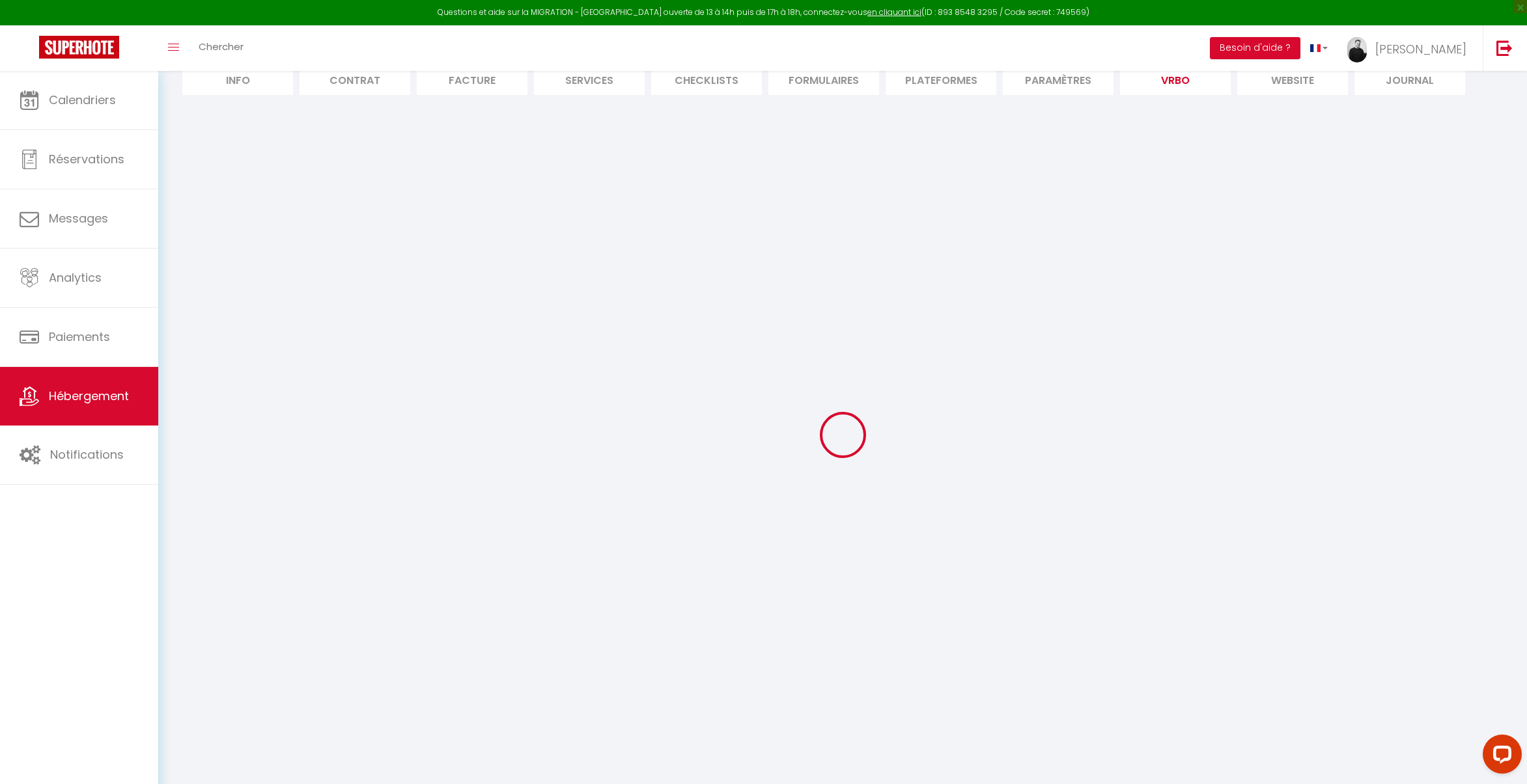
select select "69"
select select
select select "4"
select select "195"
select select "RELAXED"
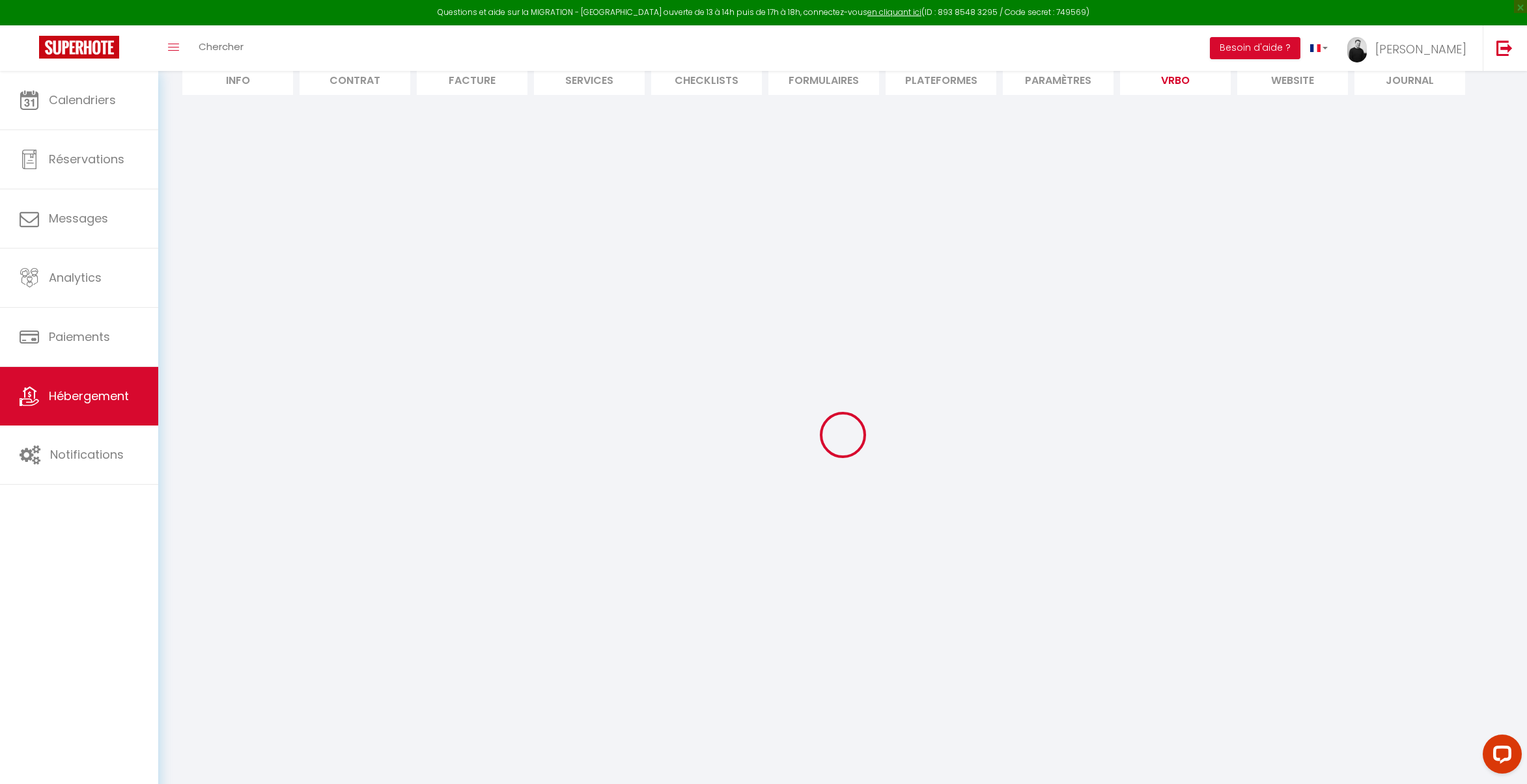
select select "PAYMENT_BY_INVOICE"
select select "17:00"
select select "10:00"
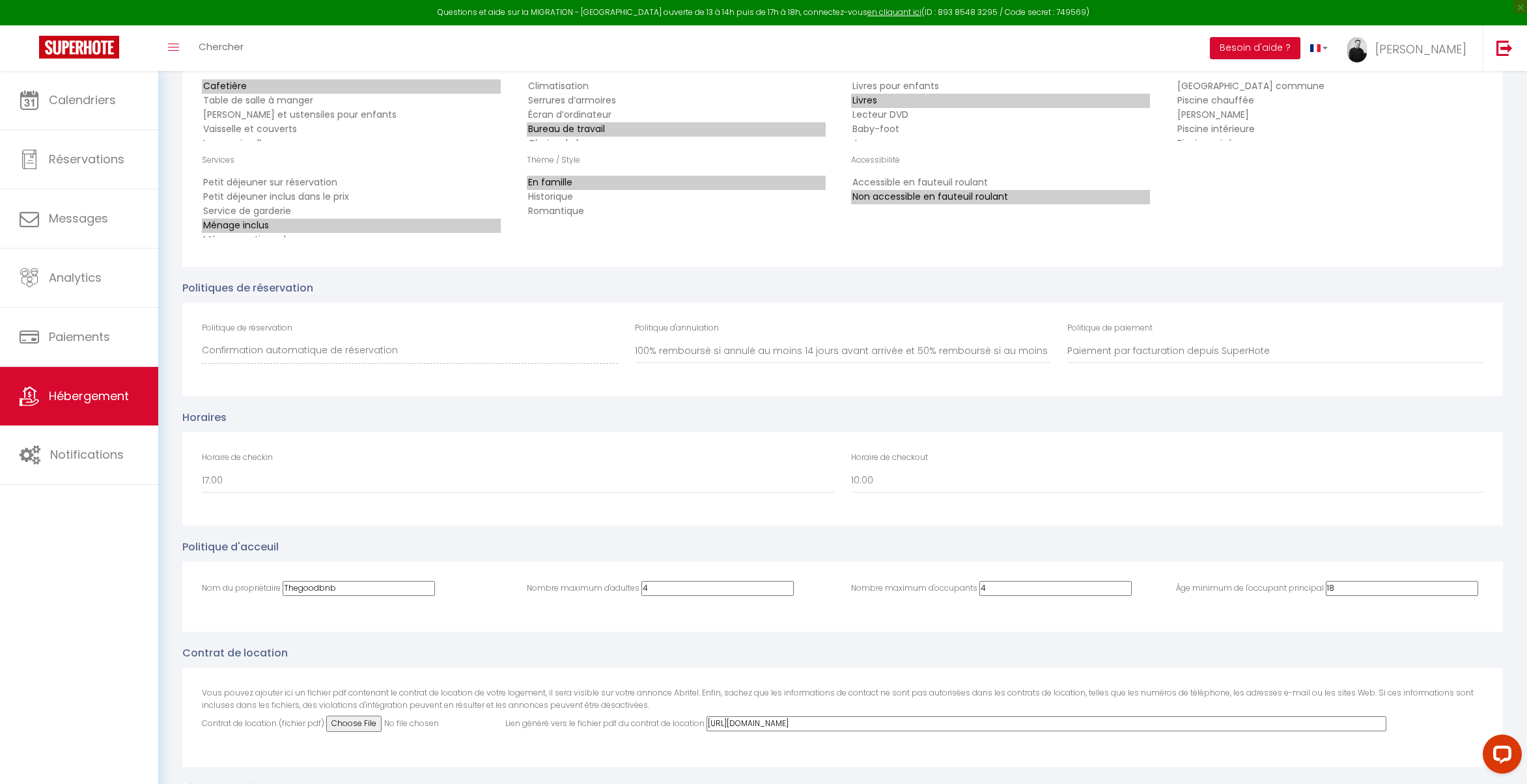
scroll to position [0, 0]
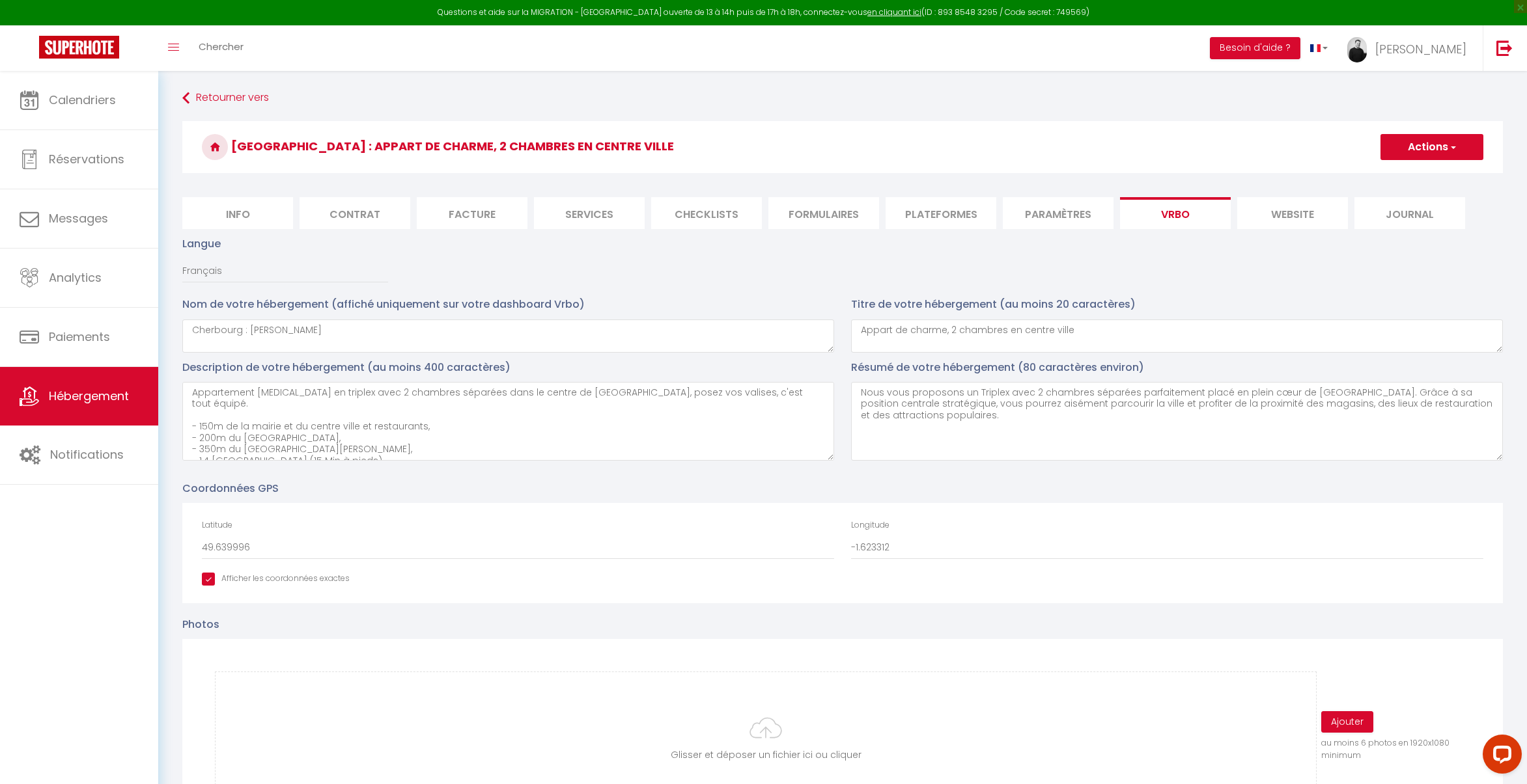
click at [1419, 145] on button "Actions" at bounding box center [1431, 146] width 103 height 26
click at [1419, 171] on input "Enregistrer" at bounding box center [1416, 175] width 48 height 13
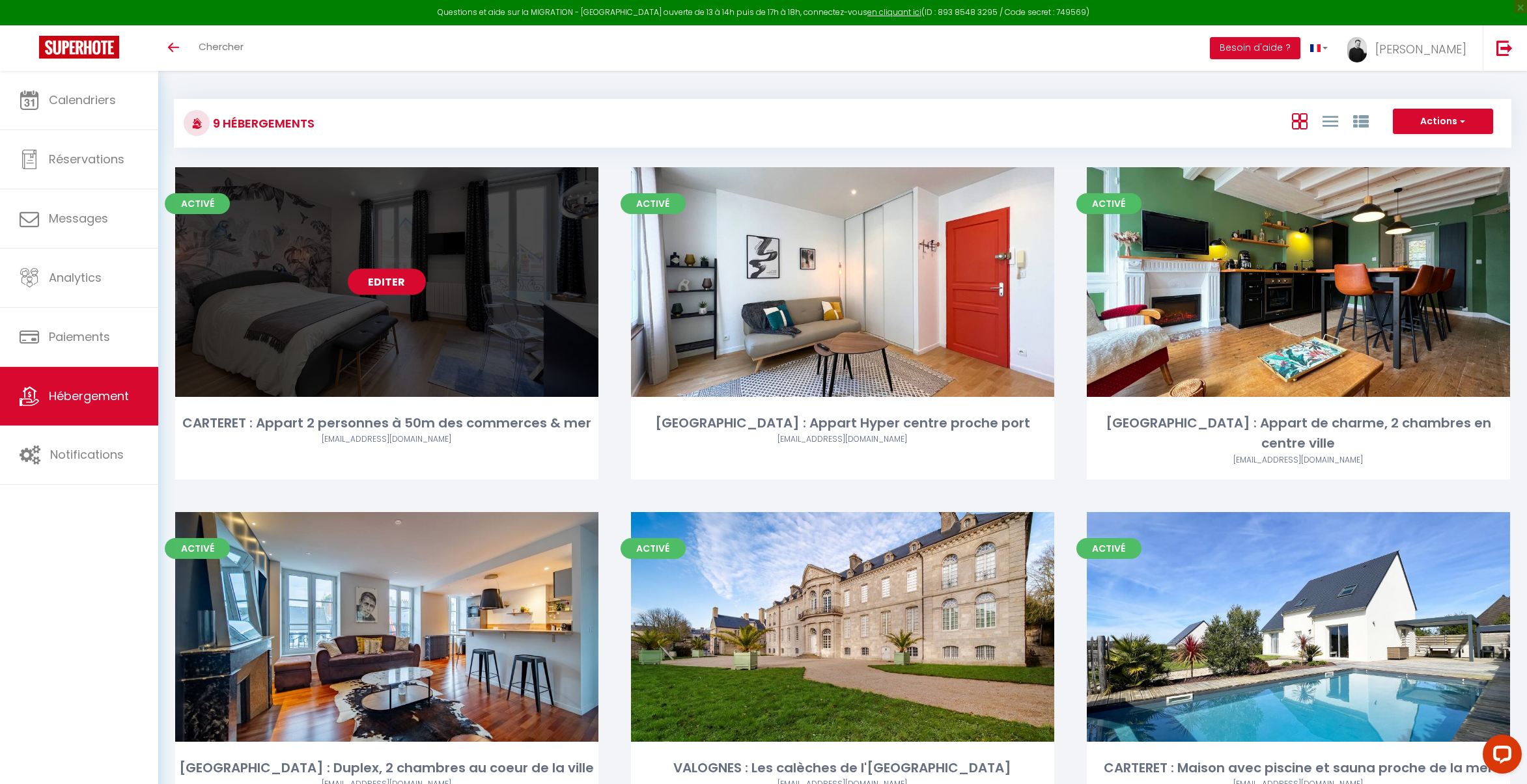
click at [380, 283] on link "Editer" at bounding box center [387, 282] width 78 height 26
select select "OTHER_SLEEPING_AREA"
select select "EUR"
select select "NO_REFUND"
select select "15:00"
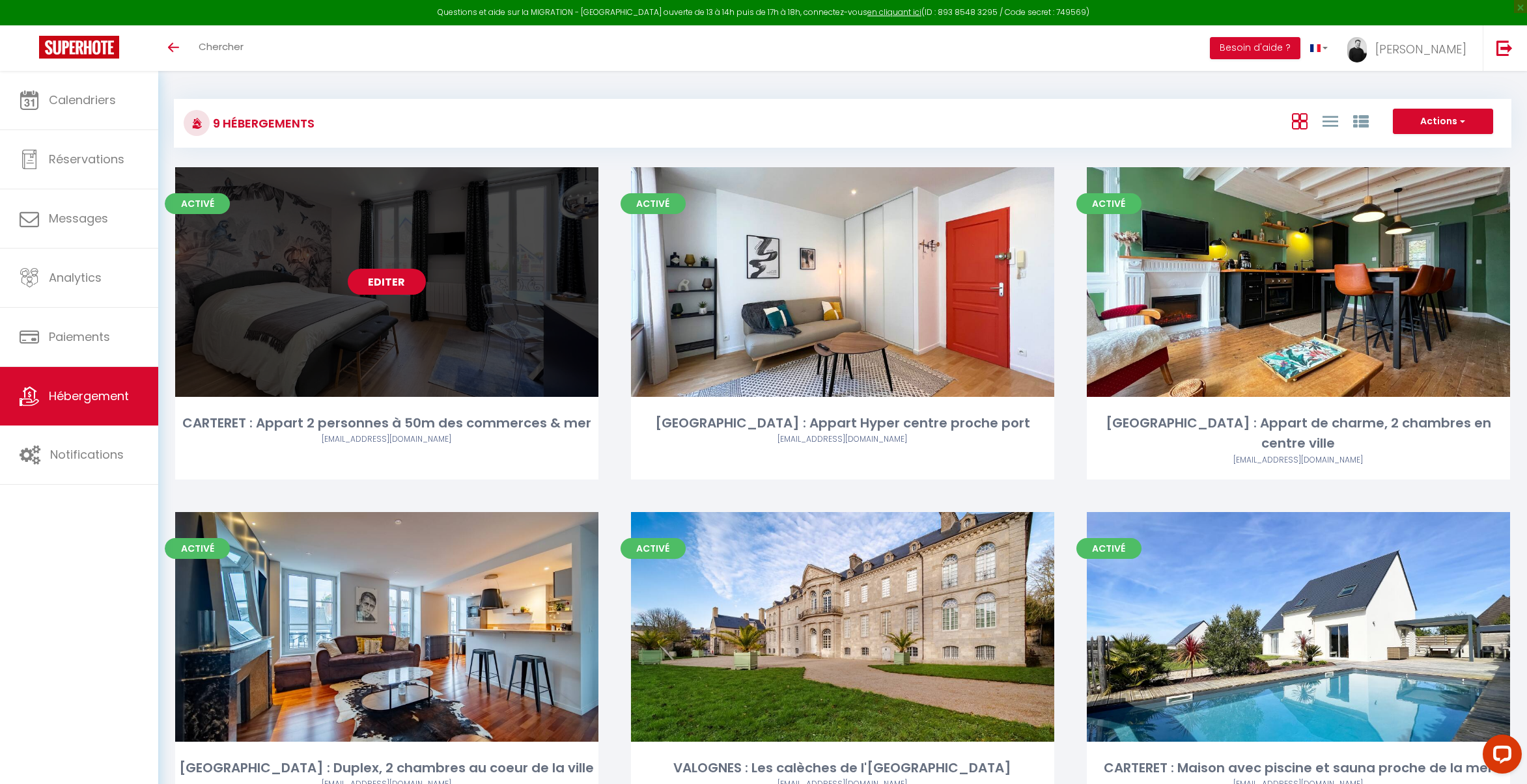
select select "10:00"
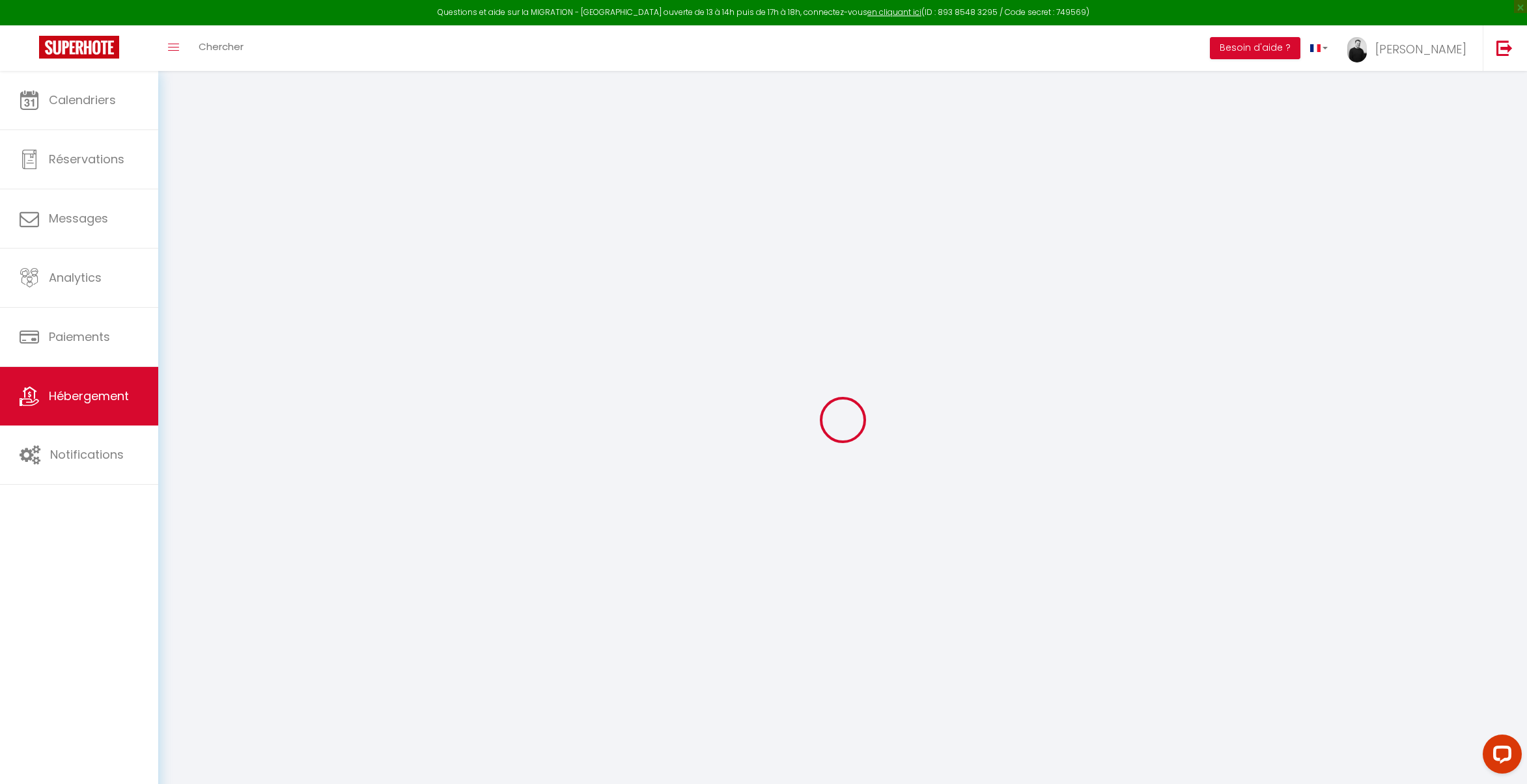
type textarea "CARTERET : Villedieu"
type textarea "Appart 2 personnes à 50m des commerces et mer"
type textarea "Bienvenue à Carteret ! Venez découvrir cet appartement entièrement rénové, idéa…"
type input "49.37776157"
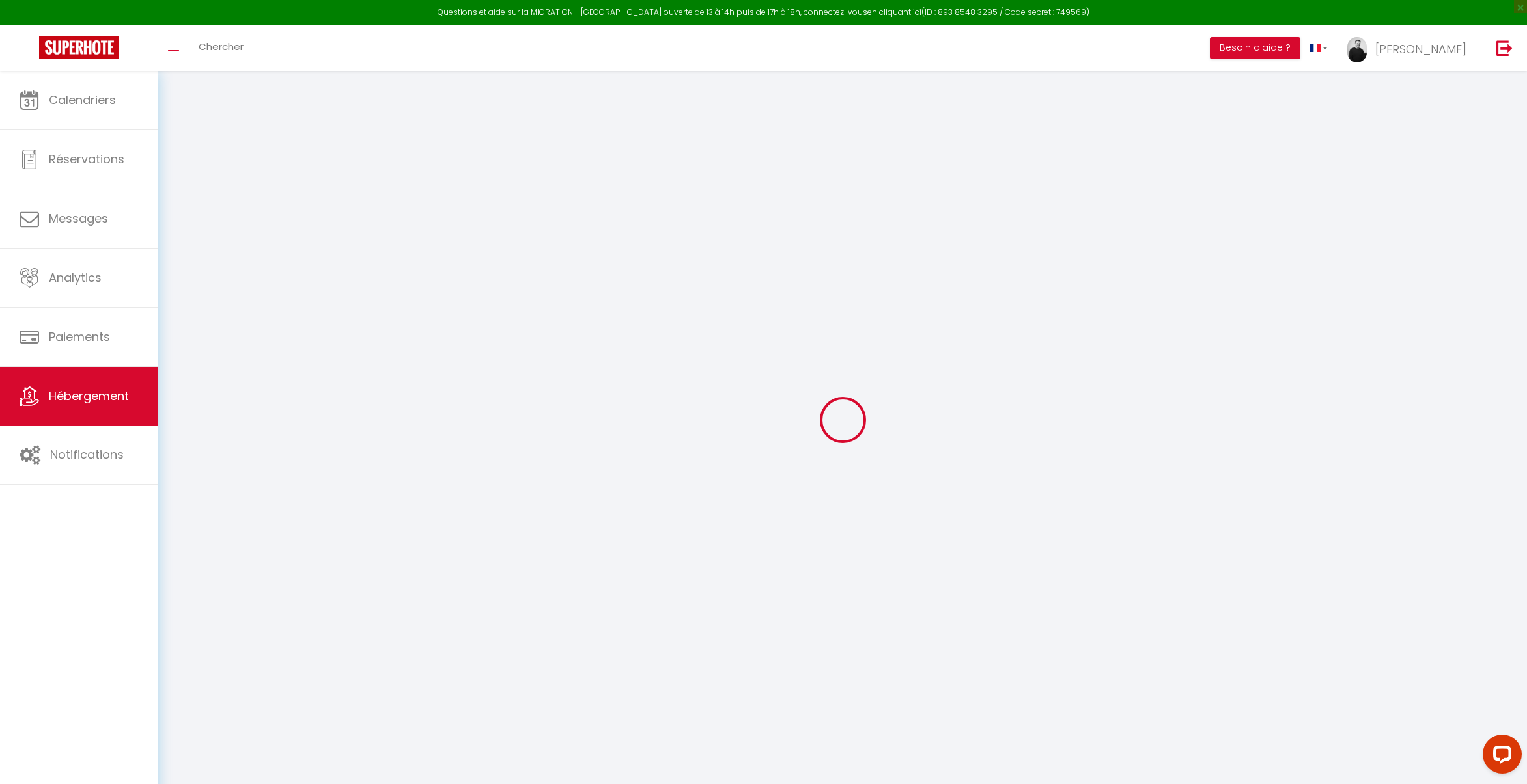
type input "-1.78634578"
checkbox input "true"
type input "Salle d'eau"
type input "Pièce principale"
type input "Appart 2 personnes à 50m des commerces et mer"
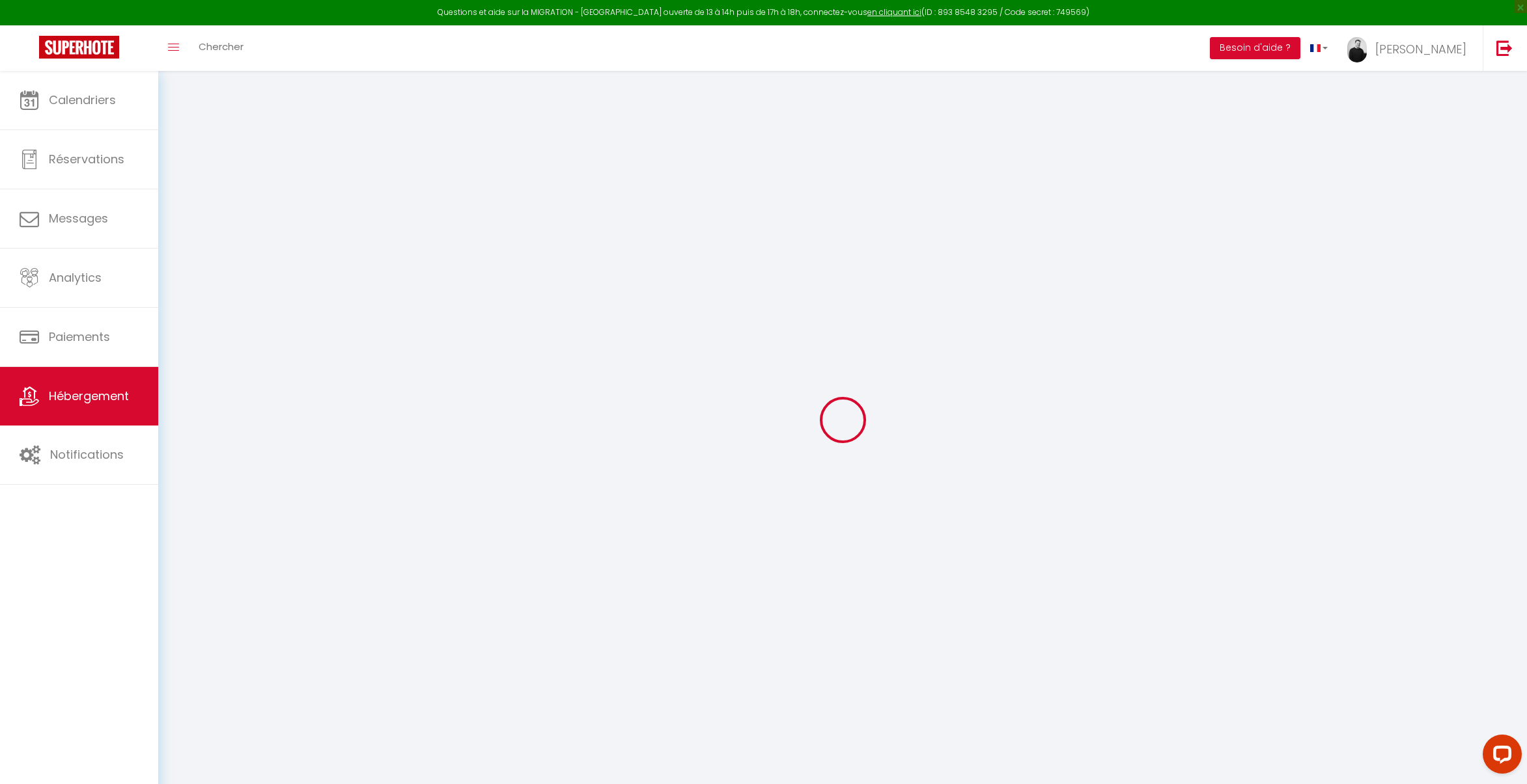
select select "RELAXED"
select select "PAYMENT_BY_INVOICE"
select select "17:00"
type input "Thegoodbnb"
type input "2"
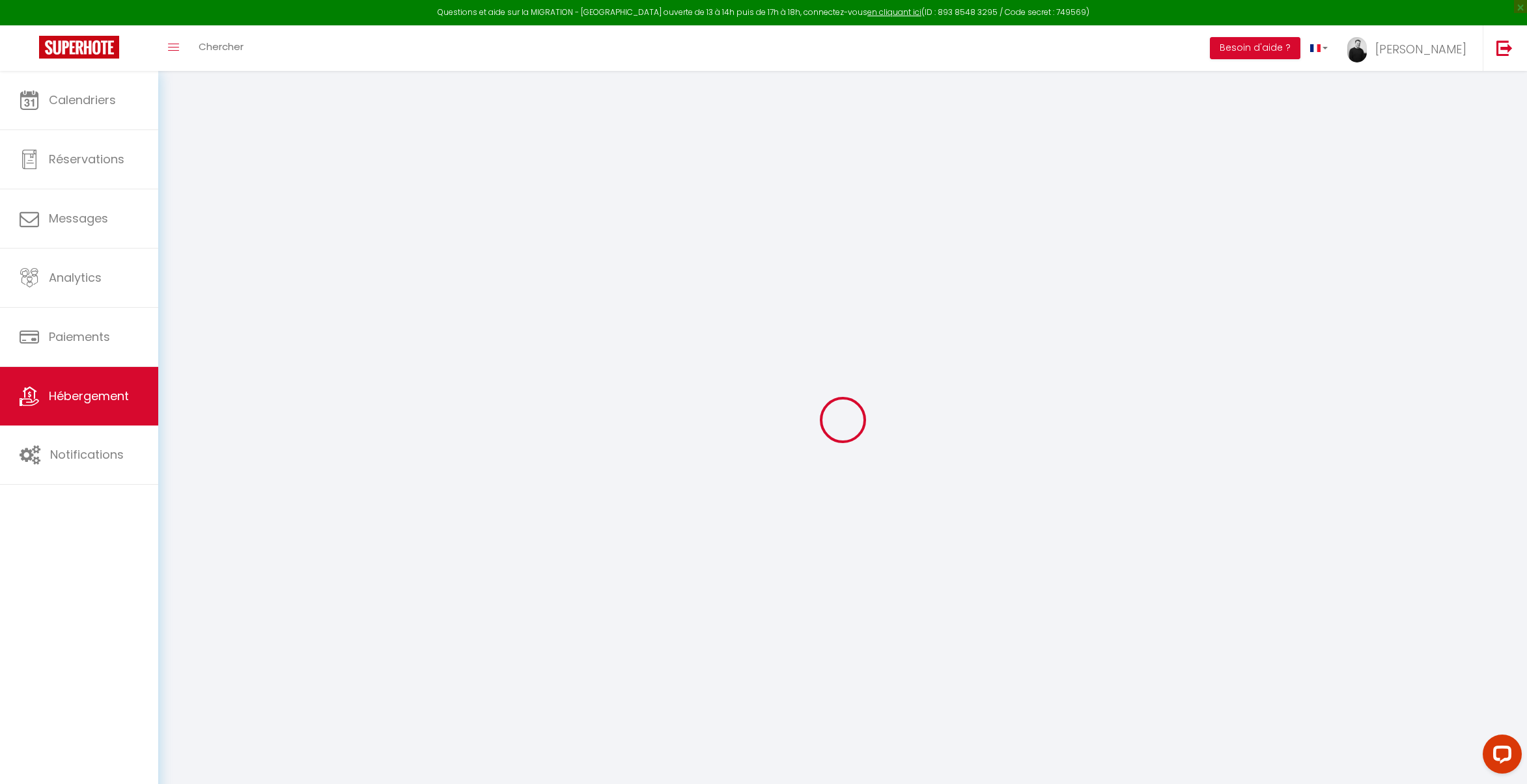
type input "2"
type input "[URL][DOMAIN_NAME]"
type textarea "- Pas d'animaux dans le logement. - Pas de cigarette."
type textarea "- Pas d'invités autre que la réservation. - Pas de fêtes. - Une caution non enc…"
type textarea "- Merci de nous remonter tout dommage. - Le voyageur est tenu d’être assuré par…"
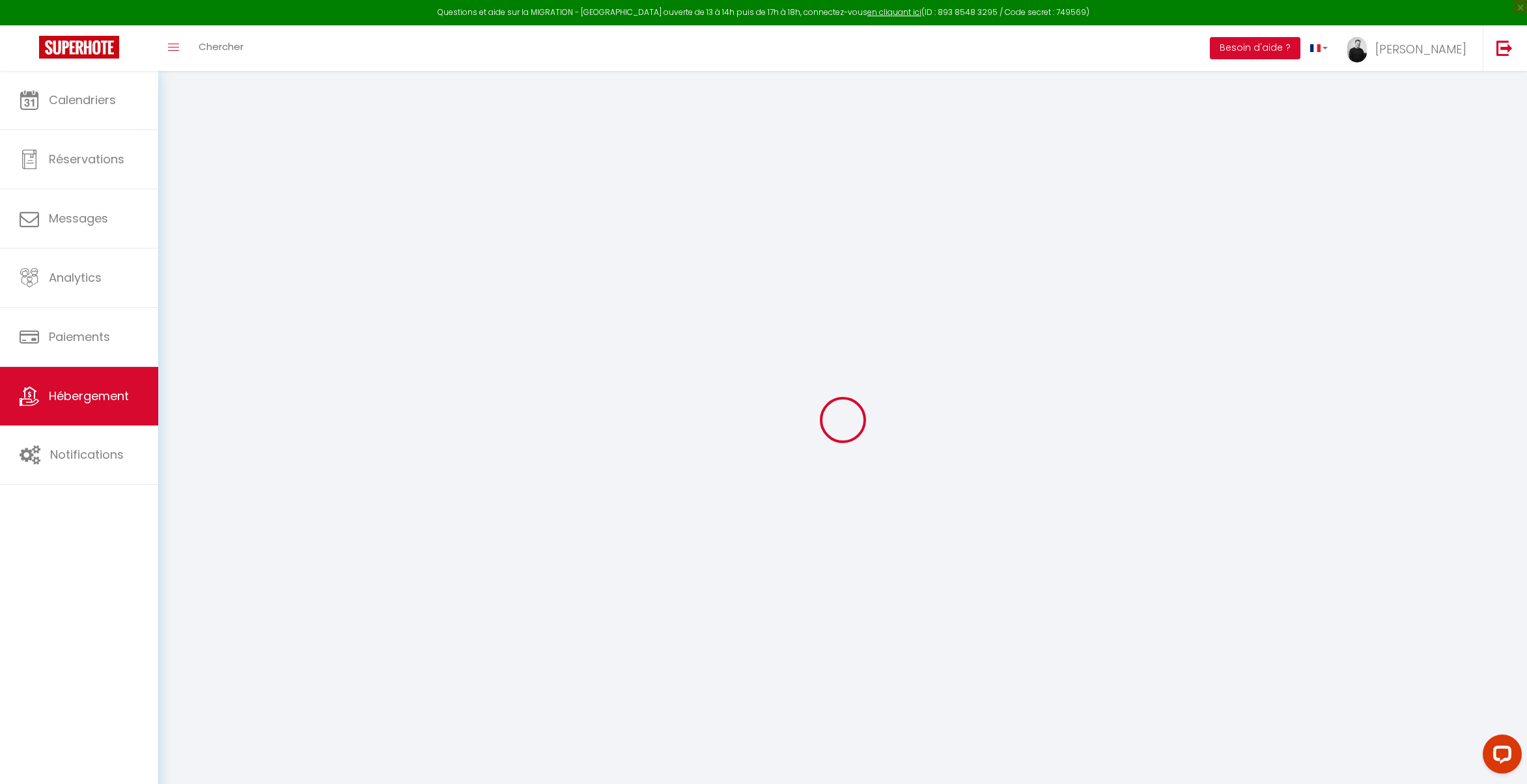
checkbox input "false"
select select "50"
select select "44"
select select "66"
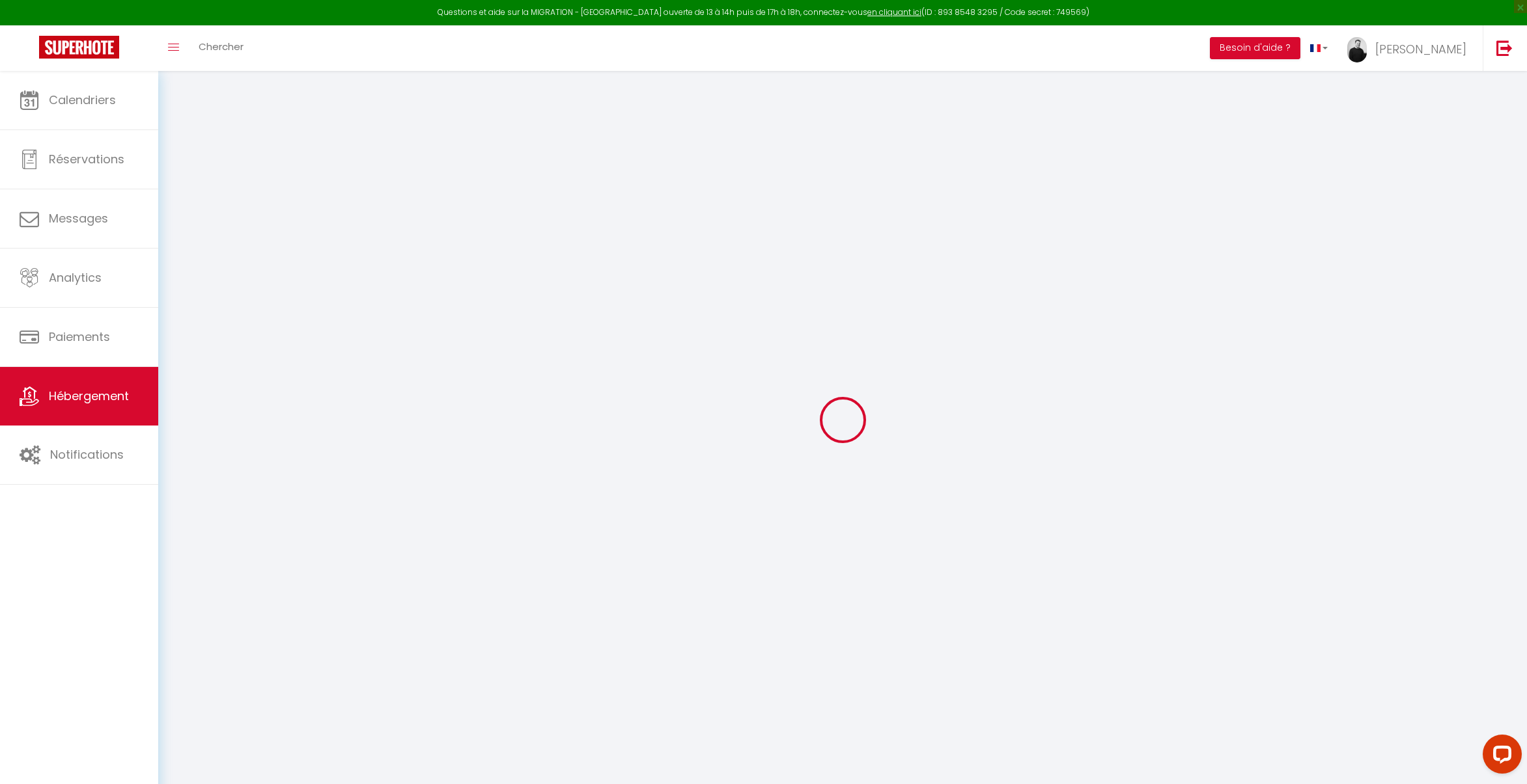
select select
select select "160"
select select "59"
select select "109"
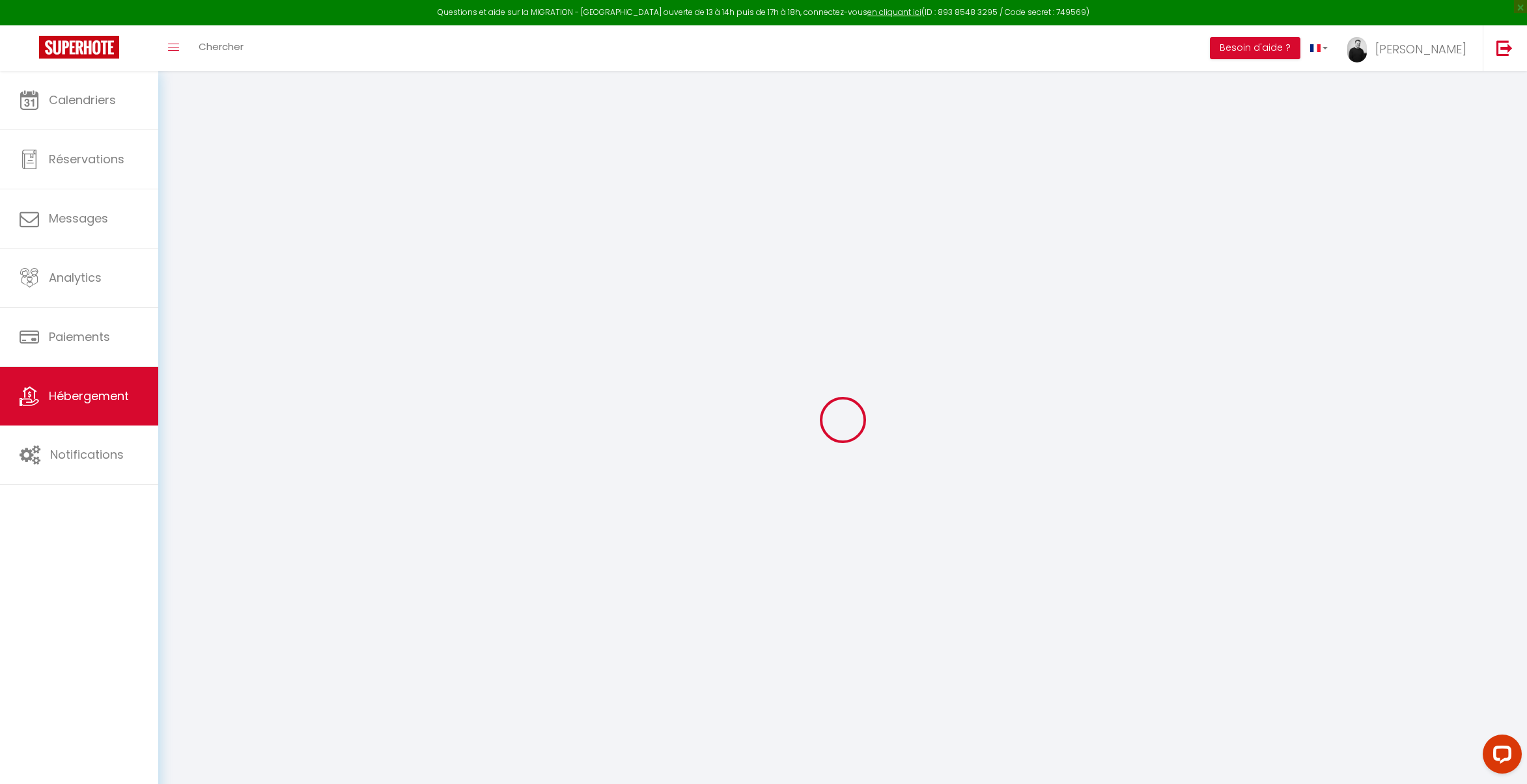
select select "155"
select select "24"
select select "79"
select select
select select "4"
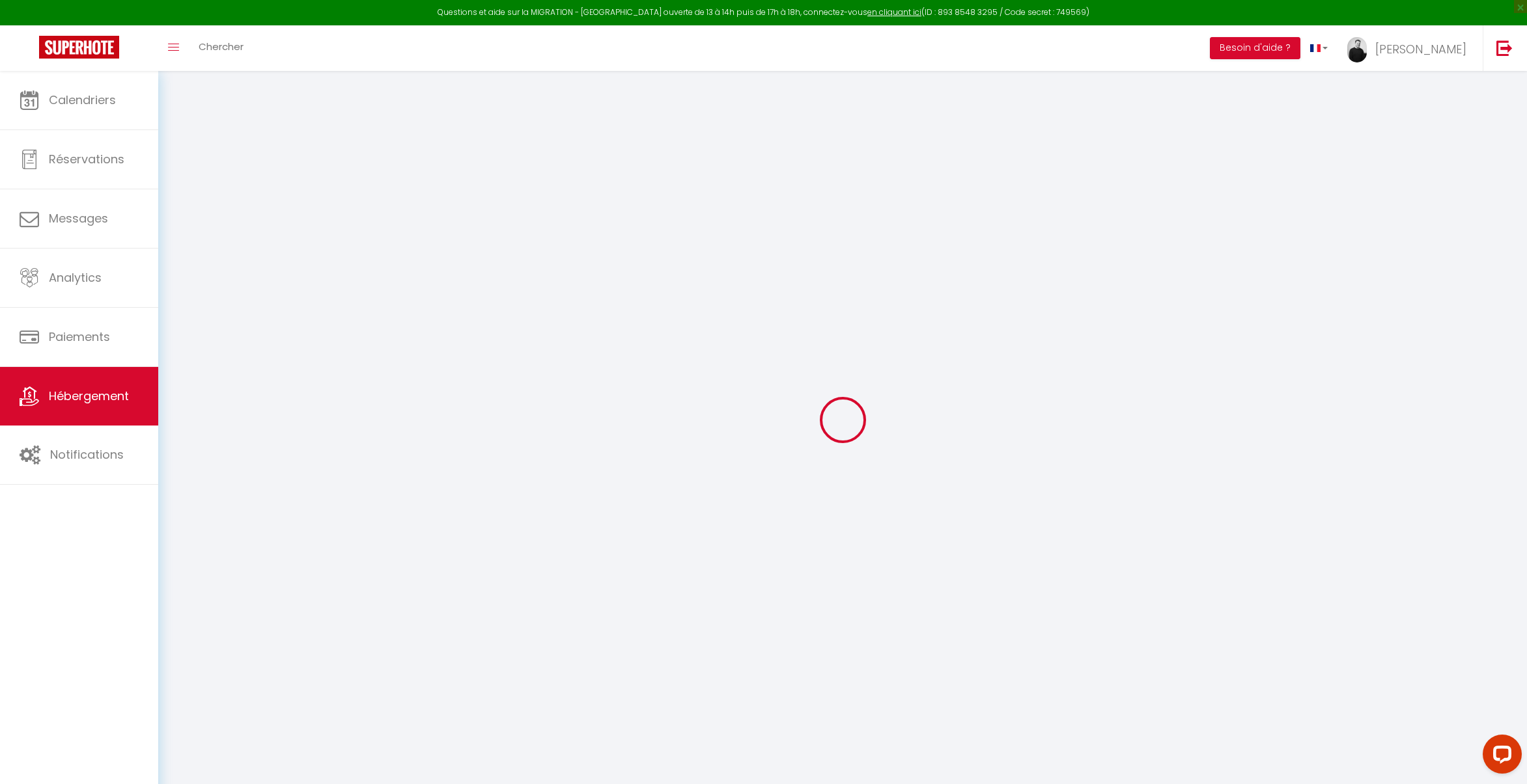
select select "195"
checkbox input "true"
checkbox input "false"
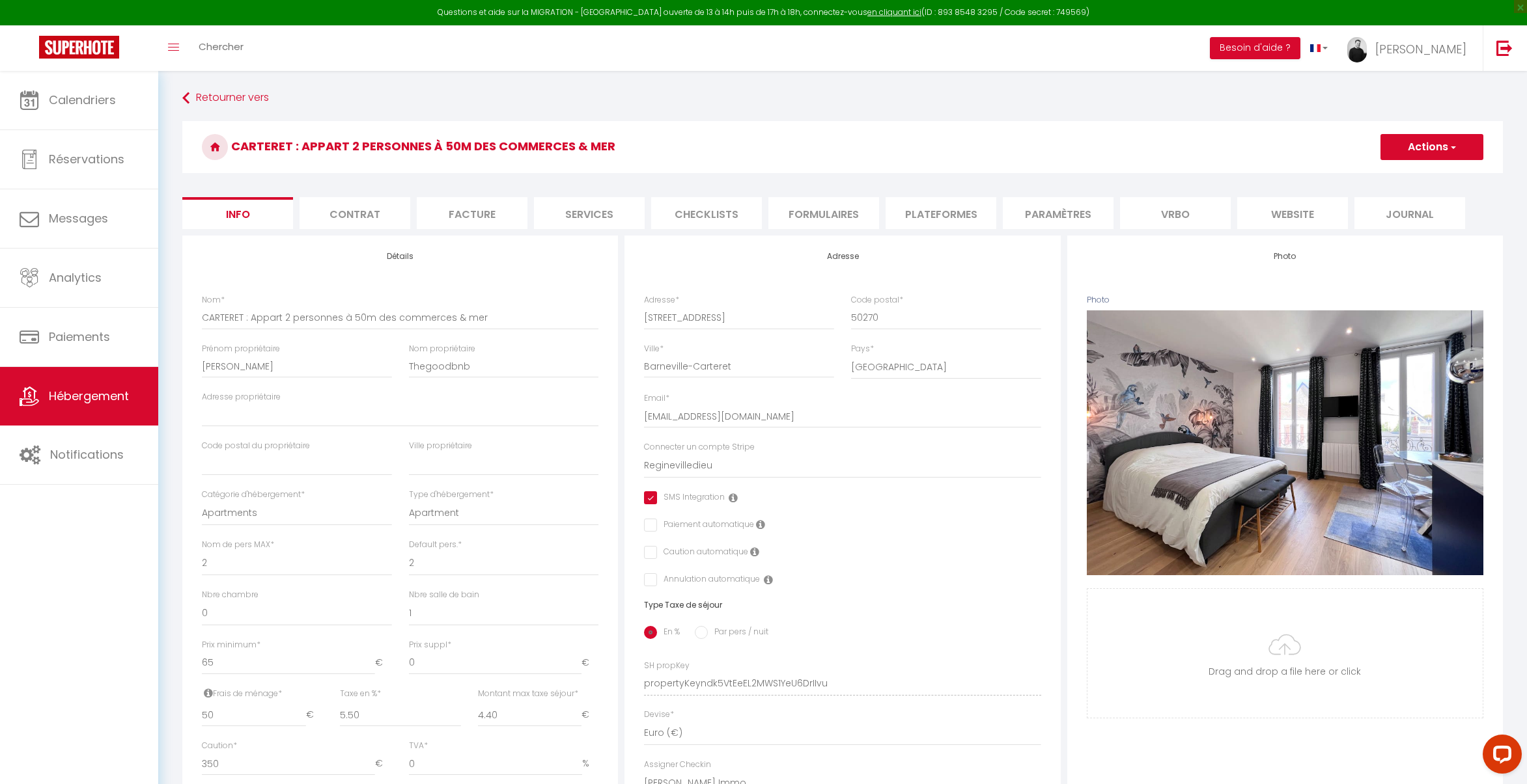
checkbox input "true"
checkbox input "false"
checkbox input "true"
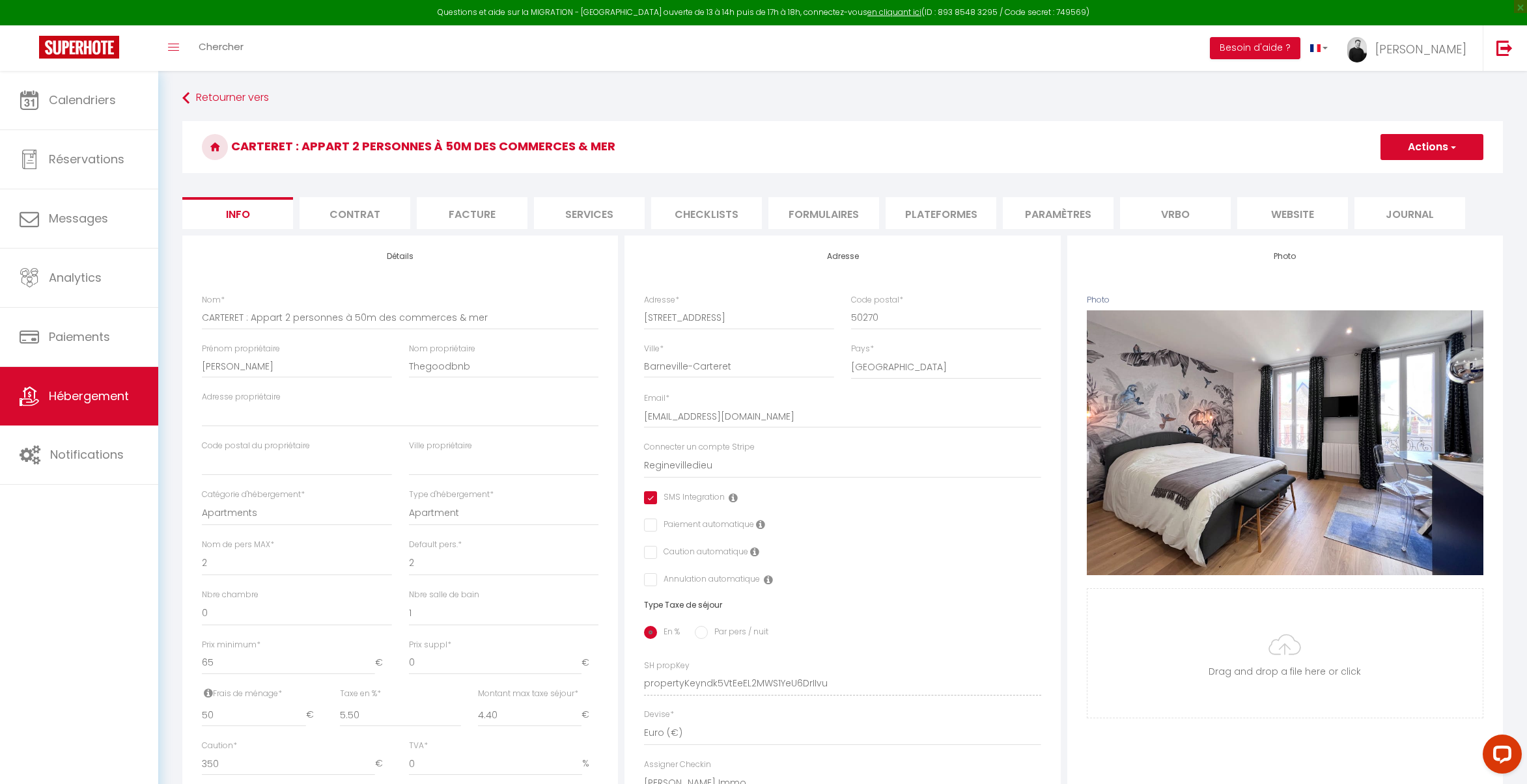
checkbox input "false"
click at [1167, 212] on li "Vrbo" at bounding box center [1175, 212] width 110 height 32
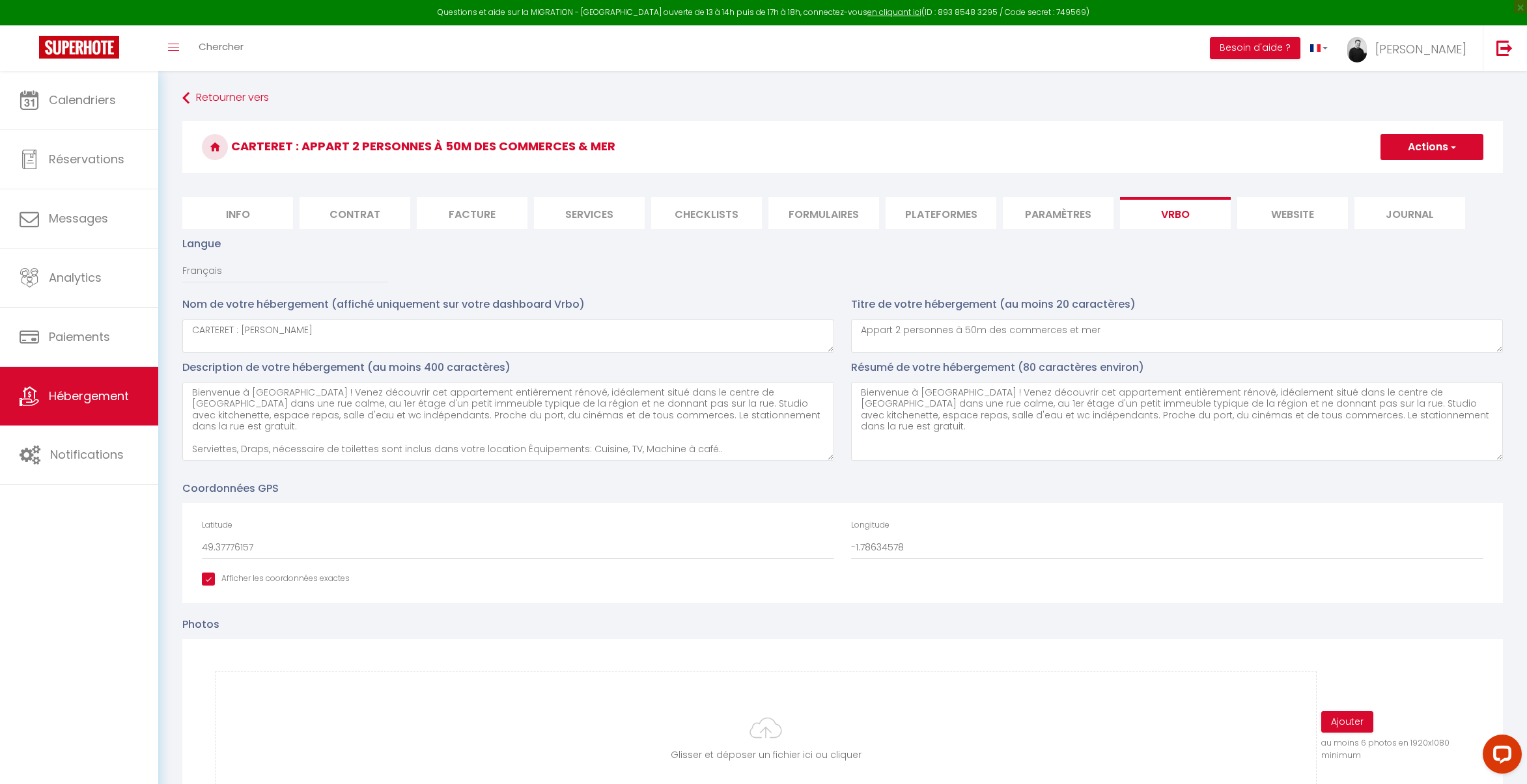
scroll to position [45, 0]
drag, startPoint x: 742, startPoint y: 453, endPoint x: 162, endPoint y: 416, distance: 581.2
click at [192, 396] on textarea "Bienvenue à [GEOGRAPHIC_DATA] ! Venez découvrir cet appartement entièrement rén…" at bounding box center [508, 421] width 651 height 79
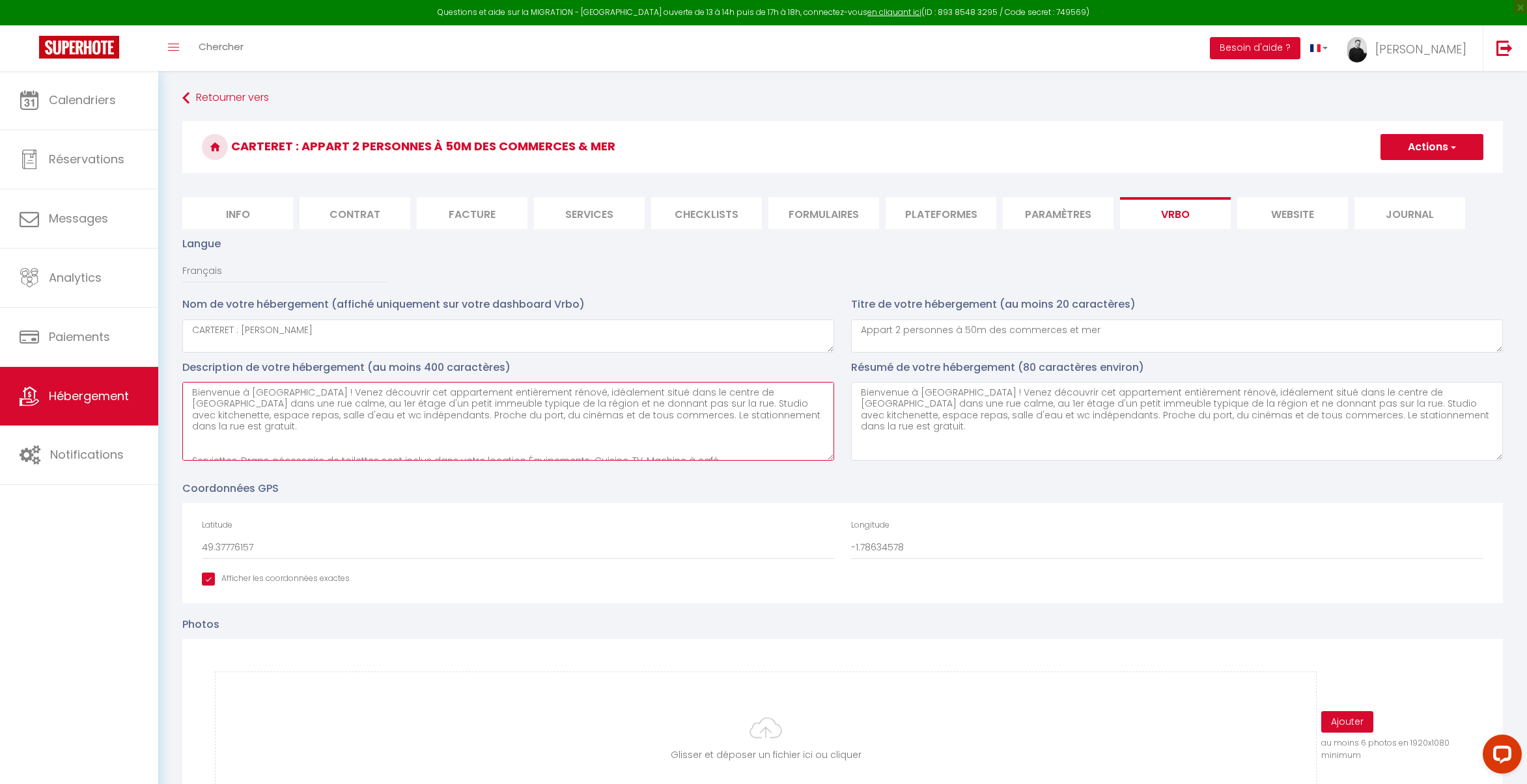
type textarea "Bienvenue à [GEOGRAPHIC_DATA] ! Venez découvrir cet appartement entièrement rén…"
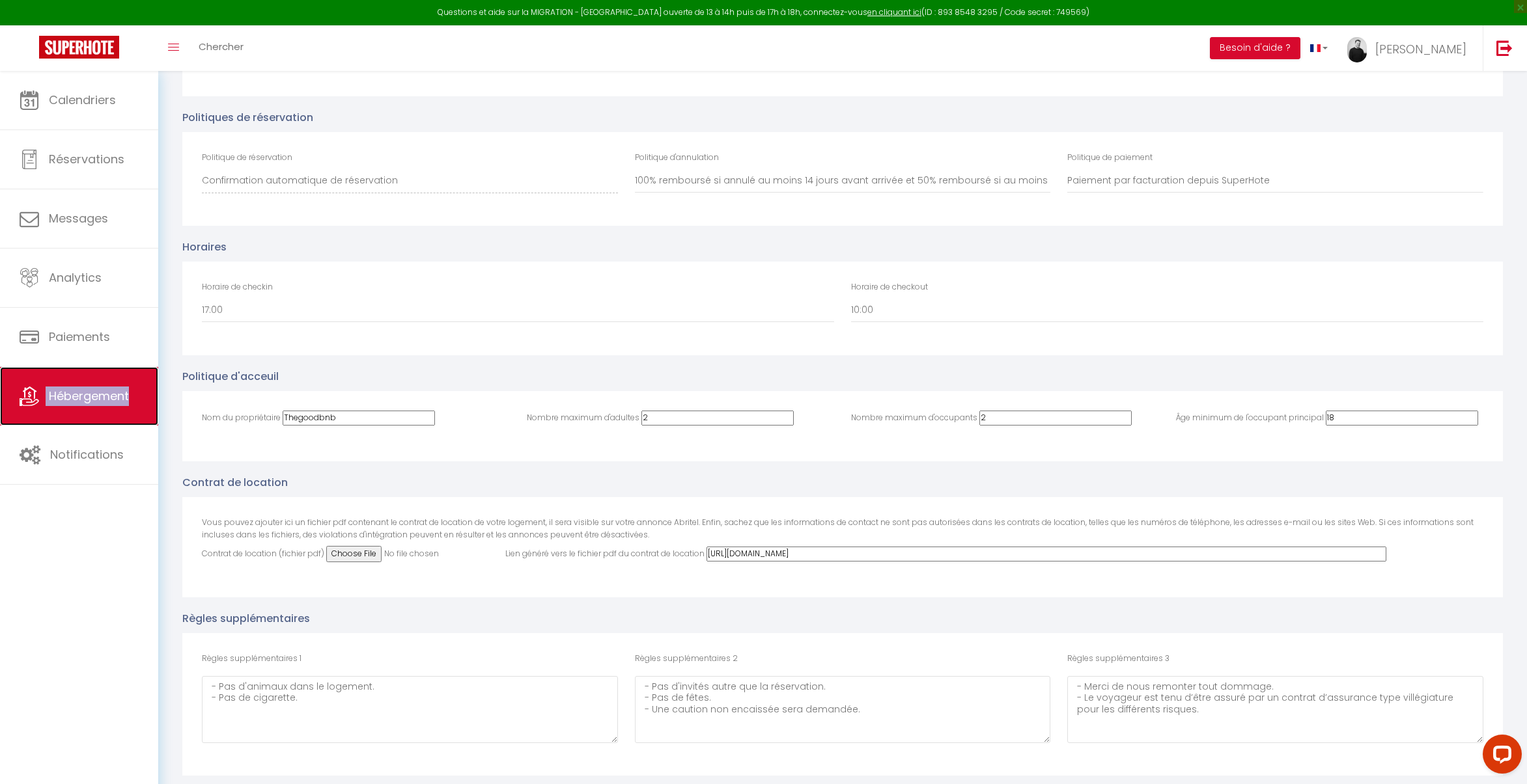
scroll to position [2302, 0]
drag, startPoint x: 347, startPoint y: 415, endPoint x: 218, endPoint y: 415, distance: 129.0
click at [218, 415] on div "Nom du propriétaire Thegoodbnb" at bounding box center [355, 419] width 307 height 18
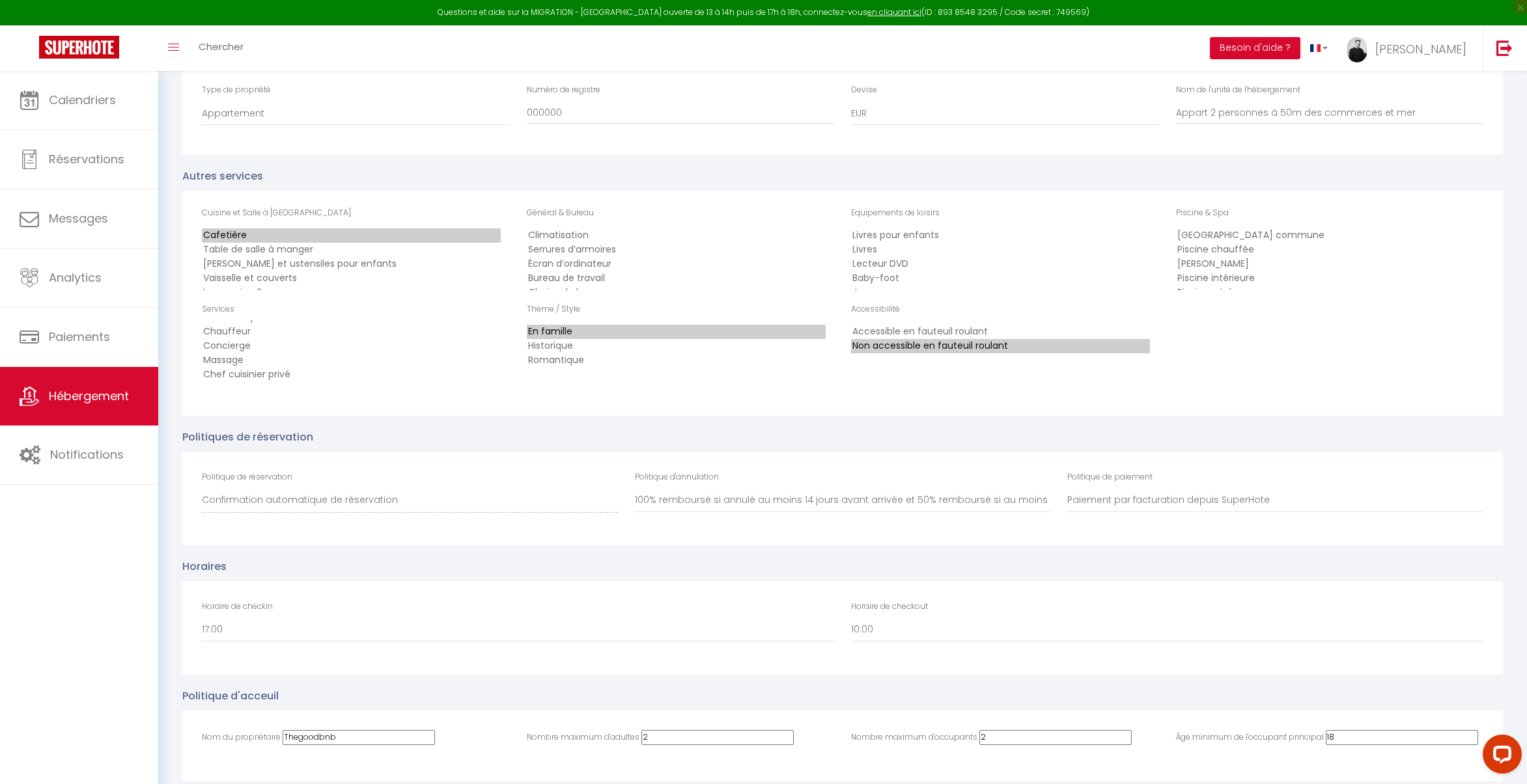
scroll to position [2375, 0]
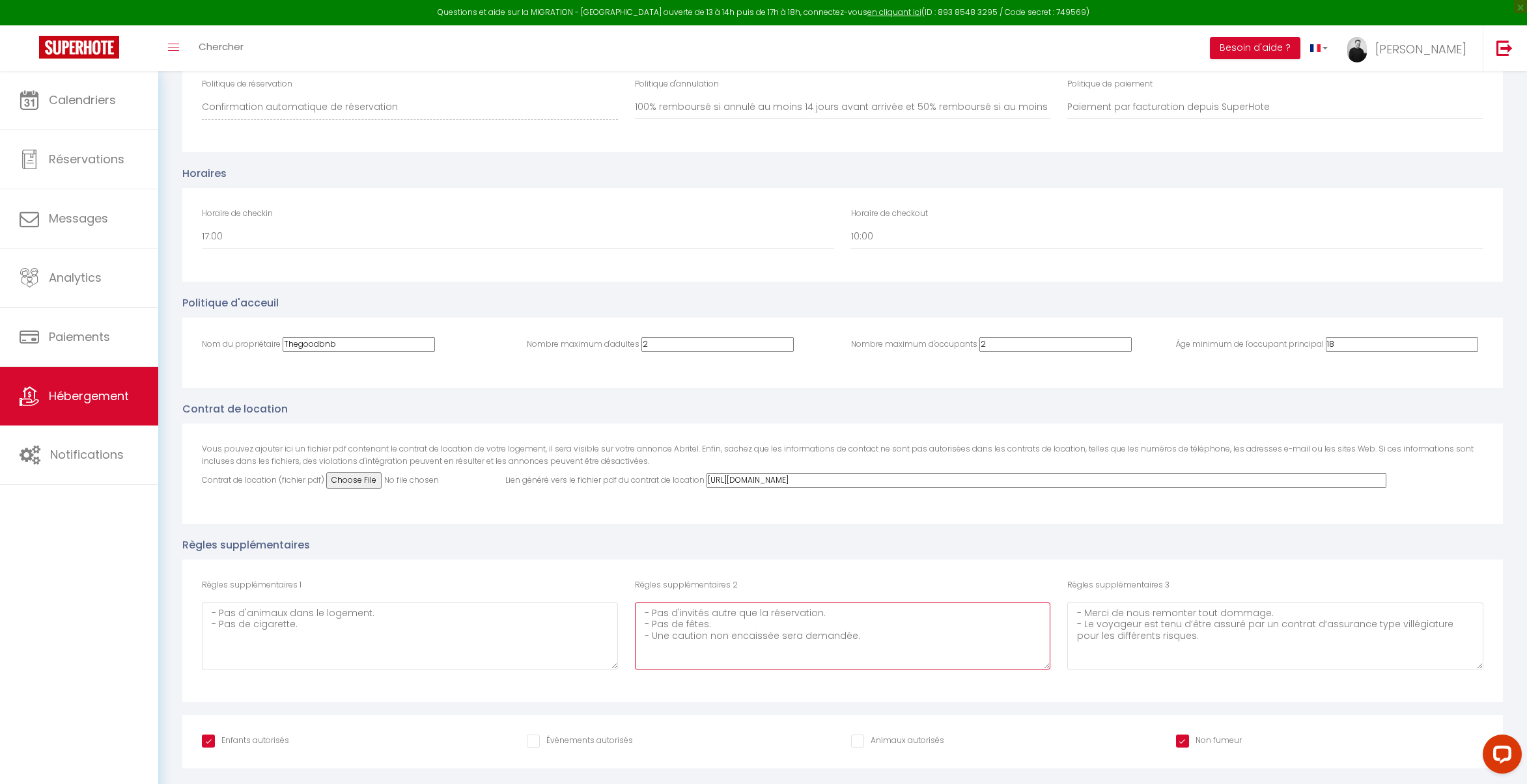
drag, startPoint x: 886, startPoint y: 636, endPoint x: 584, endPoint y: 595, distance: 304.8
click at [584, 595] on div "Règles supplémentaires 1 - Pas d'animaux dans le logement. - Pas de cigarette. …" at bounding box center [842, 630] width 1298 height 104
drag, startPoint x: 1152, startPoint y: 632, endPoint x: 980, endPoint y: 584, distance: 178.6
click at [980, 584] on div "Règles supplémentaires 1 - Pas d'animaux dans le logement. - Pas de cigarette. …" at bounding box center [842, 630] width 1298 height 104
drag, startPoint x: 330, startPoint y: 641, endPoint x: 186, endPoint y: 581, distance: 156.0
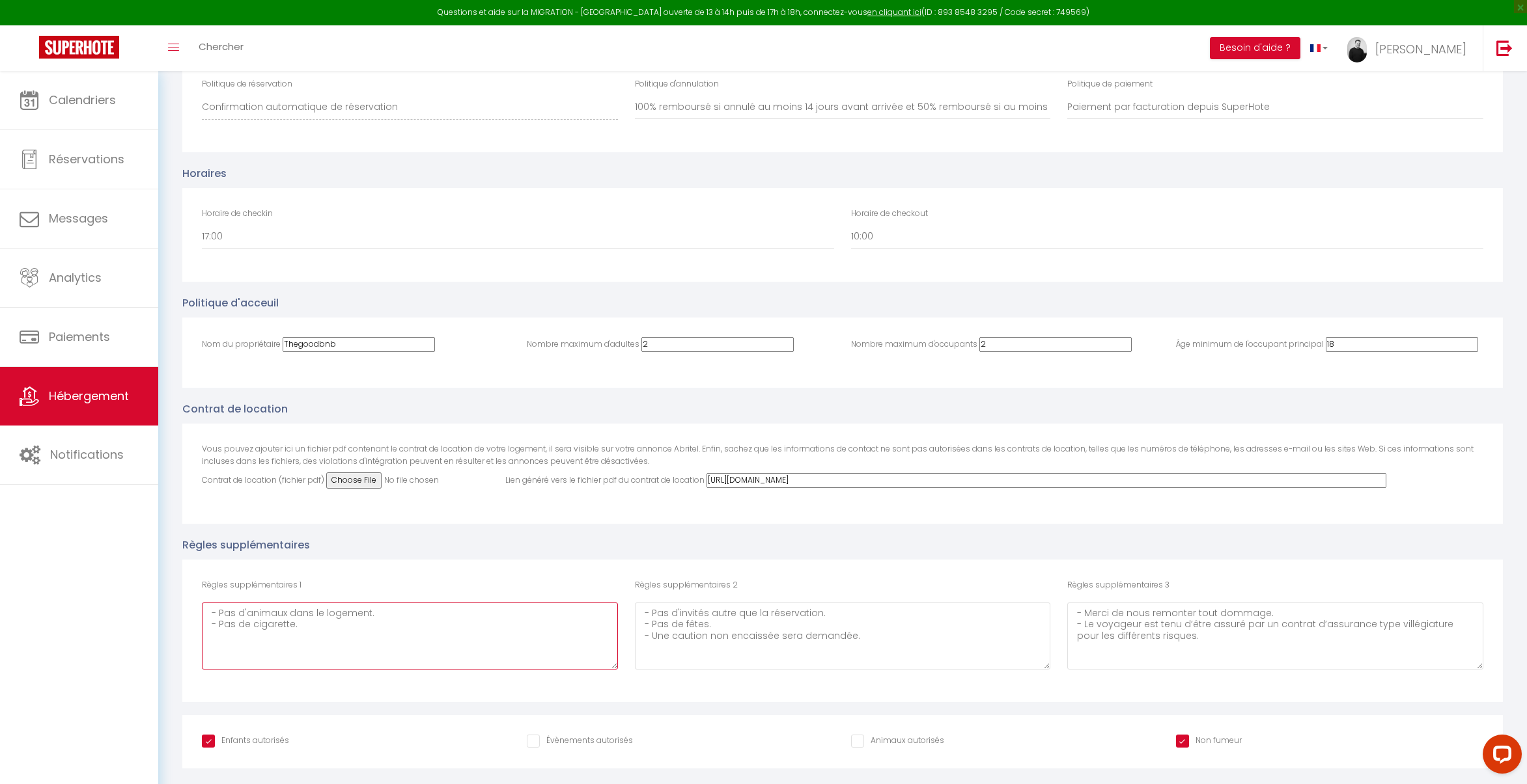
click at [186, 581] on div "Règles supplémentaires 1 - Pas d'animaux dans le logement. - Pas de cigarette. …" at bounding box center [842, 631] width 1320 height 143
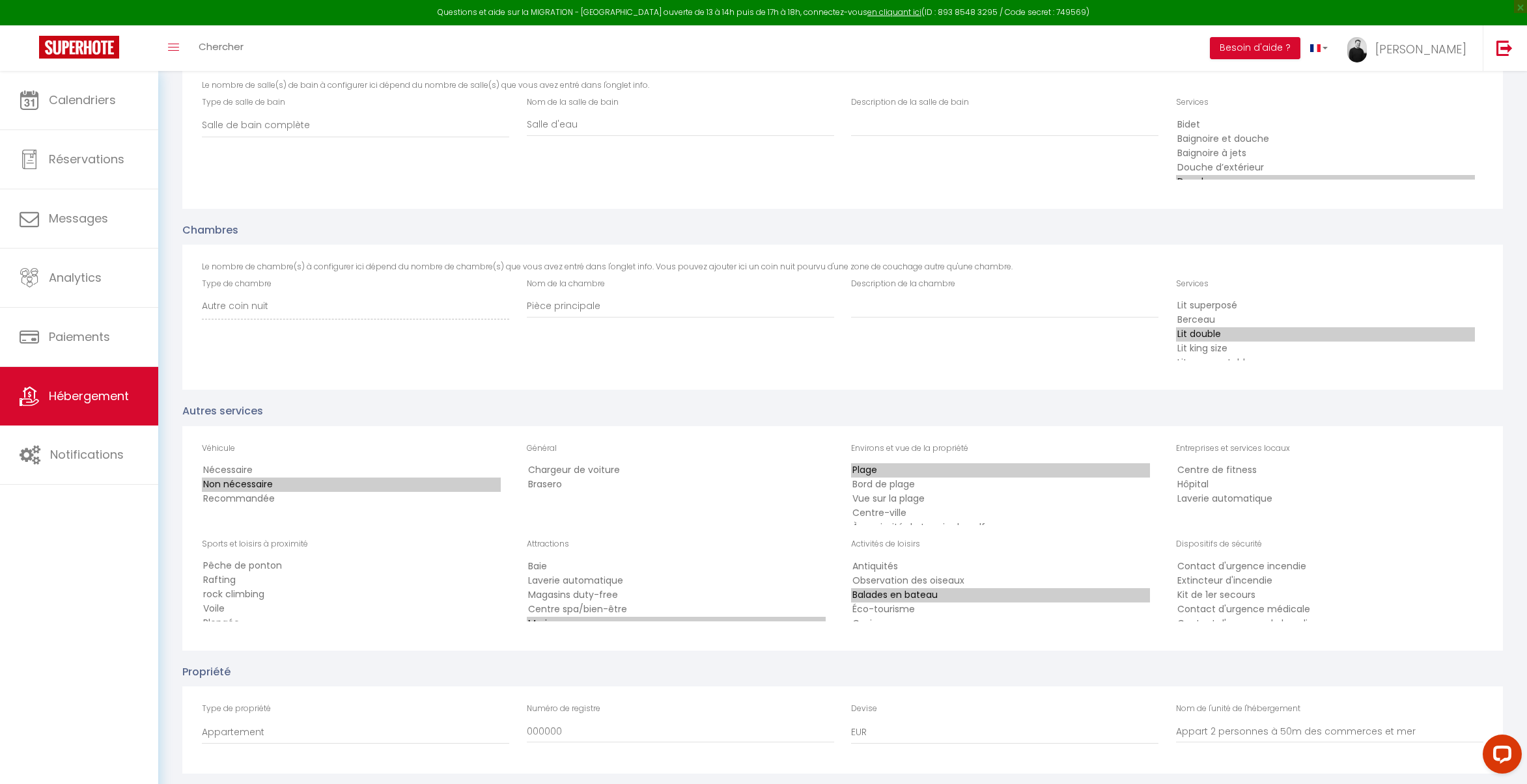
scroll to position [0, 0]
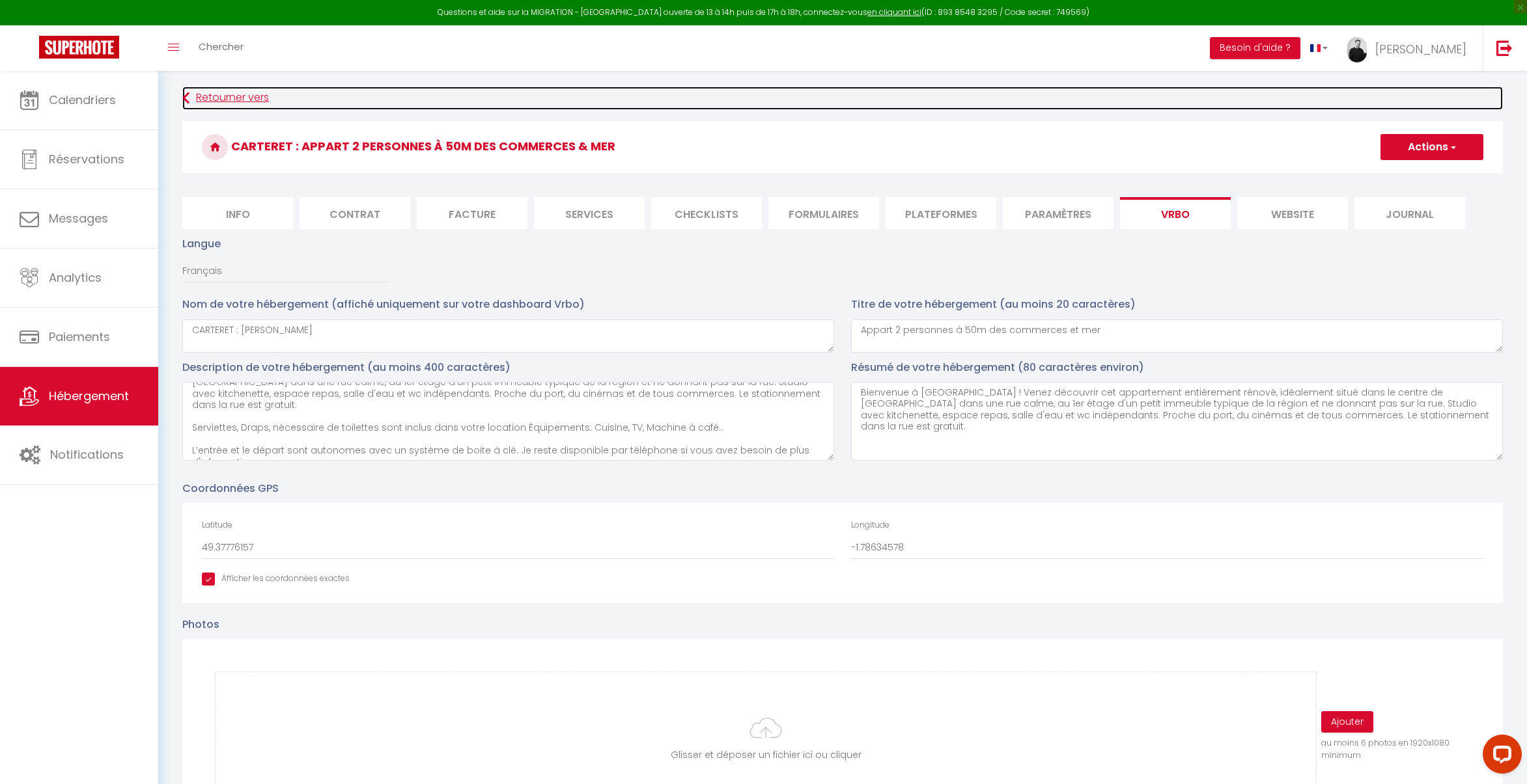
click at [191, 91] on link "Retourner vers" at bounding box center [842, 98] width 1320 height 23
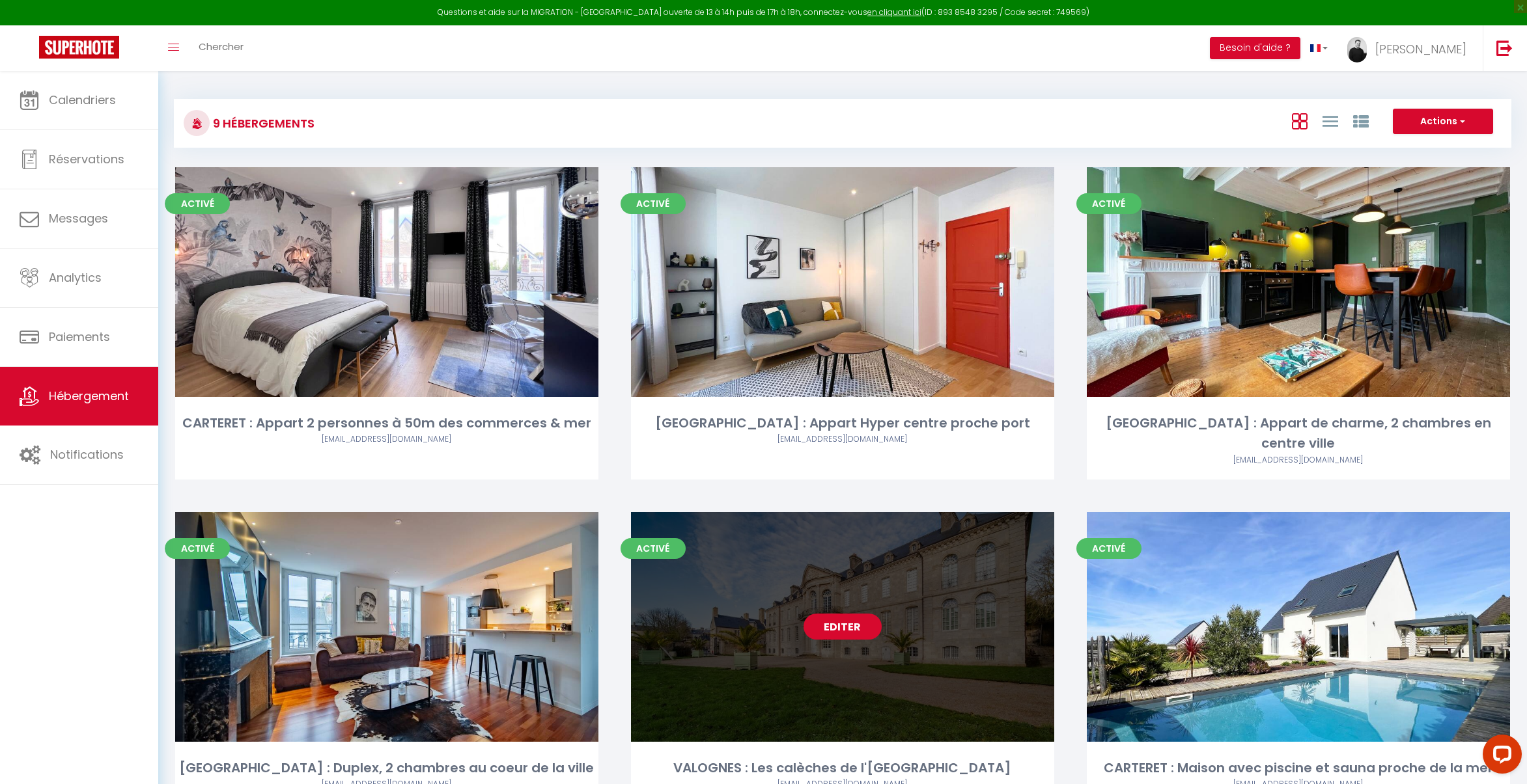
click at [844, 613] on link "Editer" at bounding box center [842, 626] width 78 height 26
select select "3"
select select "2"
select select "1"
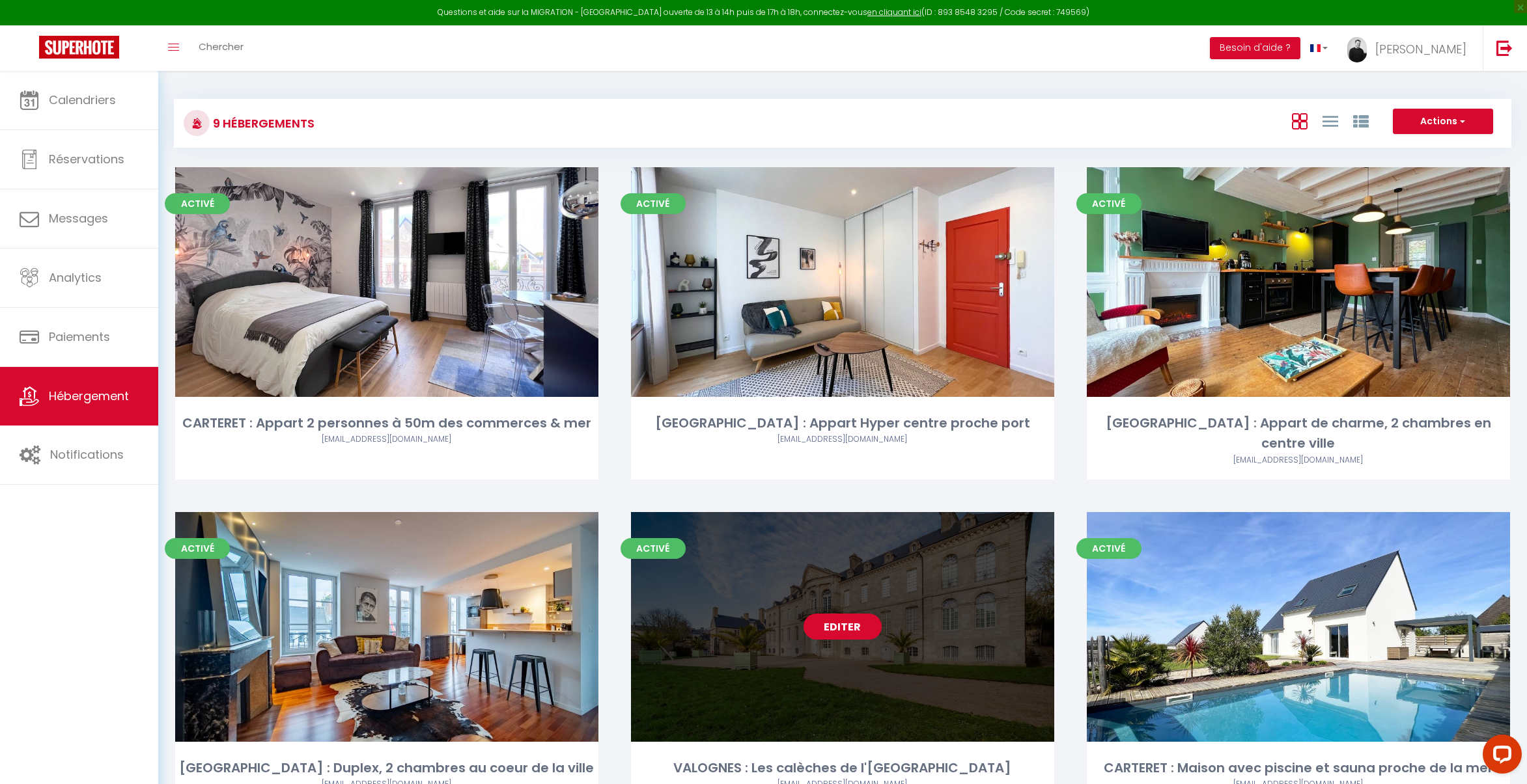
select select
select select "28"
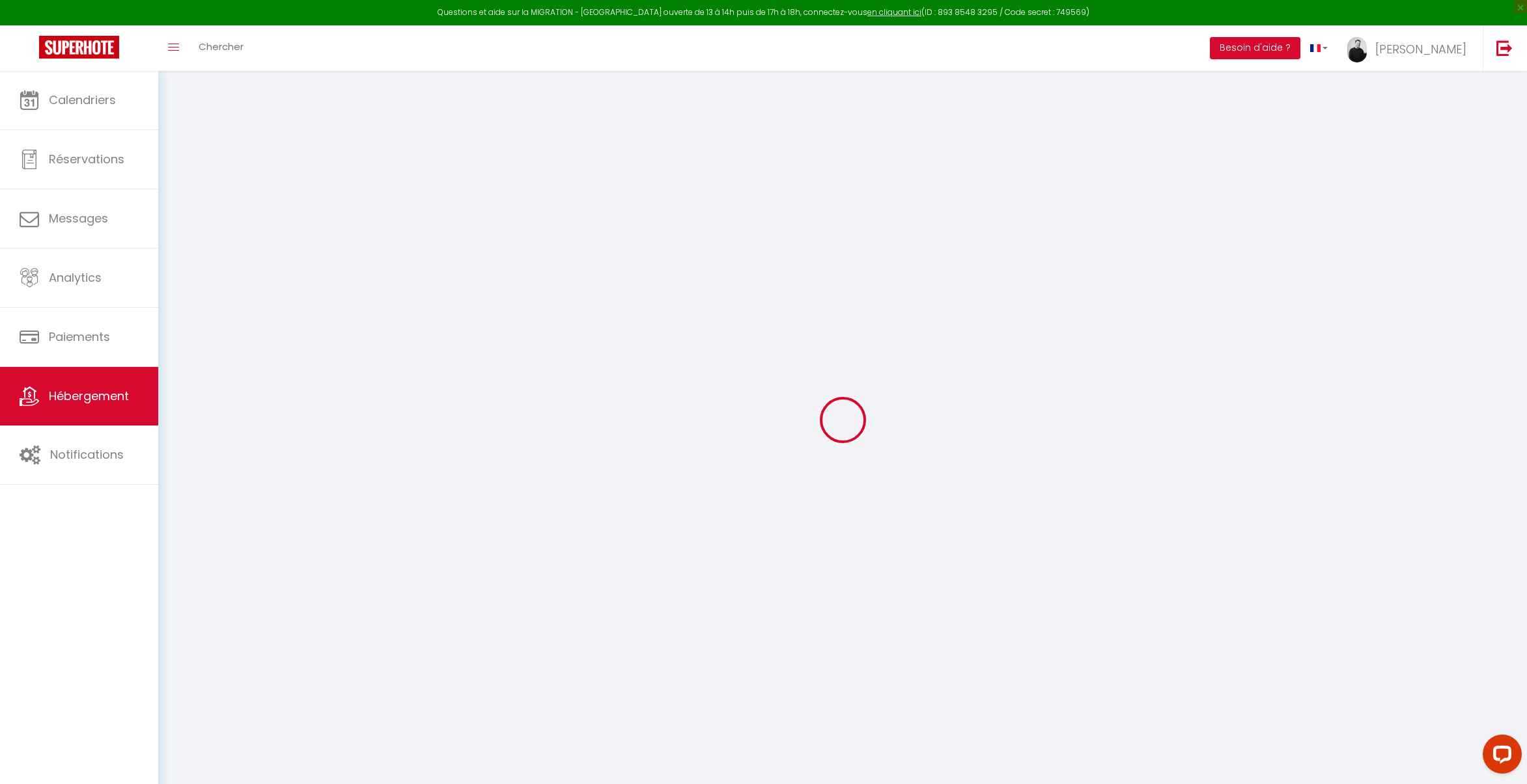
select select
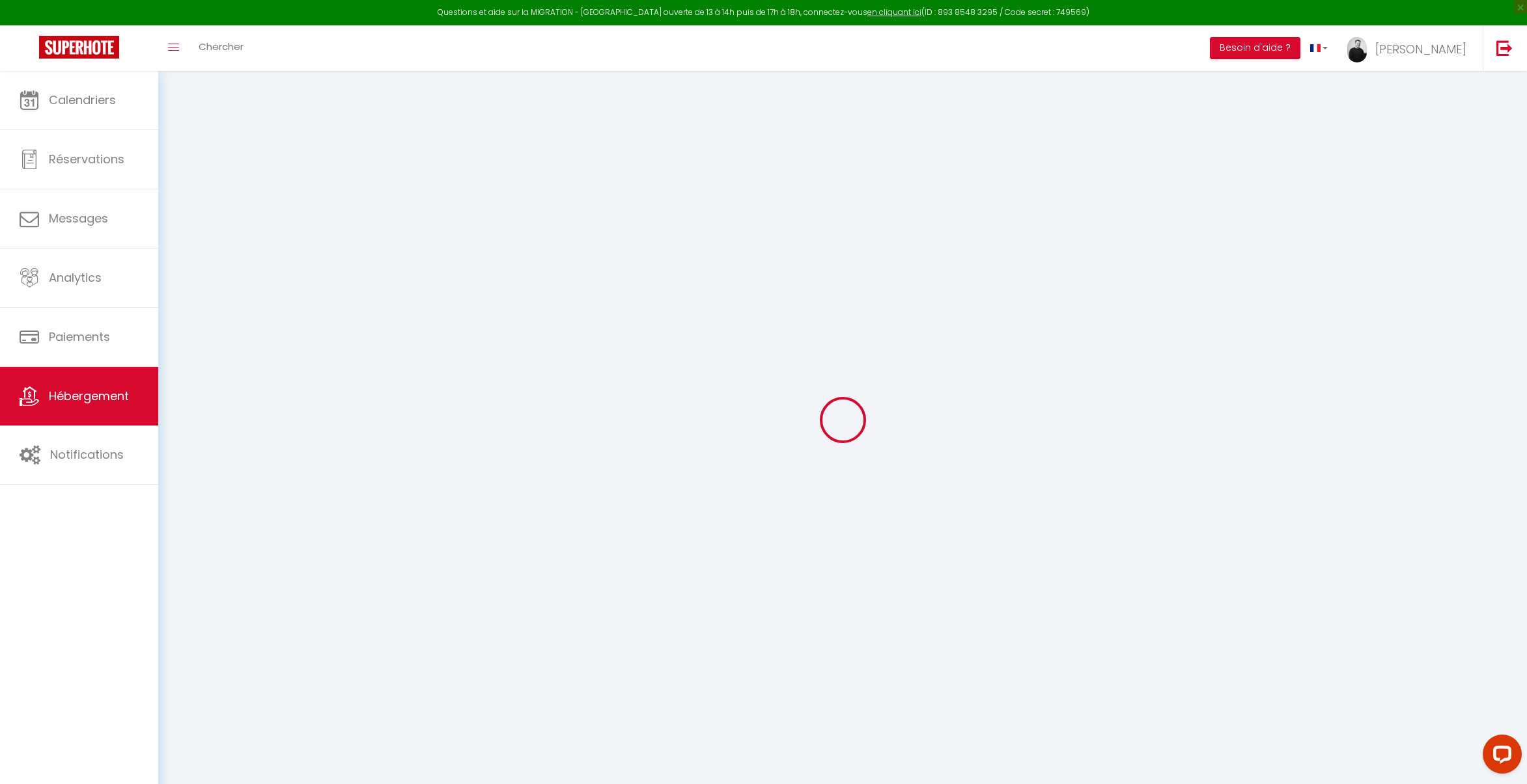
select select
checkbox input "false"
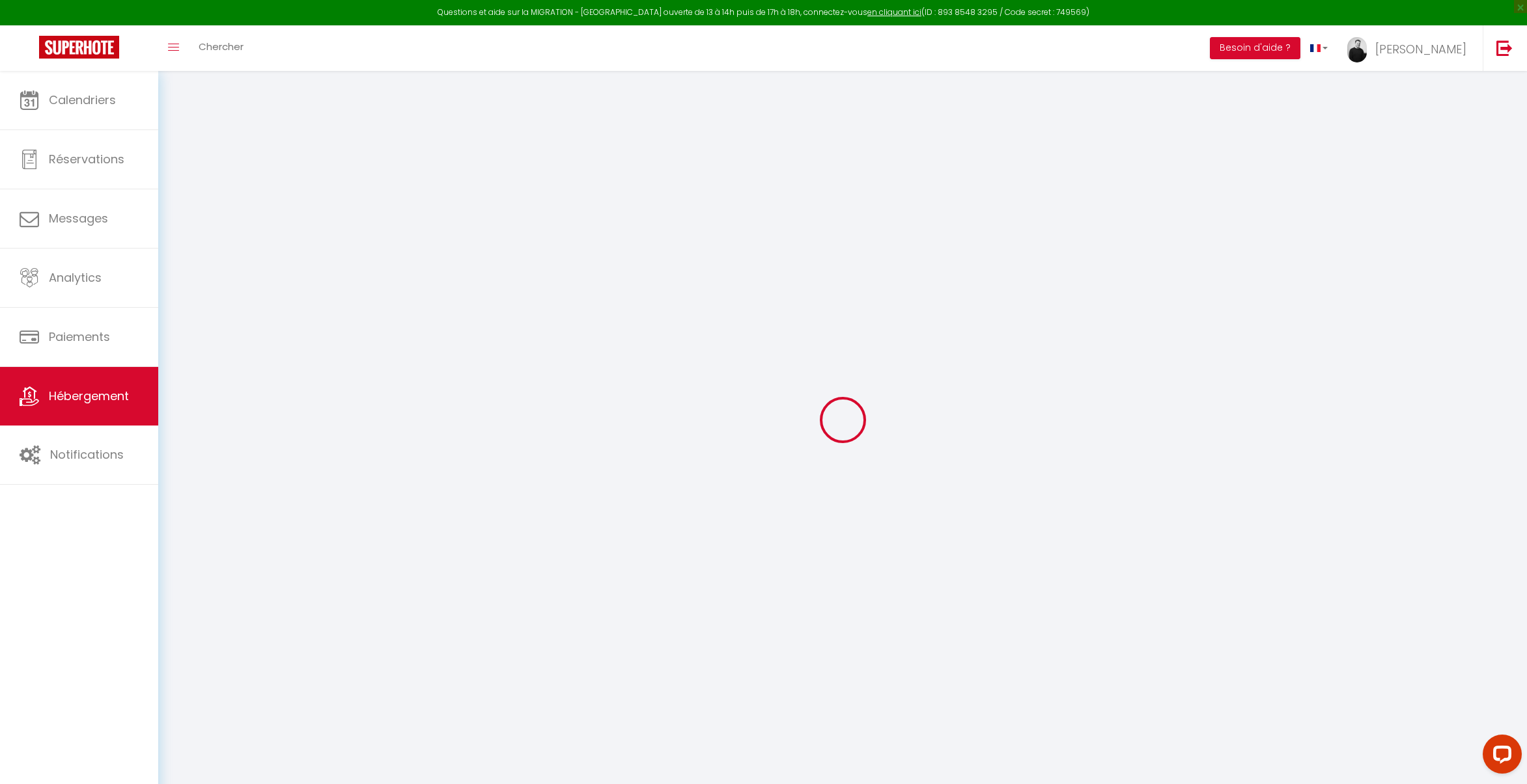
select select
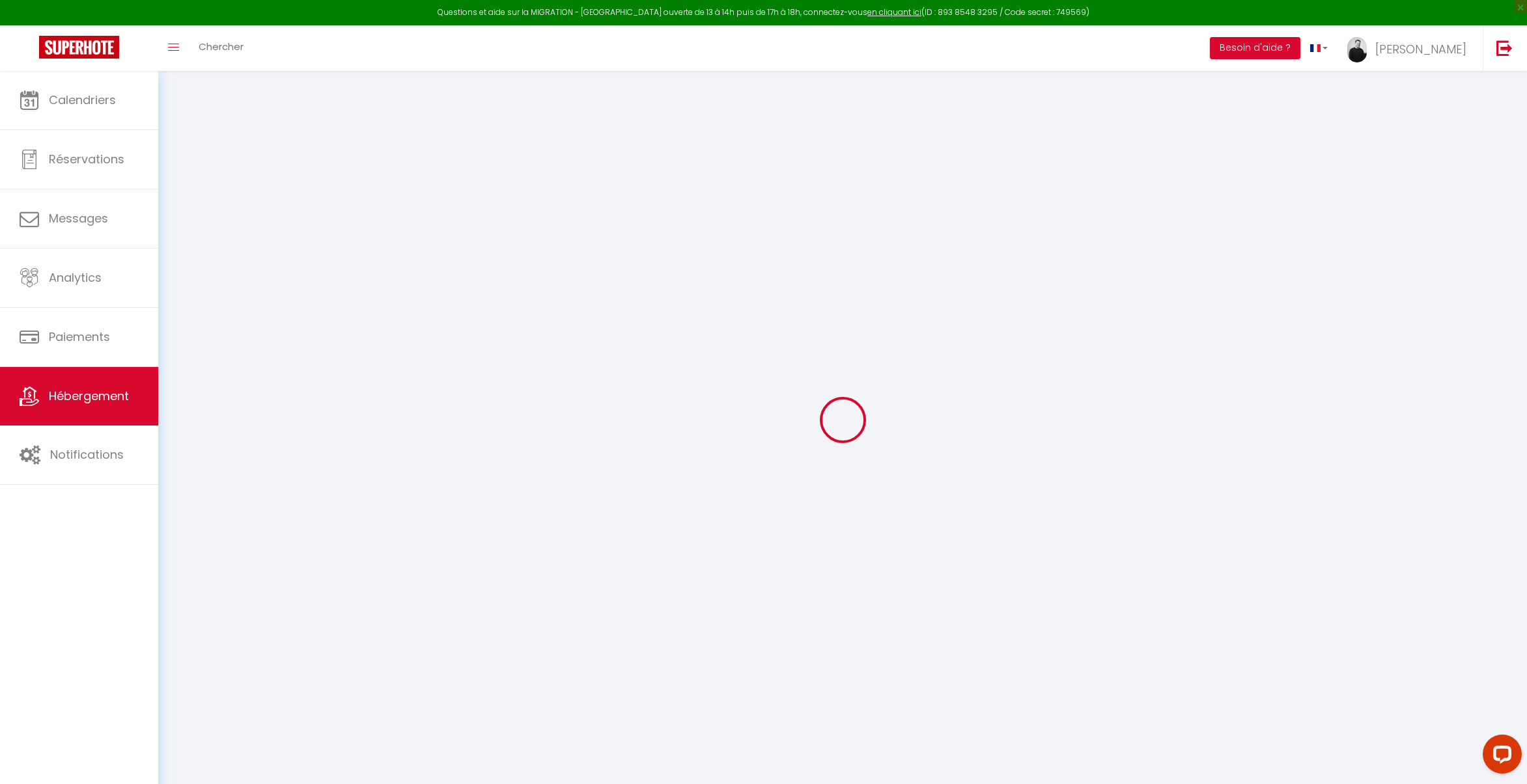
select select
checkbox input "false"
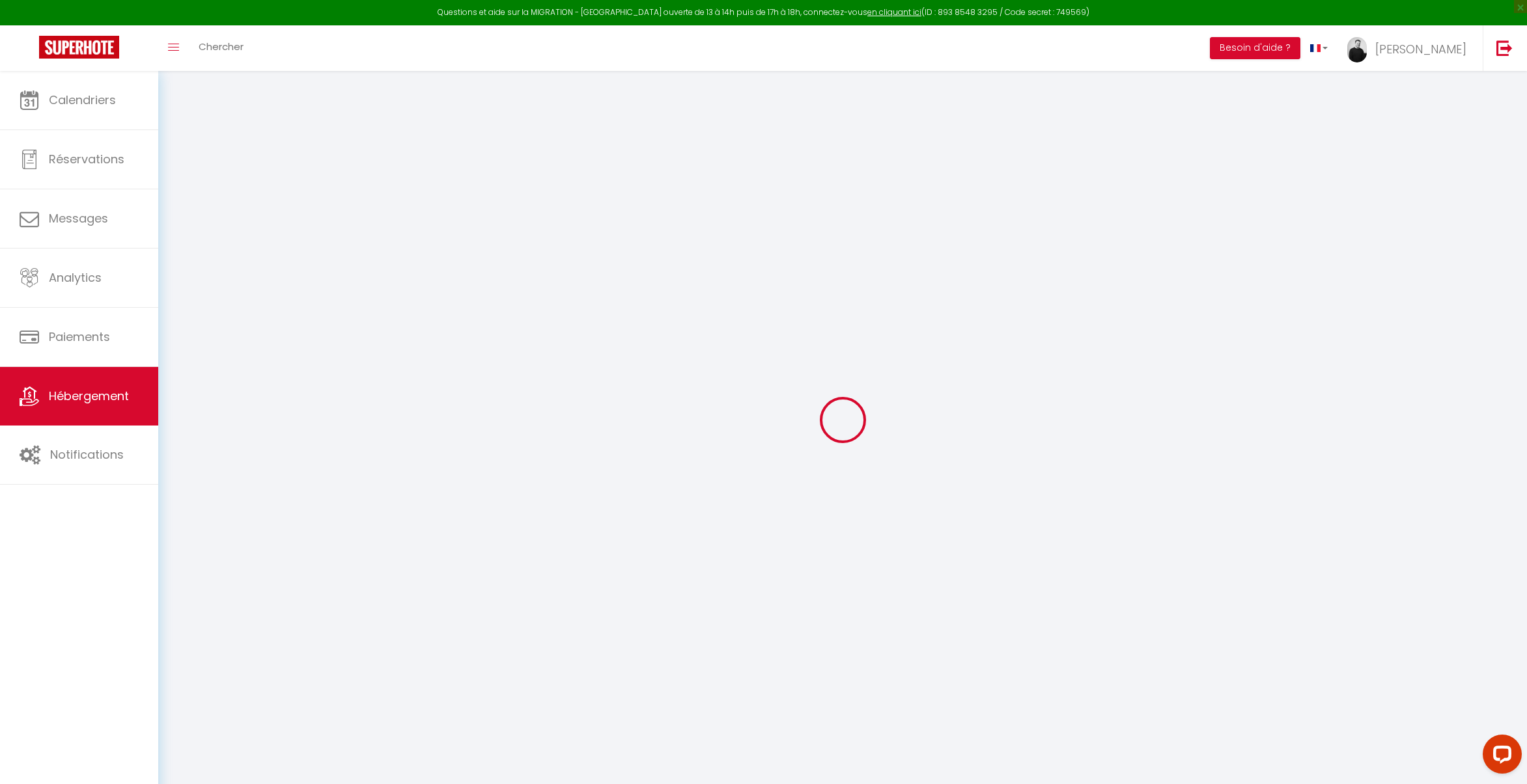
checkbox input "false"
select select
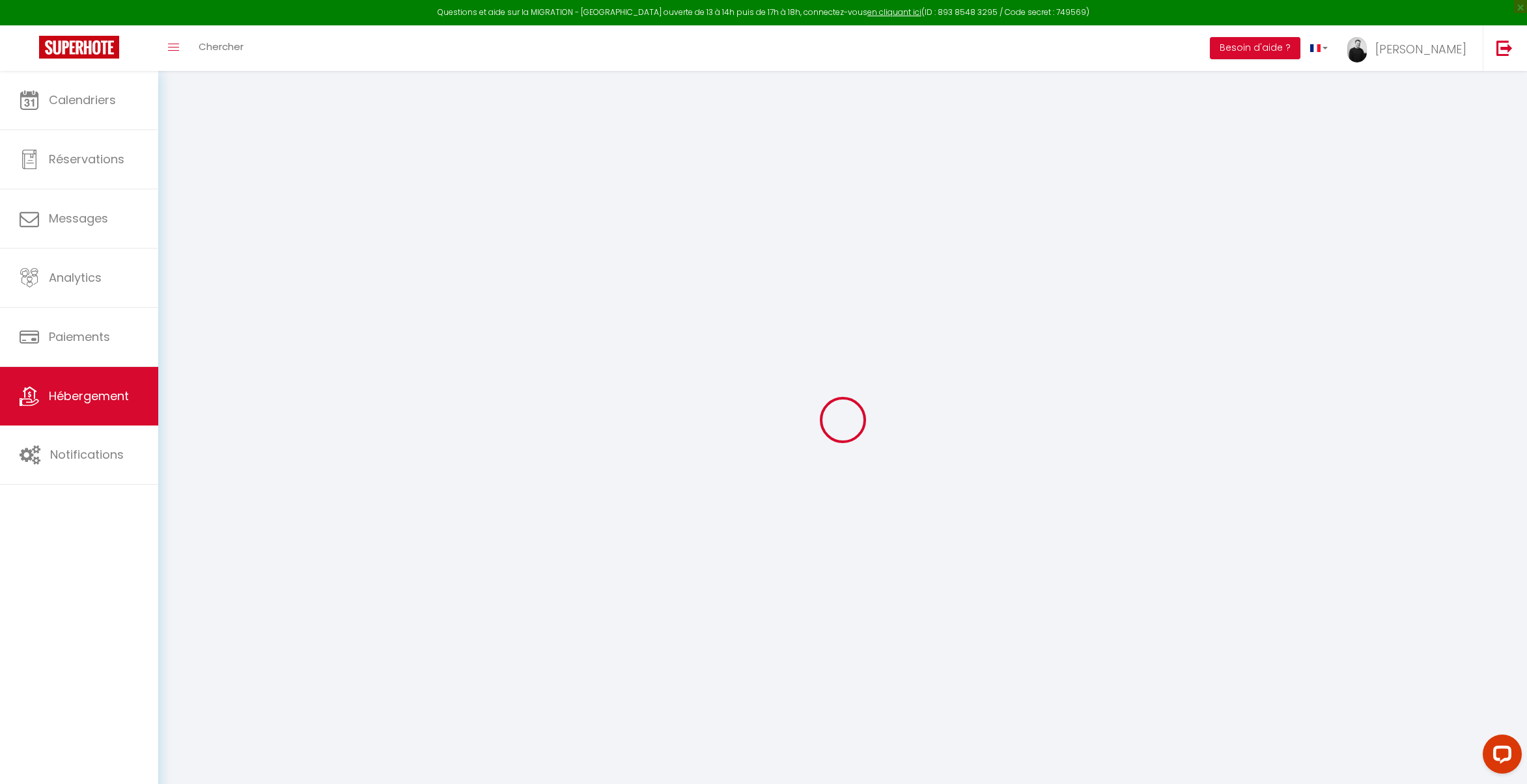
select select
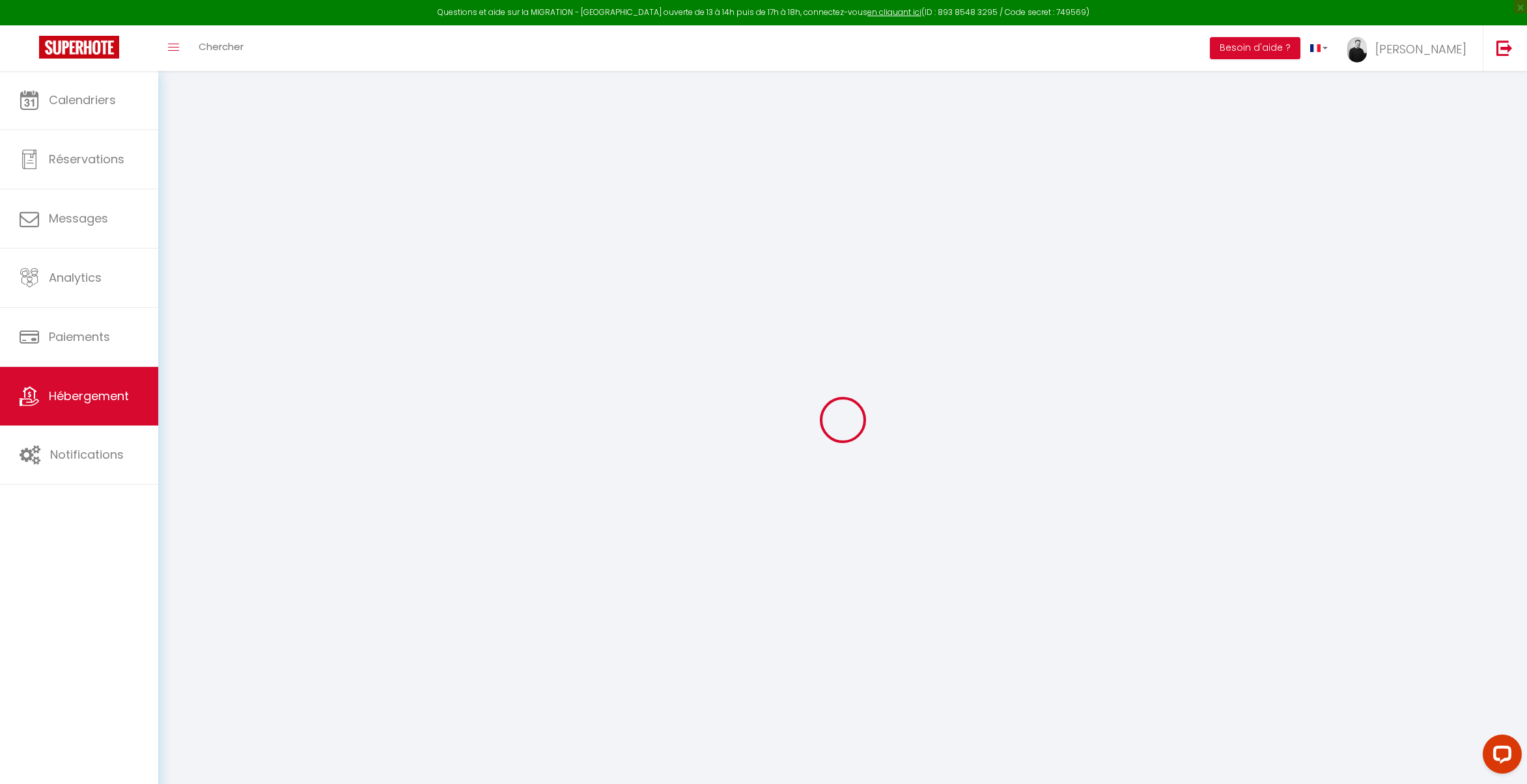
checkbox input "false"
select select
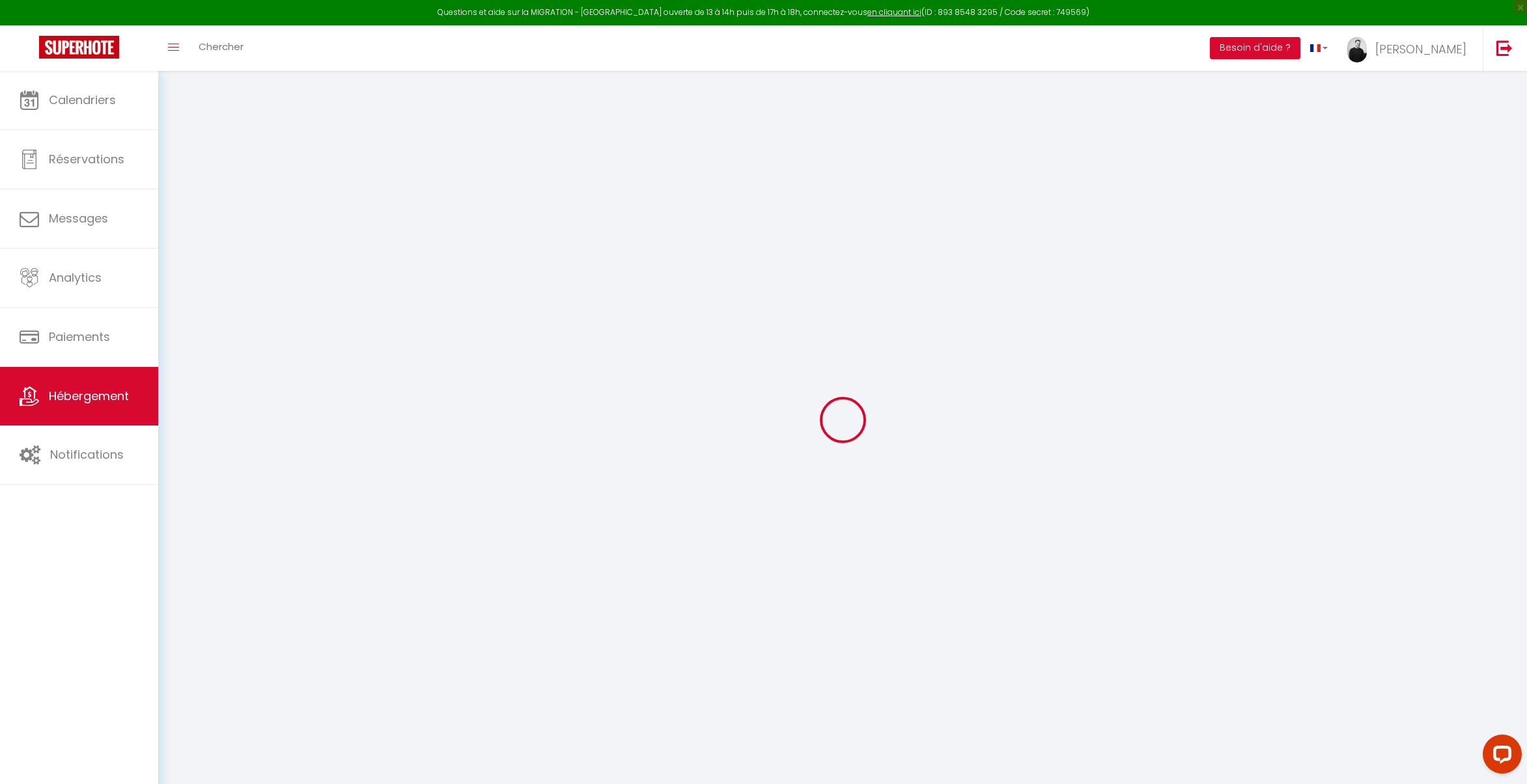
select select
type input "VALOGNES : Les calèches de l'[GEOGRAPHIC_DATA]"
type input "[PERSON_NAME]"
type input "Thegoodbnb"
select select "houses"
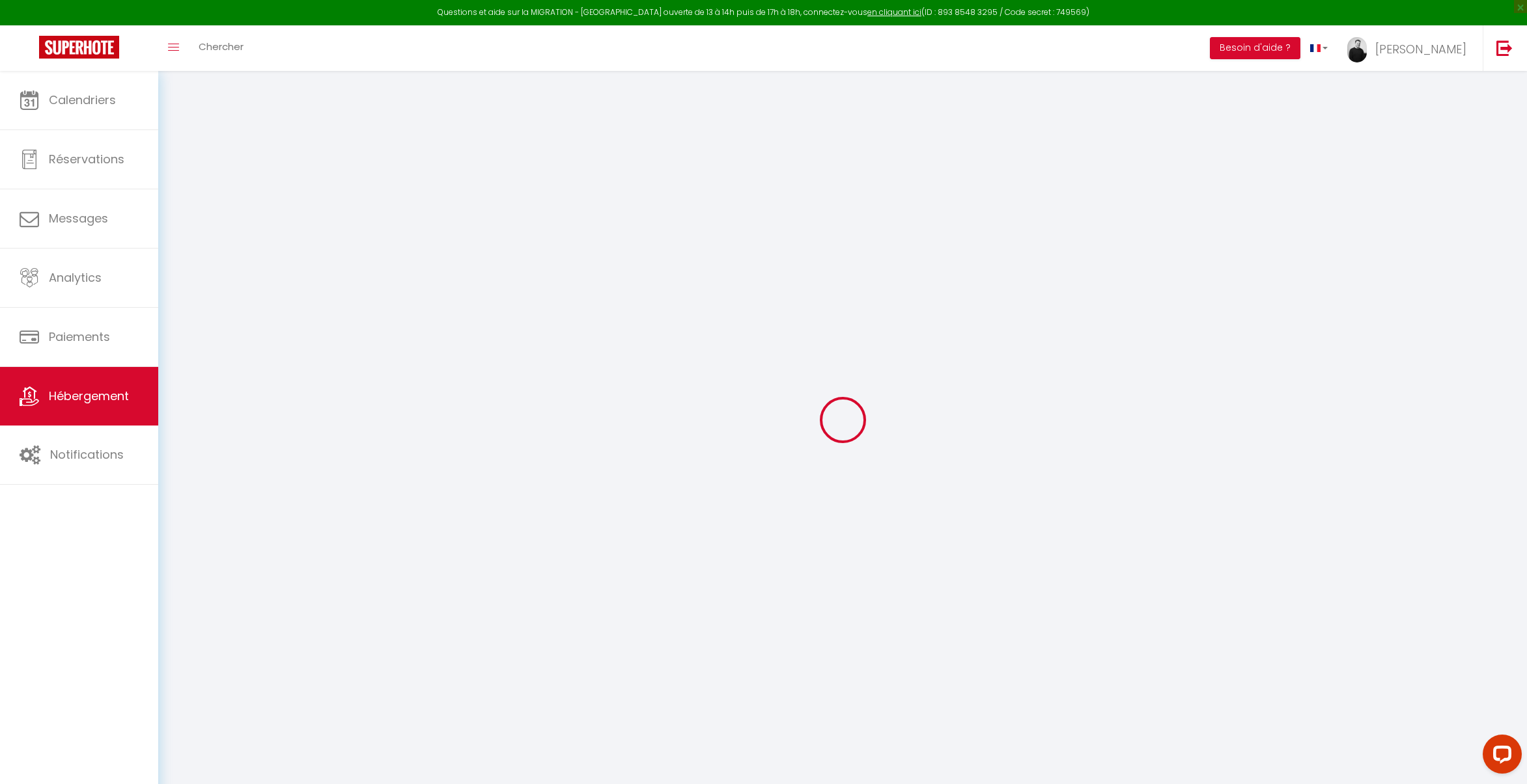
select select "6"
select select "3"
select select "2"
type input "125"
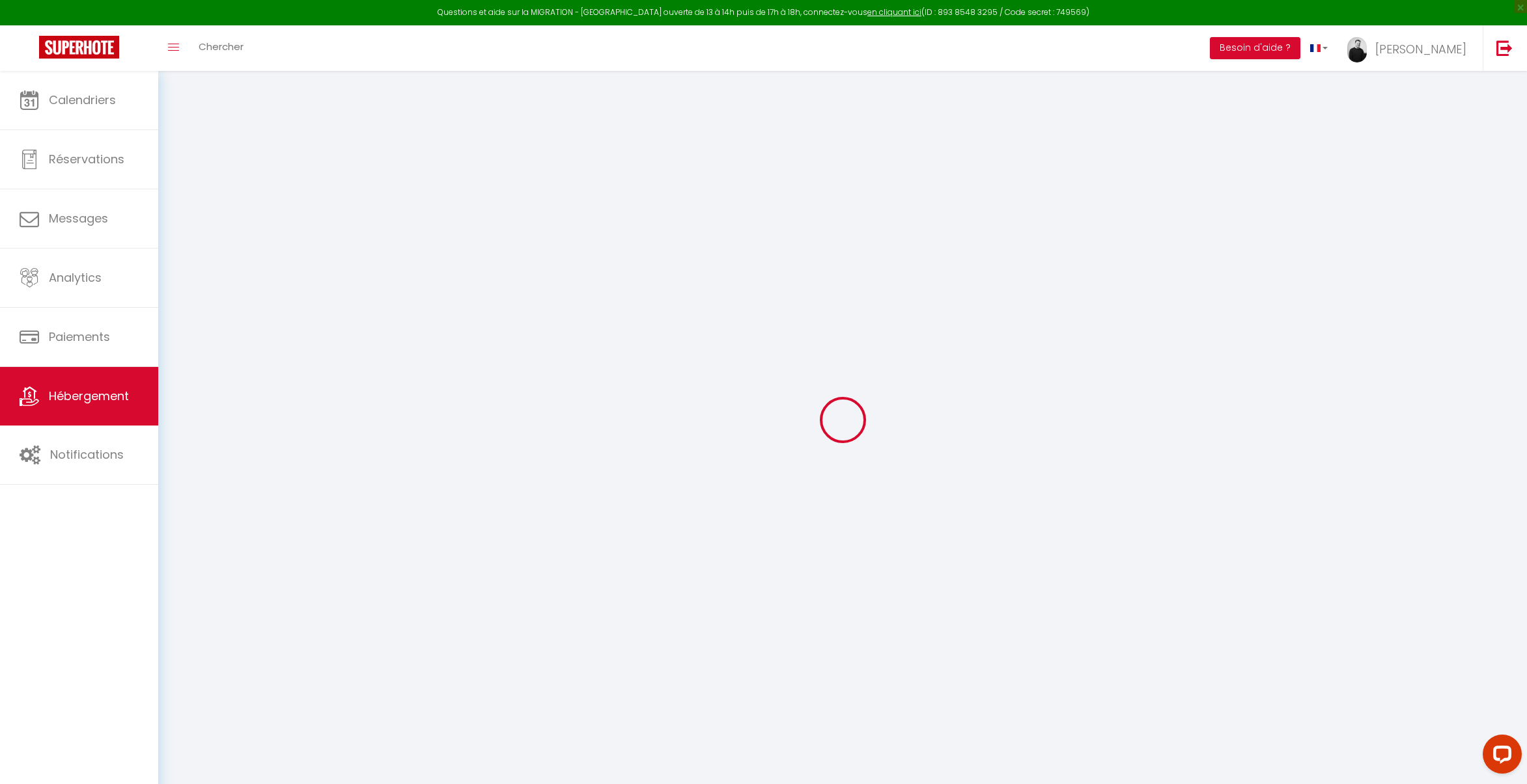
type input "120"
type input "5.5"
type input "4.40"
type input "350"
select select
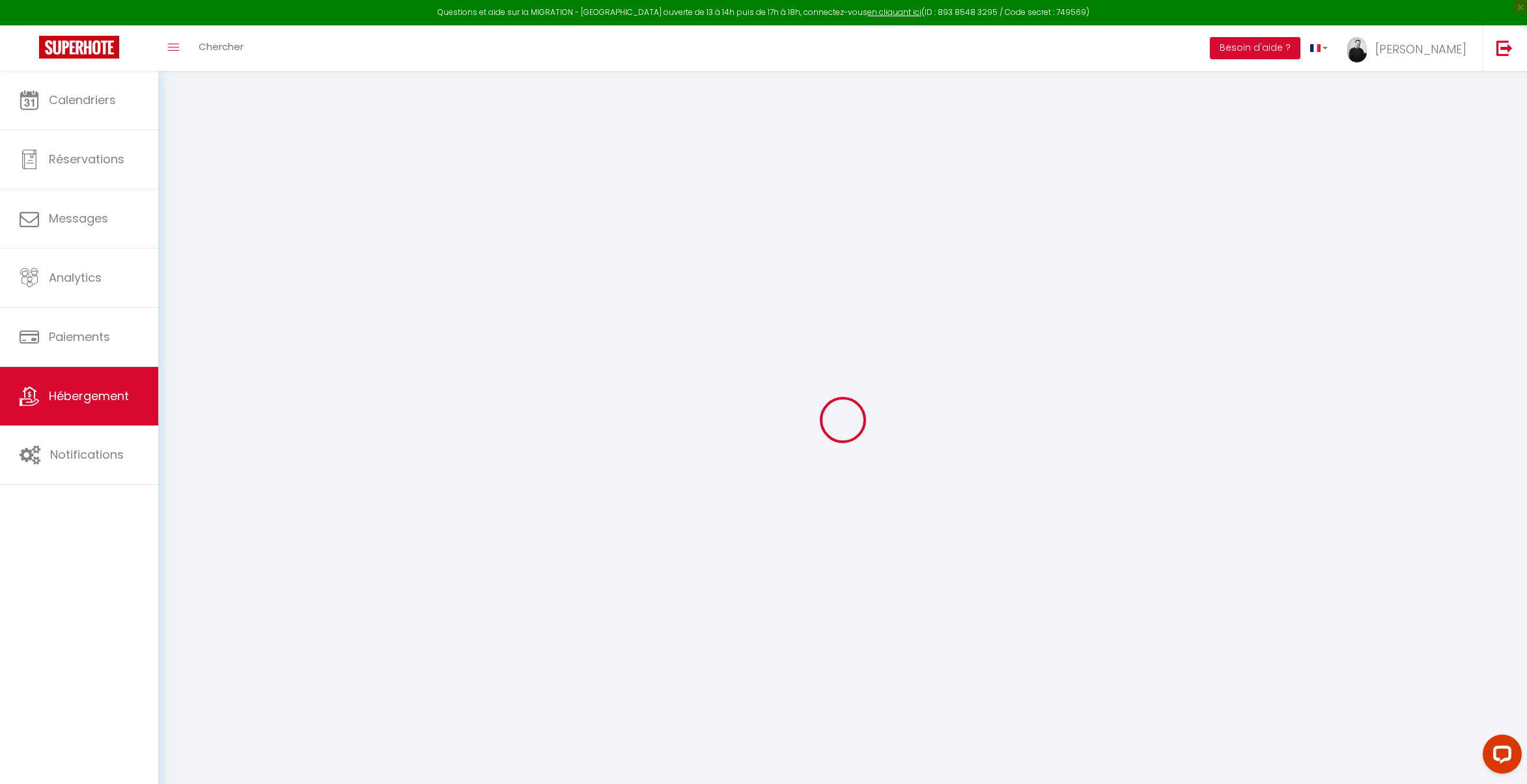
select select
type input "[STREET_ADDRESS][PERSON_NAME]"
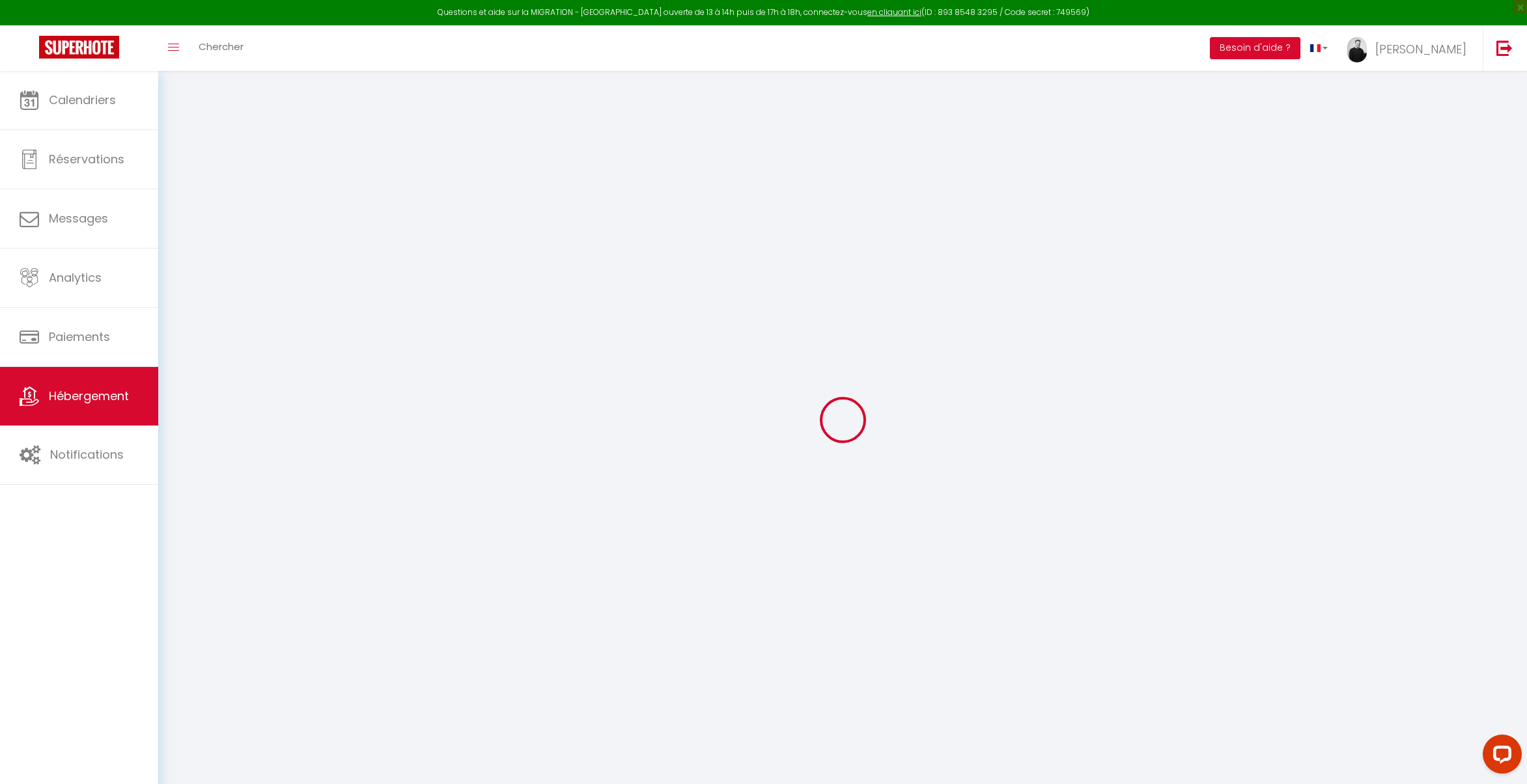
type input "50700"
type input "Valognes"
type input "[EMAIL_ADDRESS][DOMAIN_NAME]"
select select "4026"
checkbox input "true"
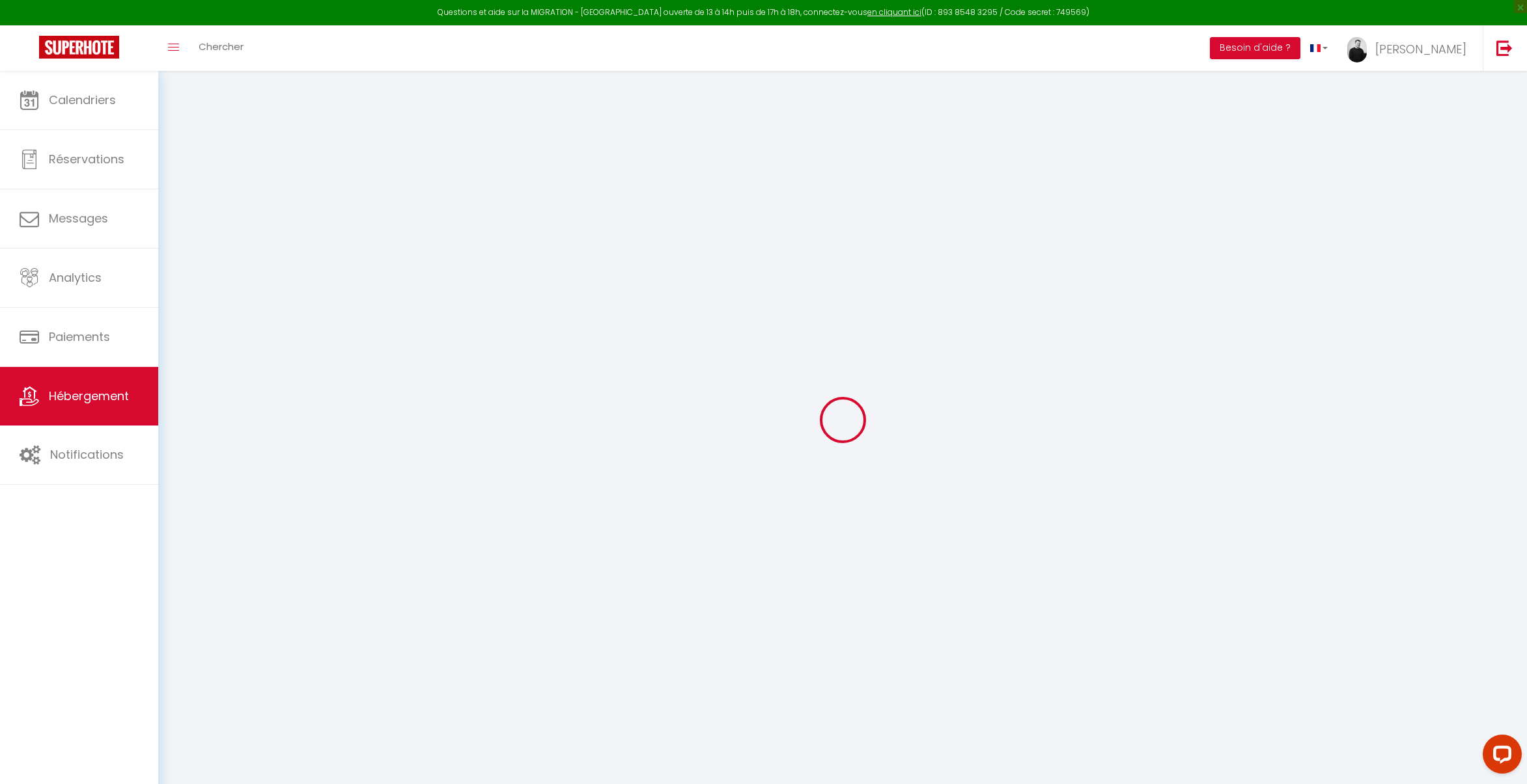
checkbox input "false"
radio input "true"
type input "120"
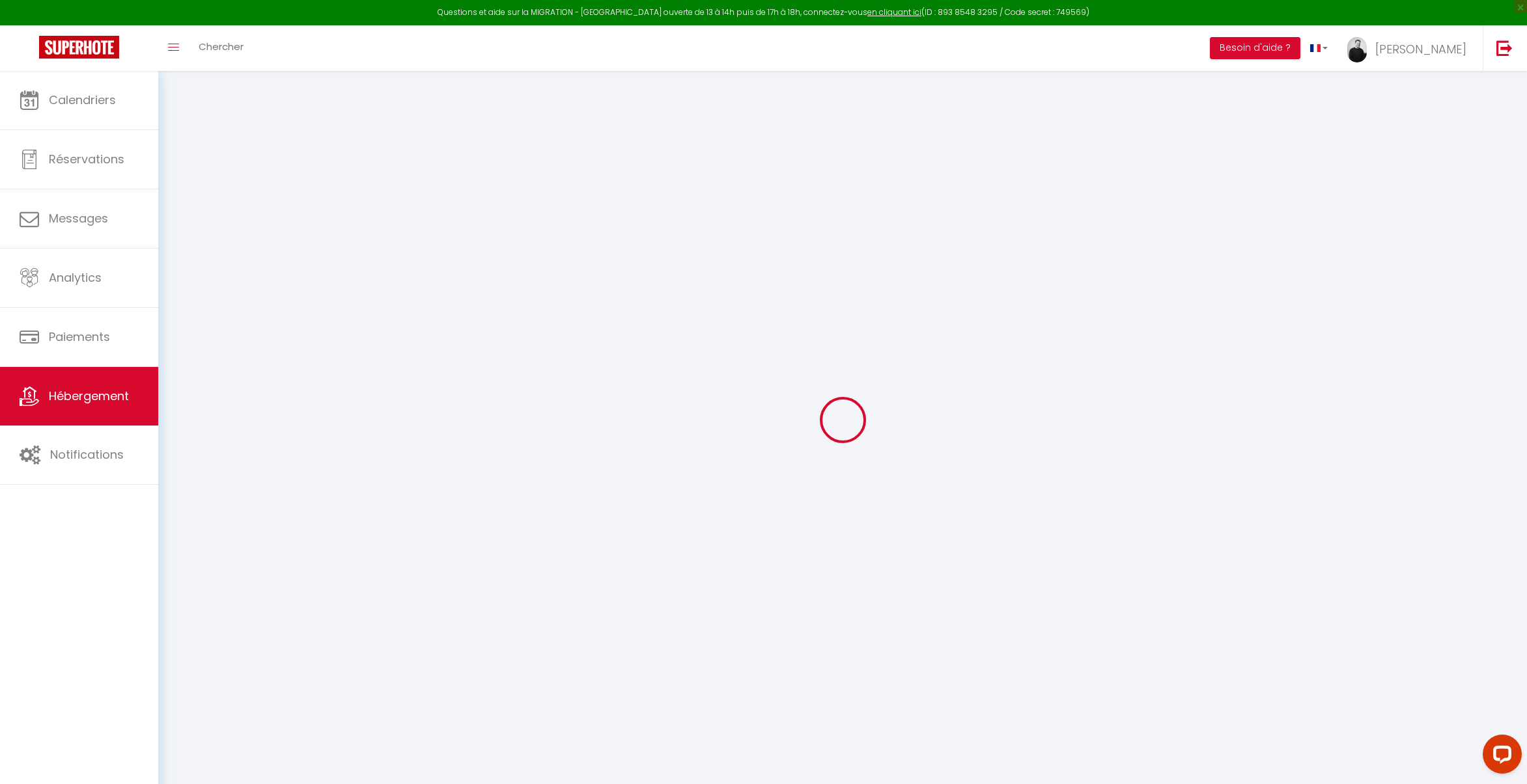
type input "0"
select select "SHOWER_INDOOR_OR_OUTDOOR"
select select "50"
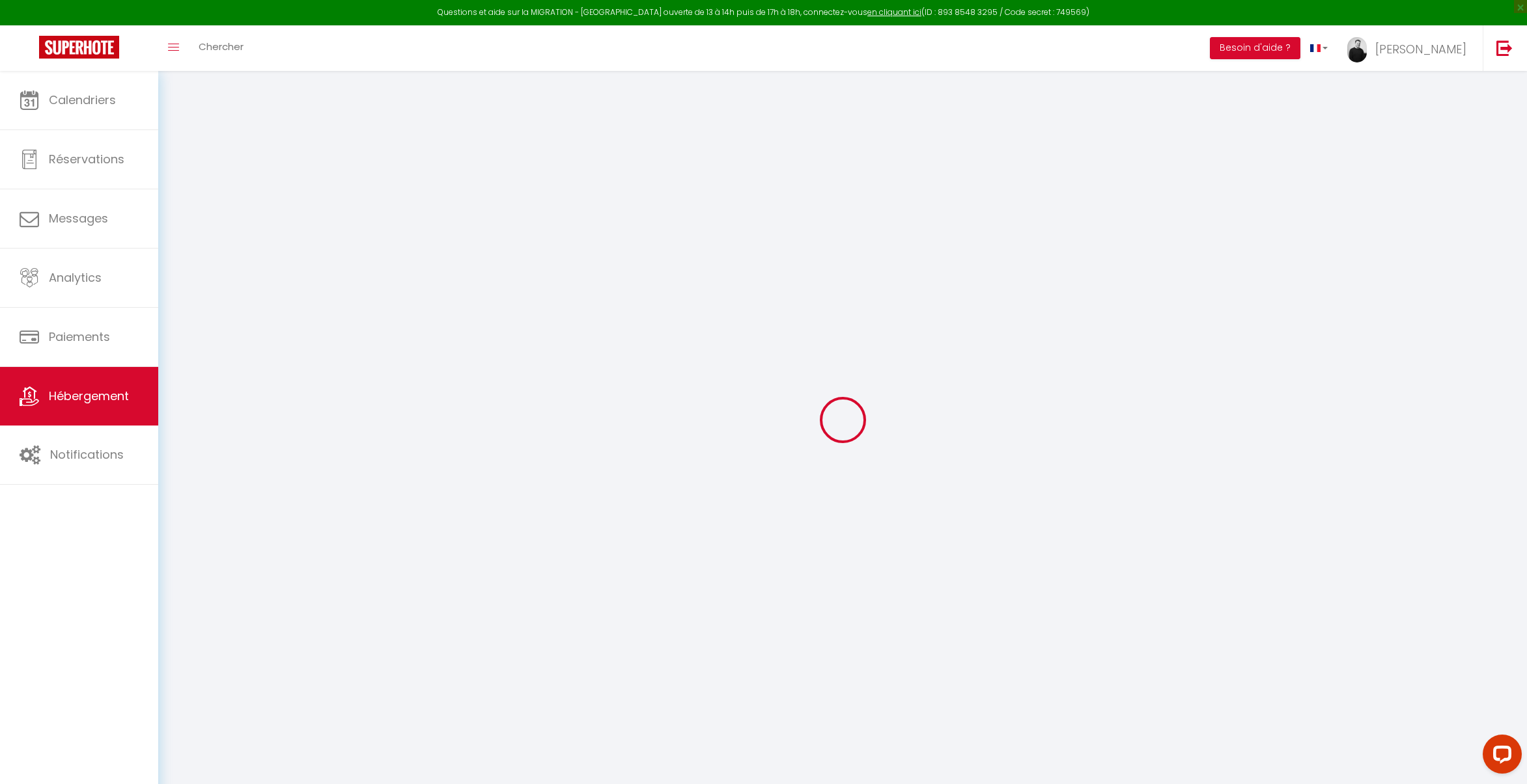
select select "53"
select select "44"
select select
select select "66"
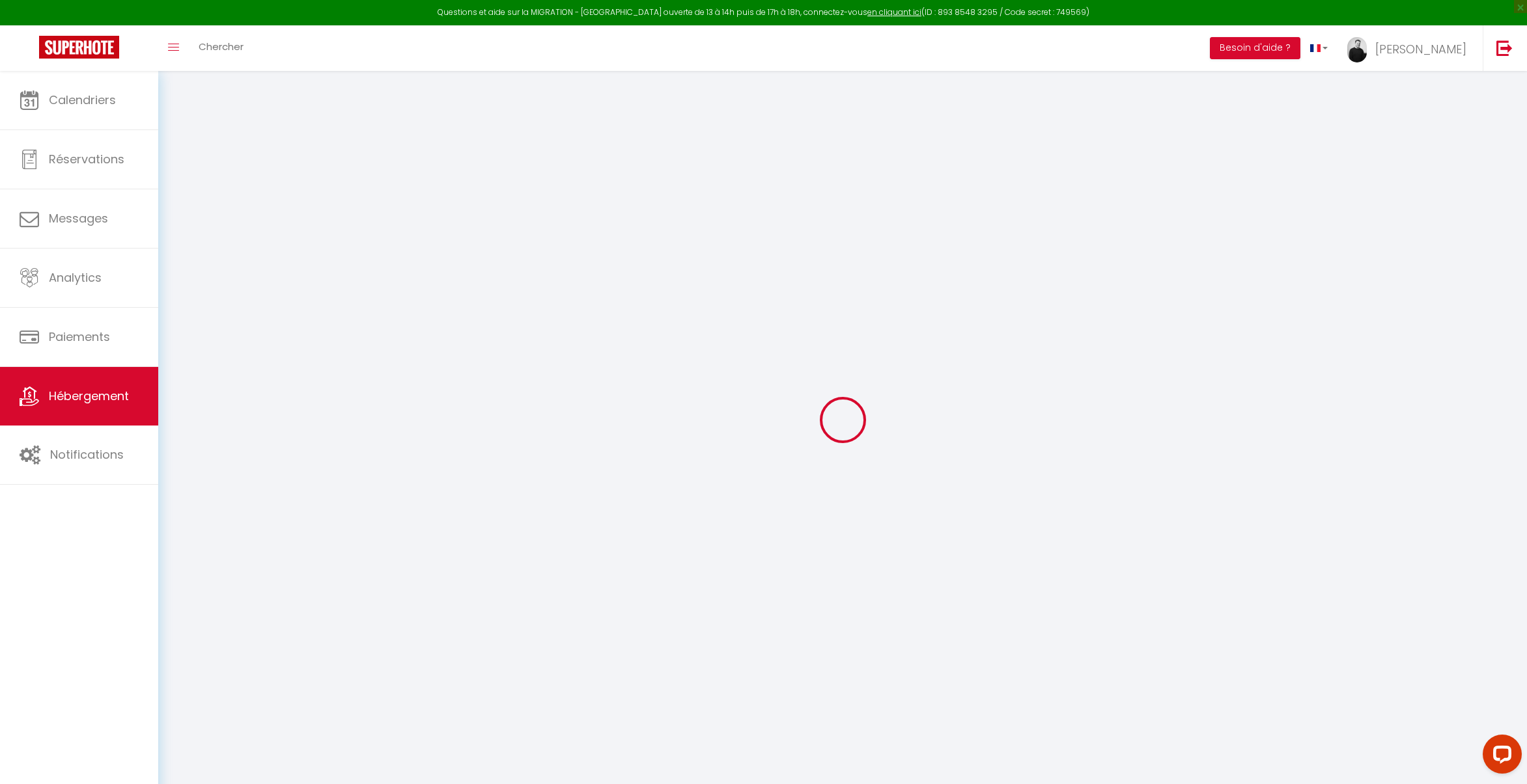
select select
select select "126"
select select
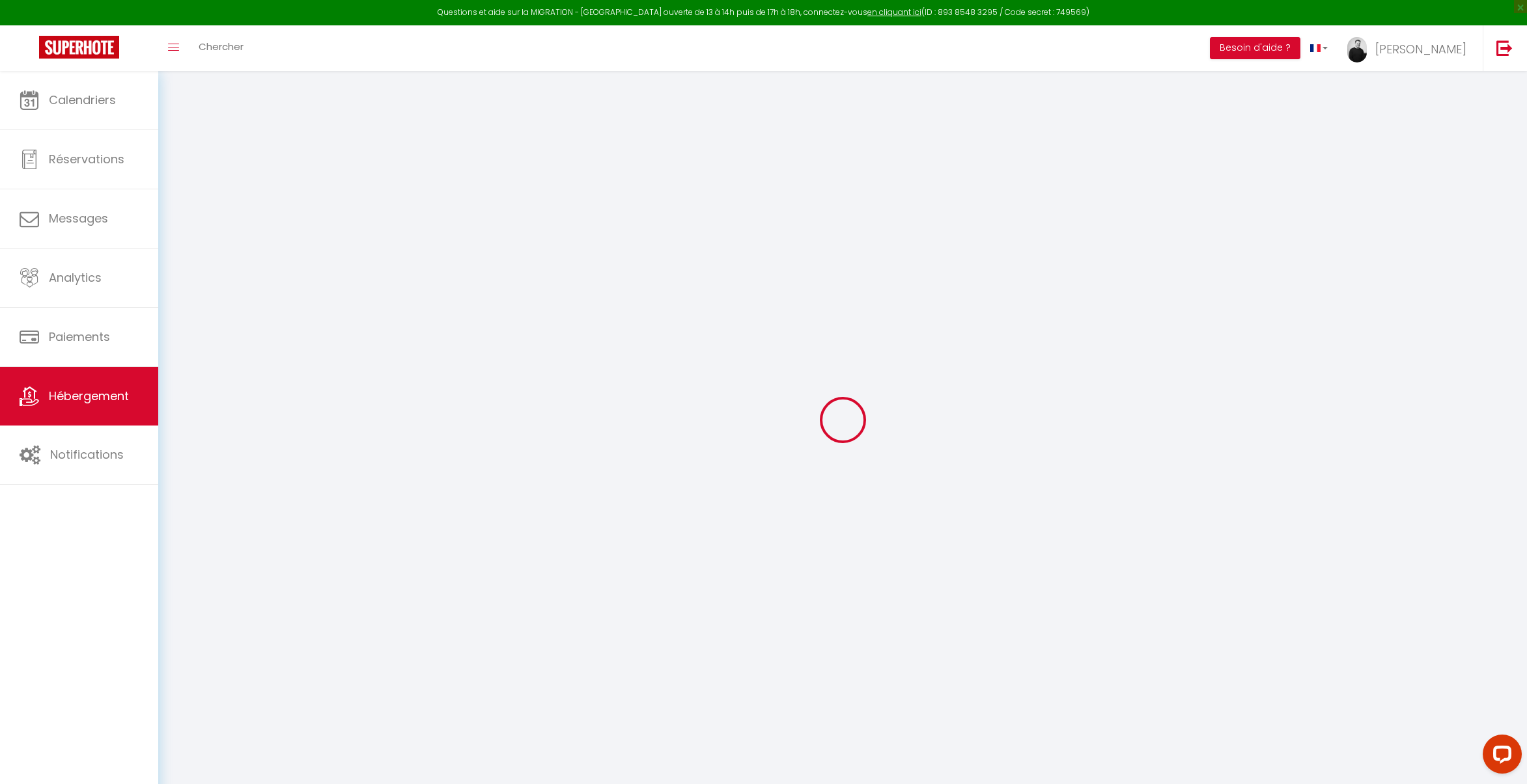
select select
select select "155"
select select "21"
select select "69"
select select
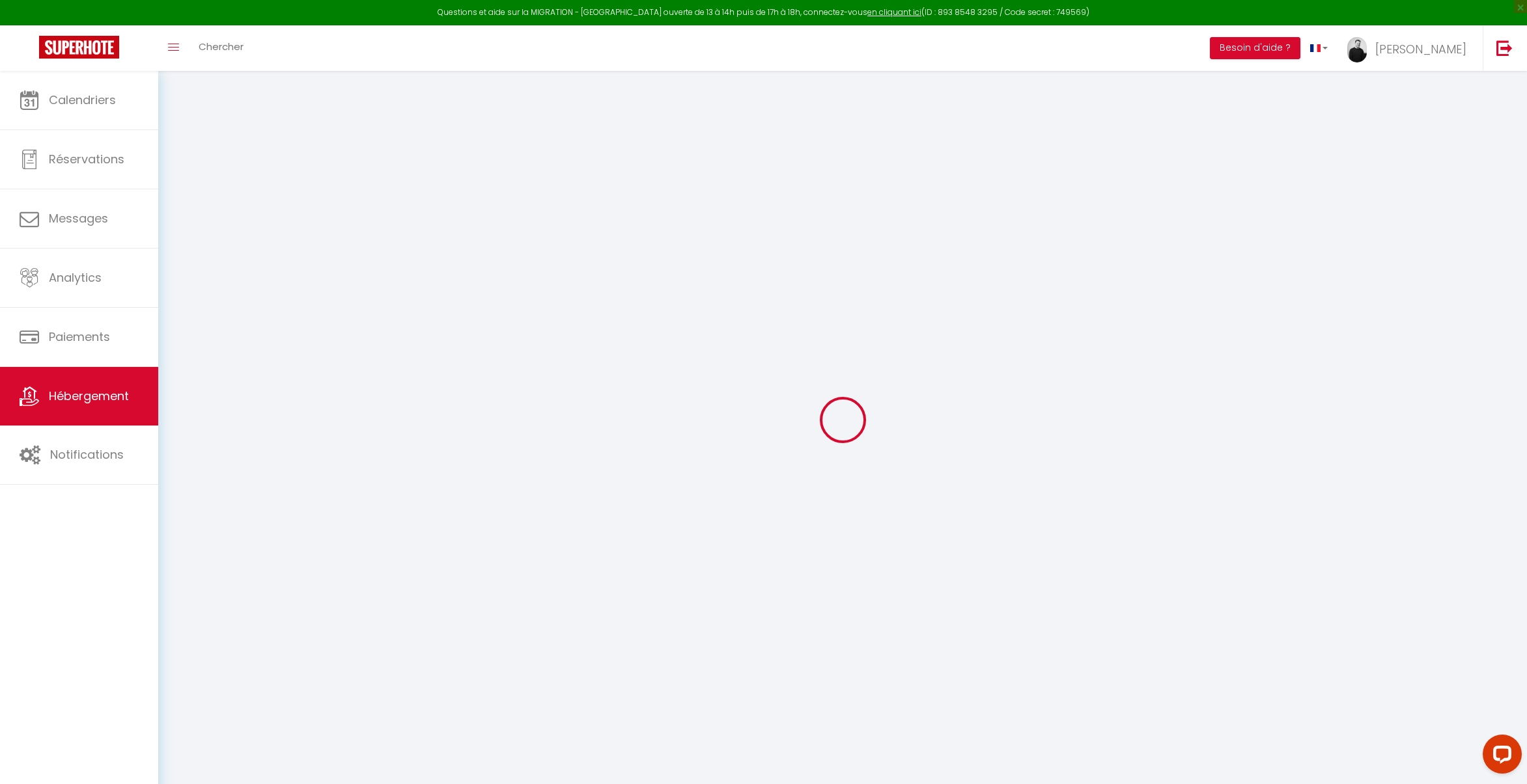
select select "4"
select select "195"
checkbox input "true"
checkbox input "false"
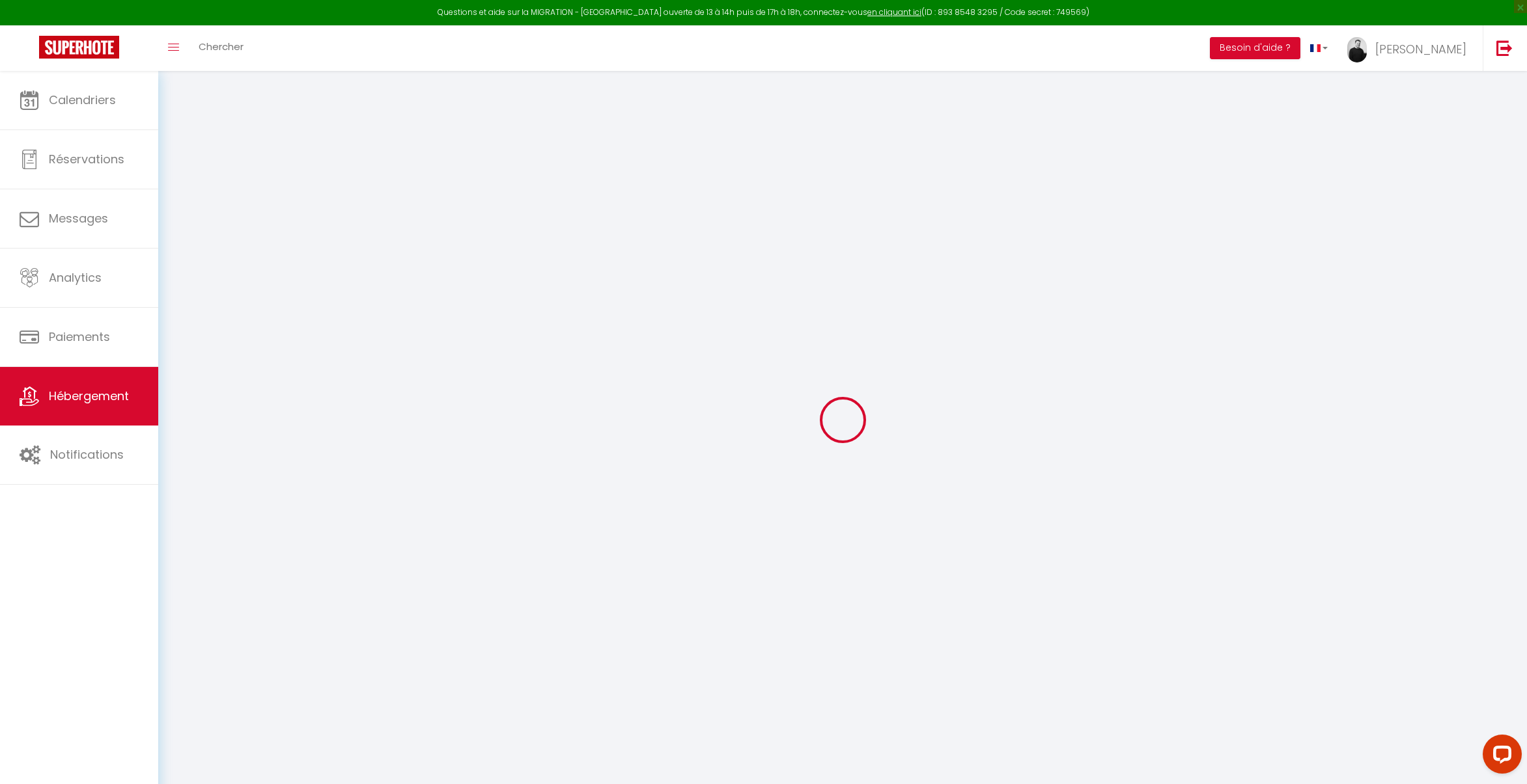
checkbox input "false"
checkbox input "true"
checkbox input "false"
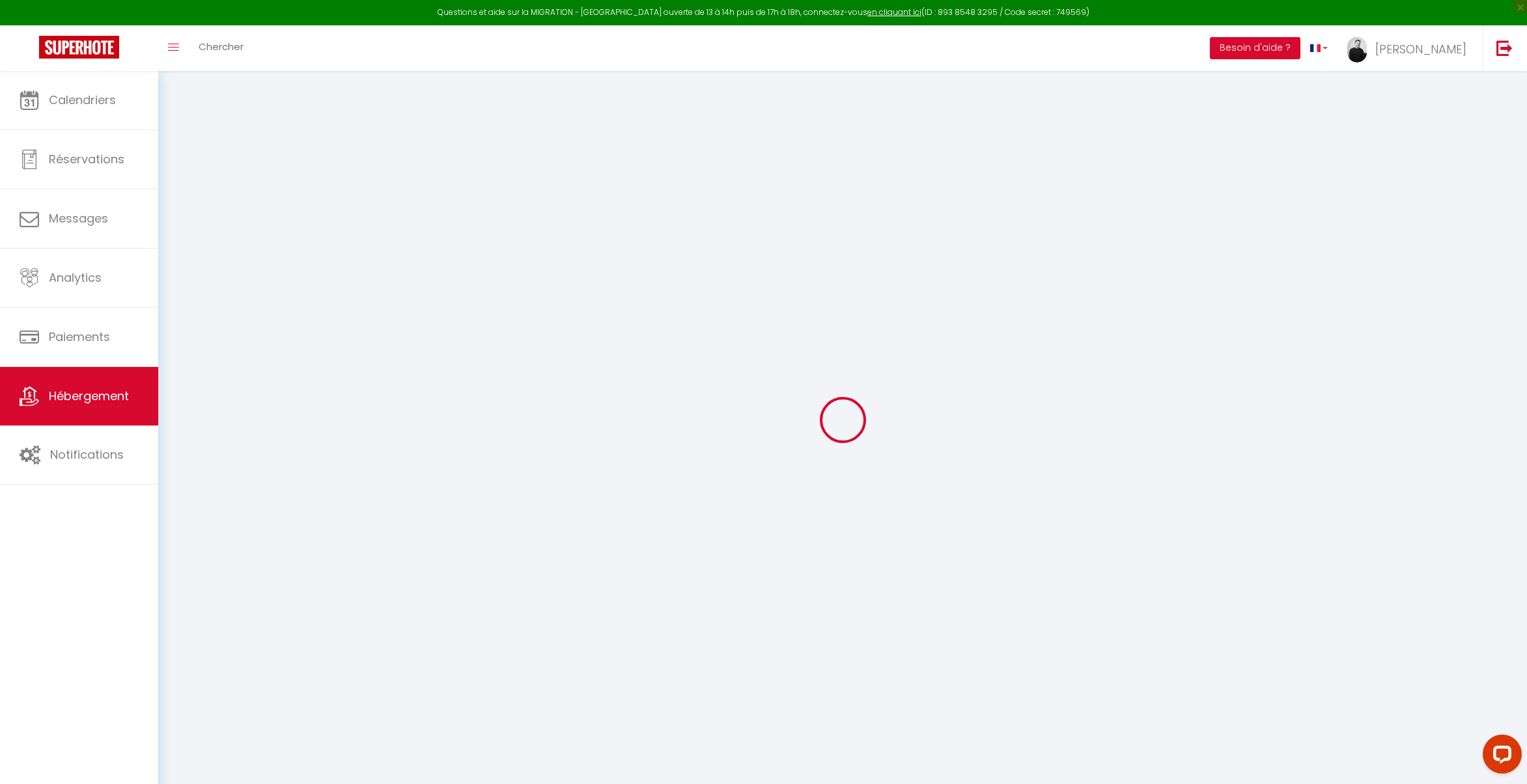
checkbox input "true"
checkbox input "false"
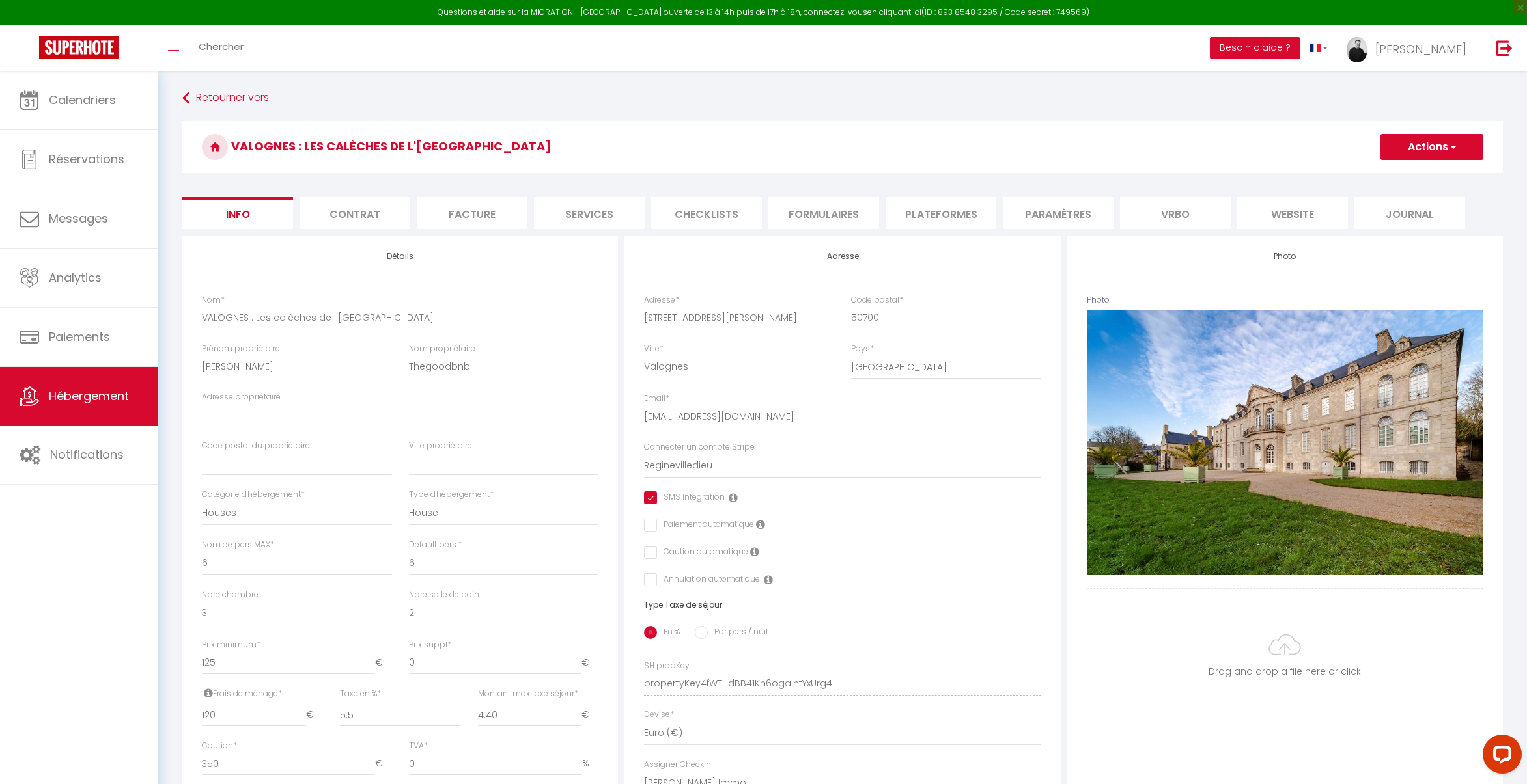
click at [1195, 226] on li "Vrbo" at bounding box center [1175, 212] width 110 height 32
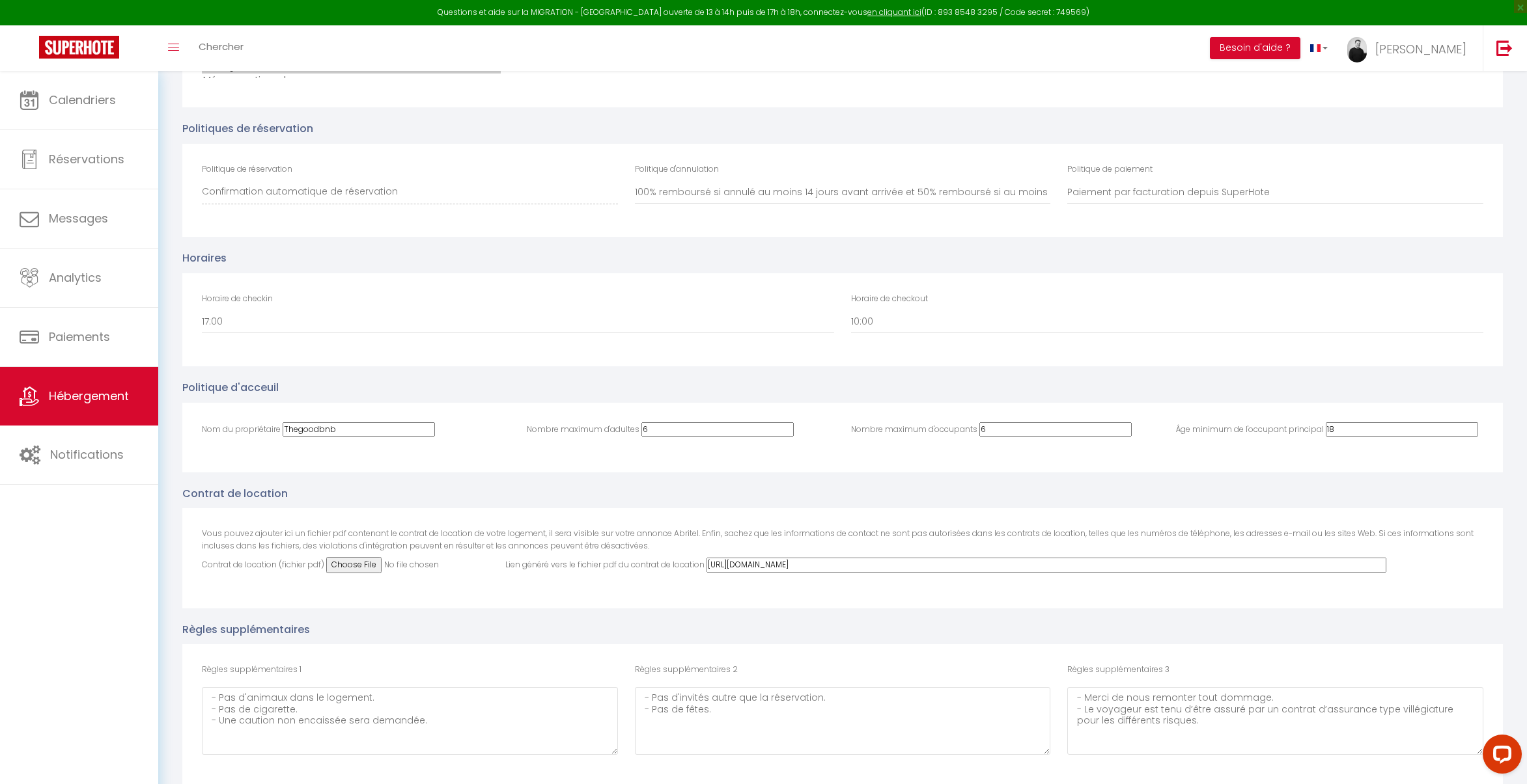
scroll to position [3050, 0]
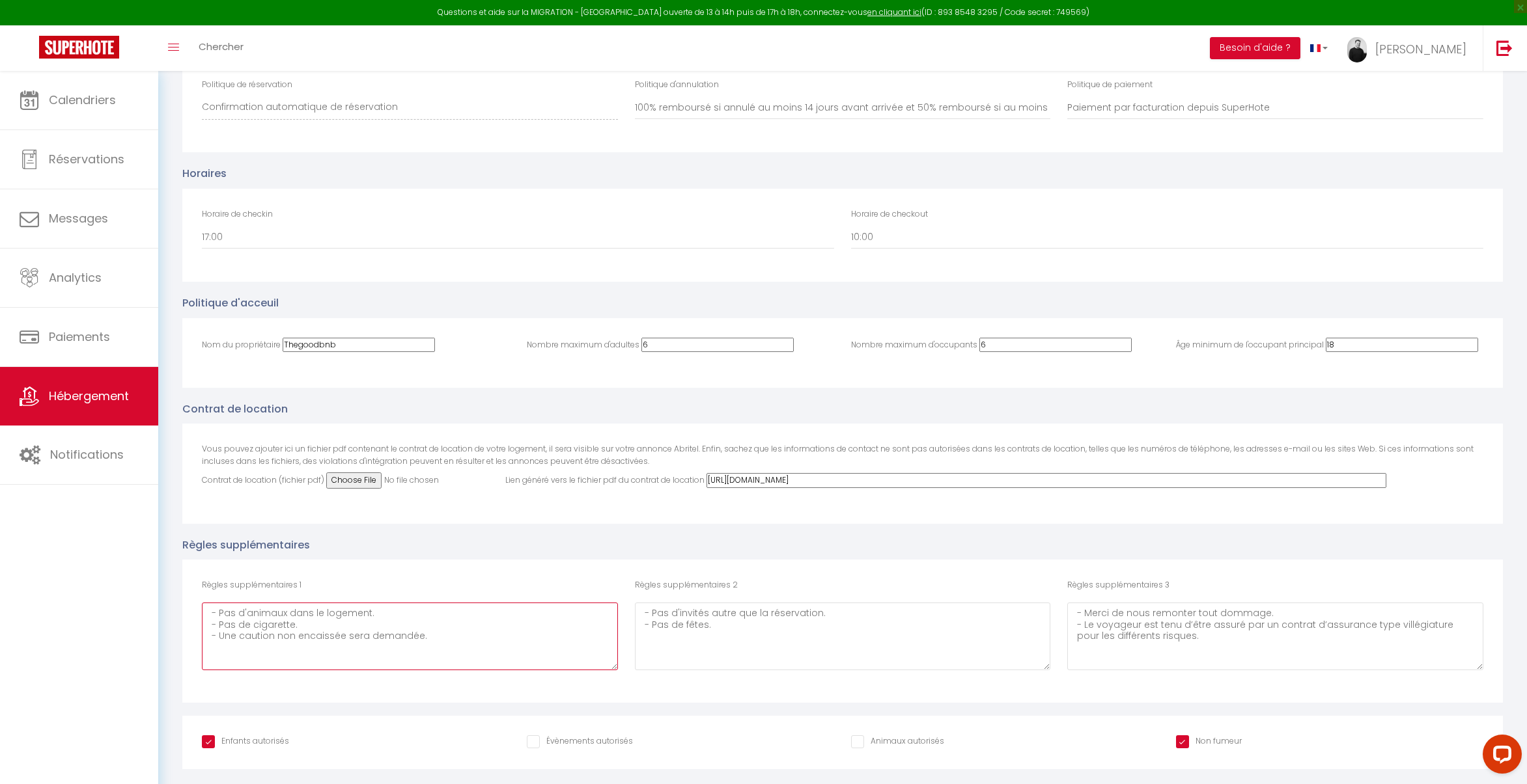
drag, startPoint x: 433, startPoint y: 639, endPoint x: 201, endPoint y: 581, distance: 239.1
click at [201, 581] on div "Règles supplémentaires 1 - Pas d'animaux dans le logement. - Pas de cigarette. …" at bounding box center [409, 624] width 416 height 90
drag, startPoint x: 726, startPoint y: 627, endPoint x: 628, endPoint y: 577, distance: 110.0
click at [625, 588] on div "Règles supplémentaires 1 - Pas d'animaux dans le logement. - Pas de cigarette. …" at bounding box center [842, 630] width 1298 height 104
drag, startPoint x: 1194, startPoint y: 632, endPoint x: 1035, endPoint y: 595, distance: 163.2
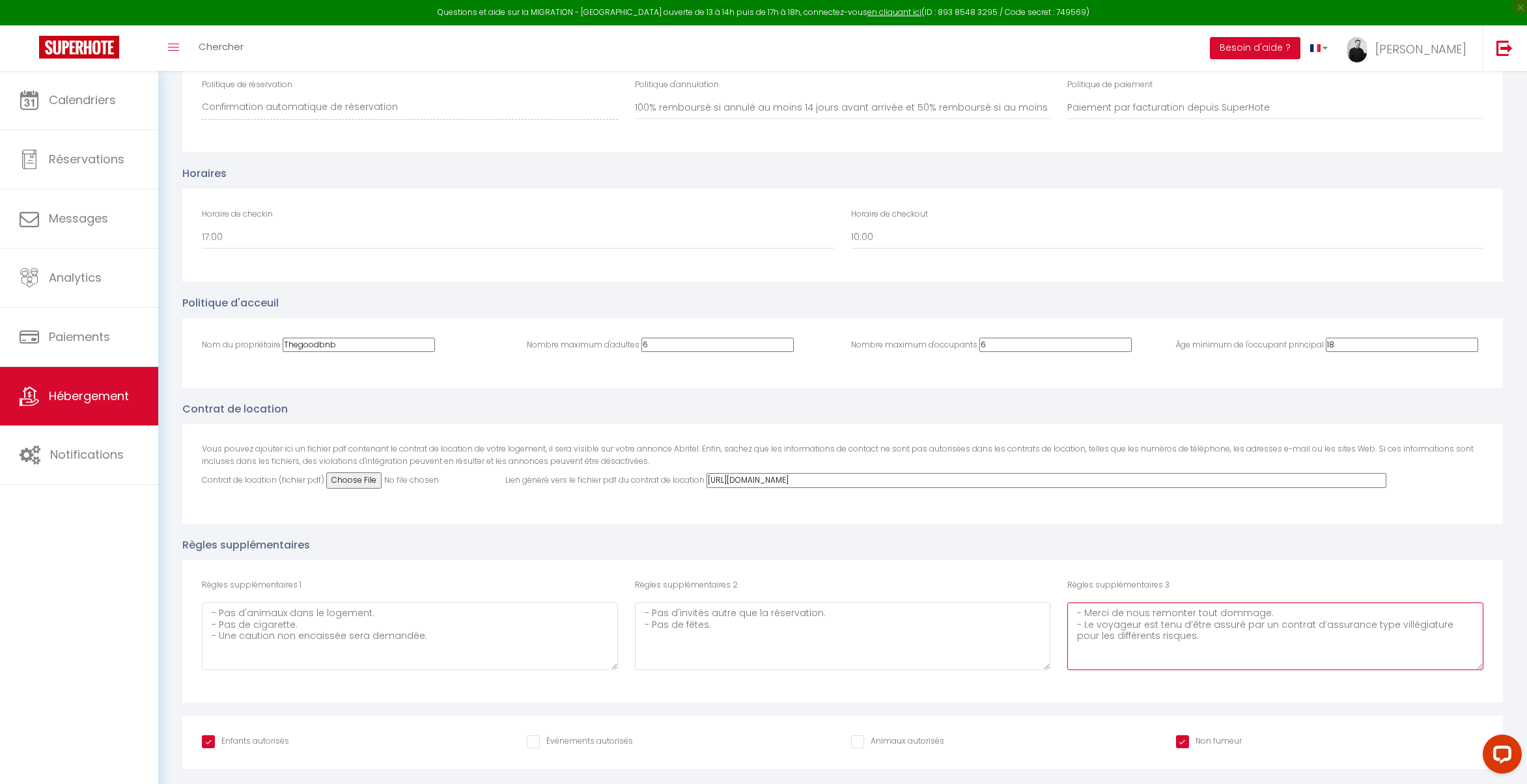
click at [1035, 595] on div "Règles supplémentaires 1 - Pas d'animaux dans le logement. - Pas de cigarette. …" at bounding box center [842, 630] width 1298 height 104
drag, startPoint x: 337, startPoint y: 343, endPoint x: 269, endPoint y: 330, distance: 69.2
click at [253, 335] on div "Nom du propriétaire Thegoodbnb Nombre maximum d'adultes 6 Nombre maximum d'occu…" at bounding box center [842, 353] width 1320 height 70
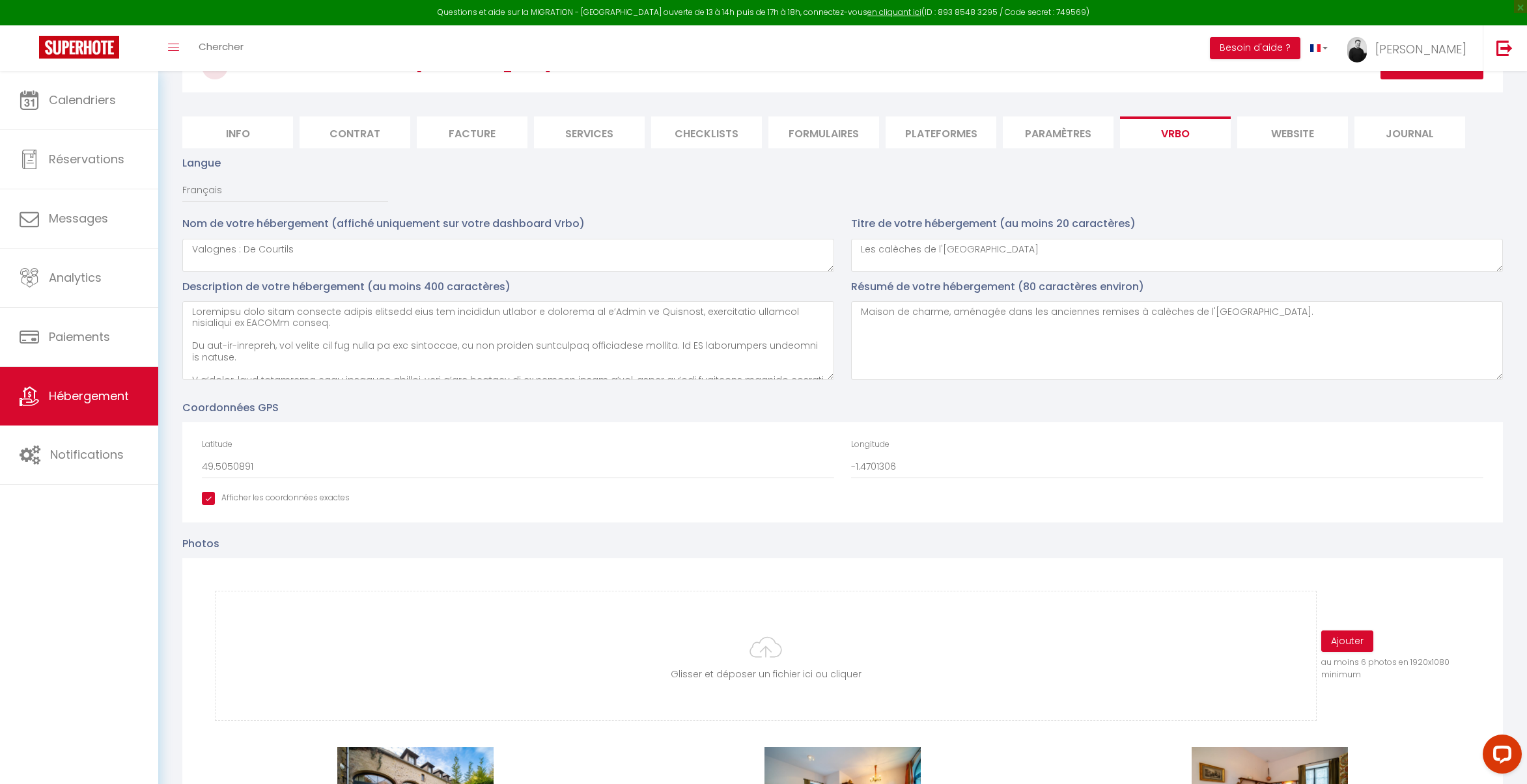
scroll to position [0, 0]
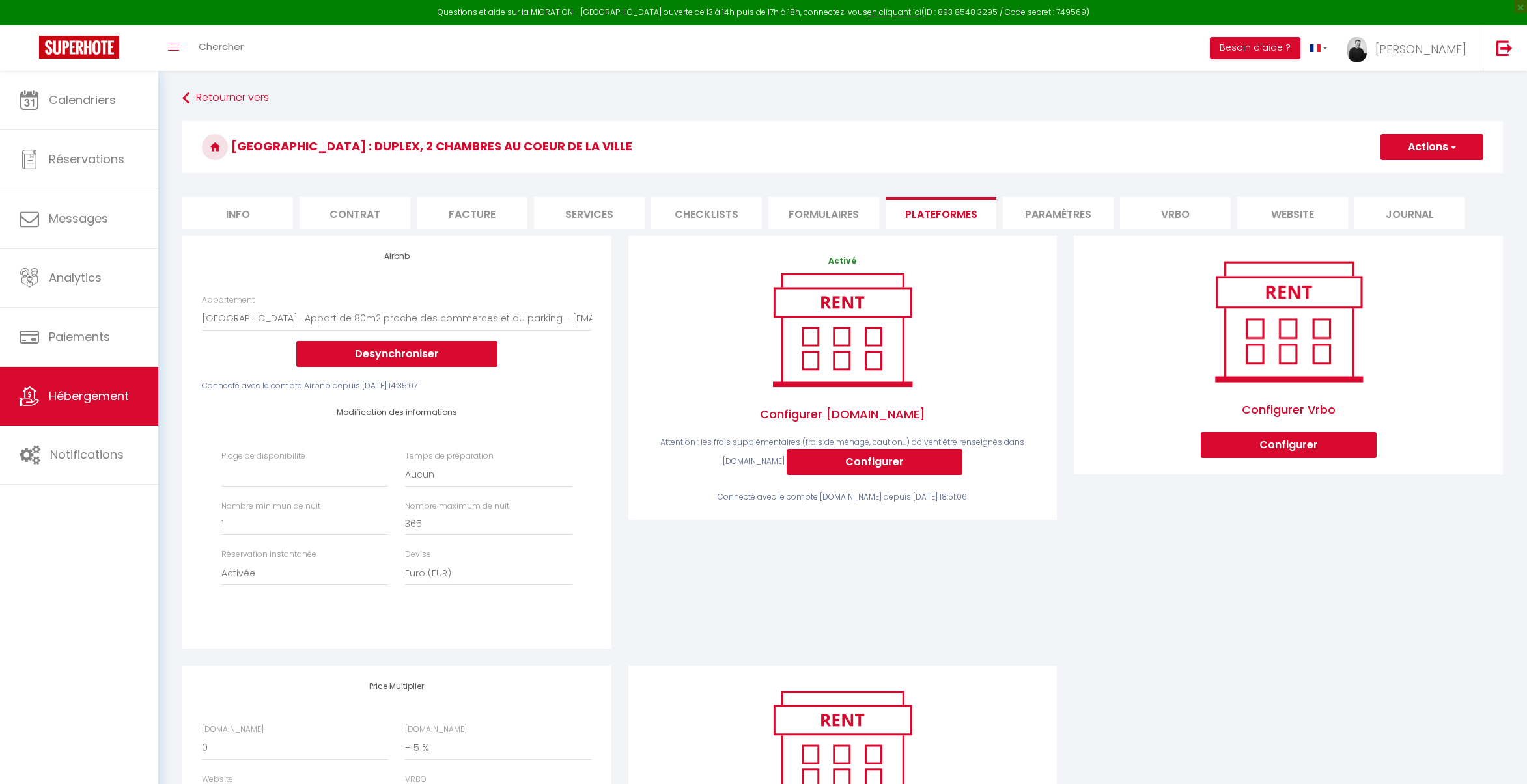
select select "2895-1238421562282676985"
select select
select select "EUR"
select select "+ 5 %"
select select "- 6 %"
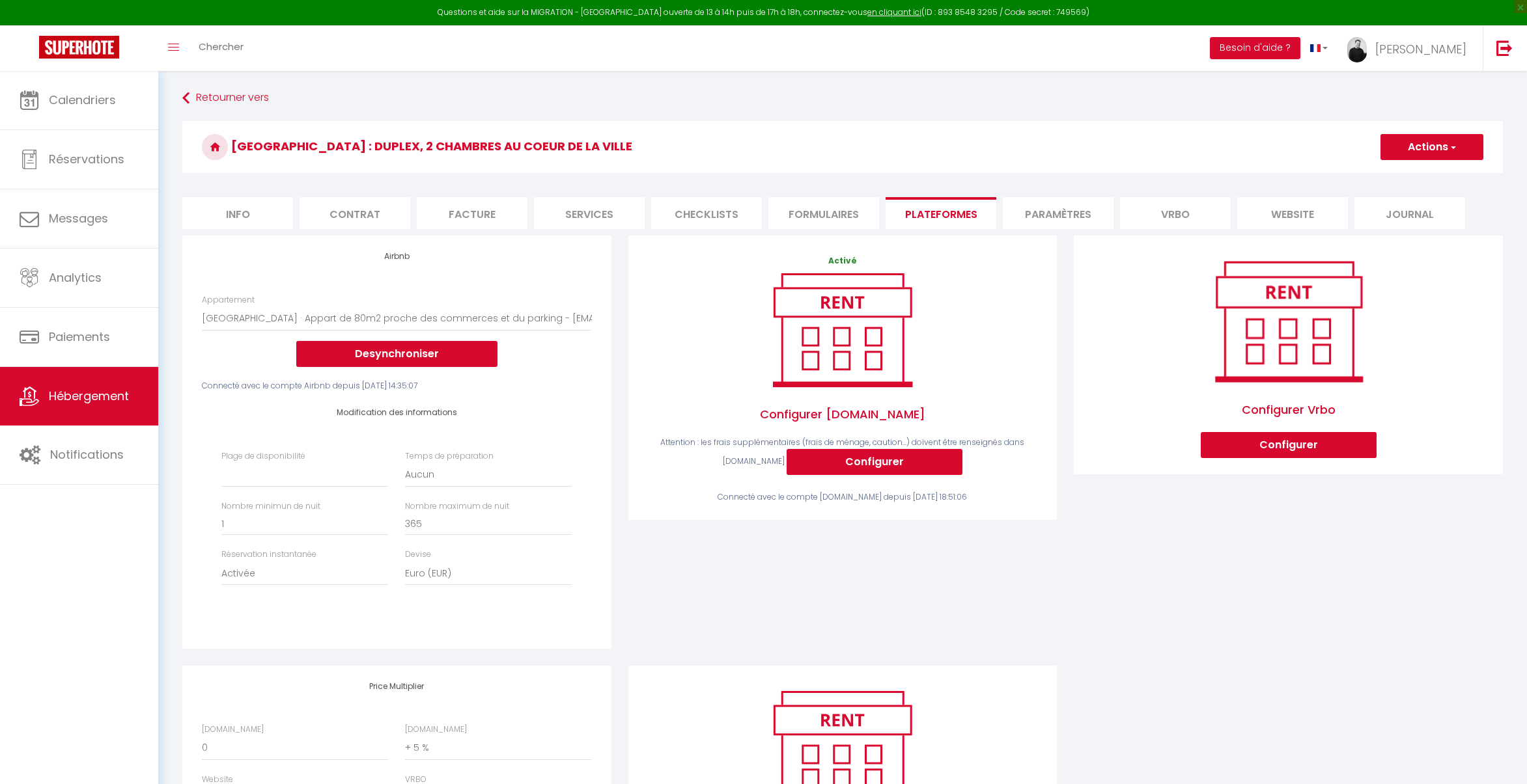
select select "+ 9 %"
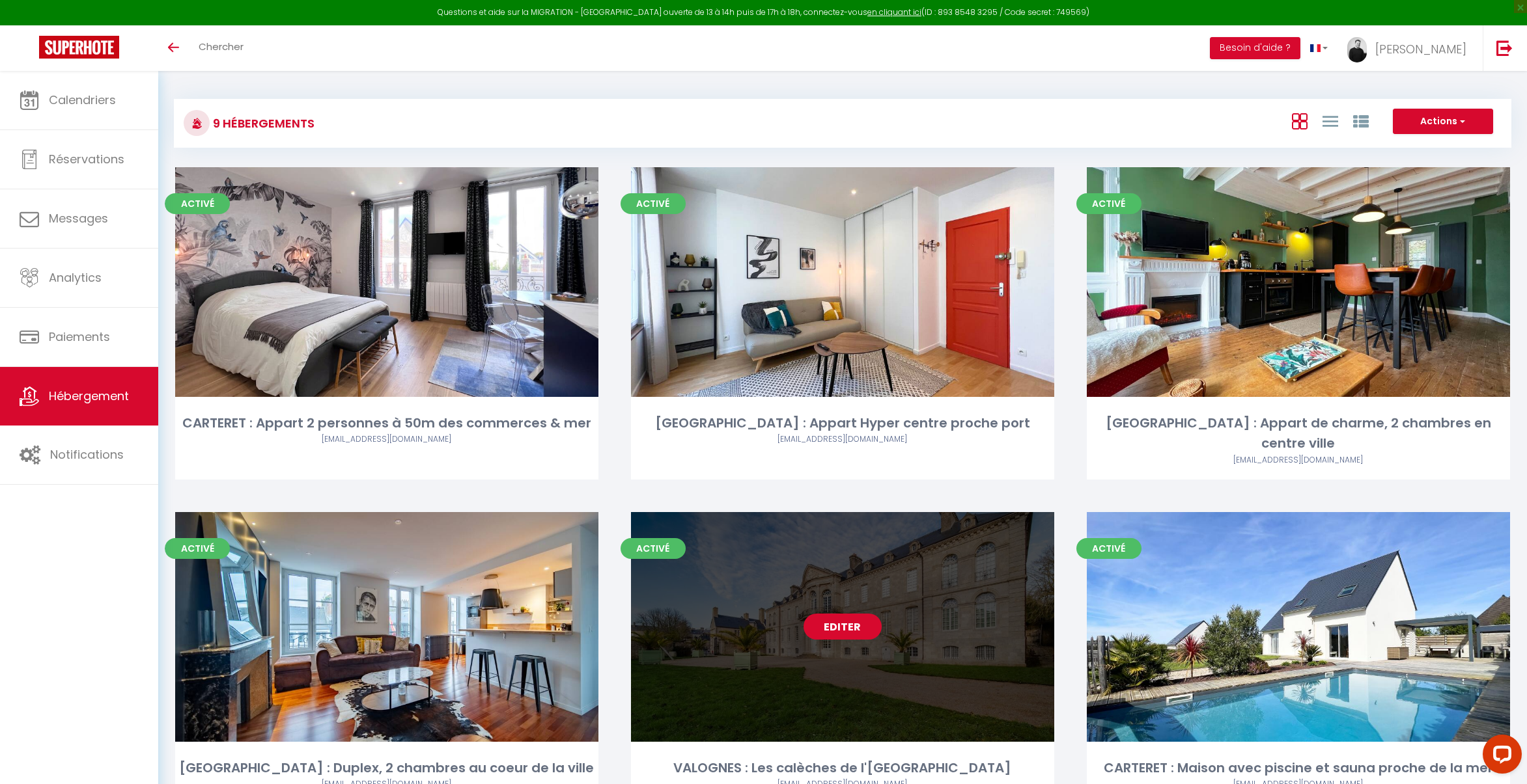
click at [844, 613] on link "Editer" at bounding box center [842, 626] width 78 height 26
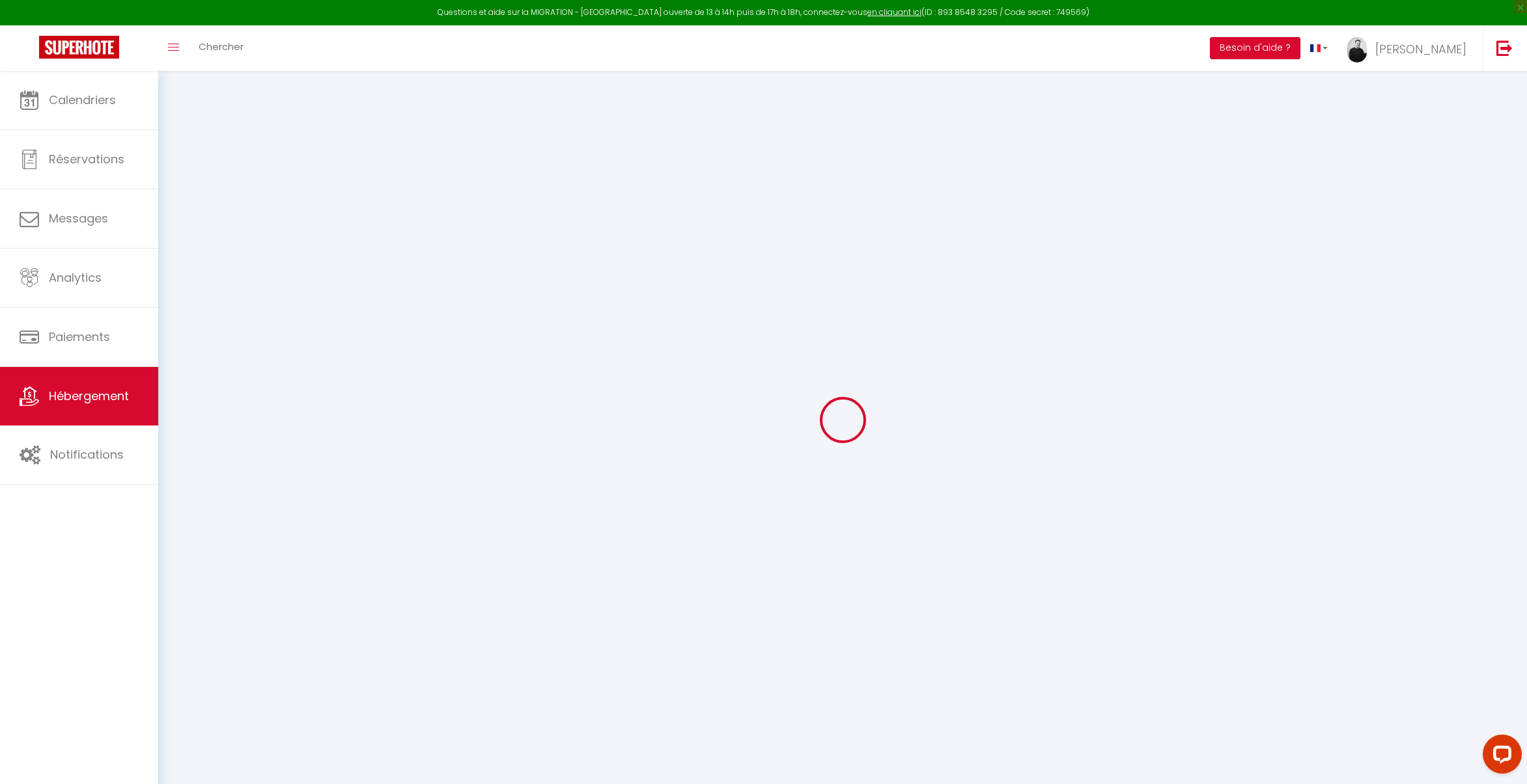
checkbox input "true"
checkbox input "false"
select select "17:00"
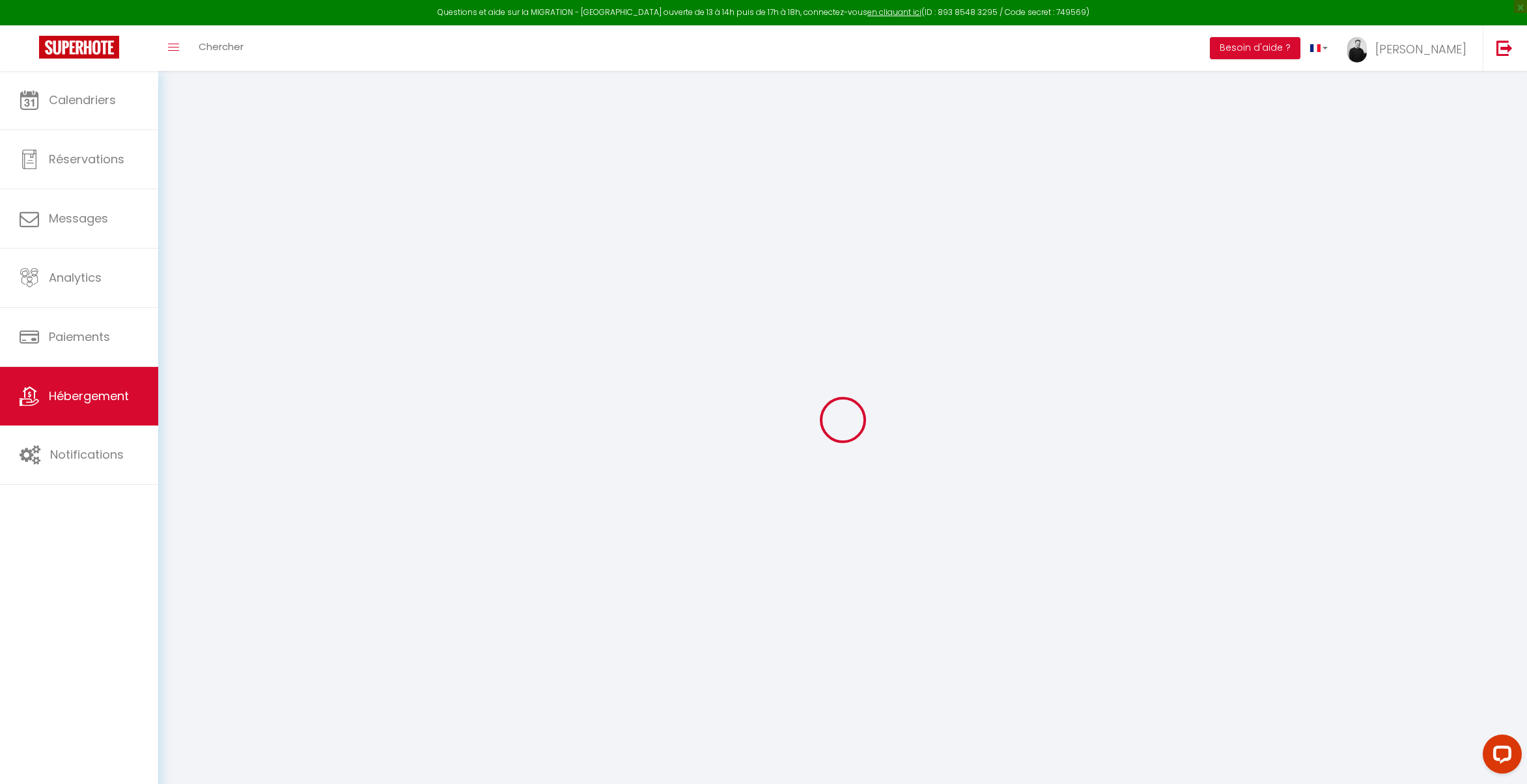
select select "00:00"
select select "10:00"
select select "30"
select select "120"
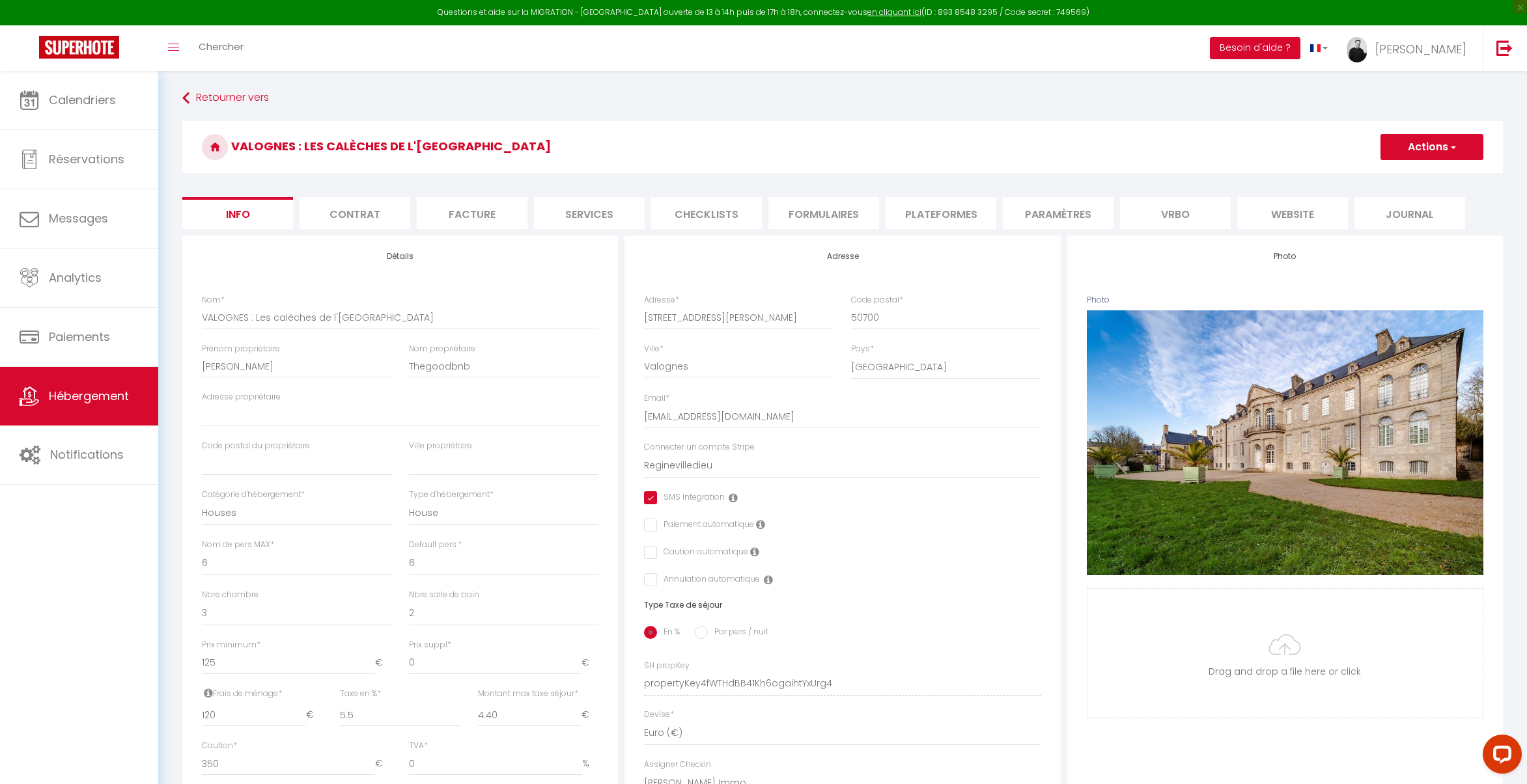
checkbox input "true"
checkbox input "false"
click at [1166, 205] on li "Vrbo" at bounding box center [1175, 212] width 110 height 32
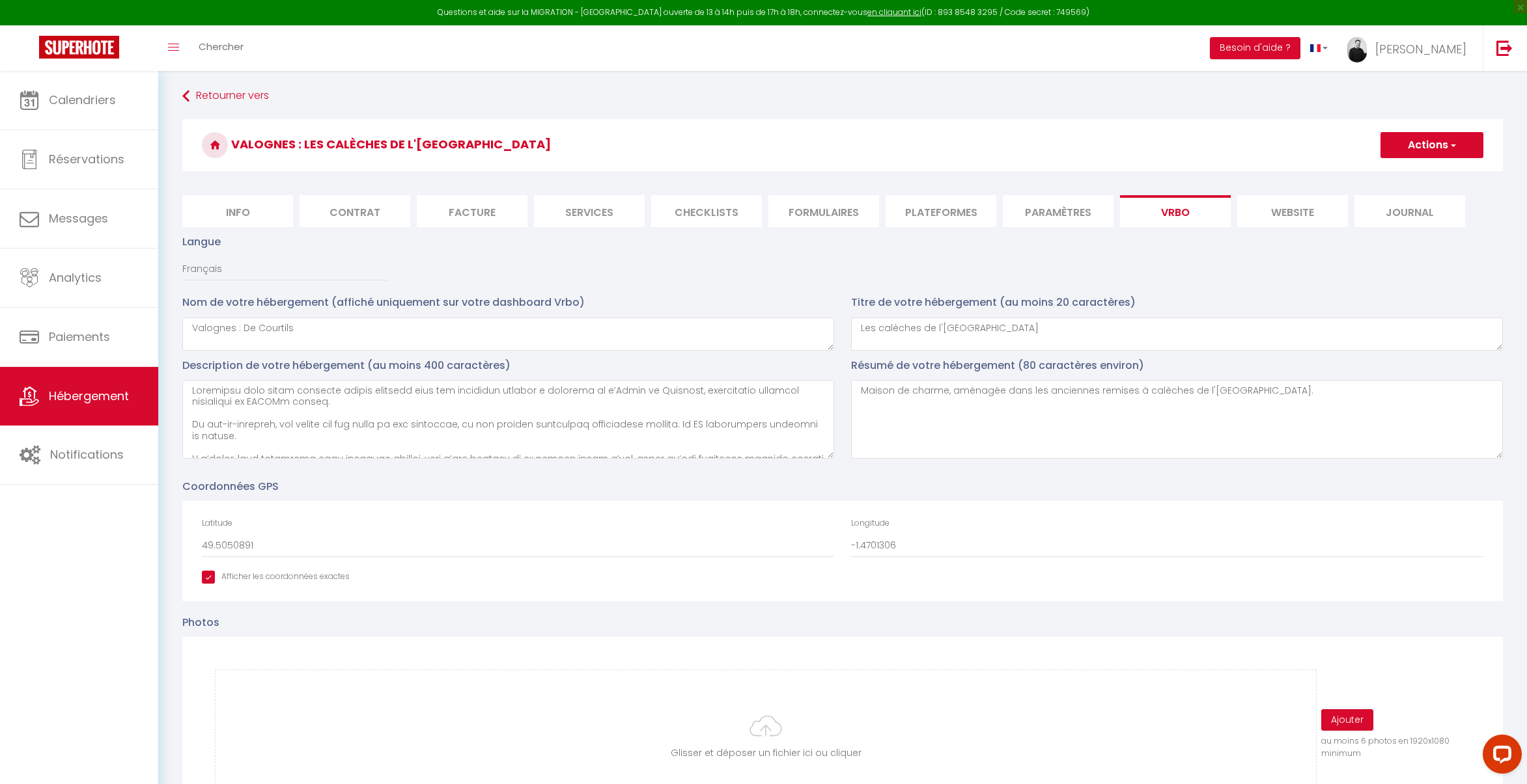
scroll to position [3, 0]
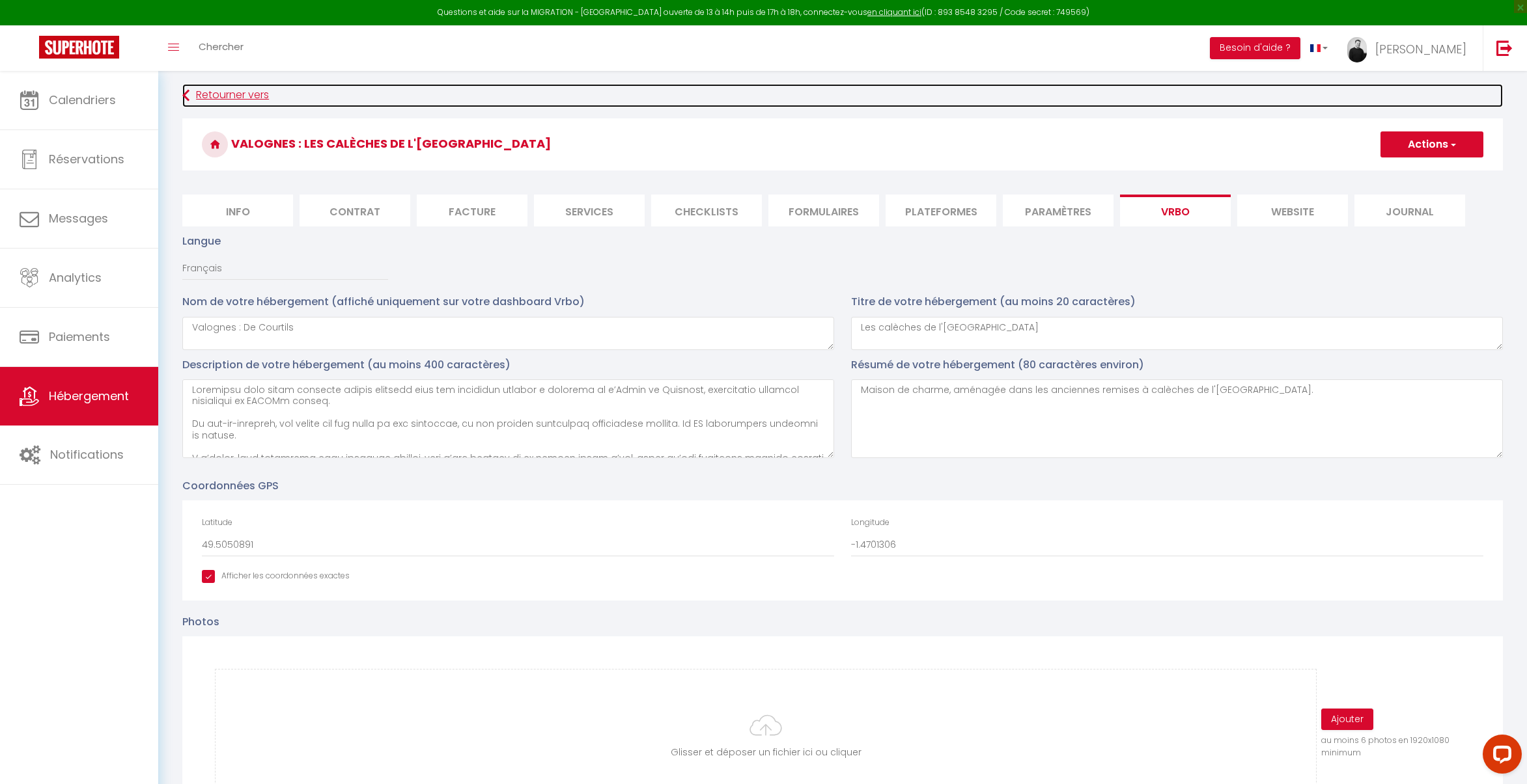
click at [220, 87] on link "Retourner vers" at bounding box center [842, 96] width 1320 height 23
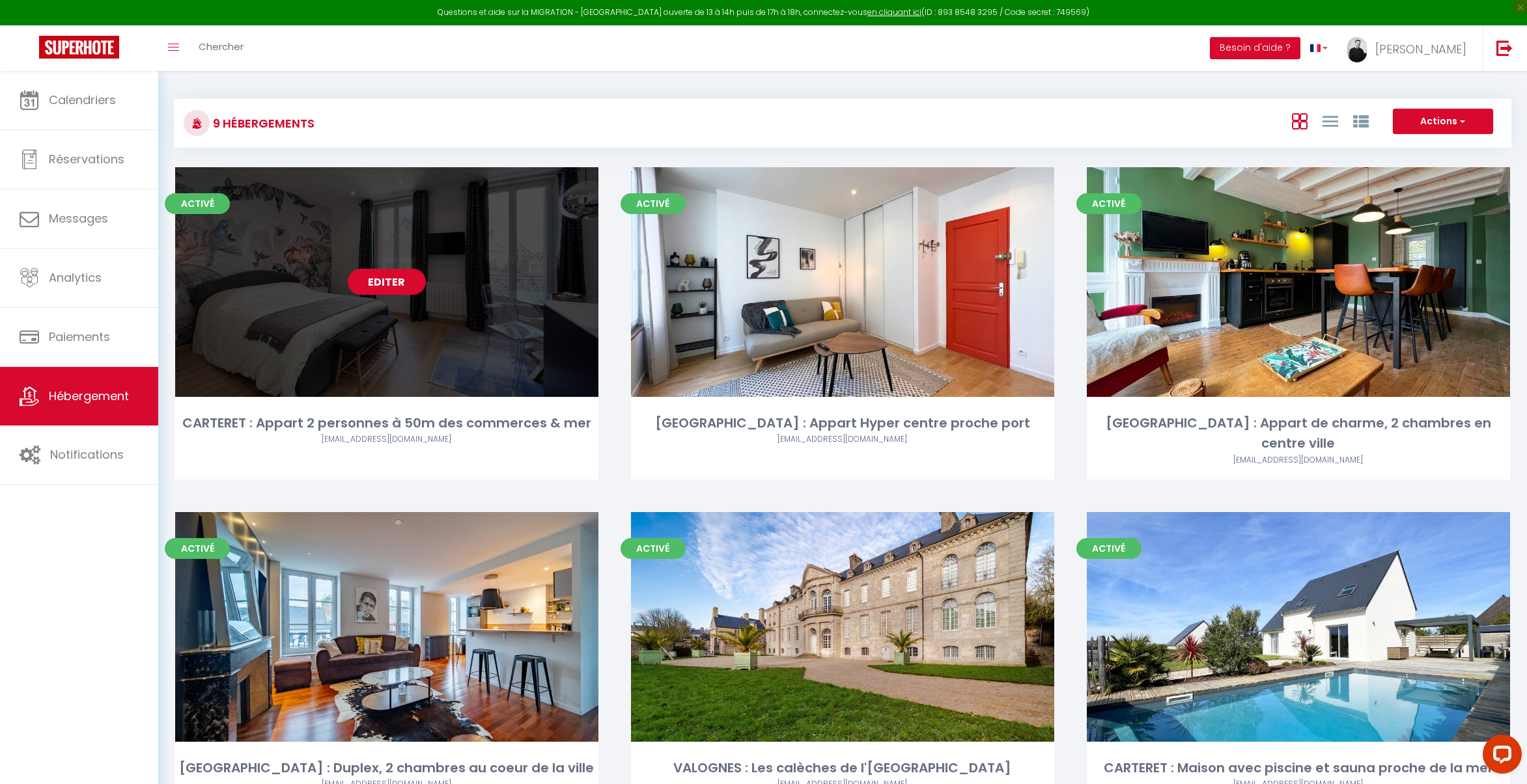
click at [411, 284] on link "Editer" at bounding box center [387, 282] width 78 height 26
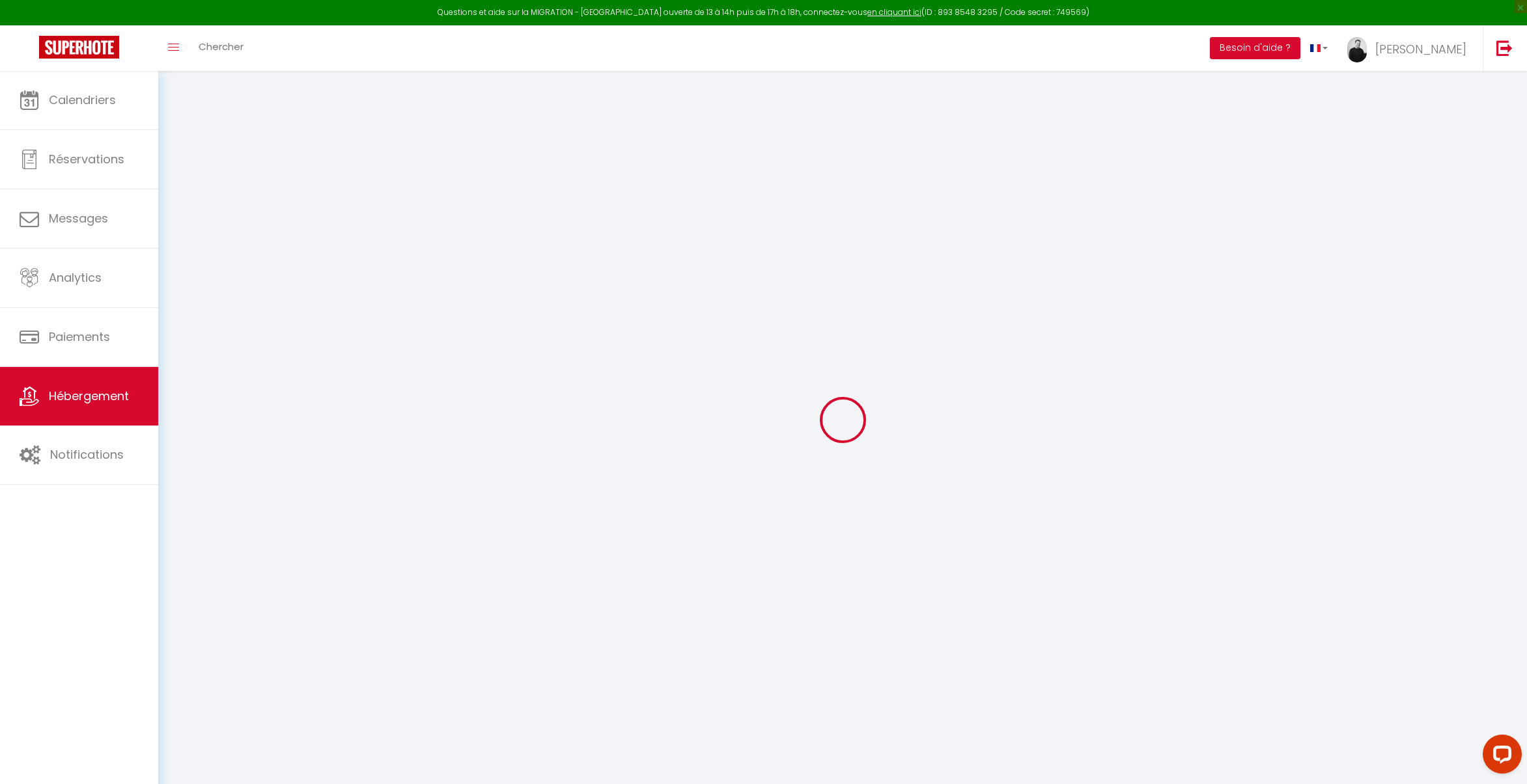
checkbox input "true"
checkbox input "false"
checkbox input "true"
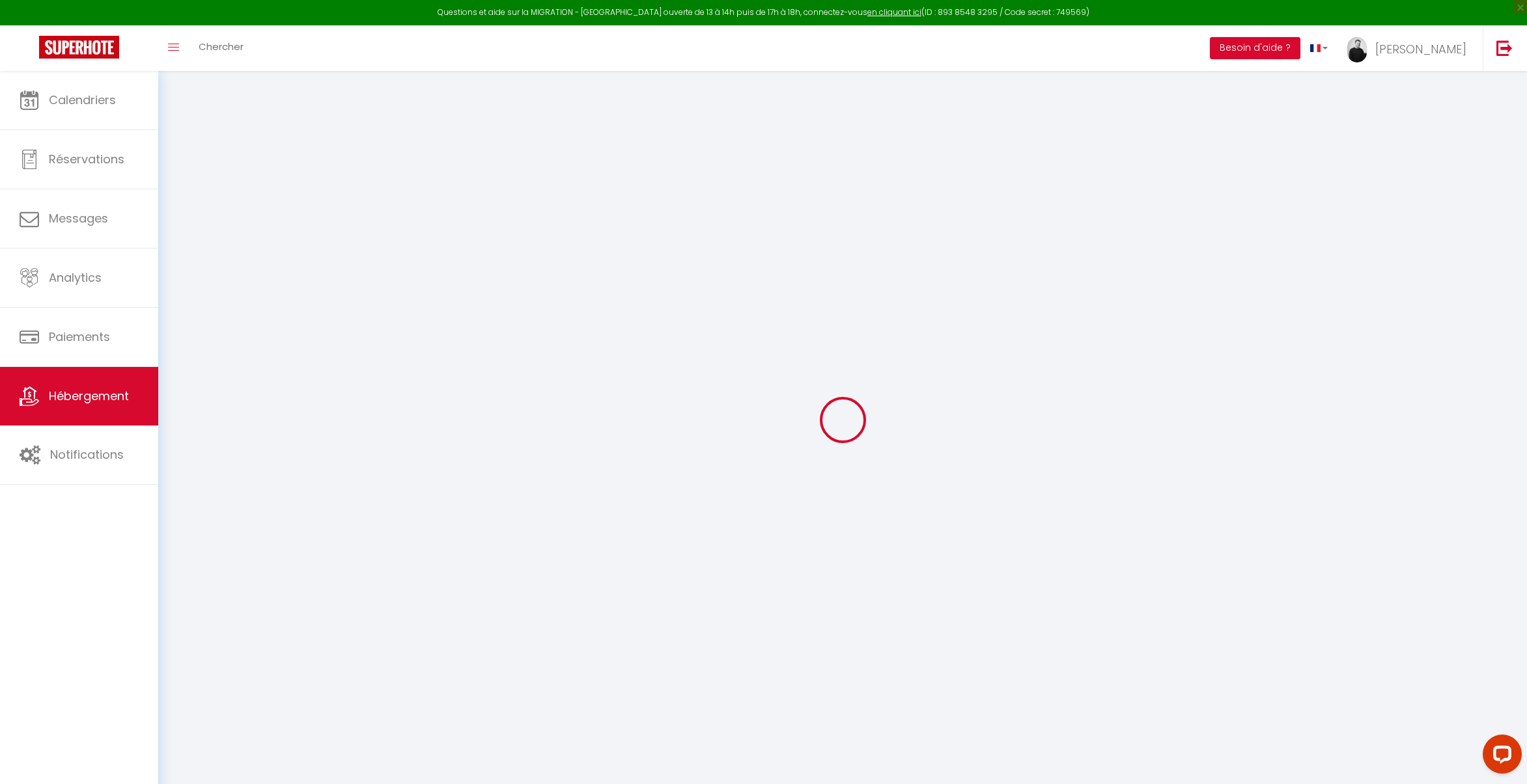
checkbox input "false"
checkbox input "true"
checkbox input "false"
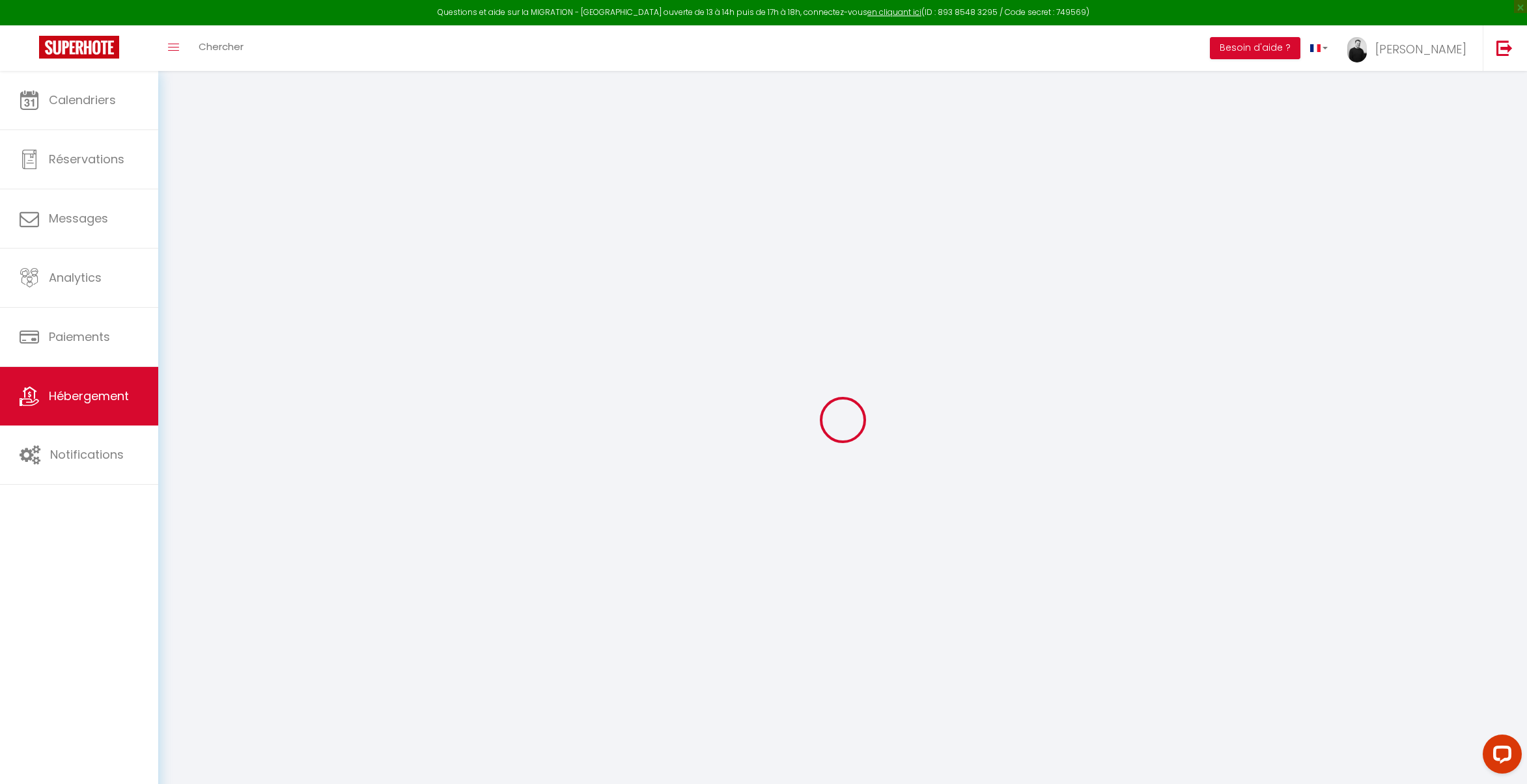
checkbox input "false"
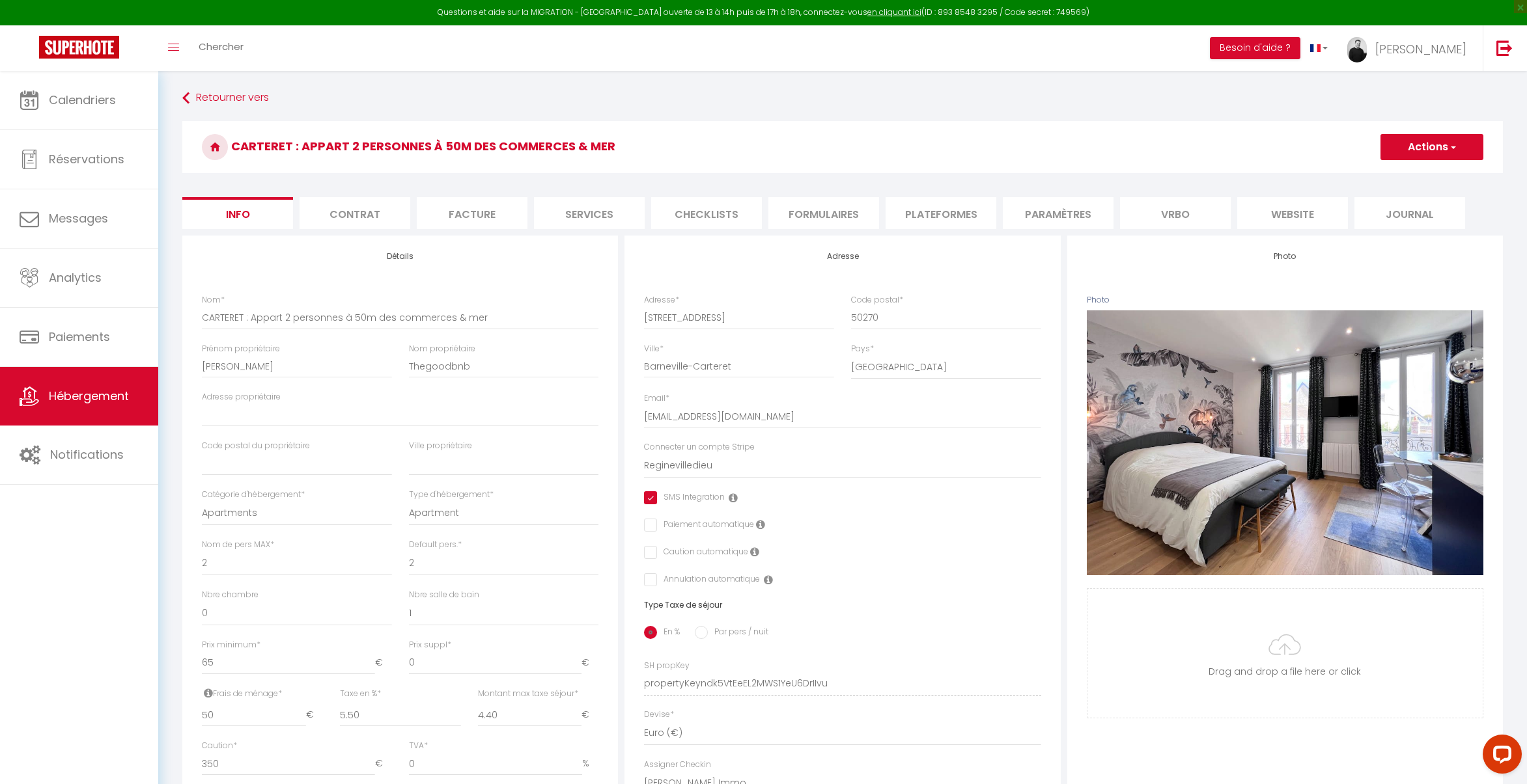
click at [1177, 213] on li "Vrbo" at bounding box center [1175, 212] width 110 height 32
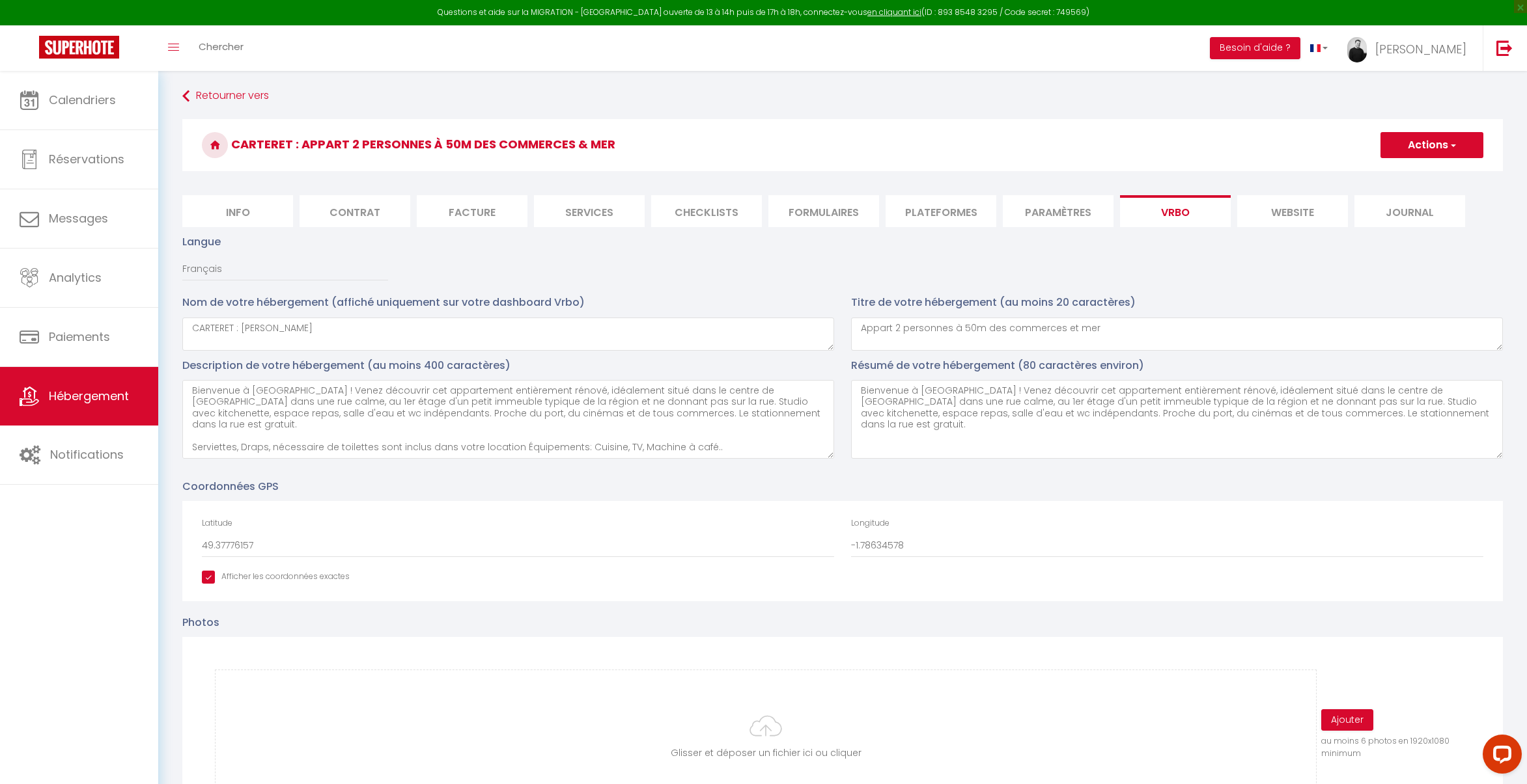
scroll to position [3, 0]
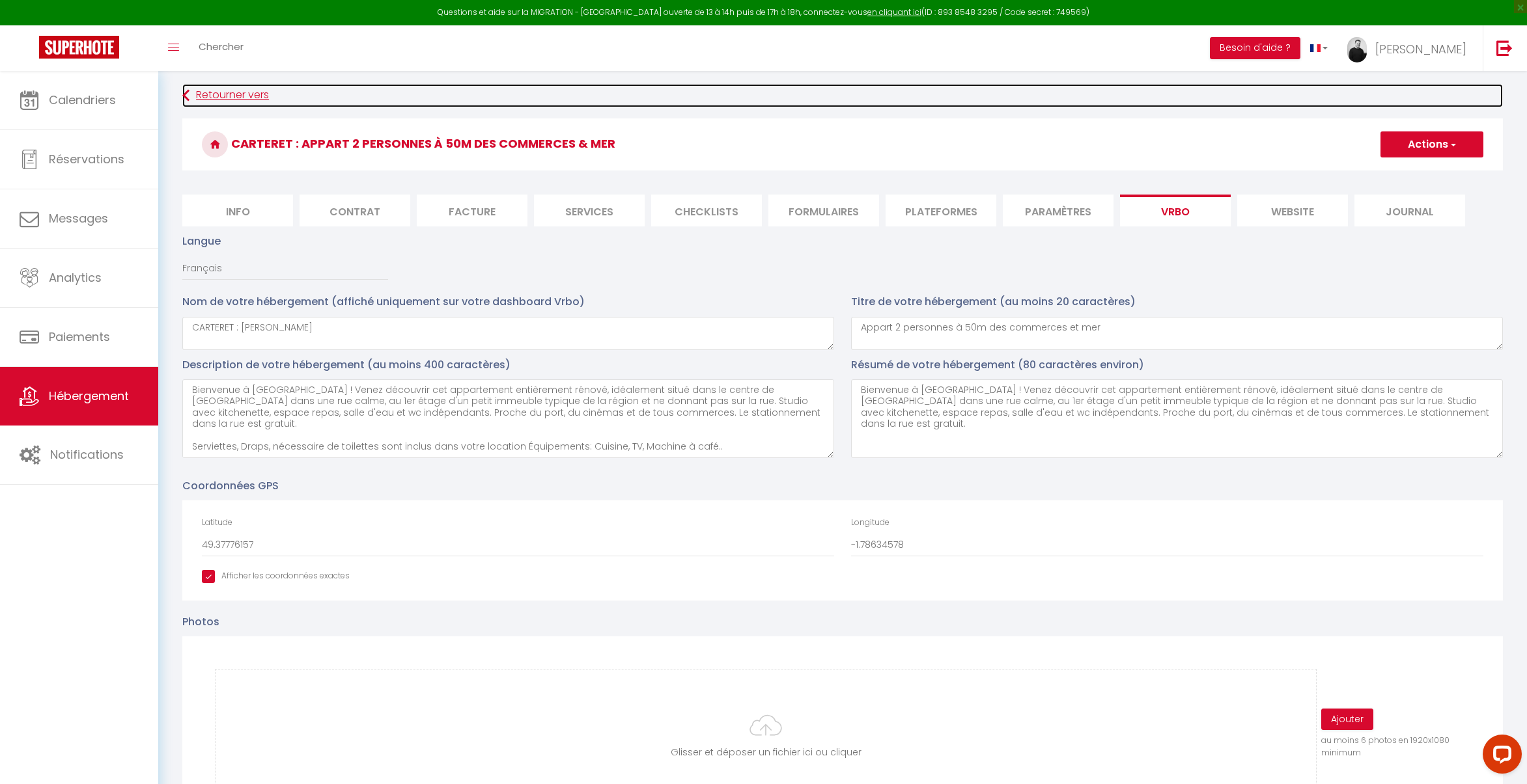
click at [201, 94] on link "Retourner vers" at bounding box center [842, 96] width 1320 height 23
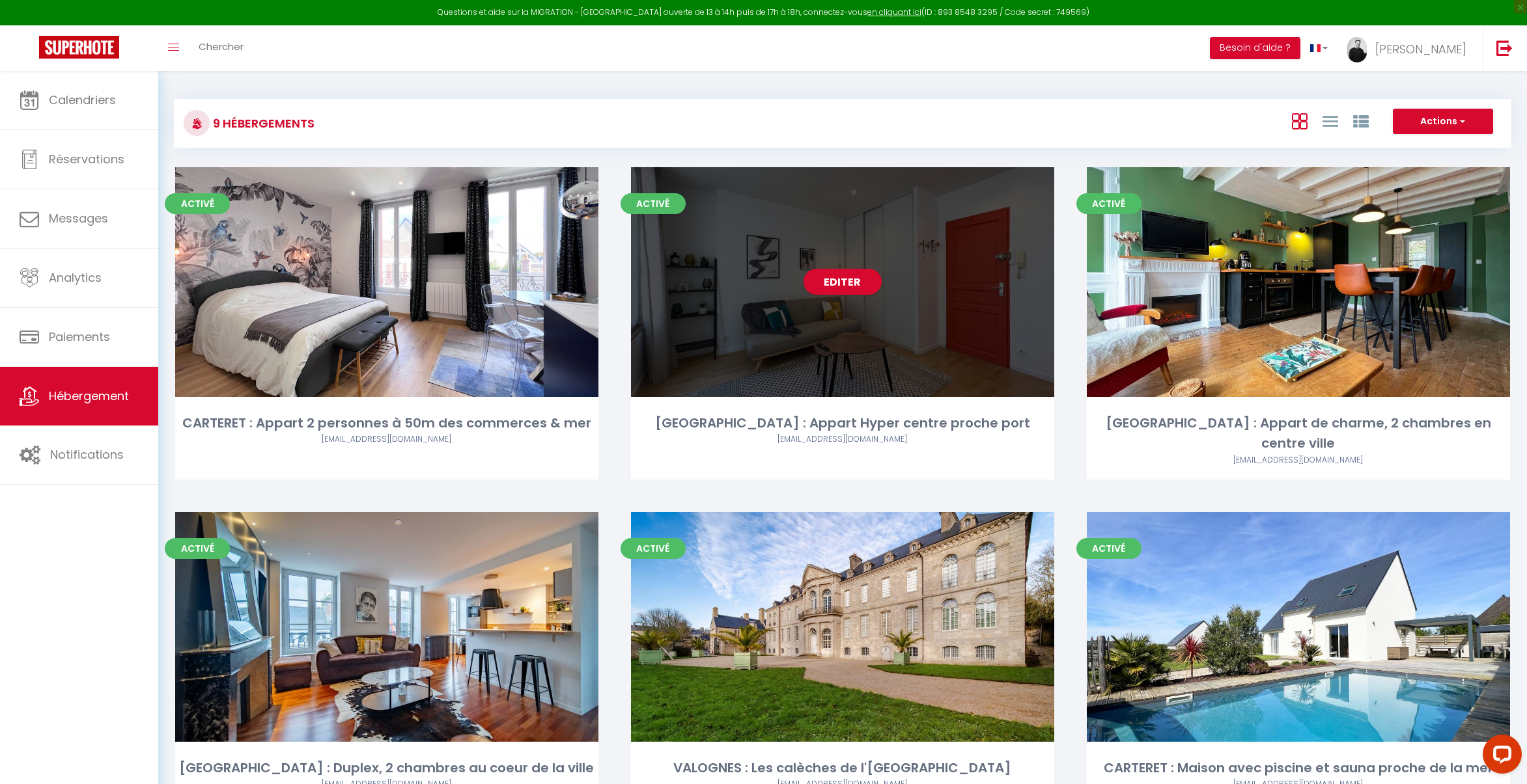
click at [792, 267] on div "Editer" at bounding box center [842, 282] width 423 height 229
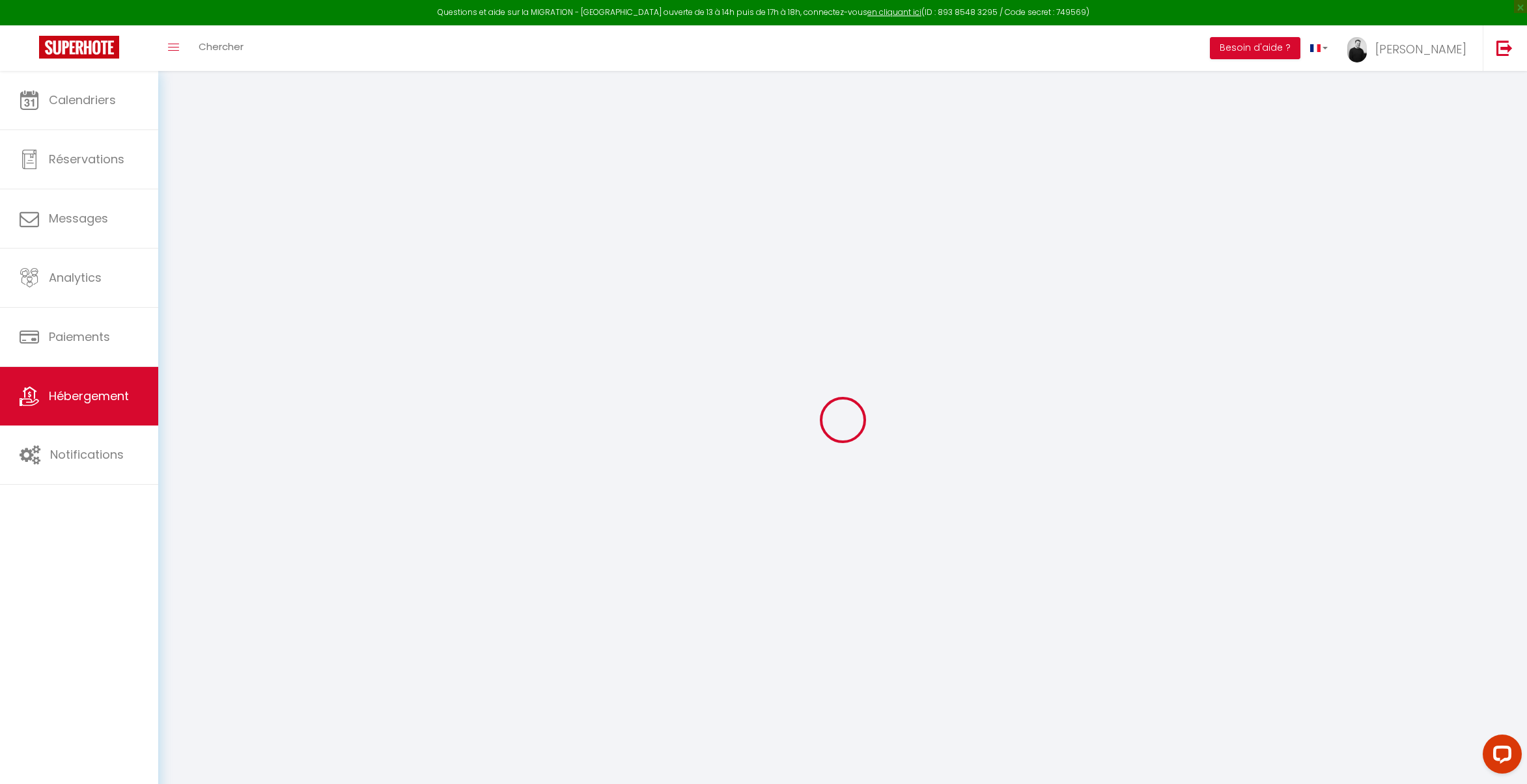
checkbox input "true"
checkbox input "false"
checkbox input "true"
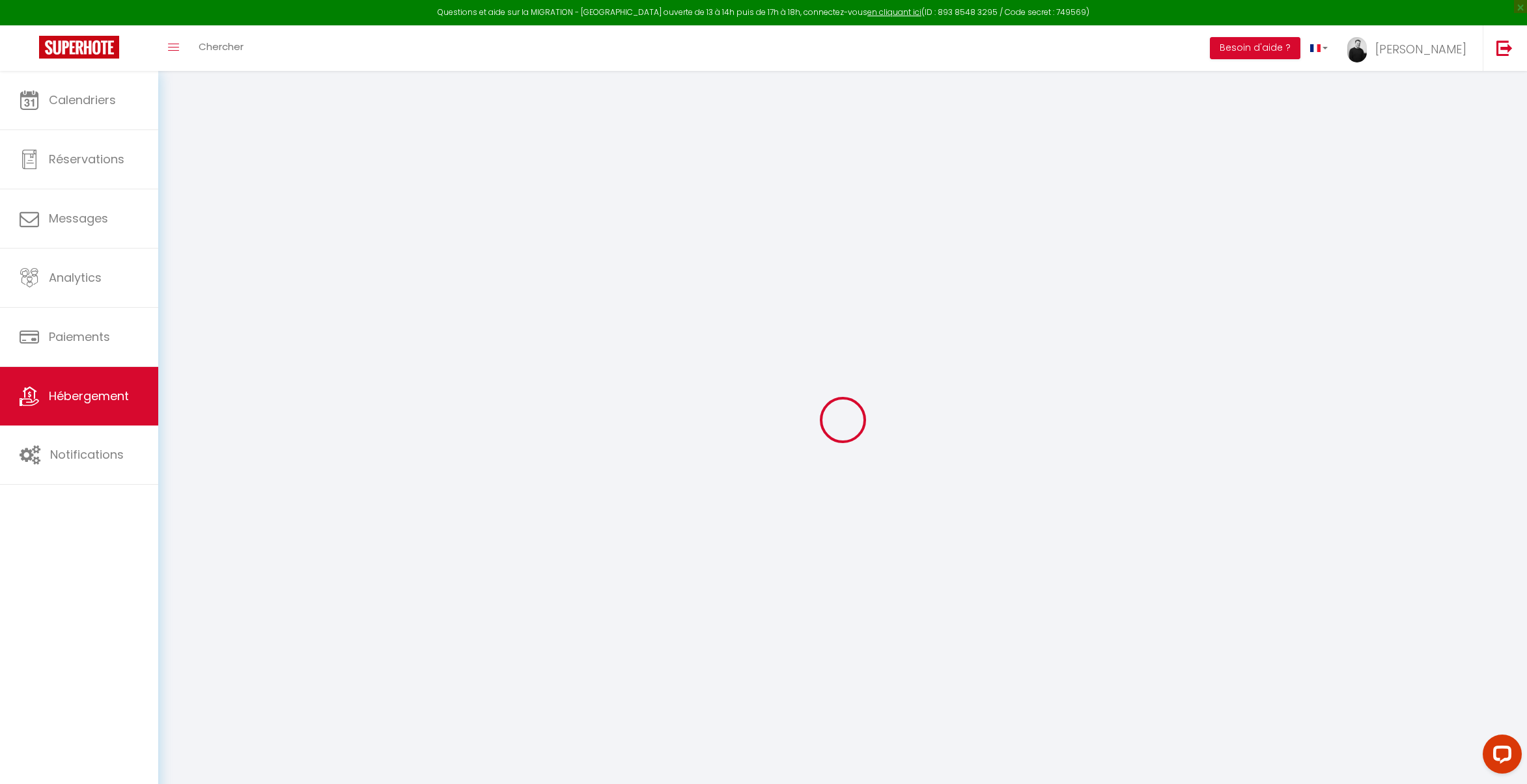
checkbox input "false"
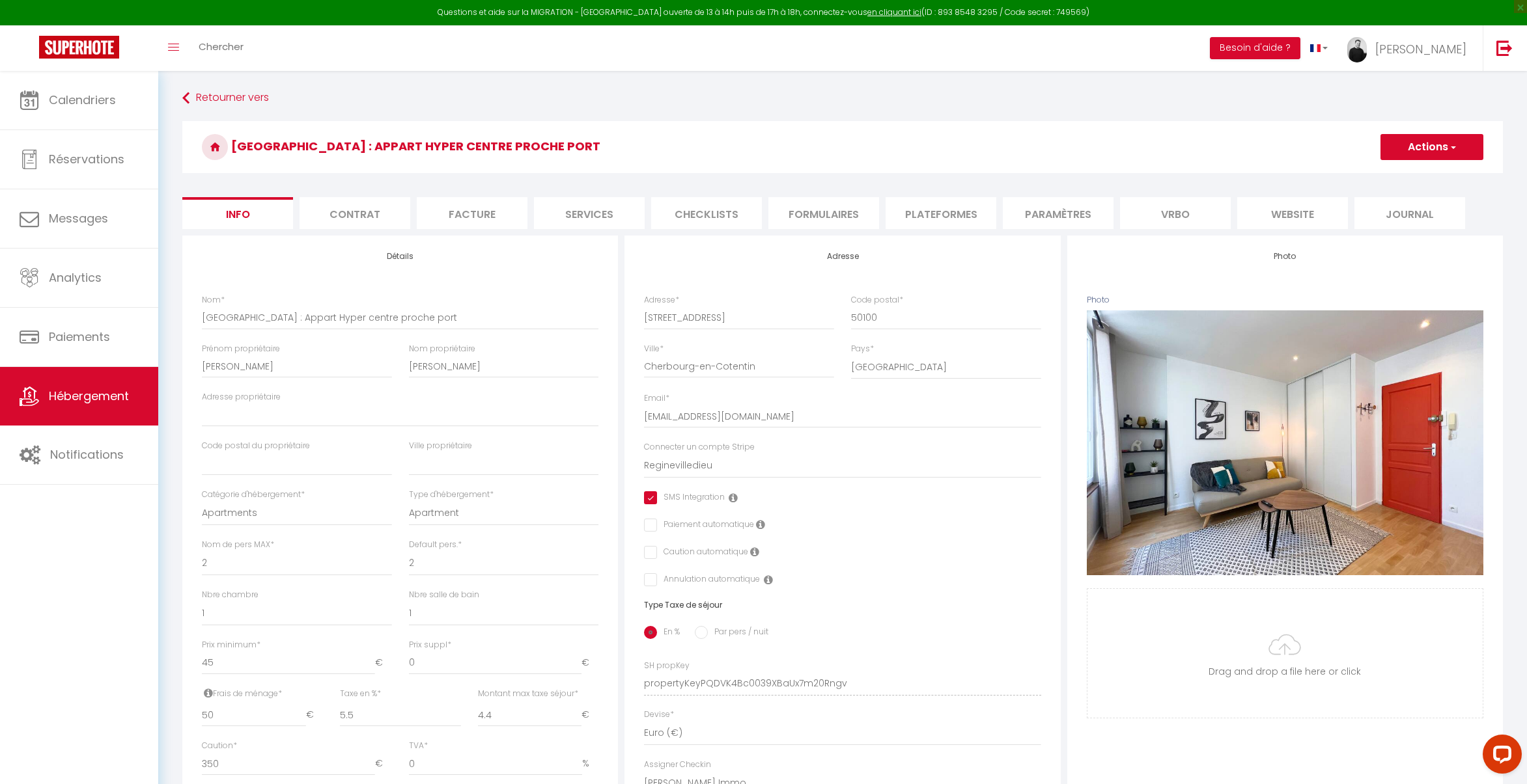
click at [1148, 217] on li "Vrbo" at bounding box center [1175, 212] width 110 height 32
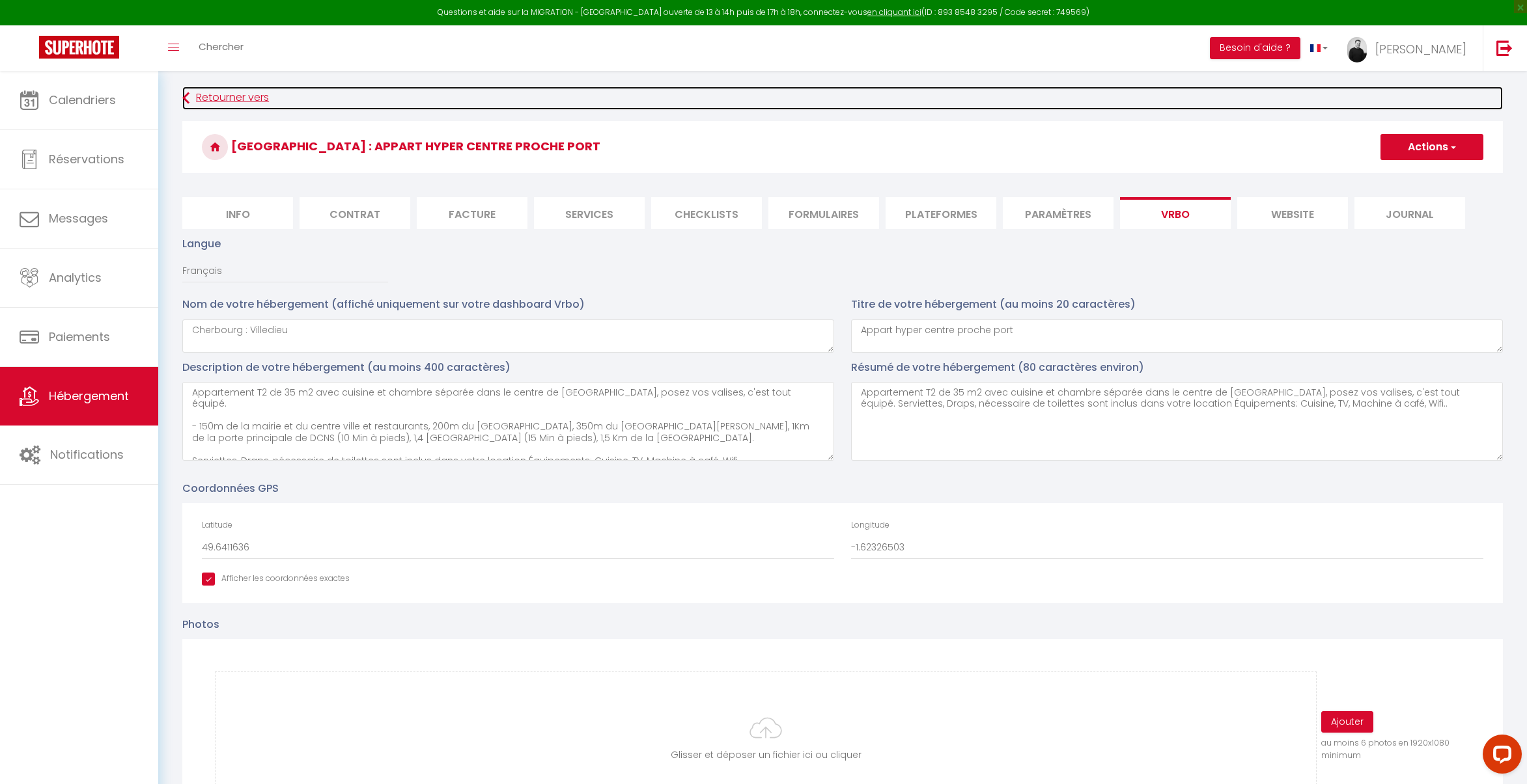
click at [194, 98] on link "Retourner vers" at bounding box center [842, 98] width 1320 height 23
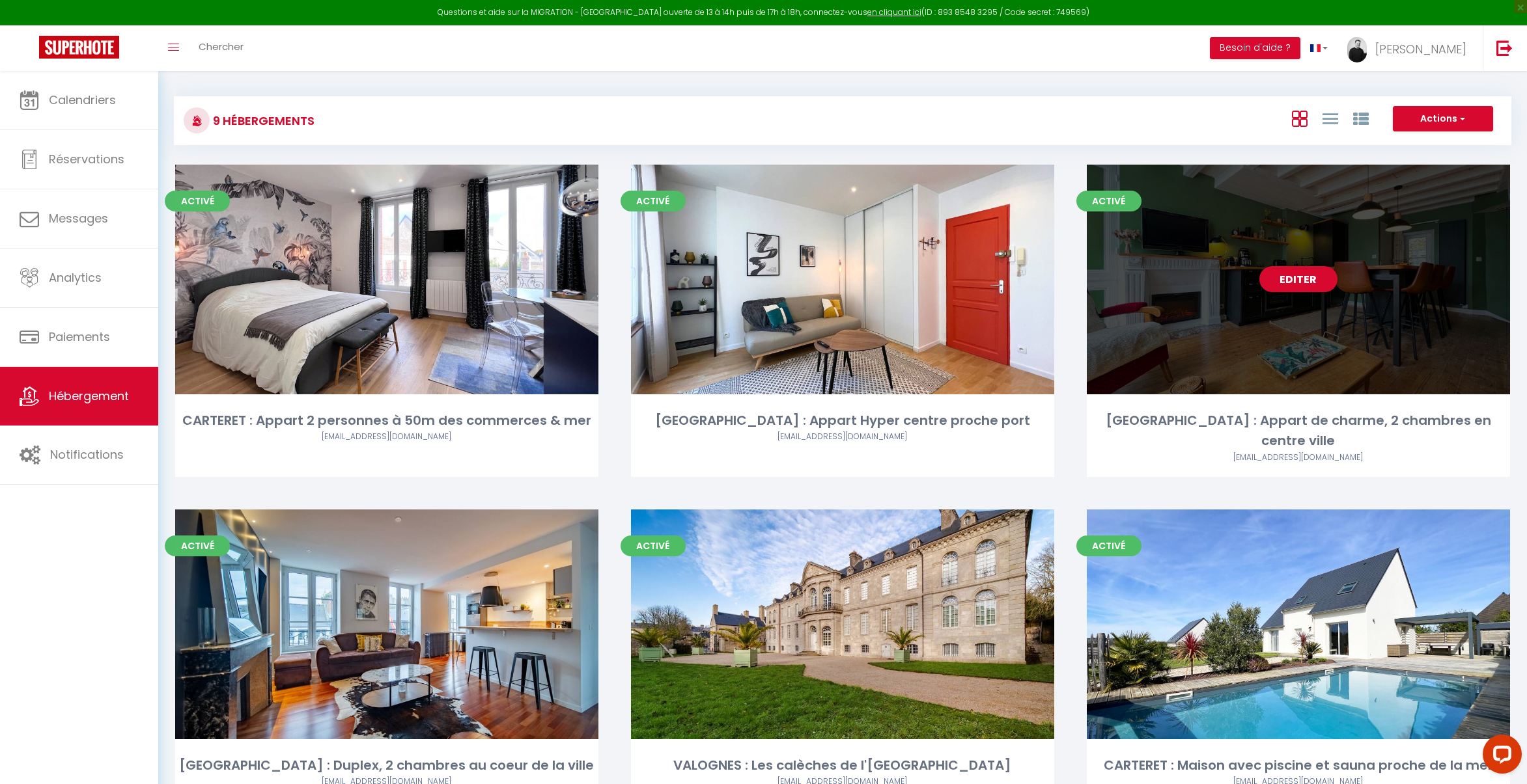
scroll to position [205, 0]
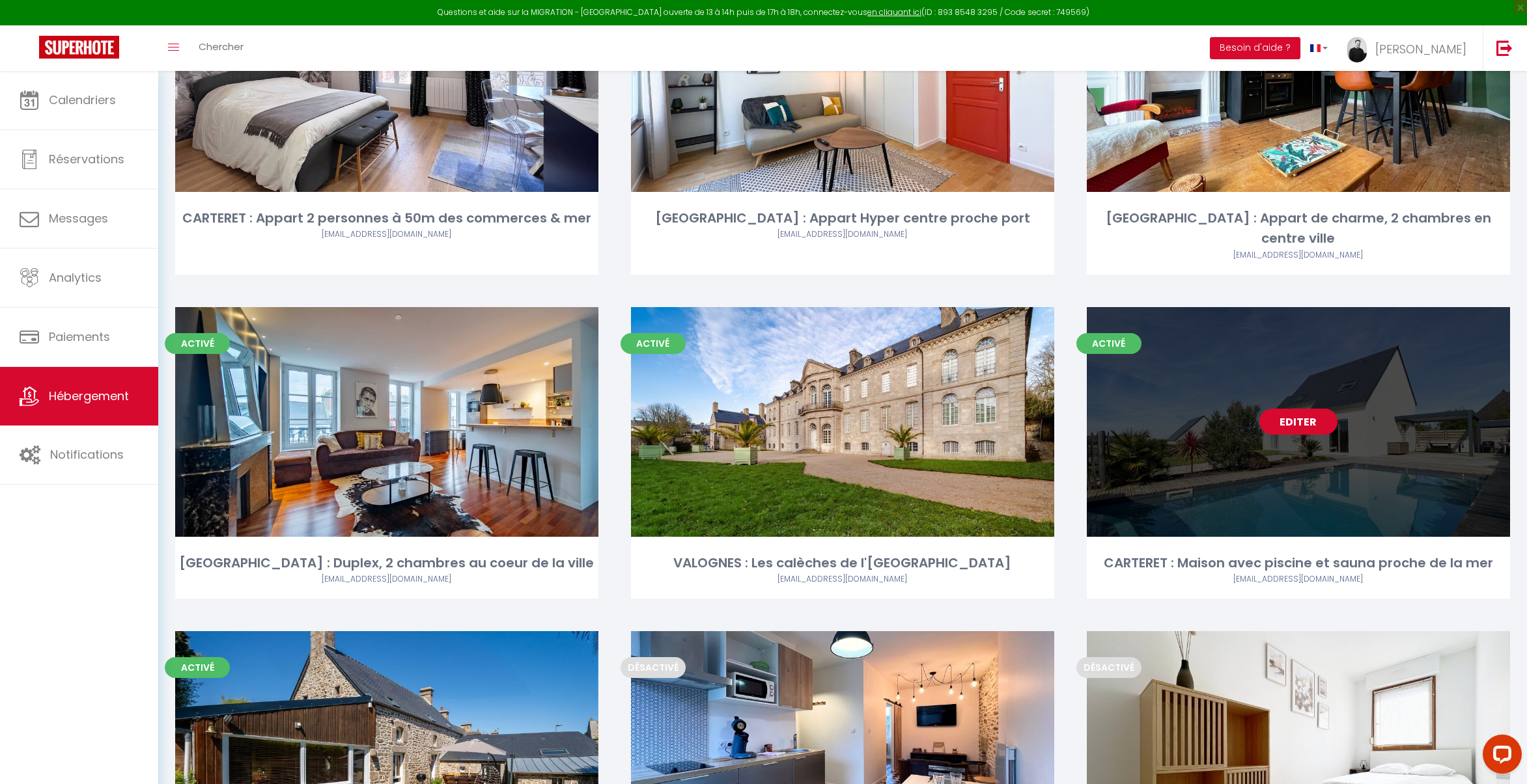
click at [1306, 408] on link "Editer" at bounding box center [1297, 421] width 78 height 26
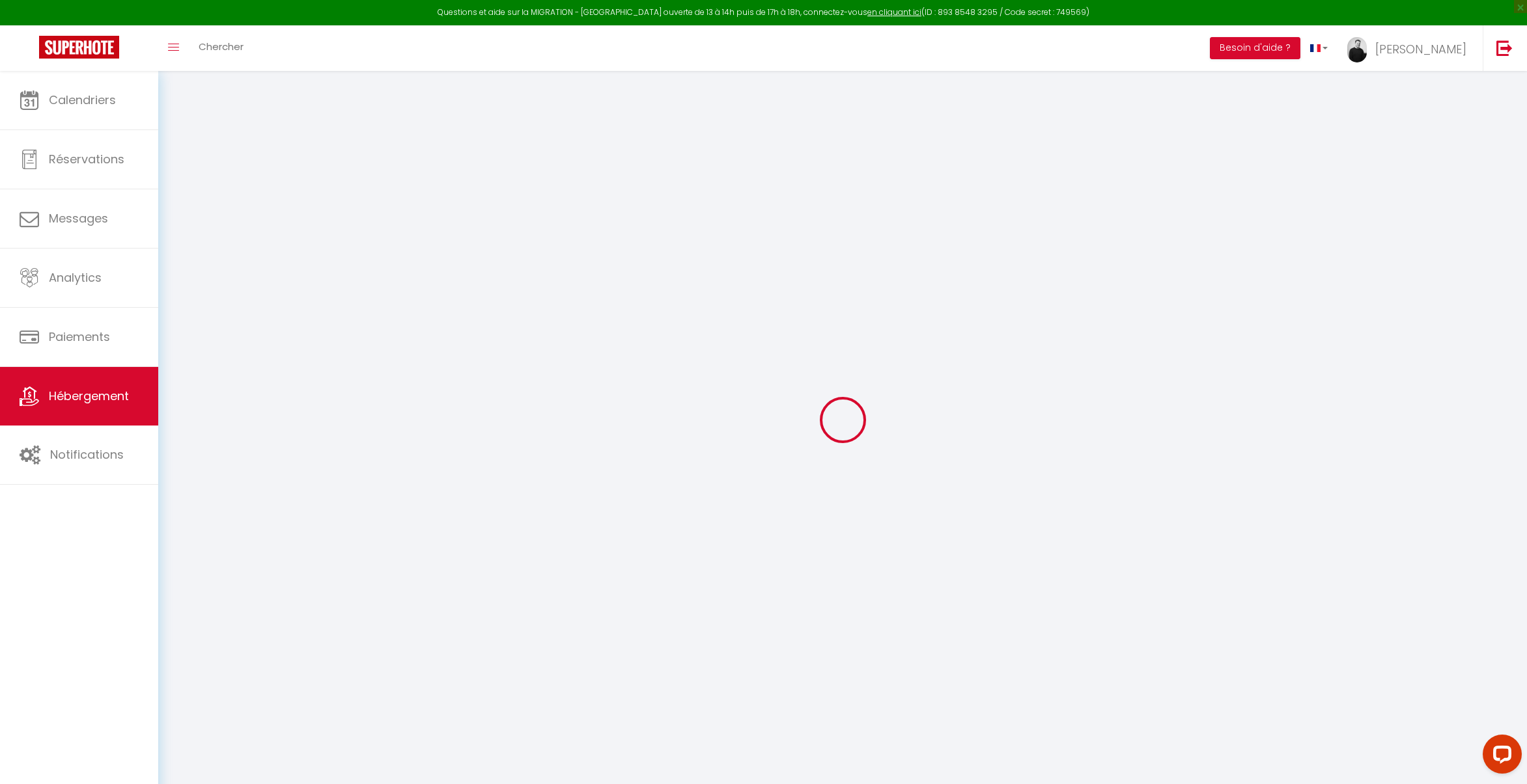
select select "17:00"
select select "00:00"
select select "10:00"
select select "30"
select select "120"
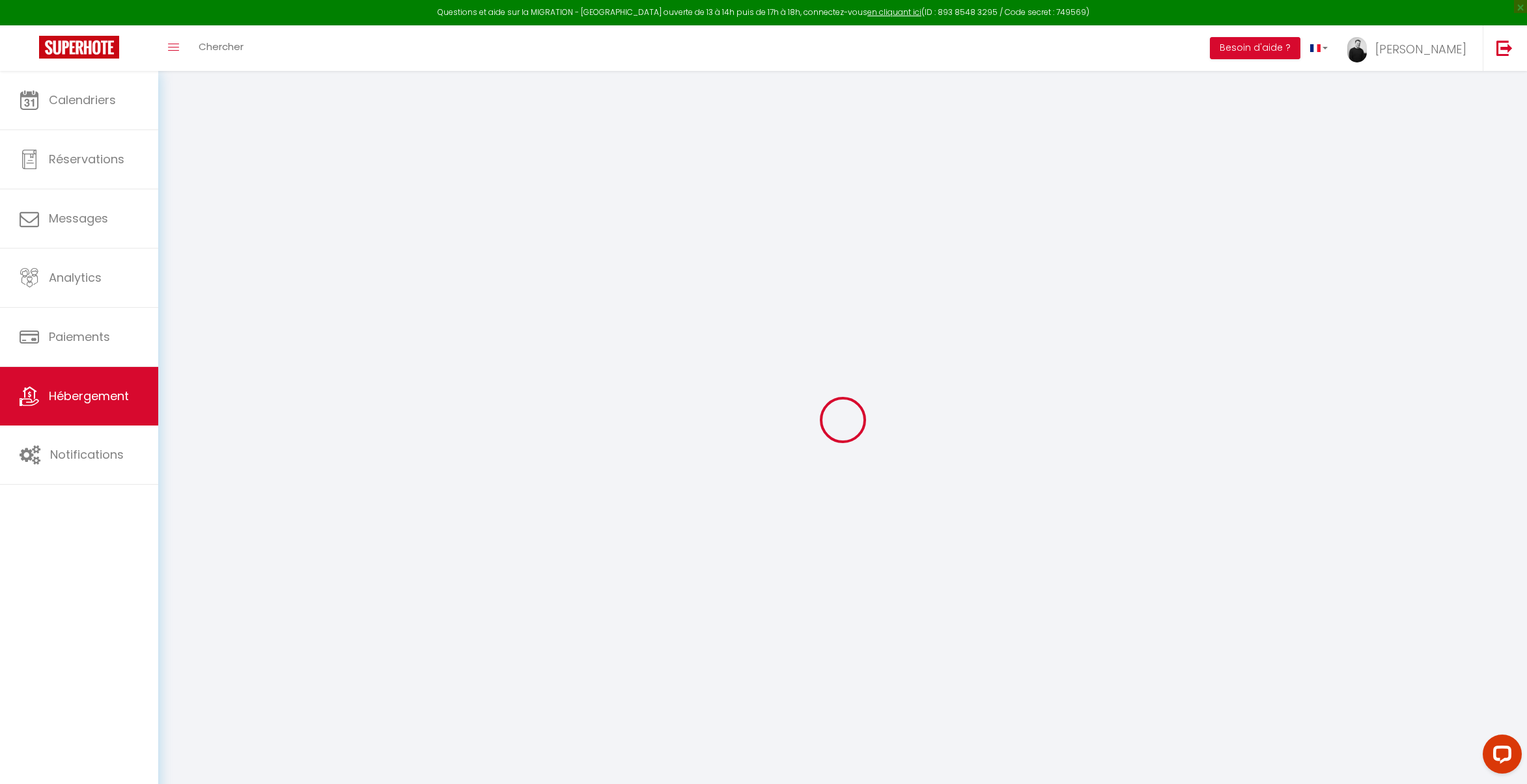
checkbox input "true"
checkbox input "false"
checkbox input "true"
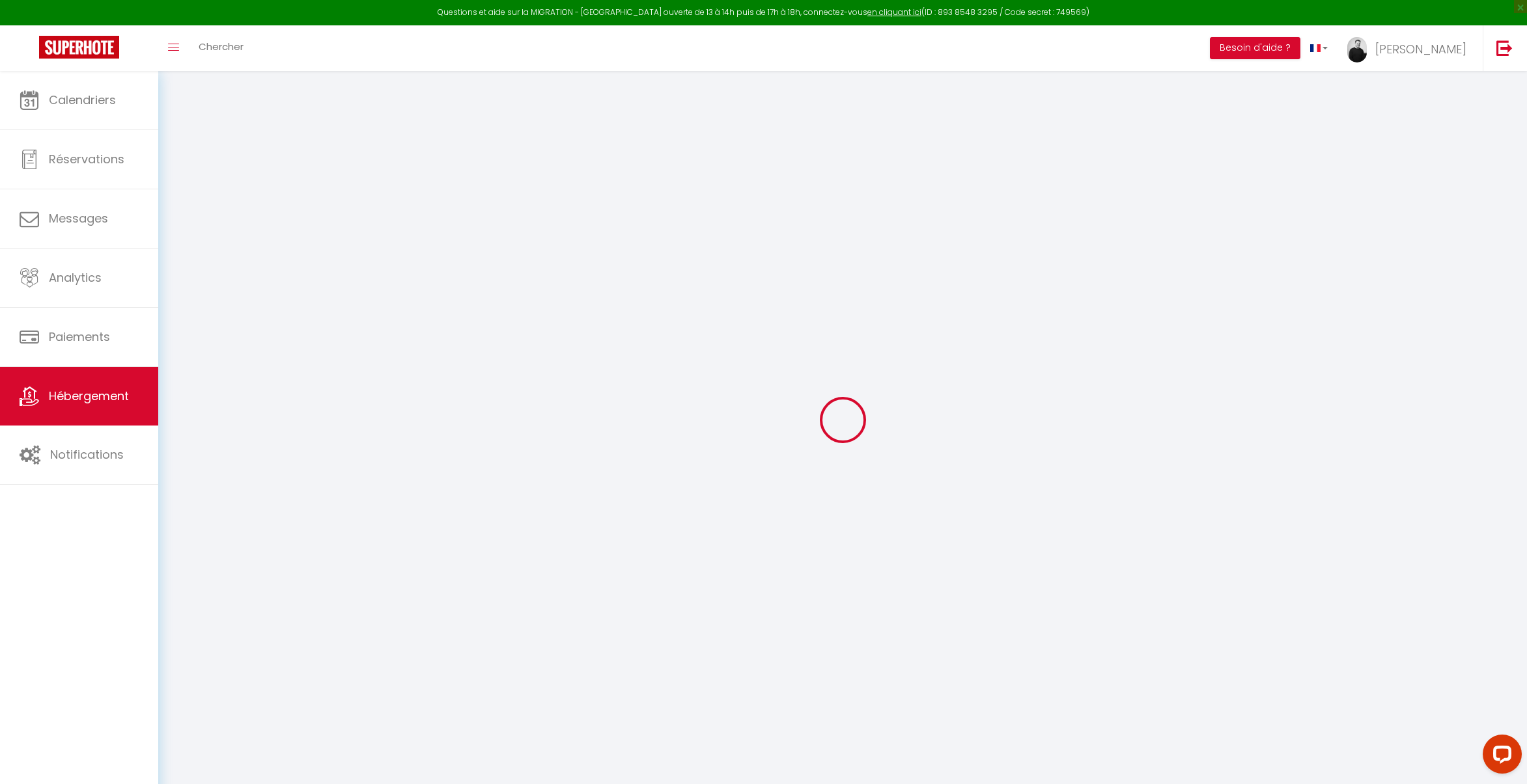
checkbox input "false"
checkbox input "true"
checkbox input "false"
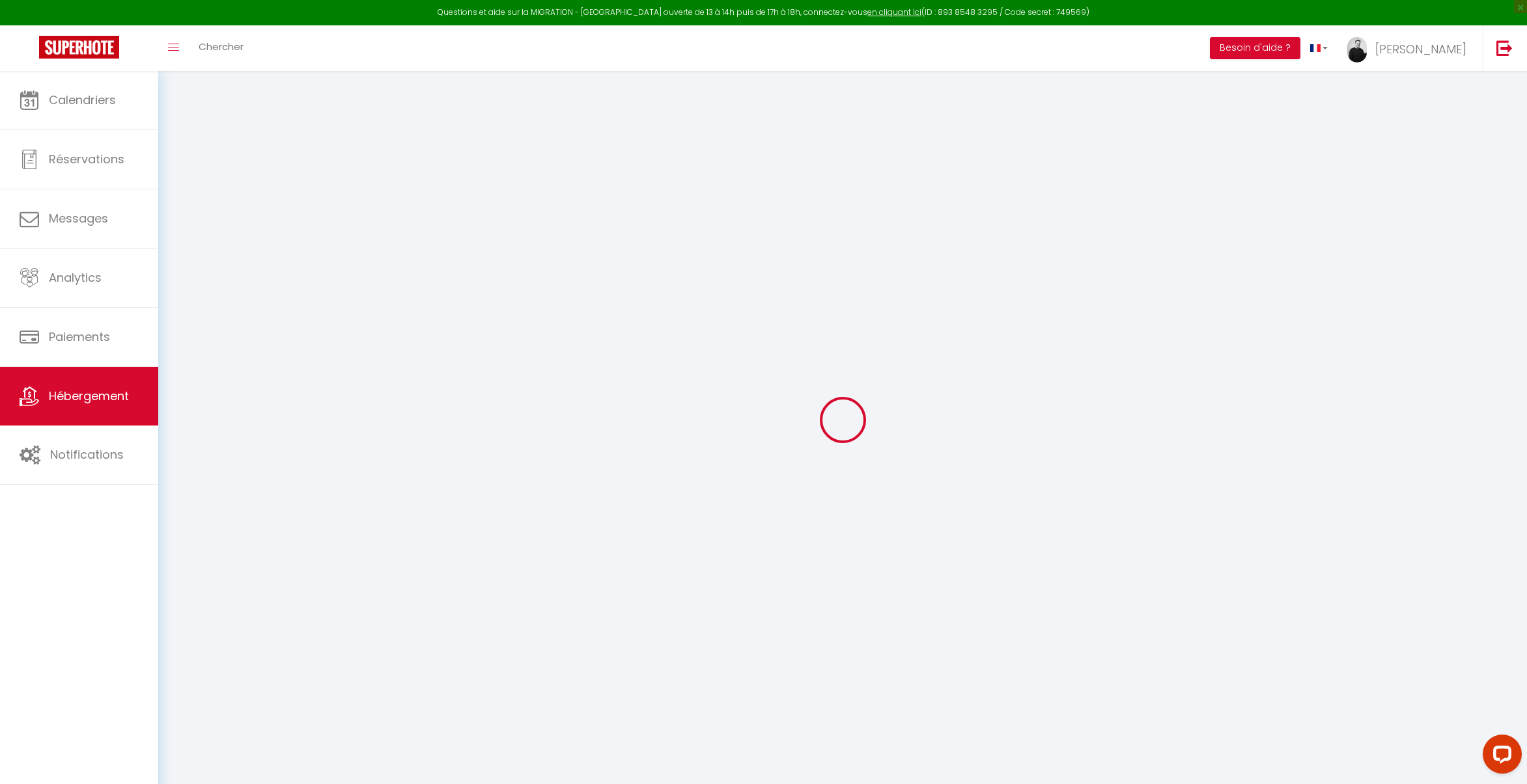
checkbox input "false"
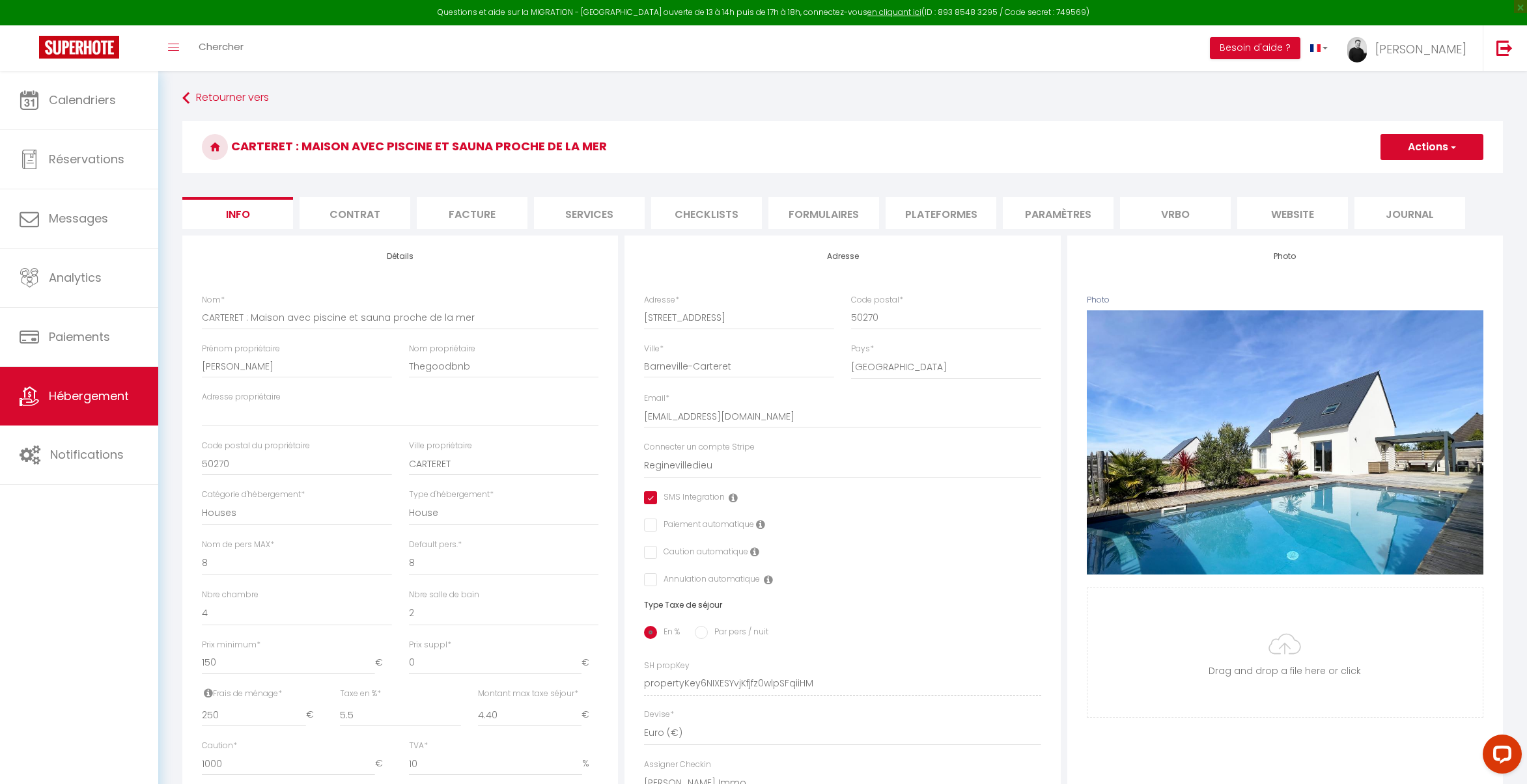
click at [1077, 219] on li "Paramètres" at bounding box center [1058, 212] width 110 height 32
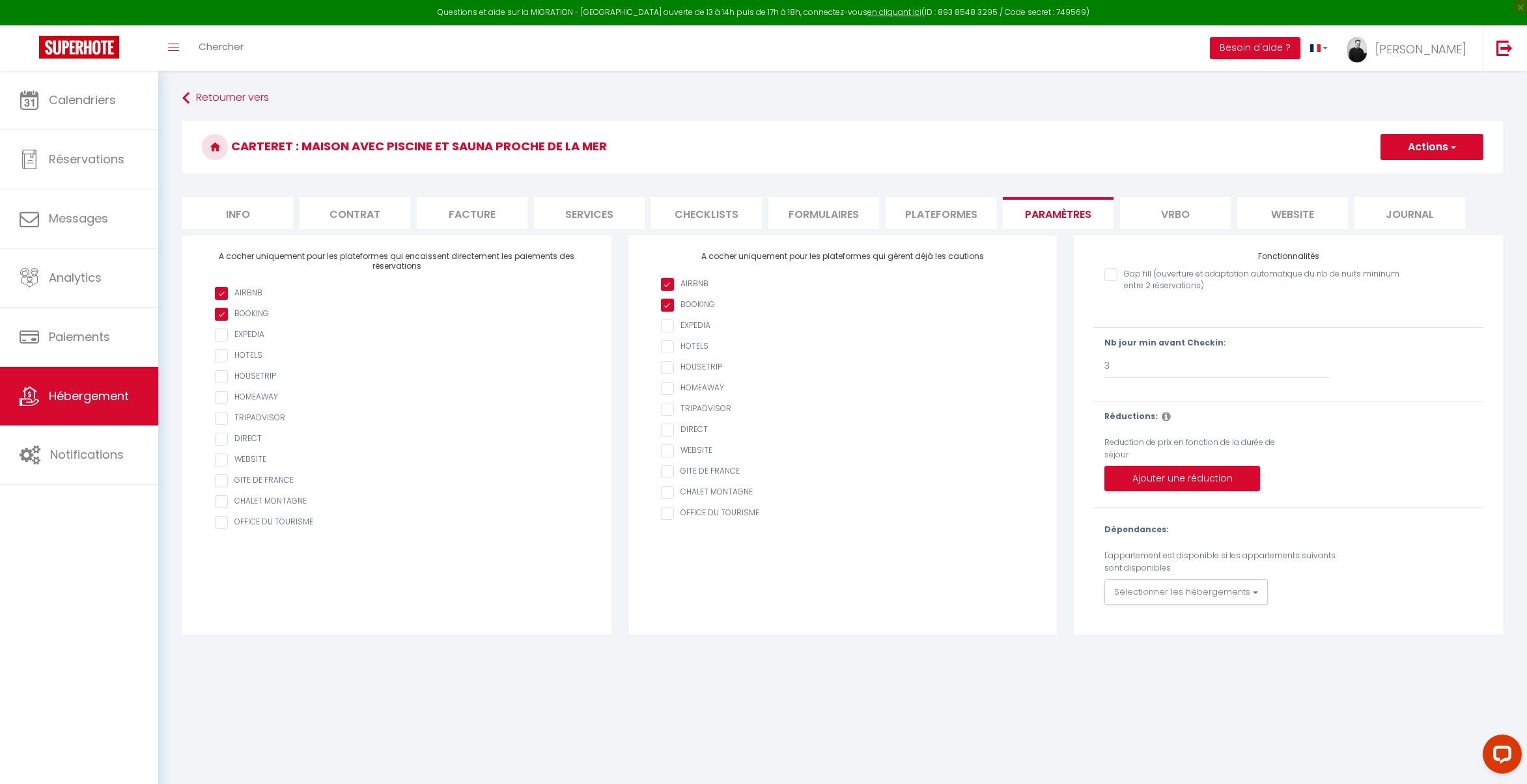
click at [1177, 215] on li "Vrbo" at bounding box center [1175, 212] width 110 height 32
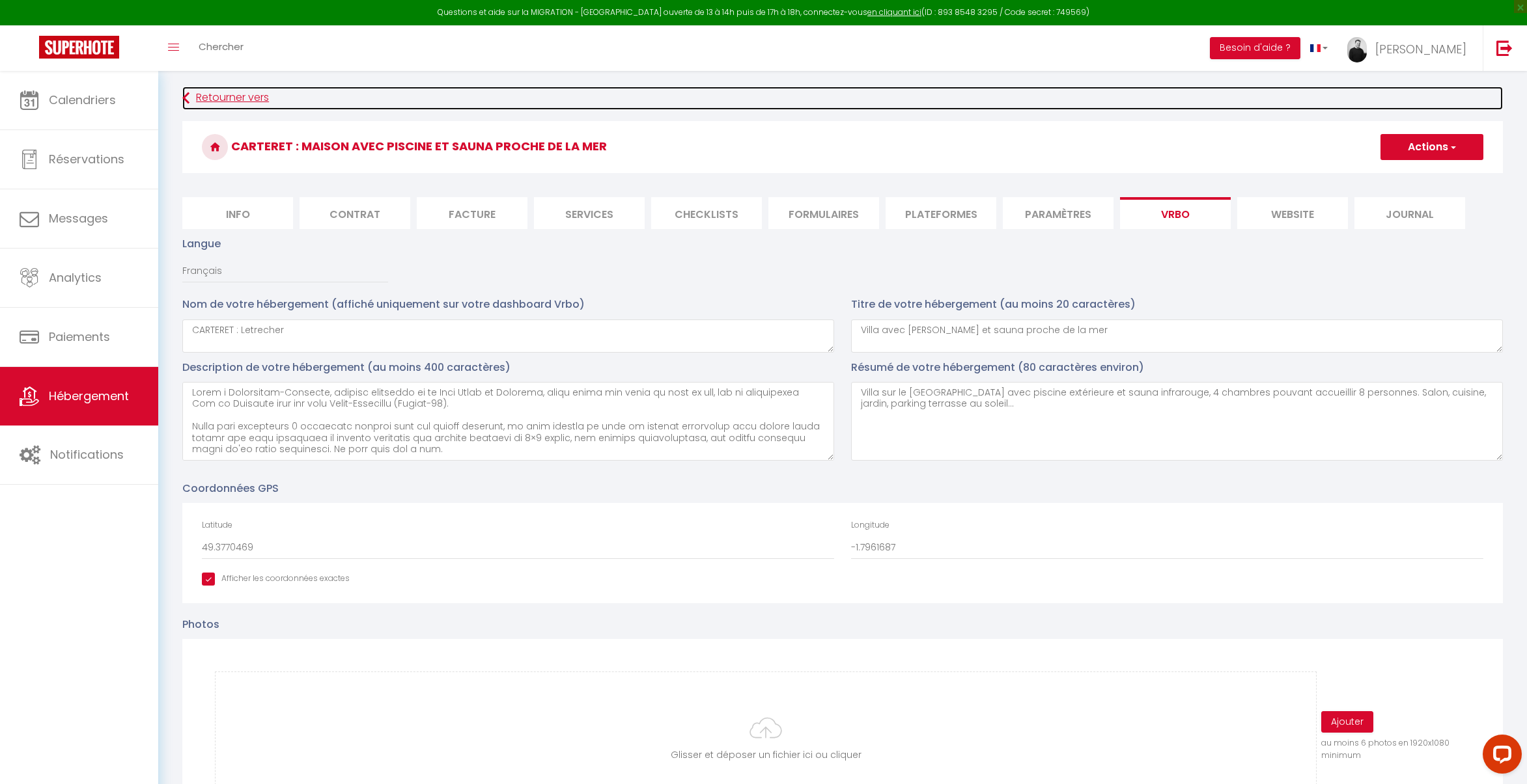
click at [199, 87] on link "Retourner vers" at bounding box center [842, 98] width 1320 height 23
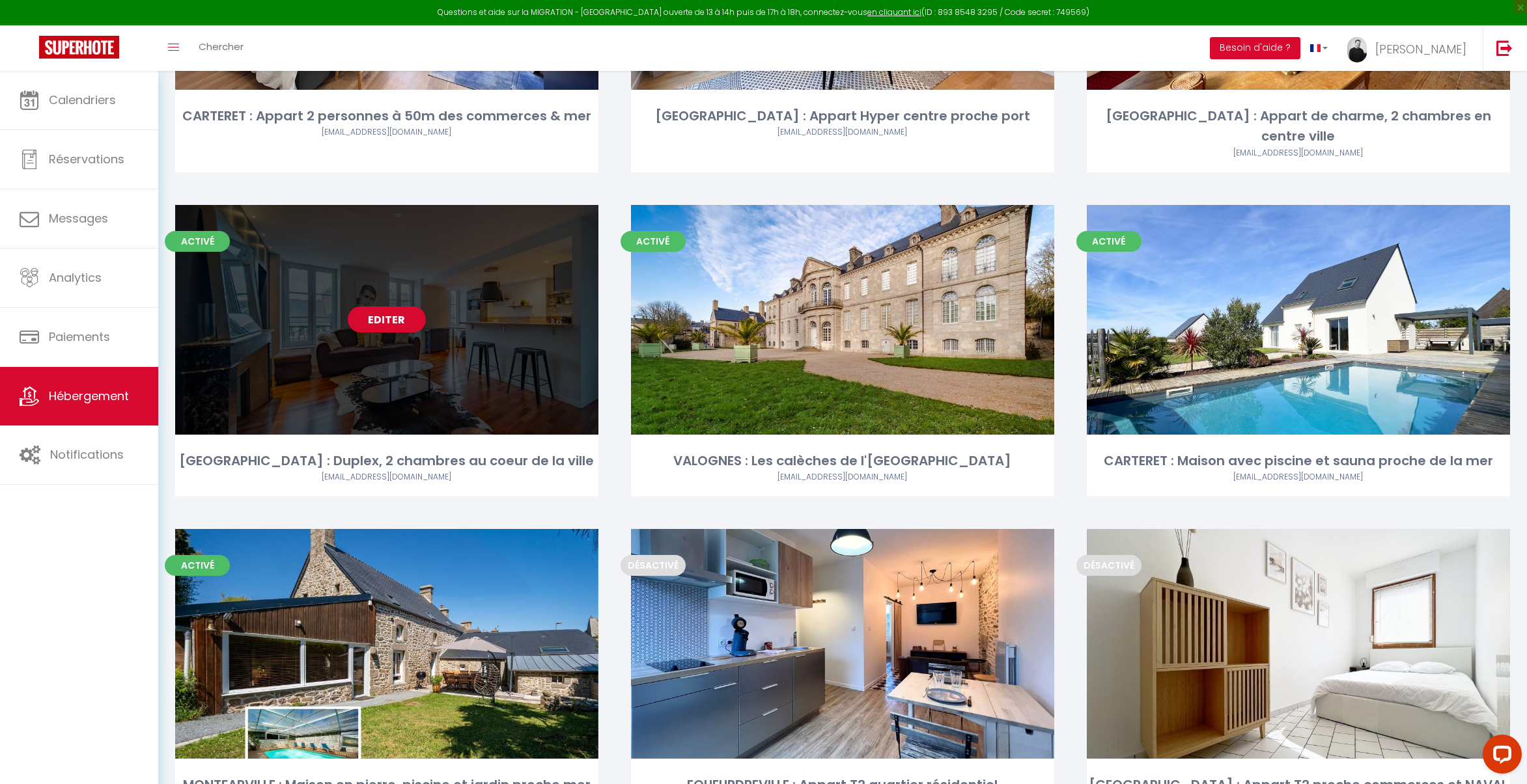
scroll to position [371, 0]
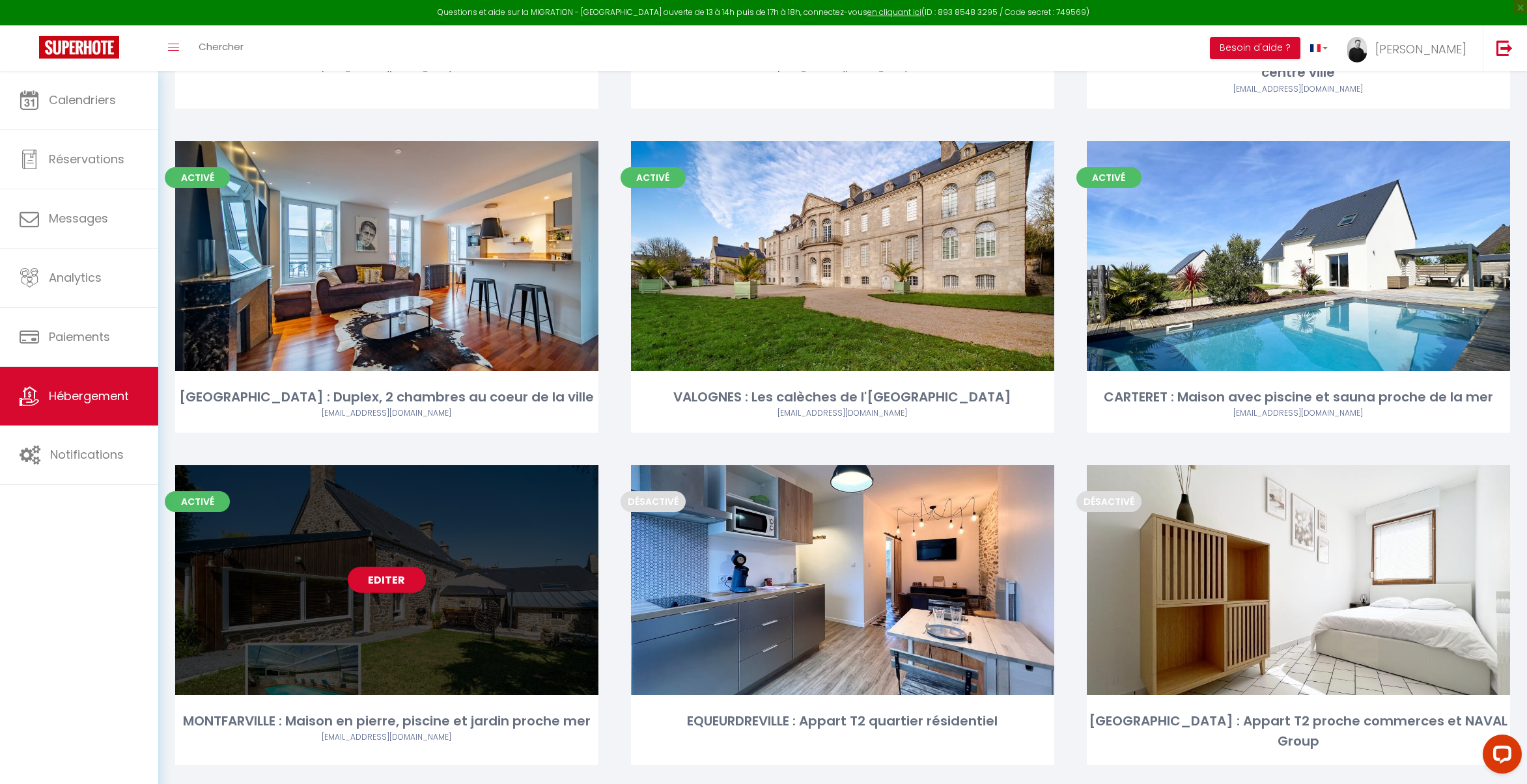
click at [395, 567] on link "Editer" at bounding box center [387, 580] width 78 height 26
click at [398, 567] on link "Editer" at bounding box center [387, 580] width 78 height 26
click at [387, 567] on link "Editer" at bounding box center [387, 580] width 78 height 26
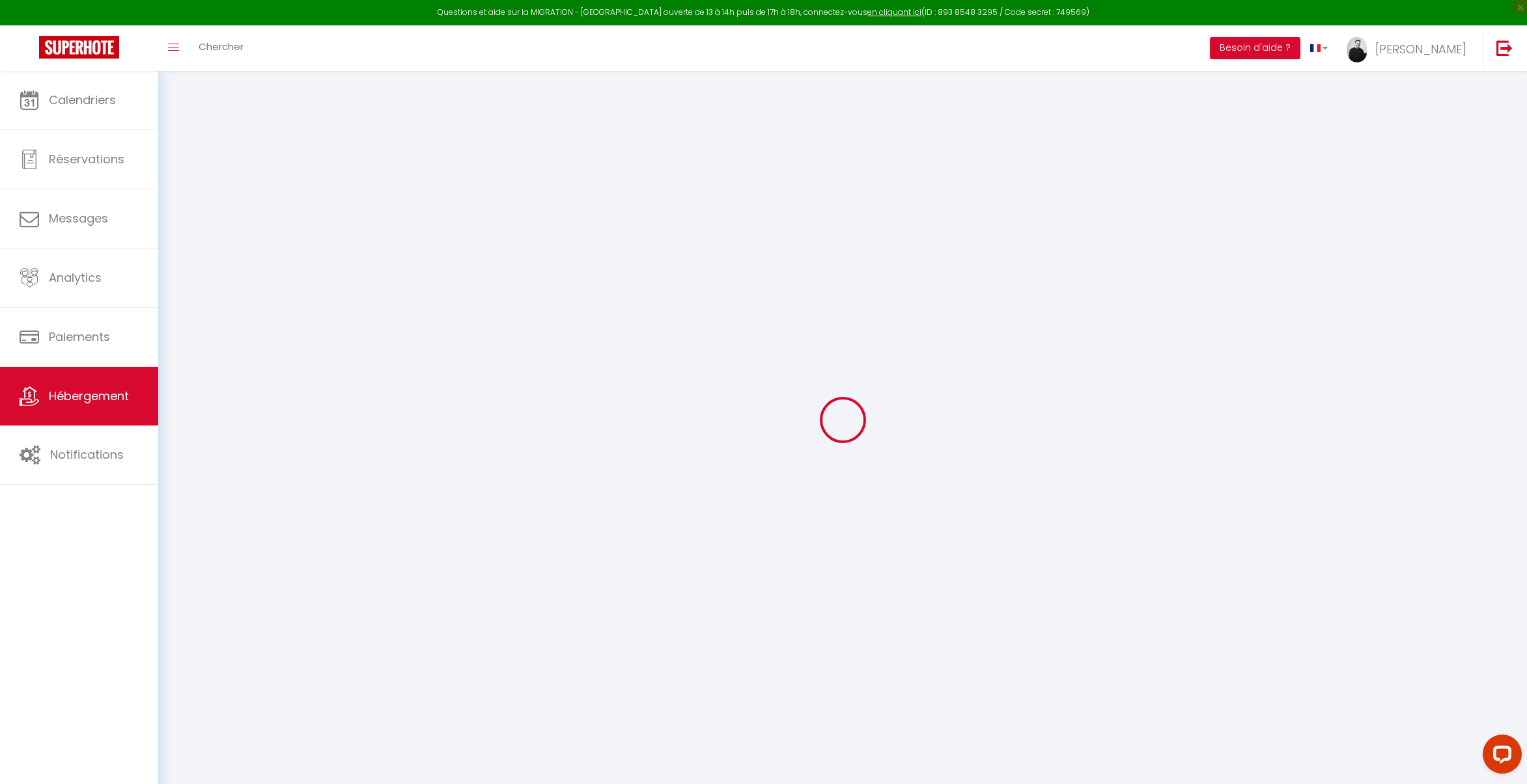
select select
checkbox input "true"
checkbox input "false"
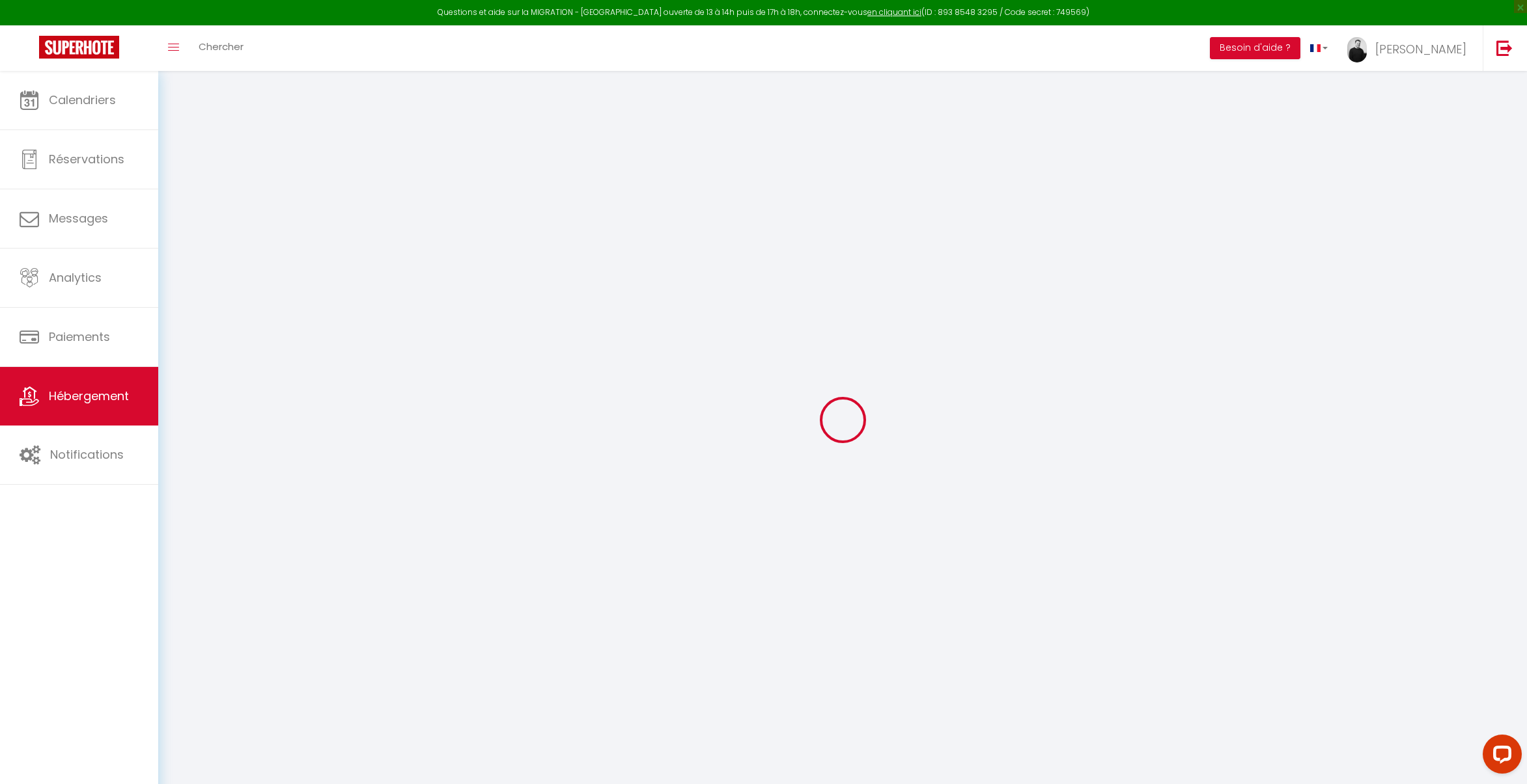
select select
checkbox input "true"
checkbox input "false"
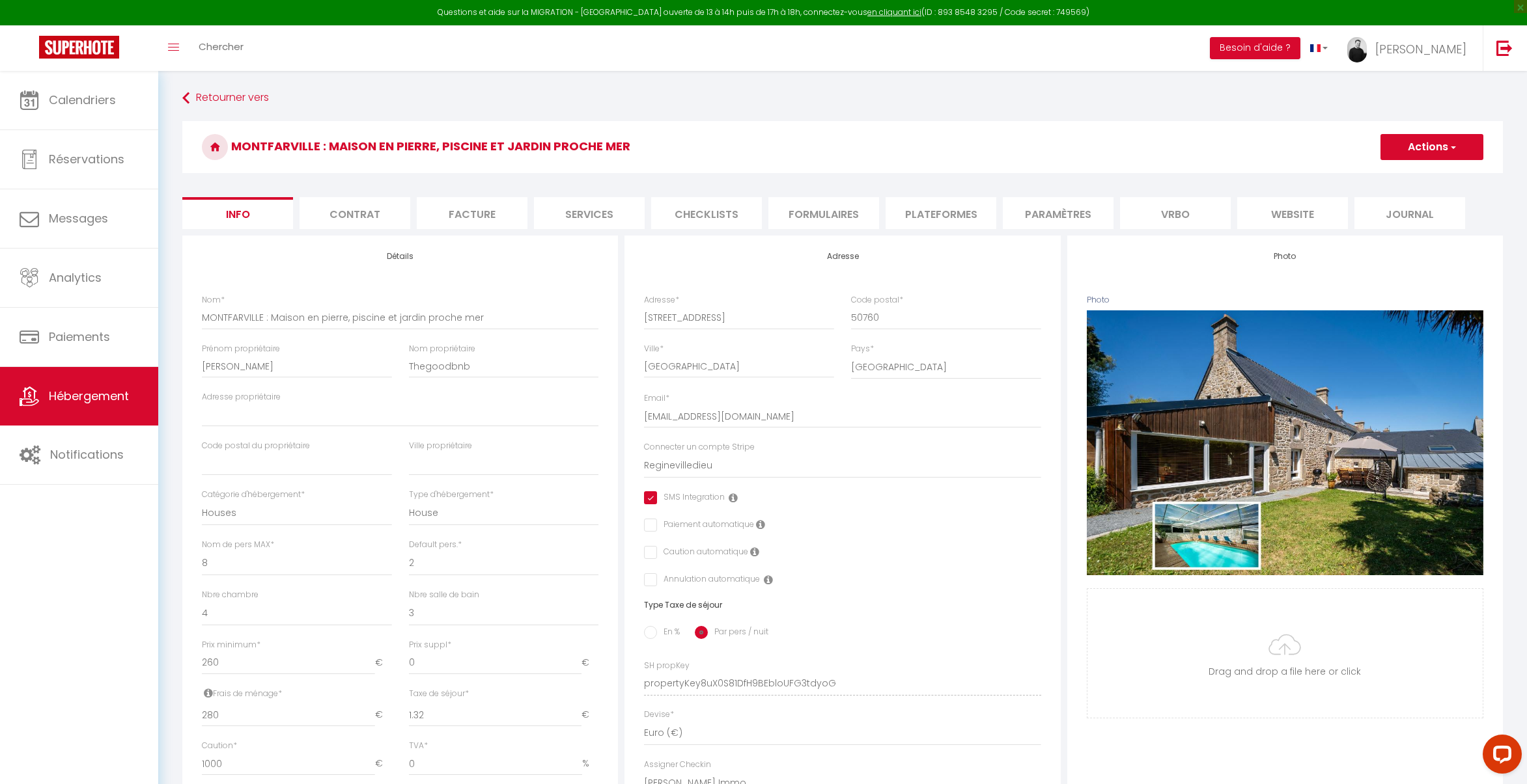
select select
checkbox input "true"
checkbox input "false"
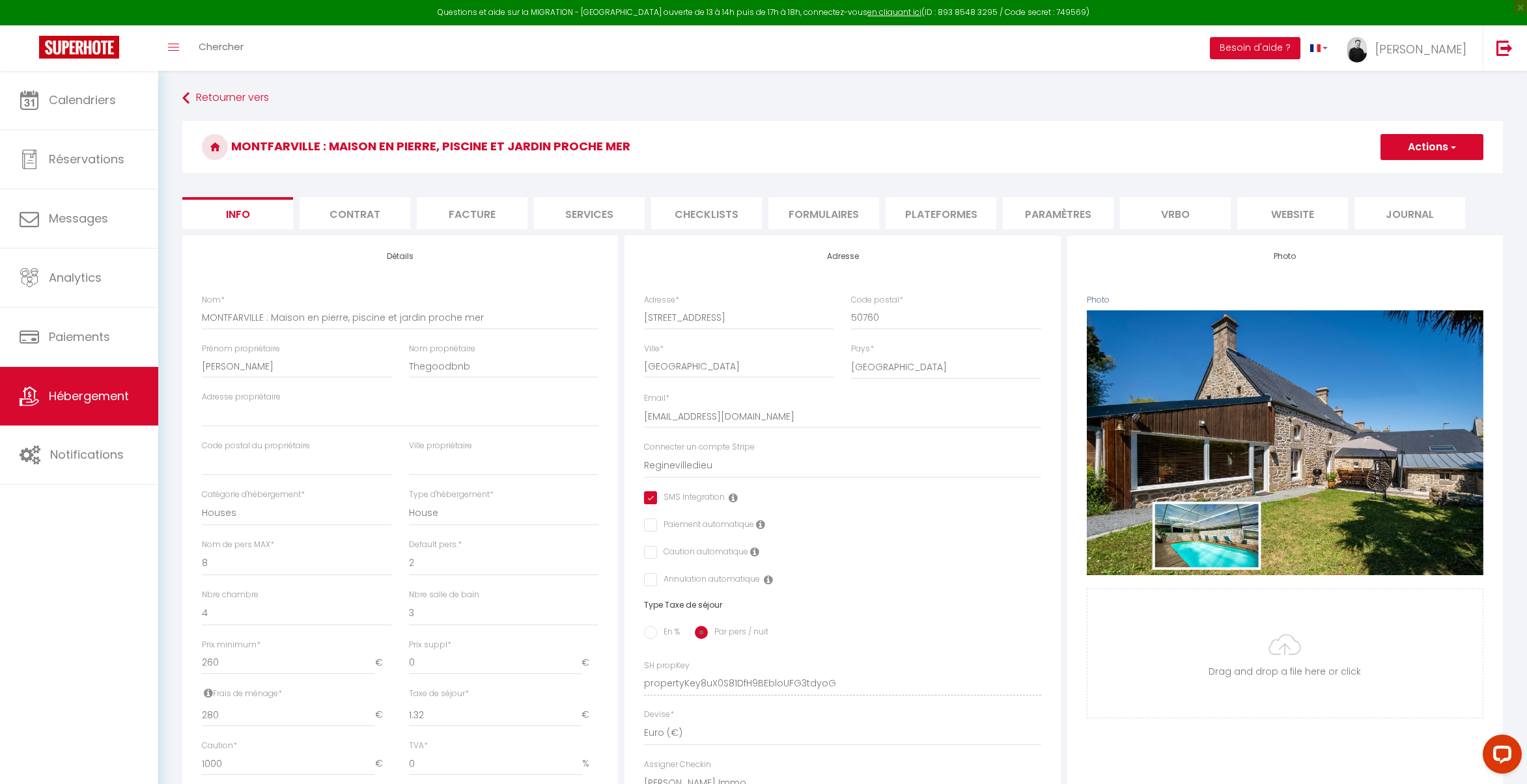
click at [1188, 215] on li "Vrbo" at bounding box center [1175, 212] width 110 height 32
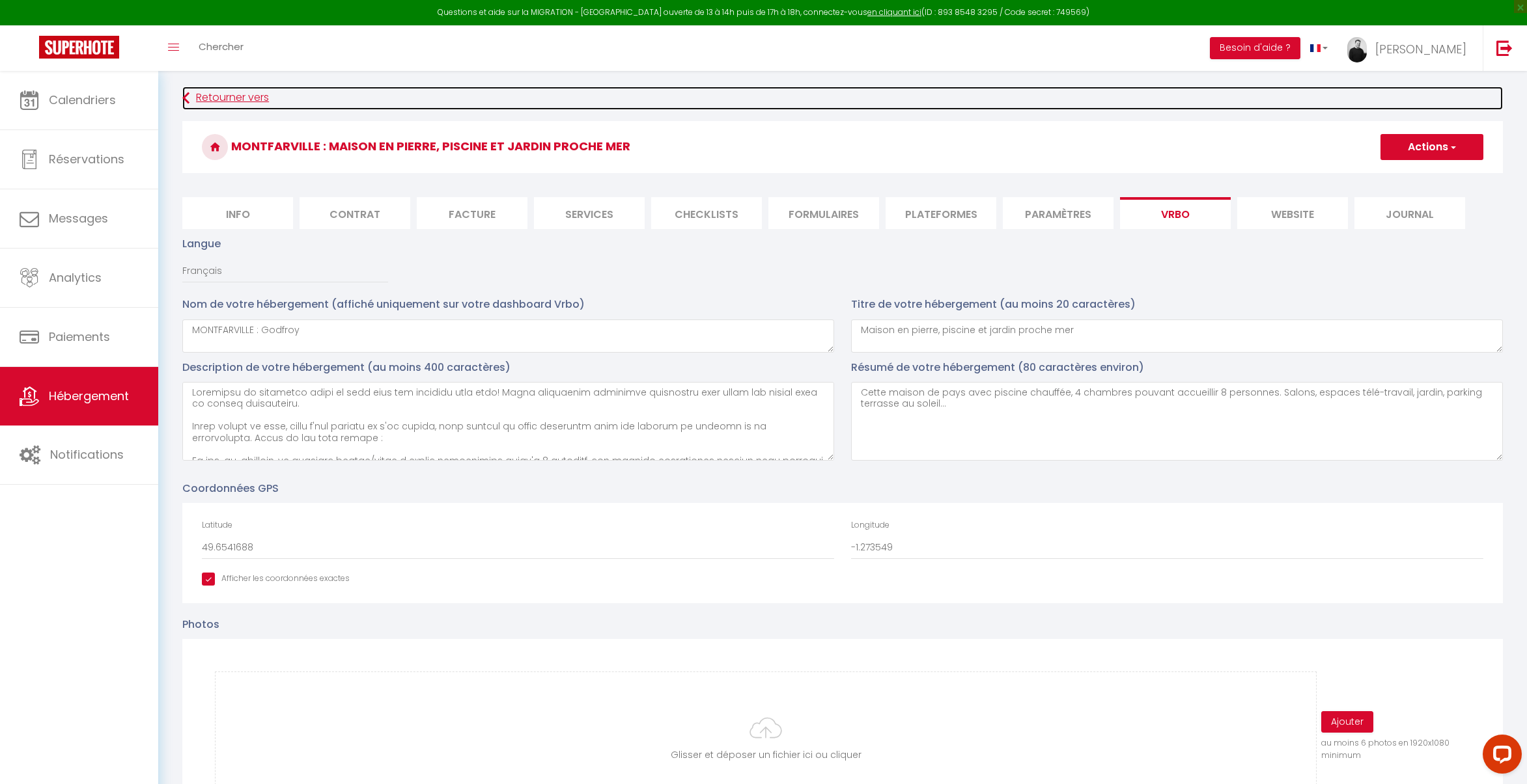
click at [209, 104] on link "Retourner vers" at bounding box center [842, 98] width 1320 height 23
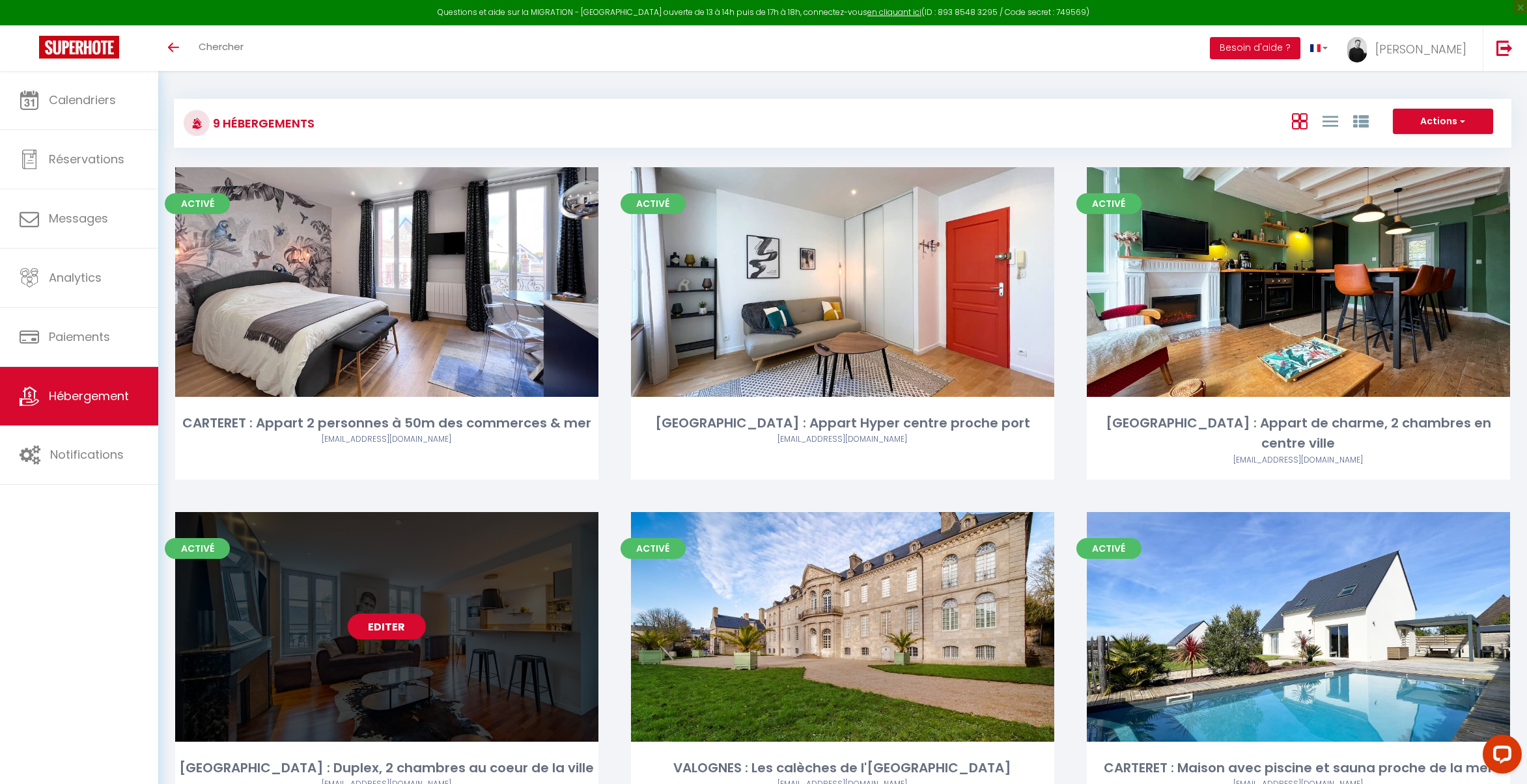
click at [374, 613] on link "Editer" at bounding box center [387, 626] width 78 height 26
click at [384, 613] on link "Editer" at bounding box center [387, 626] width 78 height 26
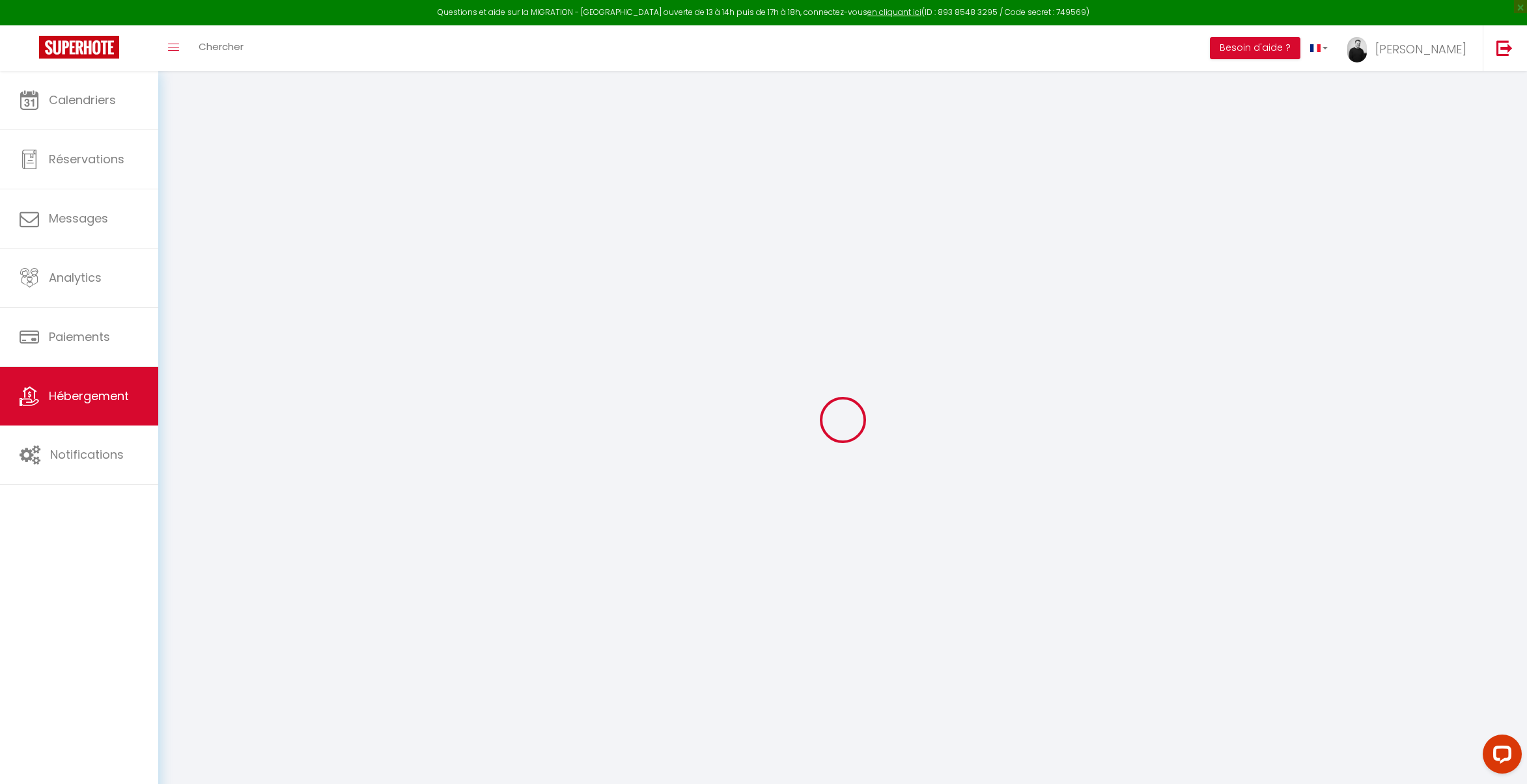
select select "17:00"
select select
select select "10:00"
select select "30"
select select "120"
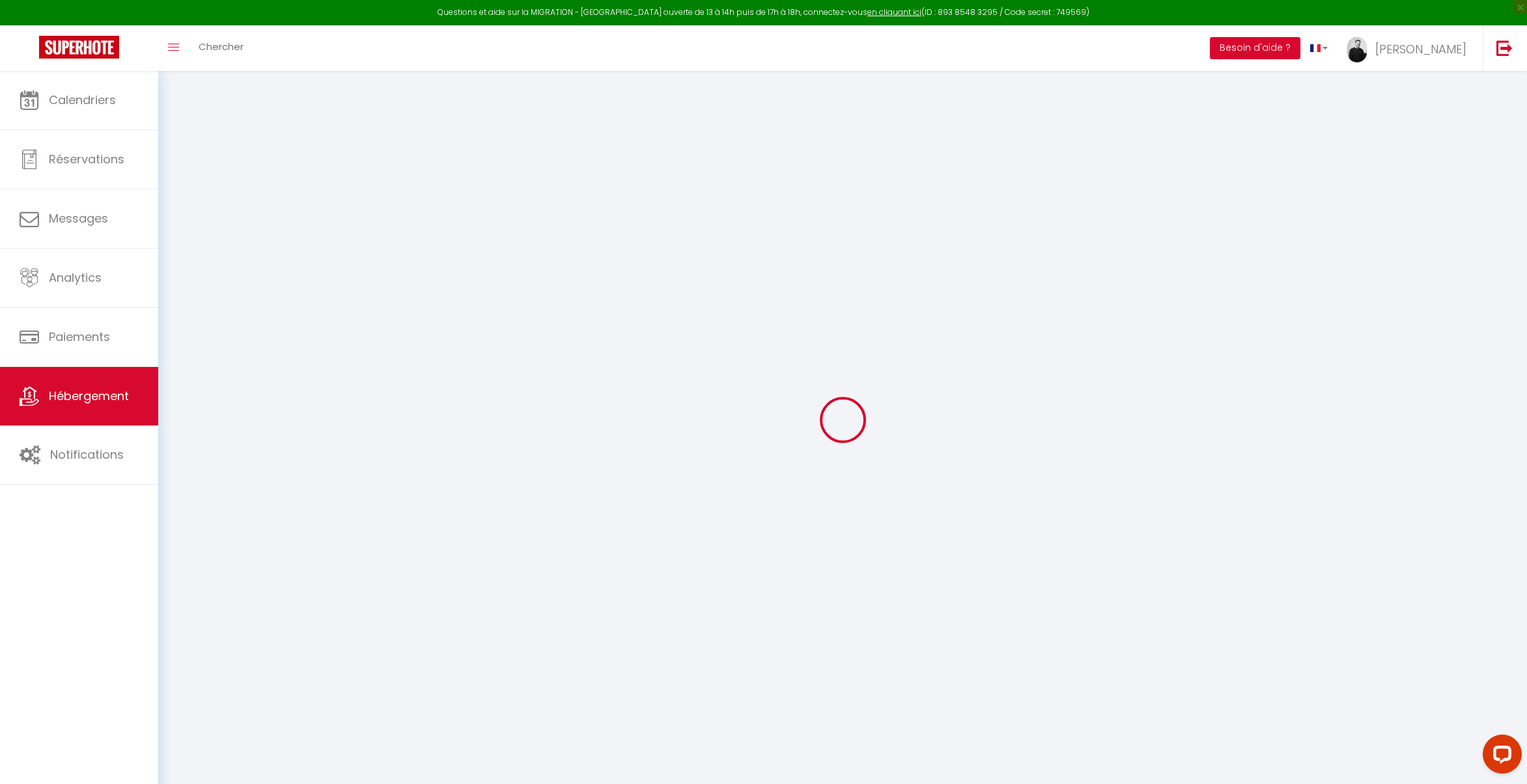
select select "33010"
select select "32027"
select select
checkbox input "true"
checkbox input "false"
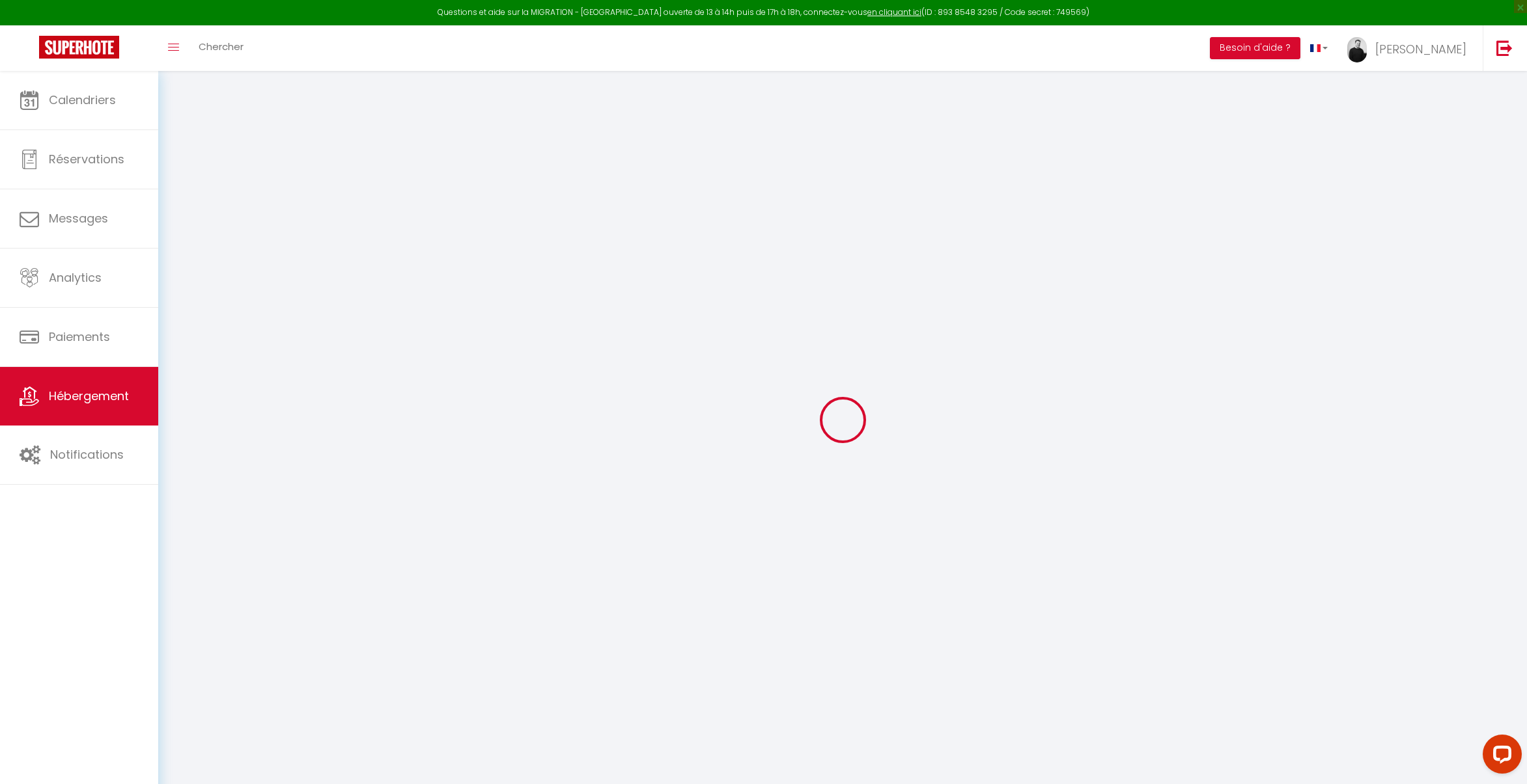
checkbox input "false"
select select
checkbox input "true"
checkbox input "false"
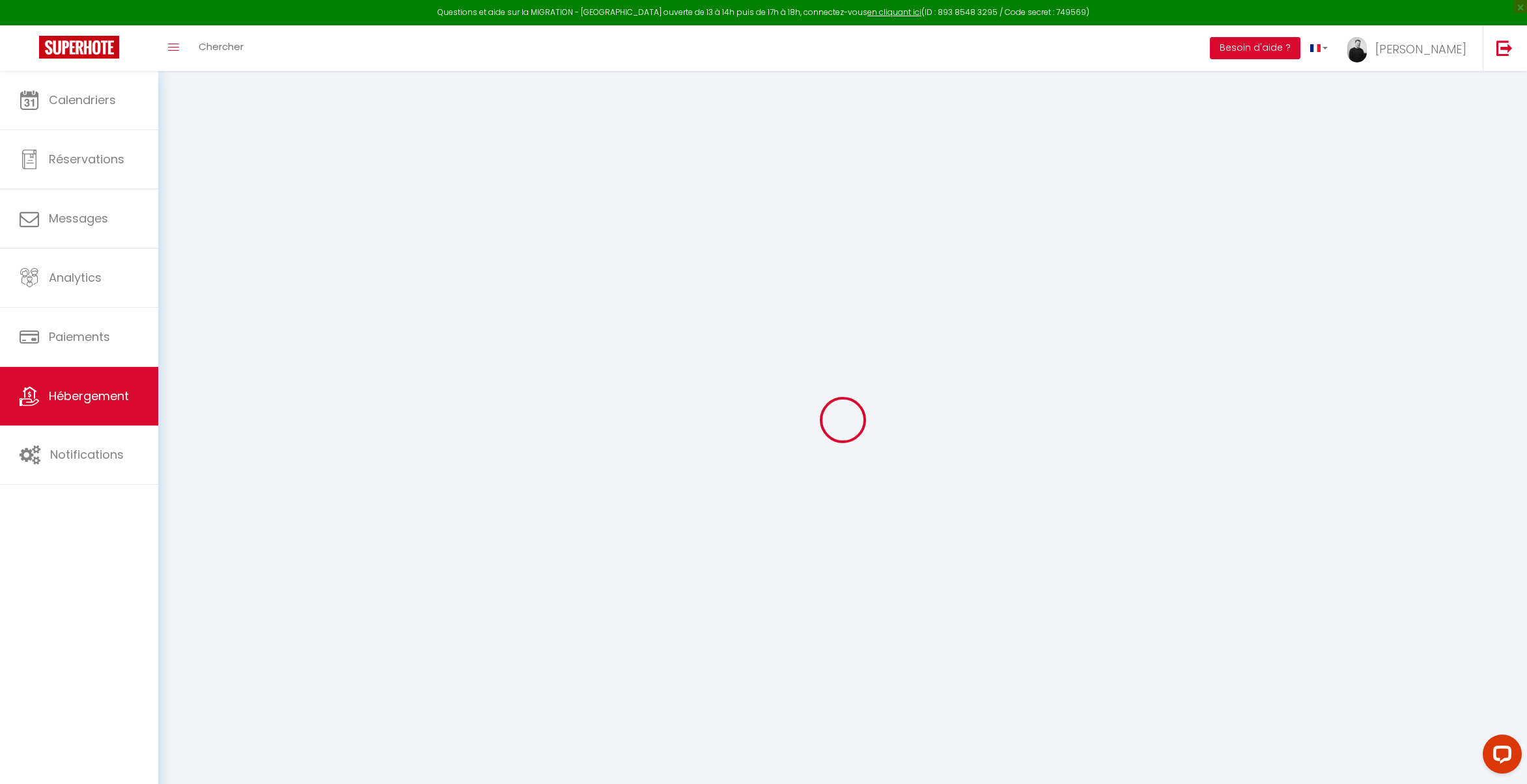
checkbox input "false"
select select
checkbox input "true"
checkbox input "false"
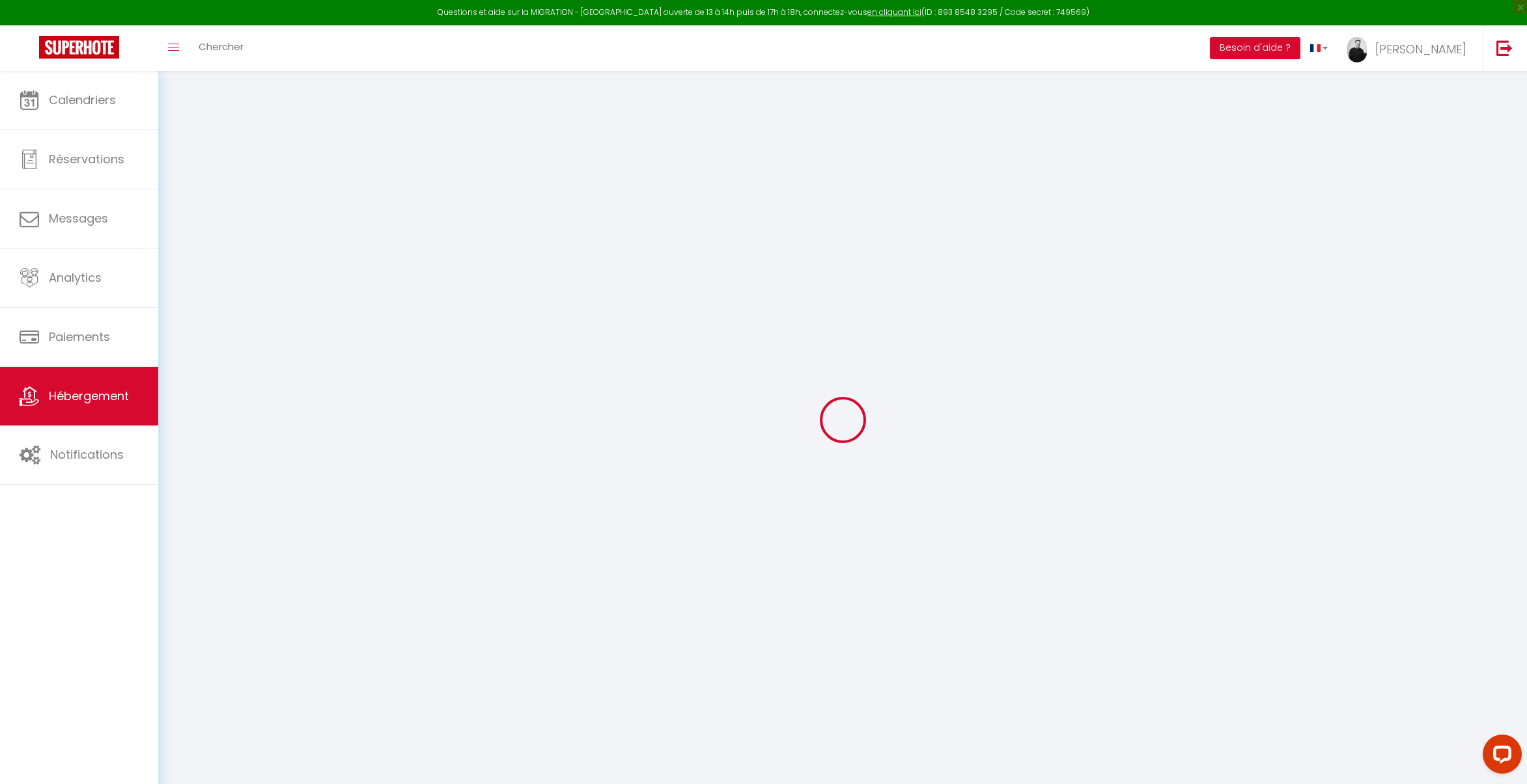
checkbox input "false"
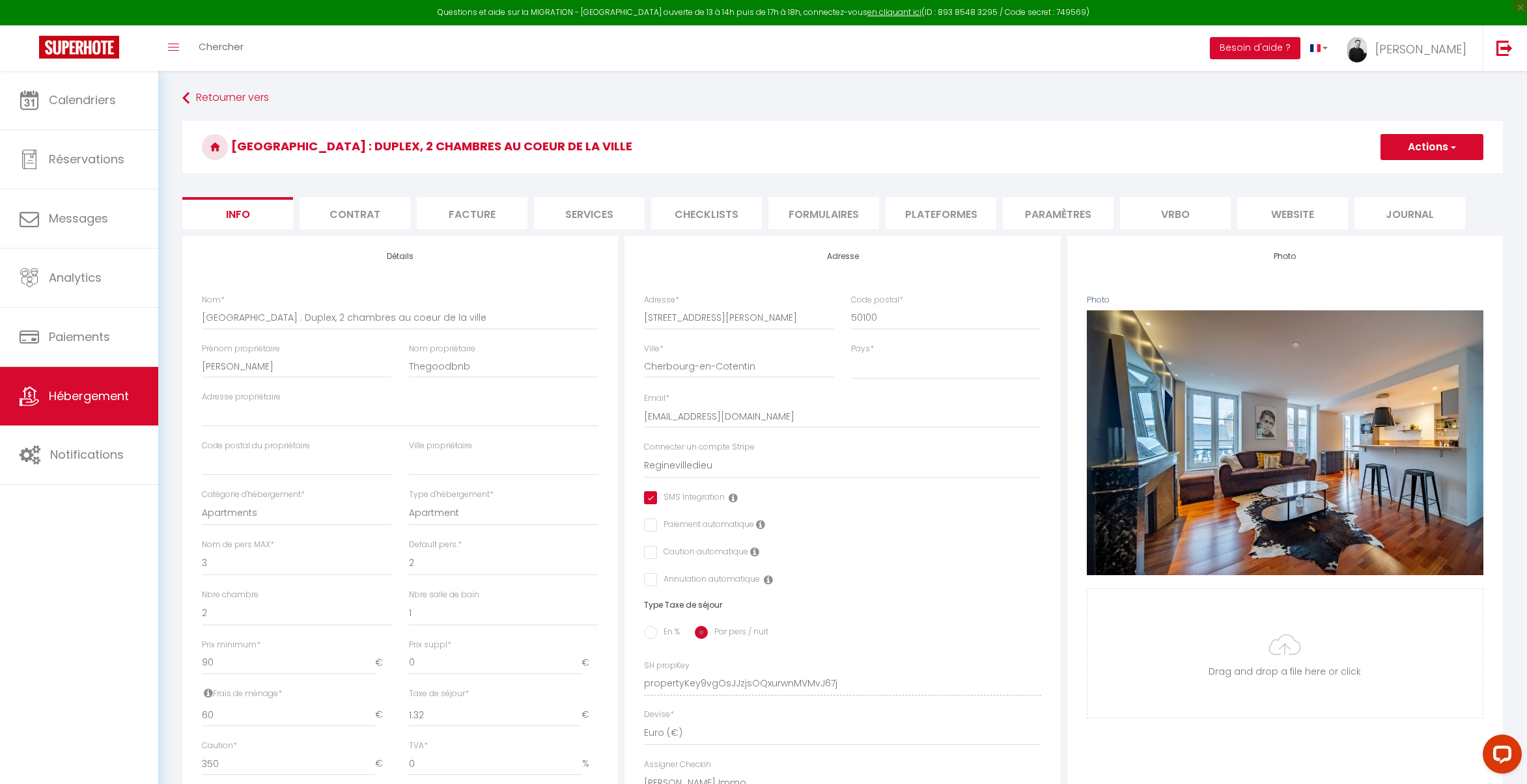
click at [1289, 218] on li "website" at bounding box center [1292, 212] width 110 height 32
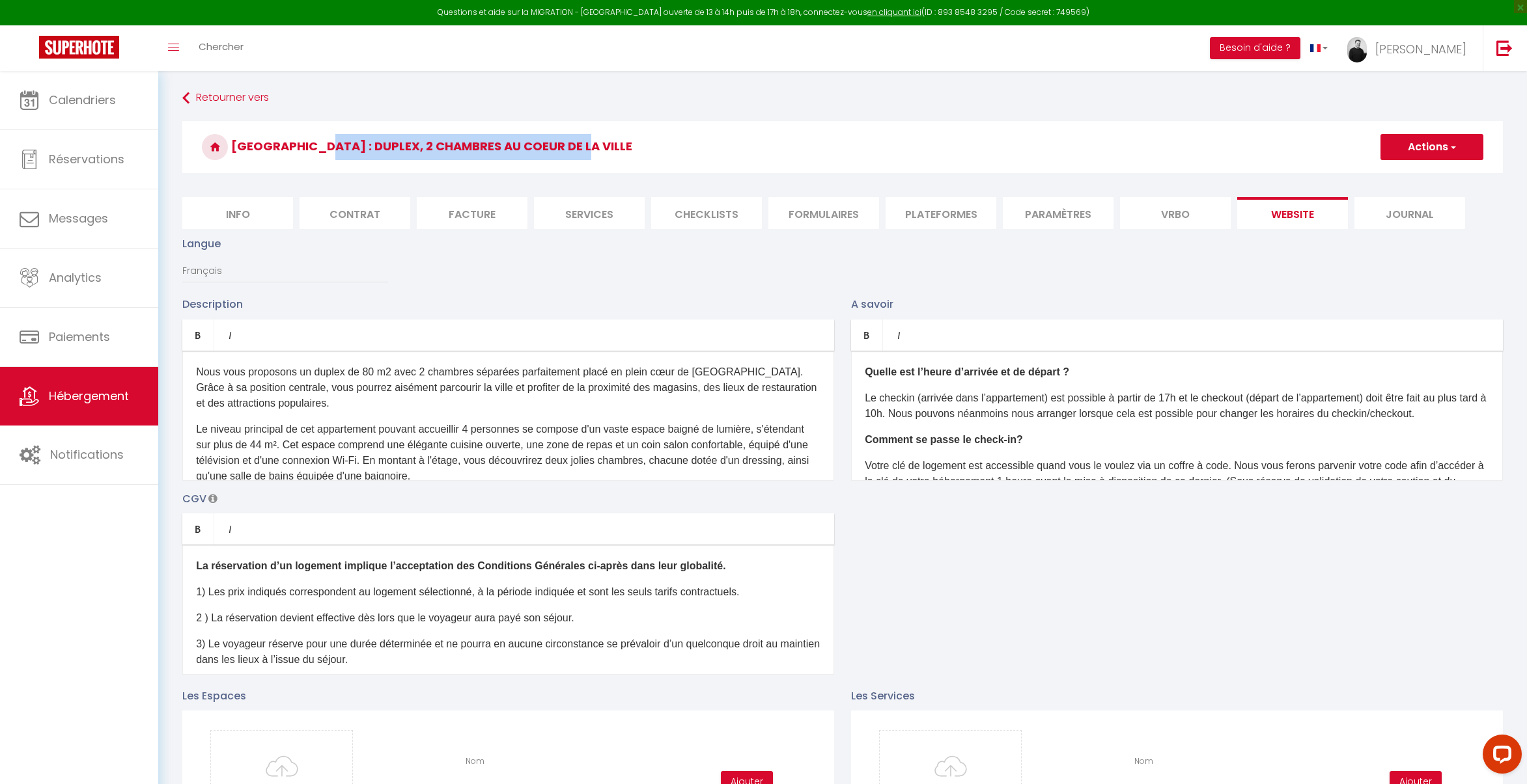
drag, startPoint x: 317, startPoint y: 146, endPoint x: 588, endPoint y: 144, distance: 271.0
click at [588, 144] on h3 "[GEOGRAPHIC_DATA] : Duplex, 2 chambres au coeur de la ville" at bounding box center [842, 147] width 1320 height 52
copy h3 "Duplex, 2 chambres au coeur de la ville"
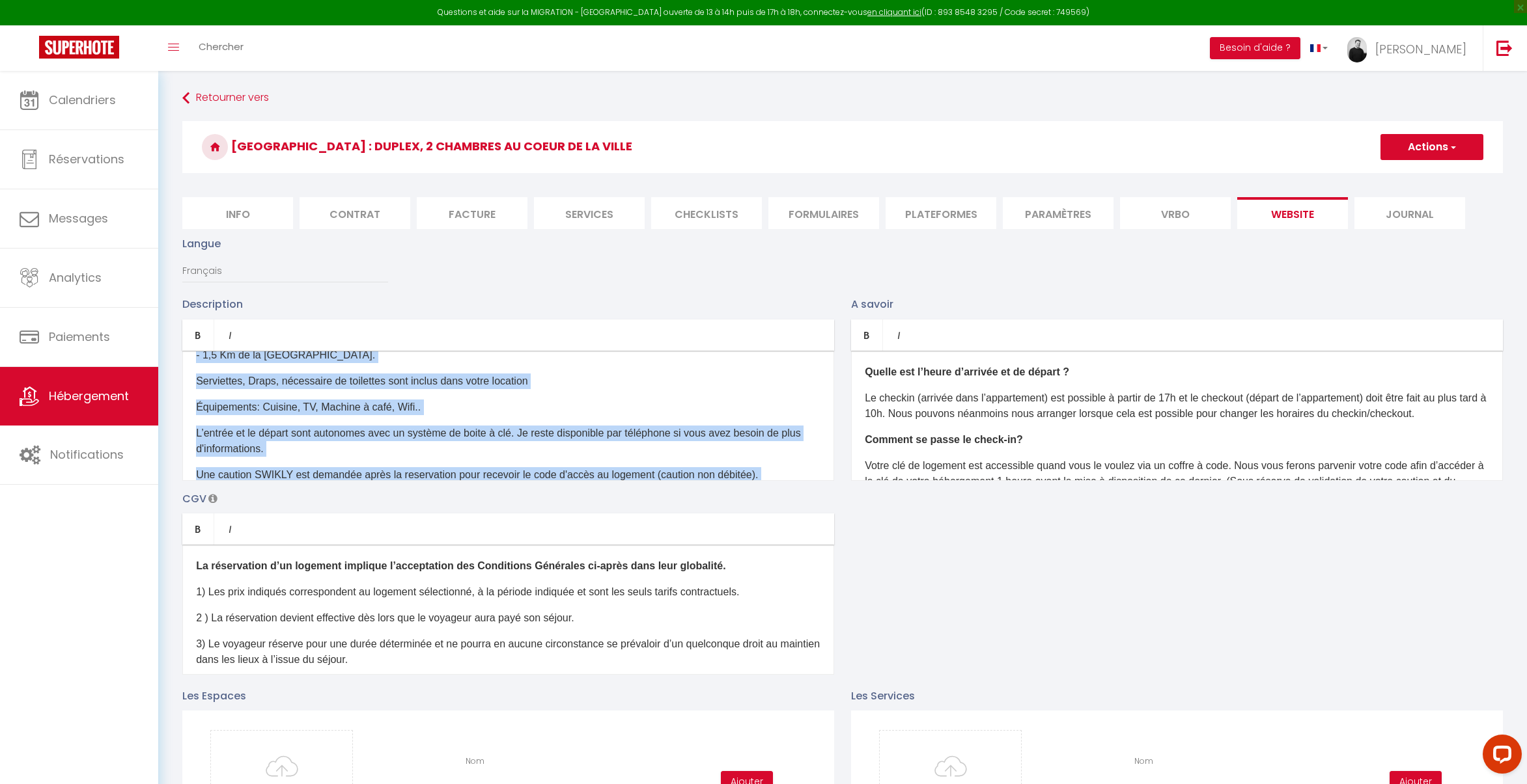
scroll to position [295, 0]
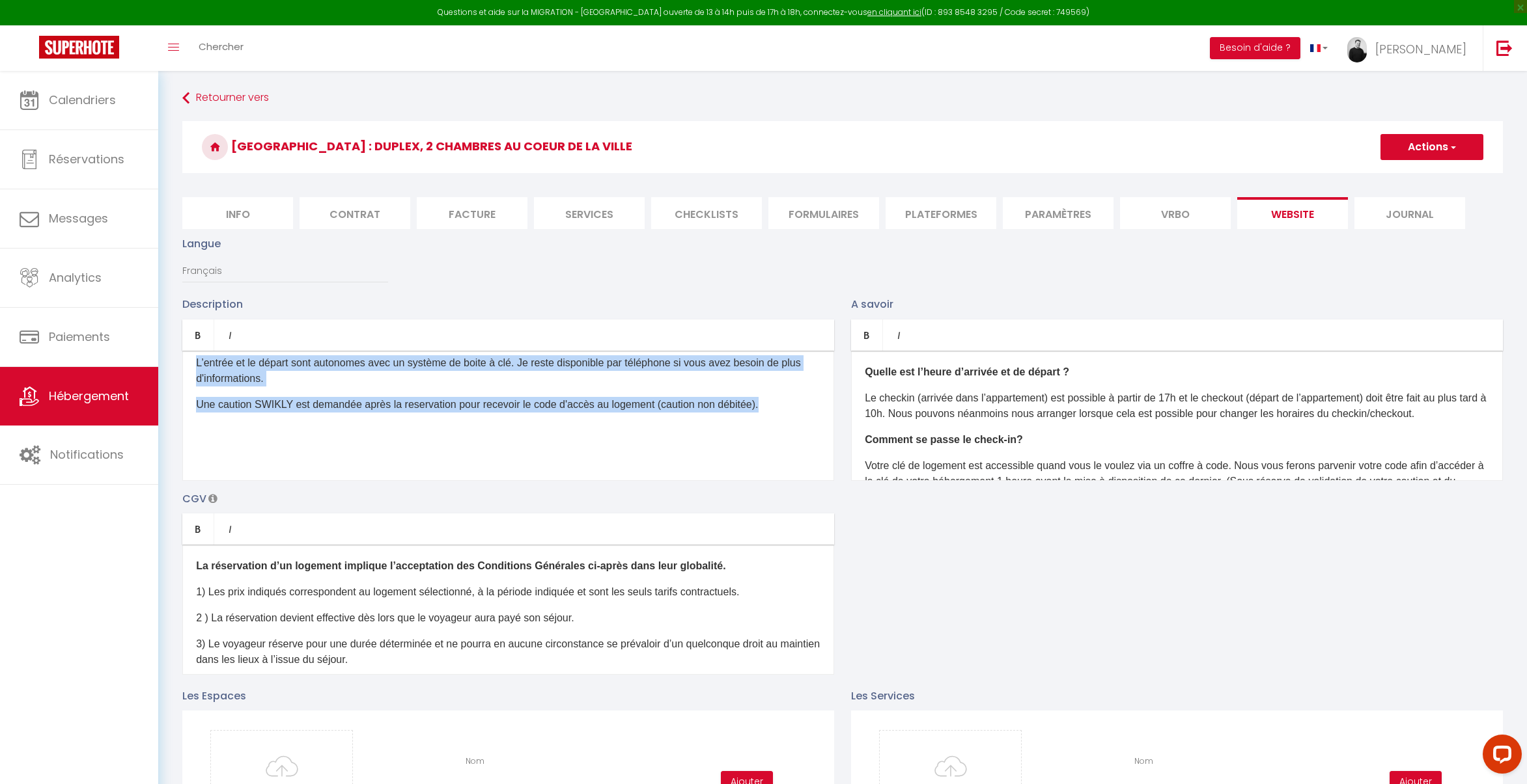
drag, startPoint x: 197, startPoint y: 373, endPoint x: 785, endPoint y: 408, distance: 589.0
click at [785, 408] on div "Nous vous proposons un duplex de 80 m2 avec 2 chambres séparées parfaitement pl…" at bounding box center [508, 415] width 651 height 130
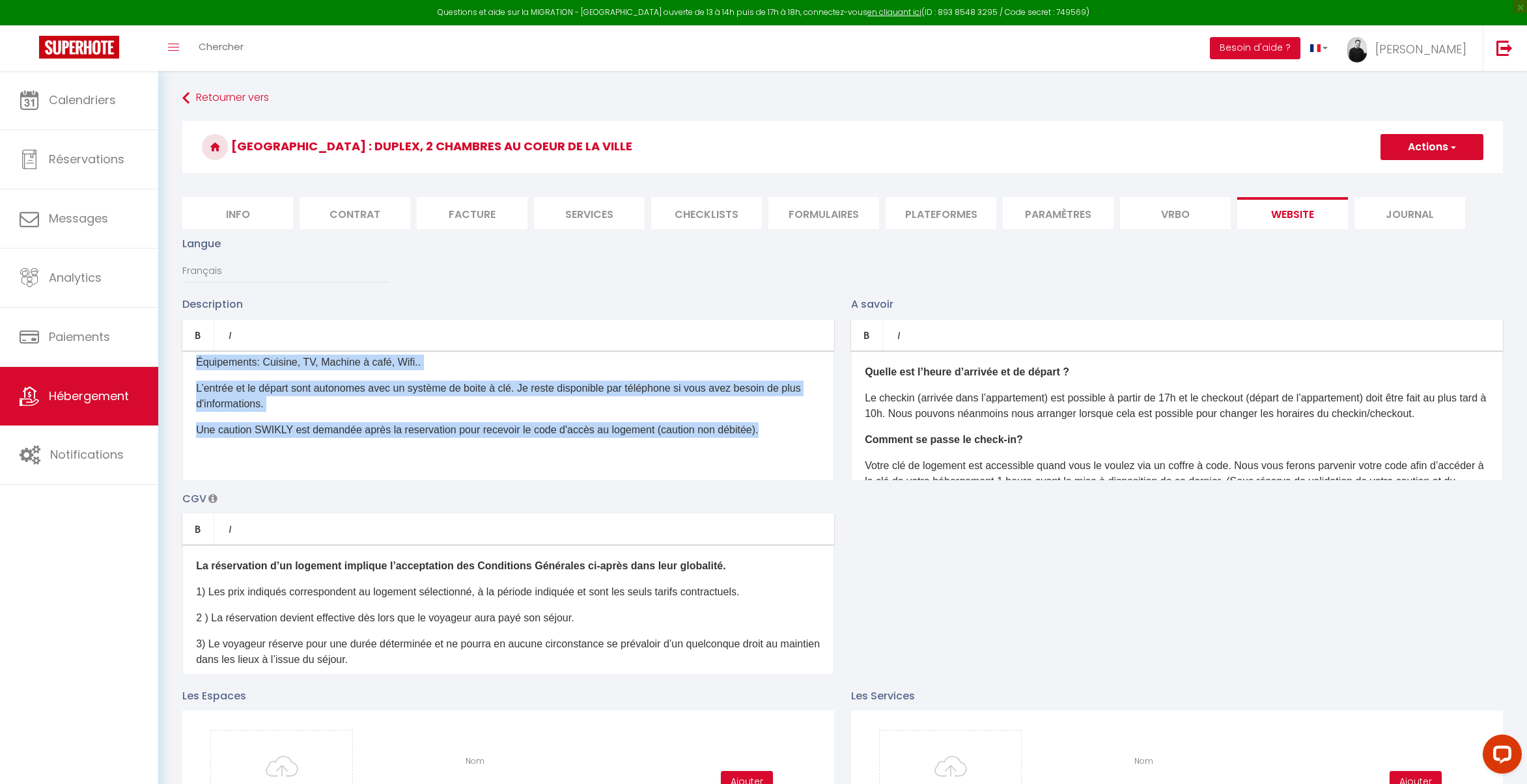
scroll to position [253, 0]
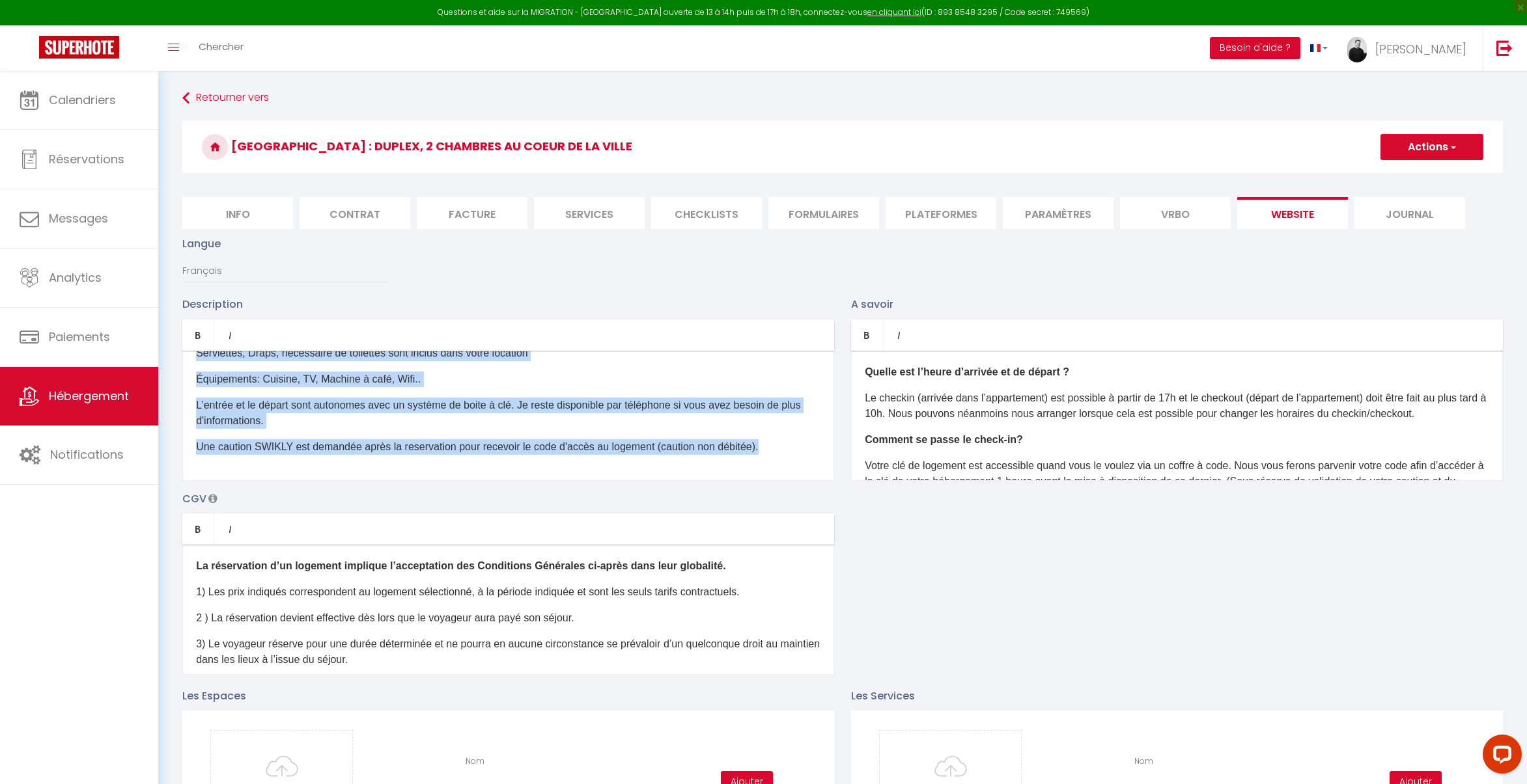
copy div "Lore ipsu dolorsita co adipis el 92 s9 doei 1 temporin utlabore etdoloremagn al…"
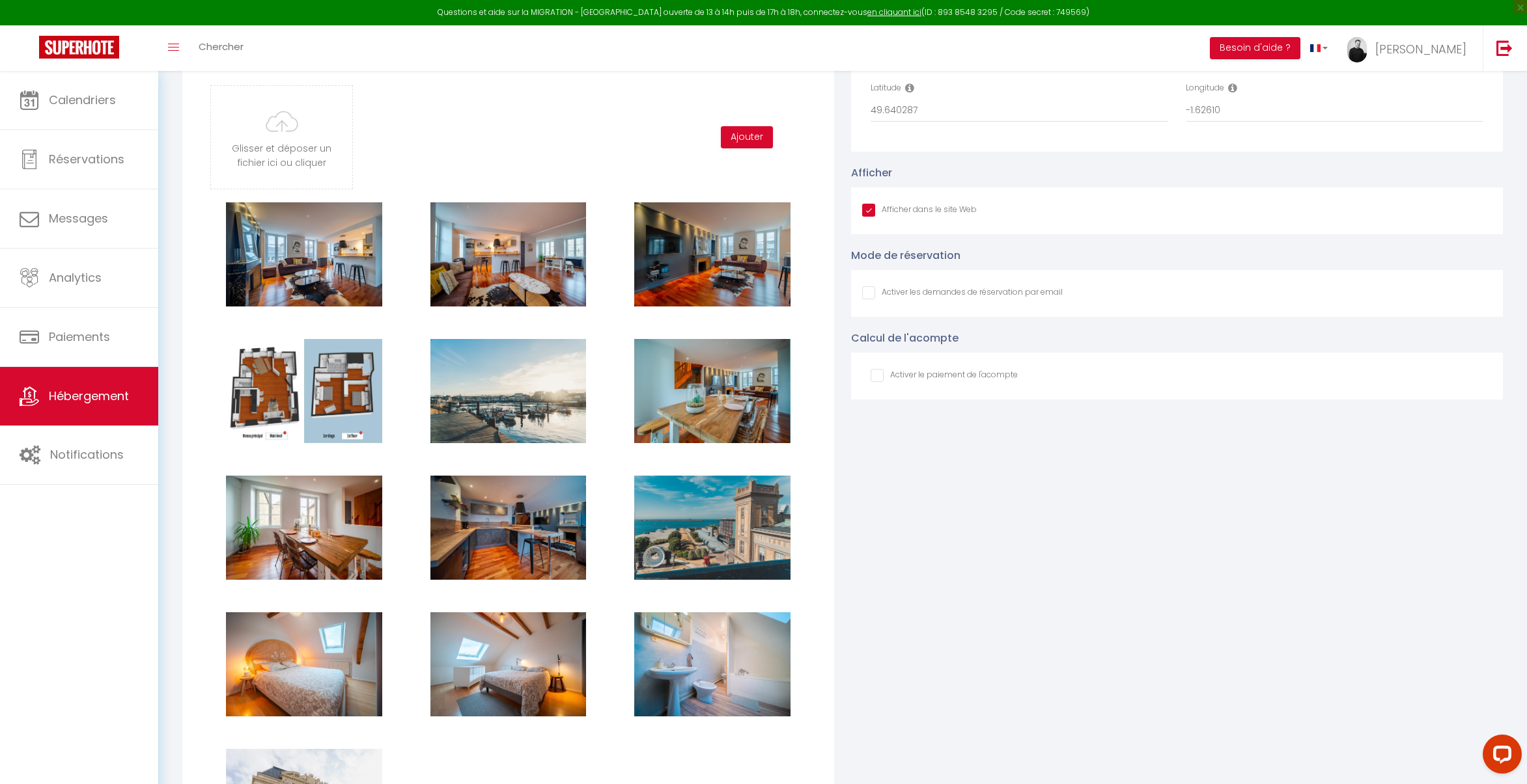
scroll to position [1423, 0]
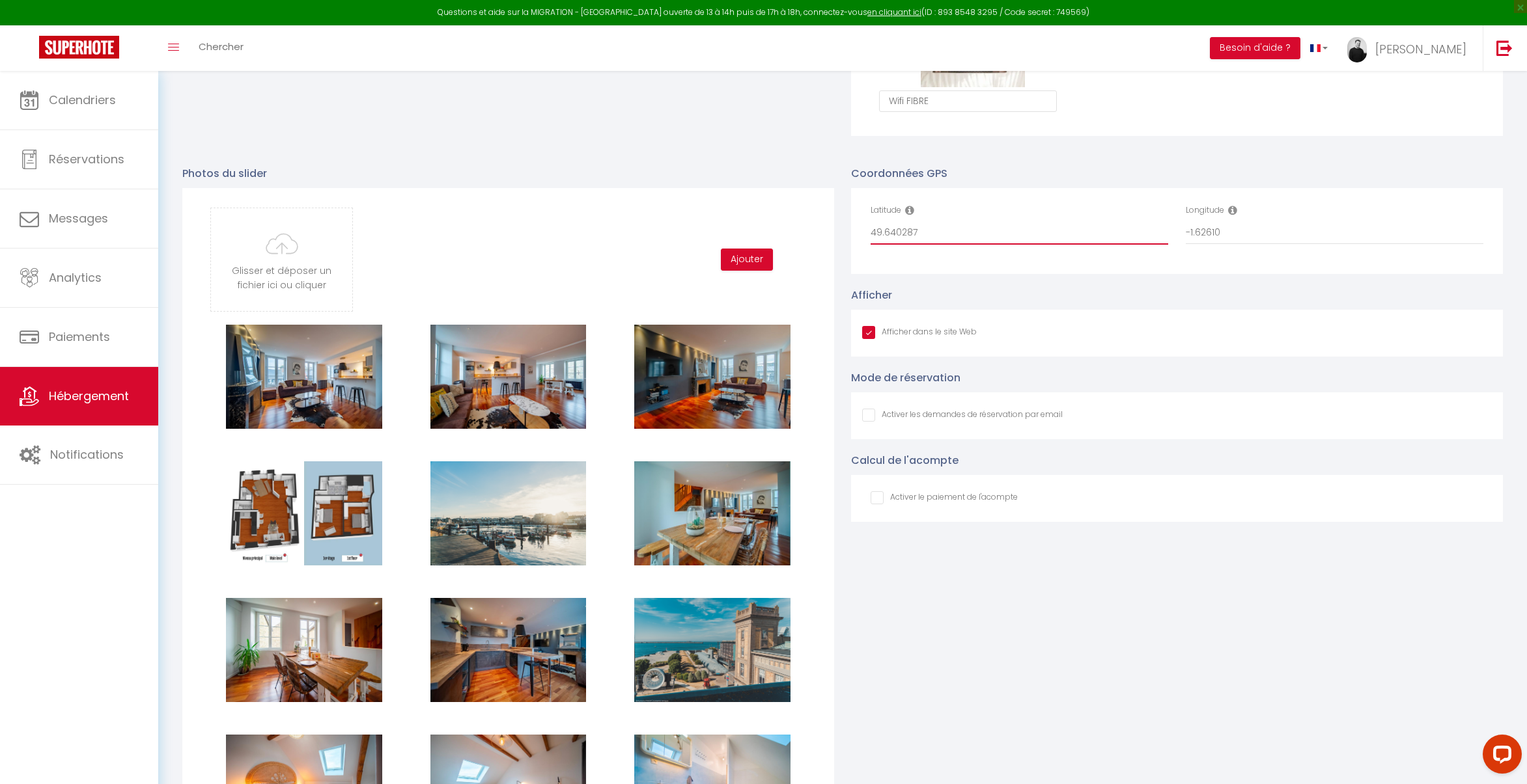
drag, startPoint x: 896, startPoint y: 231, endPoint x: 813, endPoint y: 230, distance: 83.0
click at [813, 230] on div "Photos du slider Glisser et déposer un fichier ici ou cliquer Ooops, something …" at bounding box center [842, 725] width 1337 height 1146
drag, startPoint x: 1232, startPoint y: 230, endPoint x: 1148, endPoint y: 230, distance: 84.0
click at [1148, 230] on div "Latitude 49.640287 Longitude -1.62610" at bounding box center [1176, 230] width 630 height 53
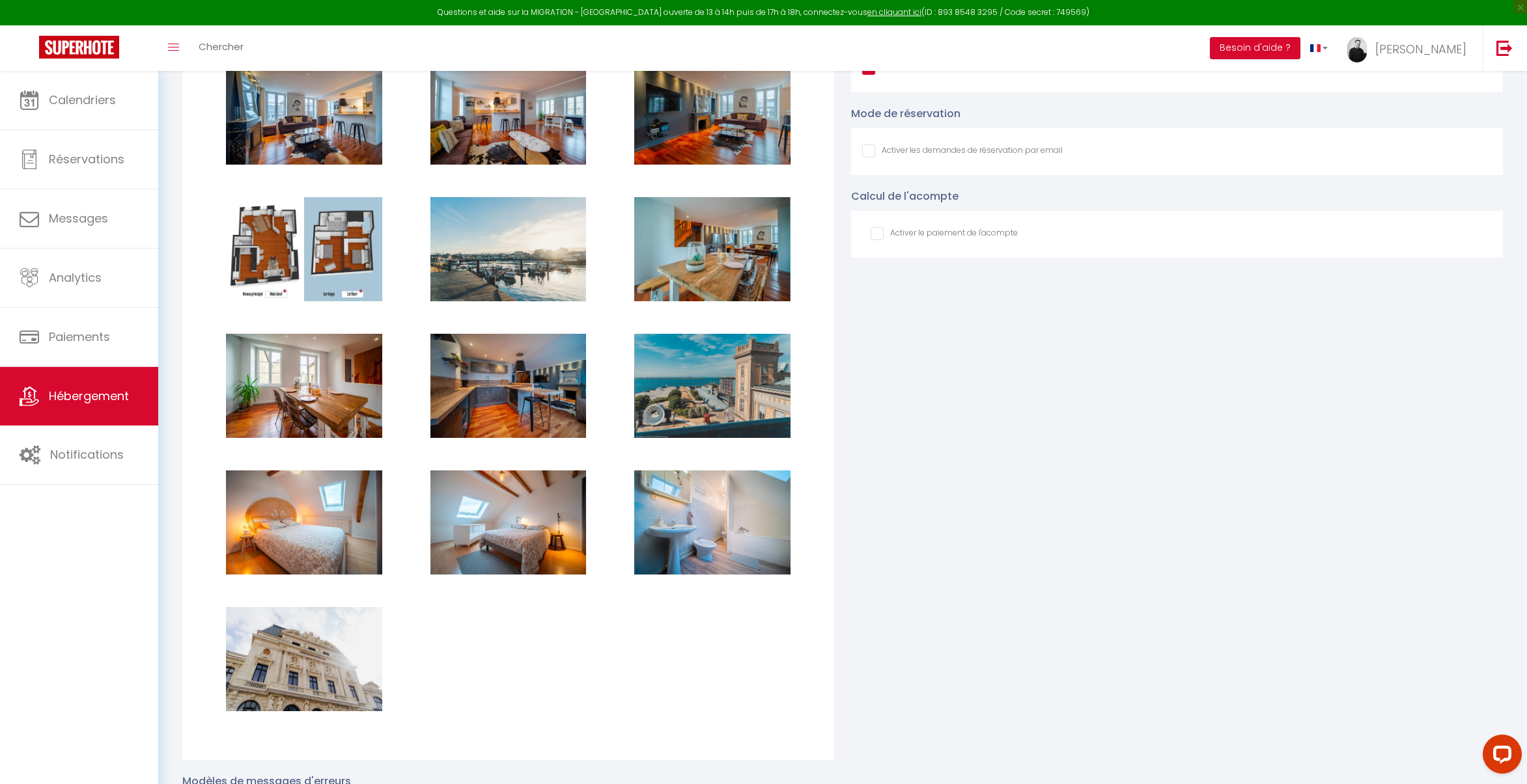
scroll to position [1953, 0]
